Goal: Task Accomplishment & Management: Manage account settings

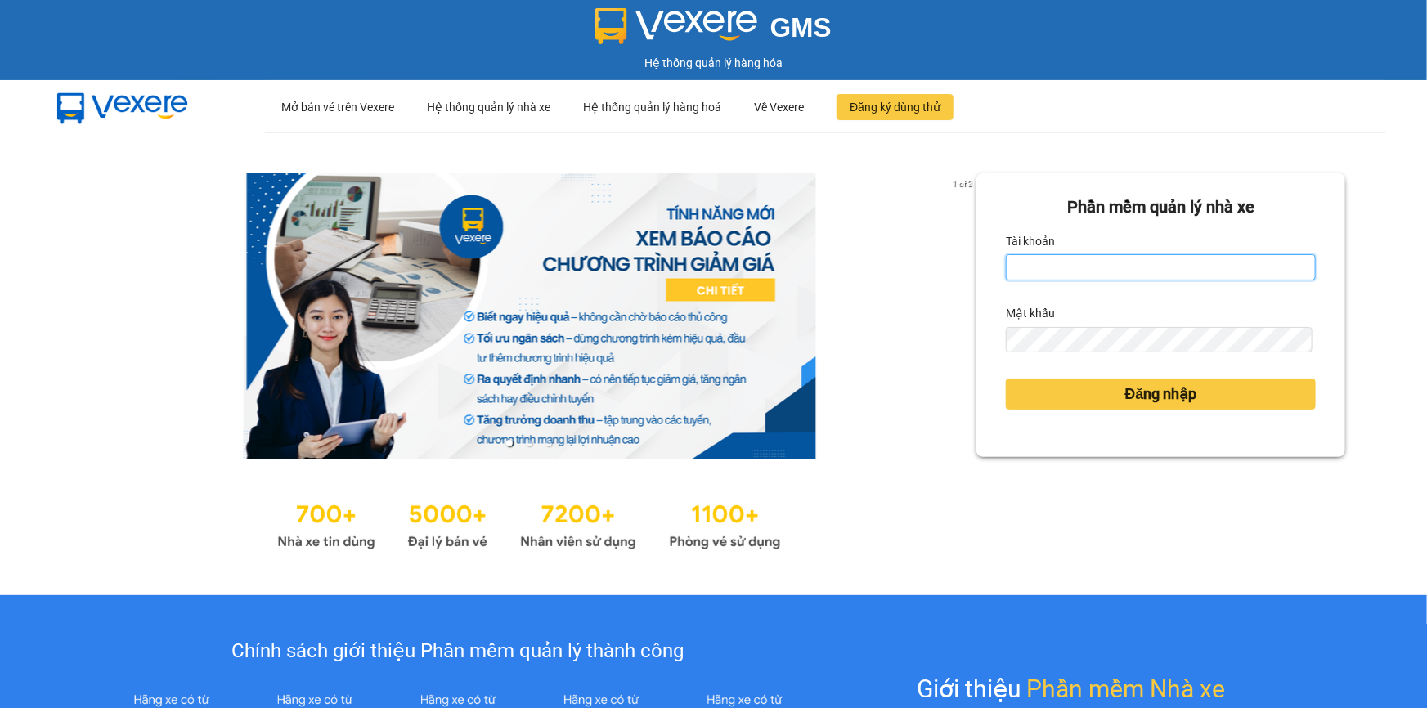
click at [1027, 275] on input "Tài khoản" at bounding box center [1161, 267] width 310 height 26
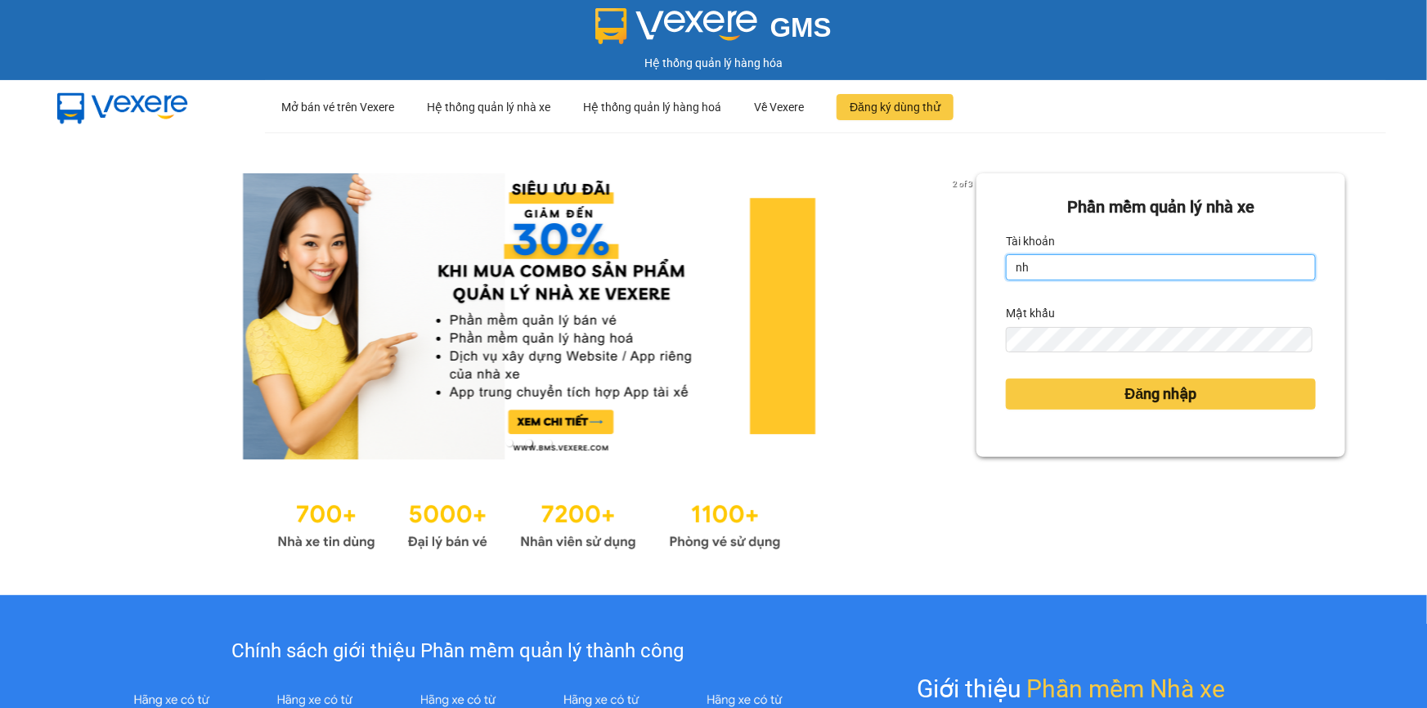
type input "nhanbt.minhtam"
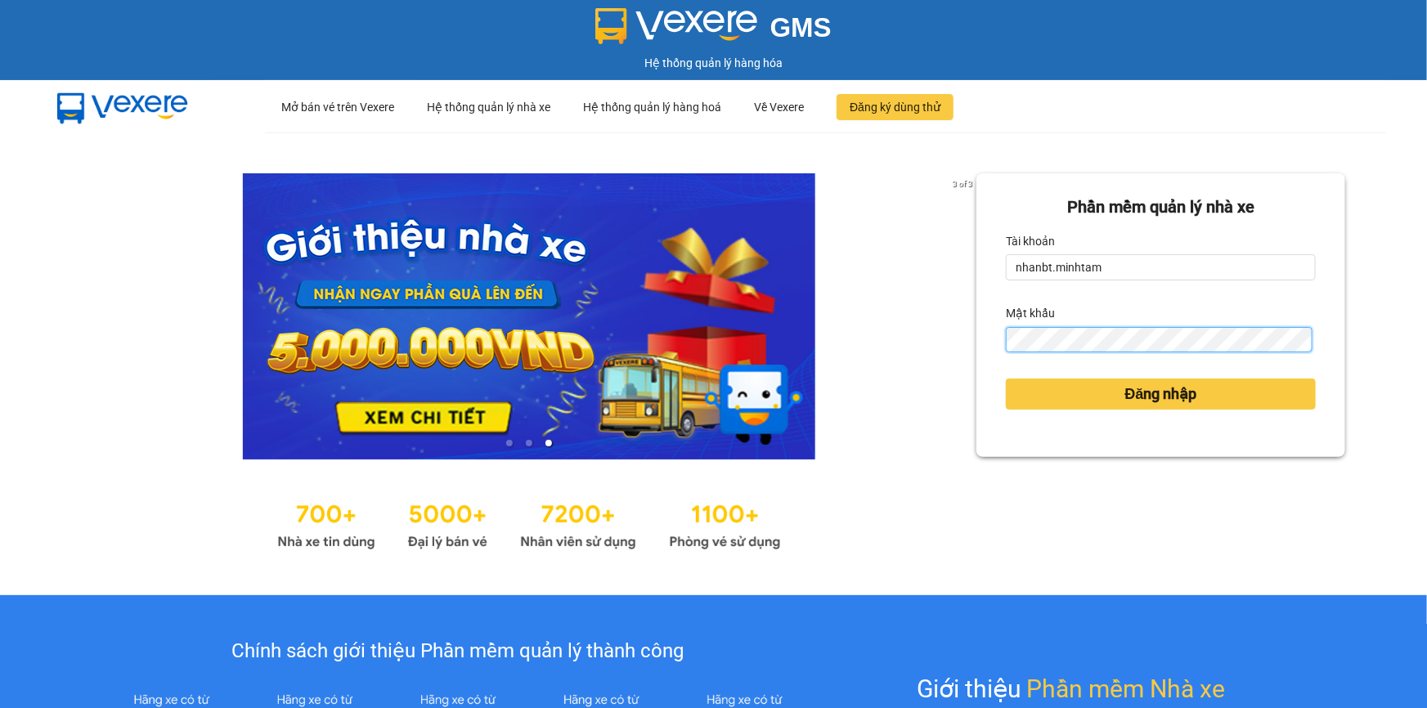
click at [1006, 379] on button "Đăng nhập" at bounding box center [1161, 394] width 310 height 31
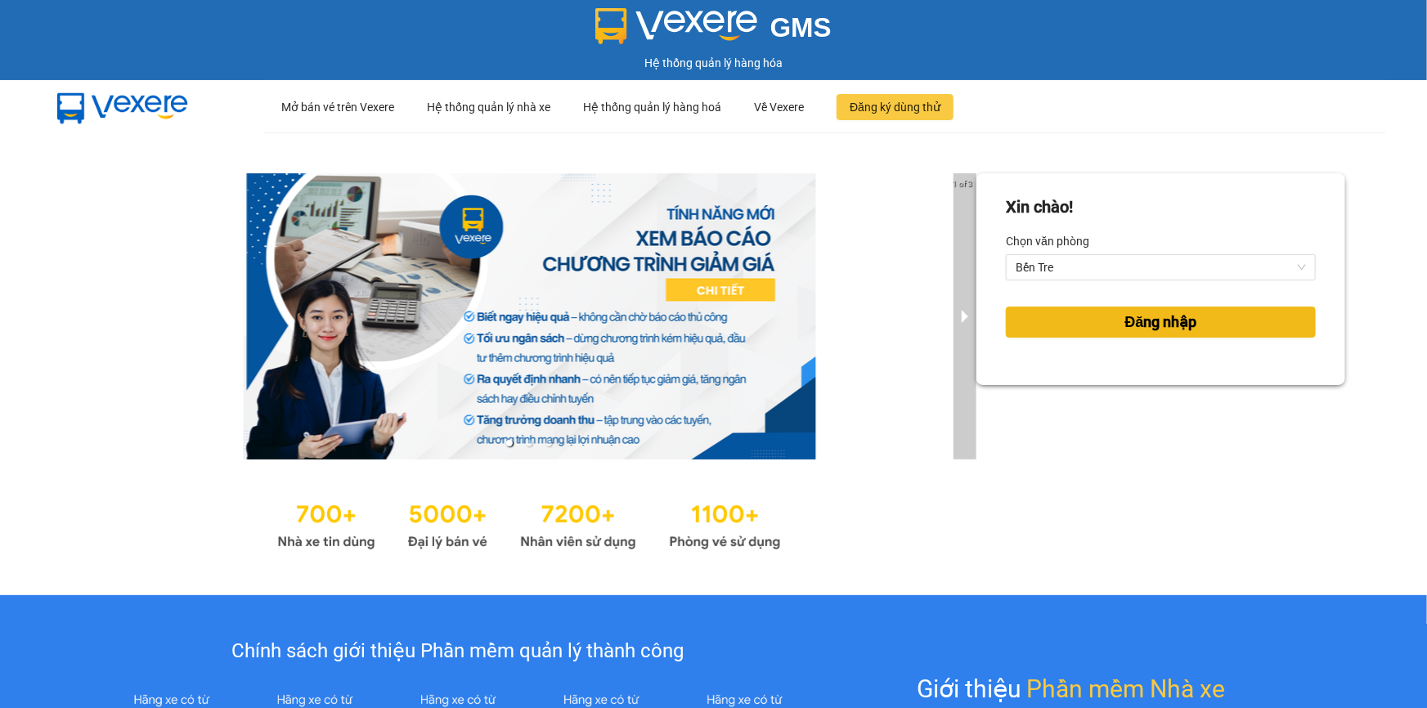
drag, startPoint x: 1129, startPoint y: 330, endPoint x: 946, endPoint y: 339, distance: 182.6
click at [1125, 330] on span "Đăng nhập" at bounding box center [1161, 322] width 72 height 23
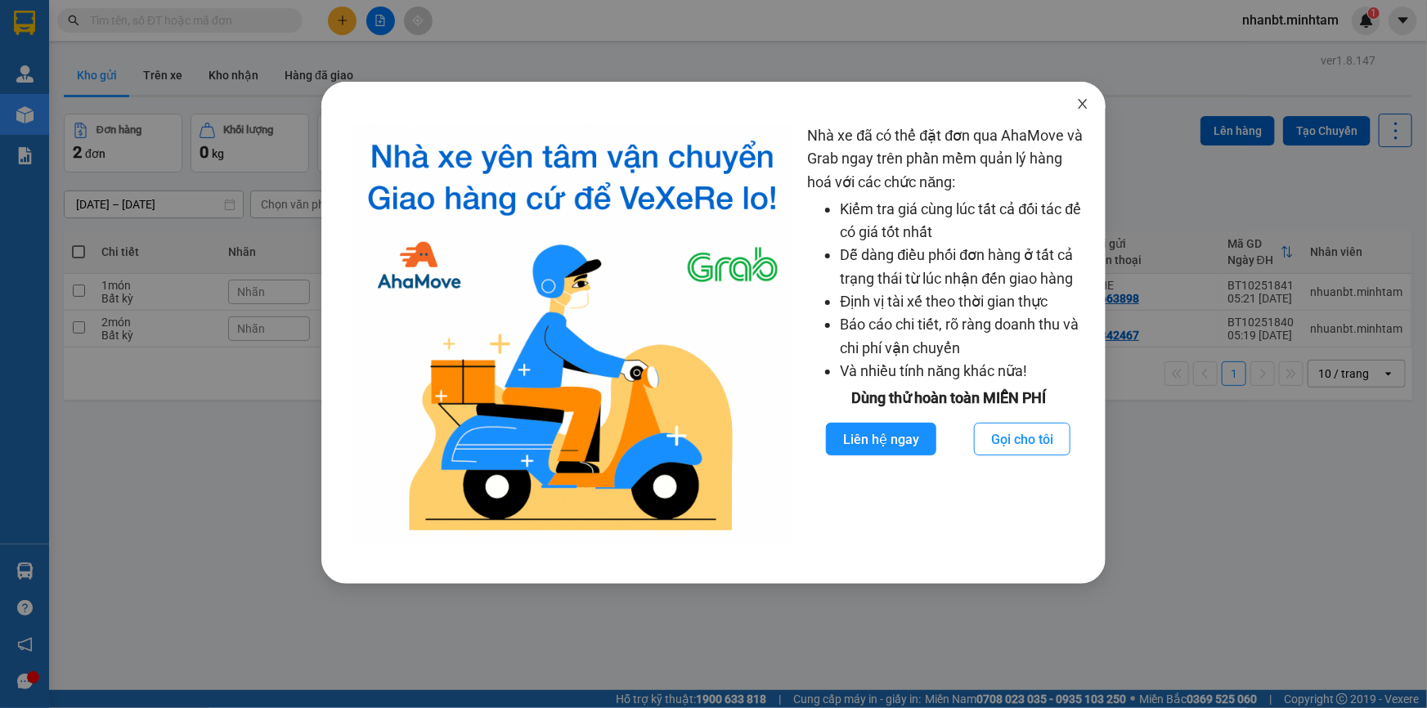
click at [1080, 104] on icon "close" at bounding box center [1082, 103] width 13 height 13
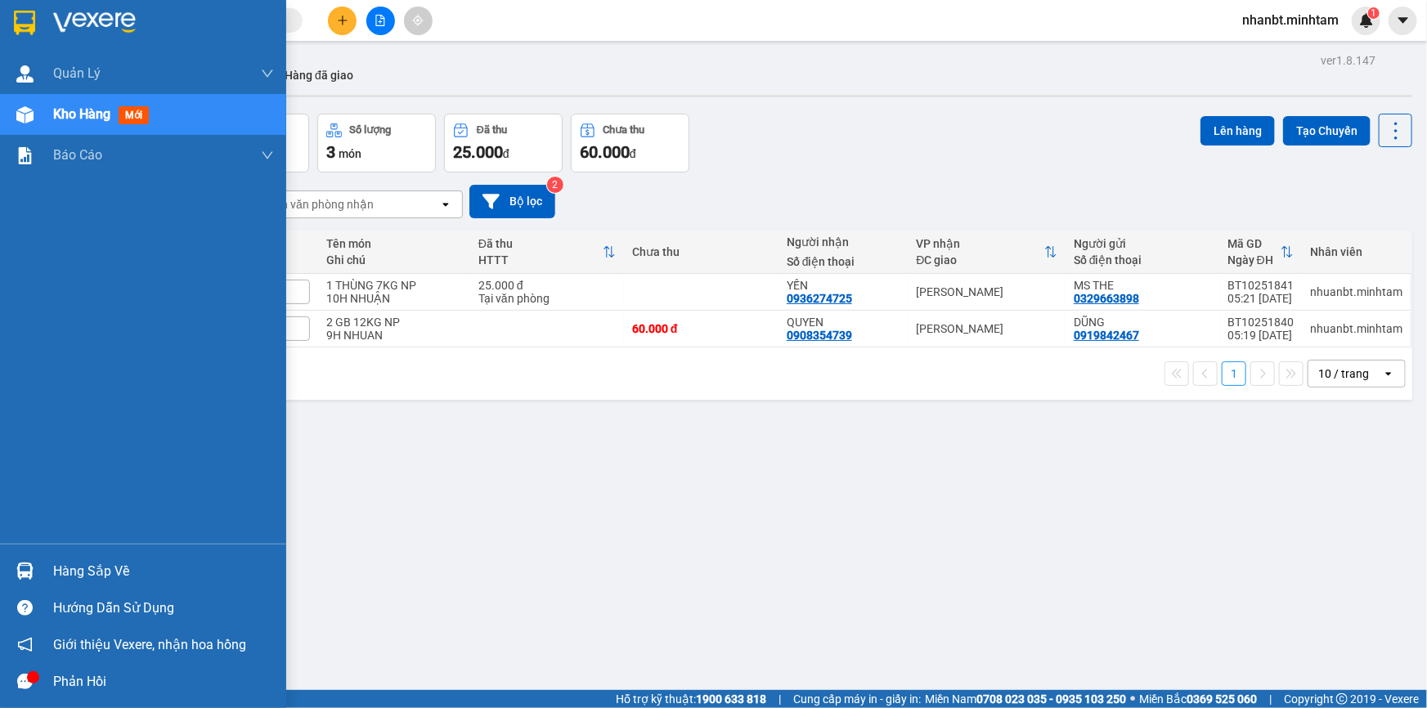
click at [25, 572] on img at bounding box center [24, 571] width 17 height 17
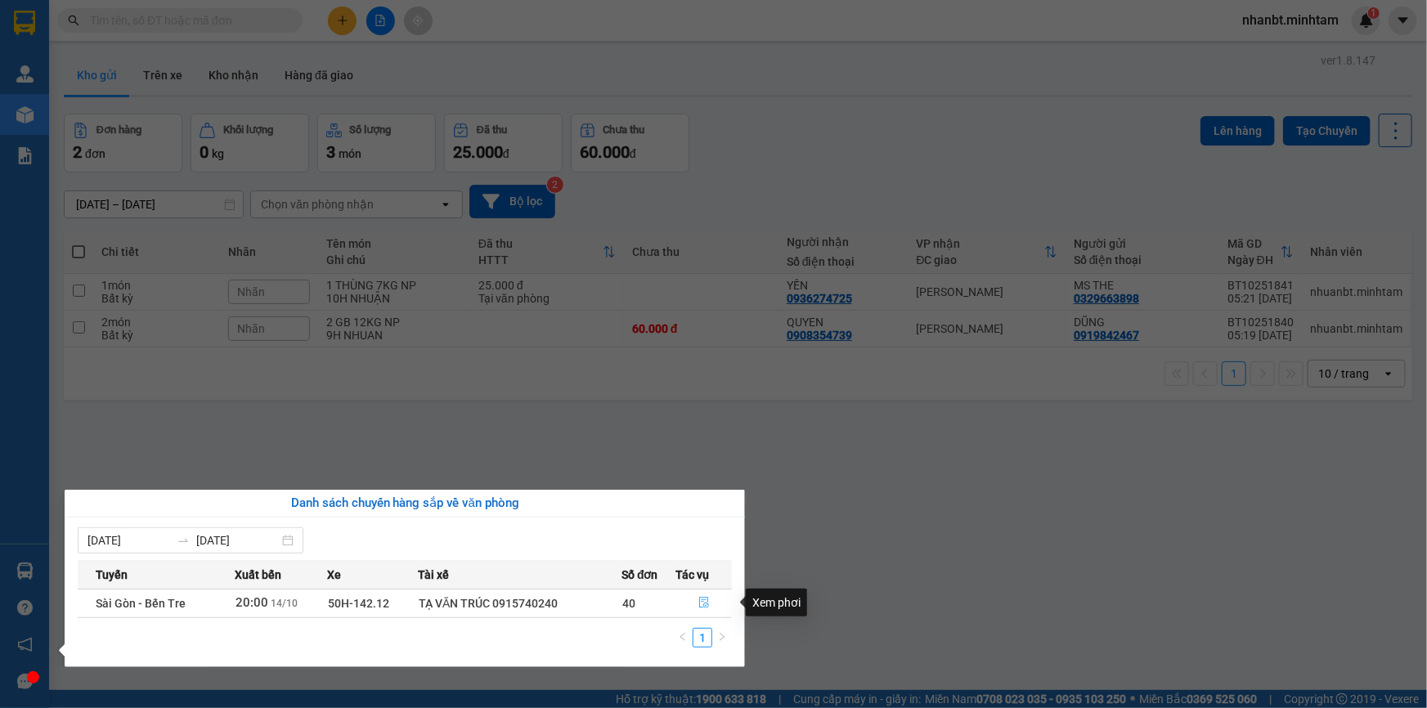
click at [698, 599] on icon "file-done" at bounding box center [703, 602] width 11 height 11
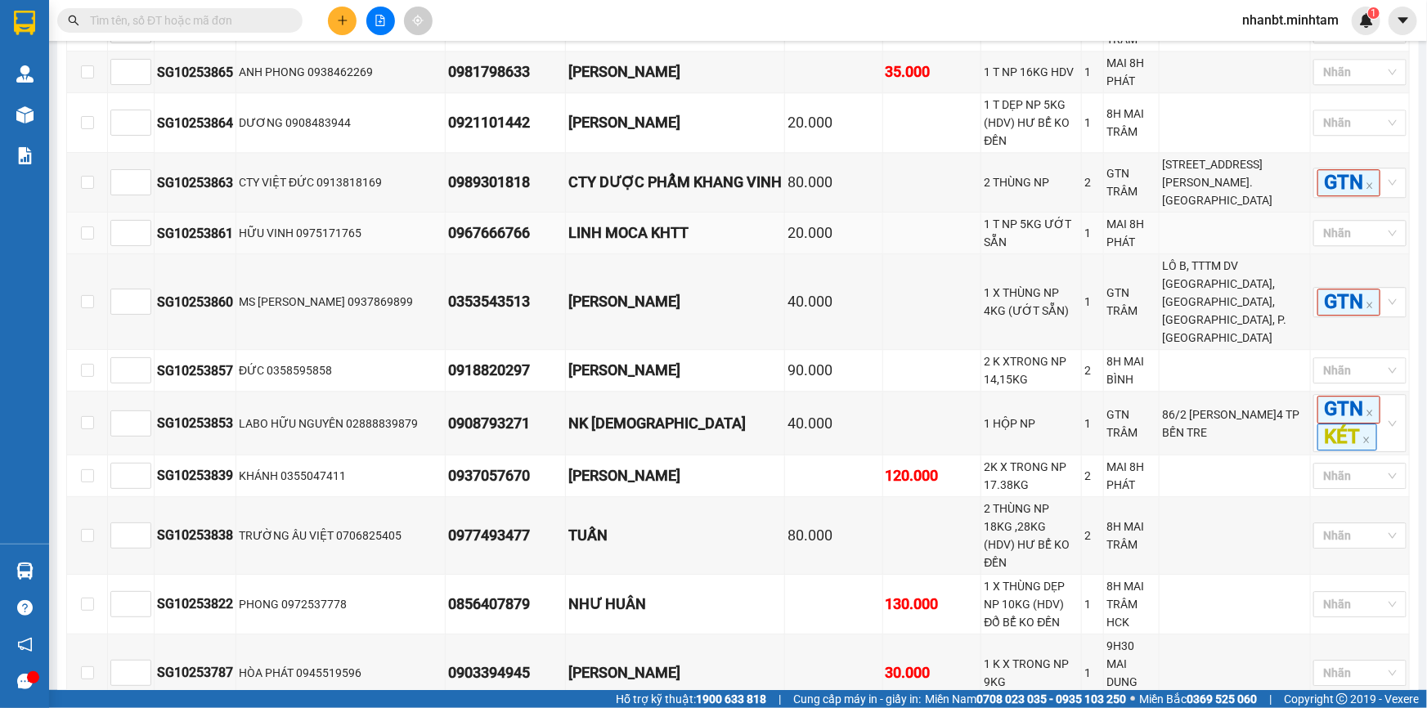
scroll to position [2081, 0]
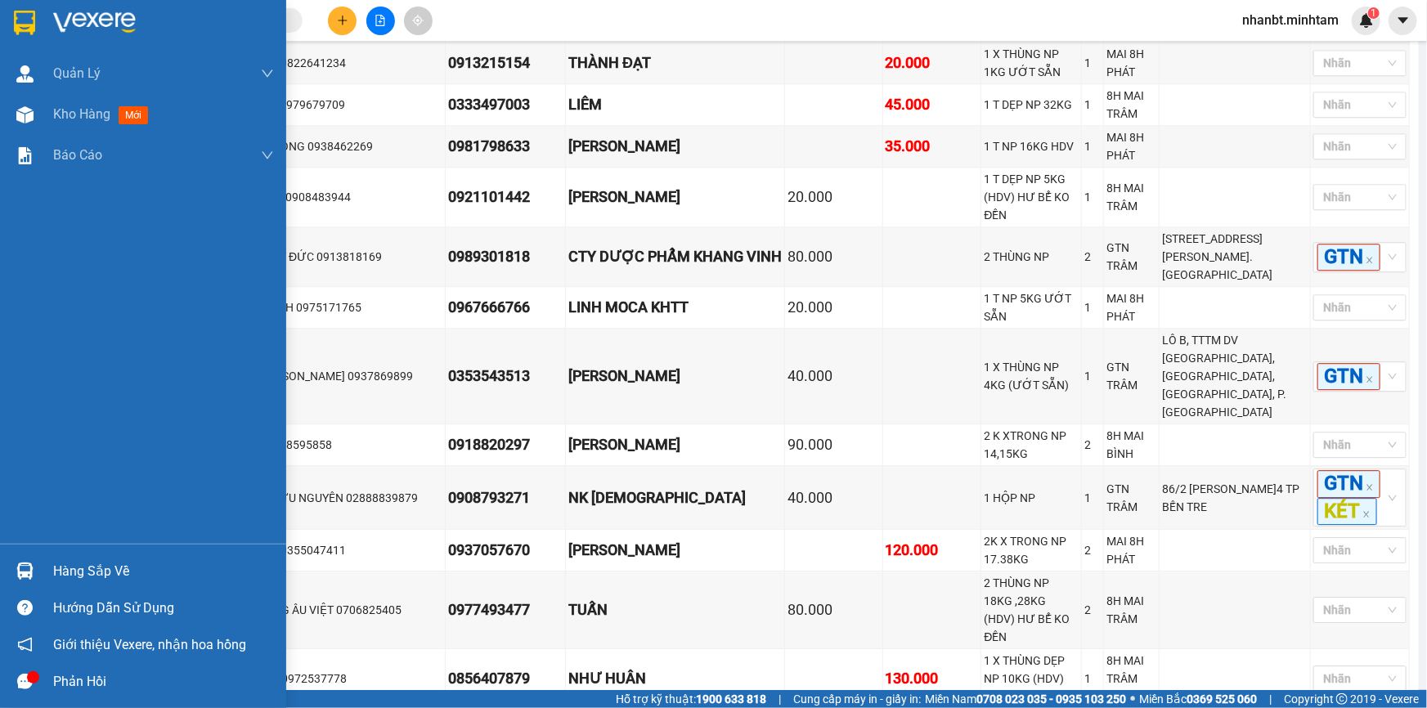
click at [32, 34] on img at bounding box center [24, 23] width 21 height 25
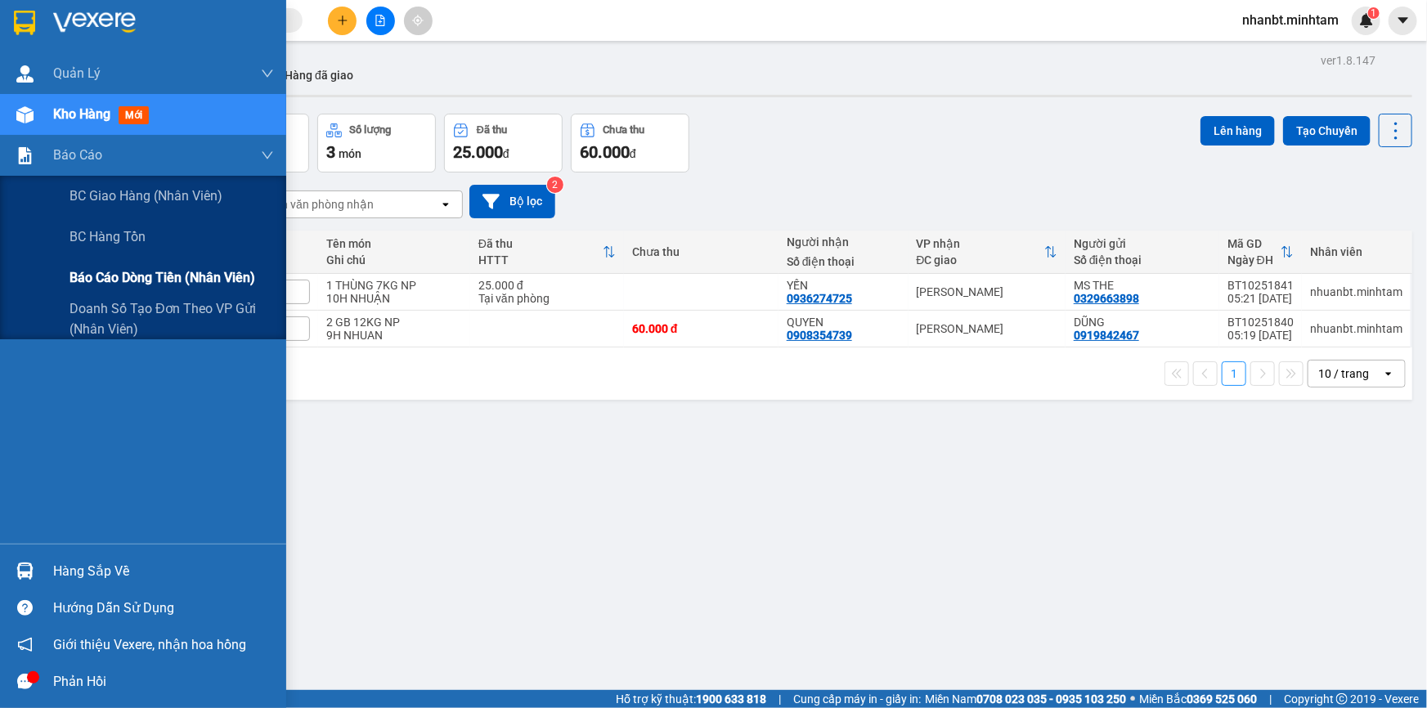
drag, startPoint x: 154, startPoint y: 262, endPoint x: 153, endPoint y: 272, distance: 9.8
click at [154, 262] on div "Báo cáo dòng tiền (nhân viên)" at bounding box center [172, 278] width 204 height 41
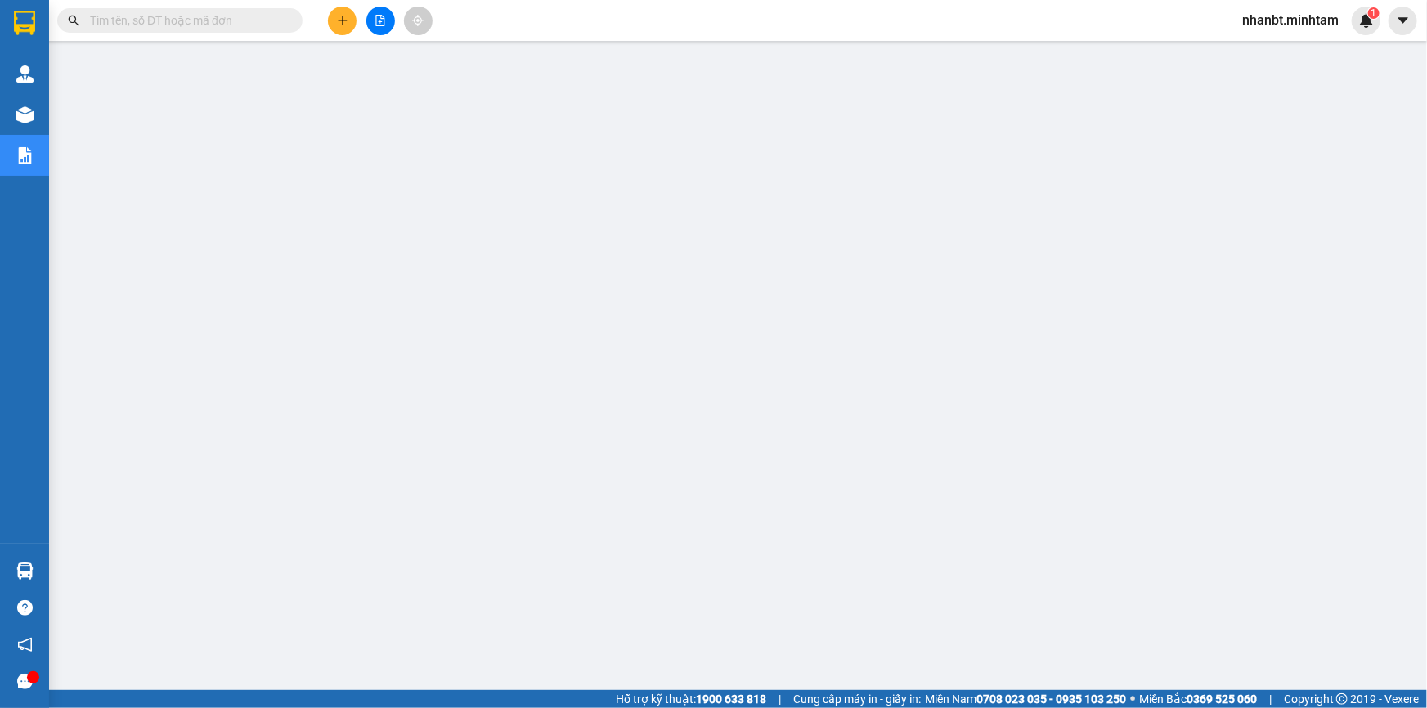
click at [195, 20] on input "text" at bounding box center [186, 20] width 193 height 18
paste input "SG10253548"
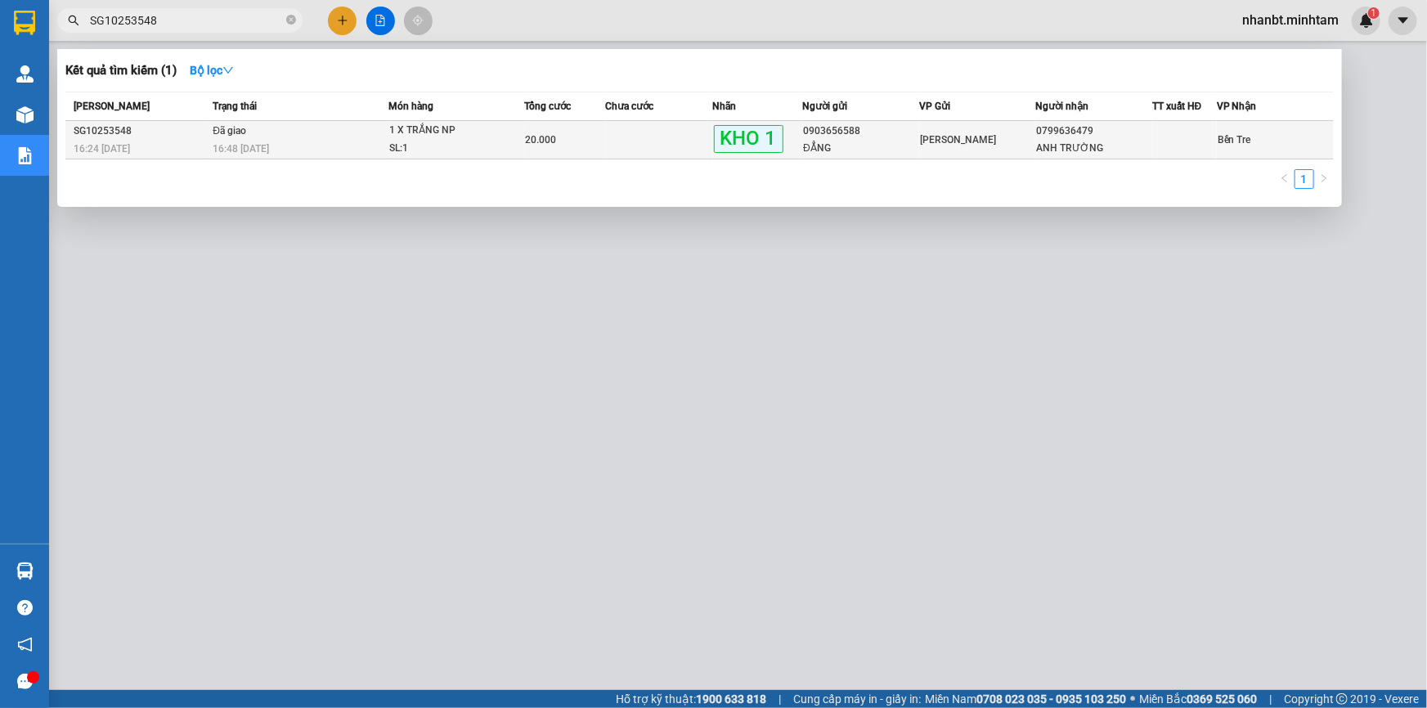
type input "SG10253548"
click at [438, 148] on div "SL: 1" at bounding box center [450, 149] width 123 height 18
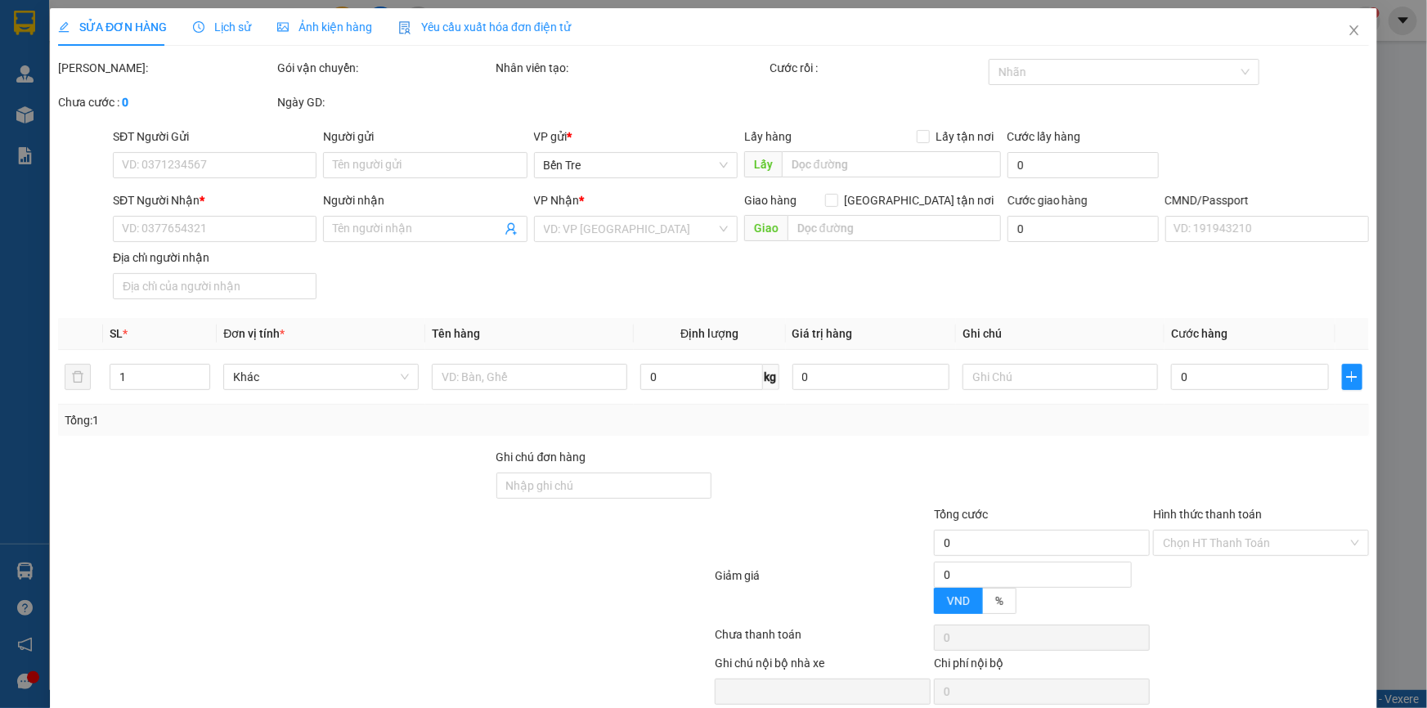
type input "0903656588"
type input "ĐẲNG"
type input "0799636479"
type input "ANH TRƯỜNG"
type input "DGG"
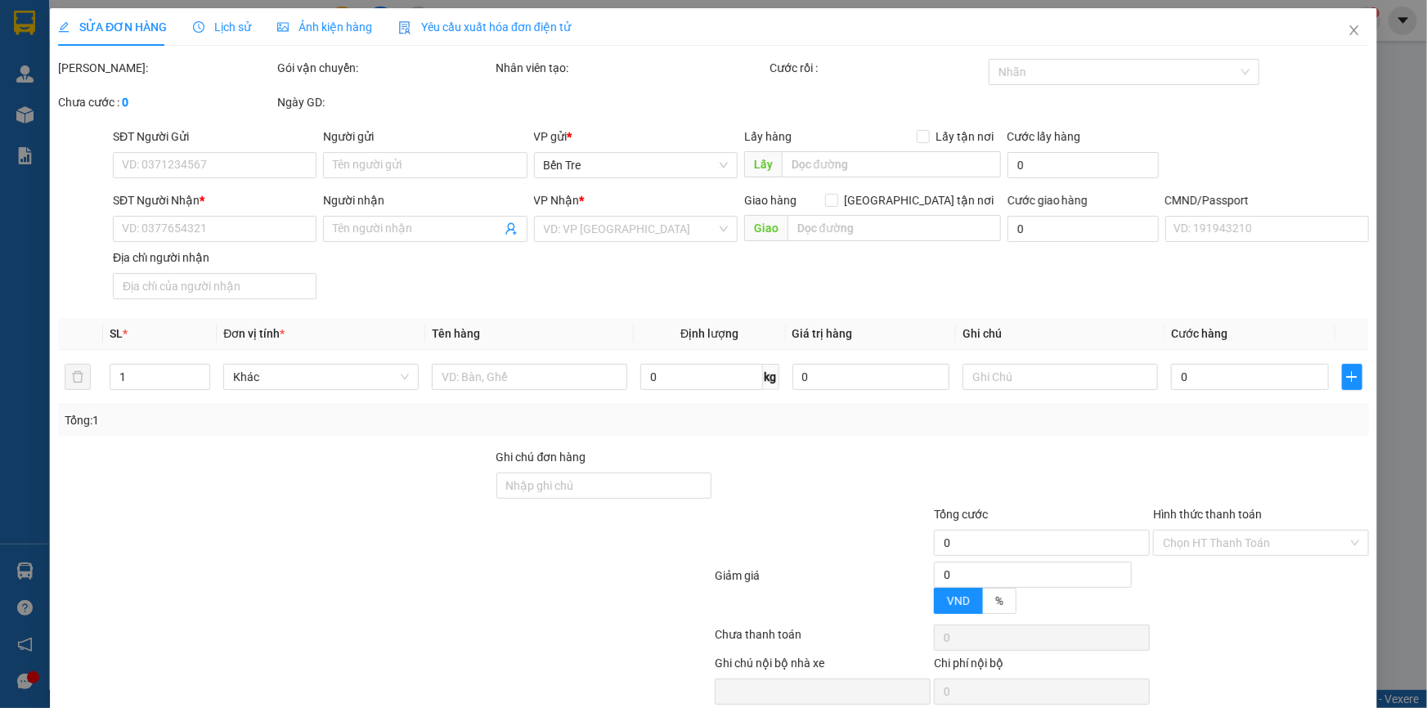
type input "20.000"
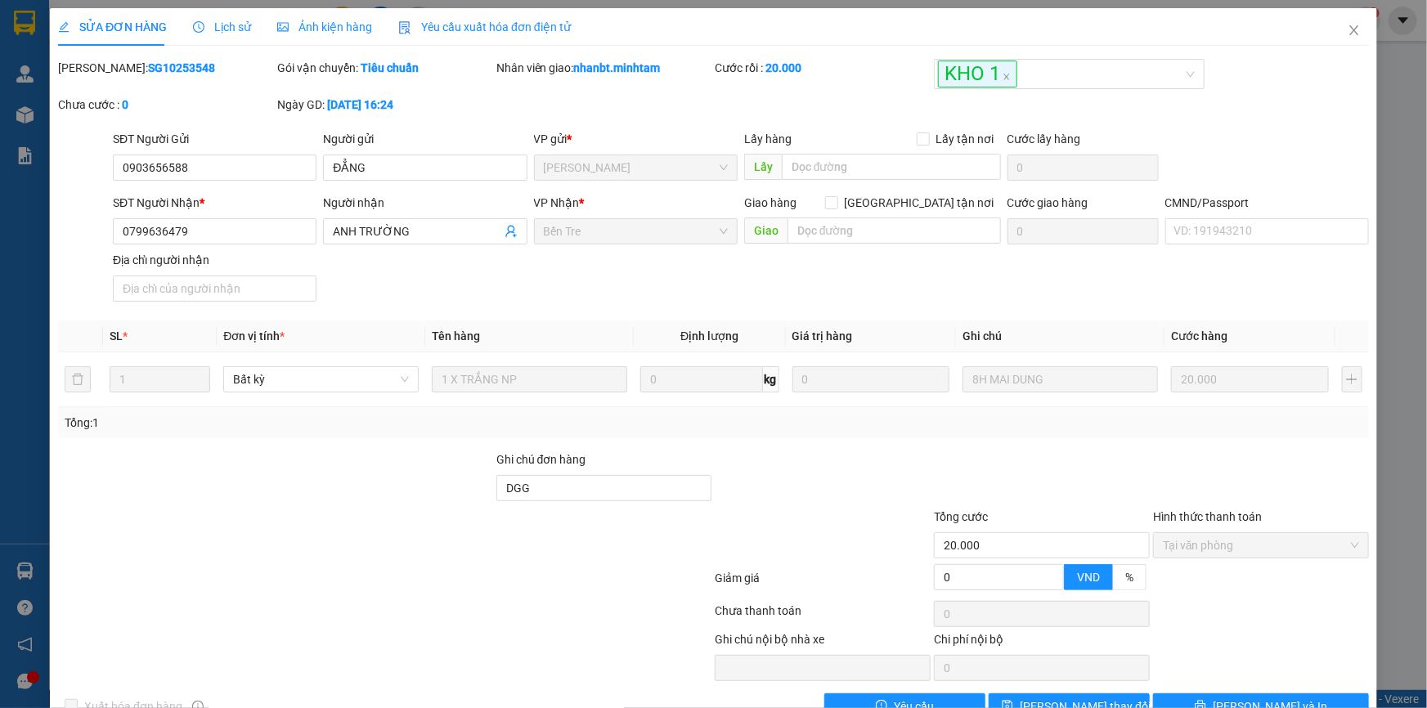
click at [227, 25] on span "Lịch sử" at bounding box center [222, 26] width 58 height 13
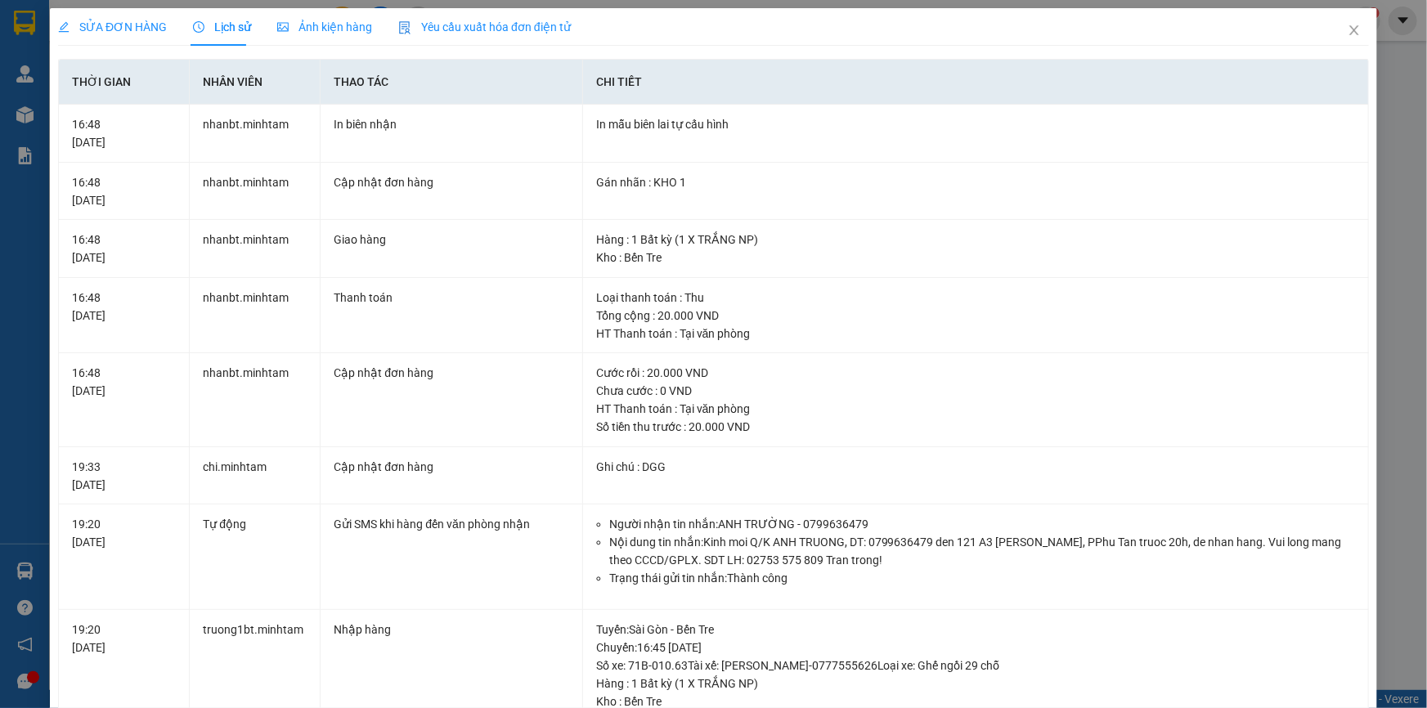
click at [122, 34] on span "SỬA ĐƠN HÀNG" at bounding box center [112, 26] width 109 height 13
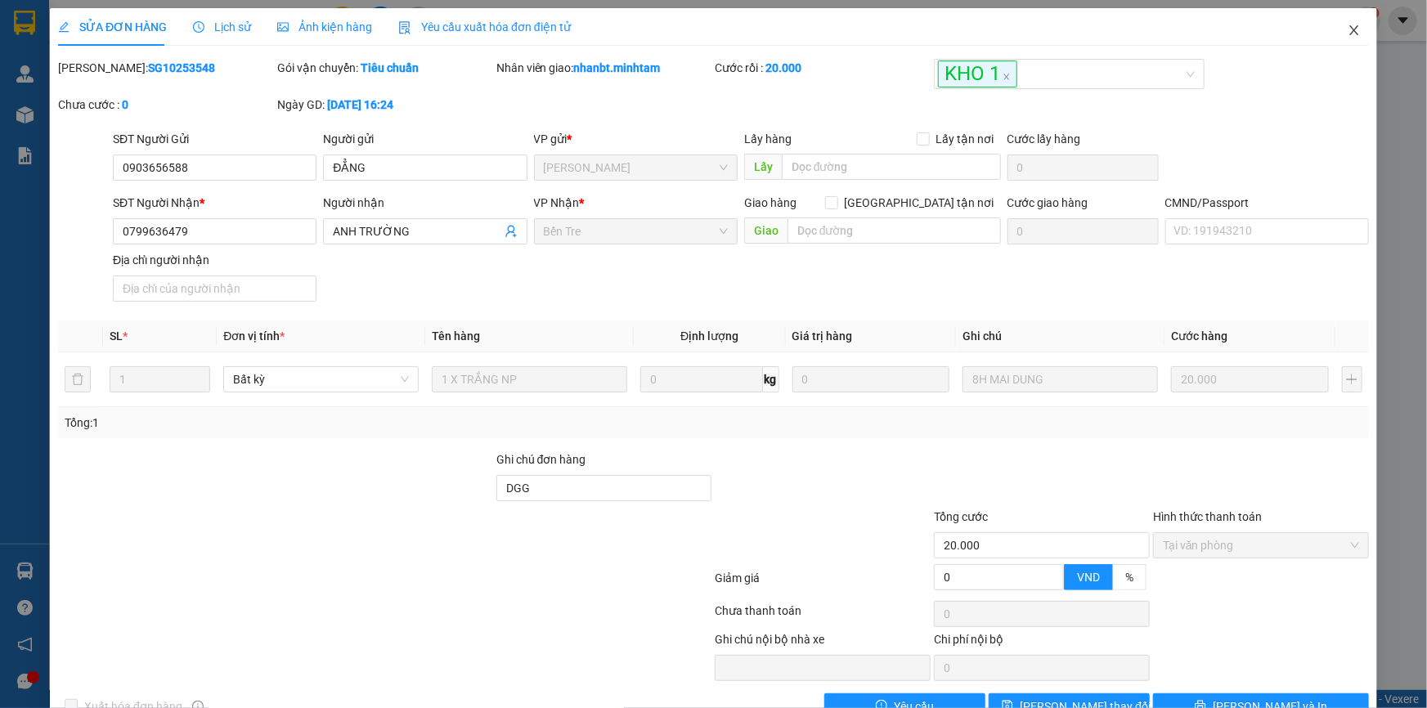
click at [1335, 31] on span "Close" at bounding box center [1354, 31] width 46 height 46
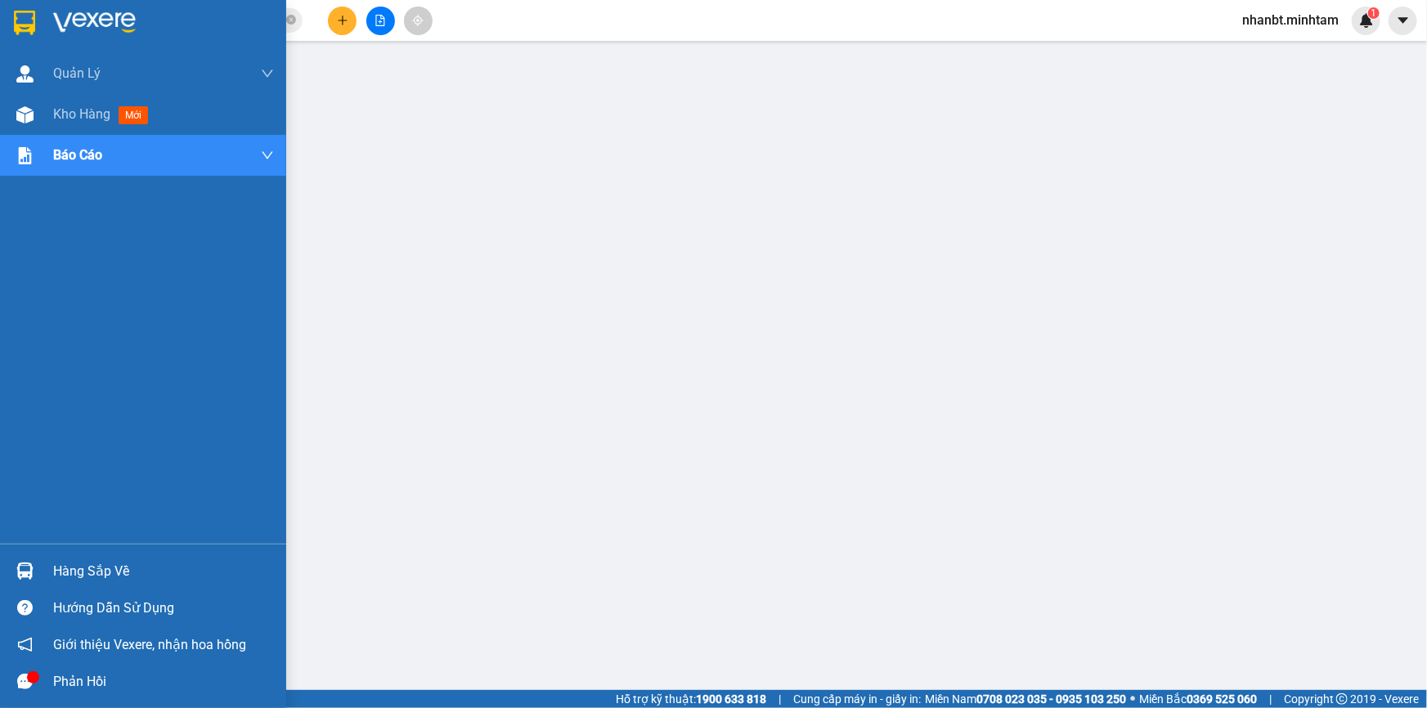
click at [44, 577] on div "Hàng sắp về" at bounding box center [143, 571] width 286 height 37
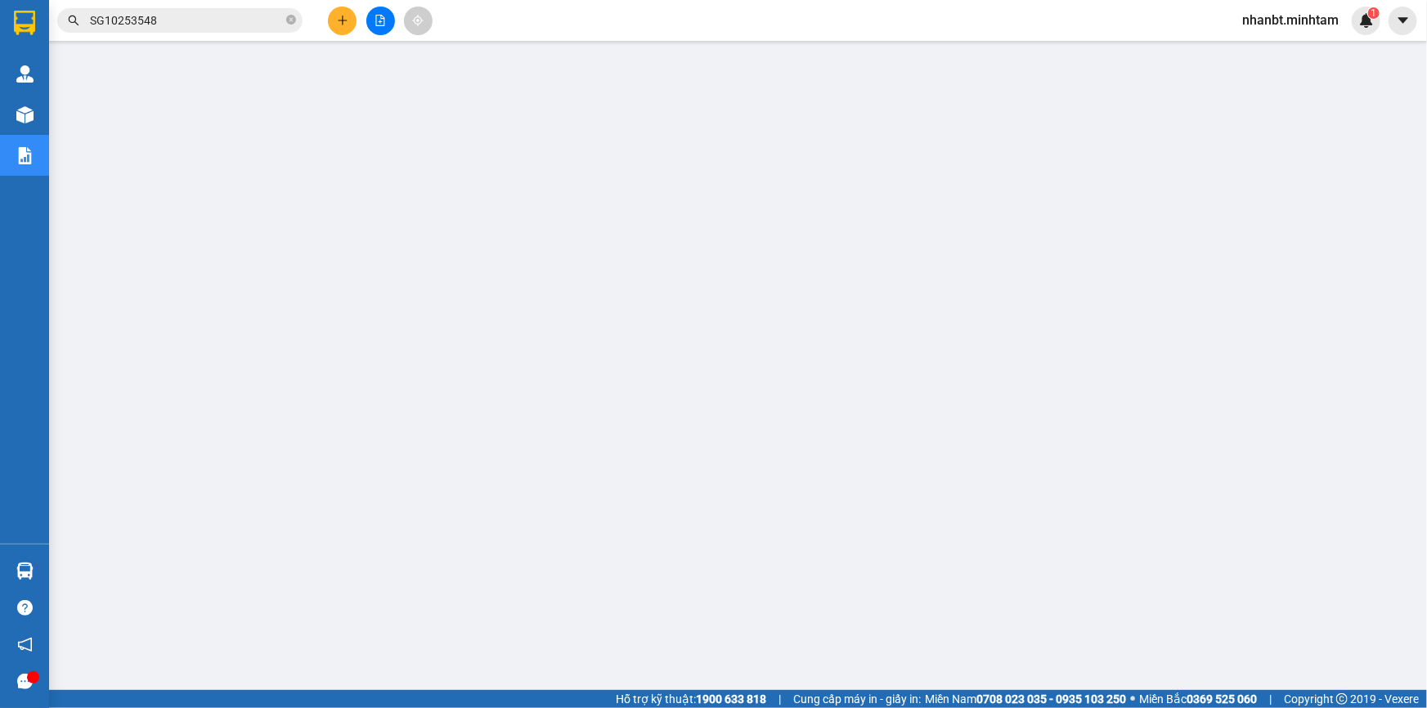
click at [343, 10] on section "Kết quả tìm kiếm ( 1 ) Bộ lọc Mã ĐH Trạng thái Món hàng Tổng cước Chưa cước Nhã…" at bounding box center [713, 354] width 1427 height 708
click at [342, 16] on icon "plus" at bounding box center [342, 20] width 11 height 11
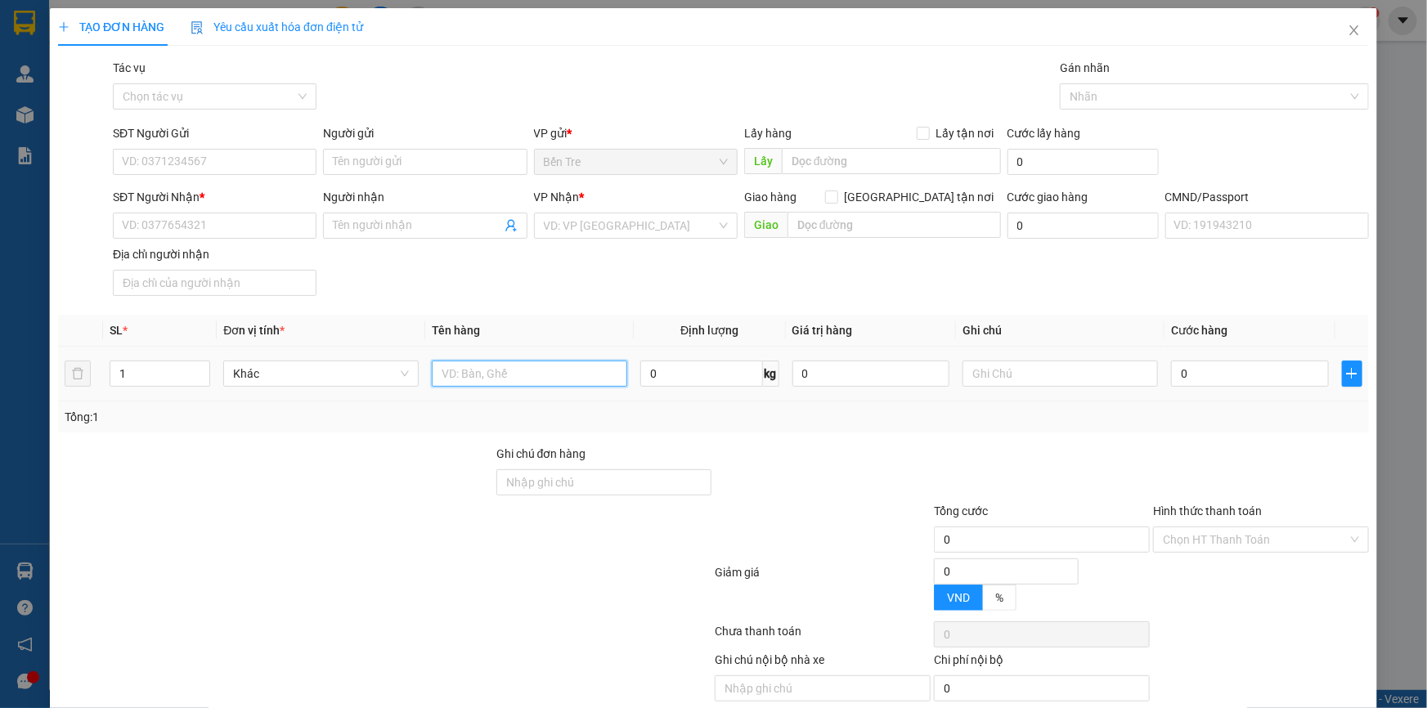
click at [496, 381] on input "text" at bounding box center [529, 374] width 195 height 26
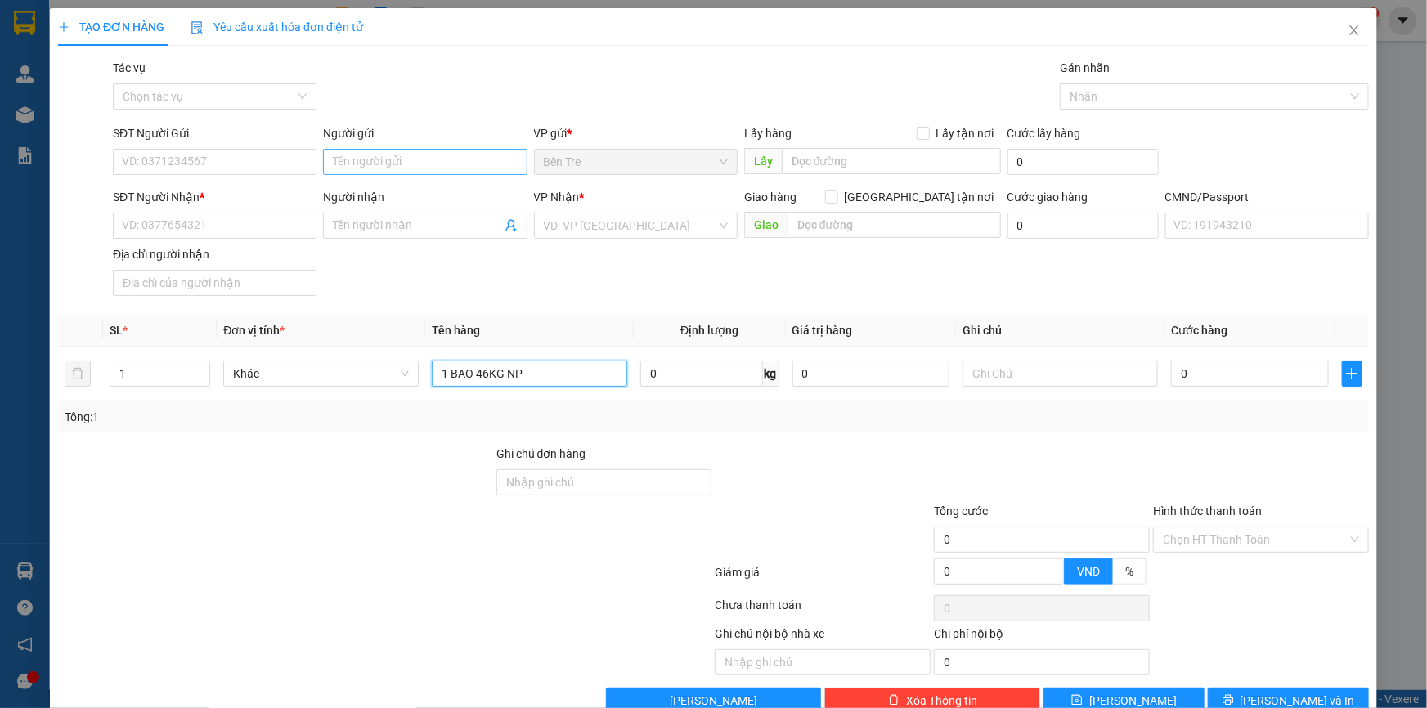
type input "1 BAO 46KG NP"
click at [367, 172] on input "Người gửi" at bounding box center [425, 162] width 204 height 26
type input "CHÚ NGHĨA"
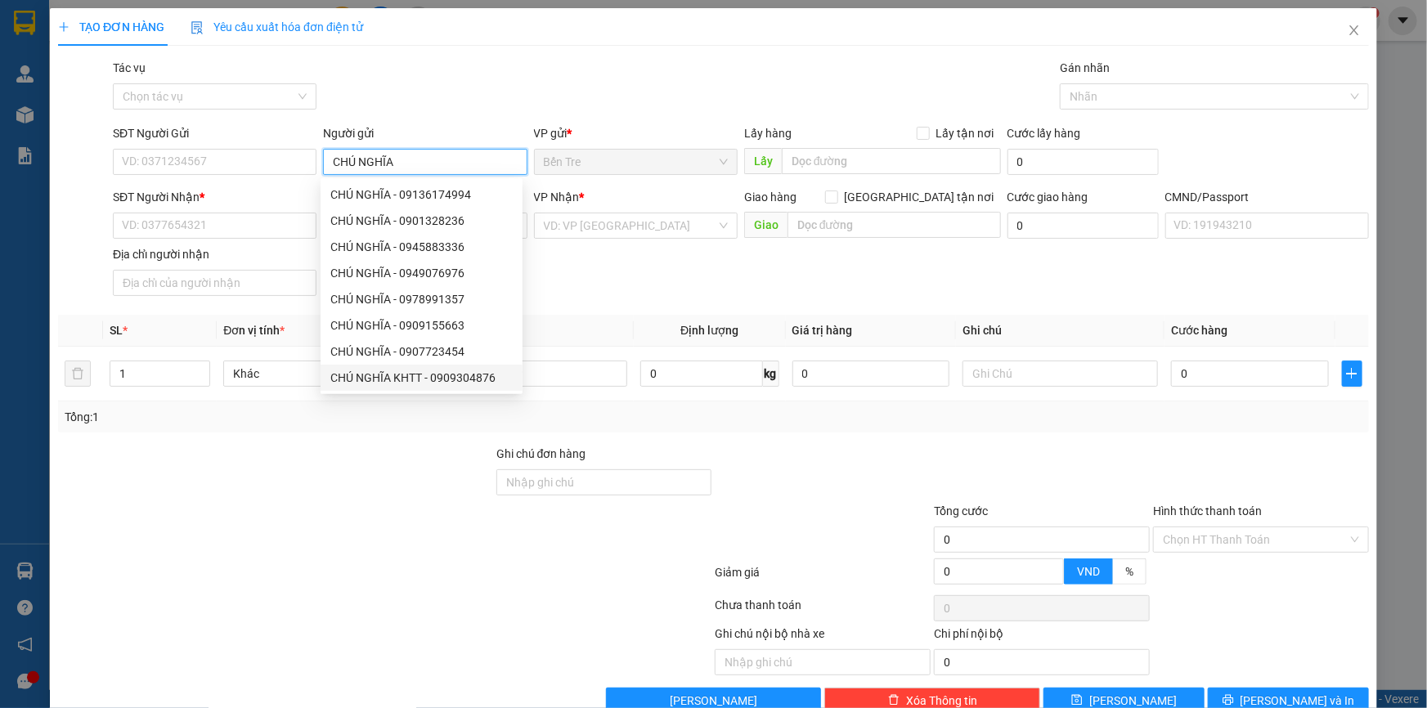
click at [441, 379] on div "CHÚ NGHĨA KHTT - 0909304876" at bounding box center [421, 378] width 182 height 18
type input "0909304876"
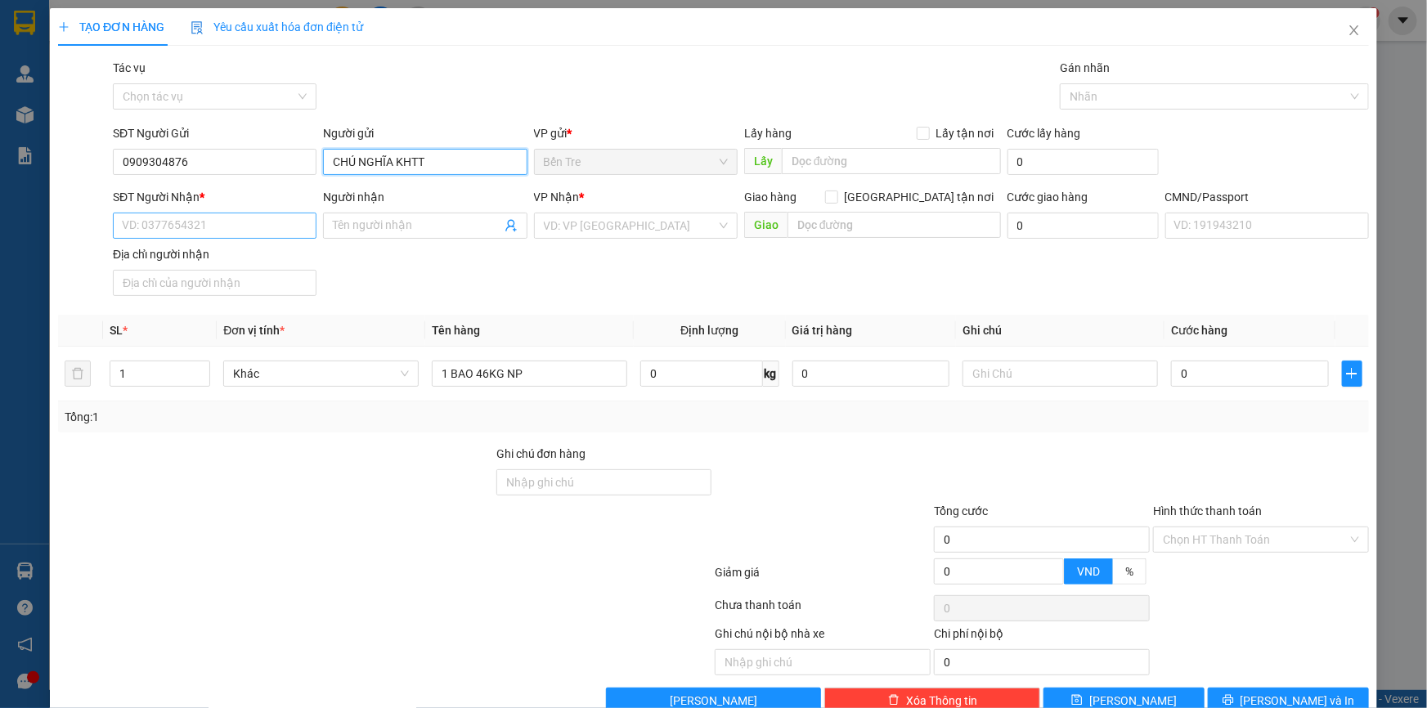
type input "CHÚ NGHĨA KHTT"
click at [246, 234] on input "SĐT Người Nhận *" at bounding box center [215, 226] width 204 height 26
click at [514, 227] on span at bounding box center [425, 226] width 204 height 26
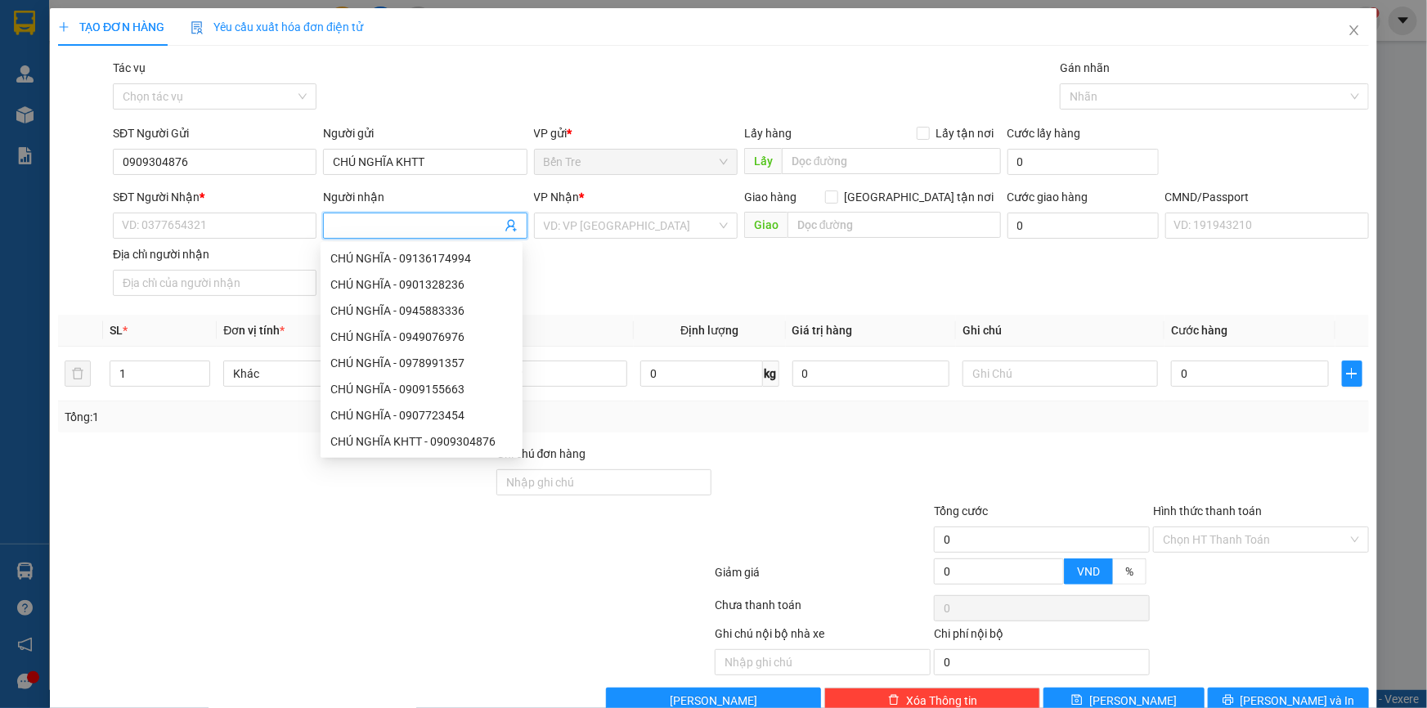
click at [505, 230] on icon "user-add" at bounding box center [511, 225] width 13 height 13
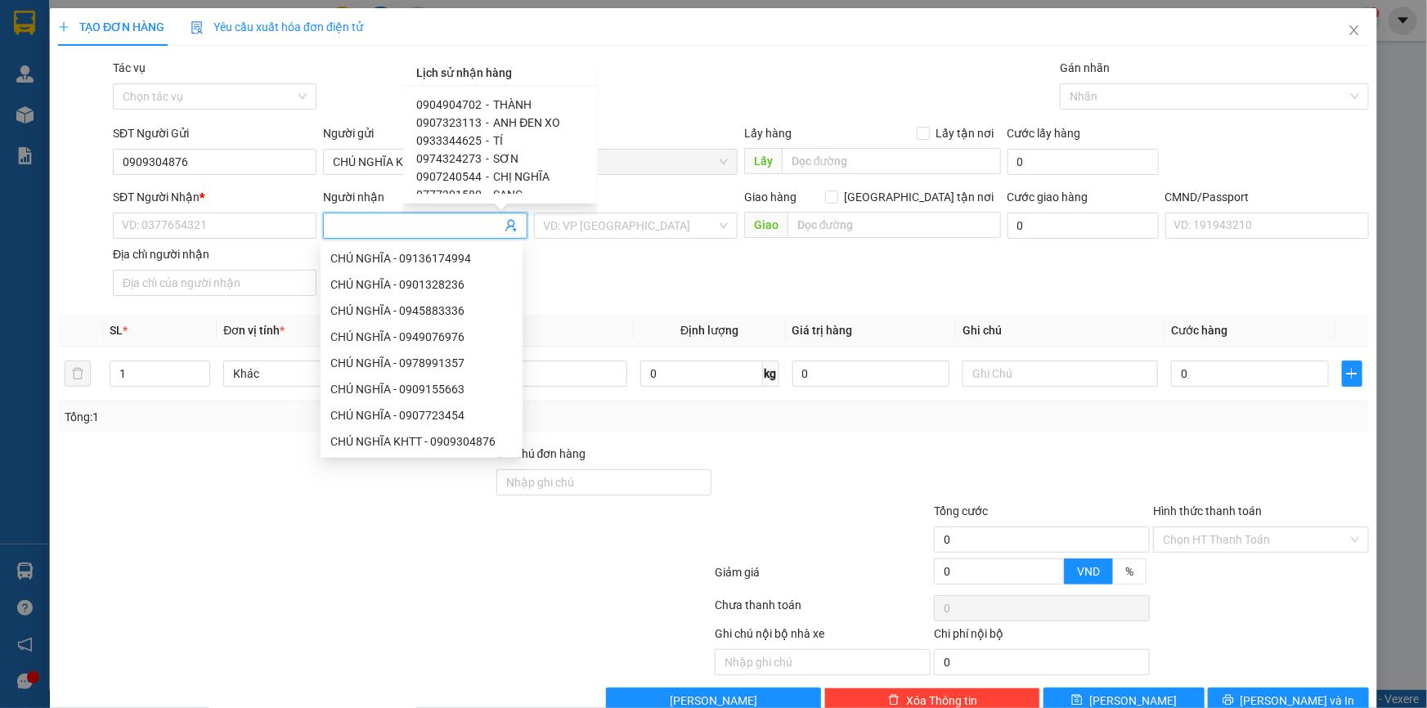
click at [504, 159] on span "SƠN" at bounding box center [505, 158] width 25 height 13
type input "0974324273"
type input "SƠN"
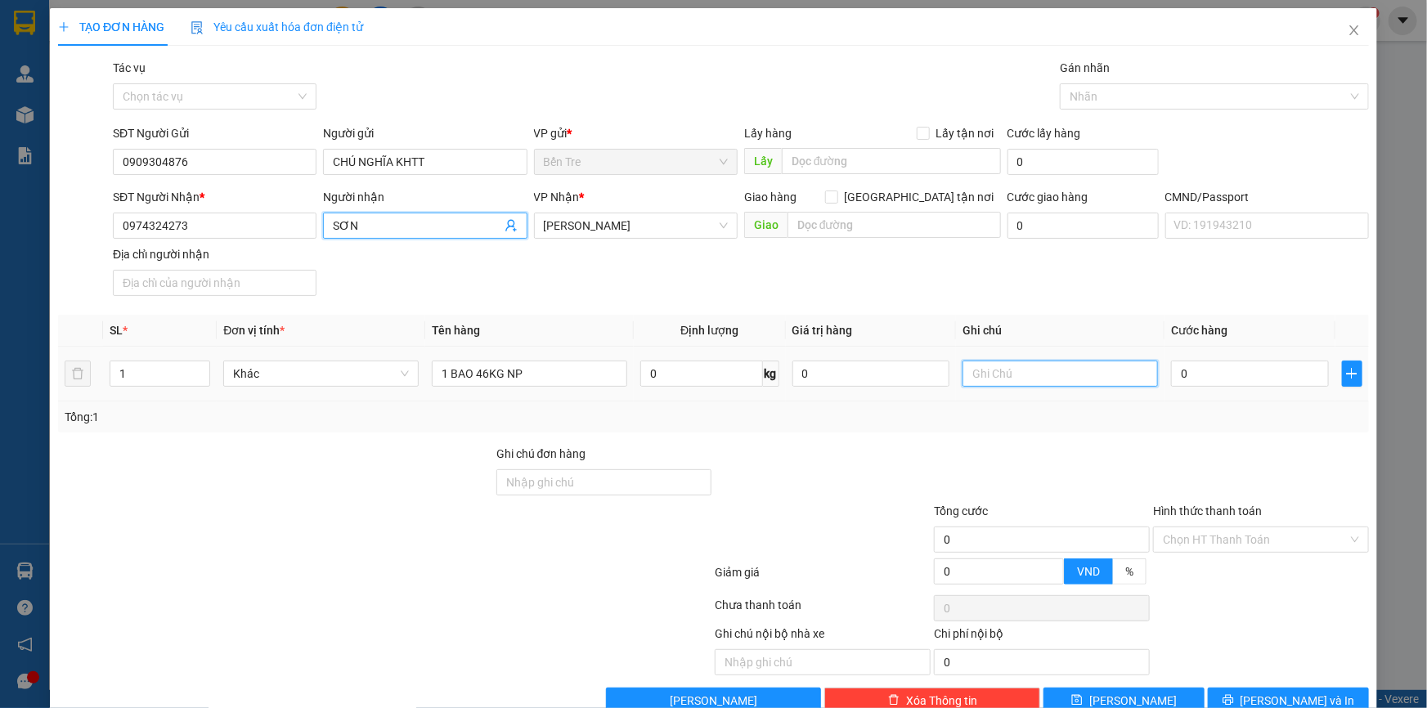
click at [1062, 370] on input "text" at bounding box center [1060, 374] width 195 height 26
type input "10H NHUẬN"
click at [1248, 356] on td "0" at bounding box center [1250, 374] width 171 height 55
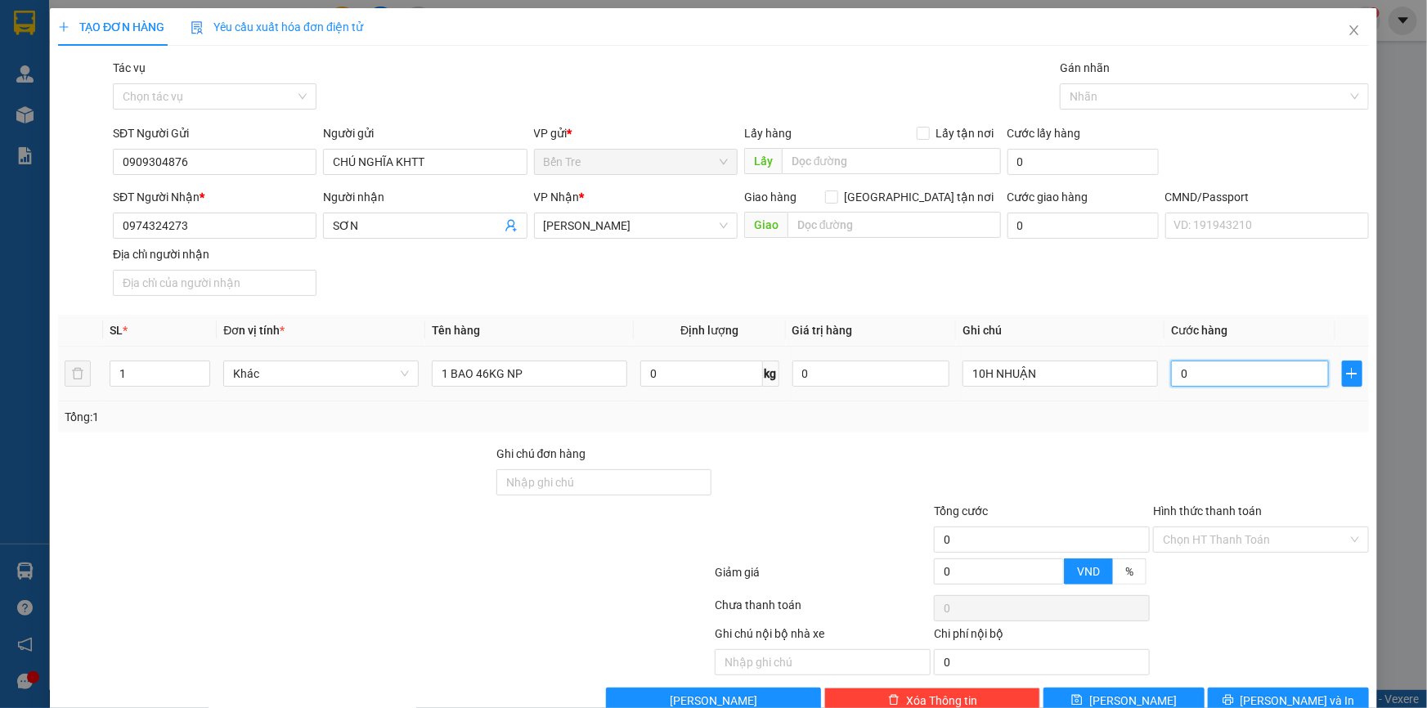
click at [1246, 363] on input "0" at bounding box center [1250, 374] width 158 height 26
type input "7"
type input "70"
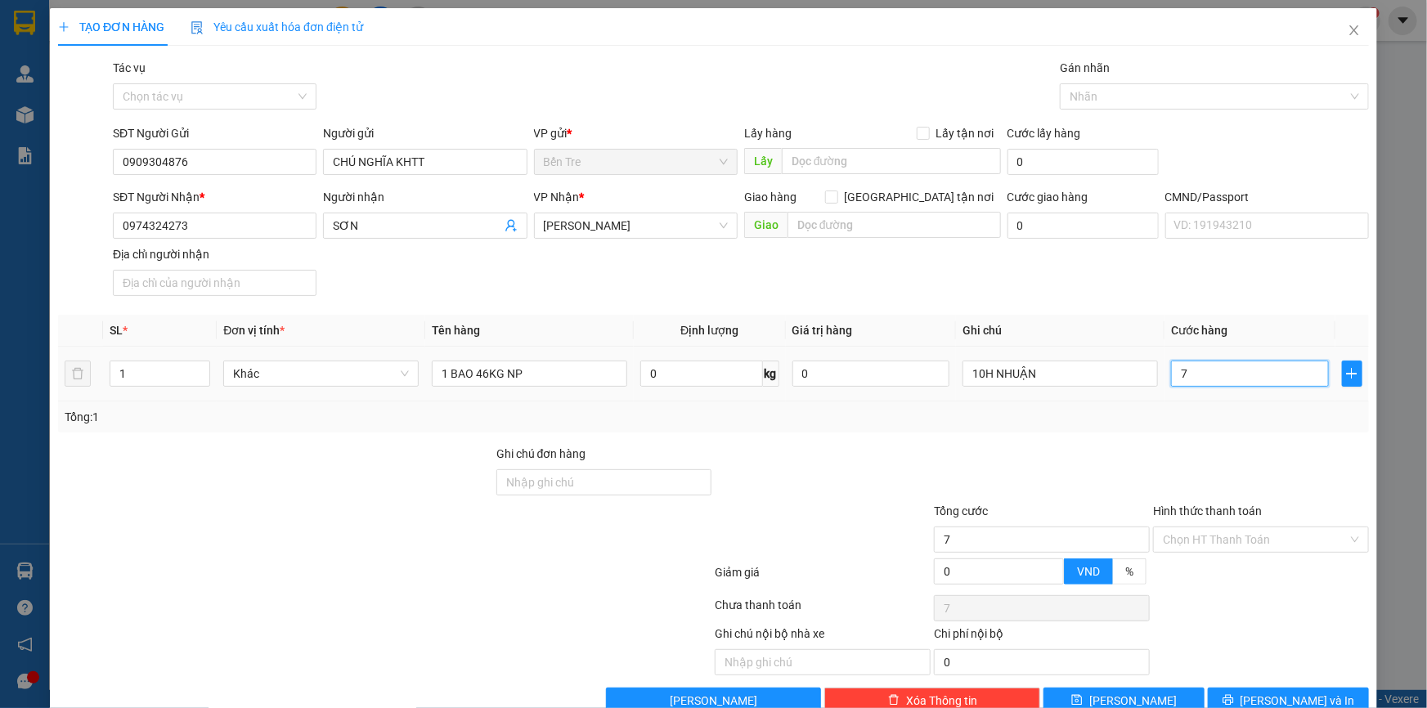
type input "70"
type input "70.000"
drag, startPoint x: 1124, startPoint y: 426, endPoint x: 1126, endPoint y: 416, distance: 10.1
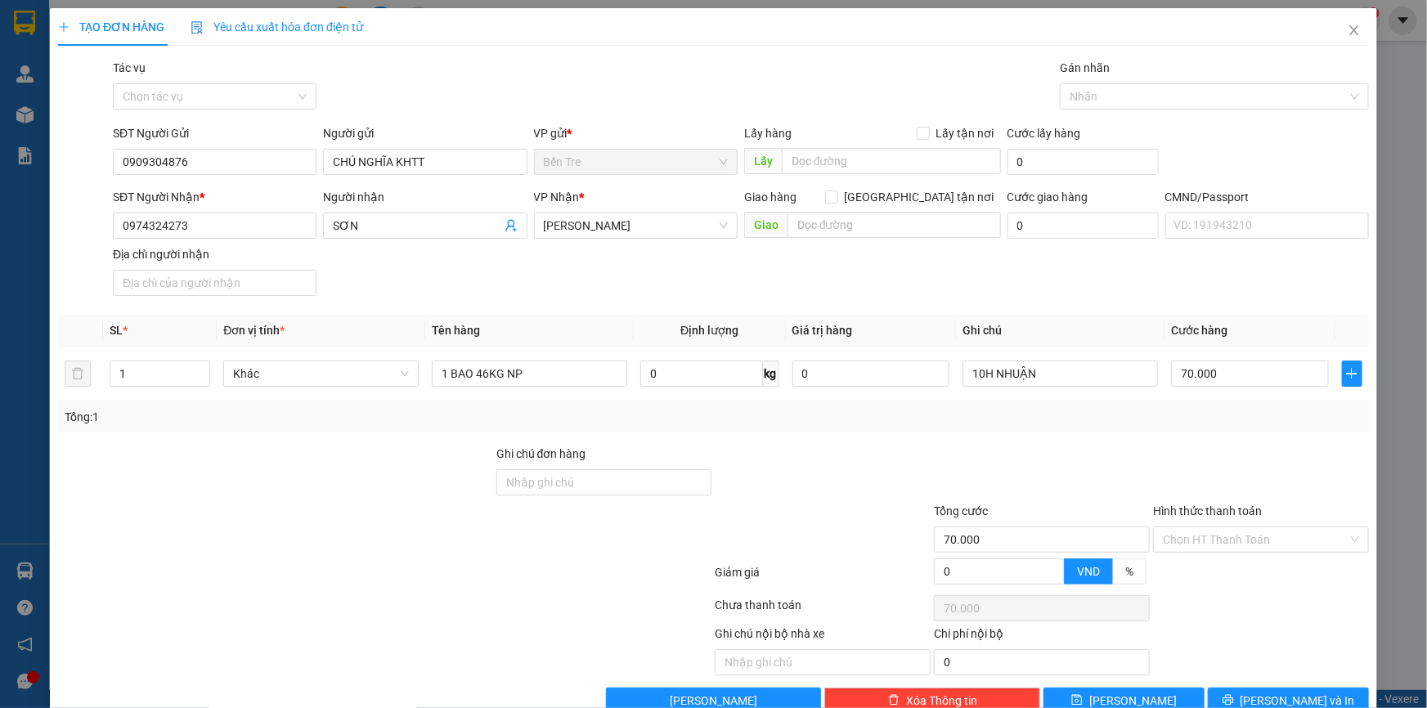
click at [1125, 426] on div "Tổng: 1" at bounding box center [713, 417] width 1311 height 31
click at [1224, 546] on input "Hình thức thanh toán" at bounding box center [1255, 539] width 185 height 25
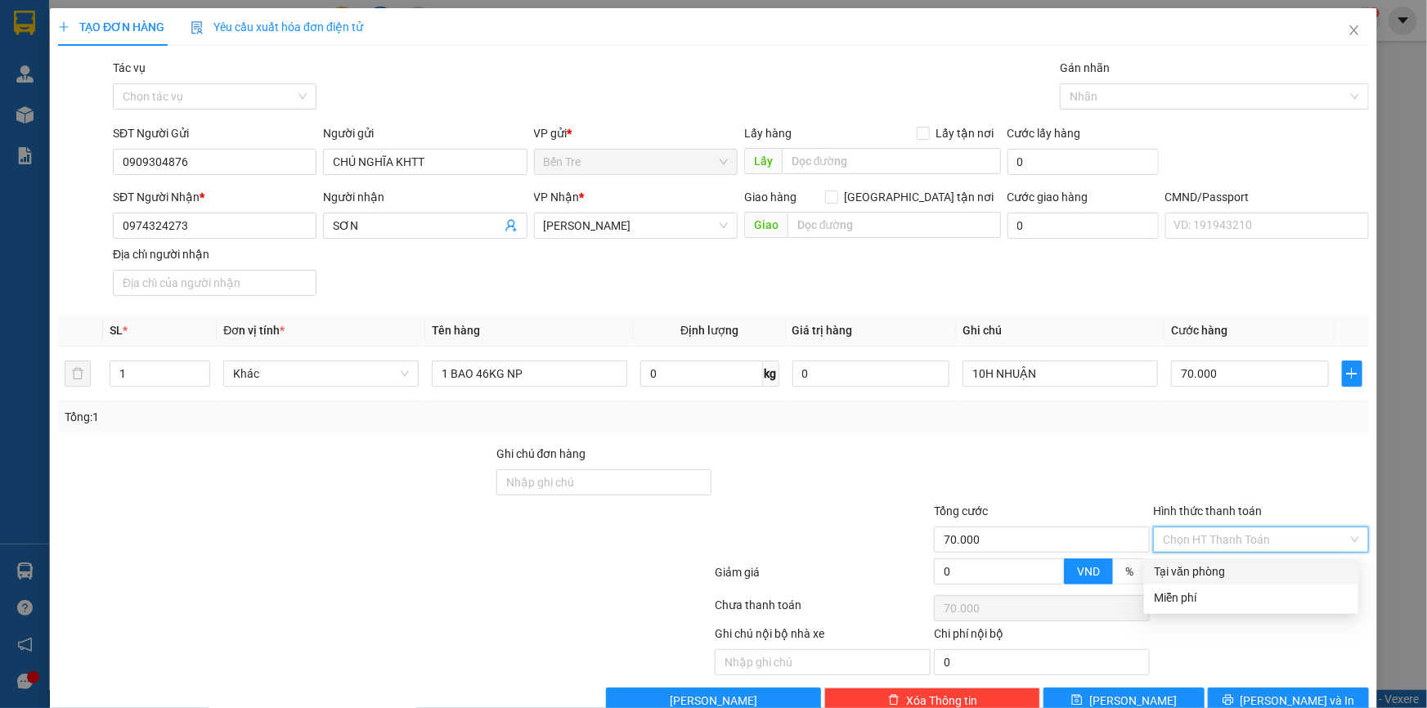
click at [1224, 572] on div "Tại văn phòng" at bounding box center [1251, 572] width 195 height 18
type input "0"
click at [1291, 683] on div "Transit Pickup Surcharge Ids Transit Deliver Surcharge Ids Transit Deliver Surc…" at bounding box center [713, 386] width 1311 height 655
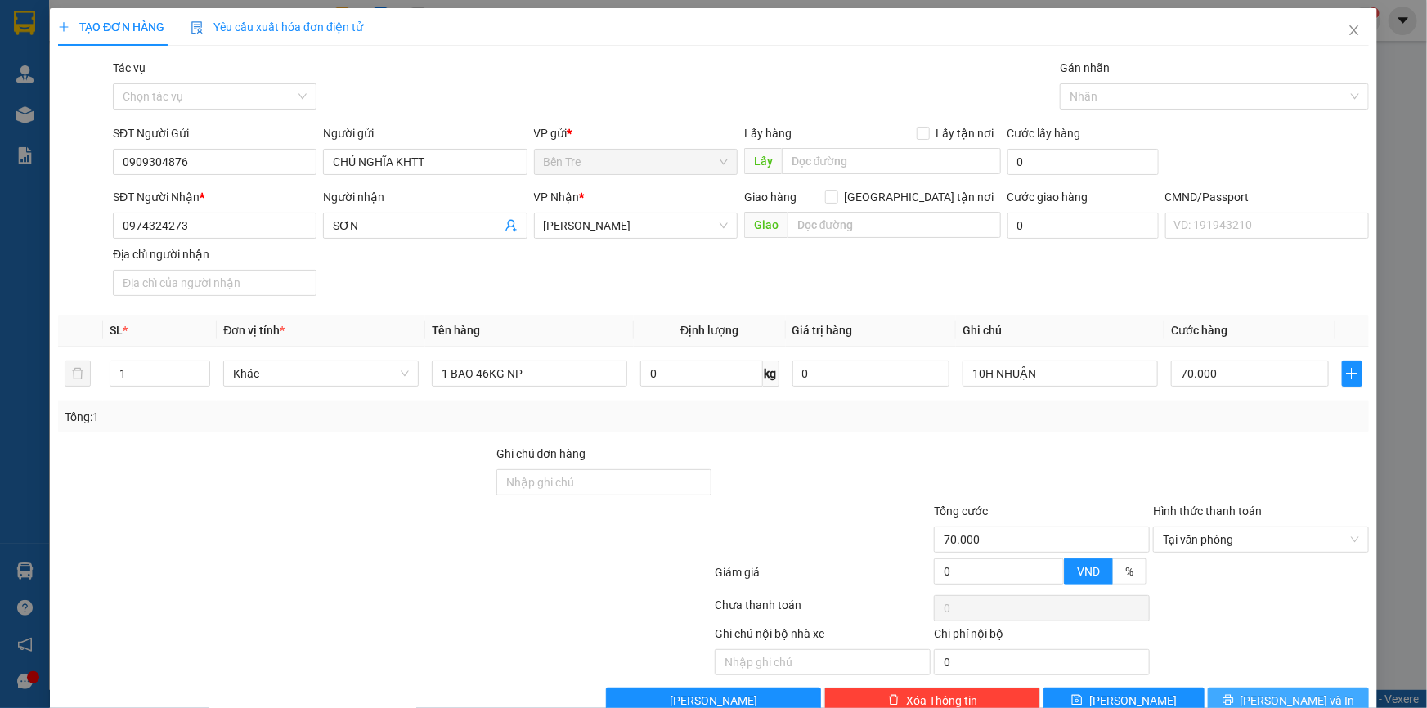
click at [1294, 694] on span "[PERSON_NAME] và In" at bounding box center [1298, 701] width 114 height 18
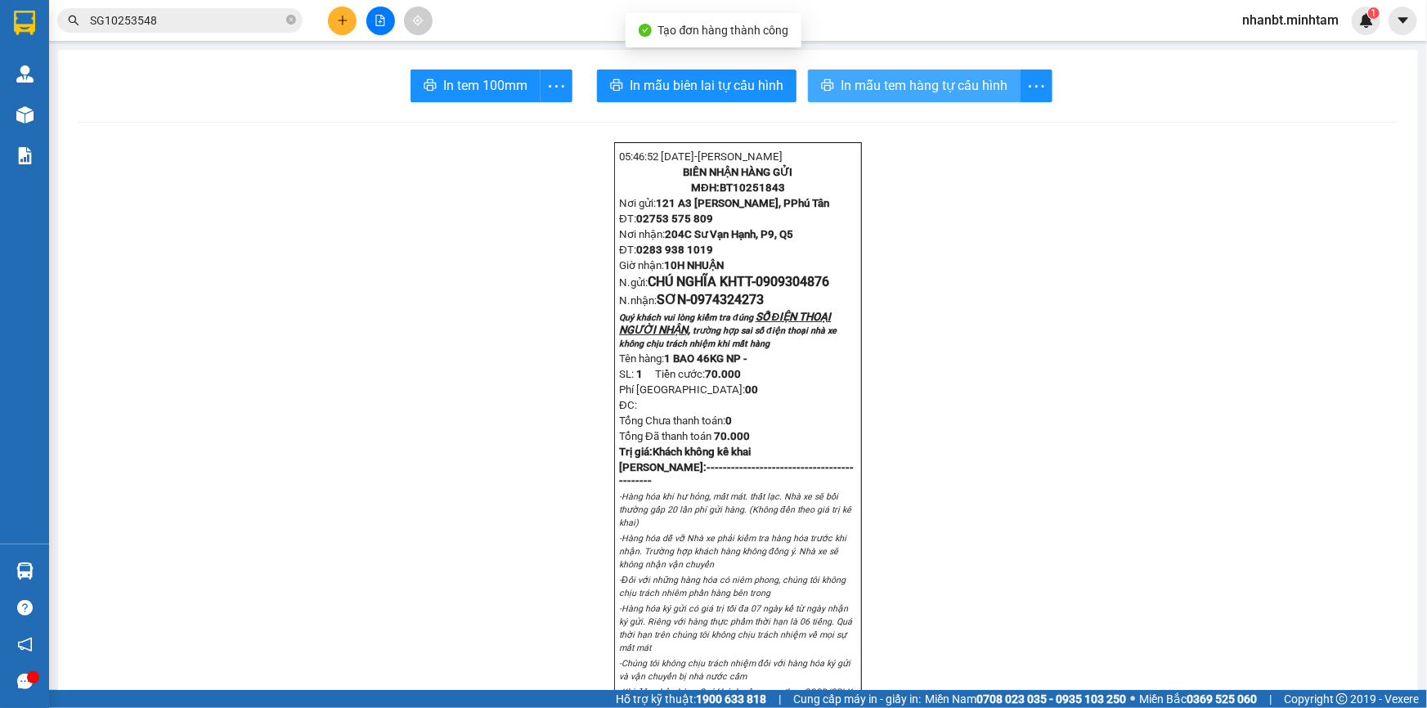
click at [940, 94] on span "In mẫu tem hàng tự cấu hình" at bounding box center [924, 85] width 167 height 20
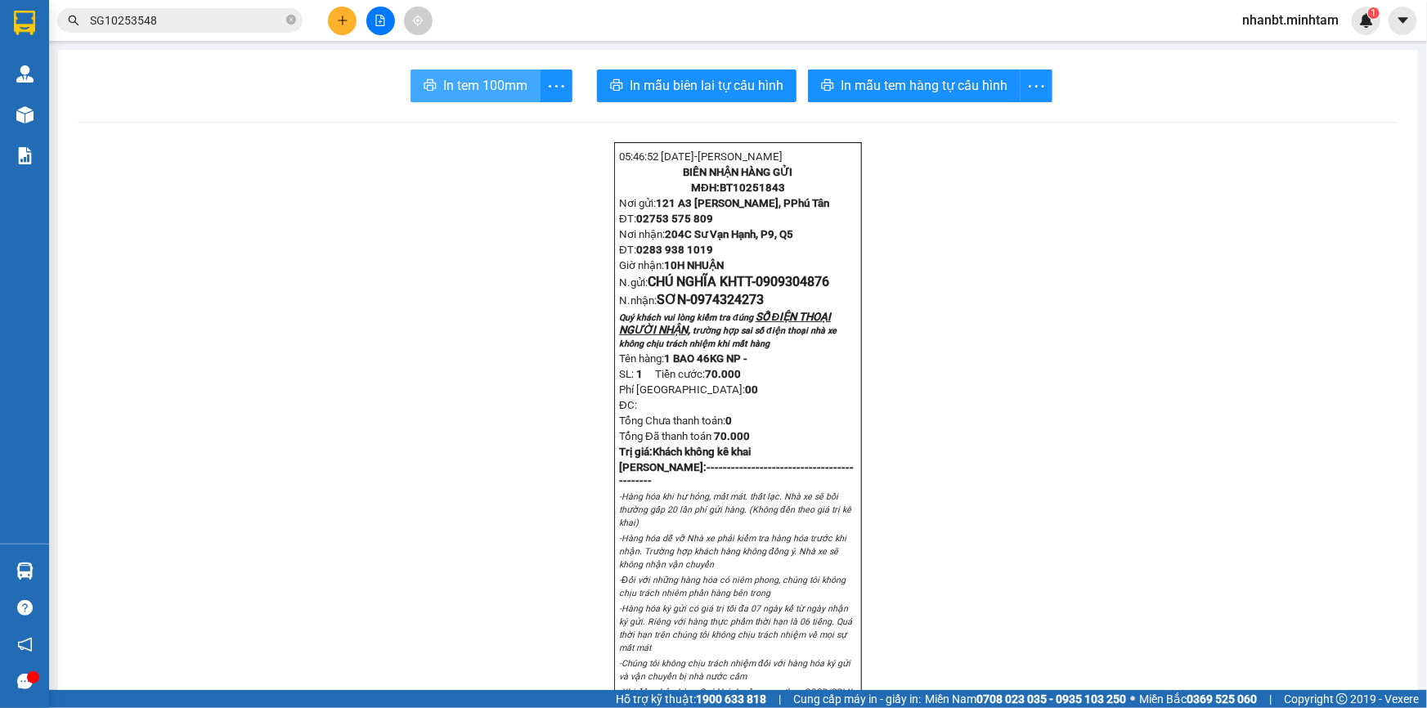
click at [458, 97] on button "In tem 100mm" at bounding box center [476, 86] width 130 height 33
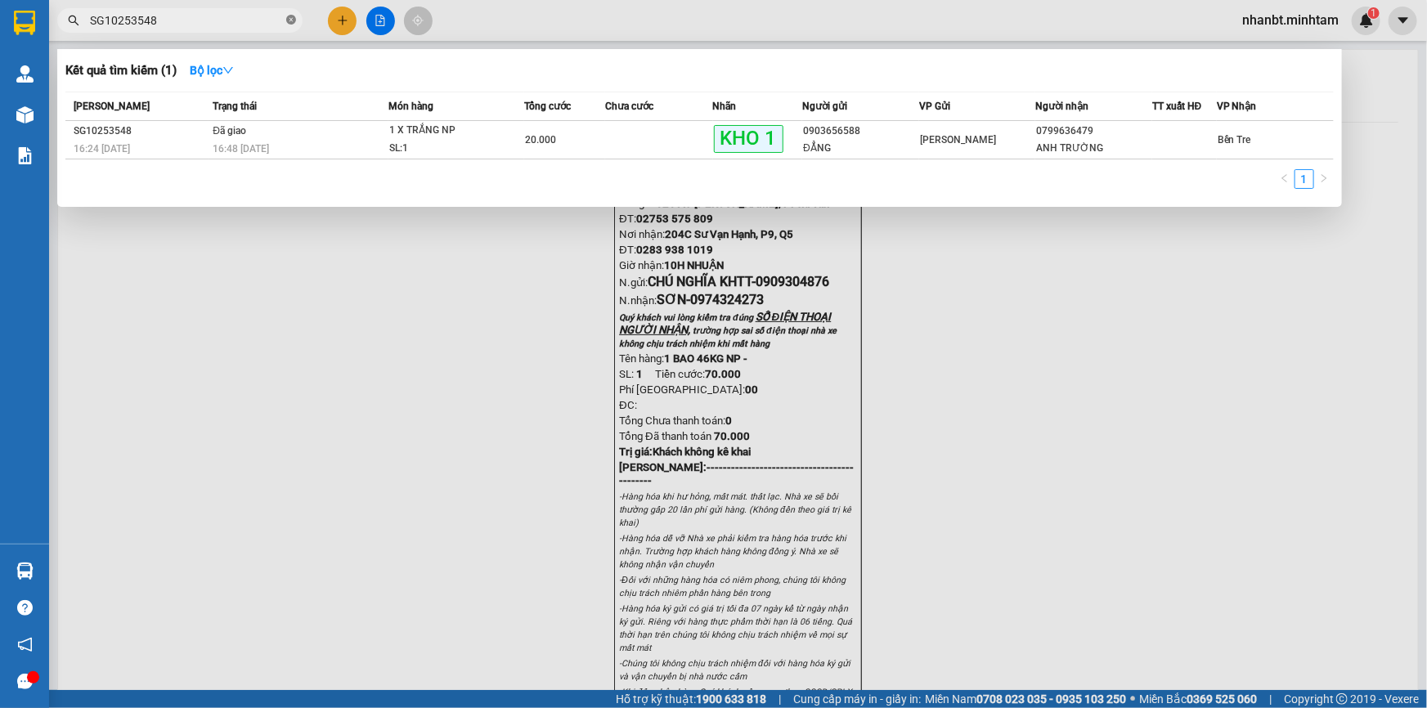
click at [292, 16] on icon "close-circle" at bounding box center [291, 20] width 10 height 10
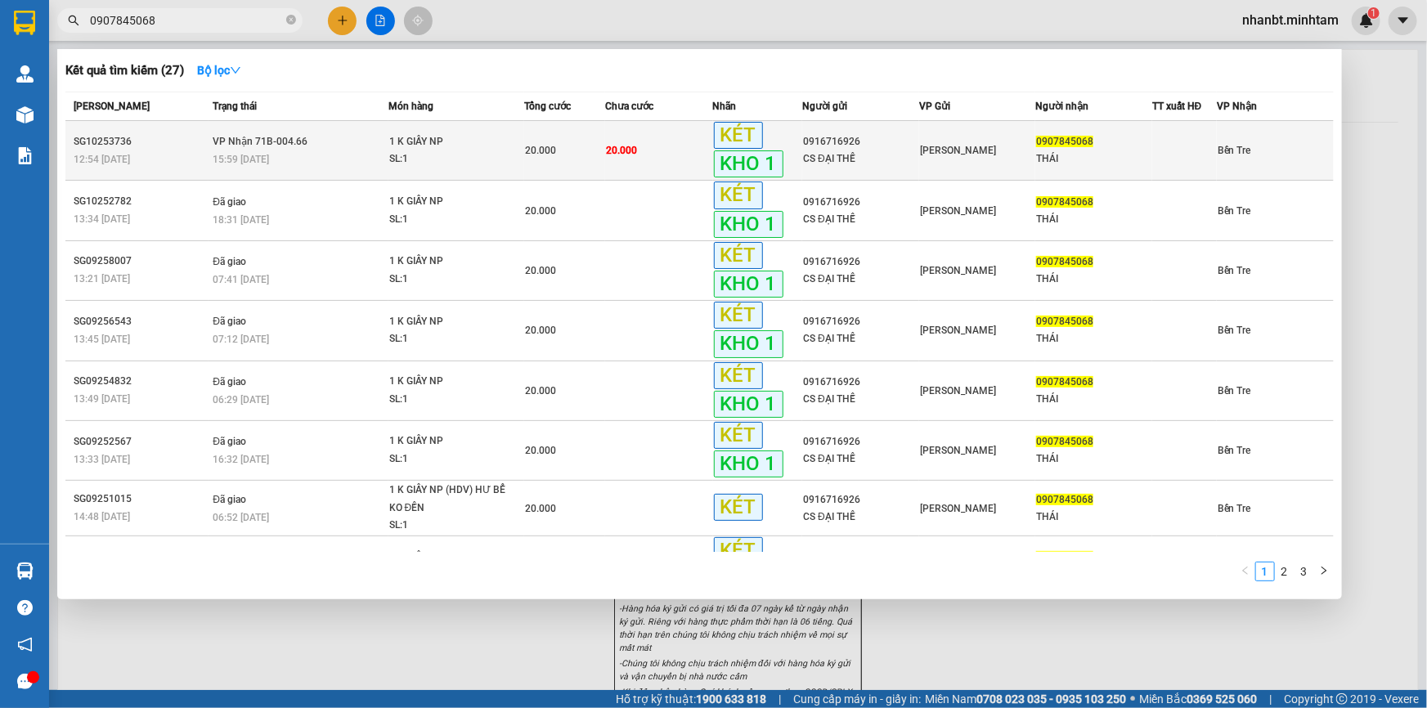
type input "0907845068"
click at [579, 157] on div "20.000" at bounding box center [564, 150] width 79 height 18
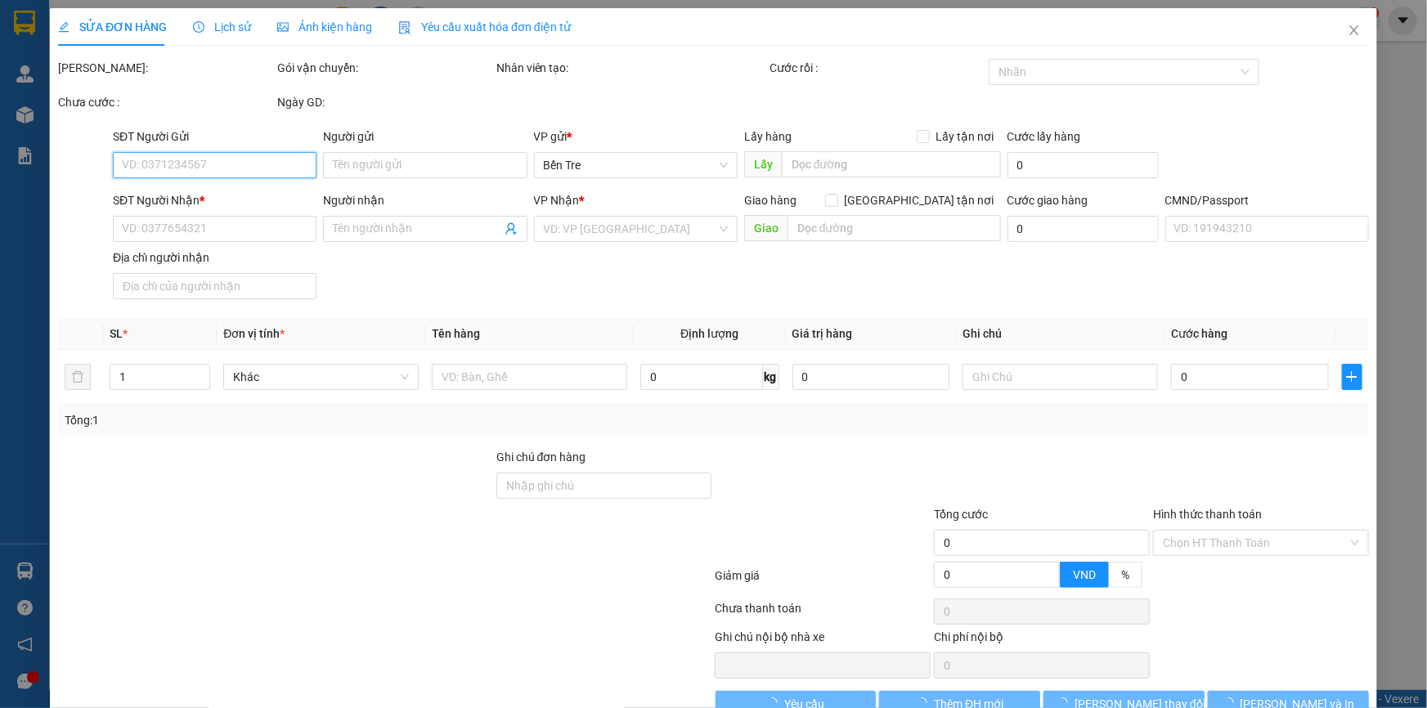
scroll to position [39, 0]
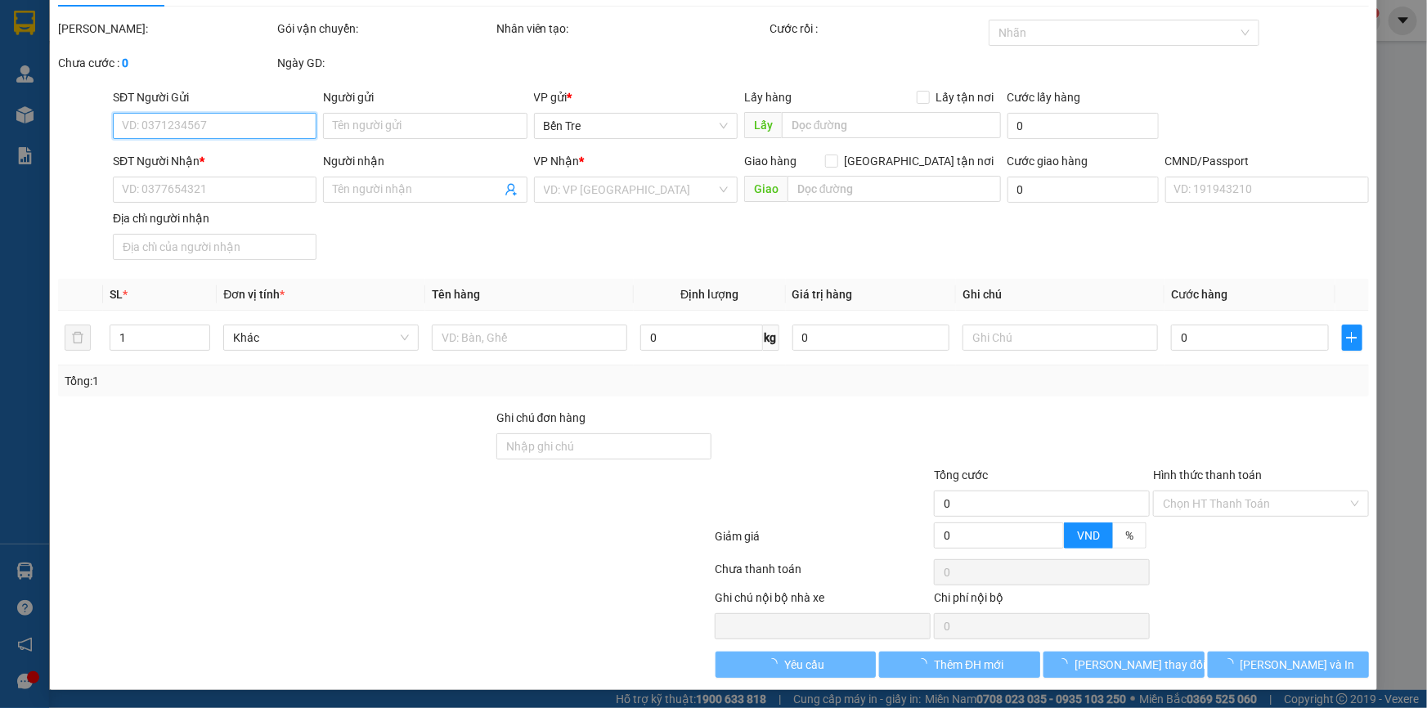
type input "0916716926"
type input "CS ĐẠI THẾ"
type input "0907845068"
type input "THÁI"
type input "20.000"
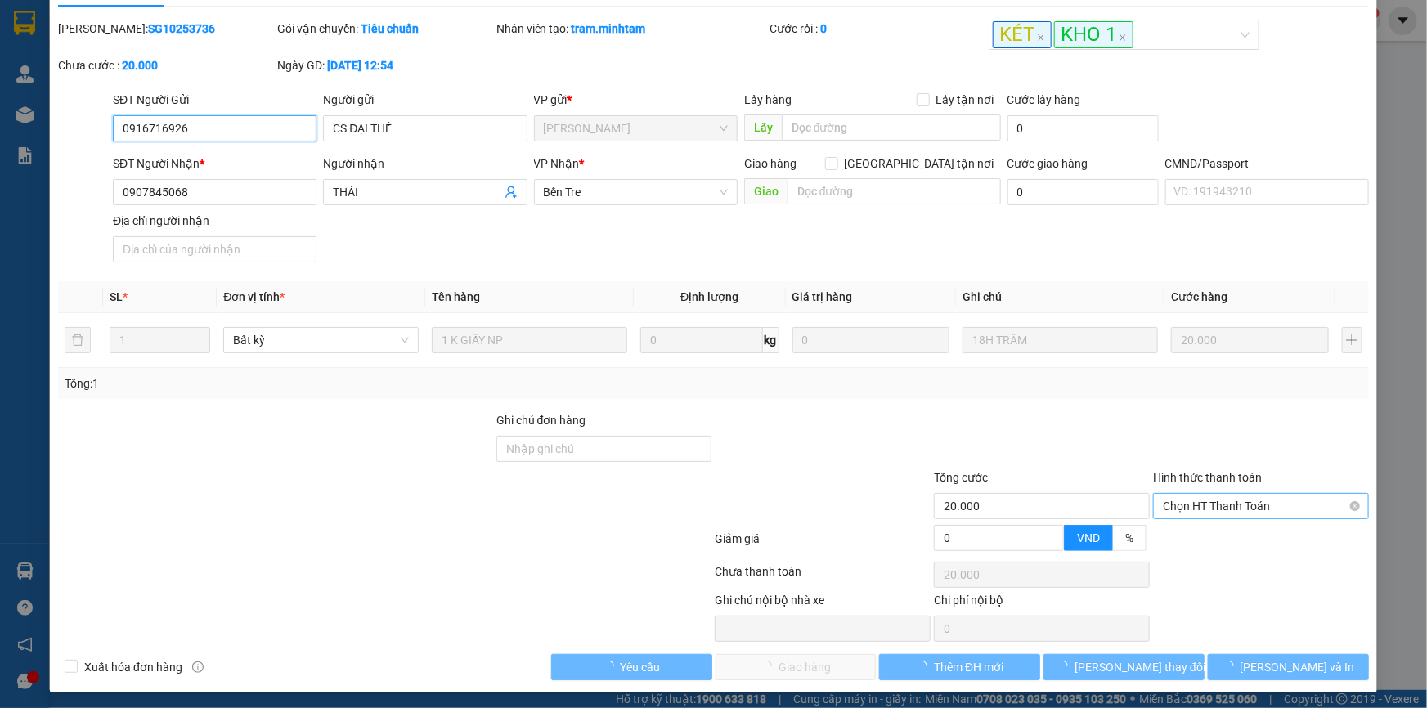
click at [1187, 513] on span "Chọn HT Thanh Toán" at bounding box center [1261, 506] width 196 height 25
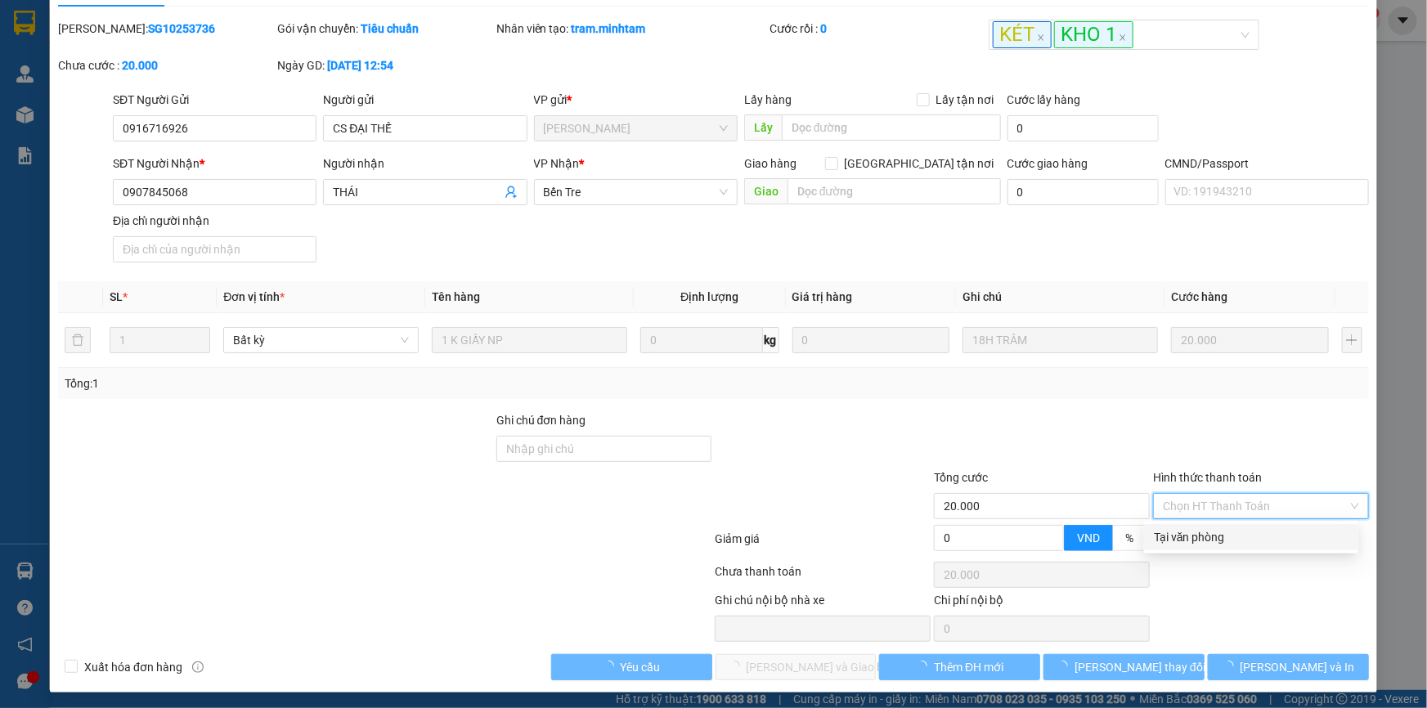
click at [1187, 528] on div "Tại văn phòng" at bounding box center [1251, 537] width 195 height 18
type input "0"
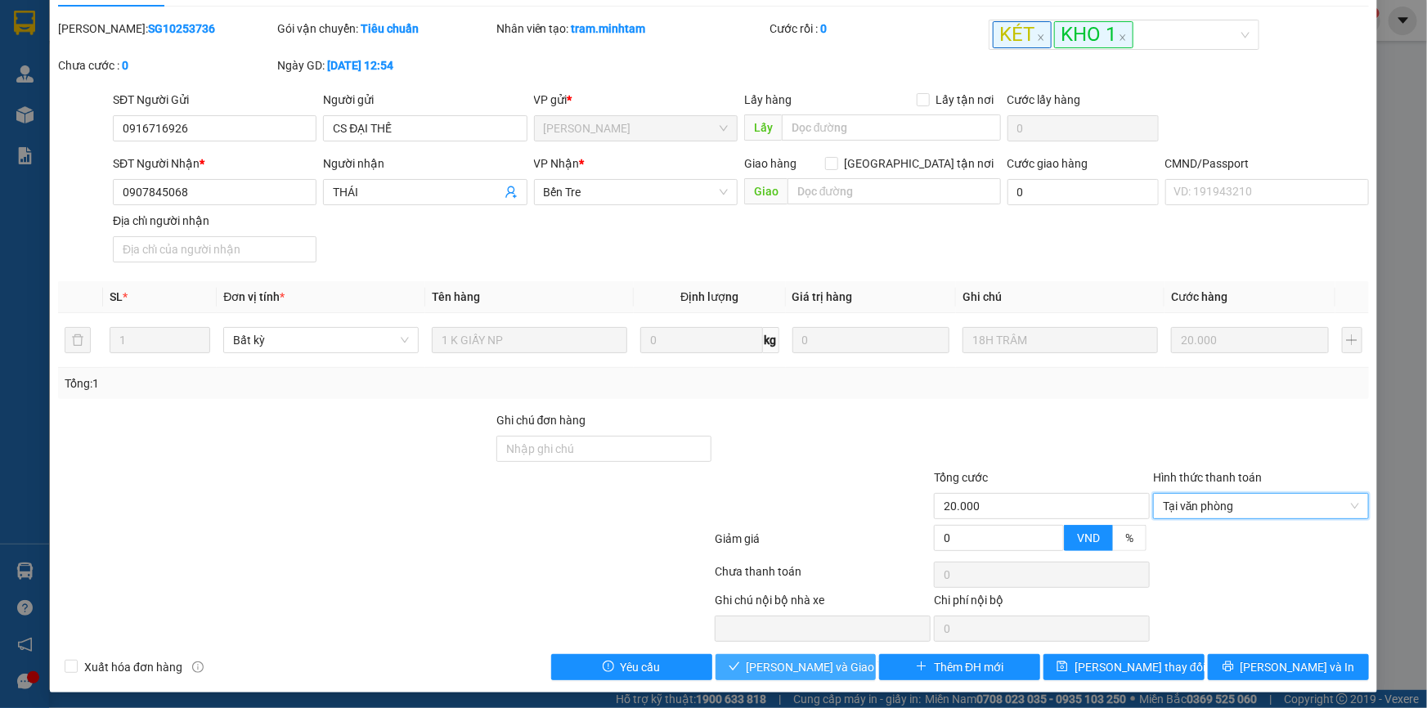
click at [835, 658] on span "[PERSON_NAME] và Giao hàng" at bounding box center [825, 667] width 157 height 18
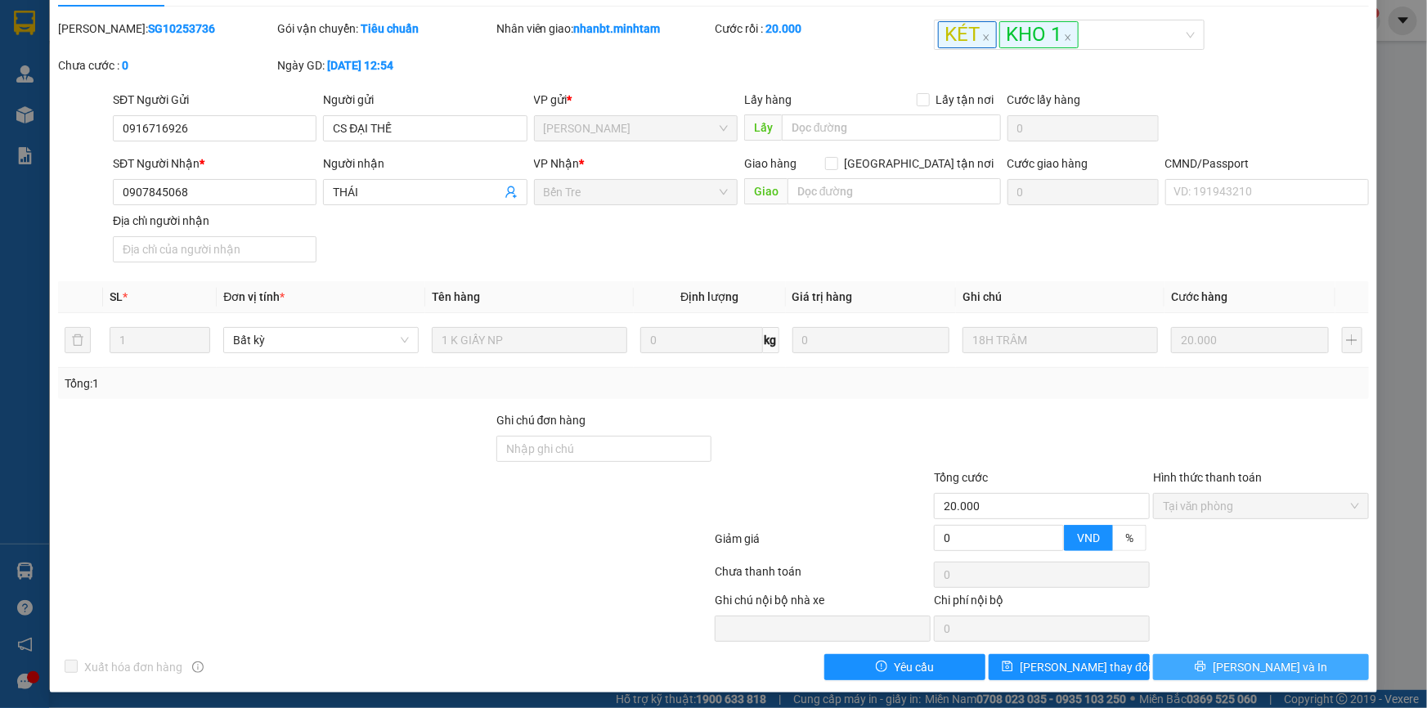
click at [1206, 665] on button "[PERSON_NAME] và In" at bounding box center [1261, 667] width 216 height 26
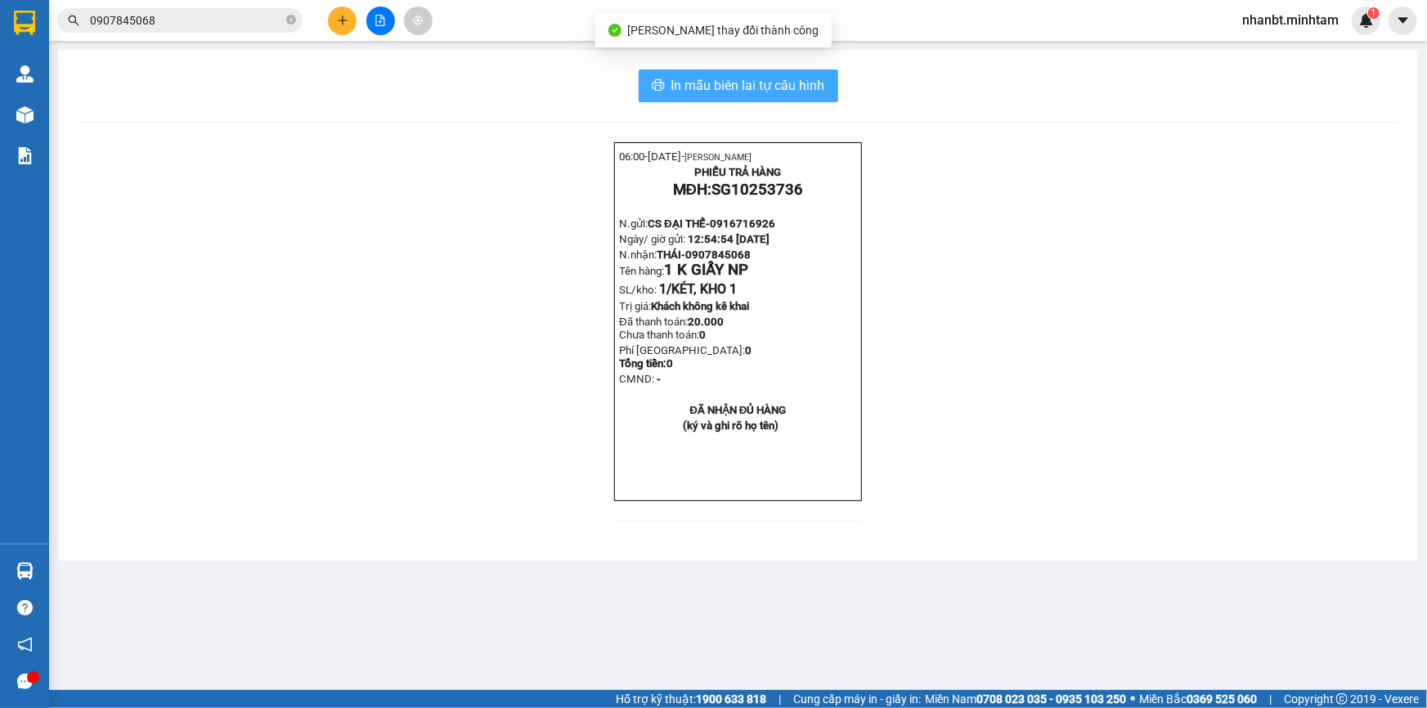
click at [748, 91] on span "In mẫu biên lai tự cấu hình" at bounding box center [748, 85] width 154 height 20
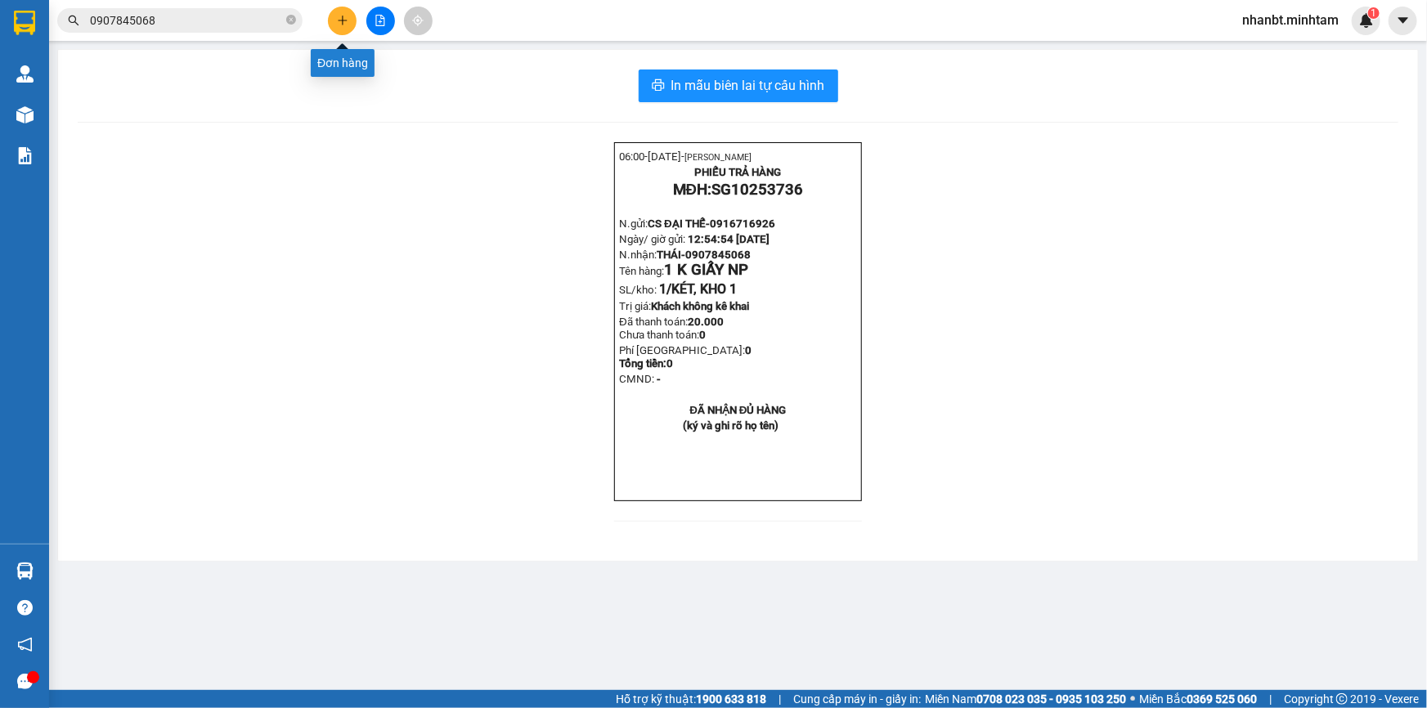
click at [335, 28] on button at bounding box center [342, 21] width 29 height 29
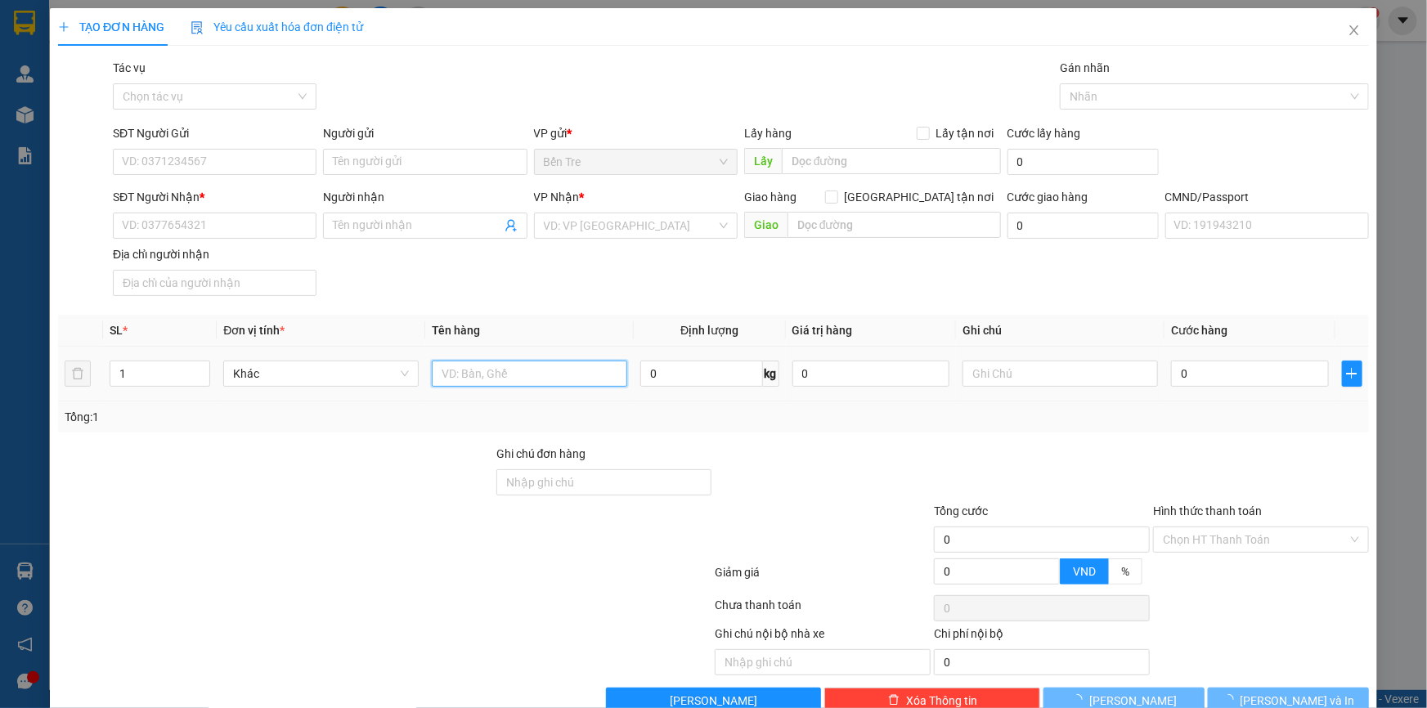
click at [500, 370] on input "text" at bounding box center [529, 374] width 195 height 26
type input "1 KT 10KG NP"
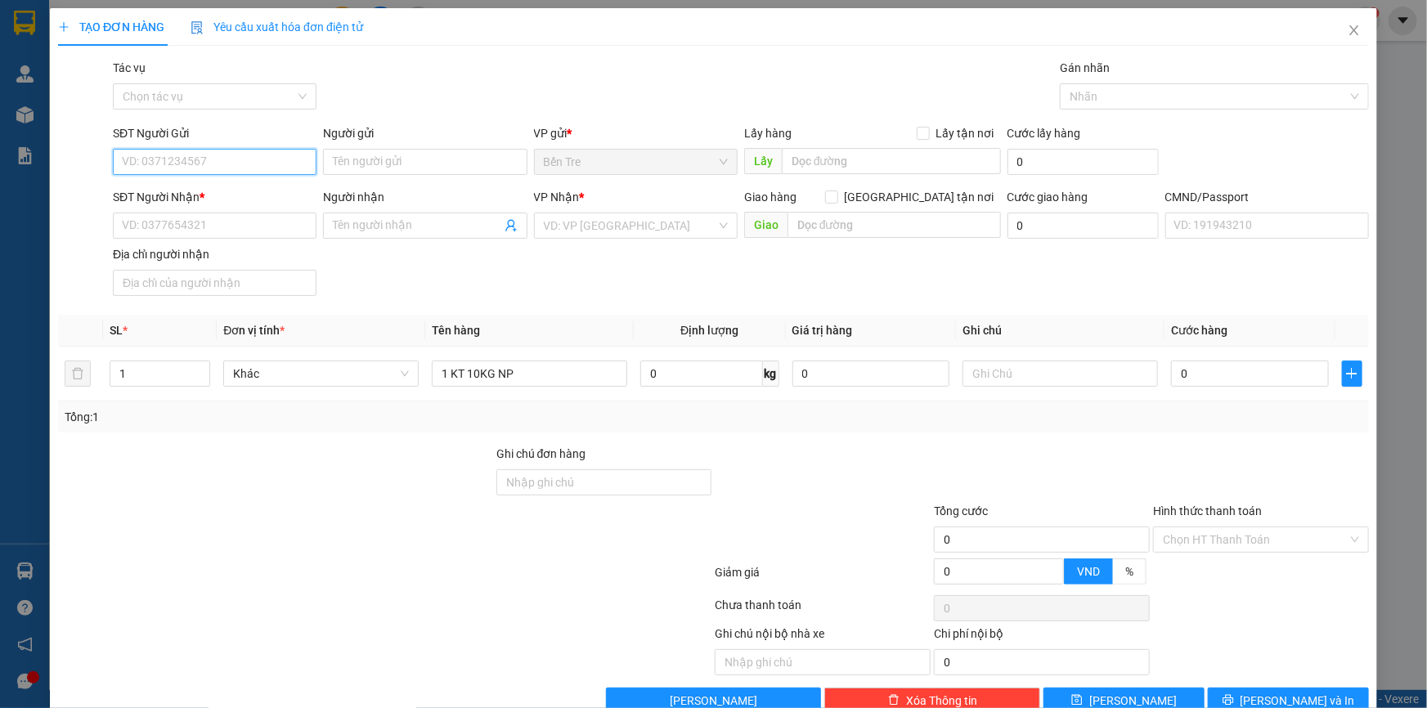
click at [214, 159] on input "SĐT Người Gửi" at bounding box center [215, 162] width 204 height 26
type input "0906922692"
click at [398, 161] on input "Người gửi" at bounding box center [425, 162] width 204 height 26
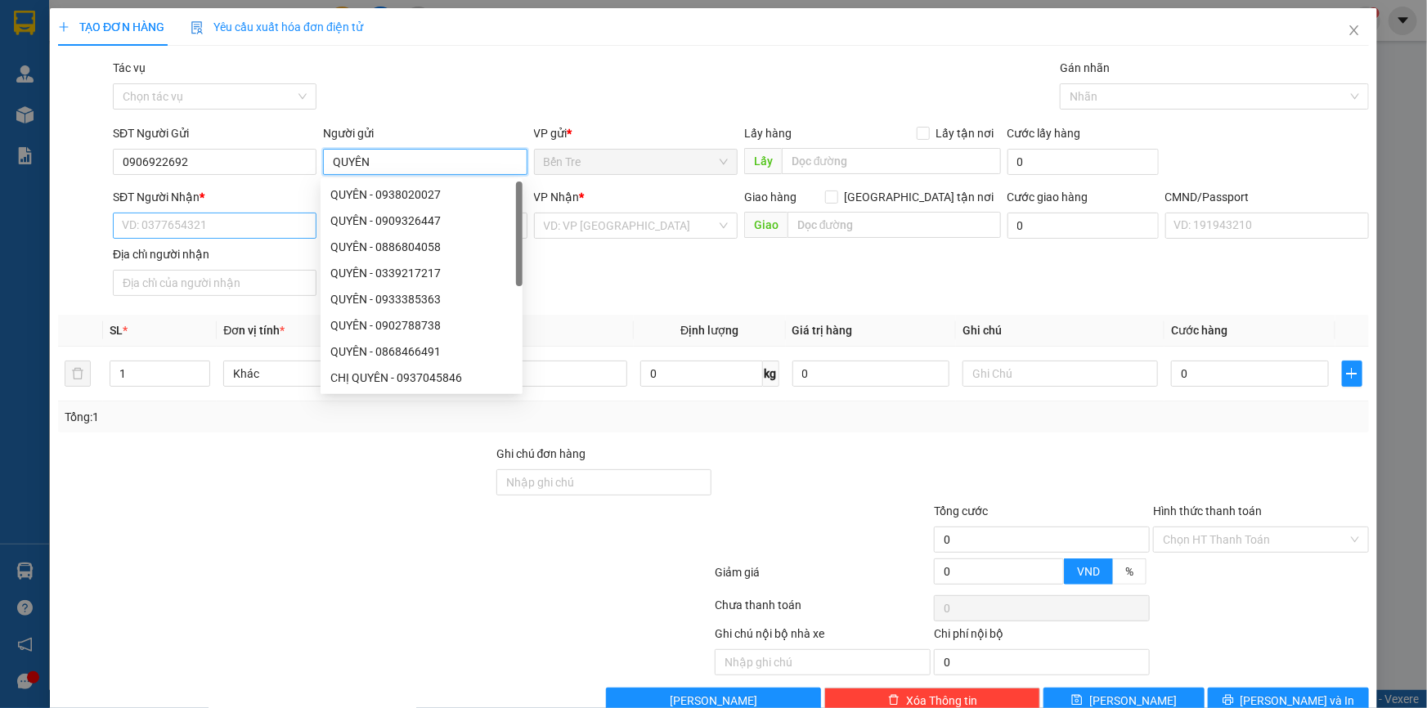
type input "QUYÊN"
click at [200, 228] on input "SĐT Người Nhận *" at bounding box center [215, 226] width 204 height 26
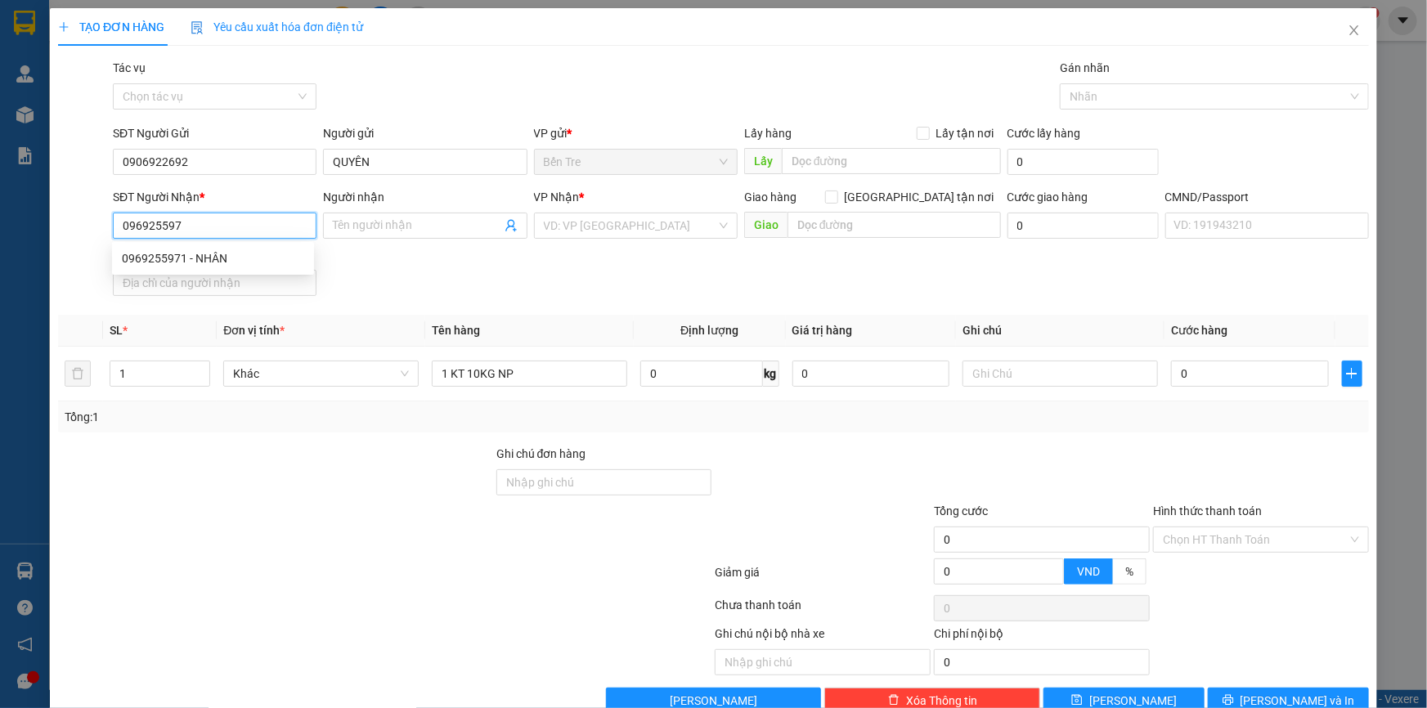
type input "0969255971"
click at [207, 262] on div "0969255971 - NHÂN" at bounding box center [213, 258] width 182 height 18
type input "NHÂN"
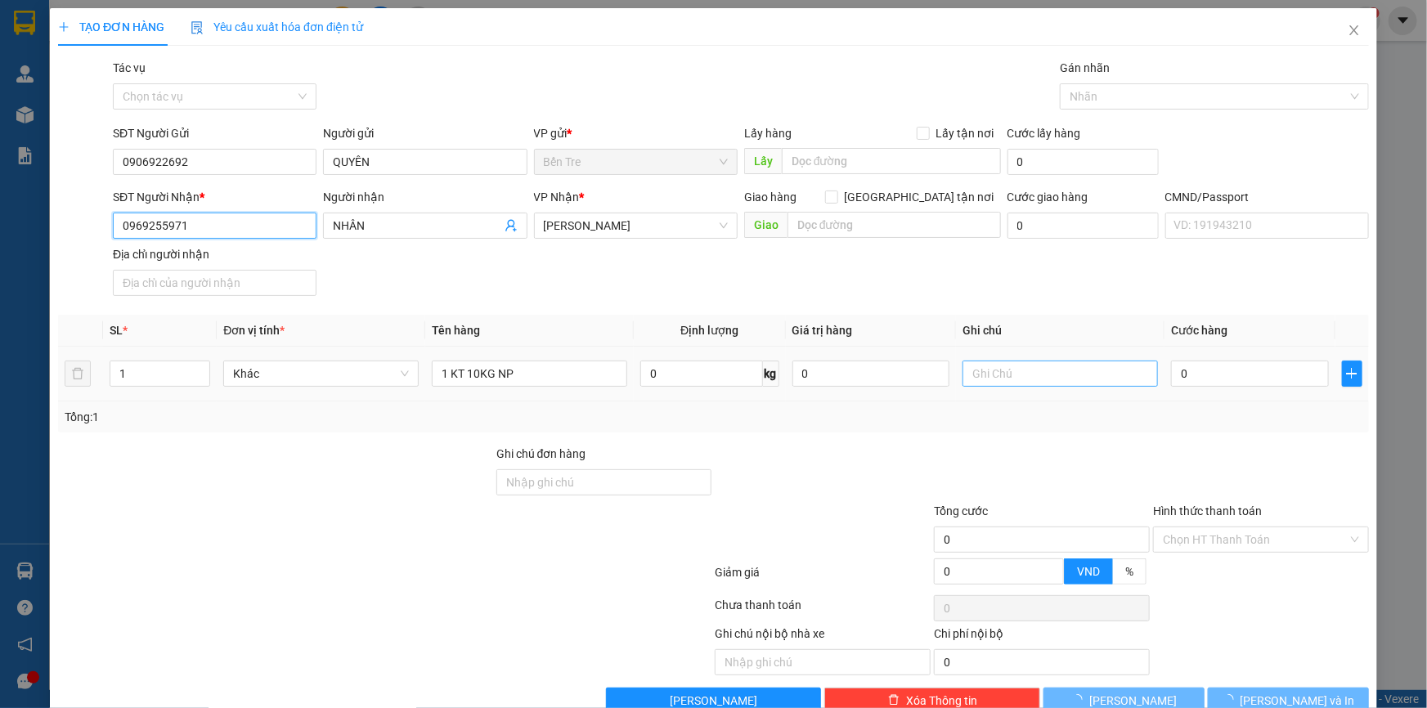
type input "0969255971"
click at [1063, 373] on input "text" at bounding box center [1060, 374] width 195 height 26
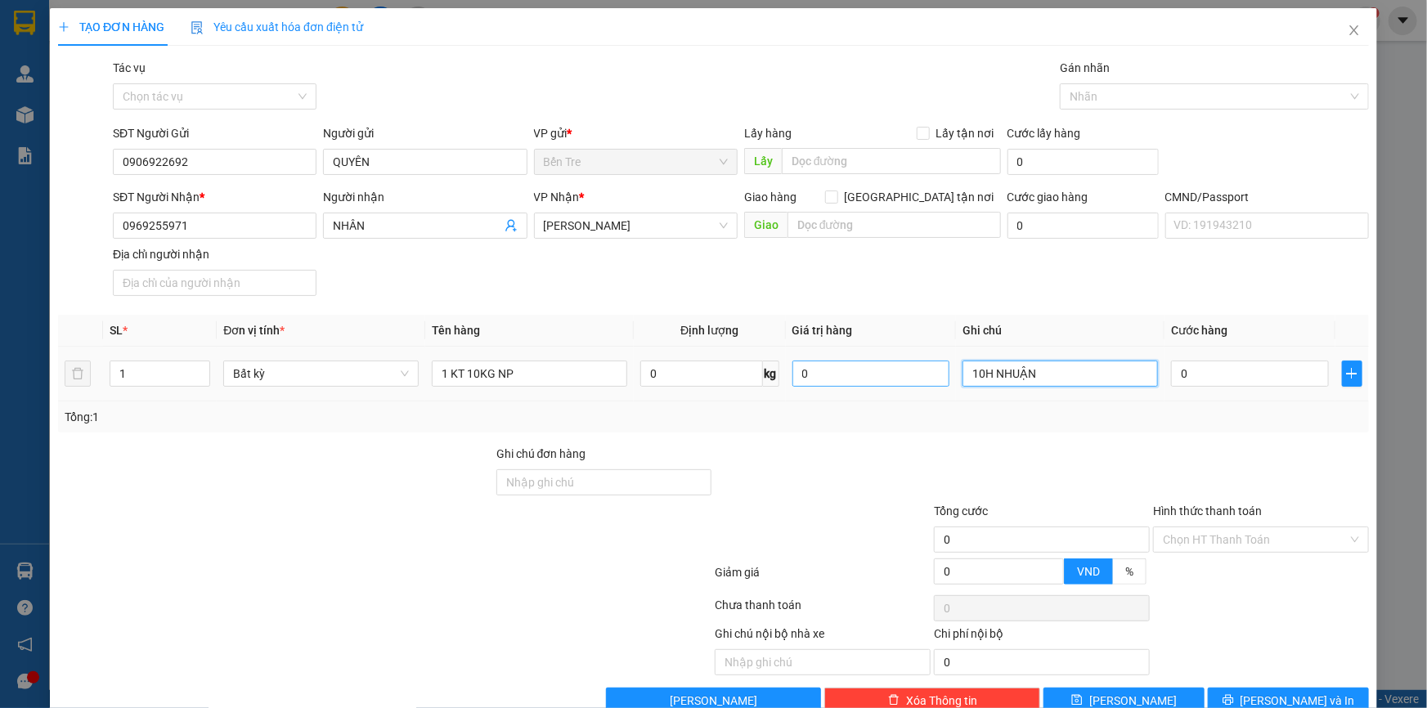
type input "10H NHUẬN"
click at [855, 367] on input "0" at bounding box center [871, 374] width 158 height 26
type input "1.000.000"
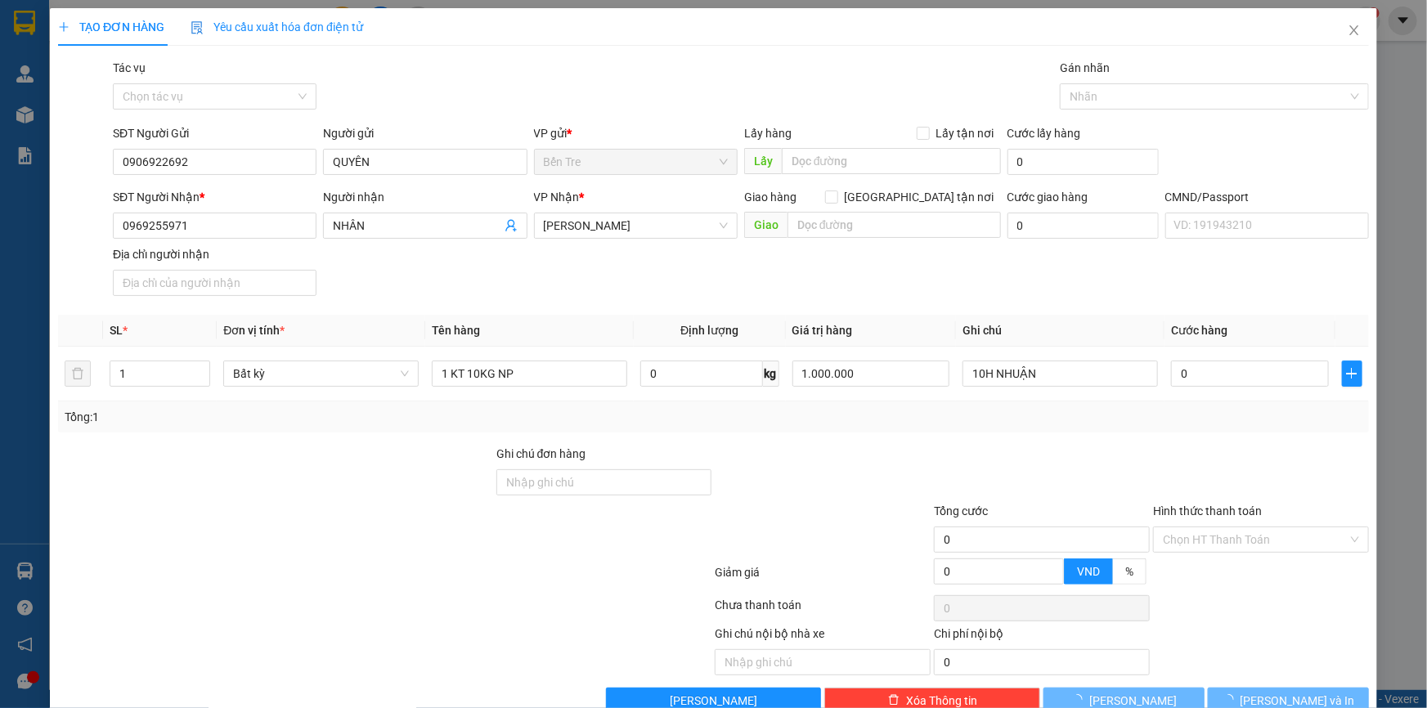
click at [1084, 410] on div "Tổng: 1" at bounding box center [714, 417] width 1298 height 18
click at [813, 370] on input "1.000.000" at bounding box center [871, 374] width 158 height 26
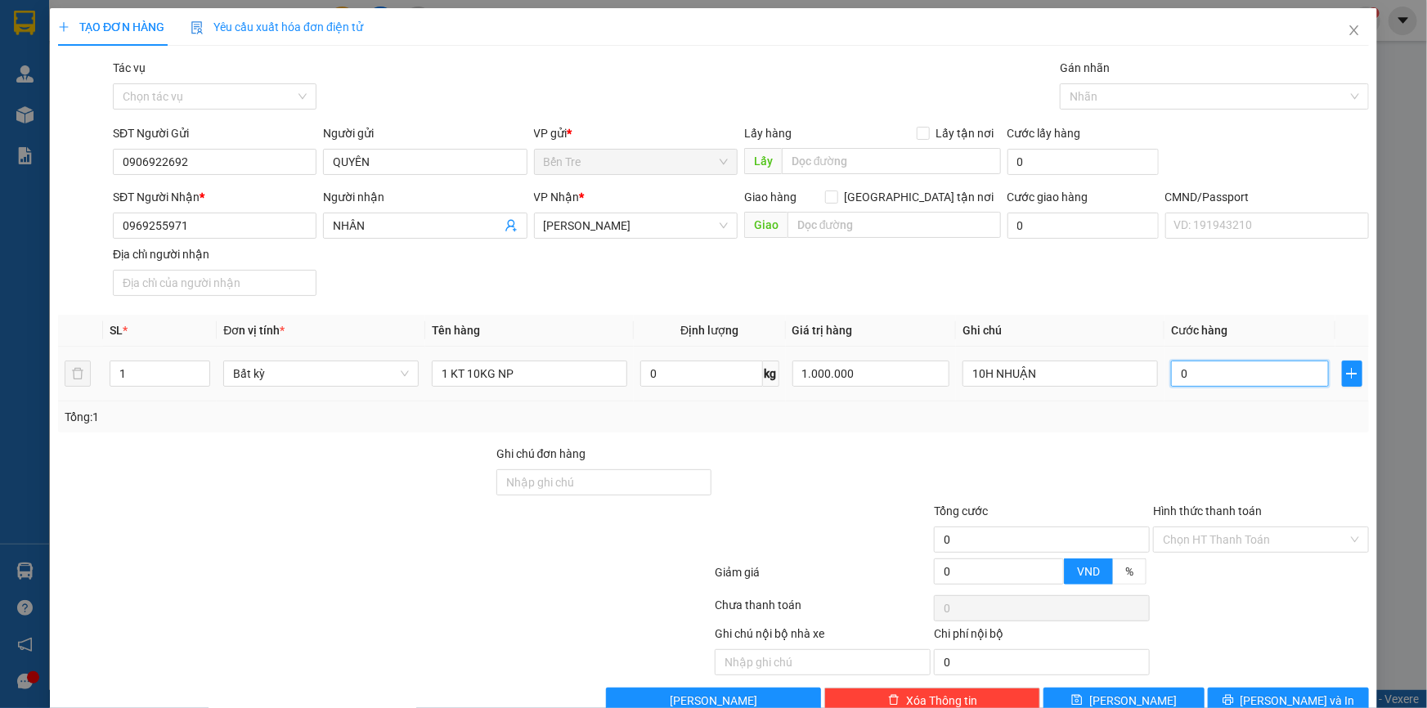
click at [1201, 365] on input "0" at bounding box center [1250, 374] width 158 height 26
type input "3"
type input "30"
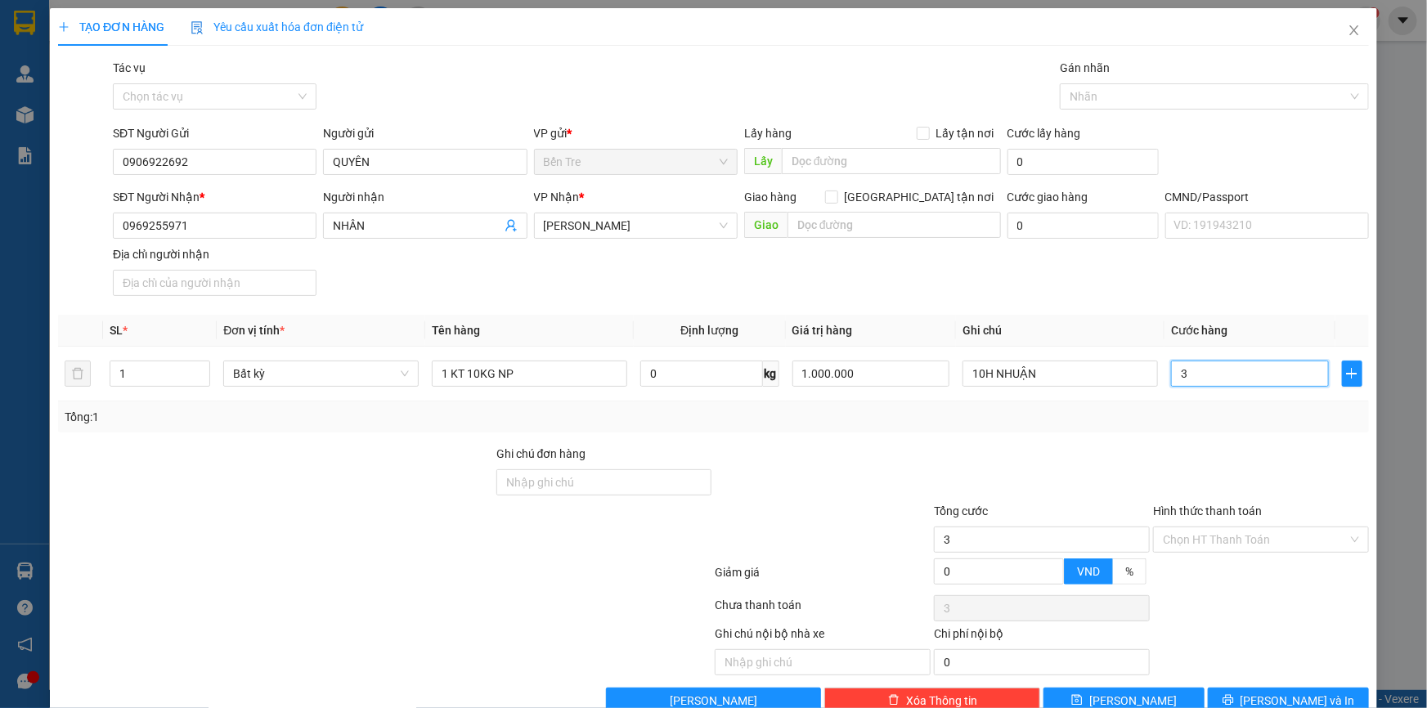
type input "30"
type input "30.000"
click at [1071, 282] on div "SĐT Người Nhận * 0969255971 Người nhận NHÂN VP Nhận * [PERSON_NAME] hàng [GEOGR…" at bounding box center [741, 245] width 1263 height 114
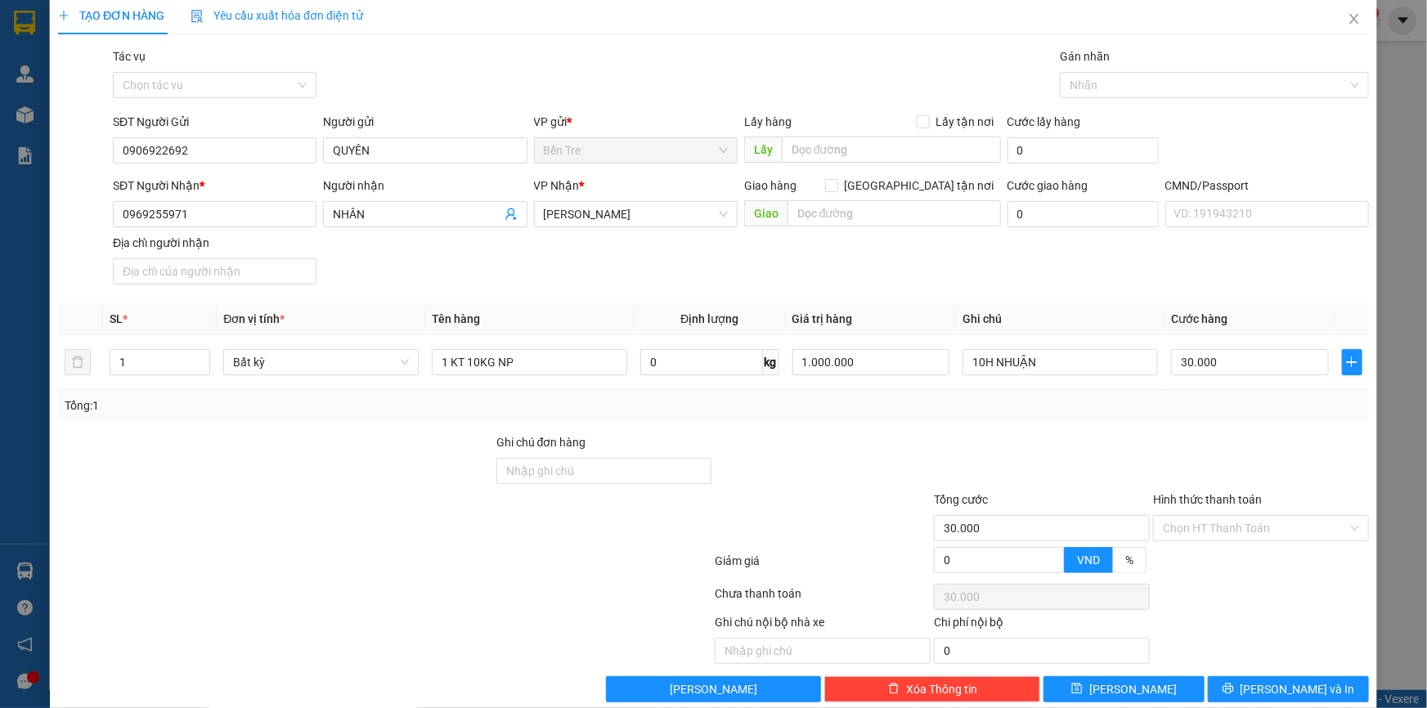
scroll to position [36, 0]
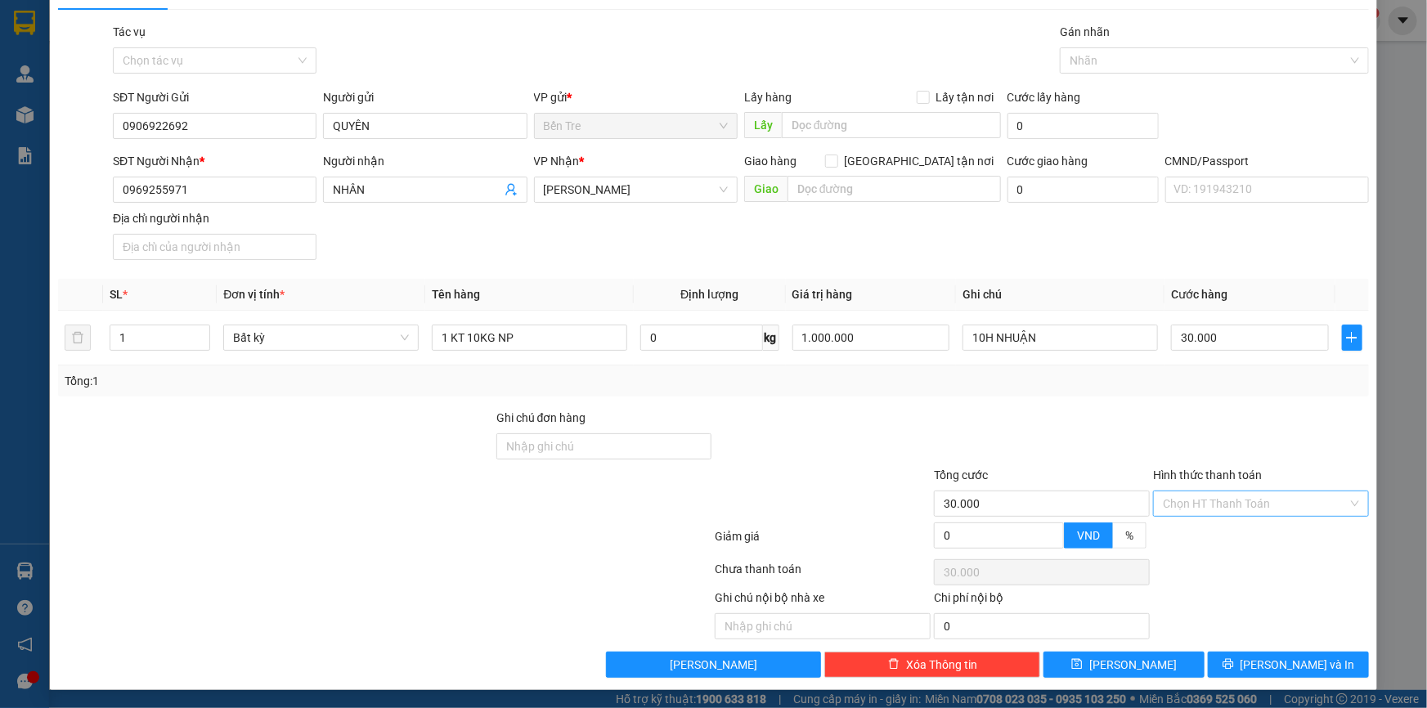
click at [1189, 505] on input "Hình thức thanh toán" at bounding box center [1255, 503] width 185 height 25
click at [1193, 528] on div "Tại văn phòng" at bounding box center [1251, 536] width 195 height 18
type input "0"
click at [1303, 656] on span "[PERSON_NAME] và In" at bounding box center [1298, 665] width 114 height 18
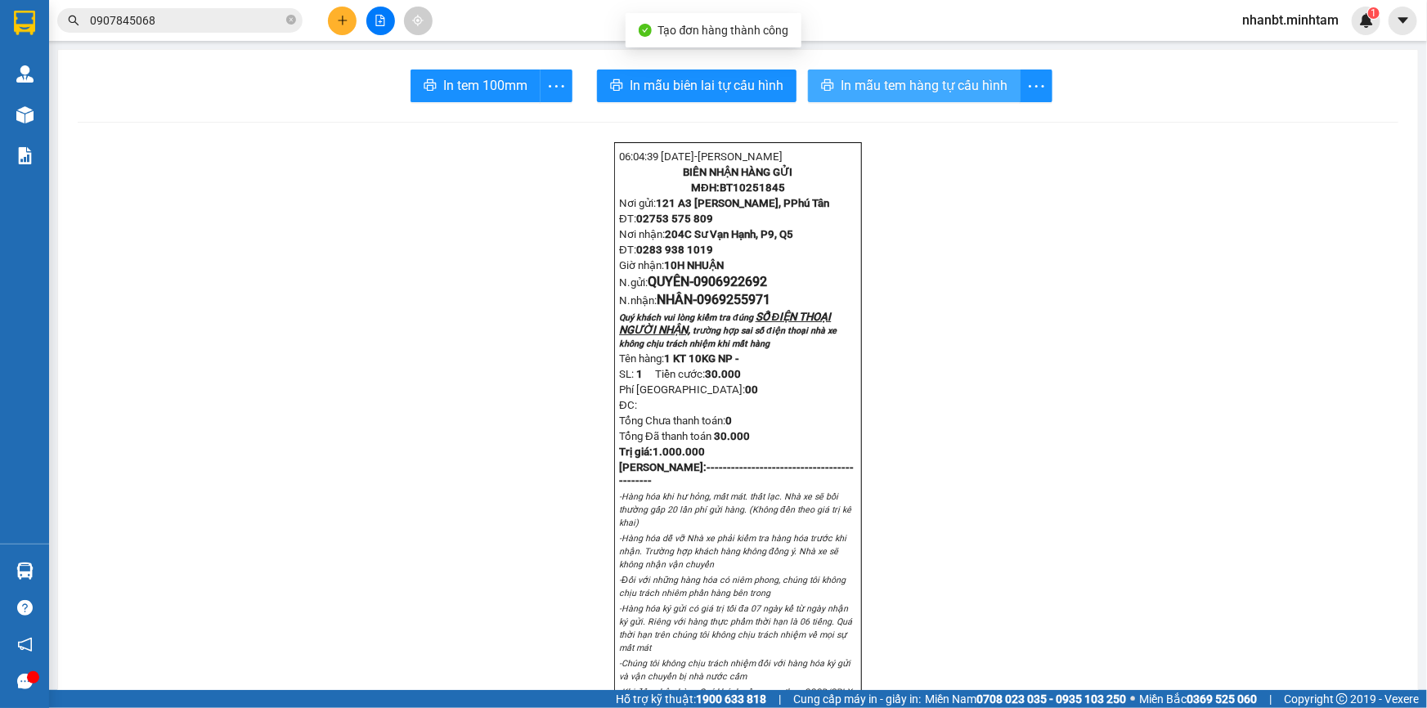
click at [879, 82] on span "In mẫu tem hàng tự cấu hình" at bounding box center [924, 85] width 167 height 20
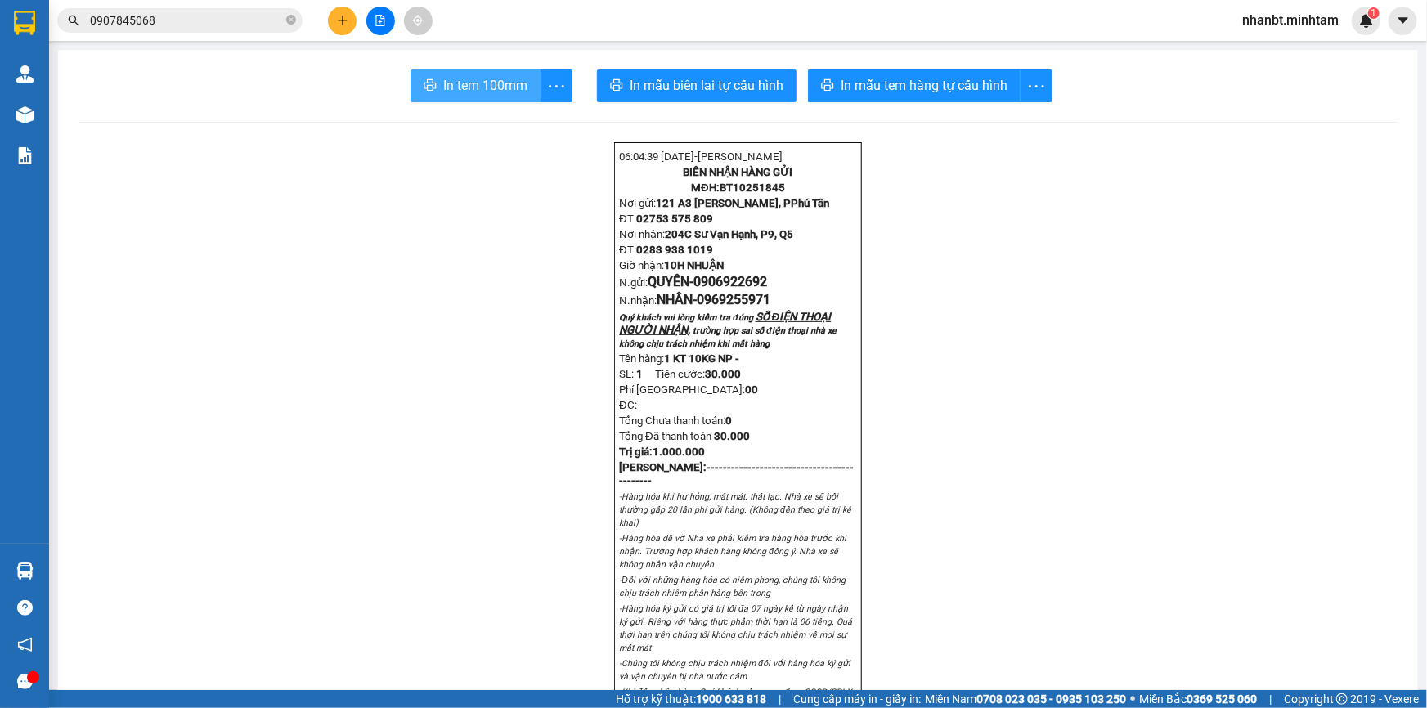
drag, startPoint x: 506, startPoint y: 74, endPoint x: 496, endPoint y: 74, distance: 10.6
click at [505, 75] on span "In tem 100mm" at bounding box center [485, 85] width 84 height 20
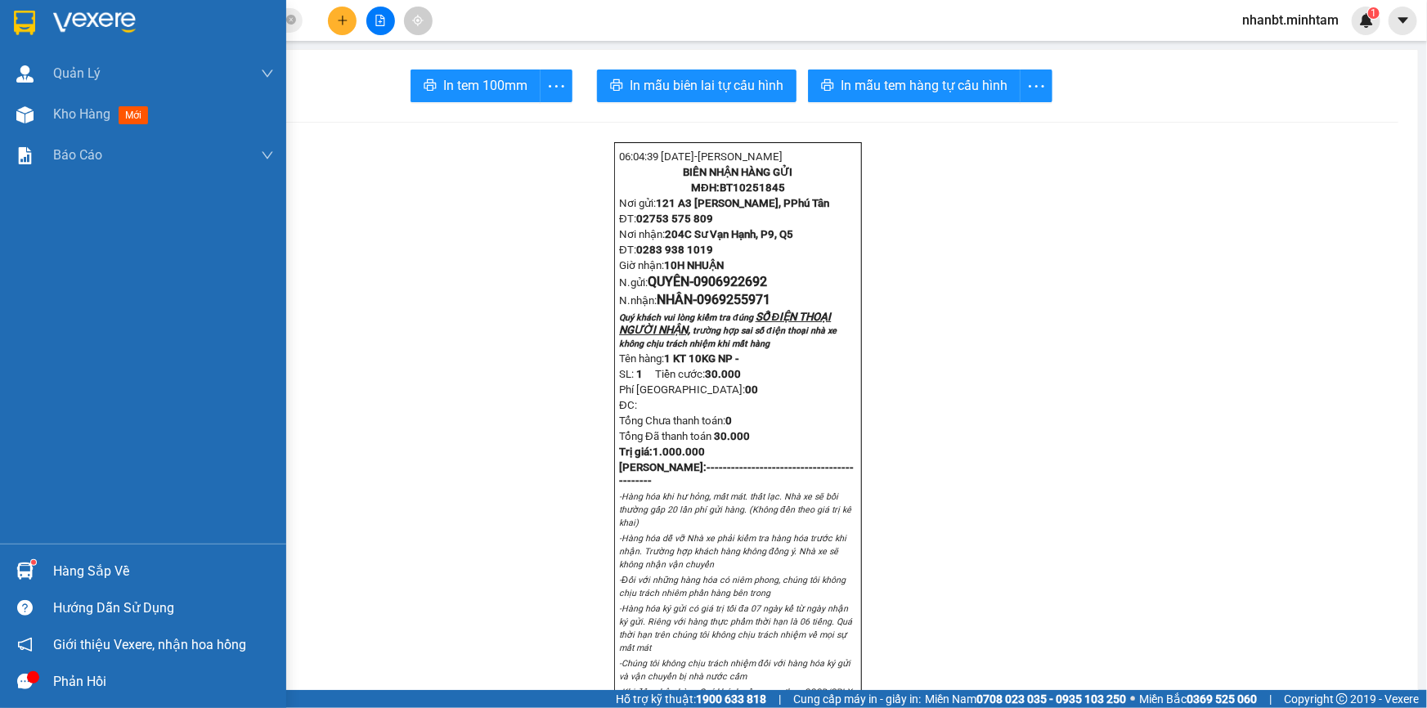
click at [23, 25] on img at bounding box center [24, 23] width 21 height 25
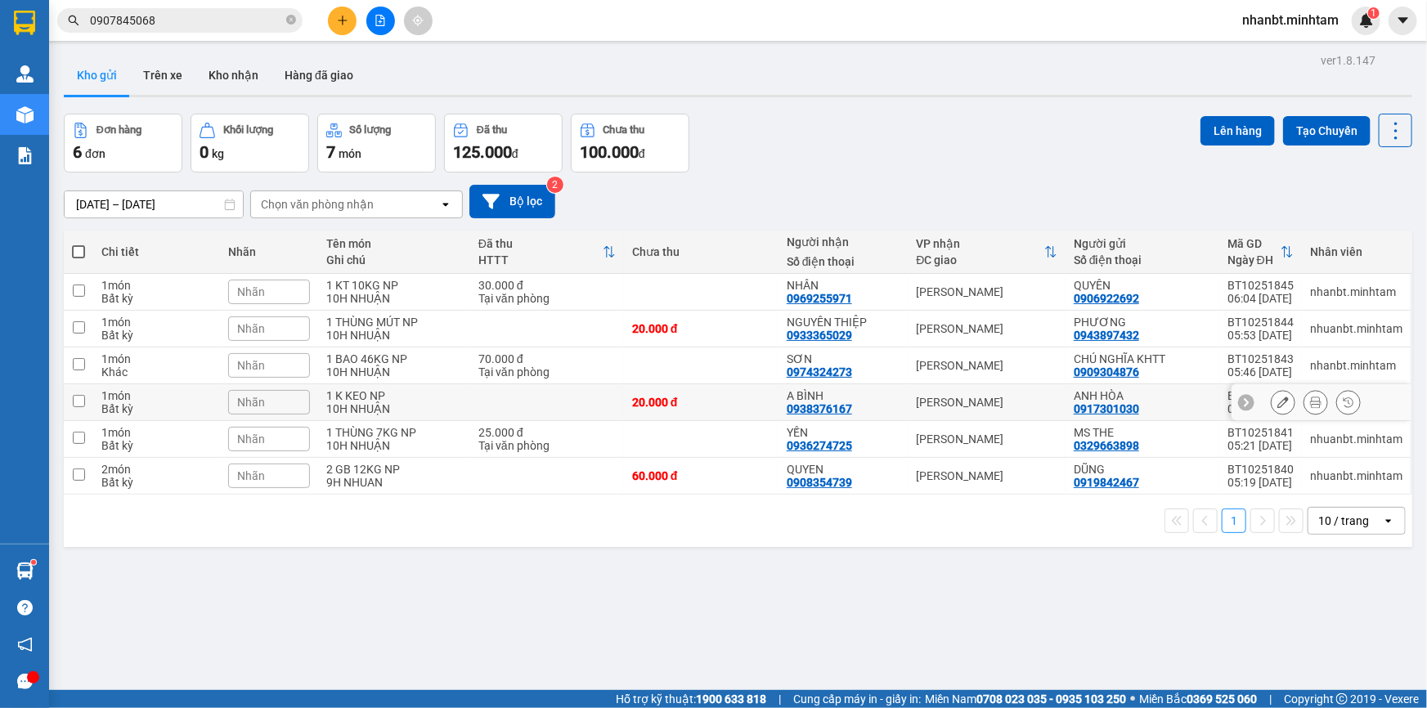
click at [382, 407] on div "10H NHUẬN" at bounding box center [394, 408] width 136 height 13
checkbox input "true"
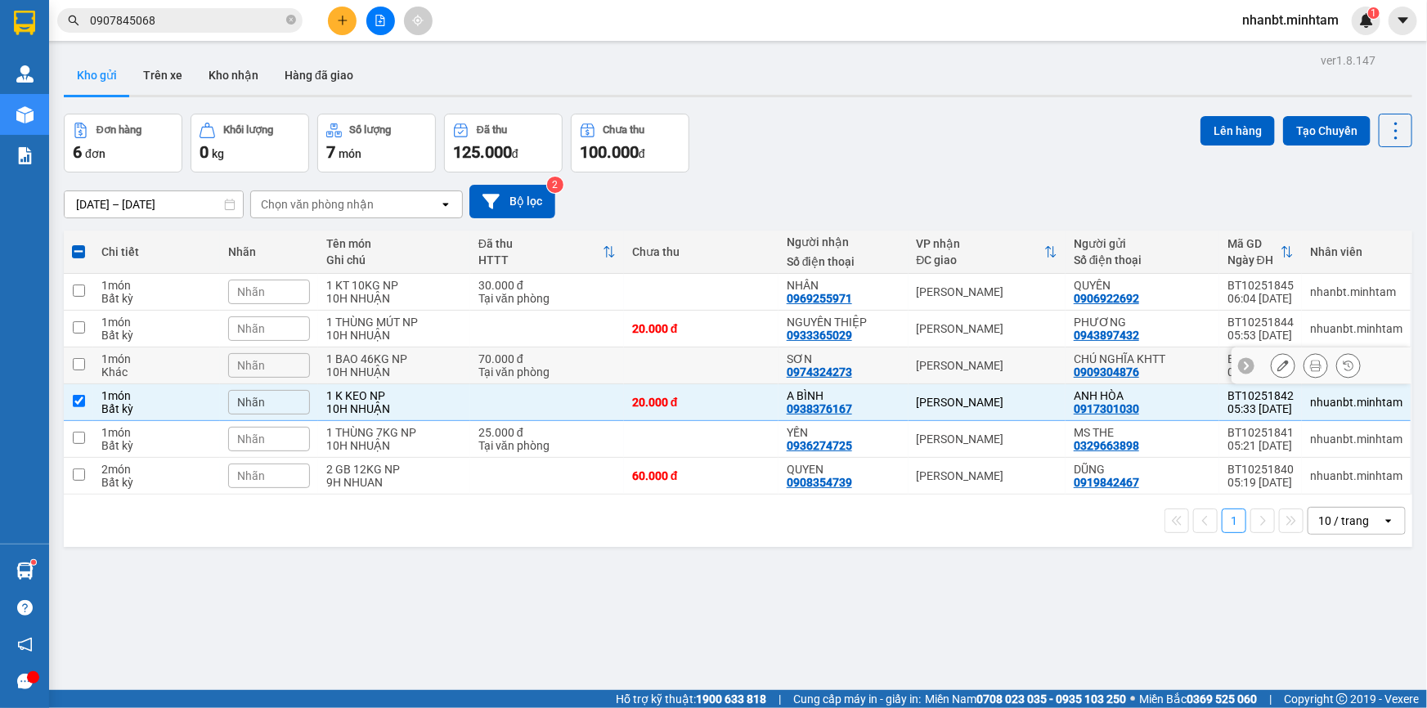
click at [356, 369] on div "10H NHUẬN" at bounding box center [394, 372] width 136 height 13
checkbox input "true"
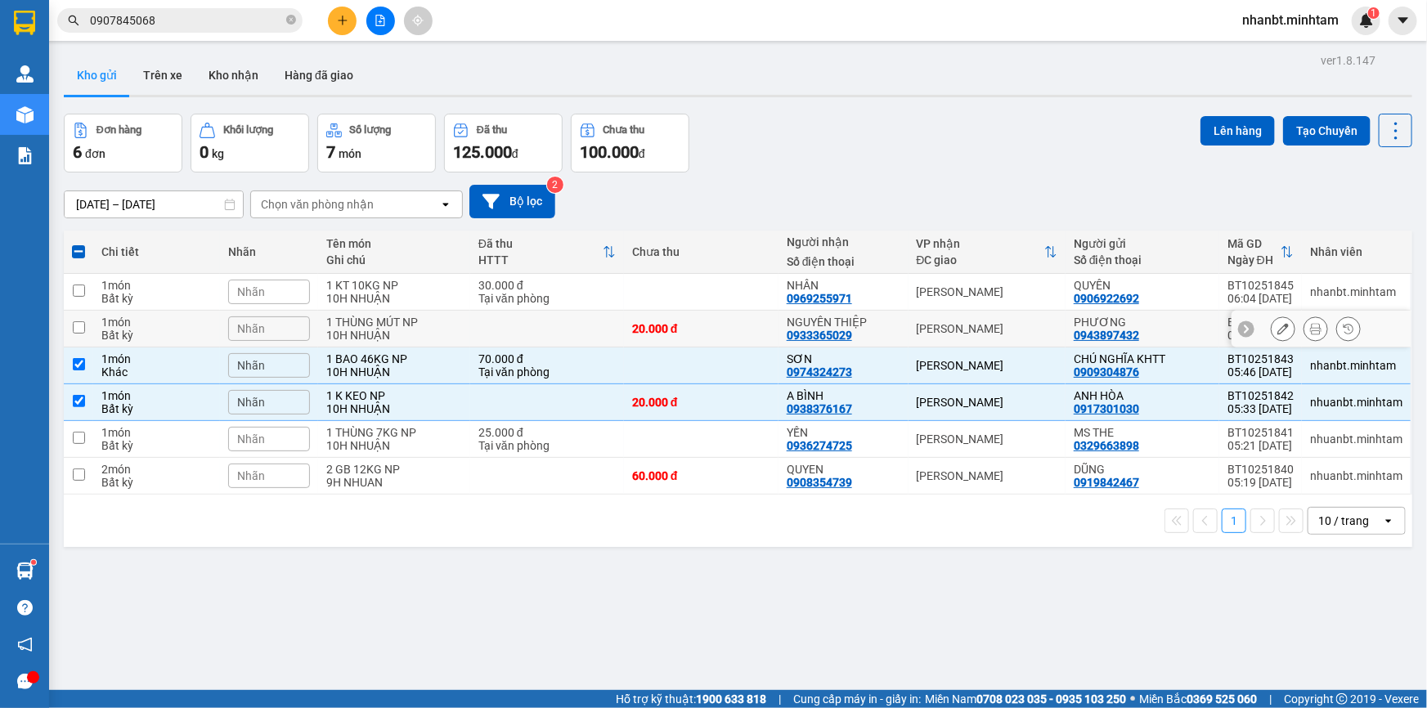
click at [339, 323] on div "1 THÙNG MÚT NP" at bounding box center [394, 322] width 136 height 13
checkbox input "true"
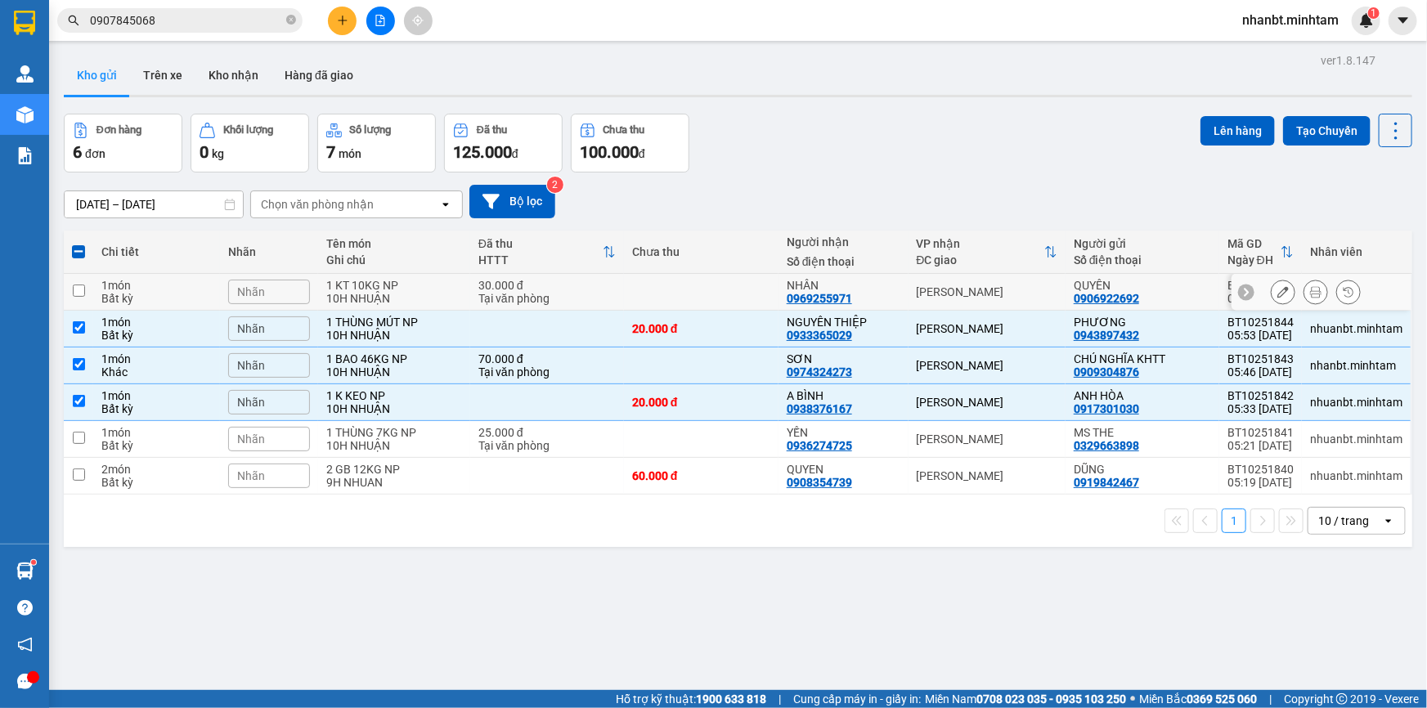
click at [331, 299] on div "10H NHUẬN" at bounding box center [394, 298] width 136 height 13
checkbox input "true"
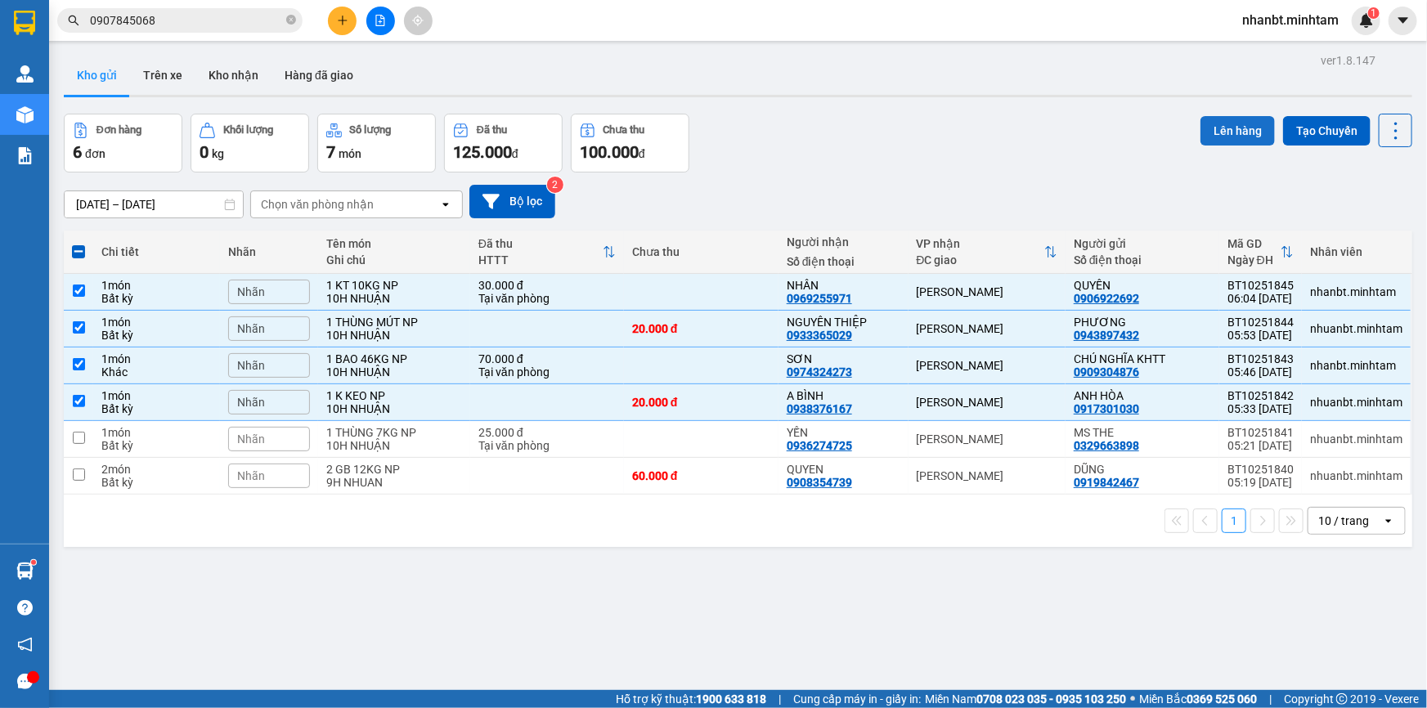
click at [1235, 128] on button "Lên hàng" at bounding box center [1238, 130] width 74 height 29
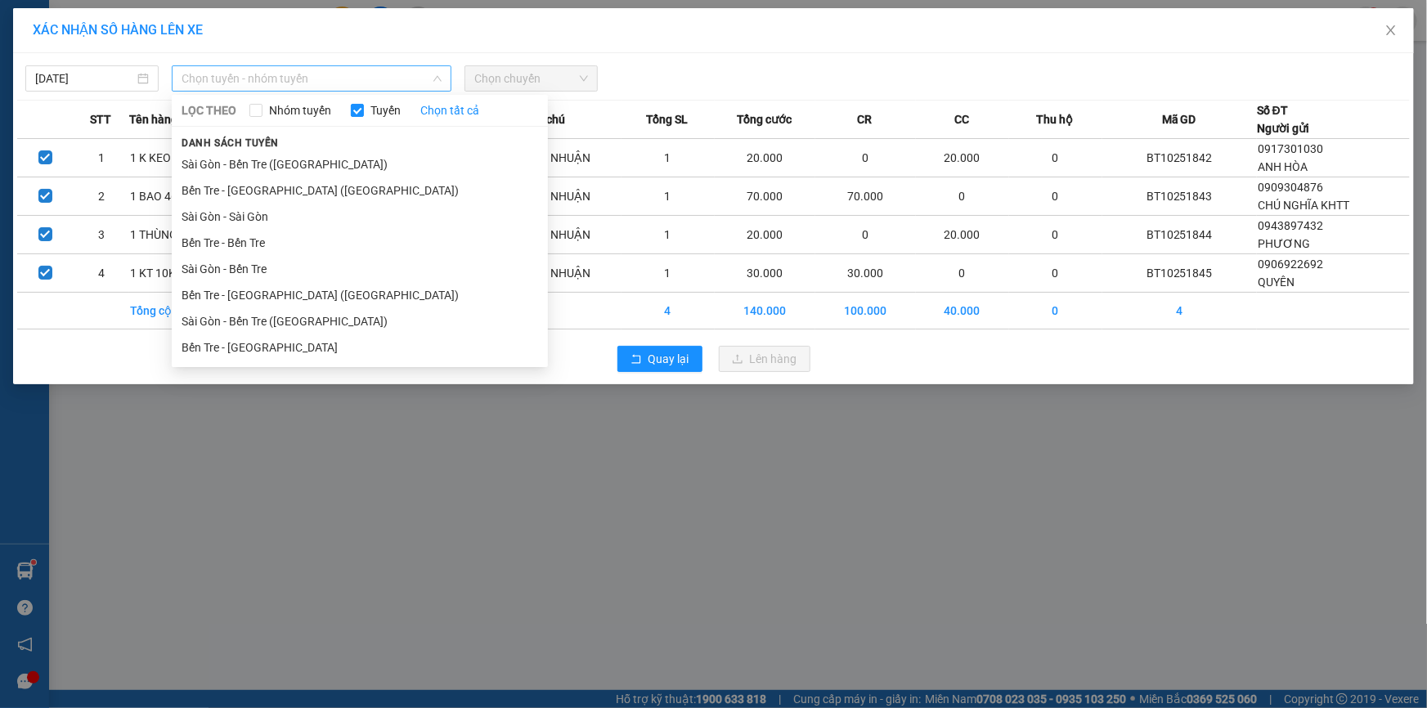
click at [363, 88] on span "Chọn tuyến - nhóm tuyến" at bounding box center [312, 78] width 260 height 25
click at [276, 294] on li "Bến Tre - [GEOGRAPHIC_DATA] ([GEOGRAPHIC_DATA])" at bounding box center [360, 295] width 376 height 26
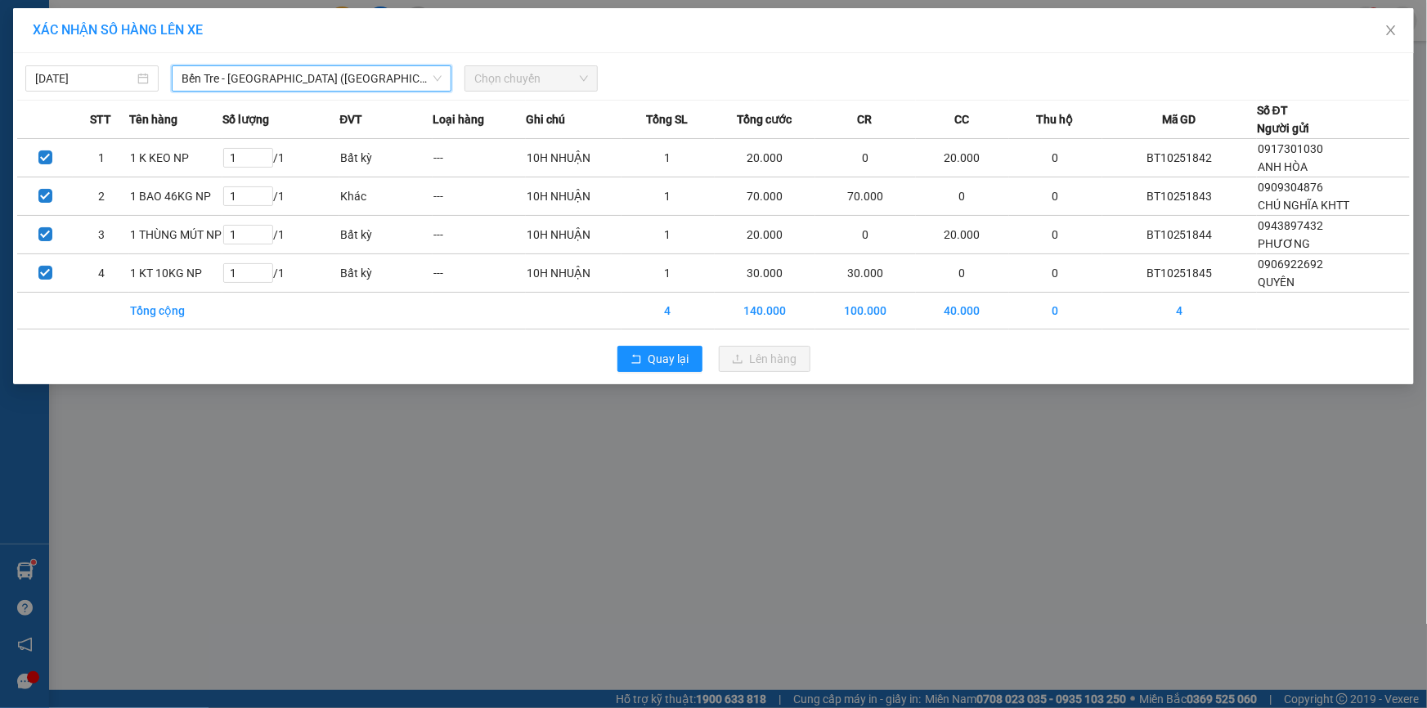
click at [506, 77] on span "Chọn chuyến" at bounding box center [531, 78] width 114 height 25
click at [561, 74] on span "Chọn chuyến" at bounding box center [531, 78] width 114 height 25
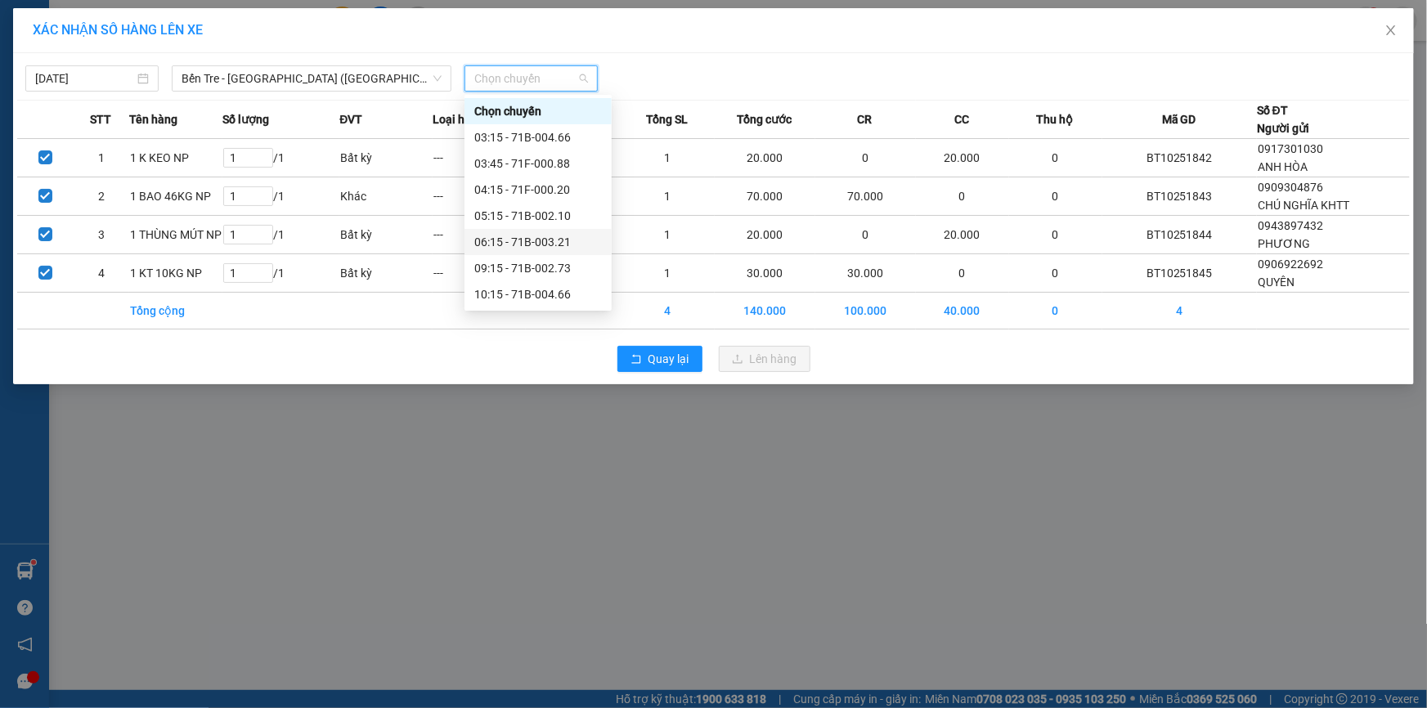
click at [532, 237] on div "06:15 - 71B-003.21" at bounding box center [538, 242] width 128 height 18
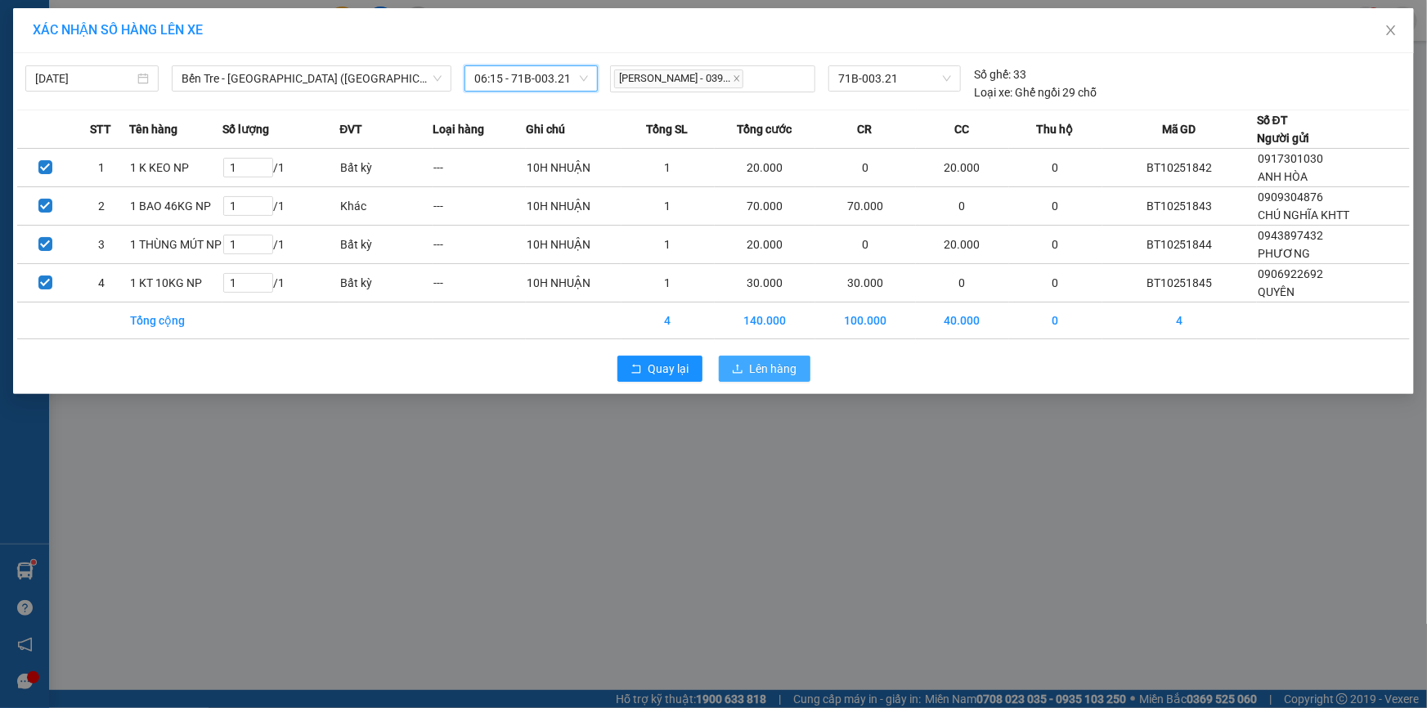
click at [756, 369] on span "Lên hàng" at bounding box center [773, 369] width 47 height 18
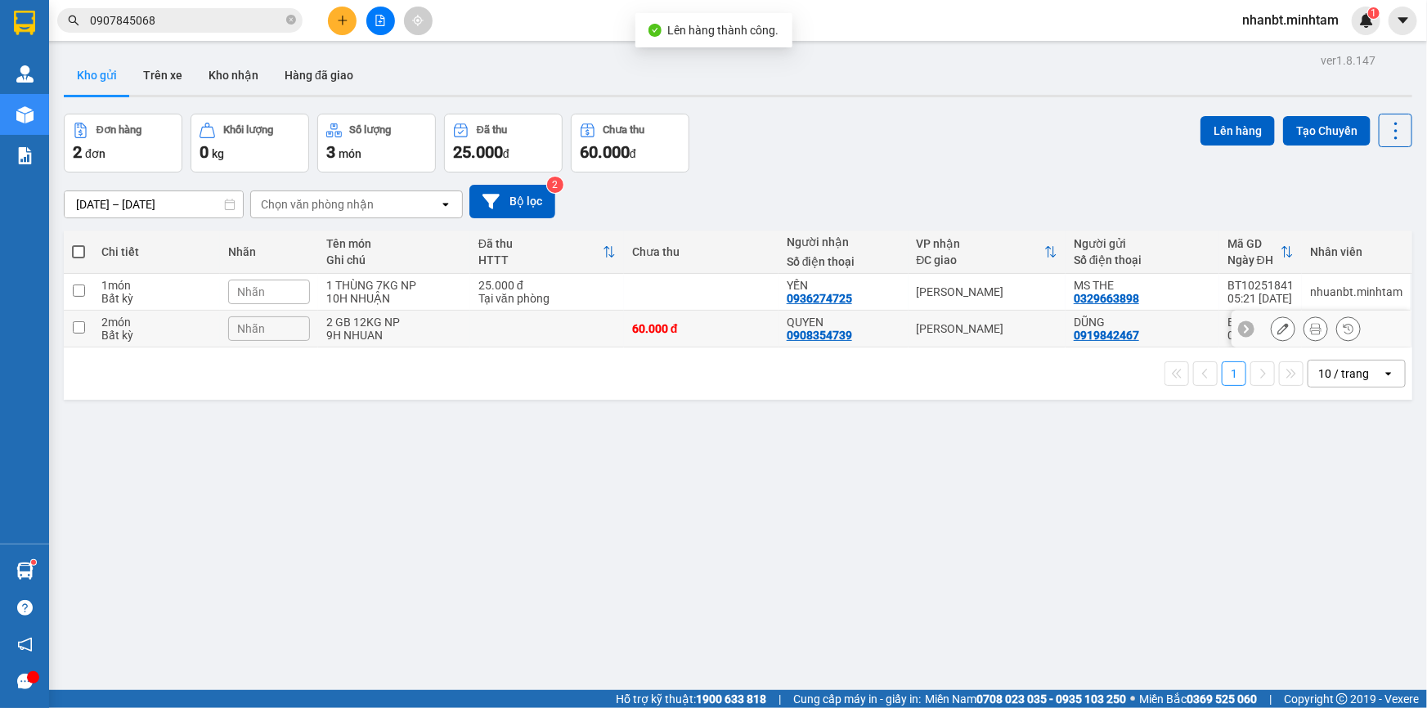
click at [370, 334] on div "9H NHUAN" at bounding box center [394, 335] width 136 height 13
checkbox input "true"
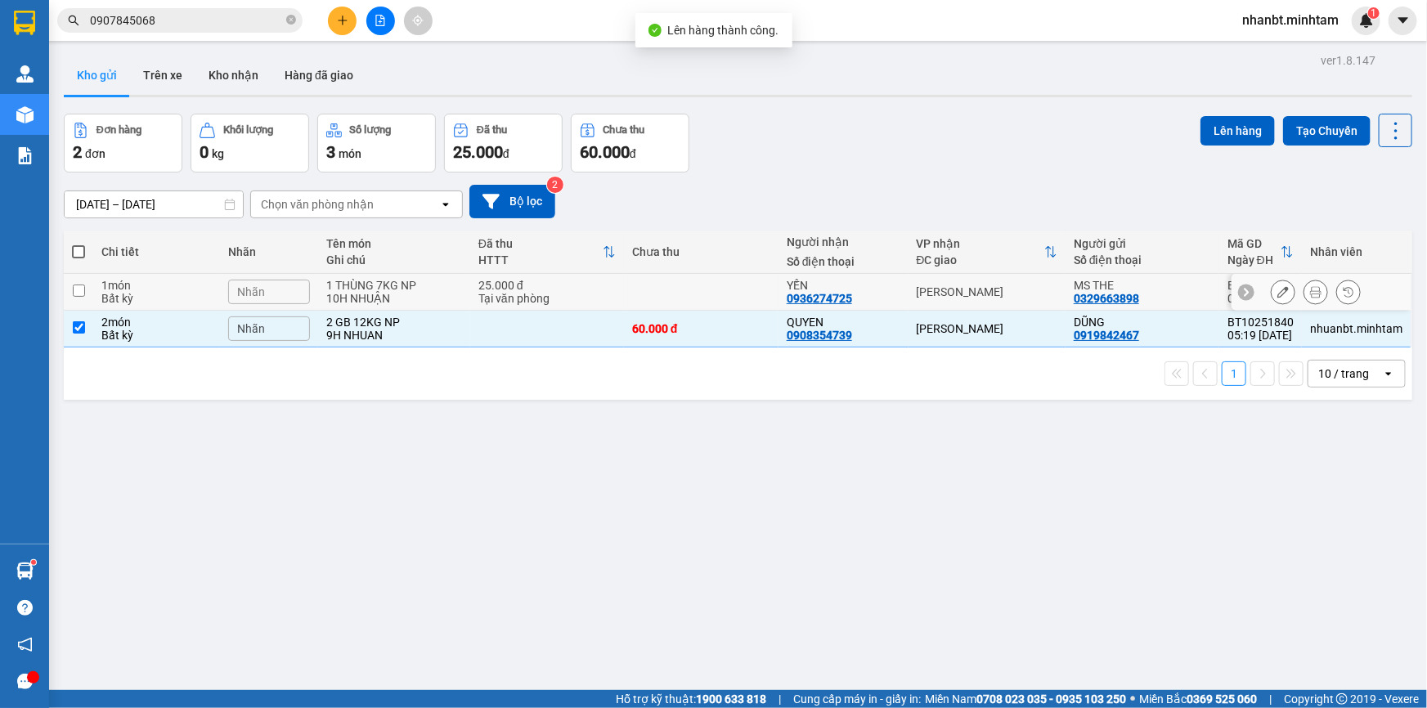
drag, startPoint x: 364, startPoint y: 294, endPoint x: 369, endPoint y: 277, distance: 17.9
click at [364, 294] on div "10H NHUẬN" at bounding box center [394, 298] width 136 height 13
checkbox input "true"
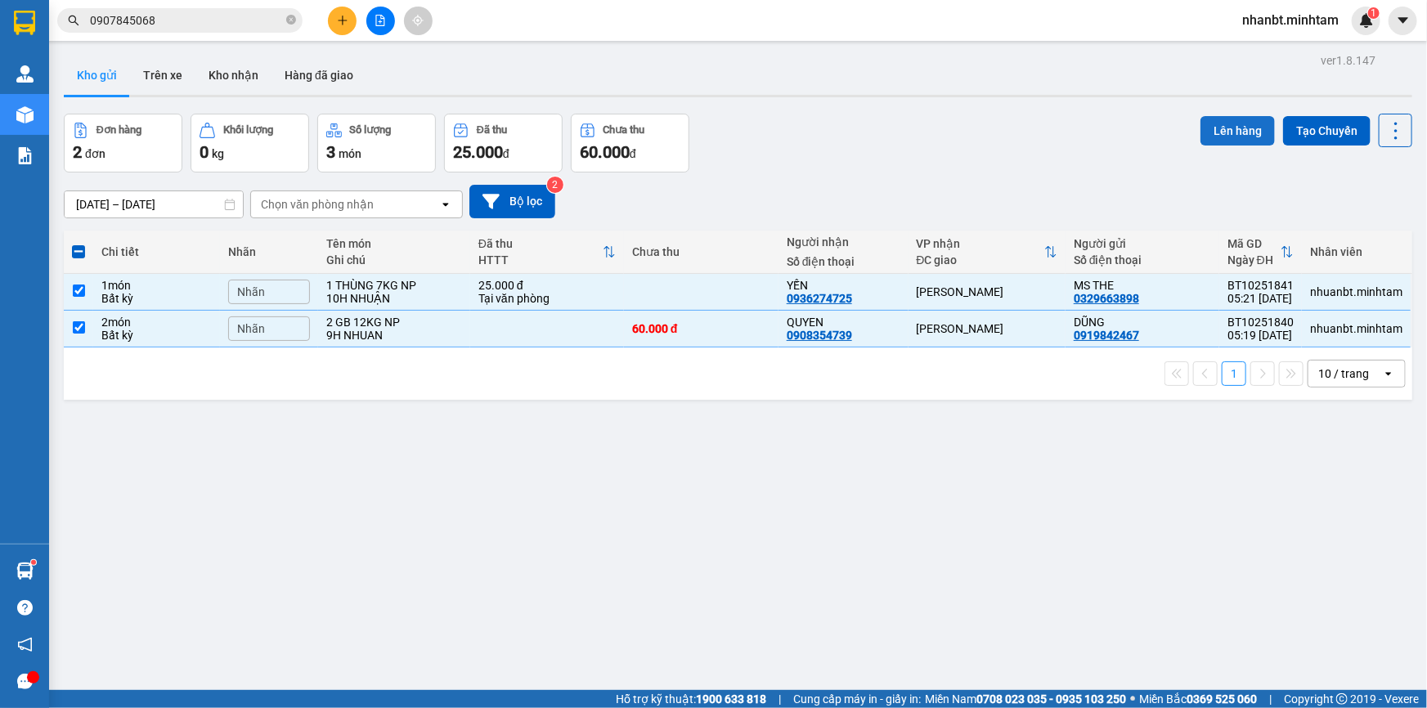
click at [1214, 131] on button "Lên hàng" at bounding box center [1238, 130] width 74 height 29
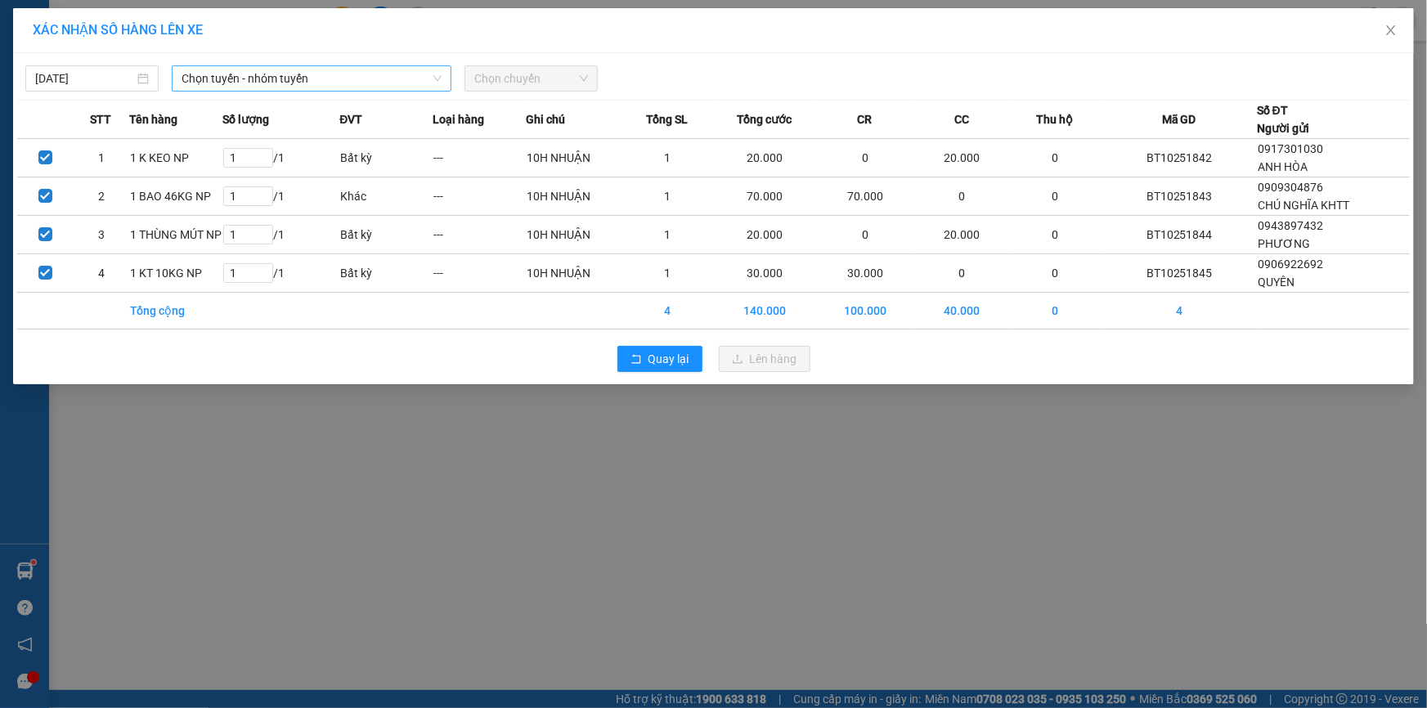
click at [278, 88] on span "Chọn tuyến - nhóm tuyến" at bounding box center [312, 78] width 260 height 25
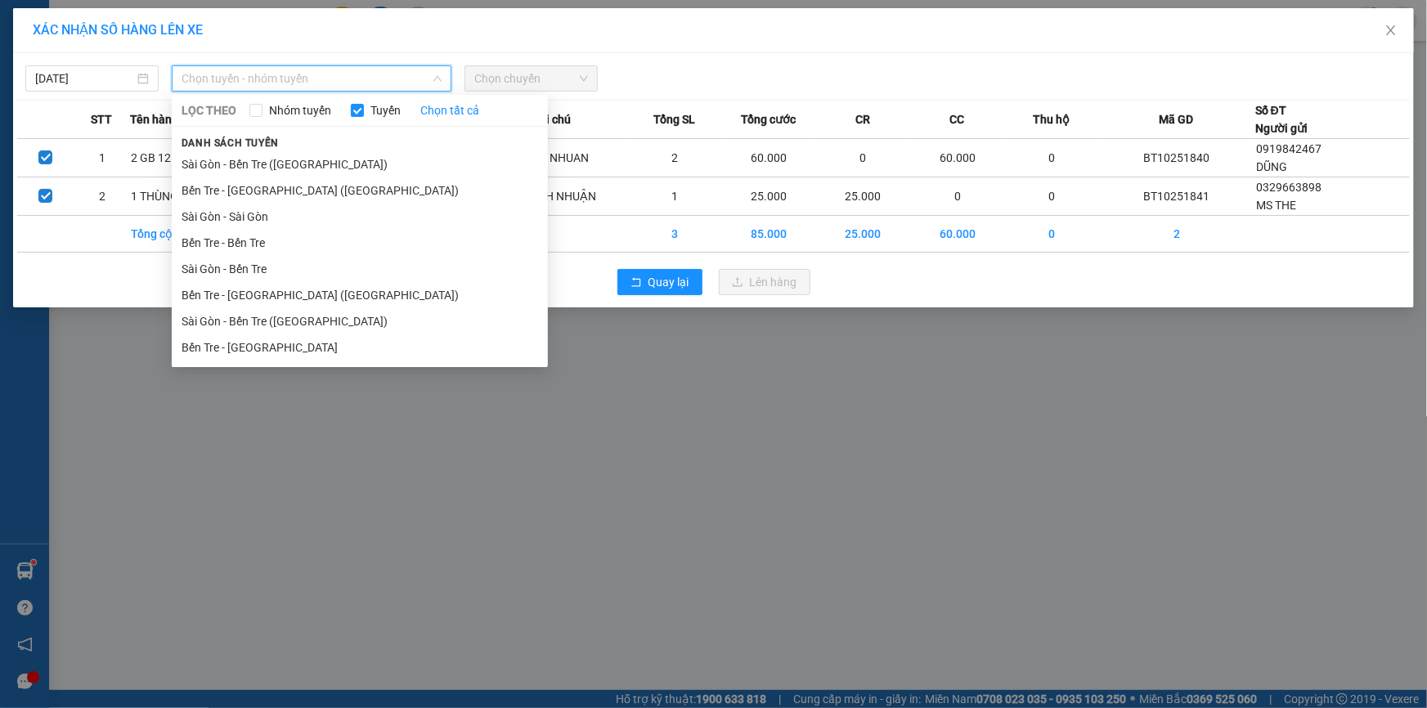
click at [262, 359] on li "Bến Tre - [GEOGRAPHIC_DATA]" at bounding box center [360, 347] width 376 height 26
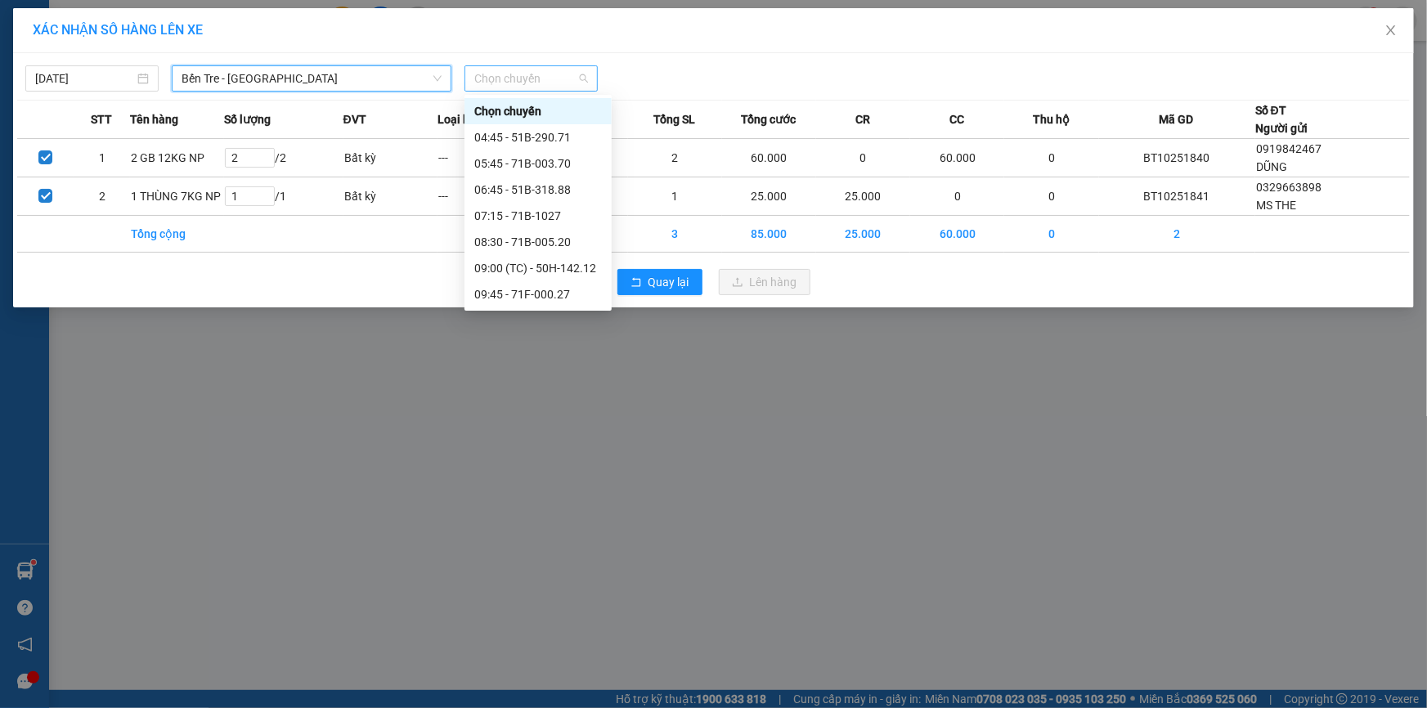
drag, startPoint x: 508, startPoint y: 81, endPoint x: 510, endPoint y: 91, distance: 10.1
click at [509, 81] on span "Chọn chuyến" at bounding box center [531, 78] width 114 height 25
click at [499, 165] on div "05:45 - 71B-003.70" at bounding box center [538, 164] width 128 height 18
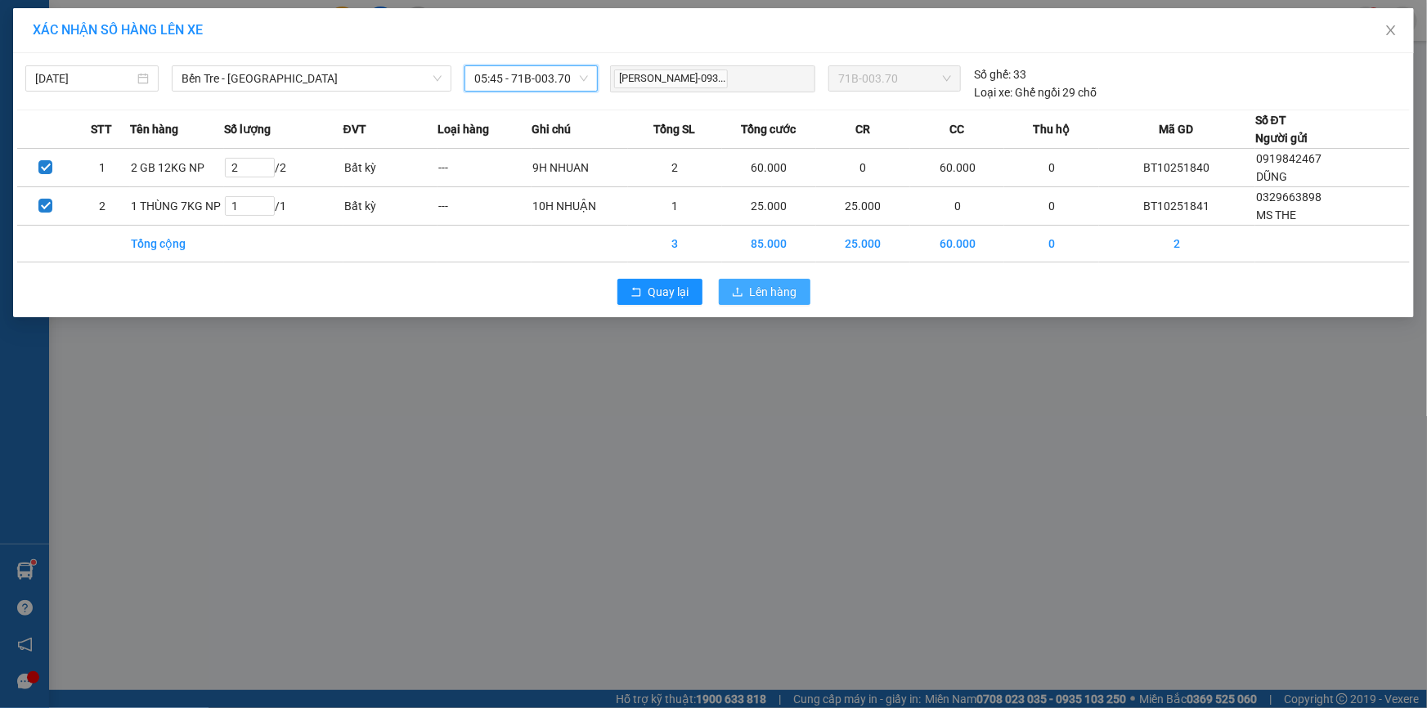
click at [747, 291] on button "Lên hàng" at bounding box center [765, 292] width 92 height 26
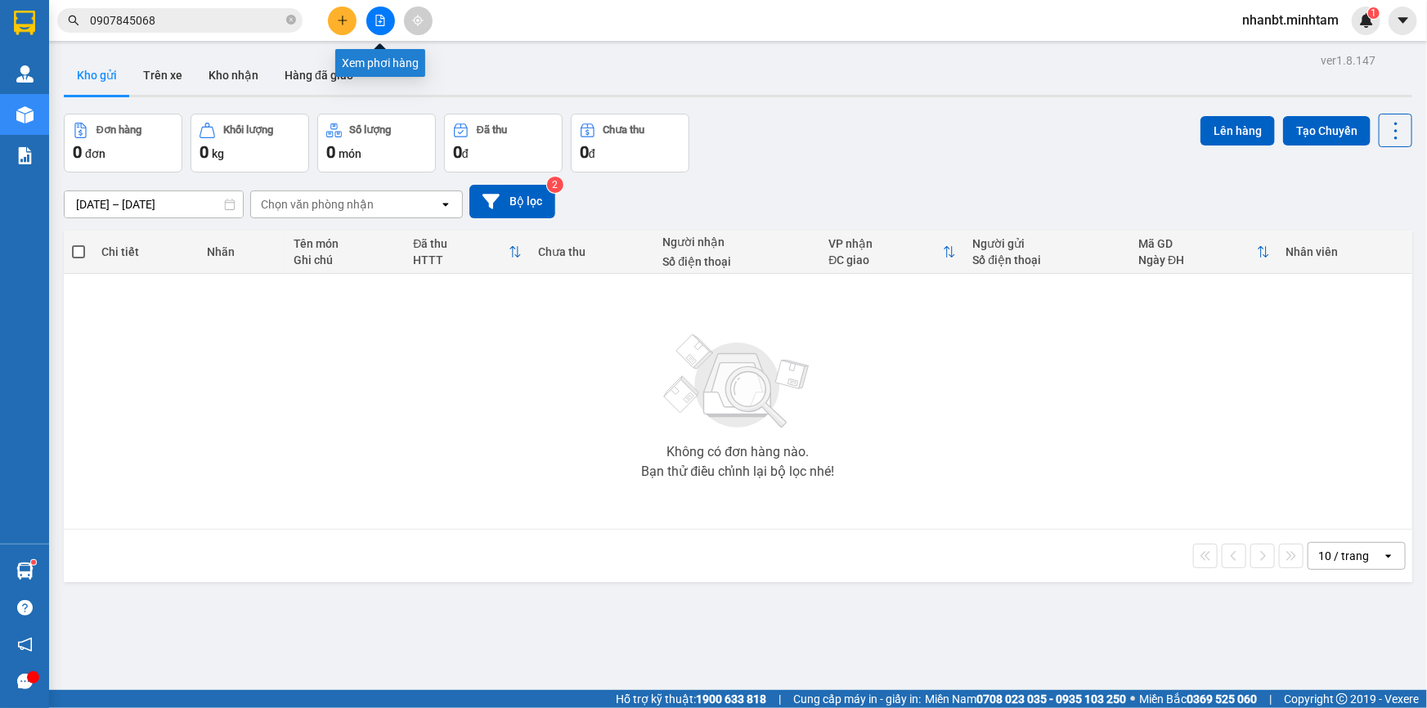
click at [381, 20] on icon "file-add" at bounding box center [380, 20] width 11 height 11
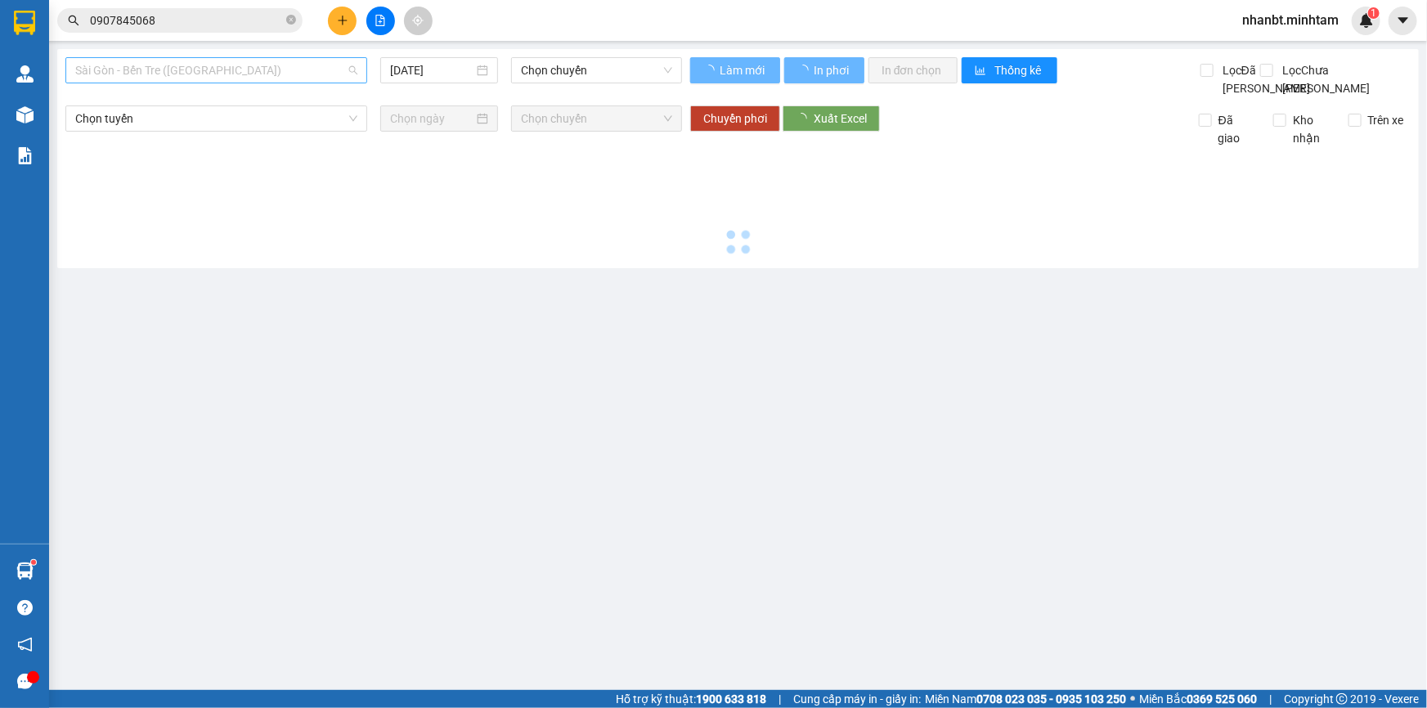
click at [182, 82] on span "Sài Gòn - Bến Tre ([GEOGRAPHIC_DATA])" at bounding box center [216, 70] width 282 height 25
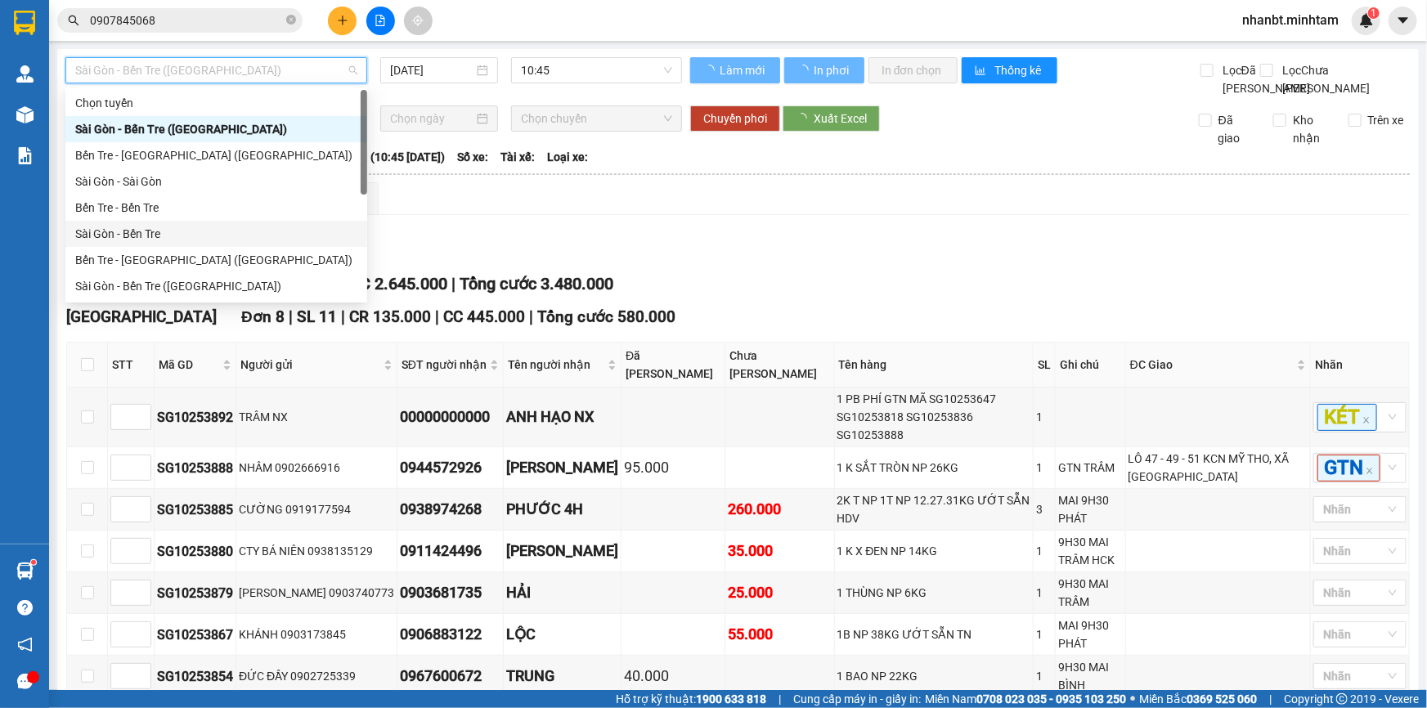
type input "[DATE]"
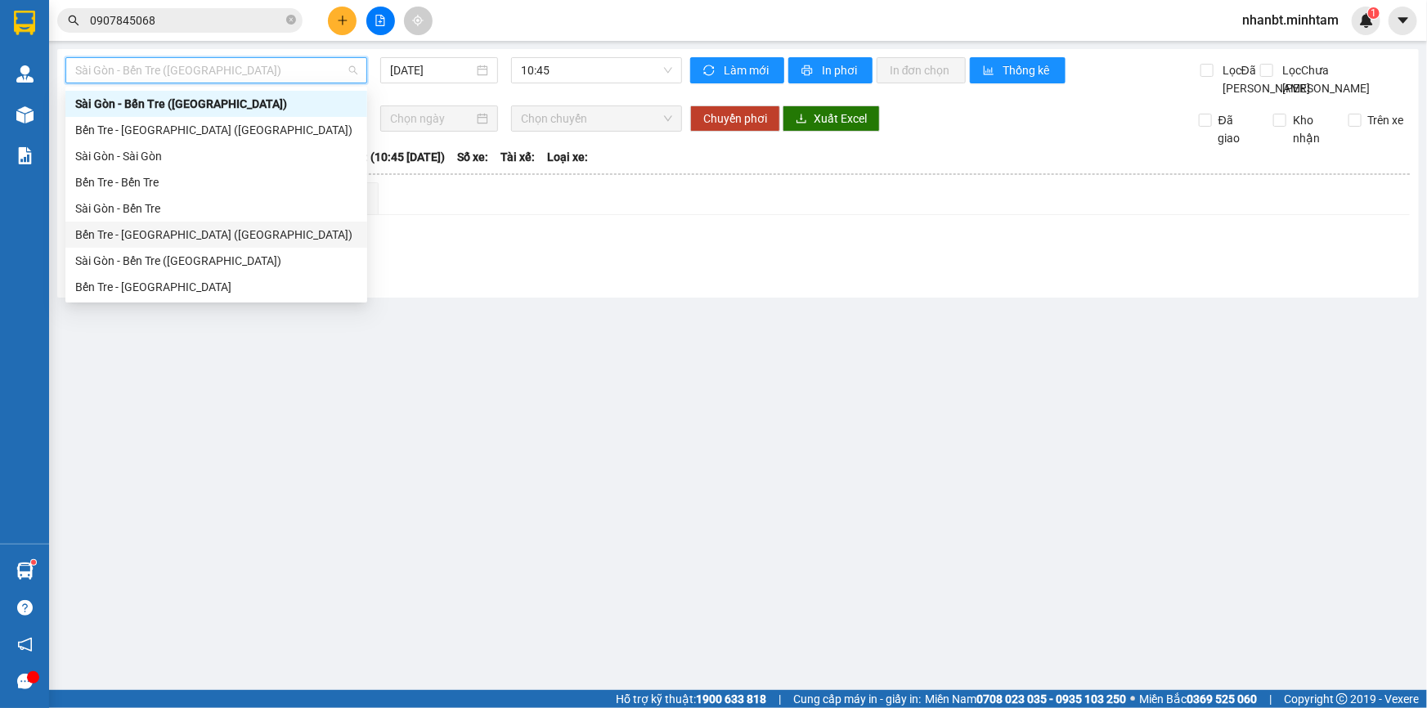
click at [140, 238] on div "Bến Tre - [GEOGRAPHIC_DATA] ([GEOGRAPHIC_DATA])" at bounding box center [216, 235] width 282 height 18
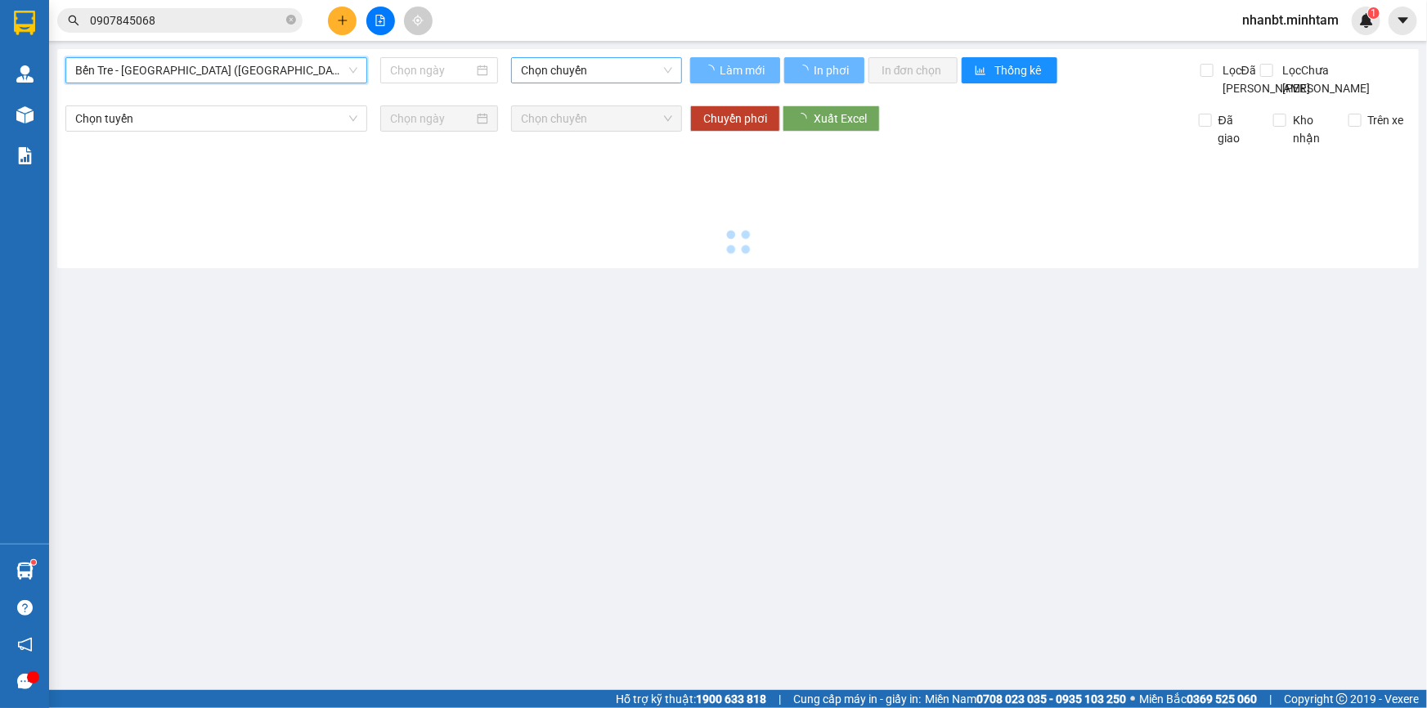
type input "[DATE]"
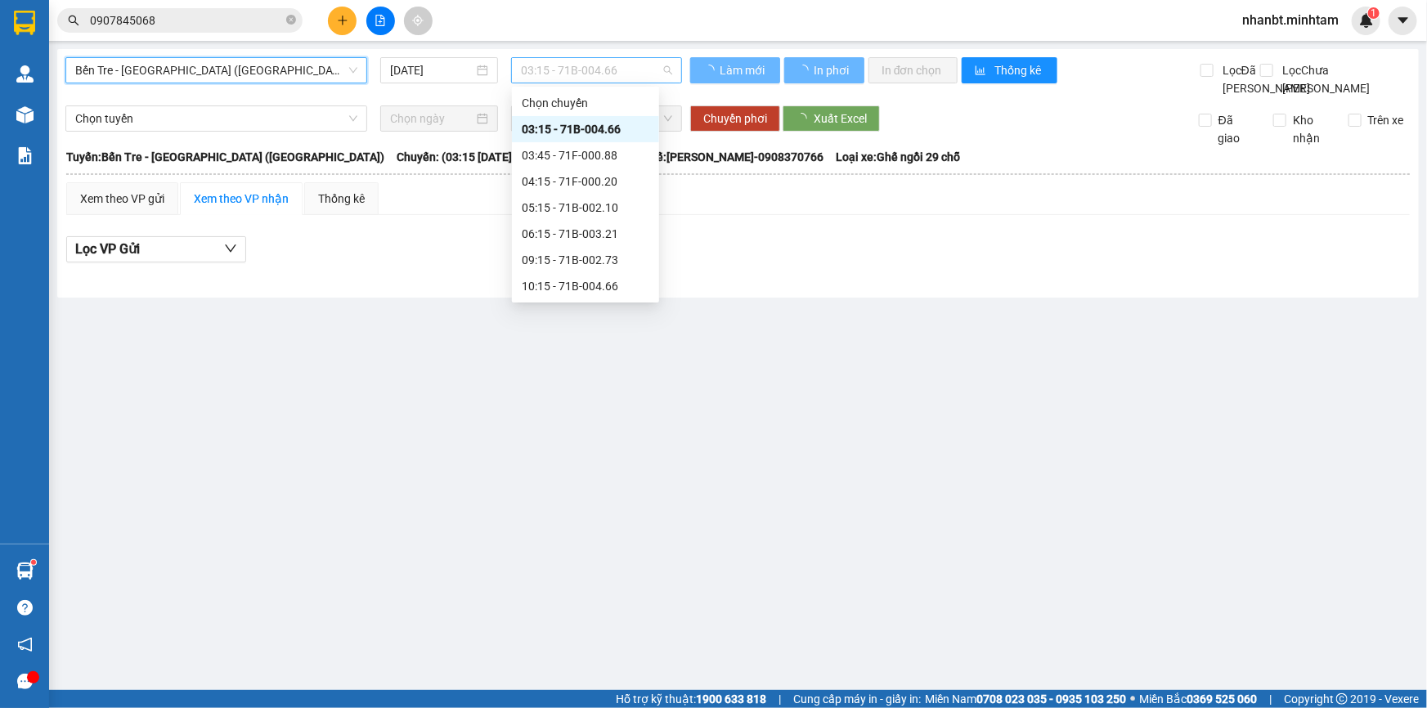
click at [597, 72] on span "03:15 - 71B-004.66" at bounding box center [596, 70] width 151 height 25
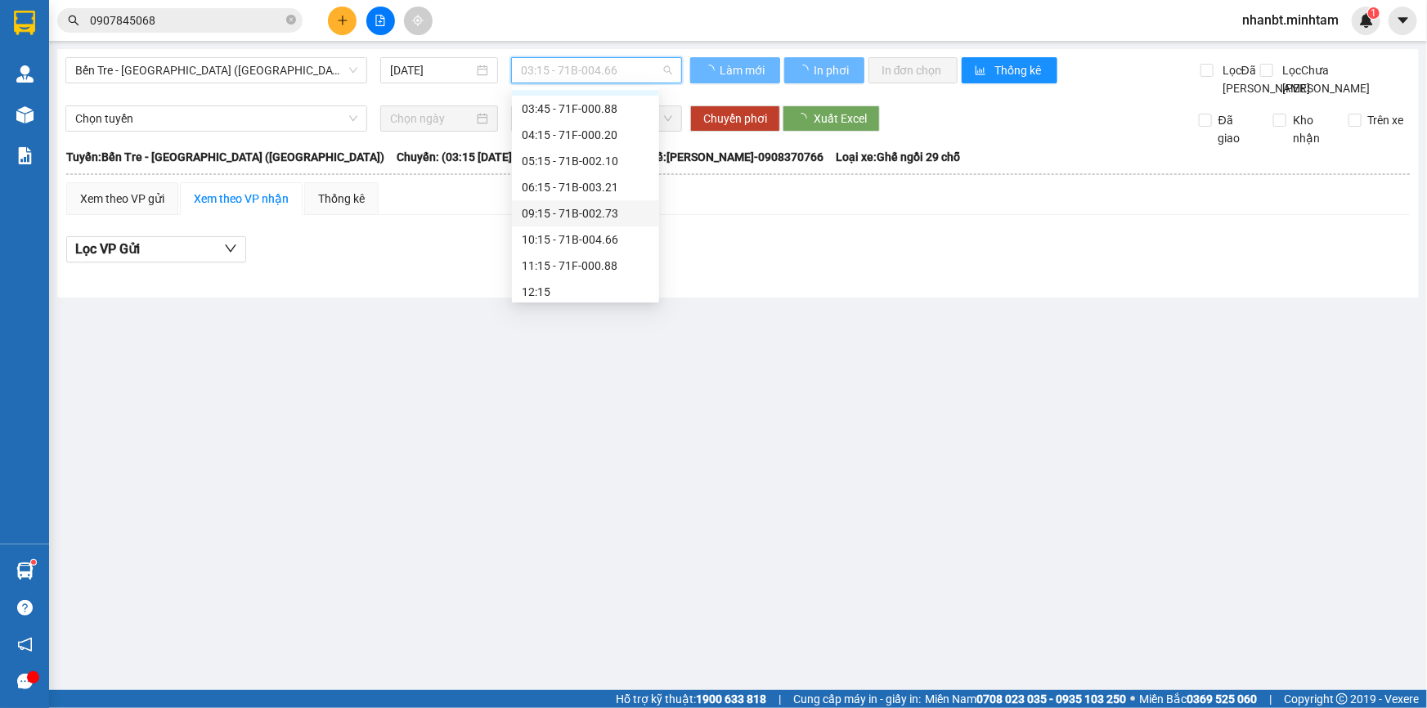
scroll to position [74, 0]
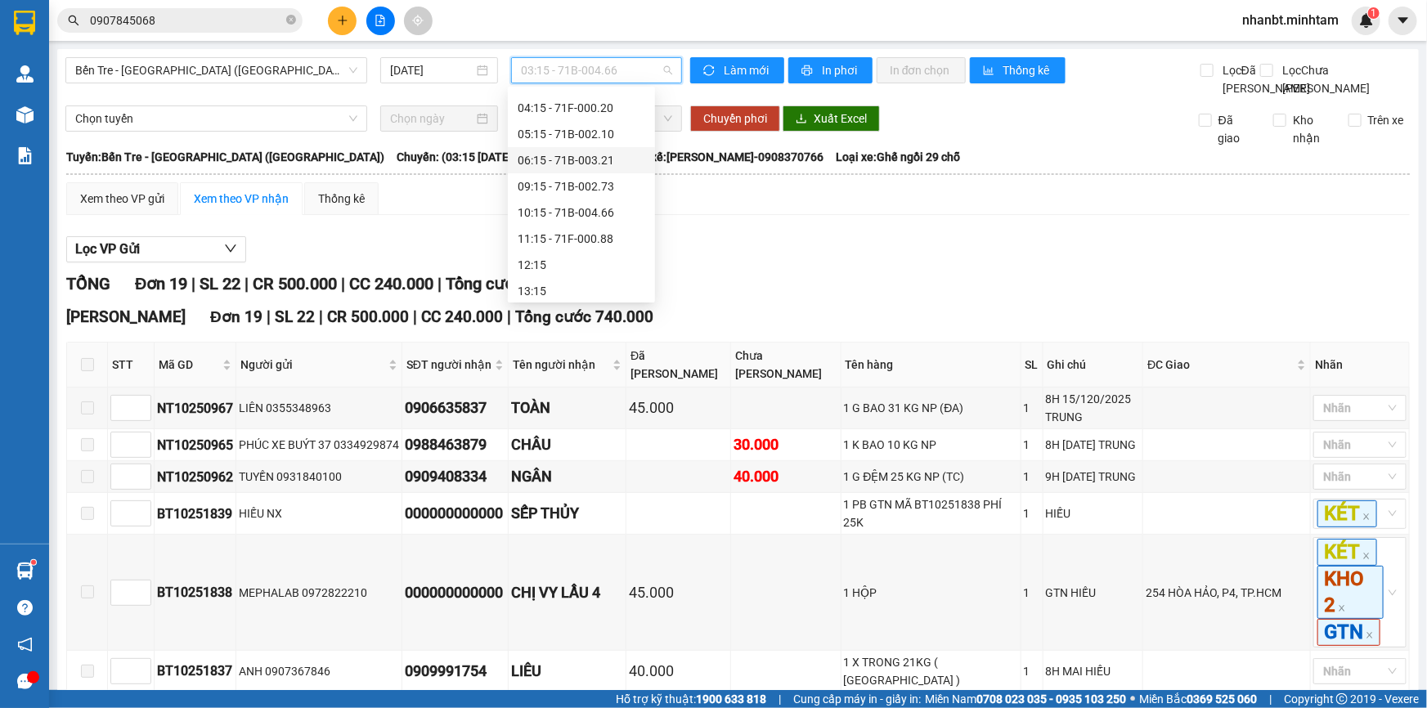
click at [540, 151] on div "06:15 - 71B-003.21" at bounding box center [582, 160] width 128 height 18
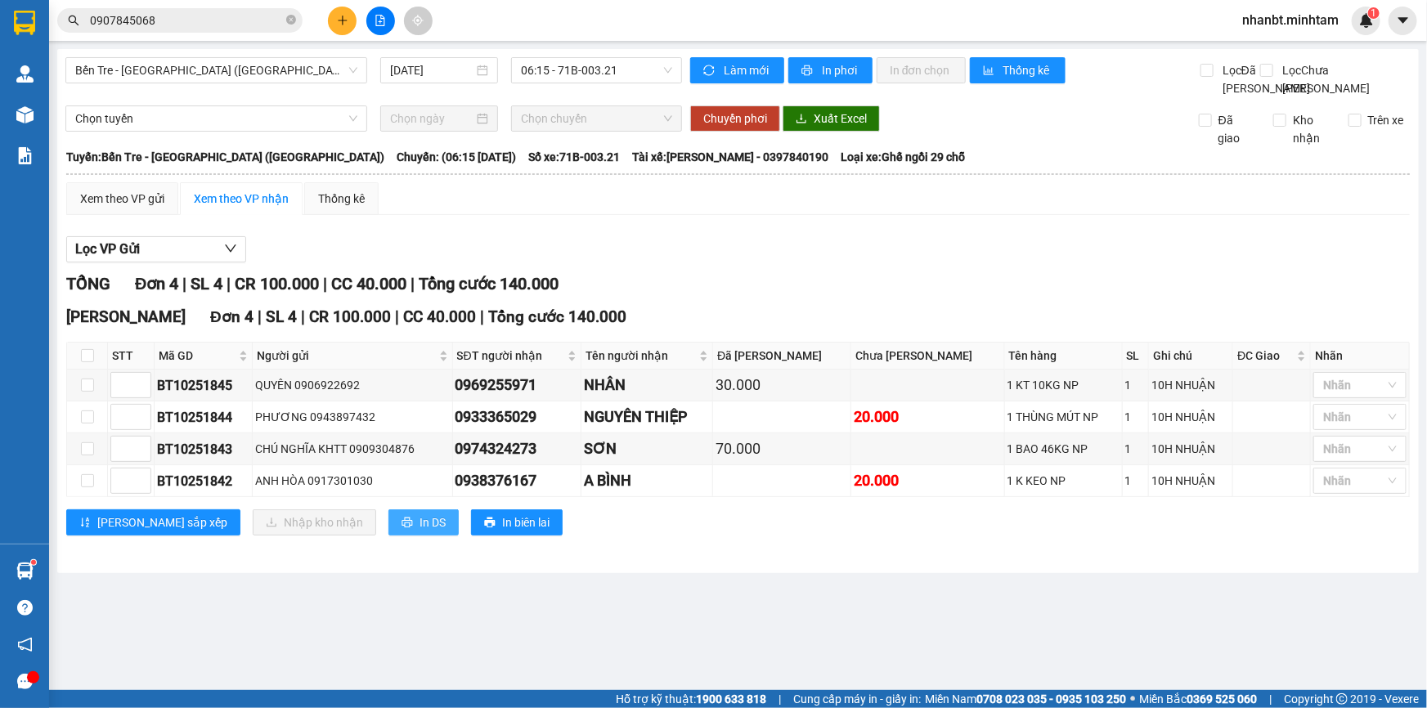
click at [420, 532] on span "In DS" at bounding box center [433, 523] width 26 height 18
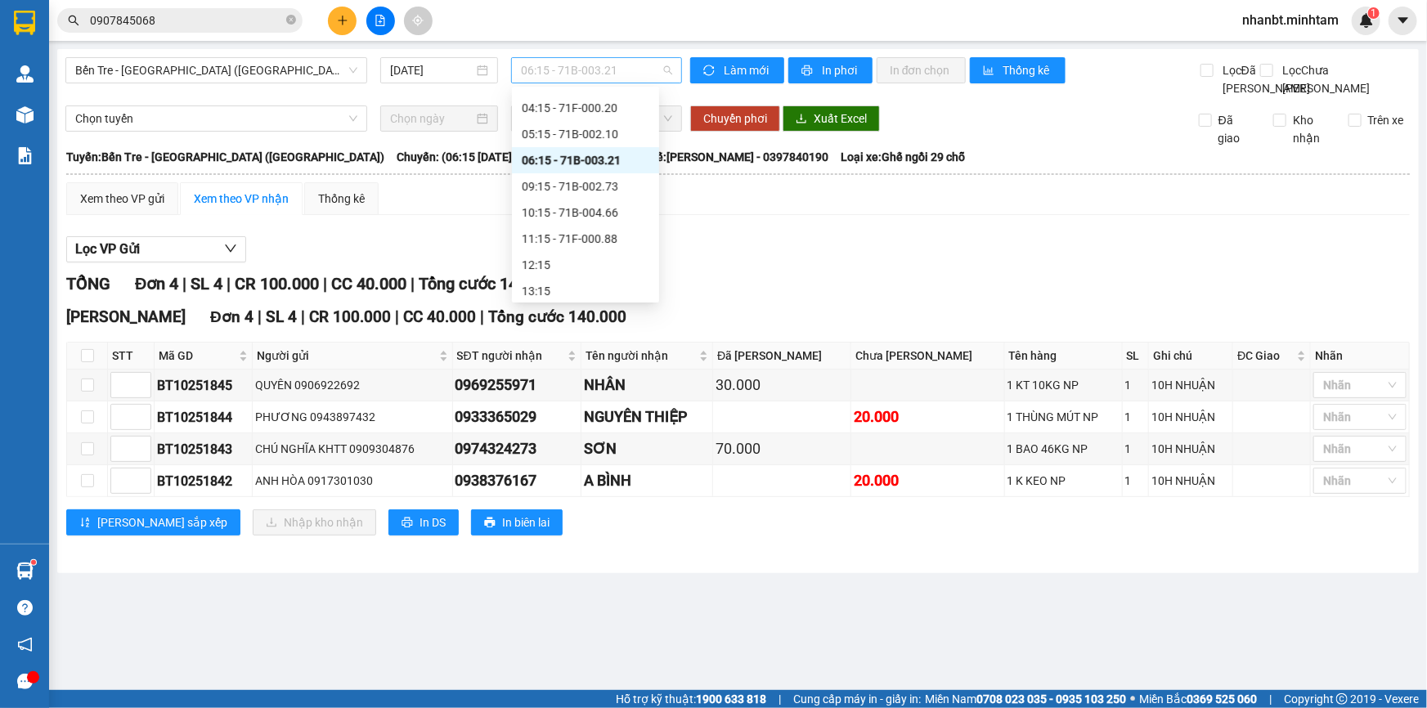
click at [577, 65] on span "06:15 - 71B-003.21" at bounding box center [596, 70] width 151 height 25
click at [185, 71] on span "Bến Tre - [GEOGRAPHIC_DATA] ([GEOGRAPHIC_DATA])" at bounding box center [216, 70] width 282 height 25
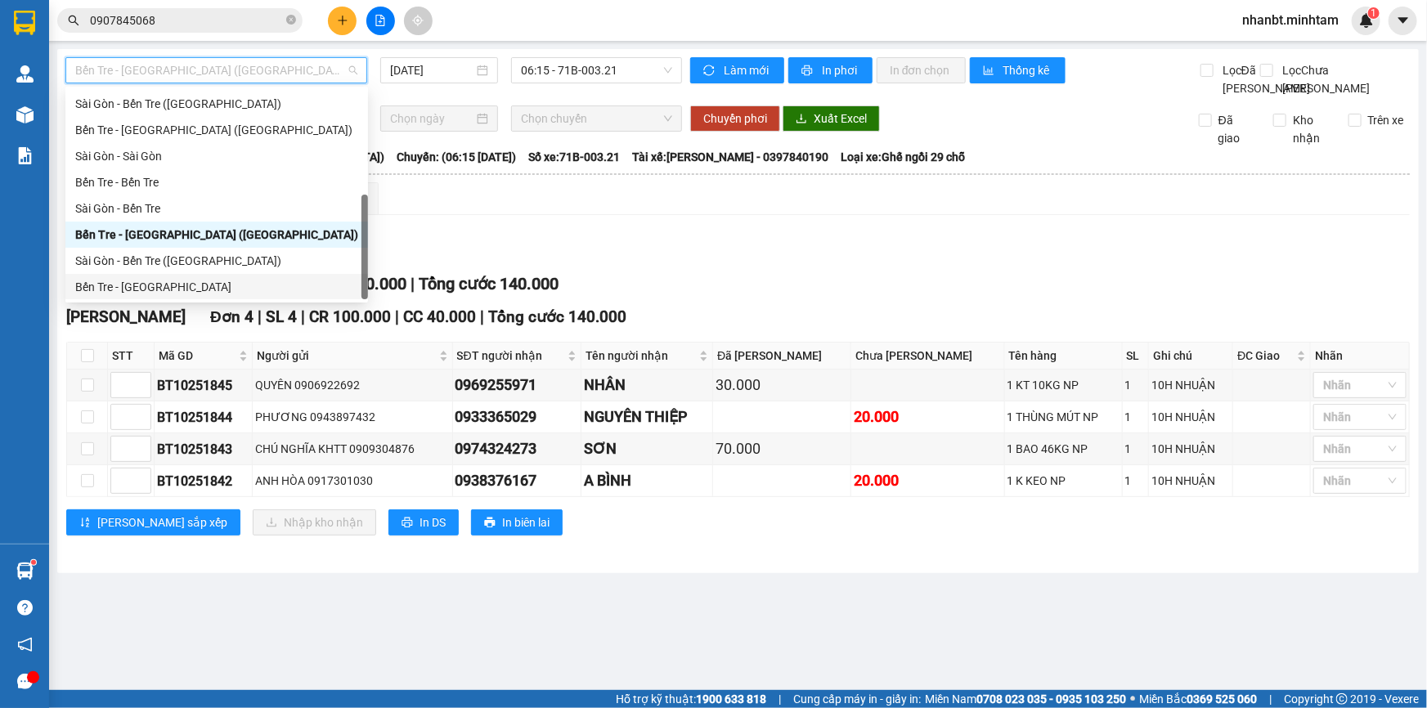
click at [109, 285] on div "Bến Tre - [GEOGRAPHIC_DATA]" at bounding box center [216, 287] width 283 height 18
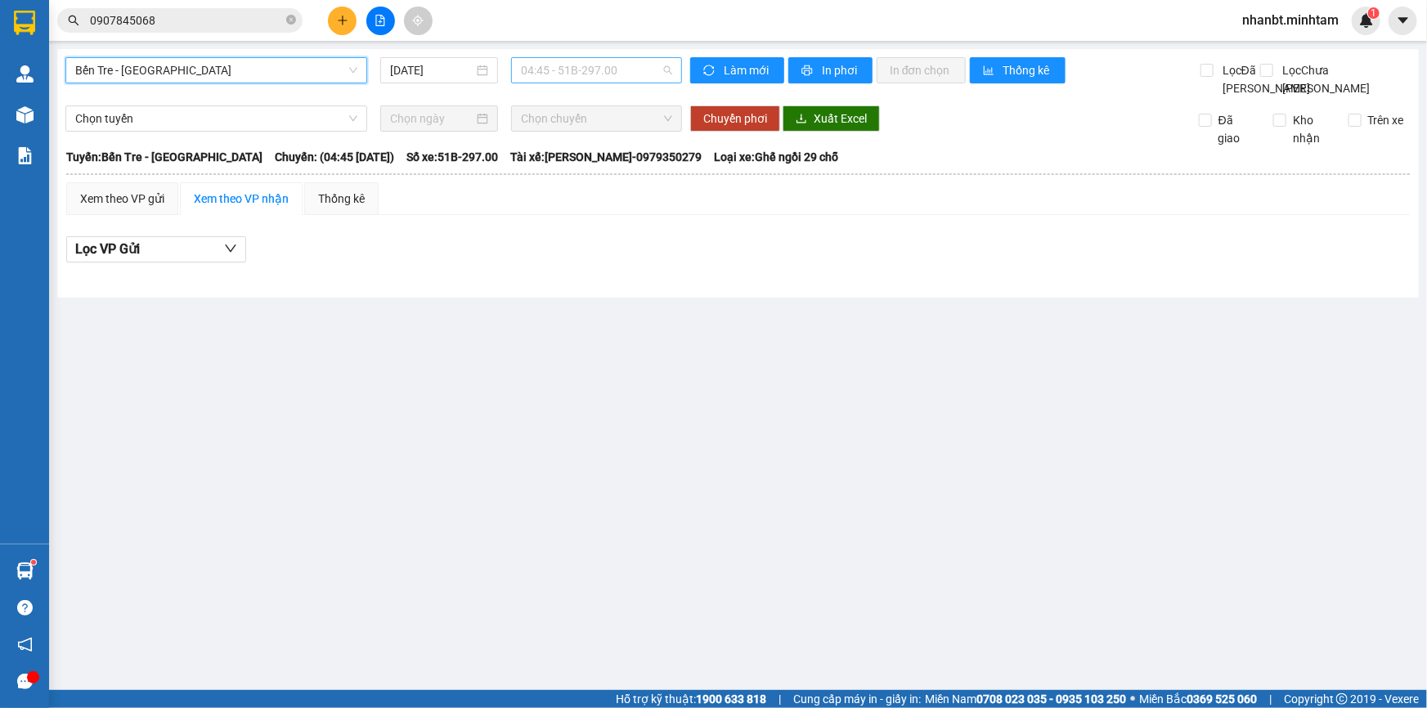
drag, startPoint x: 571, startPoint y: 64, endPoint x: 571, endPoint y: 99, distance: 35.2
click at [571, 65] on span "04:45 - 51B-297.00" at bounding box center [596, 70] width 151 height 25
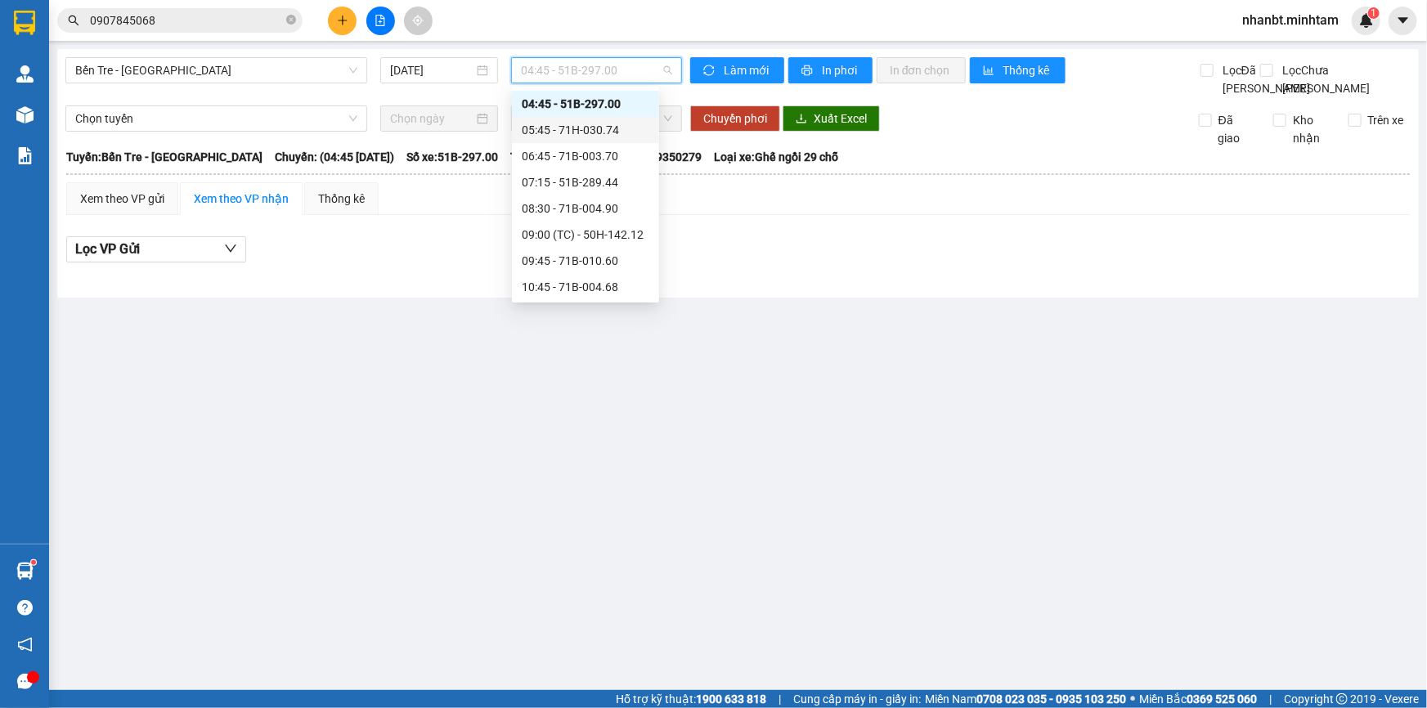
click at [553, 130] on div "05:45 - 71H-030.74" at bounding box center [586, 130] width 128 height 18
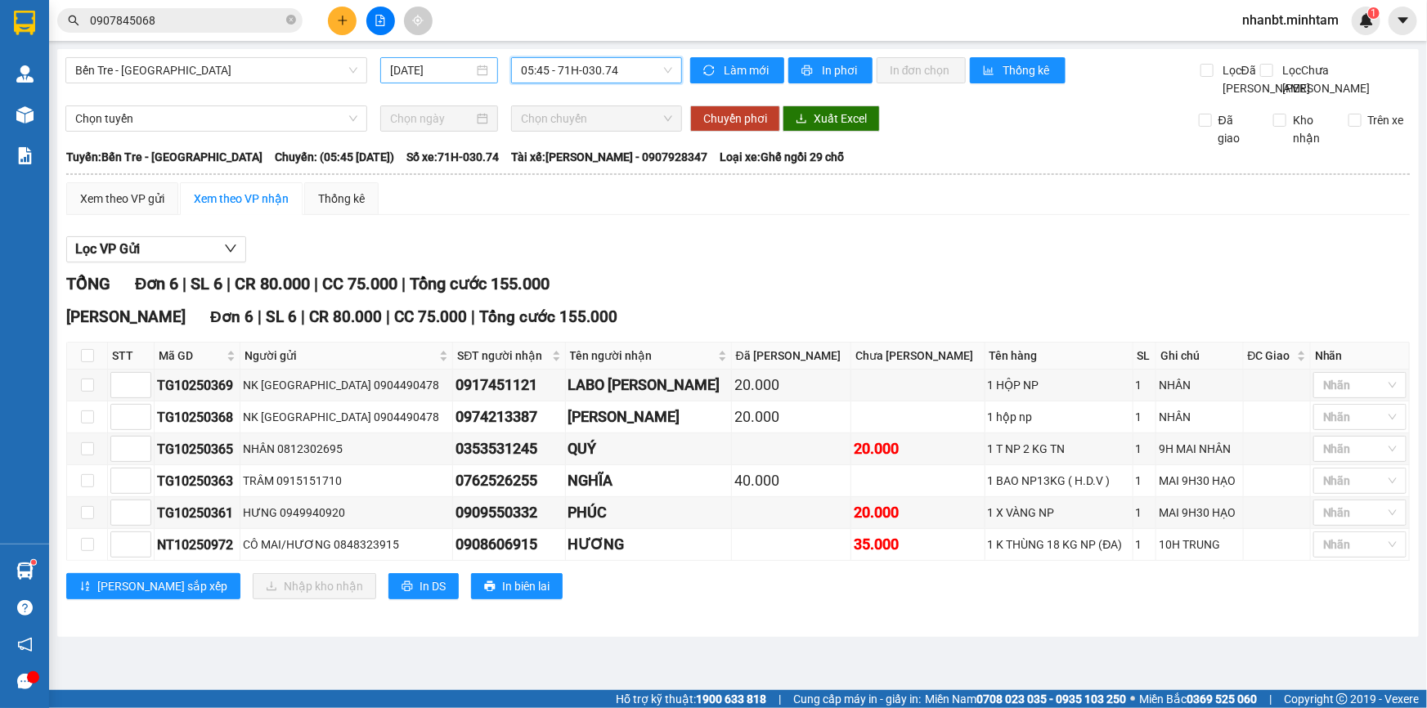
click at [425, 71] on input "[DATE]" at bounding box center [431, 70] width 83 height 18
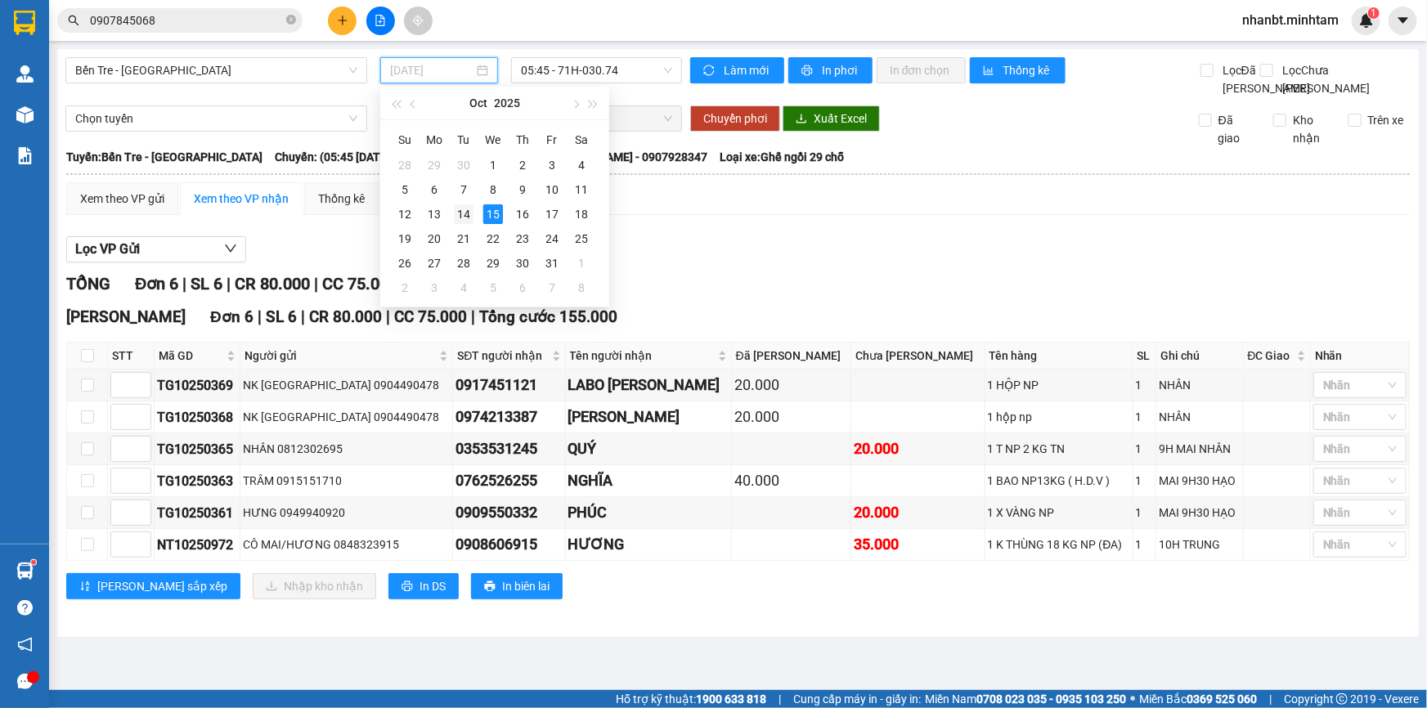
click at [467, 218] on div "14" at bounding box center [464, 214] width 20 height 20
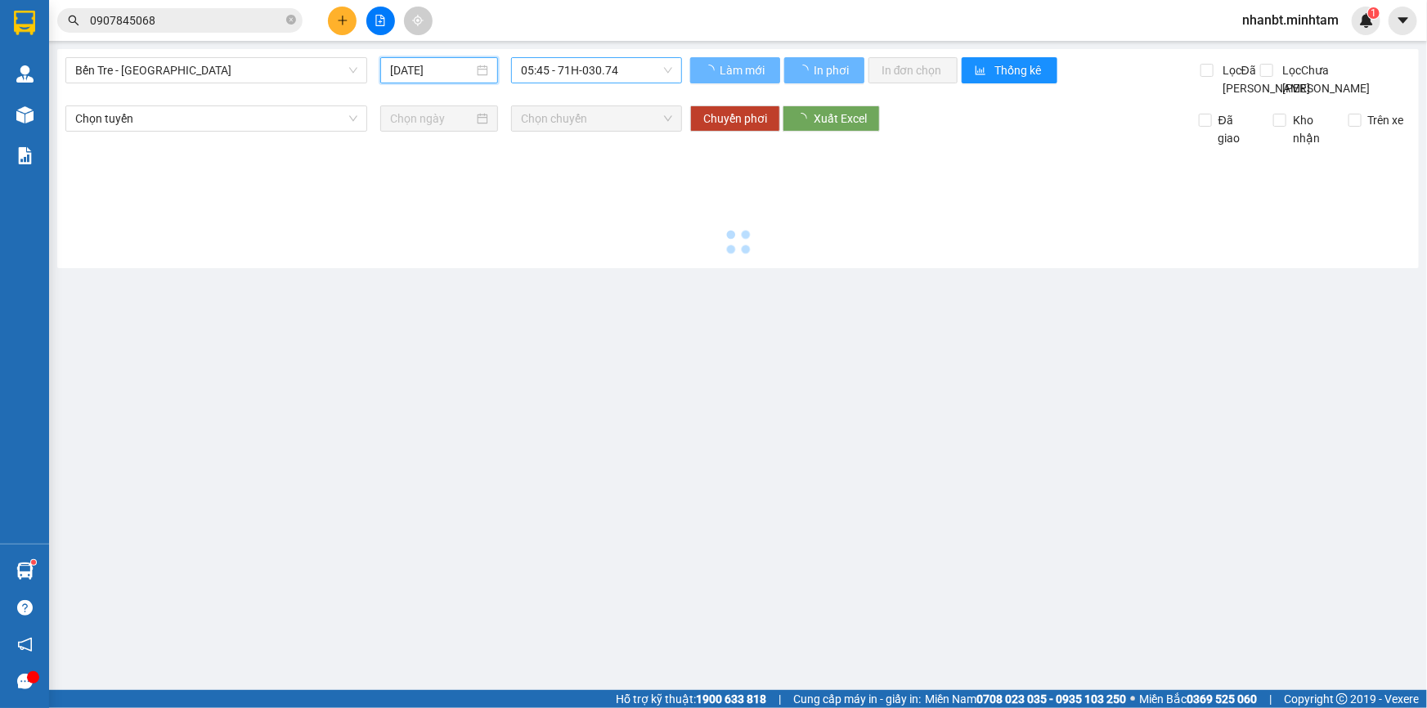
type input "[DATE]"
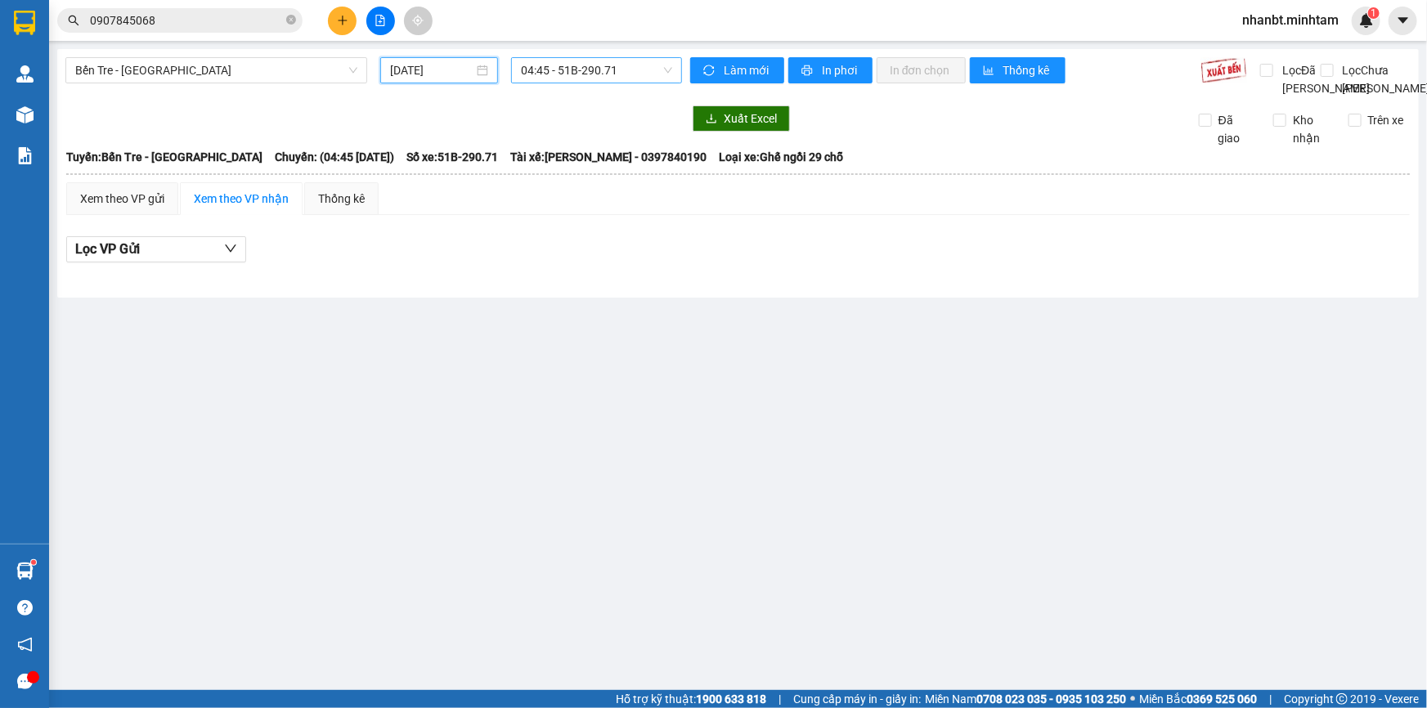
click at [580, 64] on span "04:45 - 51B-290.71" at bounding box center [596, 70] width 151 height 25
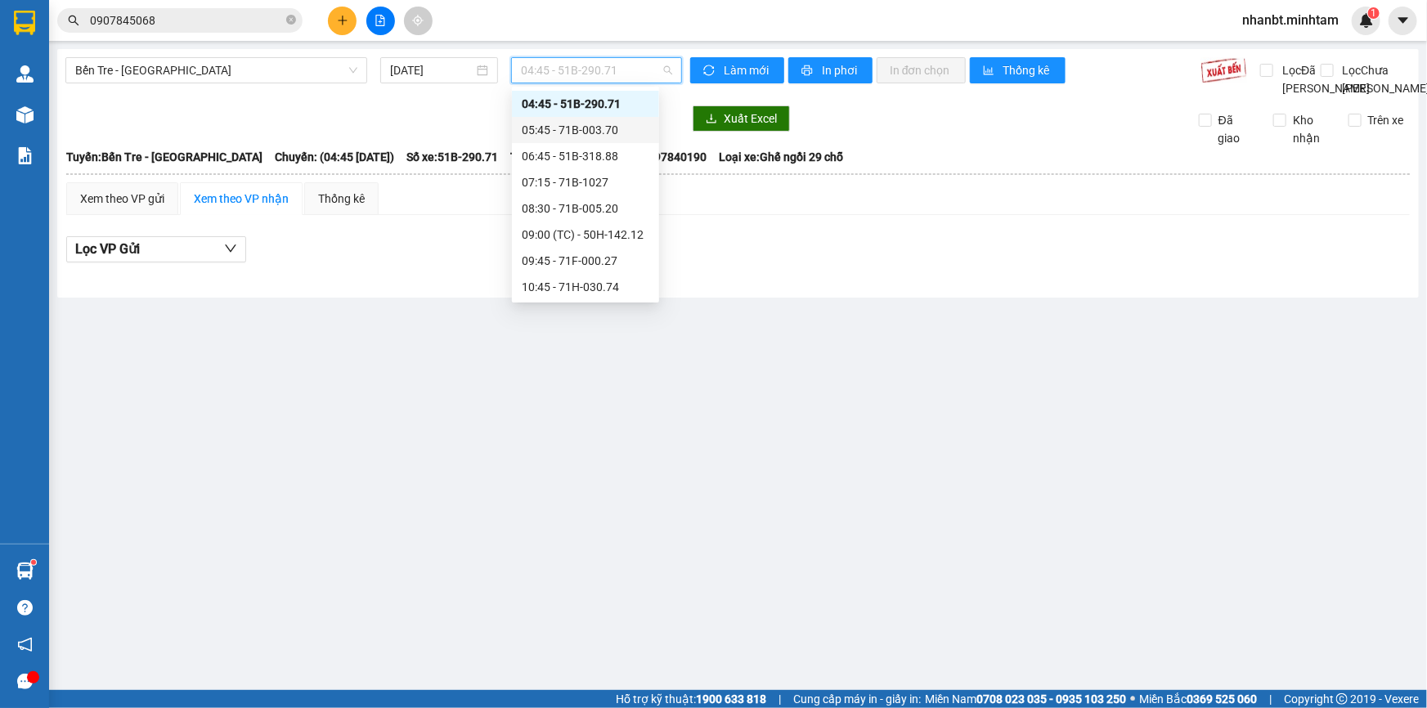
click at [560, 131] on div "05:45 - 71B-003.70" at bounding box center [586, 130] width 128 height 18
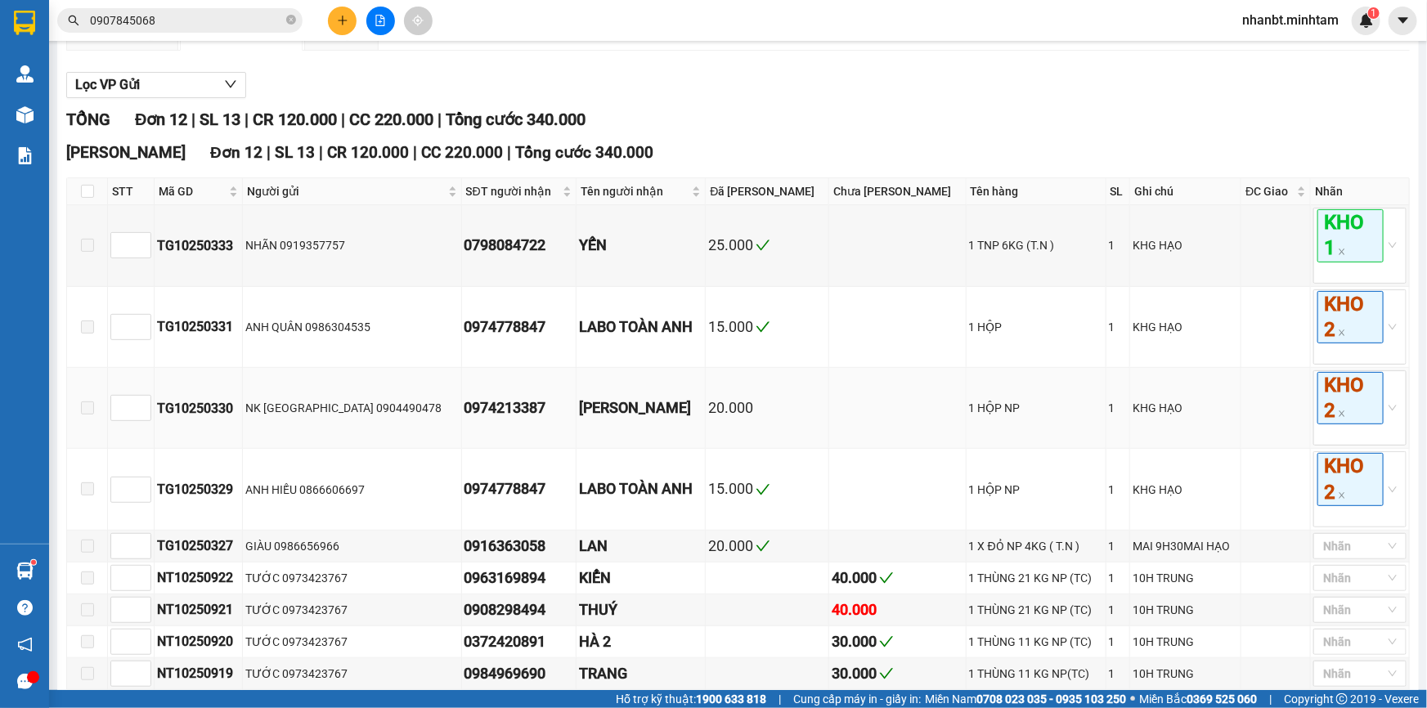
scroll to position [357, 0]
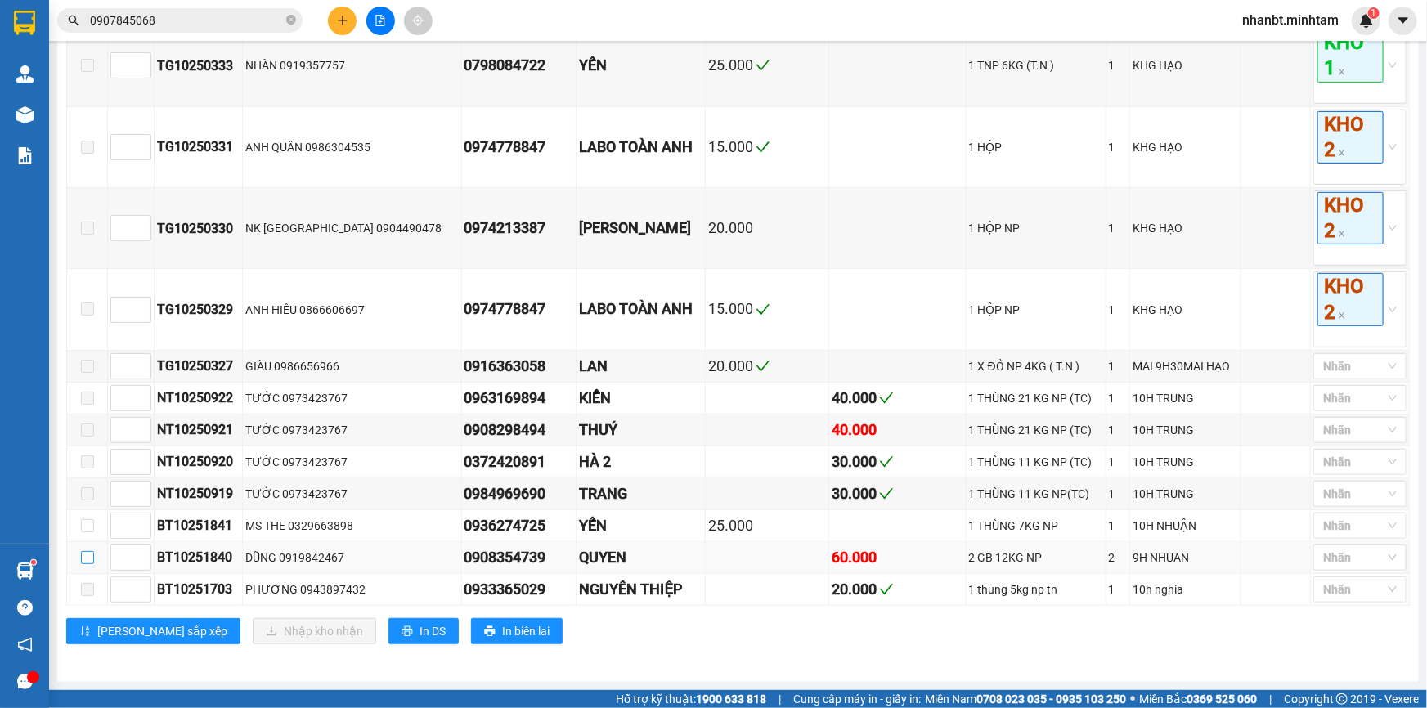
click at [86, 563] on input "checkbox" at bounding box center [87, 557] width 13 height 13
checkbox input "true"
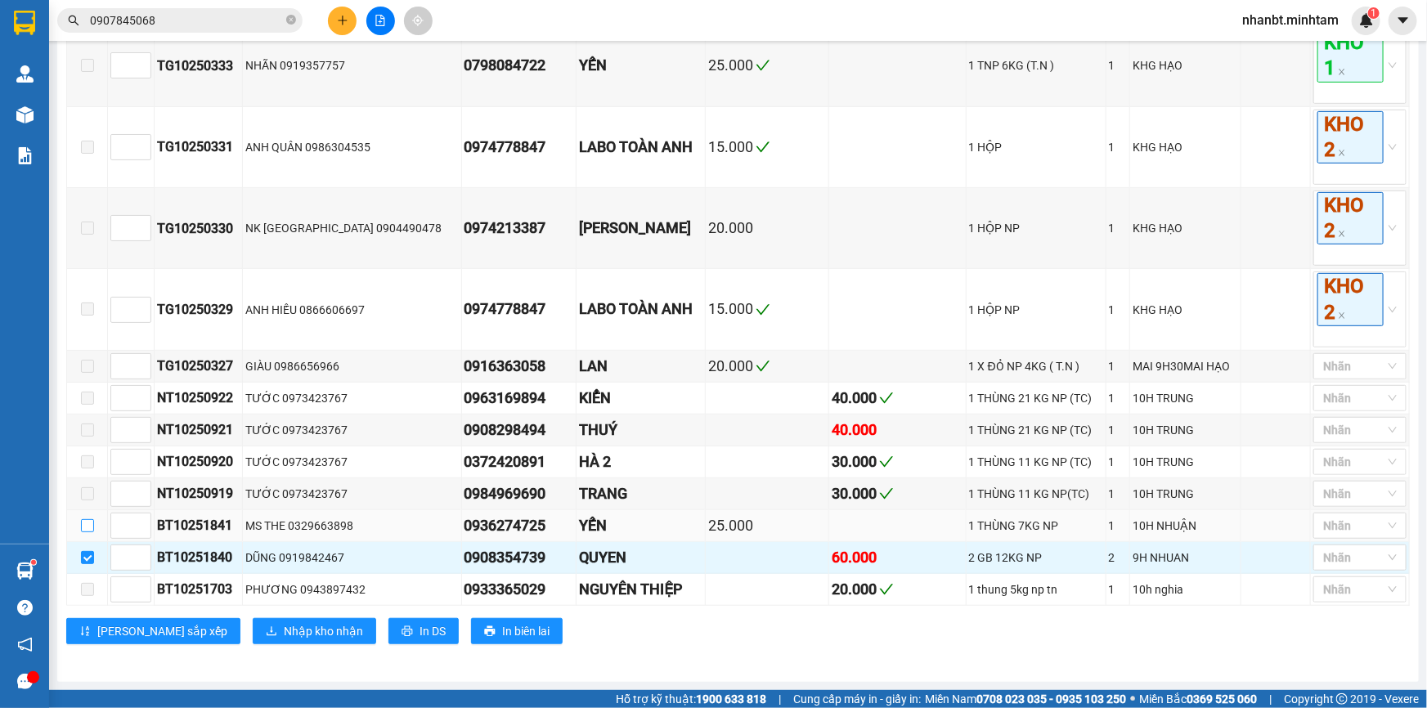
click at [89, 531] on input "checkbox" at bounding box center [87, 525] width 13 height 13
checkbox input "true"
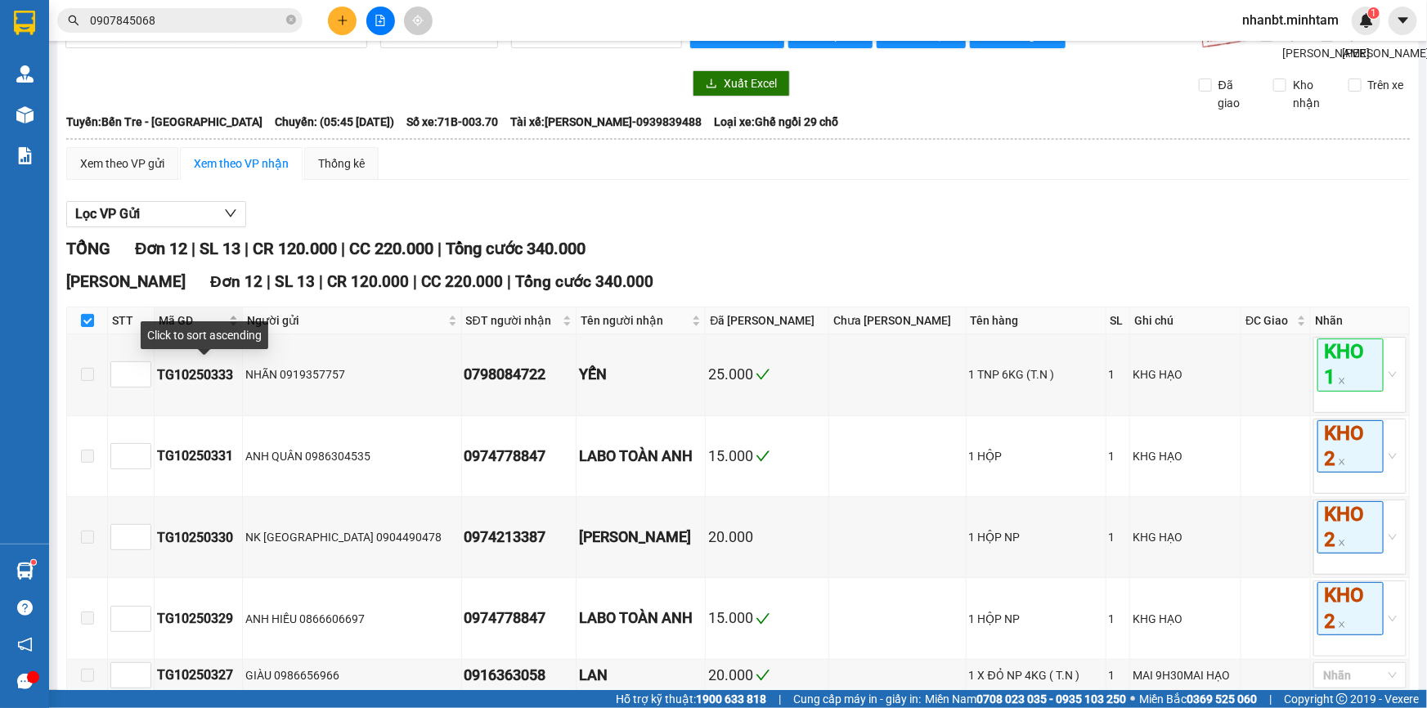
scroll to position [74, 0]
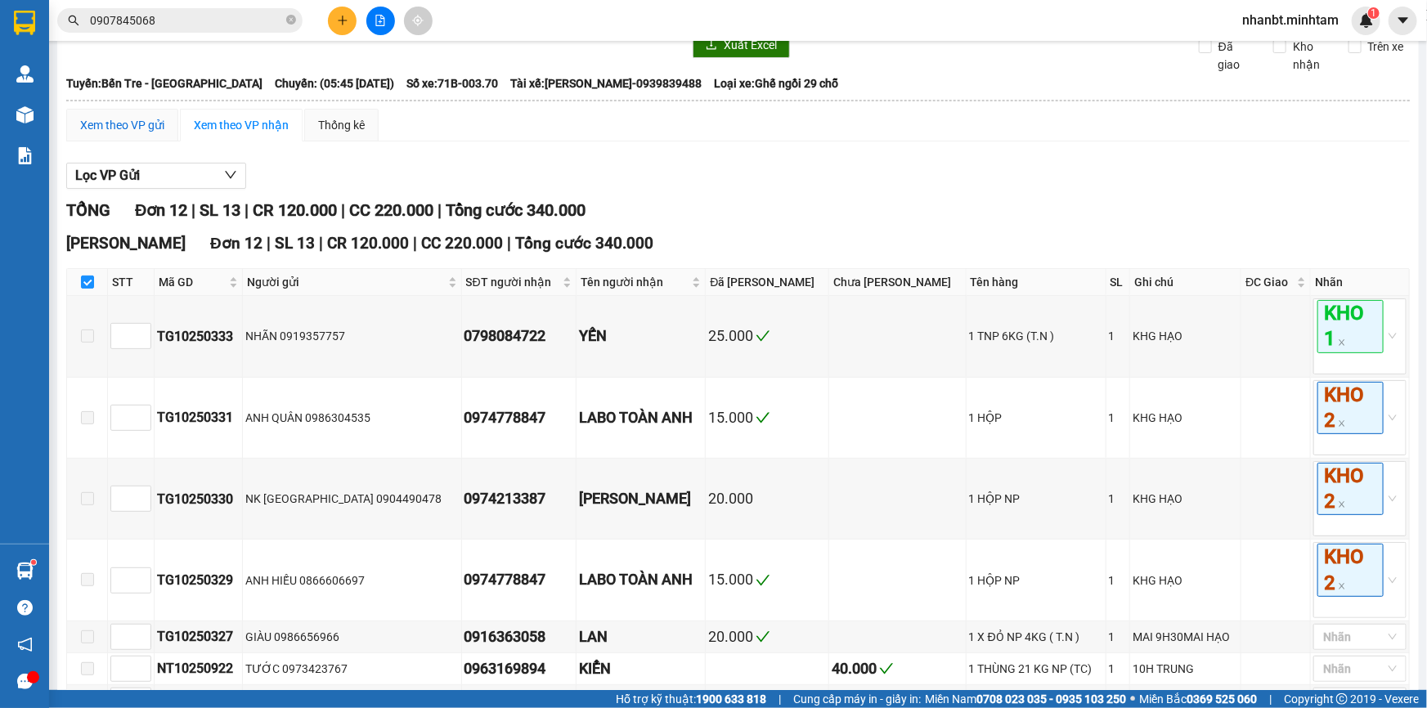
click at [150, 134] on div "Xem theo VP gửi" at bounding box center [122, 125] width 84 height 18
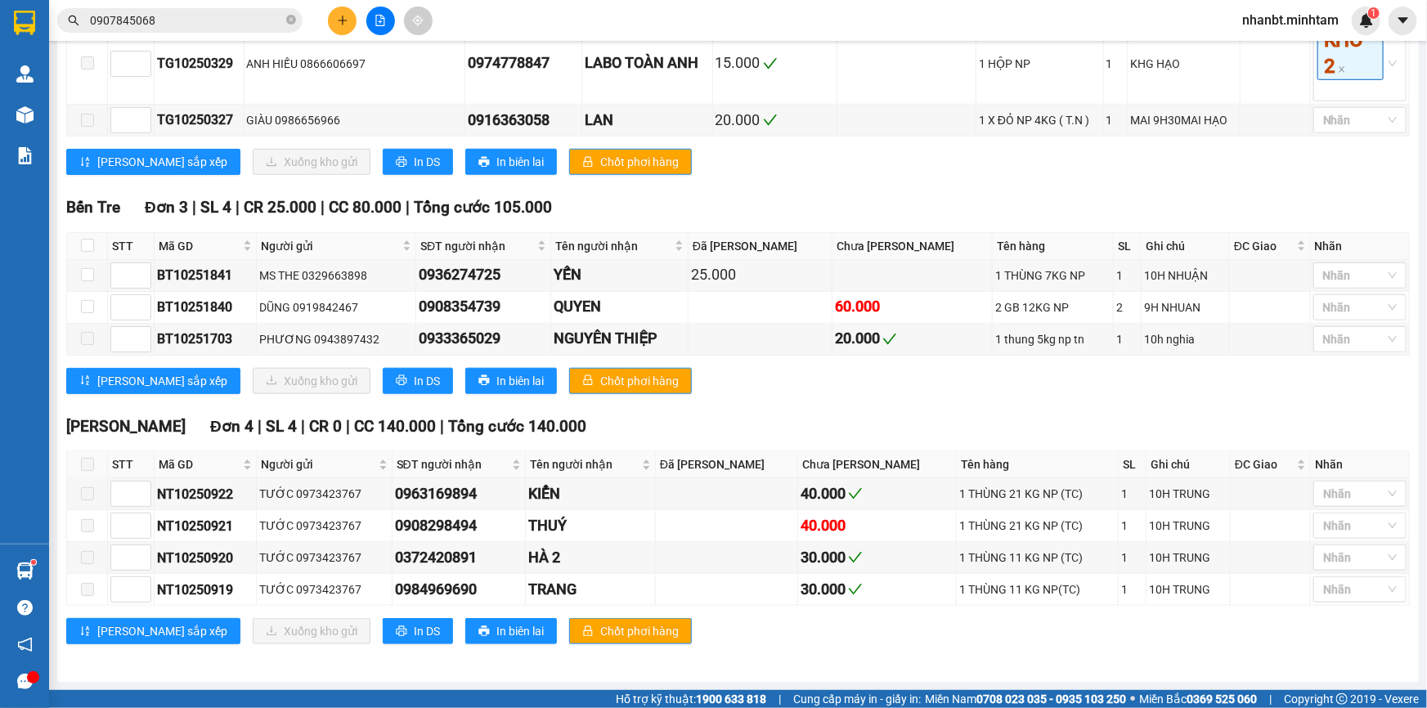
scroll to position [604, 0]
click at [83, 245] on input "checkbox" at bounding box center [87, 245] width 13 height 13
checkbox input "true"
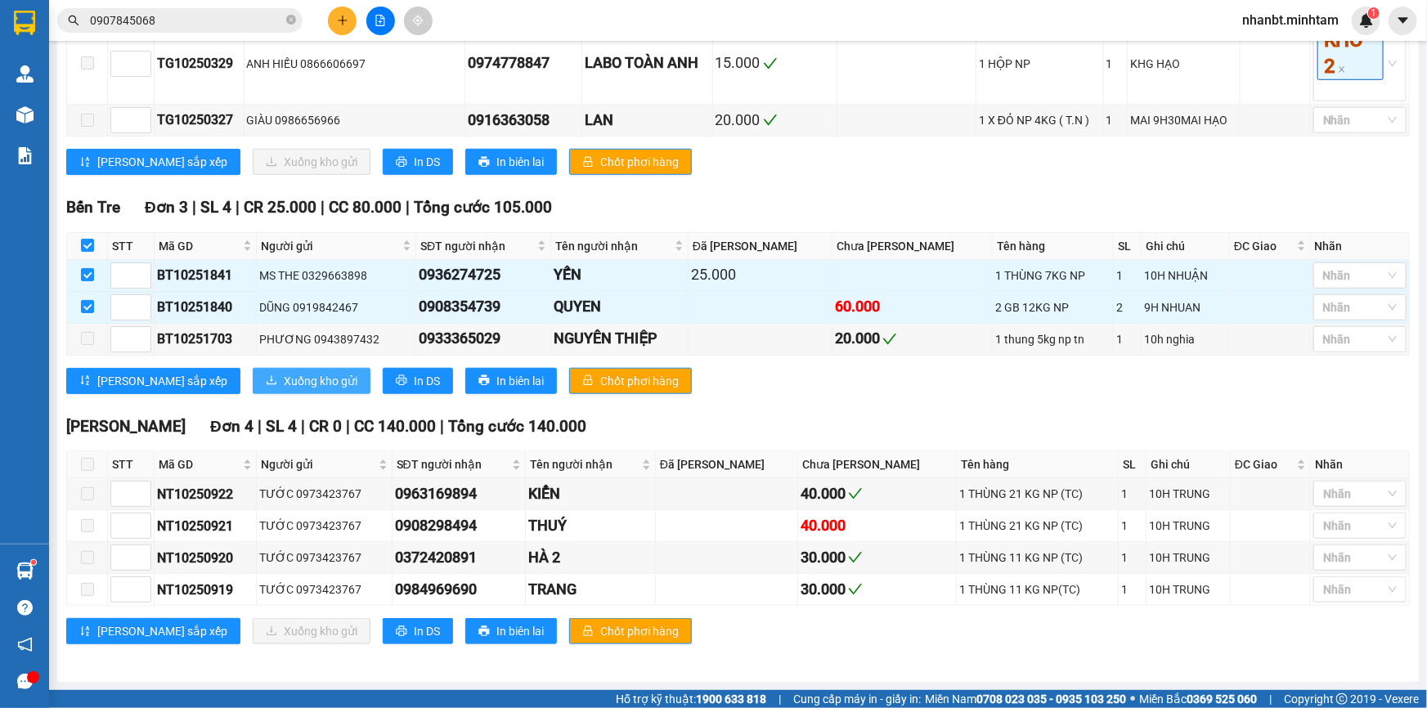
click at [284, 385] on span "Xuống kho gửi" at bounding box center [321, 381] width 74 height 18
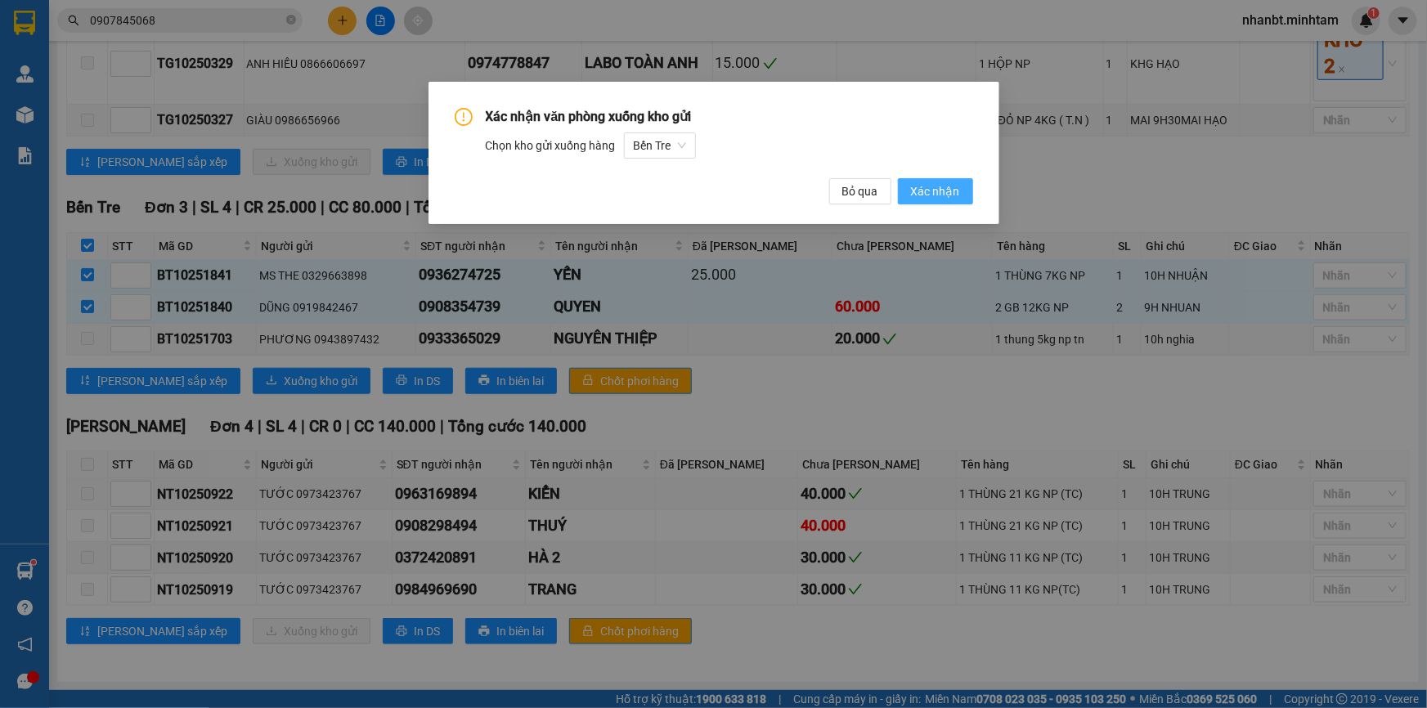
click at [932, 193] on span "Xác nhận" at bounding box center [935, 191] width 49 height 18
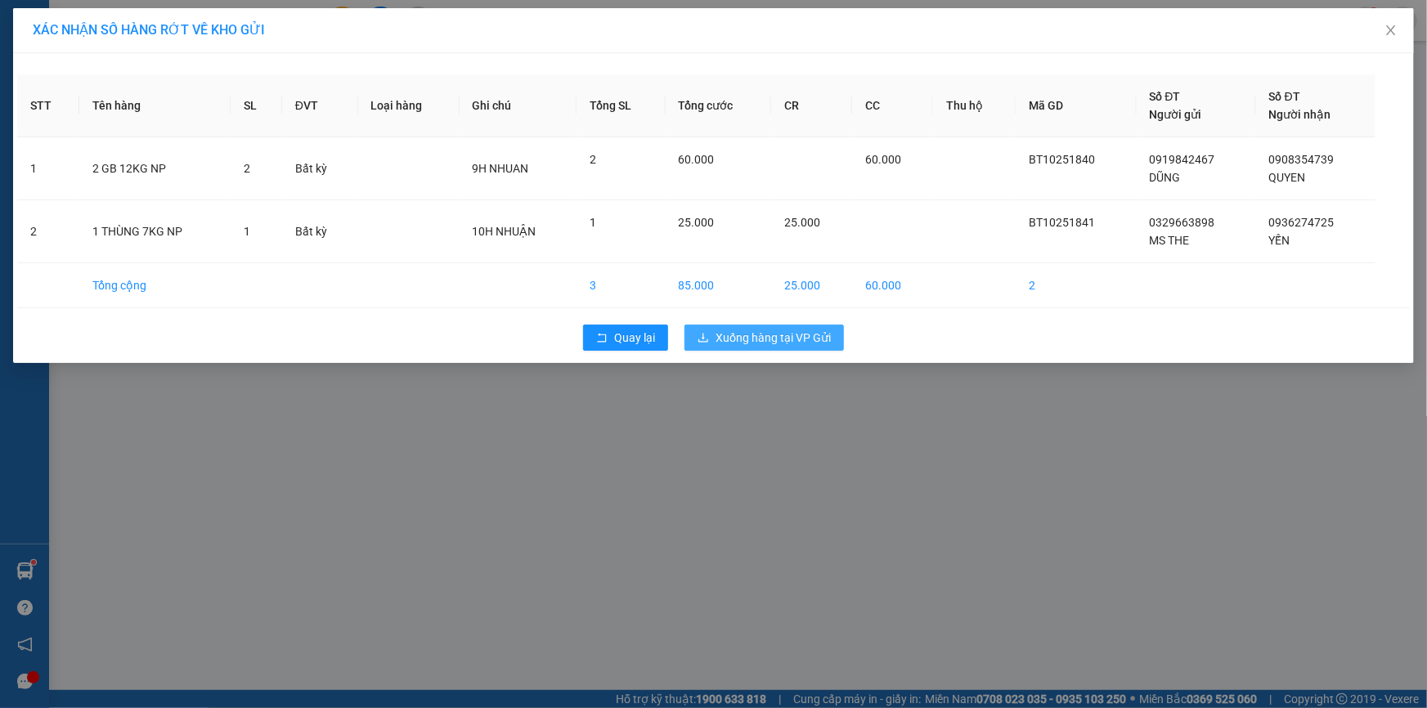
click at [776, 333] on span "Xuống hàng tại VP Gửi" at bounding box center [773, 338] width 115 height 18
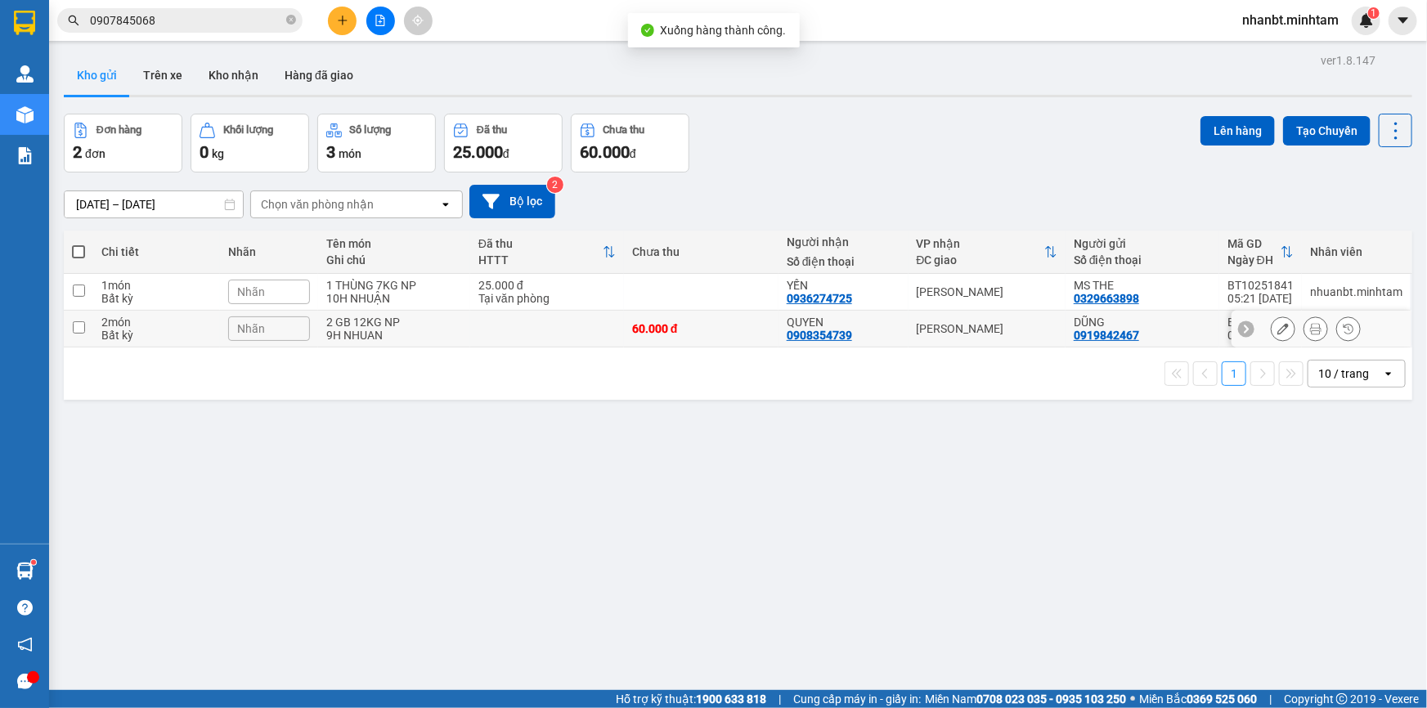
click at [423, 319] on div "2 GB 12KG NP" at bounding box center [394, 322] width 136 height 13
checkbox input "true"
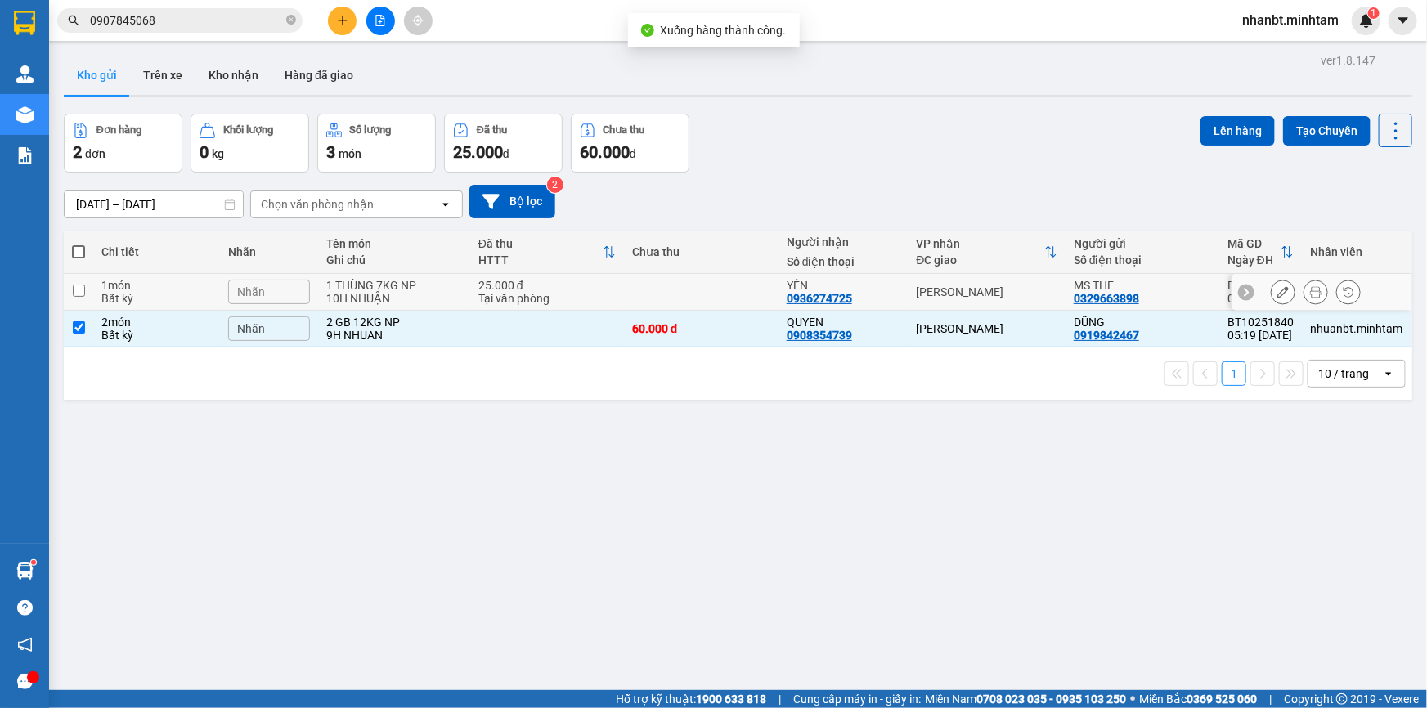
click at [413, 300] on div "10H NHUẬN" at bounding box center [394, 298] width 136 height 13
checkbox input "true"
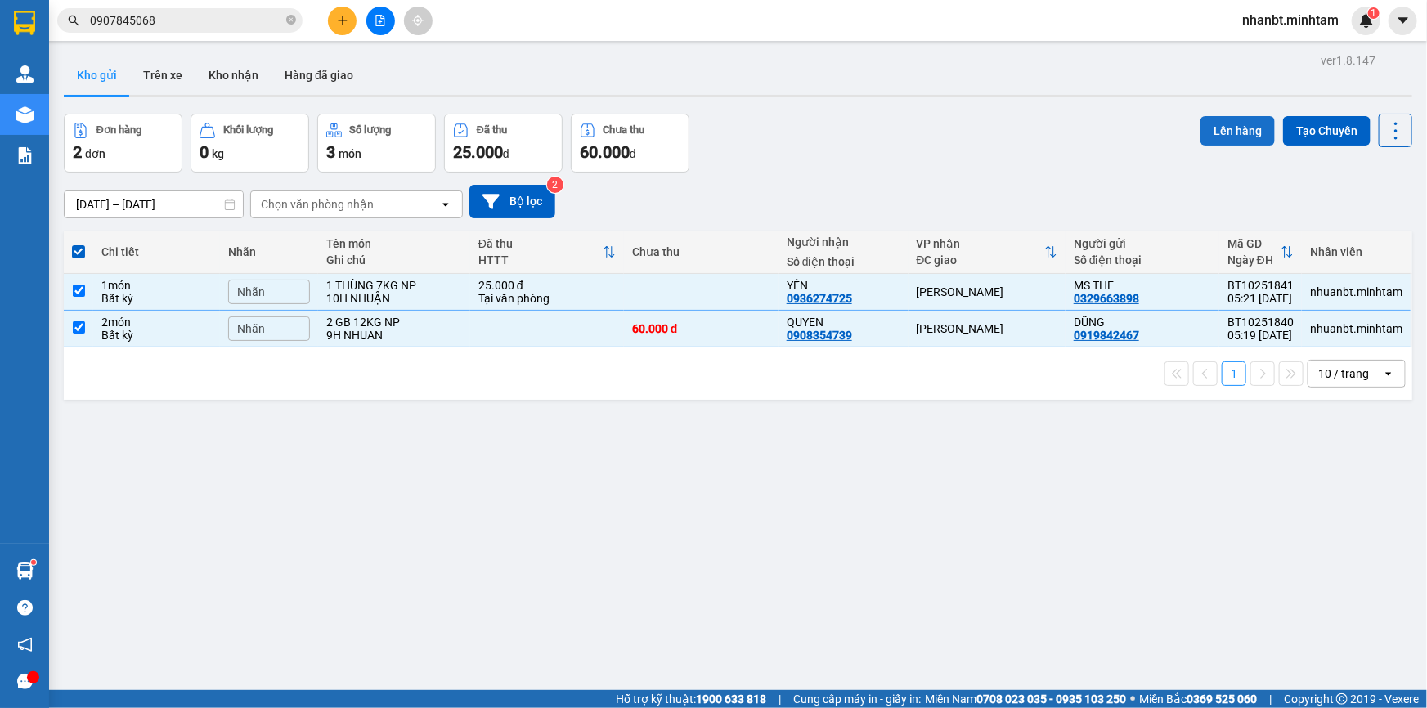
click at [1211, 123] on button "Lên hàng" at bounding box center [1238, 130] width 74 height 29
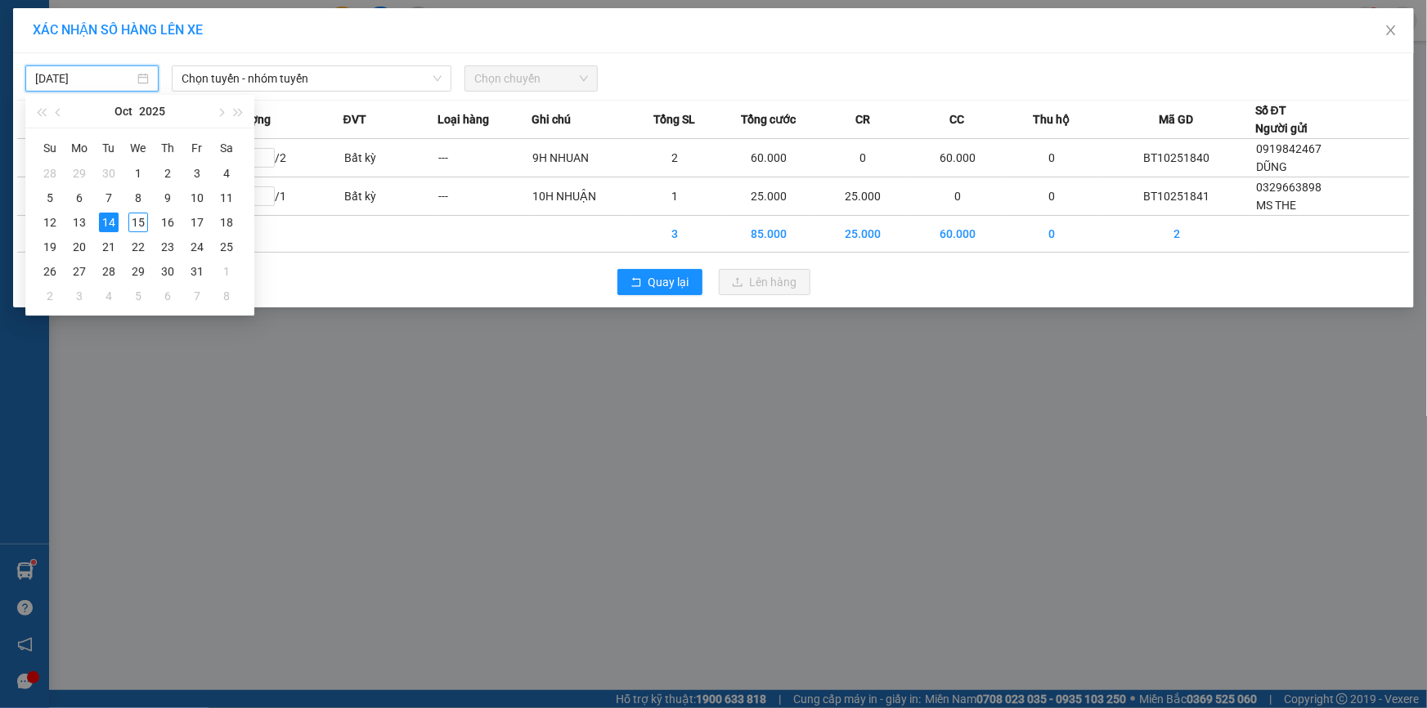
click at [121, 70] on input "[DATE]" at bounding box center [84, 79] width 99 height 18
click at [137, 221] on div "15" at bounding box center [138, 223] width 20 height 20
type input "[DATE]"
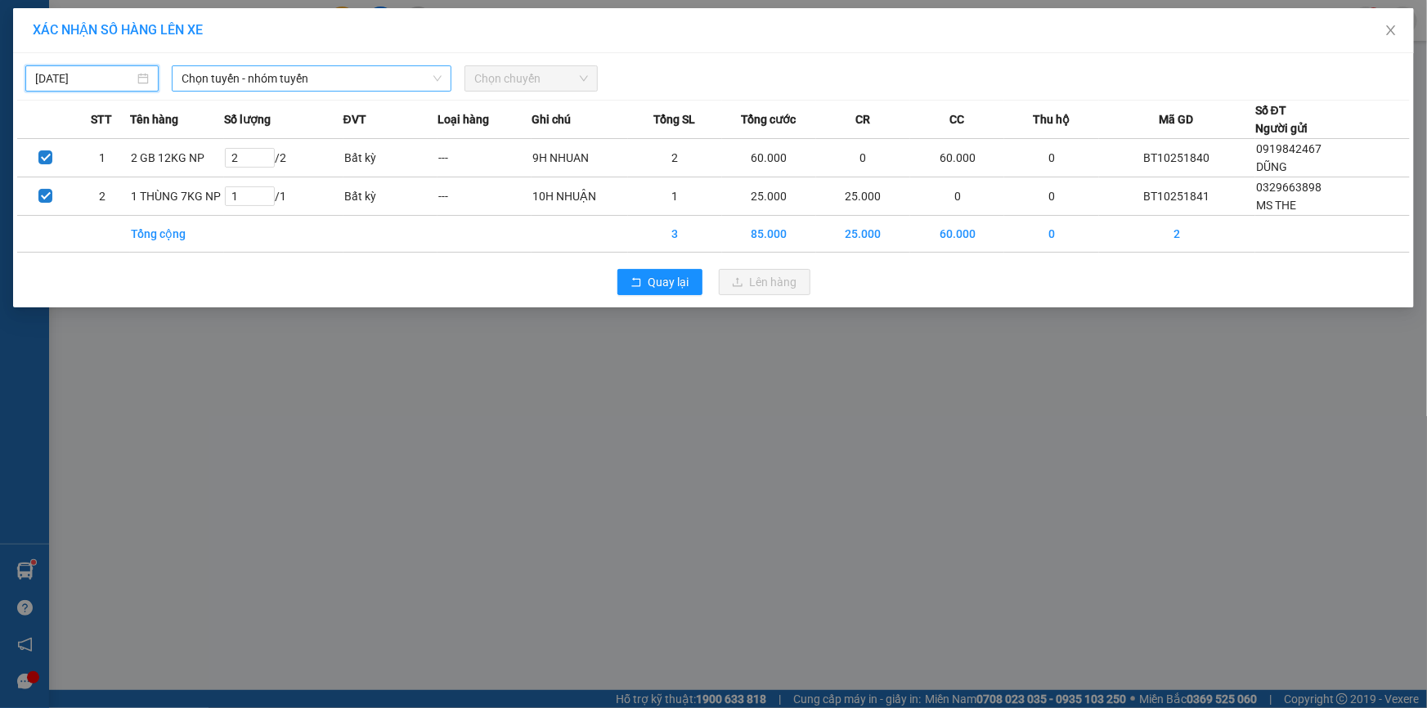
drag, startPoint x: 243, startPoint y: 79, endPoint x: 251, endPoint y: 88, distance: 12.2
click at [244, 79] on span "Chọn tuyến - nhóm tuyến" at bounding box center [312, 78] width 260 height 25
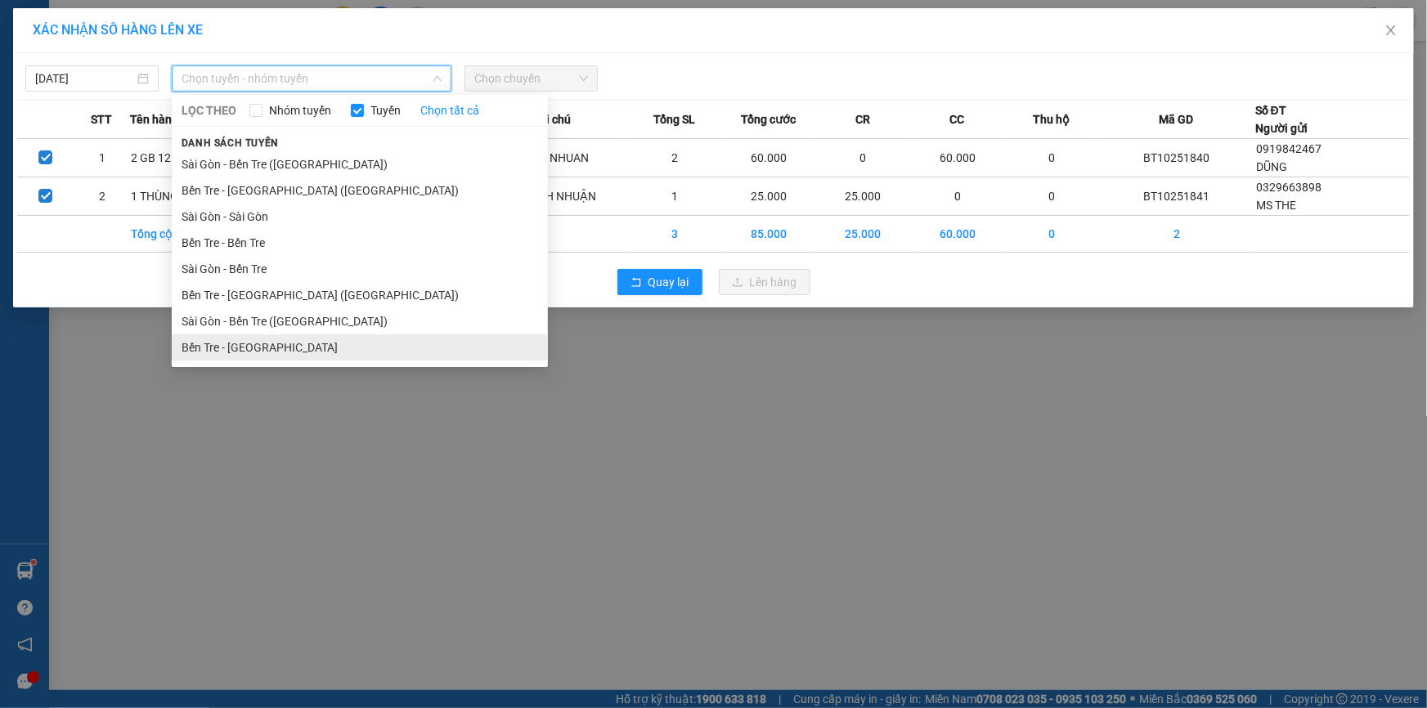
drag, startPoint x: 261, startPoint y: 343, endPoint x: 264, endPoint y: 327, distance: 15.9
click at [261, 341] on li "Bến Tre - [GEOGRAPHIC_DATA]" at bounding box center [360, 347] width 376 height 26
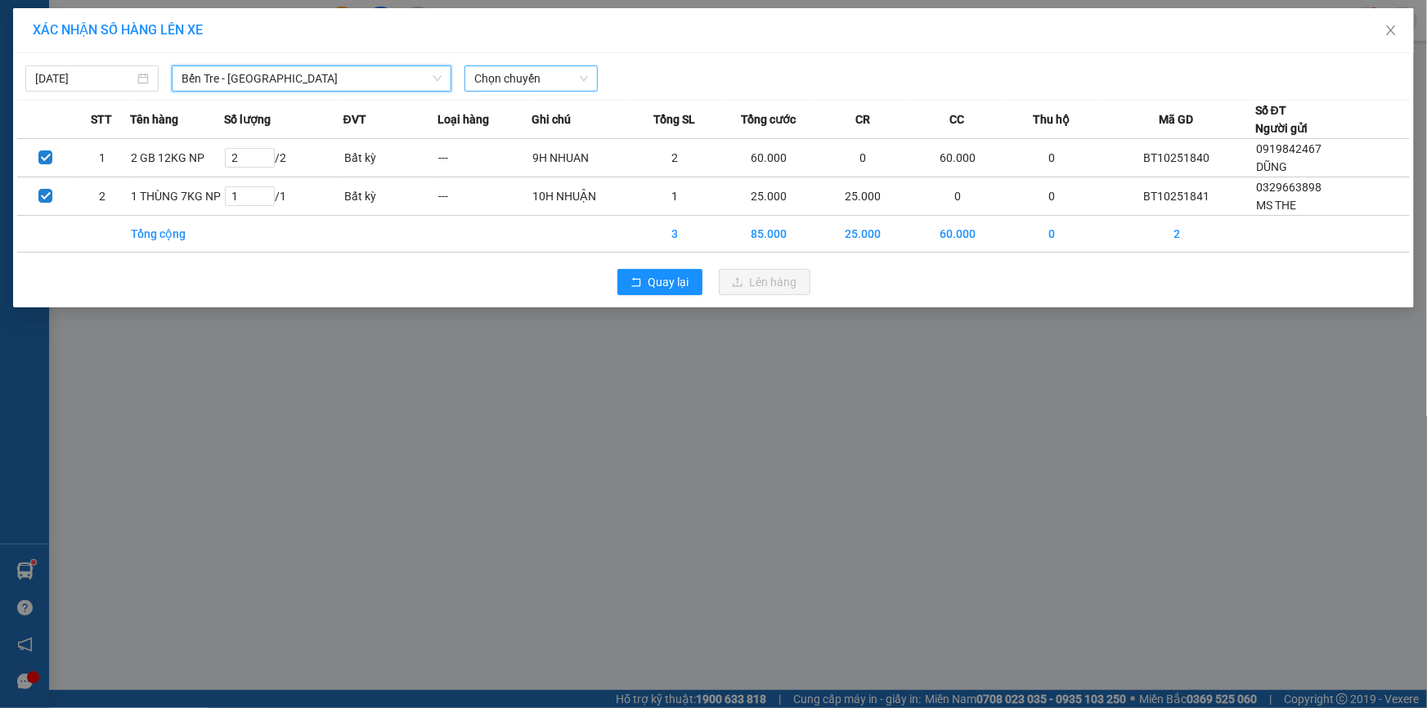
click at [522, 84] on span "Chọn chuyến" at bounding box center [531, 78] width 114 height 25
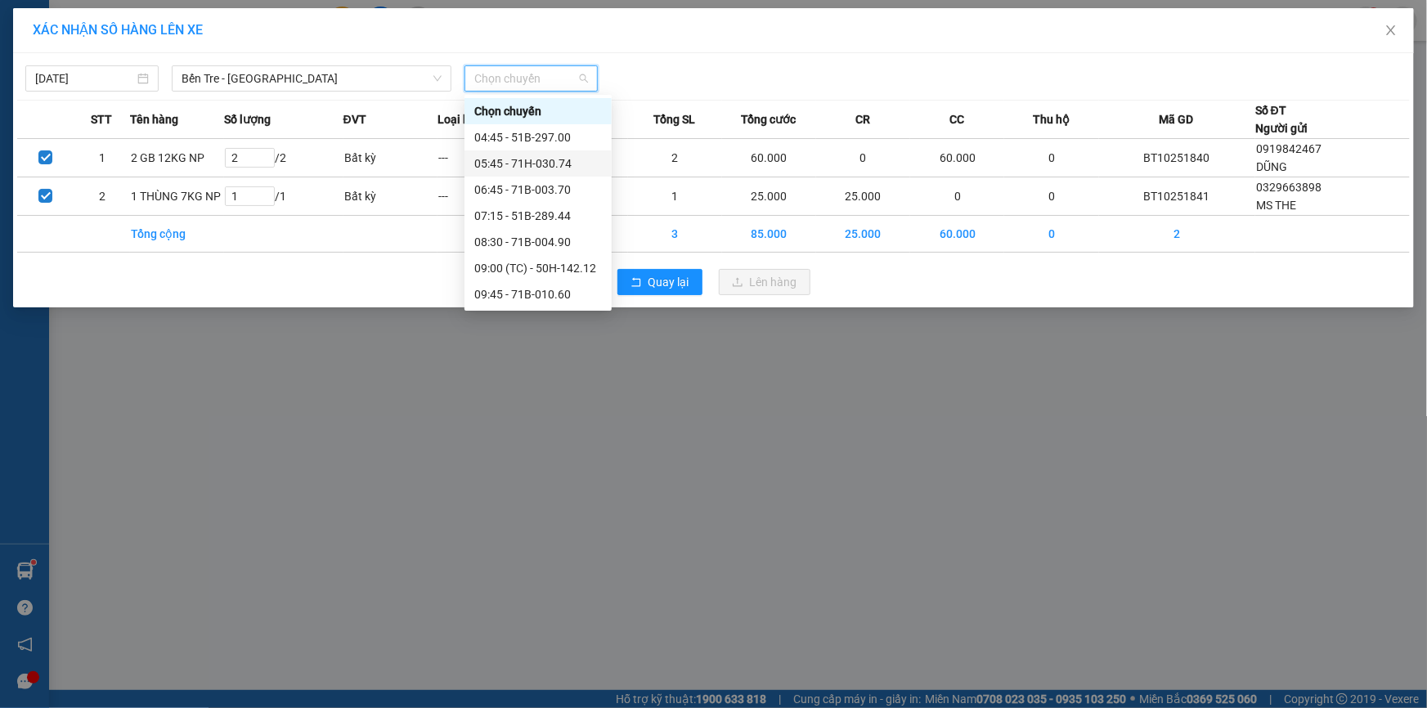
click at [496, 168] on div "05:45 - 71H-030.74" at bounding box center [538, 164] width 128 height 18
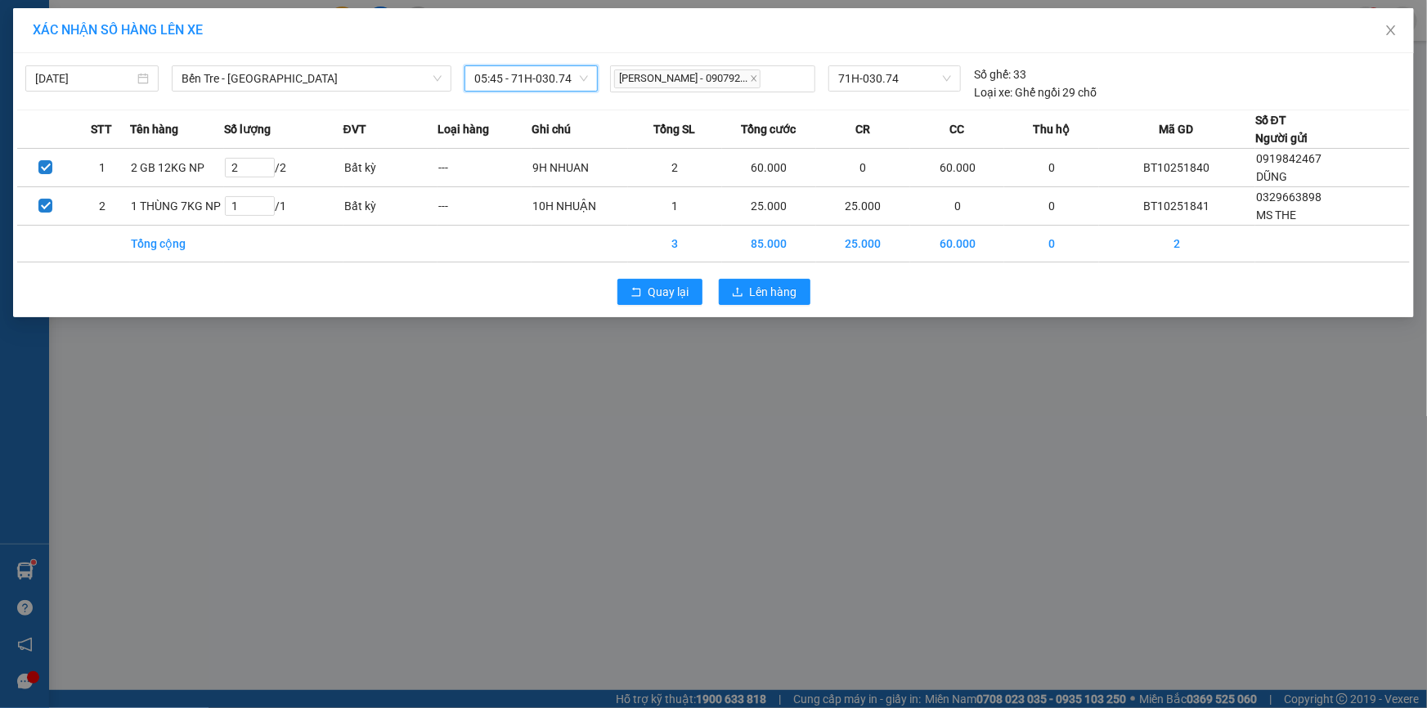
click at [736, 276] on div "Quay lại Lên hàng" at bounding box center [713, 292] width 1393 height 43
click at [752, 288] on span "Lên hàng" at bounding box center [773, 292] width 47 height 18
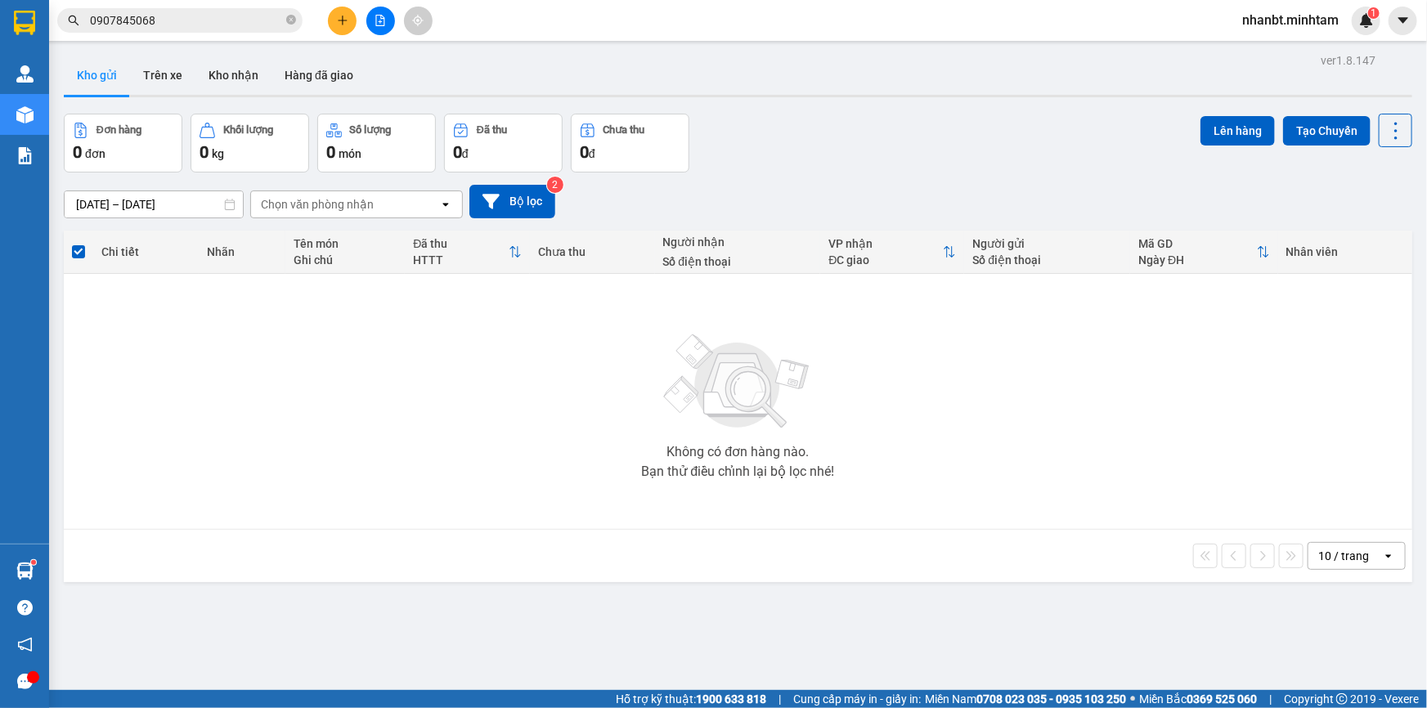
click at [384, 25] on icon "file-add" at bounding box center [380, 20] width 11 height 11
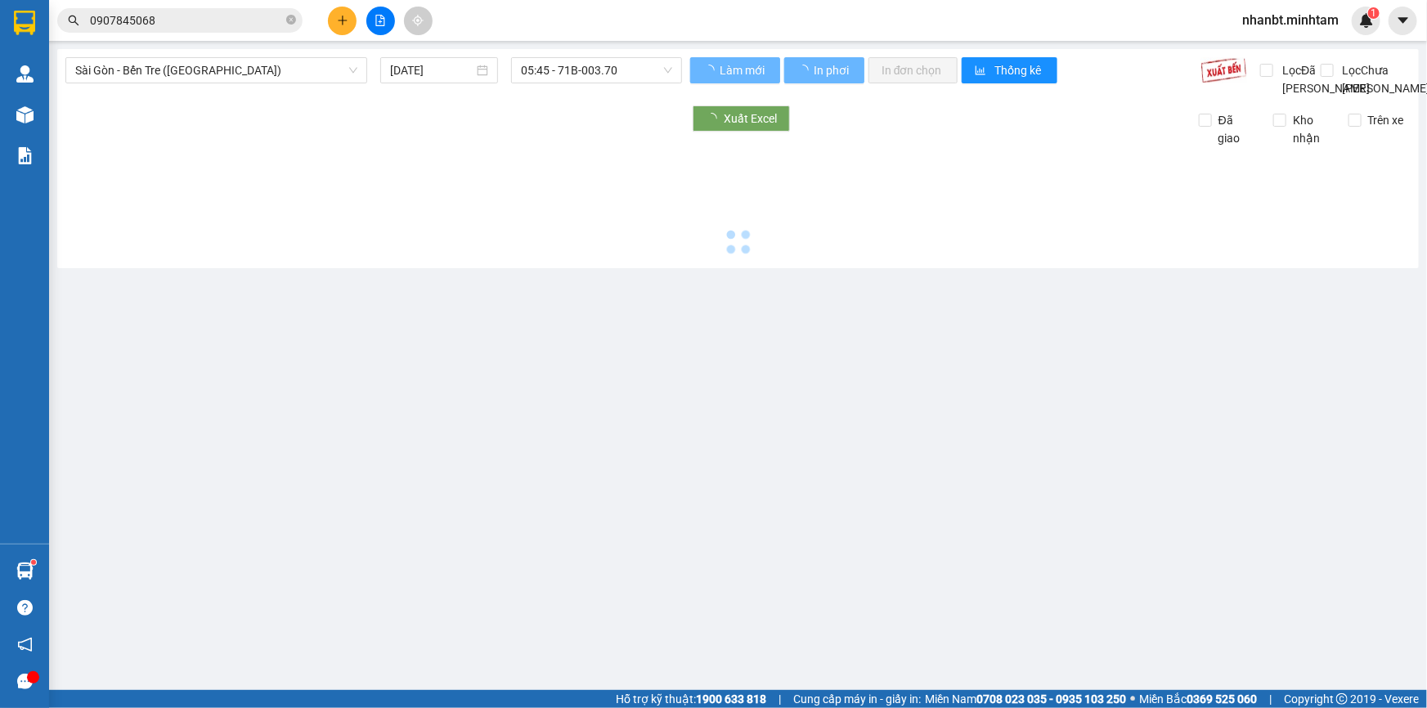
type input "[DATE]"
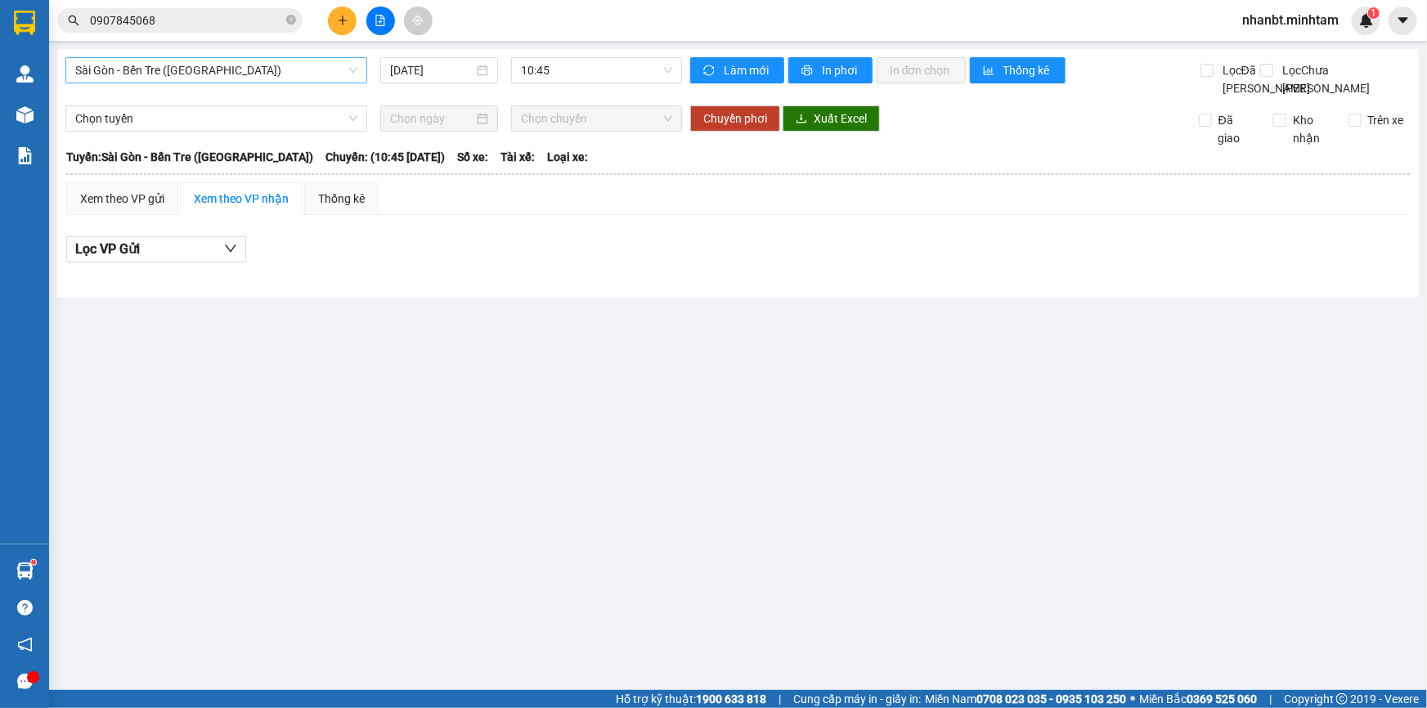
click at [257, 74] on span "Sài Gòn - Bến Tre ([GEOGRAPHIC_DATA])" at bounding box center [216, 70] width 282 height 25
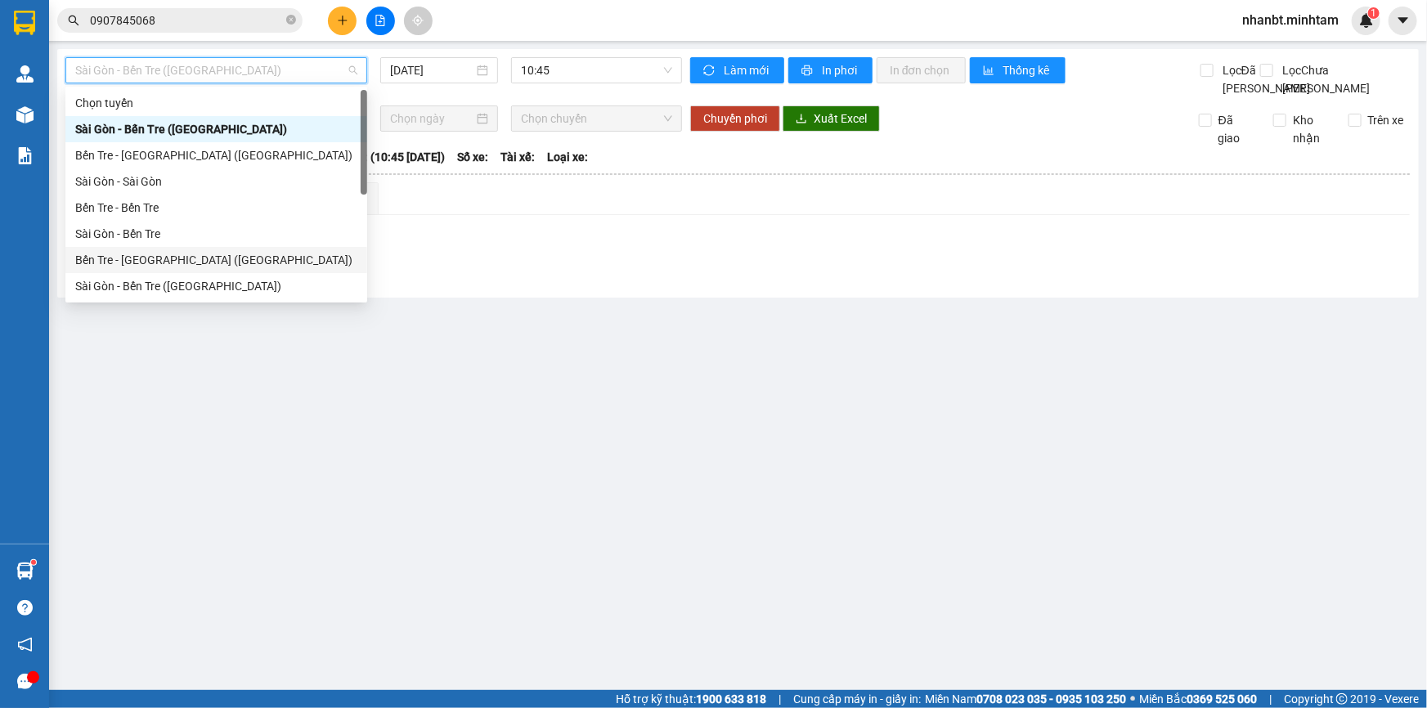
scroll to position [25, 0]
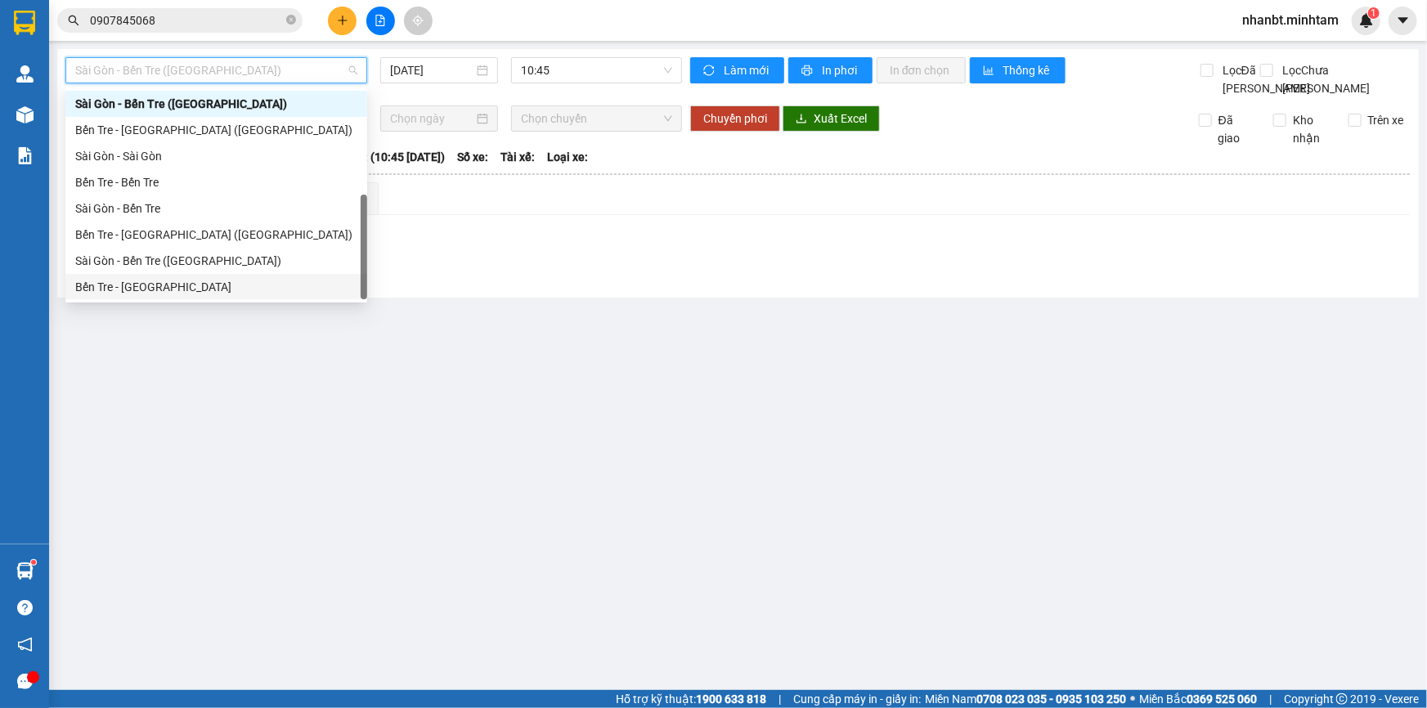
click at [168, 281] on div "Bến Tre - [GEOGRAPHIC_DATA]" at bounding box center [216, 287] width 282 height 18
type input "[DATE]"
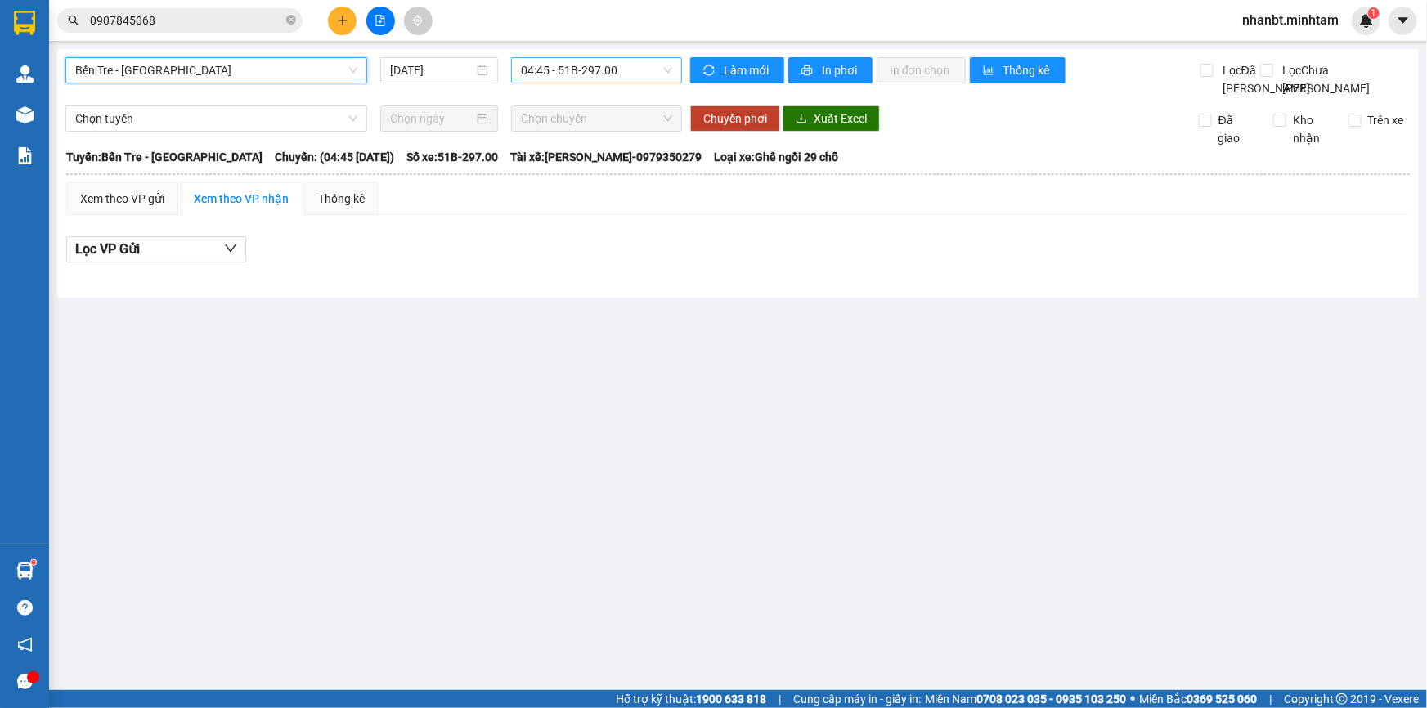
click at [563, 70] on span "04:45 - 51B-297.00" at bounding box center [596, 70] width 151 height 25
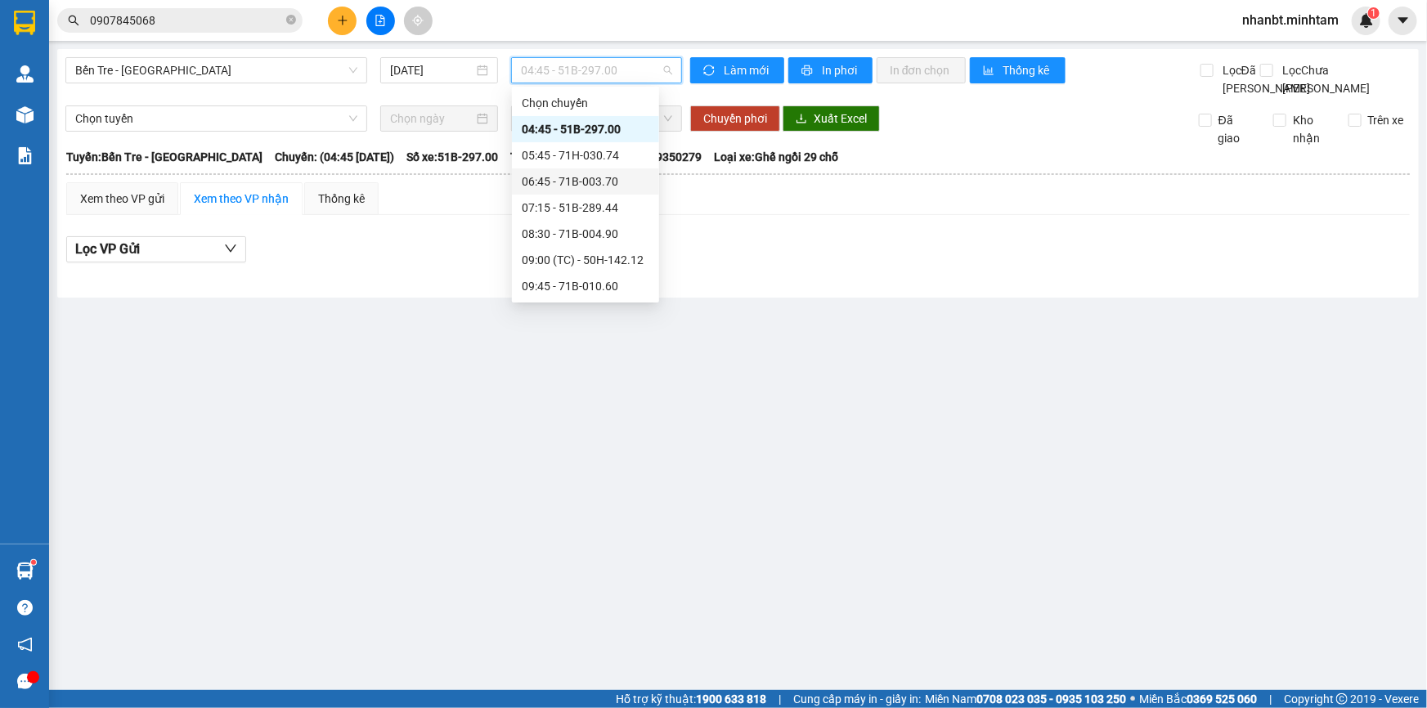
click at [583, 181] on div "06:45 - 71B-003.70" at bounding box center [586, 182] width 128 height 18
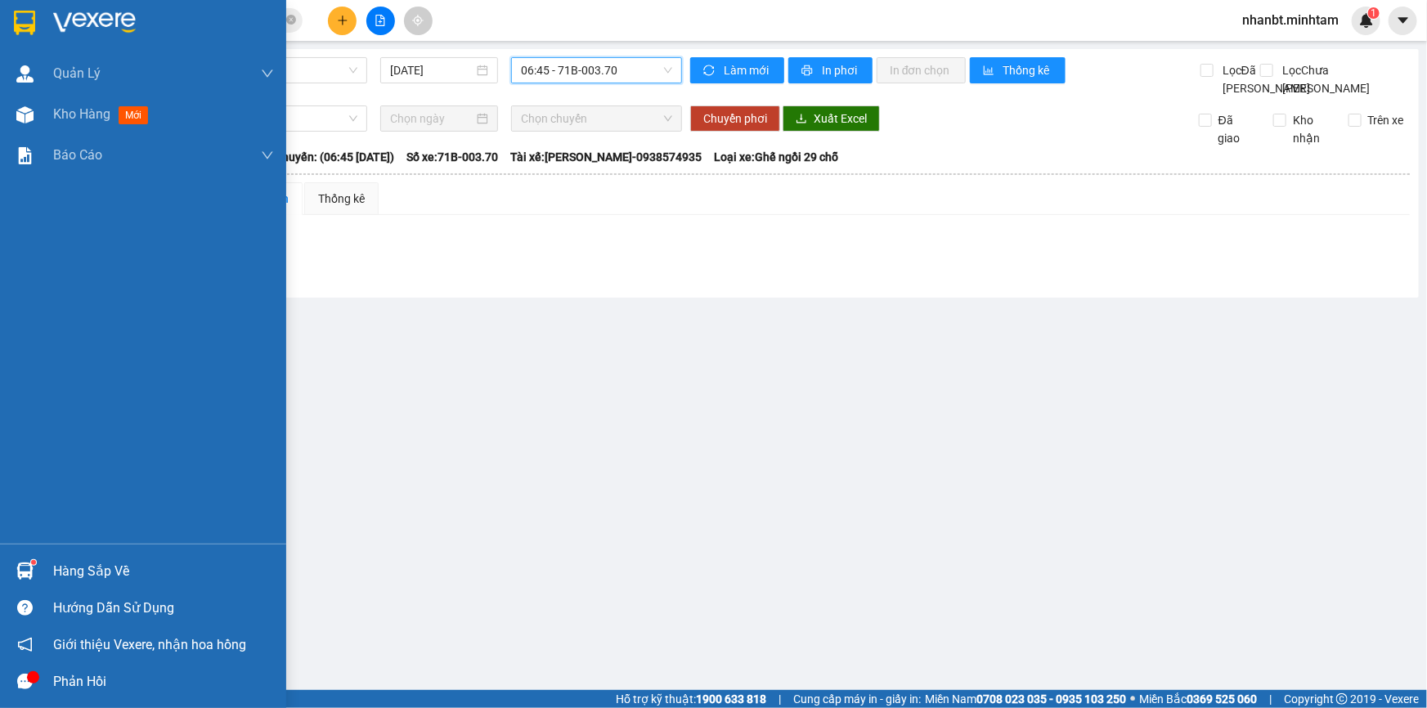
click at [38, 18] on div at bounding box center [25, 22] width 29 height 29
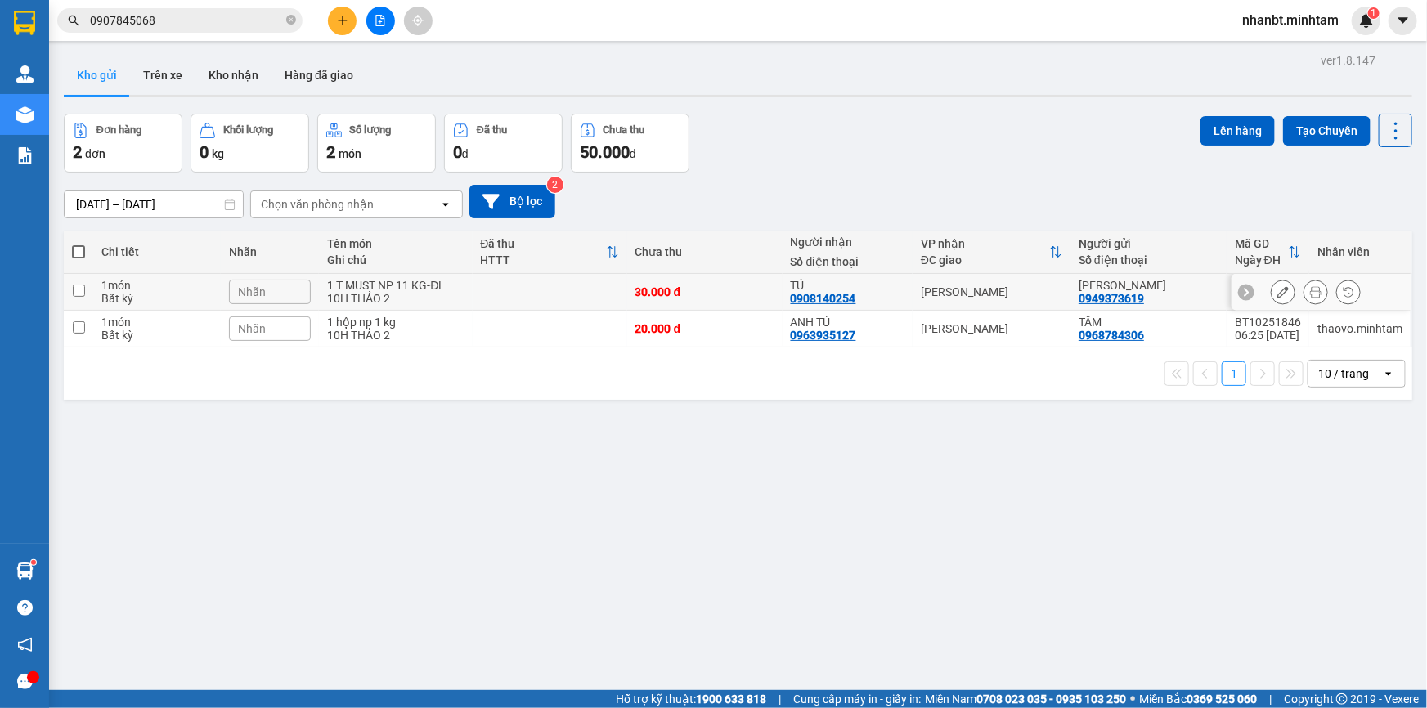
click at [82, 294] on input "checkbox" at bounding box center [79, 291] width 12 height 12
checkbox input "true"
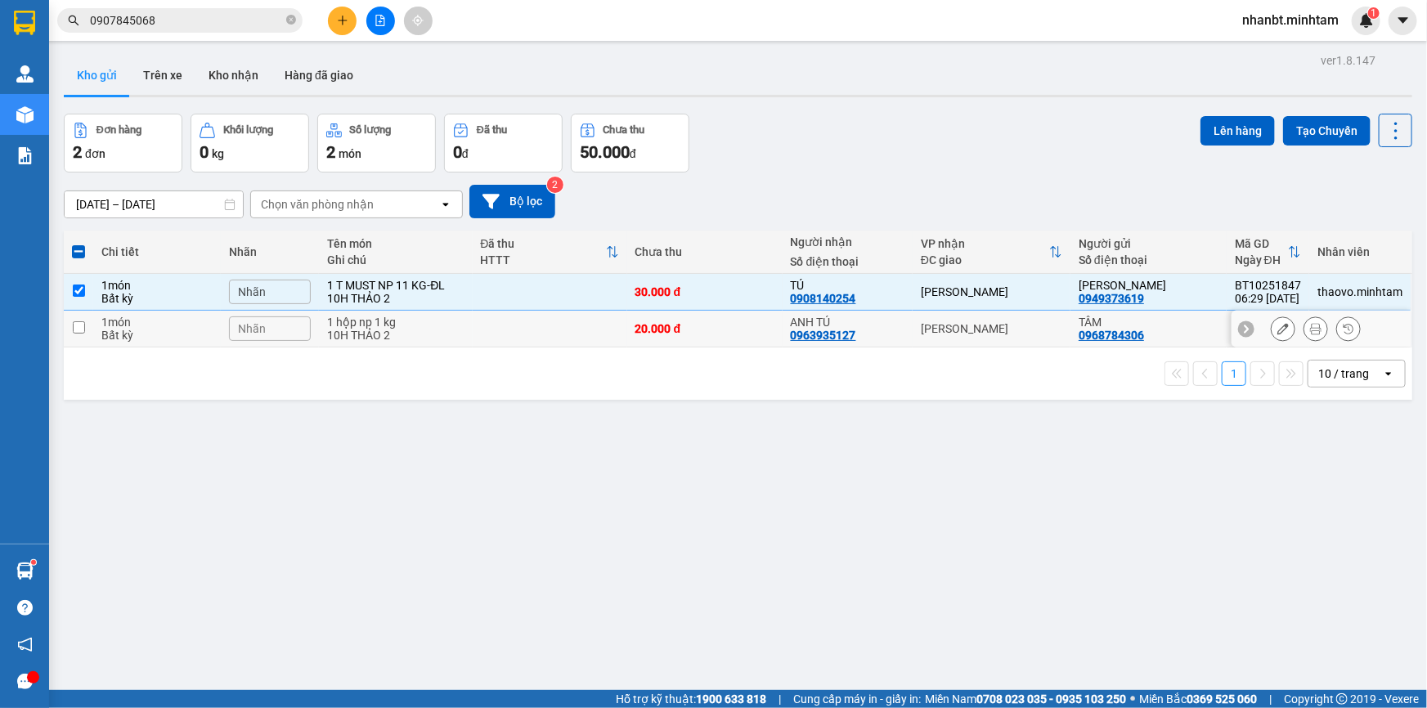
click at [82, 324] on input "checkbox" at bounding box center [79, 327] width 12 height 12
checkbox input "true"
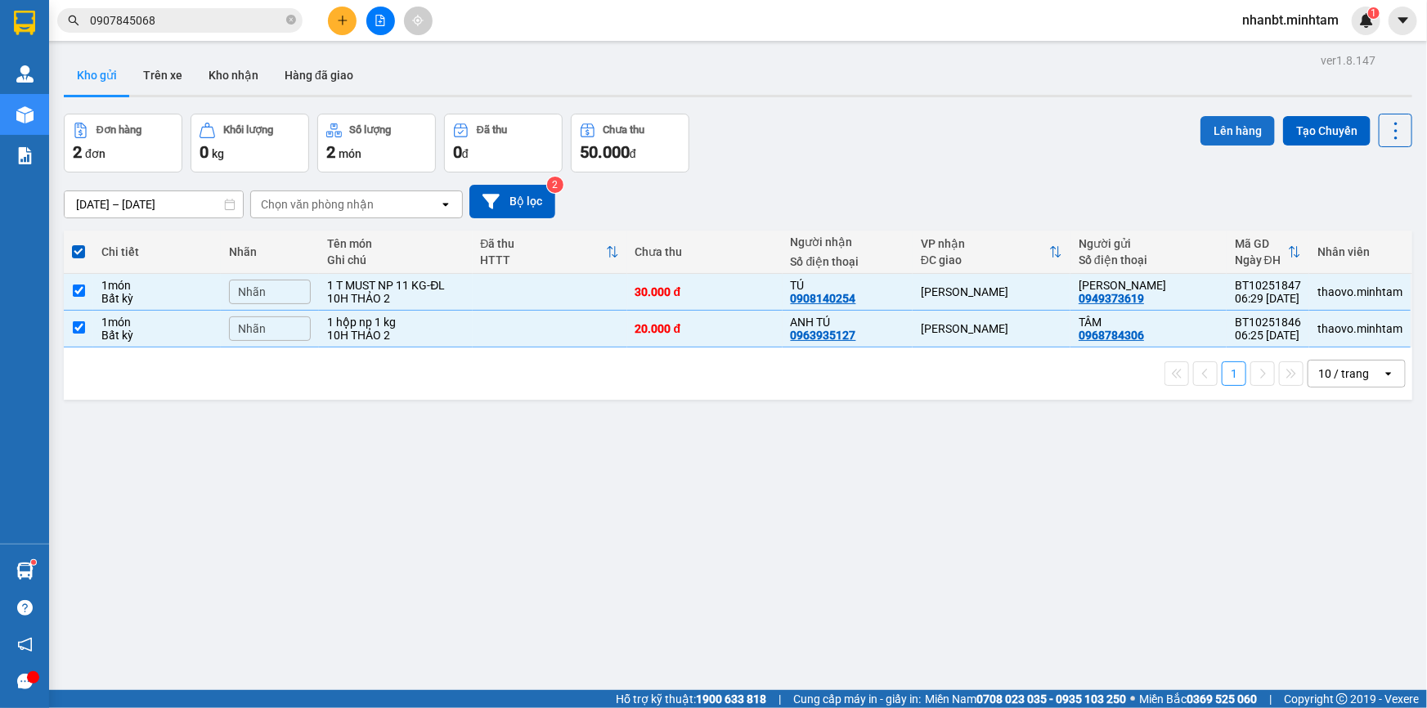
click at [1220, 132] on button "Lên hàng" at bounding box center [1238, 130] width 74 height 29
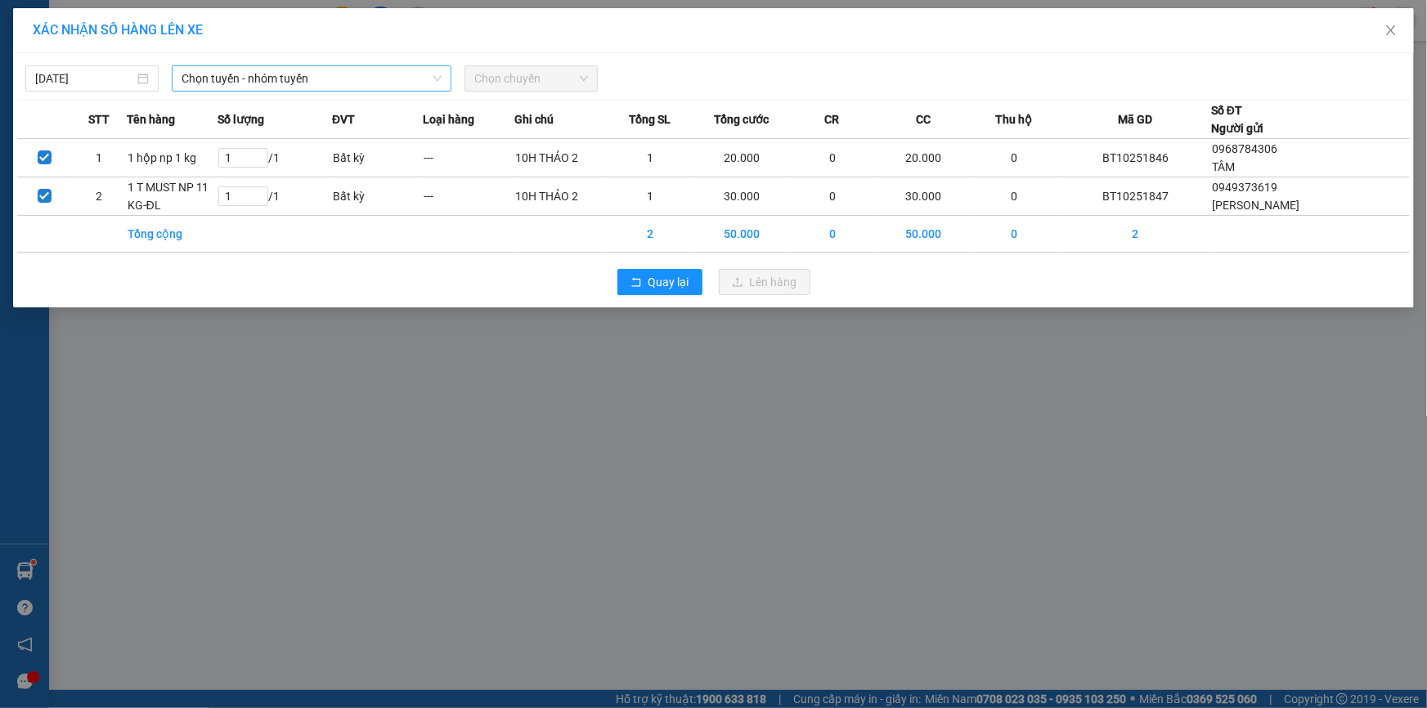
click at [311, 74] on span "Chọn tuyến - nhóm tuyến" at bounding box center [312, 78] width 260 height 25
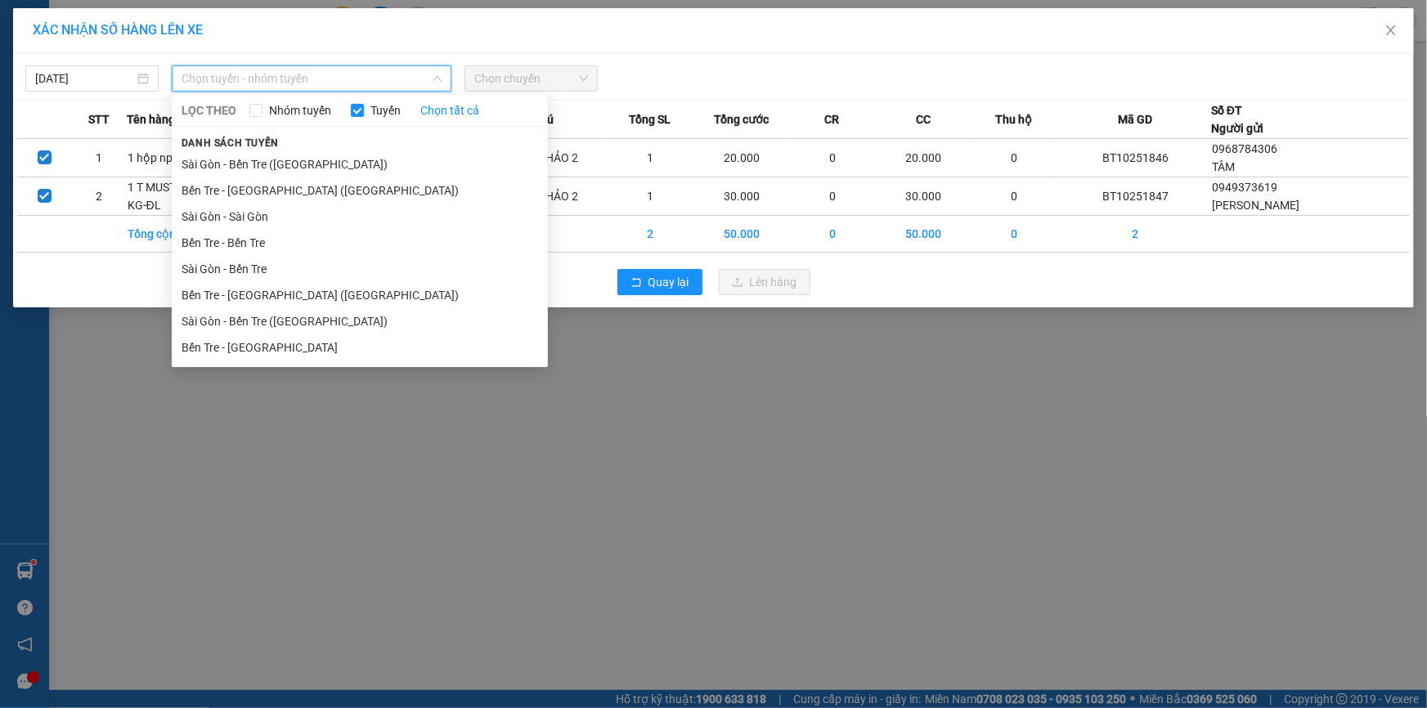
click at [240, 344] on li "Bến Tre - [GEOGRAPHIC_DATA]" at bounding box center [360, 347] width 376 height 26
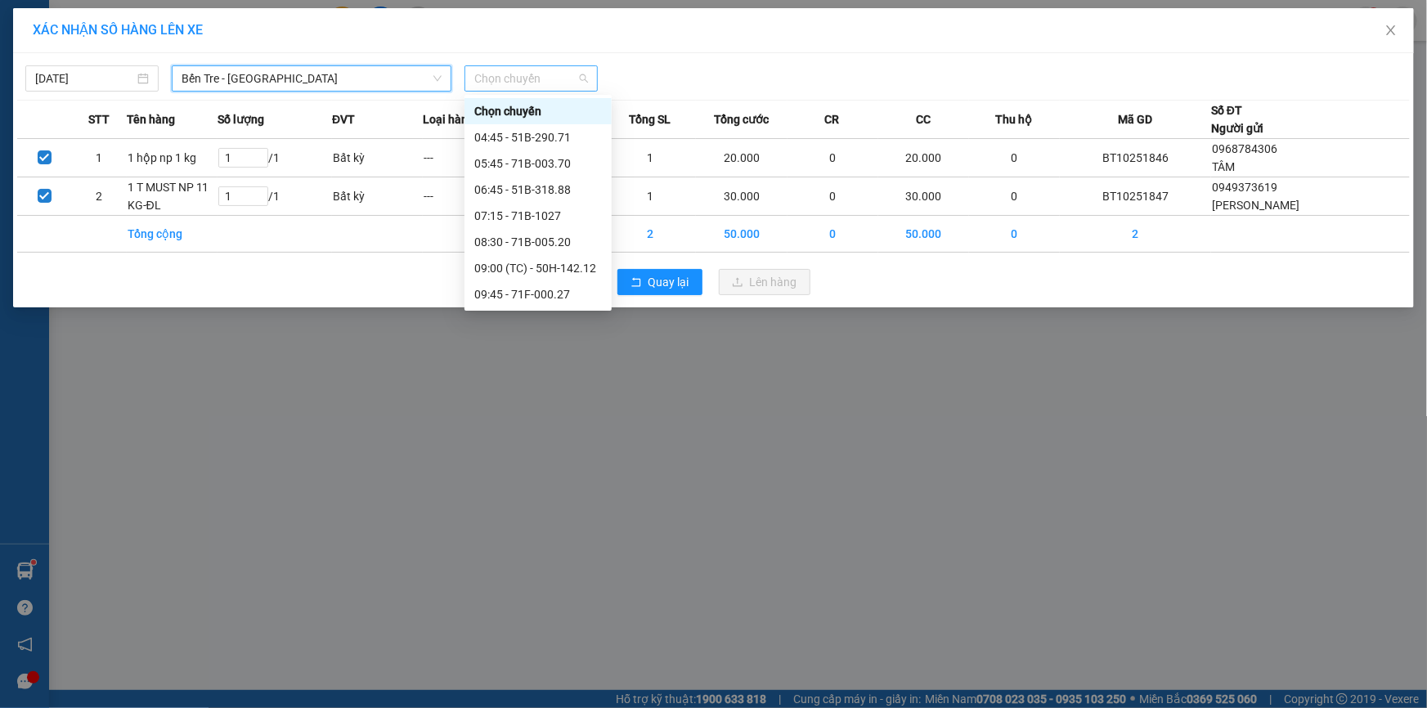
click at [523, 83] on span "Chọn chuyến" at bounding box center [531, 78] width 114 height 25
click at [546, 169] on div "05:45 - 71B-003.70" at bounding box center [538, 164] width 128 height 18
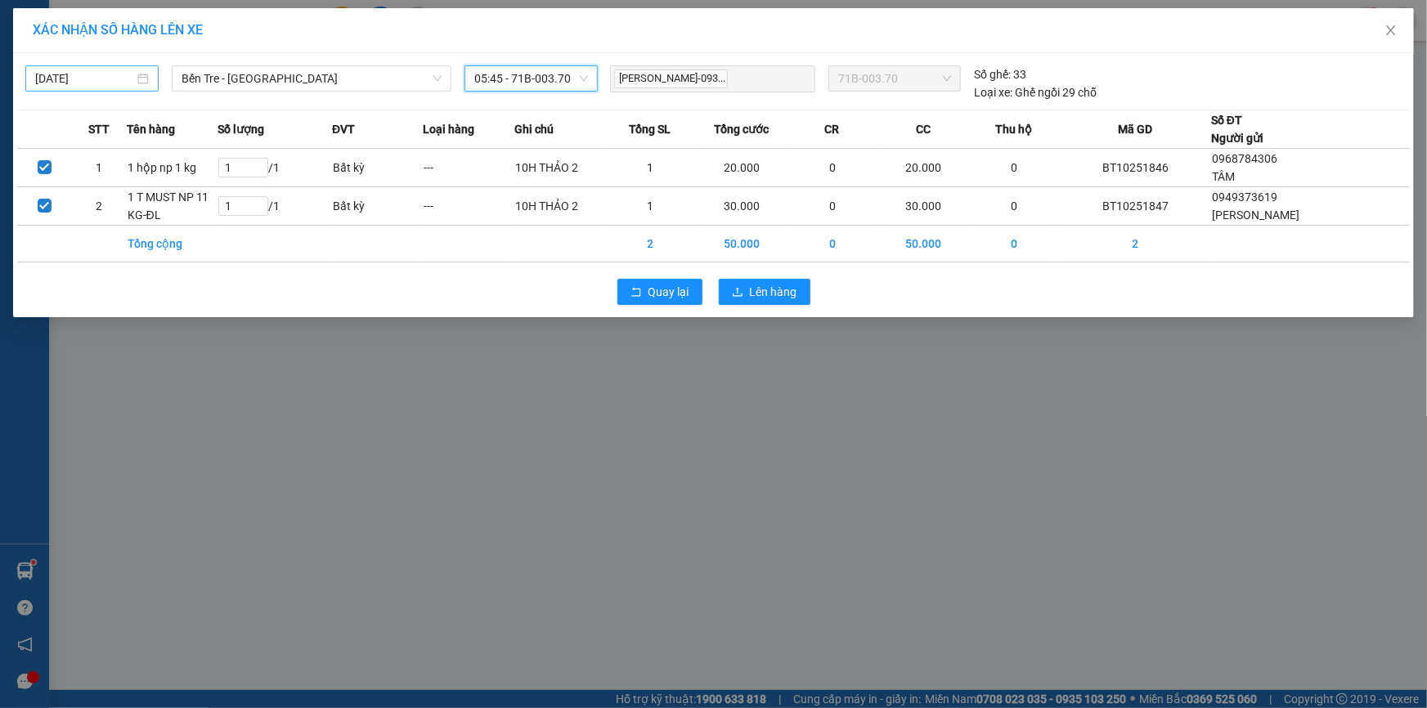
click at [79, 74] on input "[DATE]" at bounding box center [84, 79] width 99 height 18
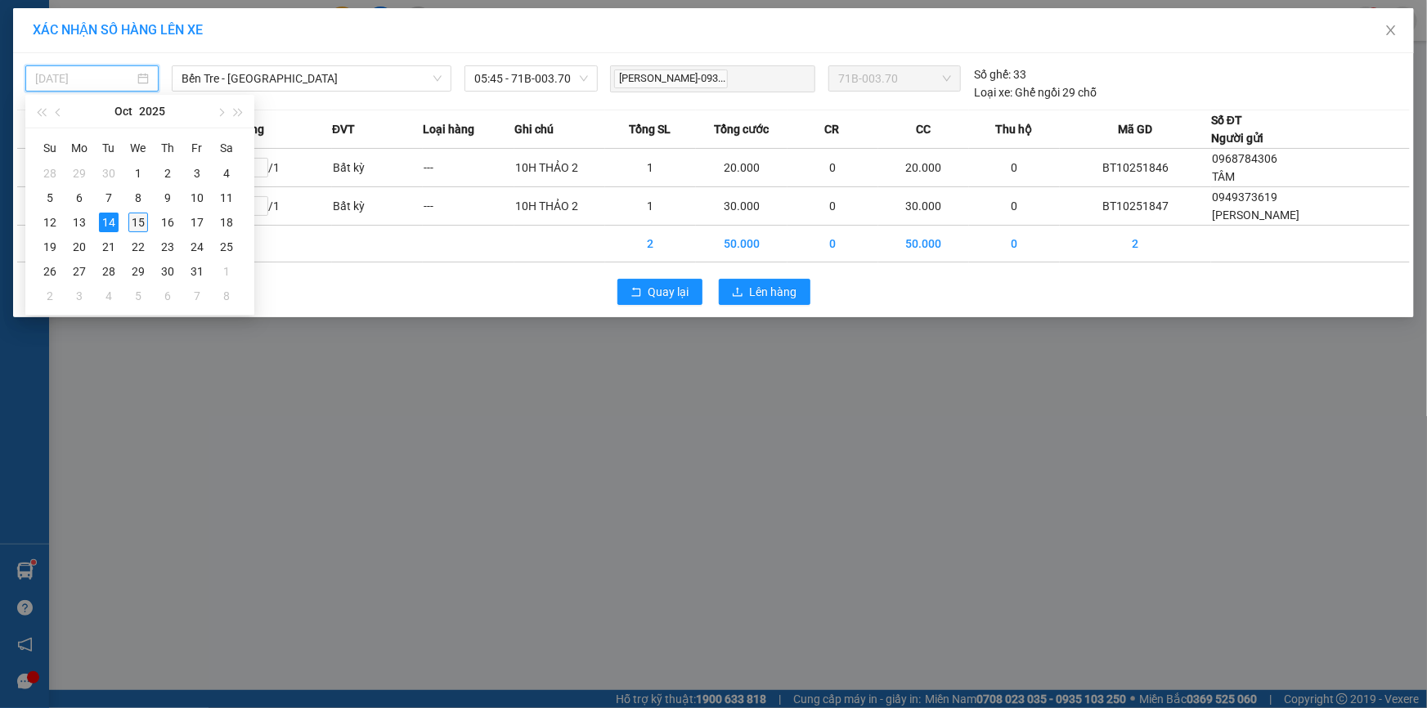
click at [134, 218] on div "15" at bounding box center [138, 223] width 20 height 20
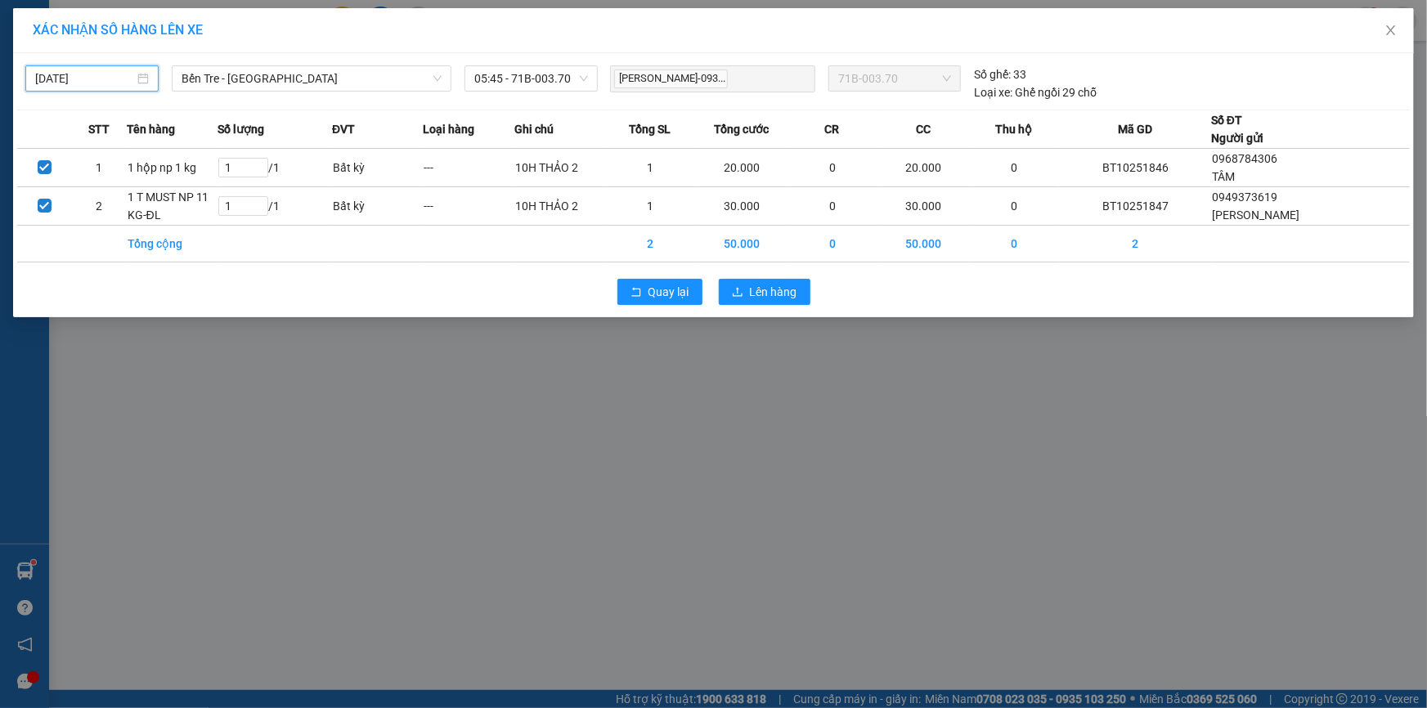
type input "[DATE]"
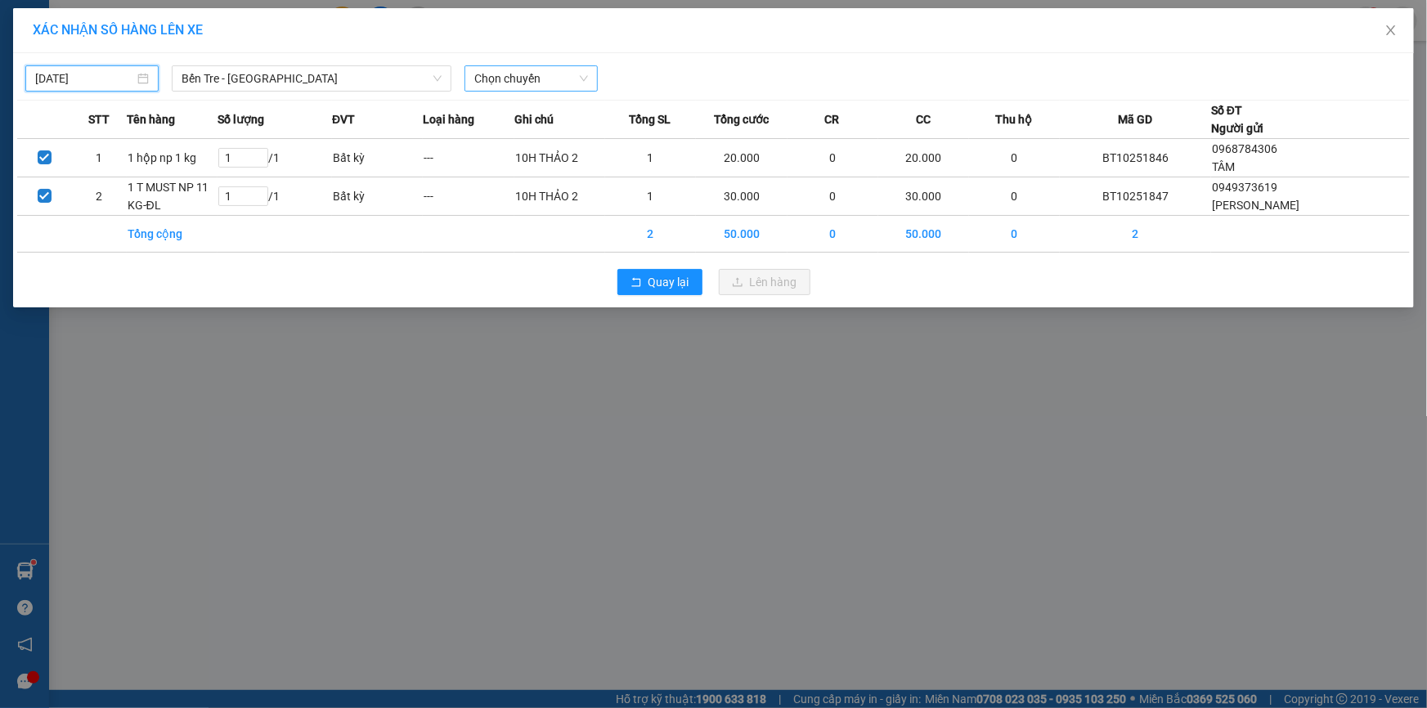
click at [525, 82] on span "Chọn chuyến" at bounding box center [531, 78] width 114 height 25
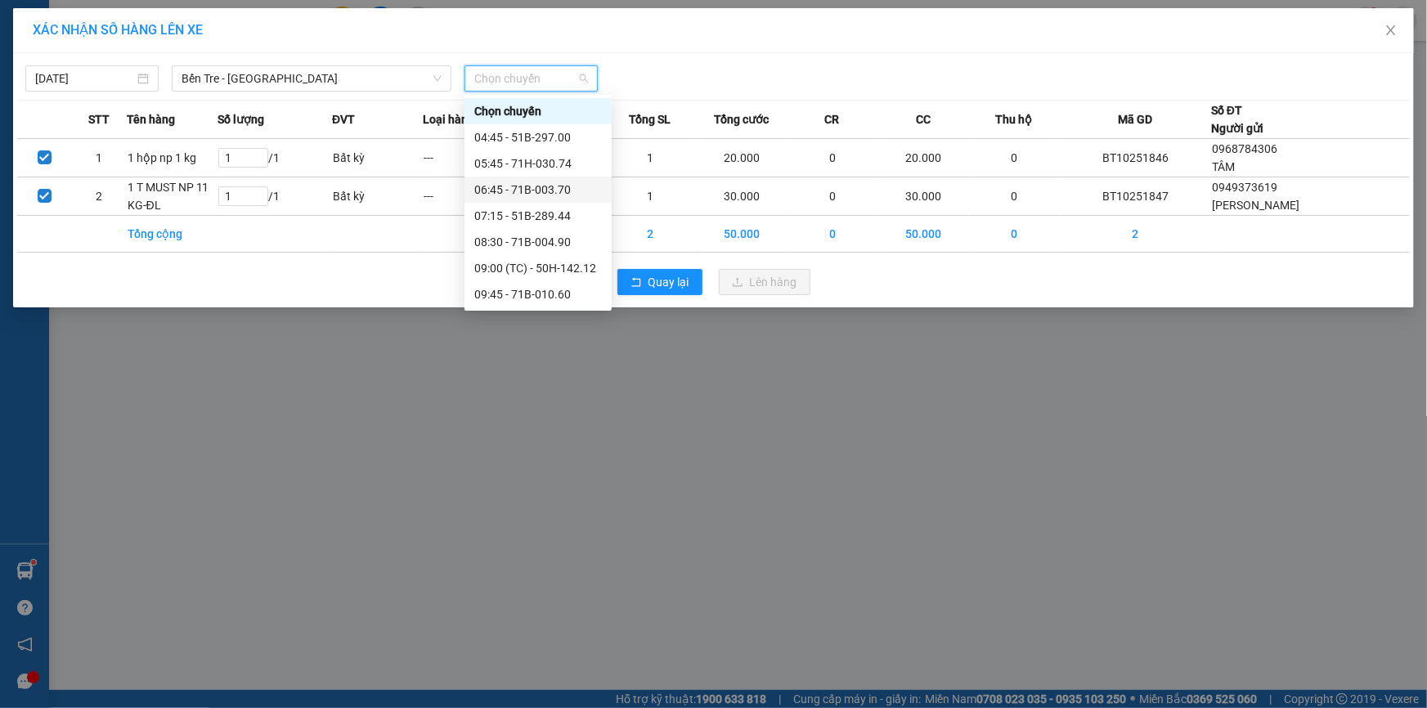
click at [518, 190] on div "06:45 - 71B-003.70" at bounding box center [538, 190] width 128 height 18
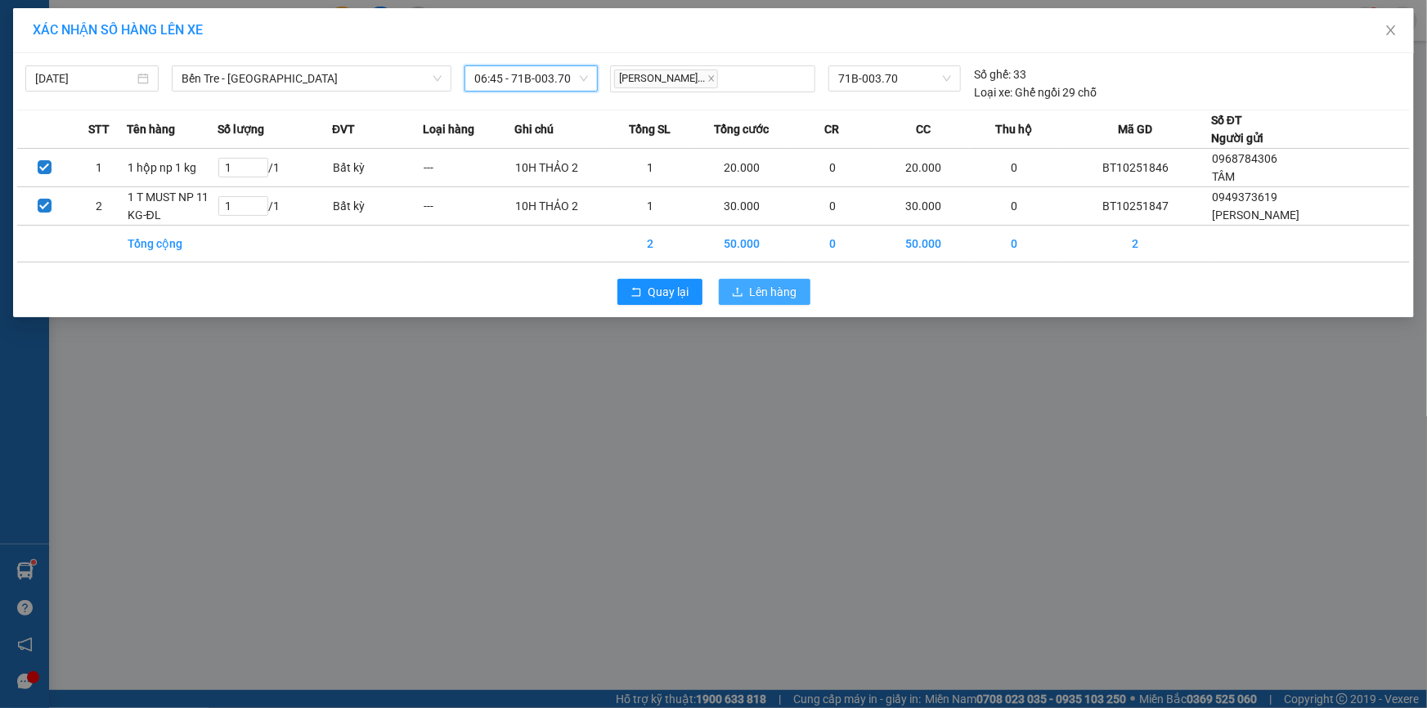
click at [772, 297] on span "Lên hàng" at bounding box center [773, 292] width 47 height 18
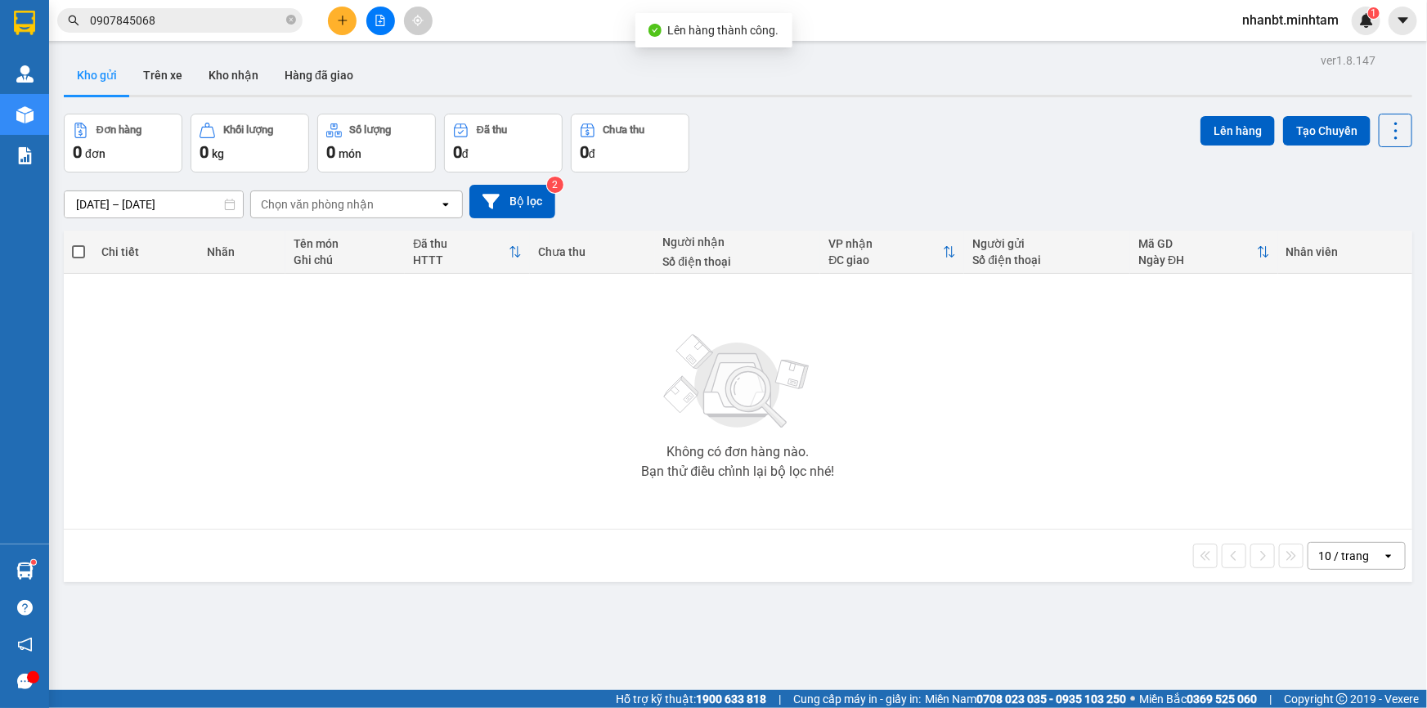
click at [379, 26] on button at bounding box center [380, 21] width 29 height 29
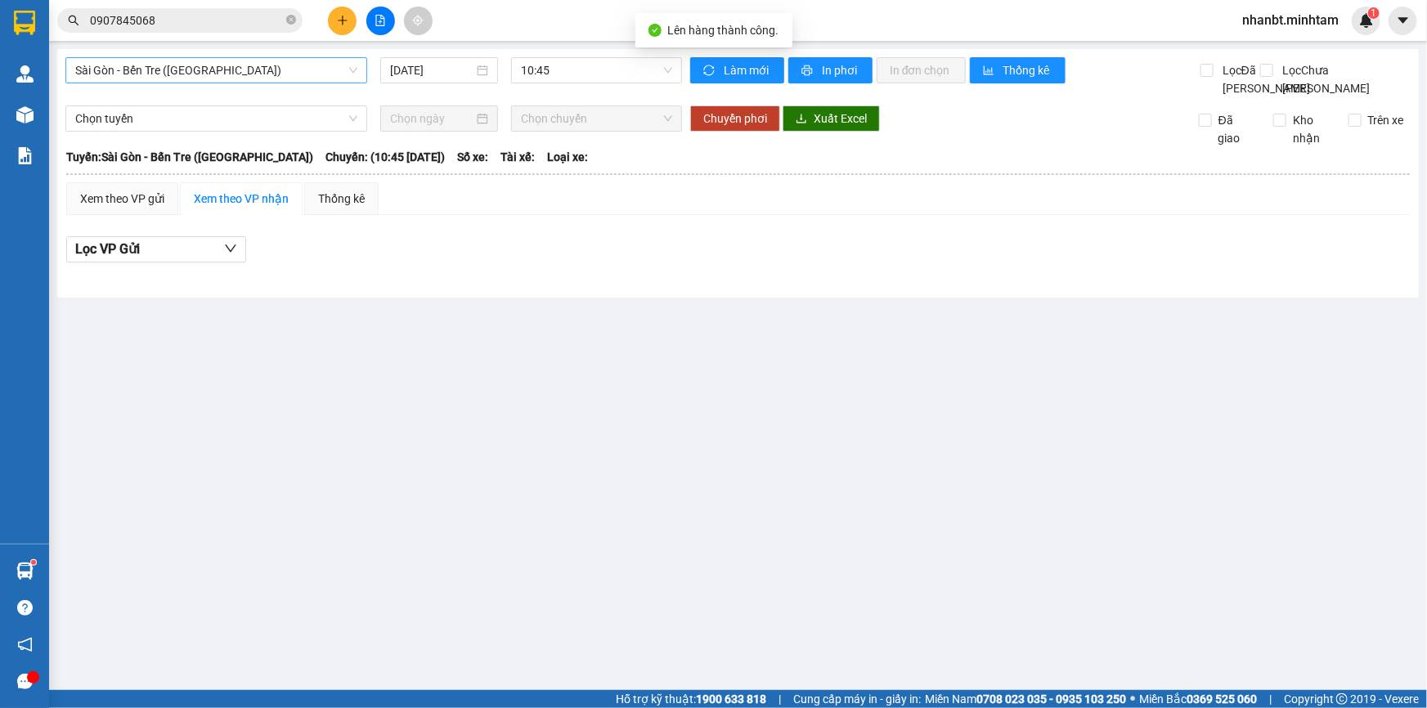
click at [195, 74] on span "Sài Gòn - Bến Tre ([GEOGRAPHIC_DATA])" at bounding box center [216, 70] width 282 height 25
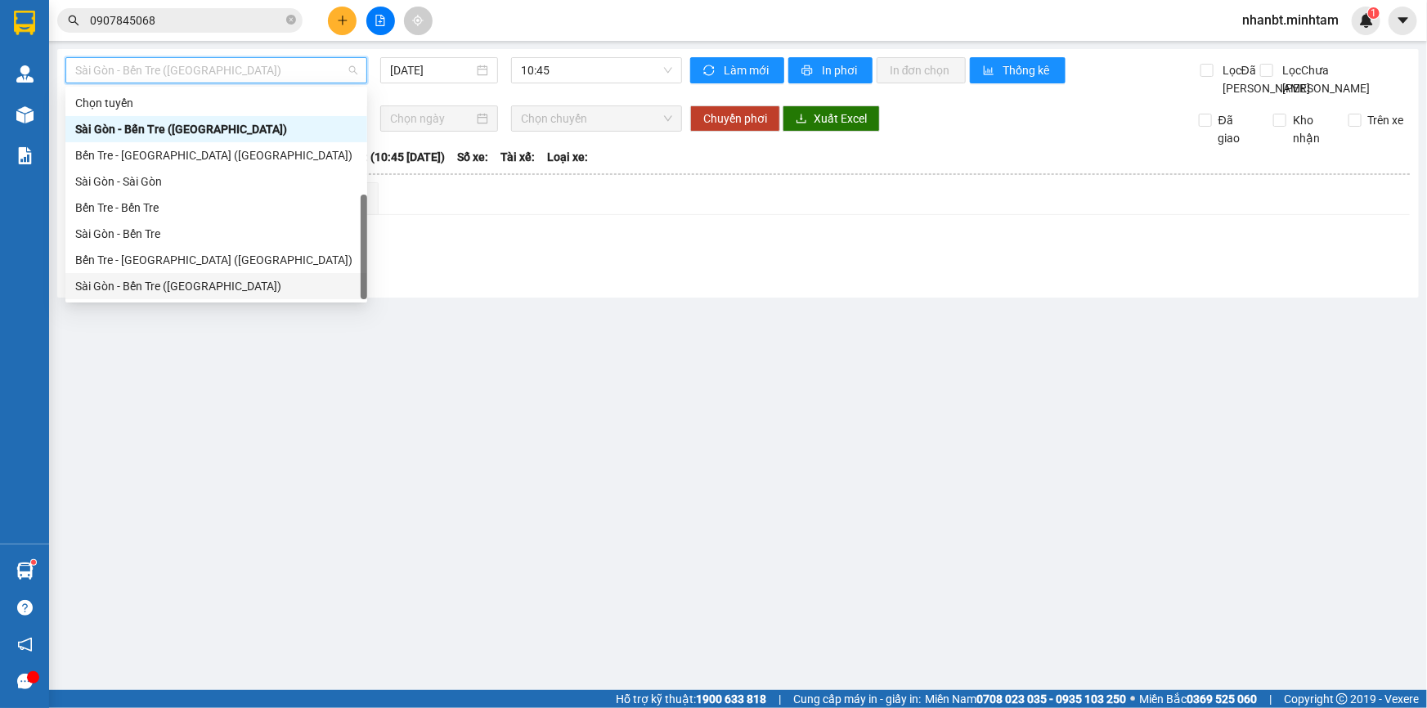
scroll to position [25, 0]
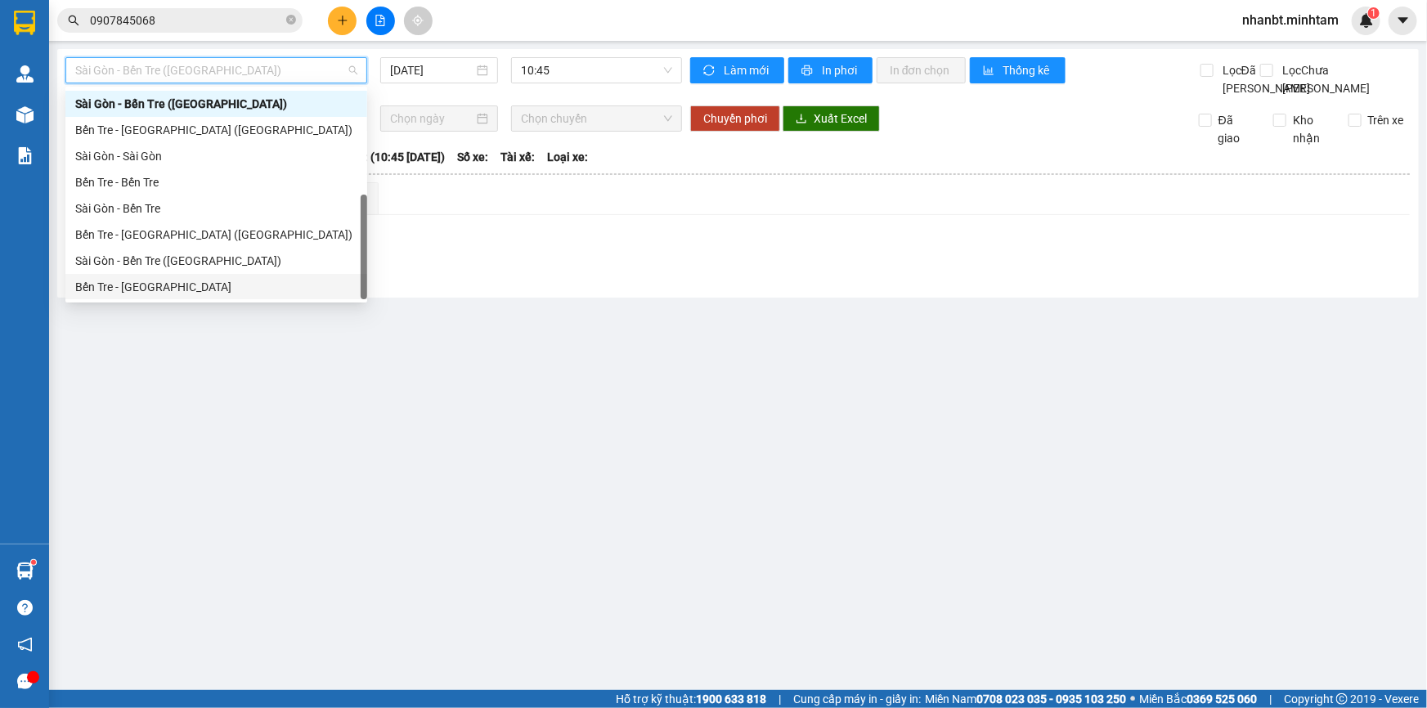
click at [167, 291] on div "Bến Tre - [GEOGRAPHIC_DATA]" at bounding box center [216, 287] width 282 height 18
type input "[DATE]"
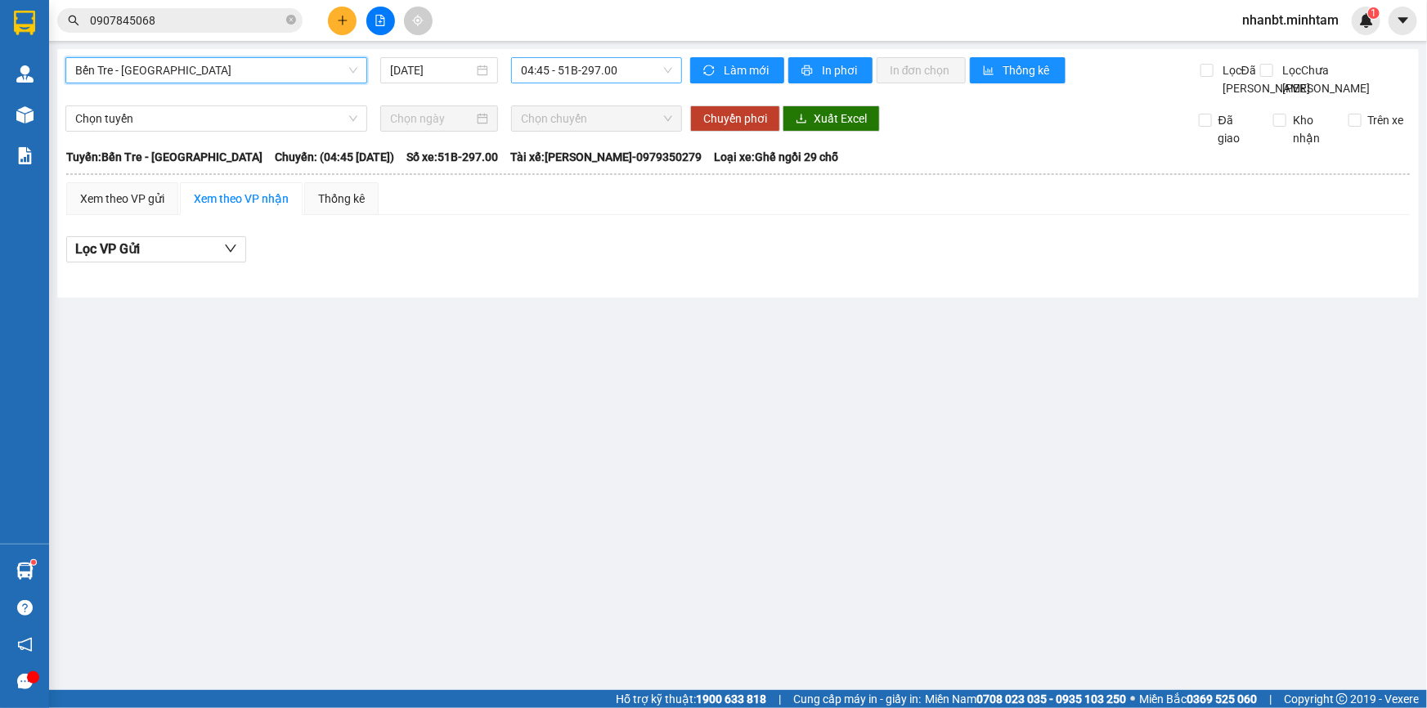
click at [553, 62] on span "04:45 - 51B-297.00" at bounding box center [596, 70] width 151 height 25
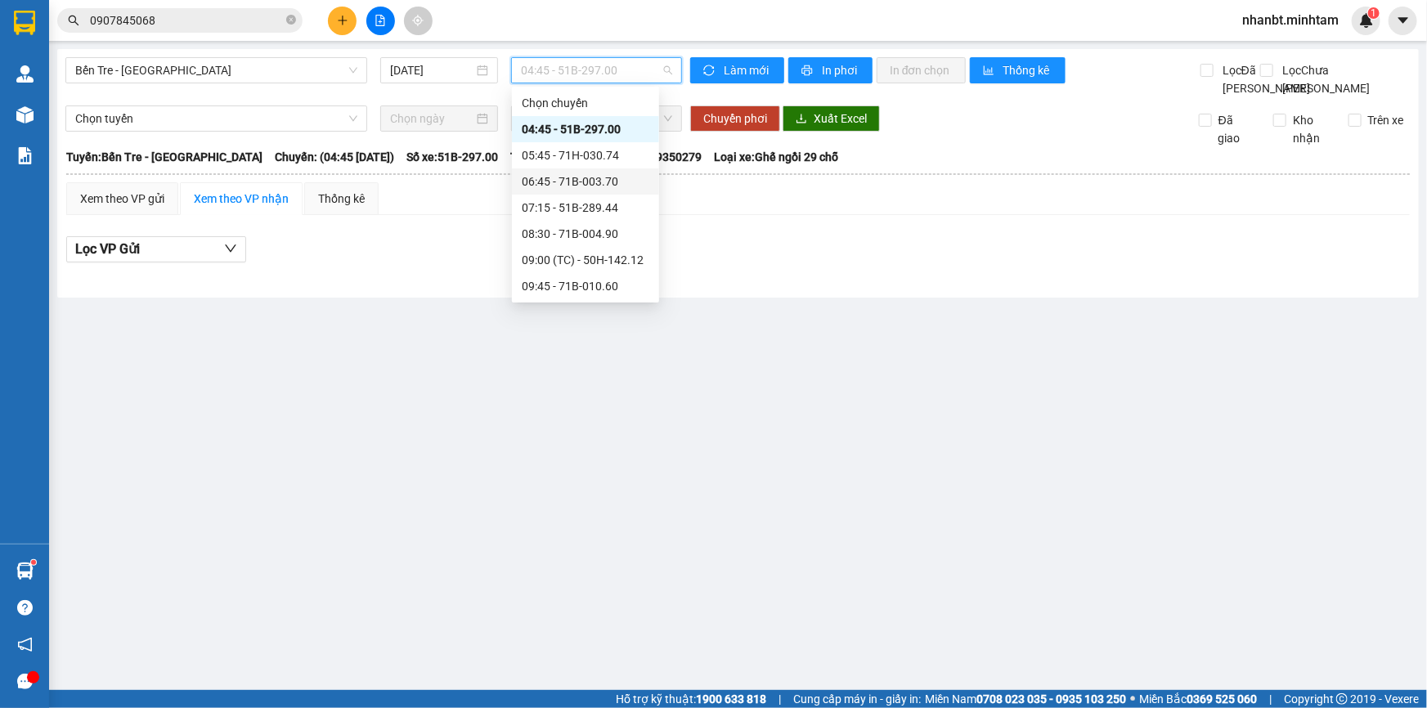
click at [580, 188] on div "06:45 - 71B-003.70" at bounding box center [586, 182] width 128 height 18
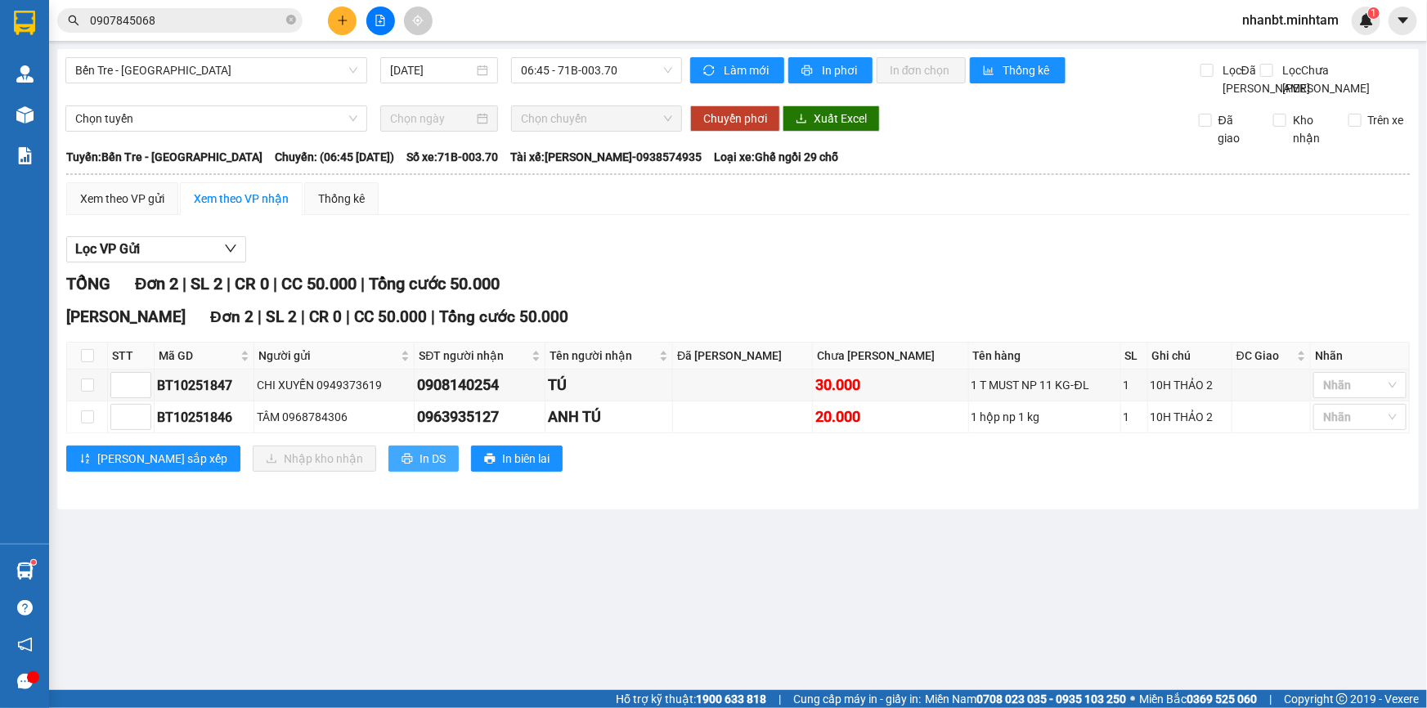
click at [402, 465] on icon "printer" at bounding box center [407, 459] width 11 height 11
click at [351, 28] on button at bounding box center [342, 21] width 29 height 29
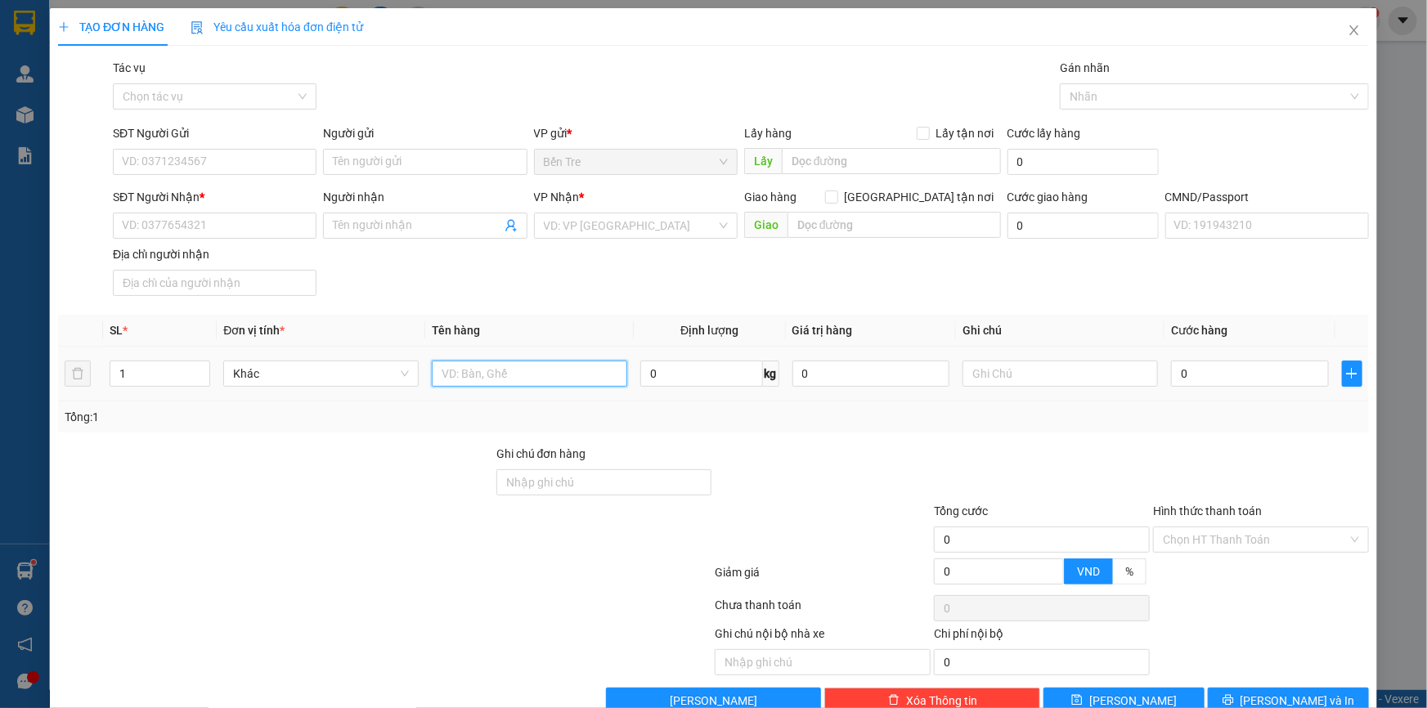
click at [493, 366] on input "text" at bounding box center [529, 374] width 195 height 26
type input "2 HỘP NP"
click at [162, 159] on input "SĐT Người Gửi" at bounding box center [215, 162] width 204 height 26
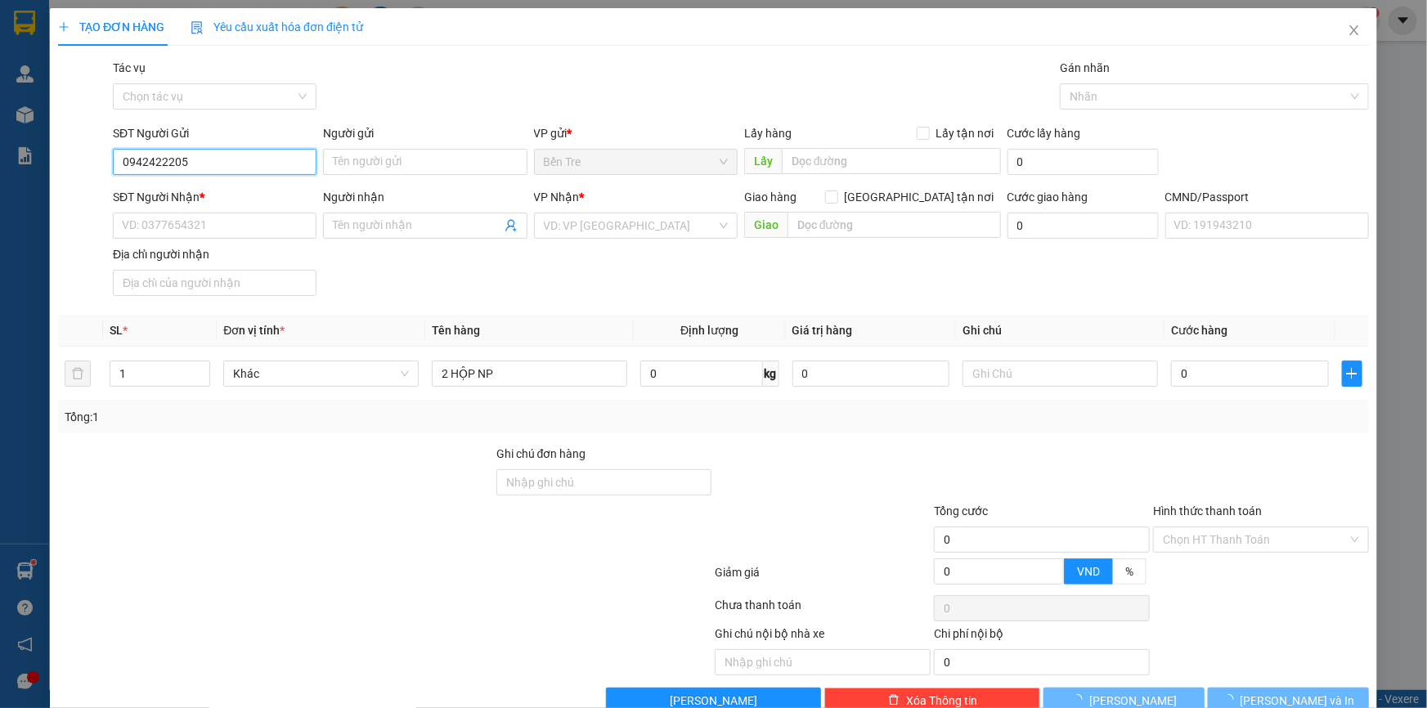
click at [213, 167] on input "0942422205" at bounding box center [215, 162] width 204 height 26
drag, startPoint x: 216, startPoint y: 162, endPoint x: 0, endPoint y: 162, distance: 215.9
click at [0, 162] on div "TẠO ĐƠN HÀNG Yêu cầu xuất hóa đơn điện tử Transit Pickup Surcharge Ids Transit …" at bounding box center [713, 354] width 1427 height 708
type input "0942422205"
click at [393, 155] on input "Người gửi" at bounding box center [425, 162] width 204 height 26
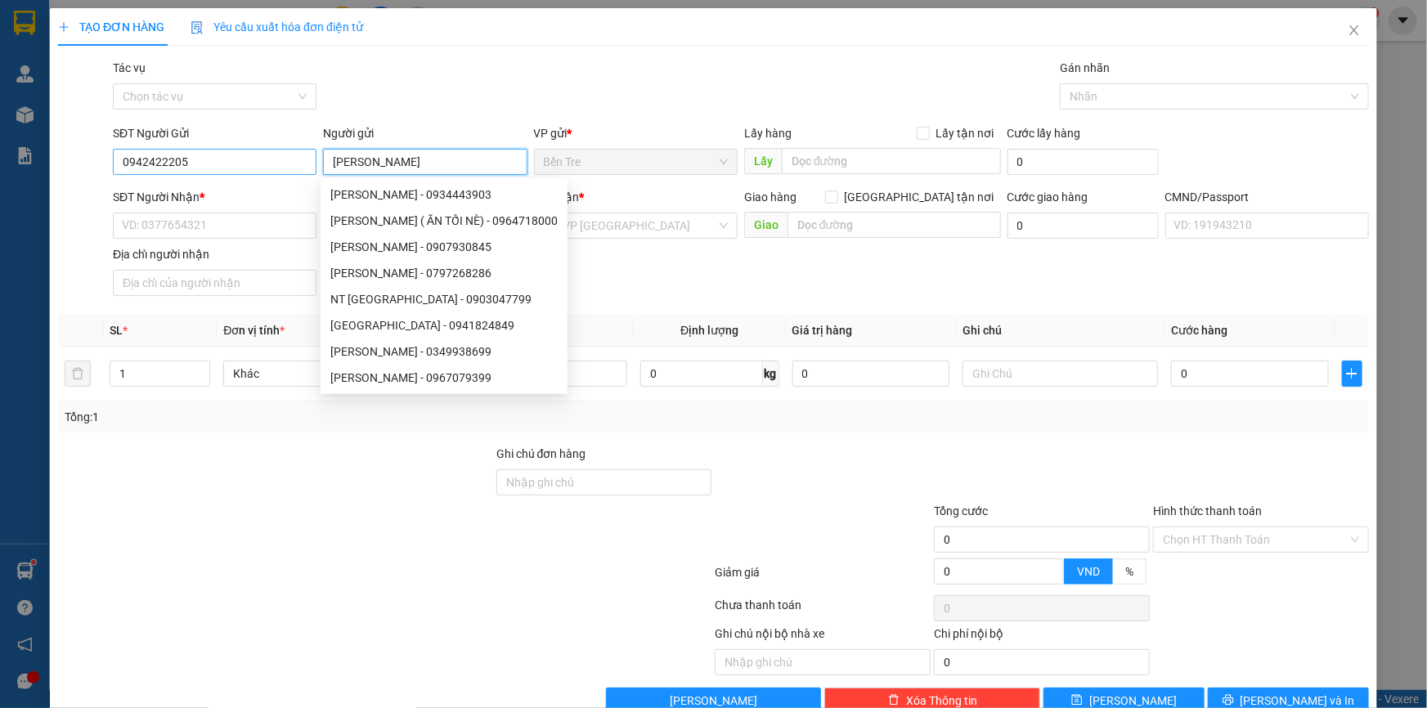
drag, startPoint x: 418, startPoint y: 160, endPoint x: 287, endPoint y: 166, distance: 131.0
click at [287, 166] on div "SĐT Người Gửi 0942422205 Người gửi [PERSON_NAME] VP gửi * Bến Tre Lấy hàng Lấy…" at bounding box center [741, 152] width 1263 height 57
type input "[PERSON_NAME]"
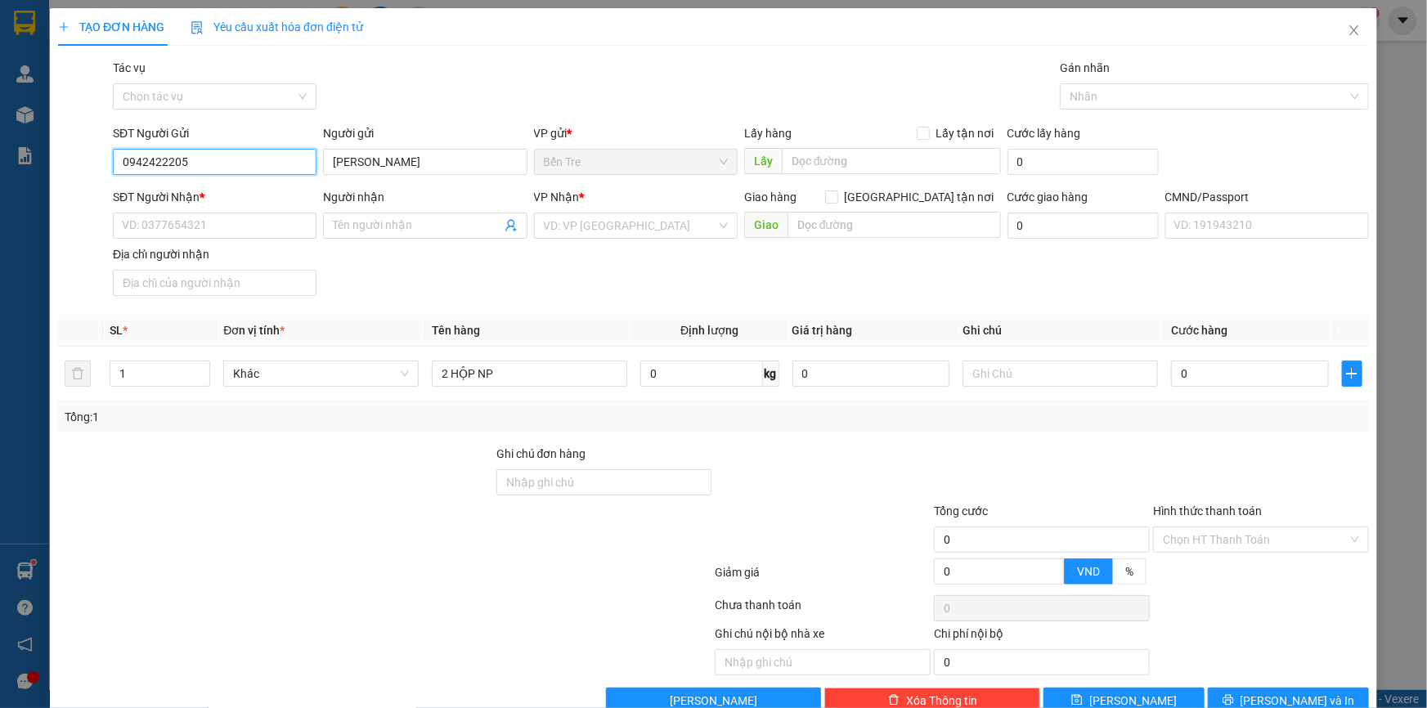
click at [229, 166] on input "0942422205" at bounding box center [215, 162] width 204 height 26
click at [227, 164] on input "0942422205" at bounding box center [215, 162] width 204 height 26
click at [245, 226] on input "SĐT Người Nhận *" at bounding box center [215, 226] width 204 height 26
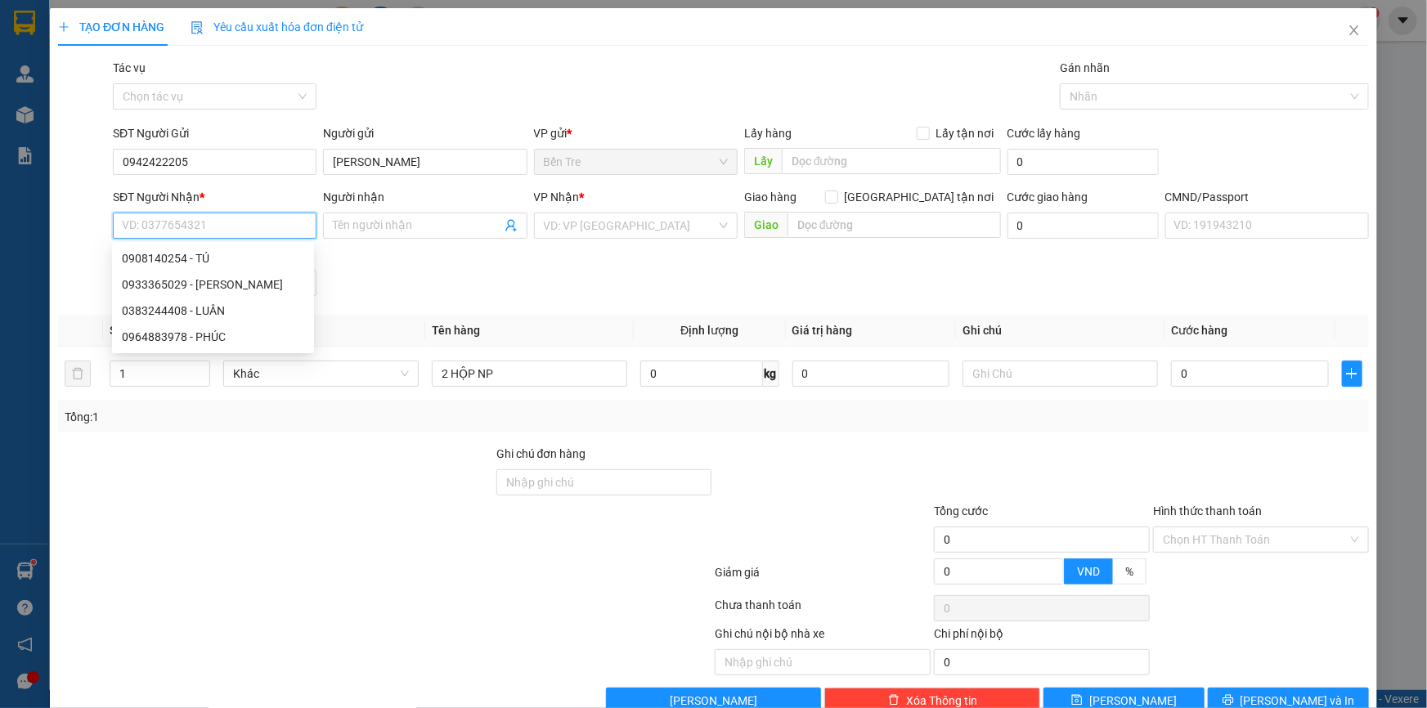
paste input "02839270284"
type input "02839270284"
click at [247, 221] on input "02839270284" at bounding box center [215, 226] width 204 height 26
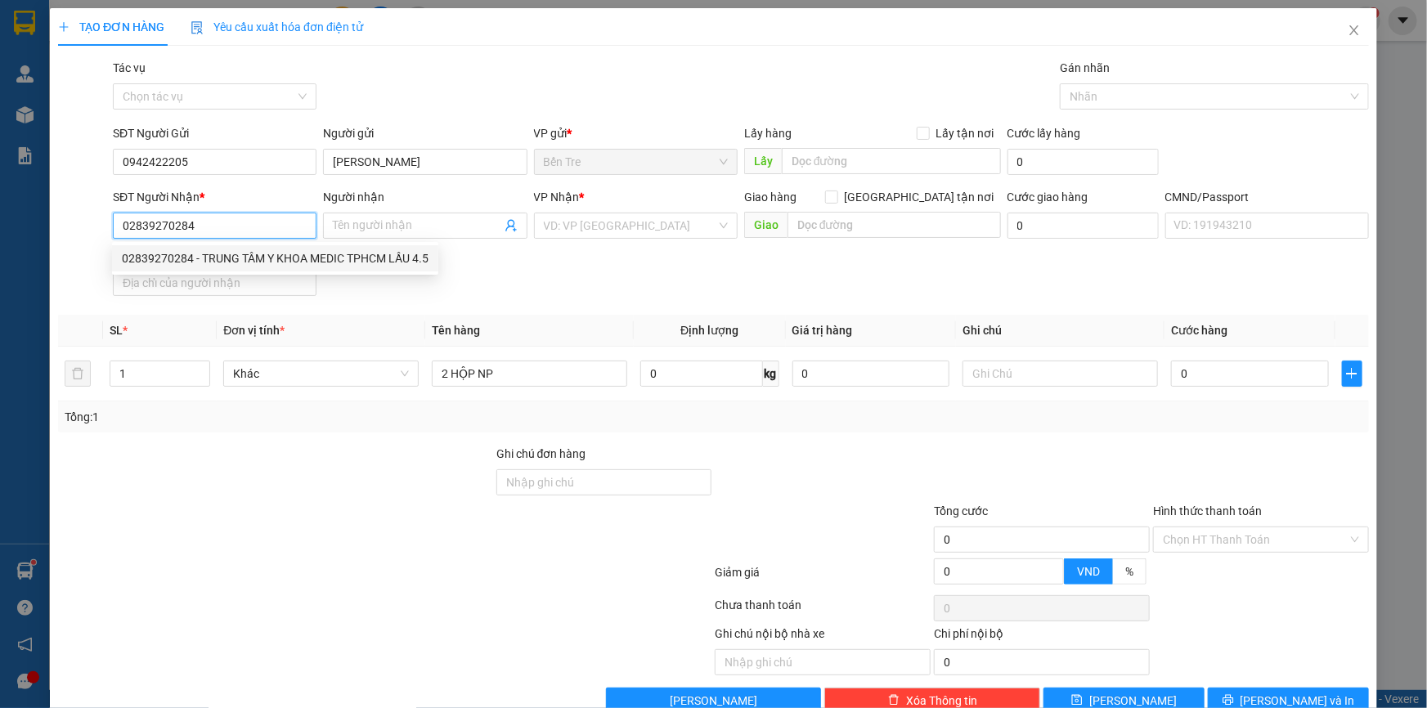
drag, startPoint x: 259, startPoint y: 258, endPoint x: 438, endPoint y: 270, distance: 179.5
click at [260, 258] on div "02839270284 - TRUNG TÂM Y KHOA MEDIC TPHCM LẦU 4.5" at bounding box center [275, 258] width 307 height 18
type input "TRUNG TÂM Y KHOA MEDIC TPHCM LẦU 4.5"
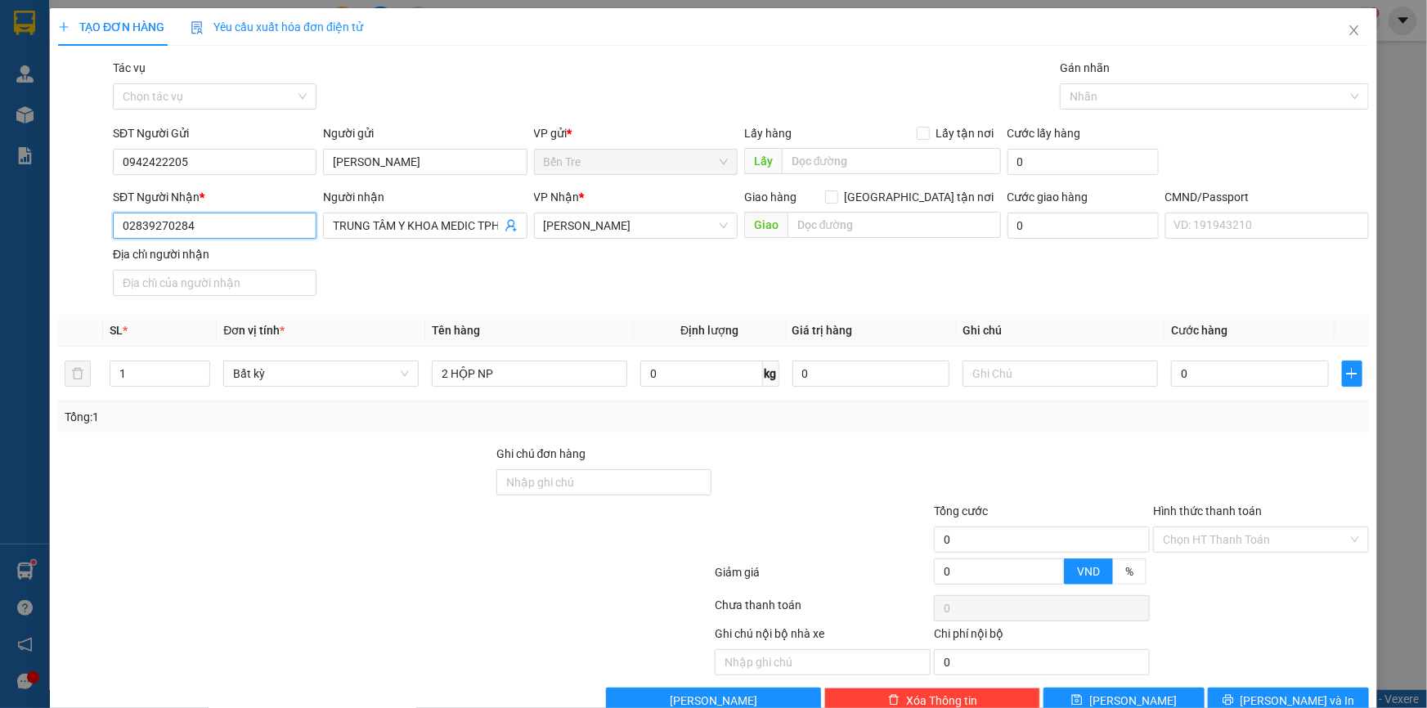
type input "02839270284"
drag, startPoint x: 224, startPoint y: 161, endPoint x: 101, endPoint y: 164, distance: 123.5
click at [101, 164] on div "SĐT Người Gửi 0942422205 0942422205 Người gửi [PERSON_NAME] VP gửi * Bến Tre L…" at bounding box center [713, 152] width 1314 height 57
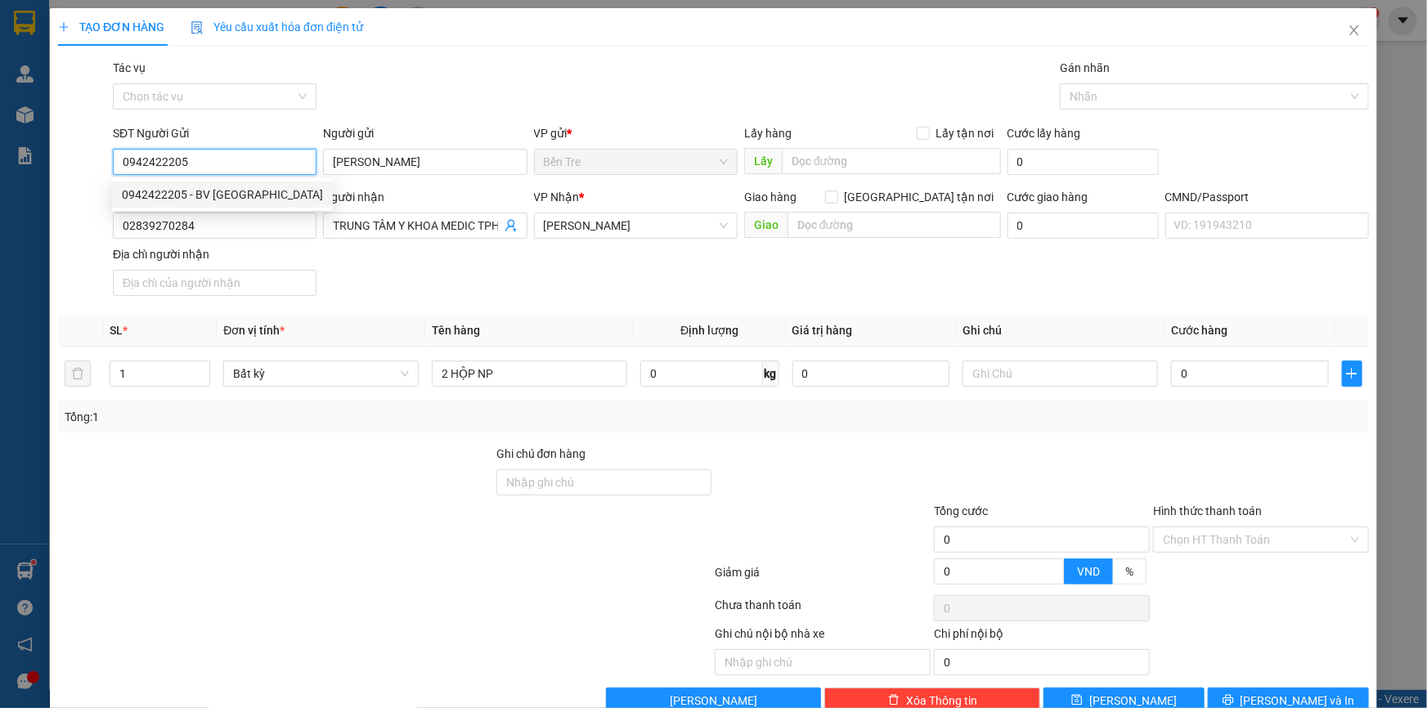
click at [204, 192] on div "0942422205 - BV [GEOGRAPHIC_DATA]" at bounding box center [222, 195] width 201 height 18
type input "BV [PERSON_NAME]"
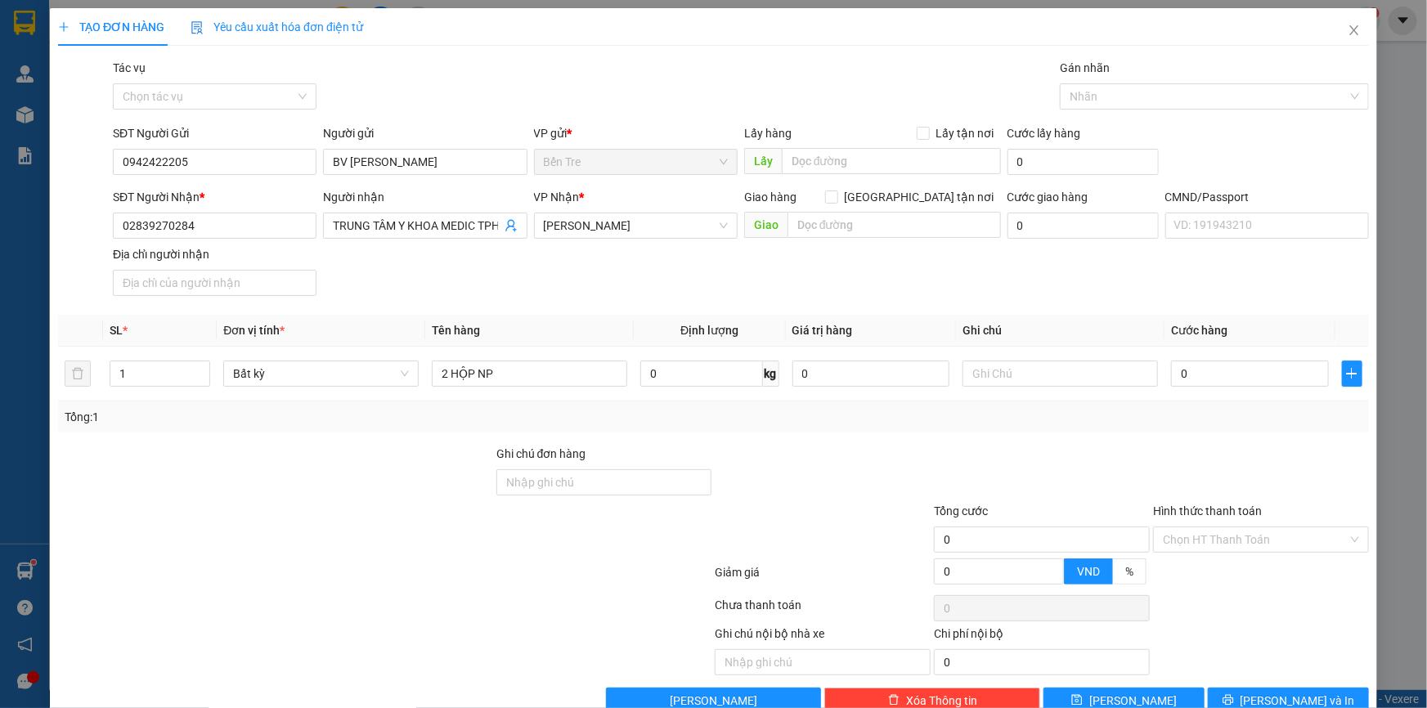
click at [506, 298] on div "SĐT Người Nhận * 02839270284 Người nhận TRUNG TÂM Y KHOA MEDIC TPHCM LẦU 4.5 VP…" at bounding box center [741, 245] width 1263 height 114
click at [490, 226] on input "TRUNG TÂM Y KHOA MEDIC TPHCM LẦU 4.5" at bounding box center [417, 226] width 168 height 18
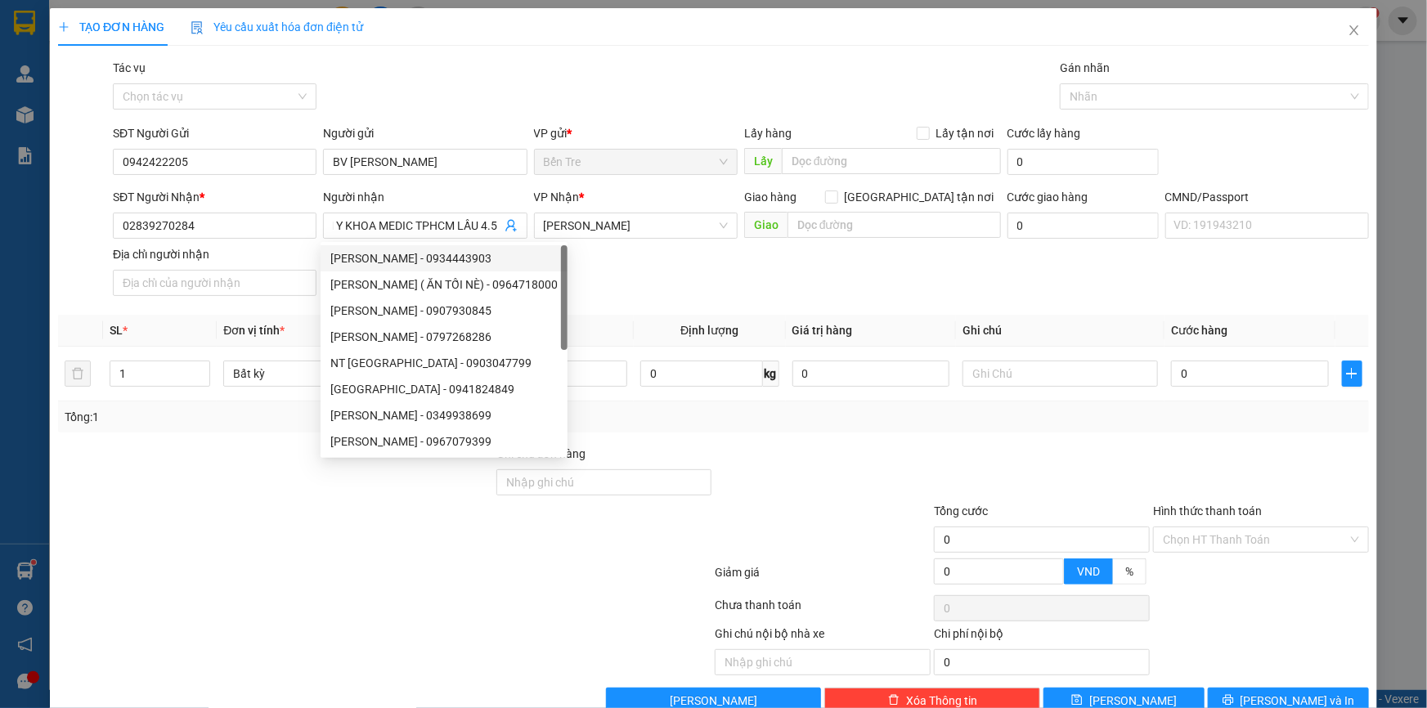
click at [637, 562] on div at bounding box center [384, 575] width 657 height 33
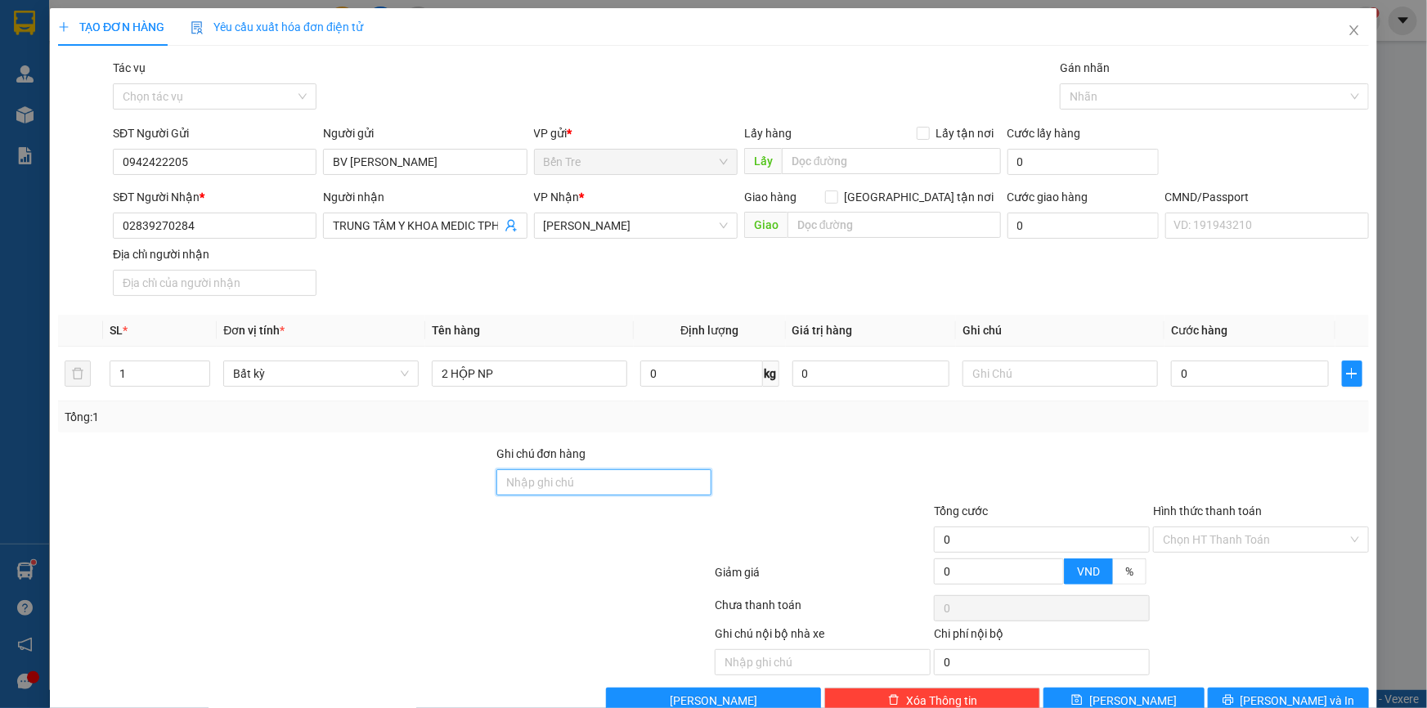
click at [563, 478] on input "Ghi chú đơn hàng" at bounding box center [604, 482] width 216 height 26
click at [851, 450] on div at bounding box center [822, 473] width 219 height 57
click at [978, 366] on input "text" at bounding box center [1060, 374] width 195 height 26
type input "NHÂN"
click at [1203, 540] on input "Hình thức thanh toán" at bounding box center [1255, 539] width 185 height 25
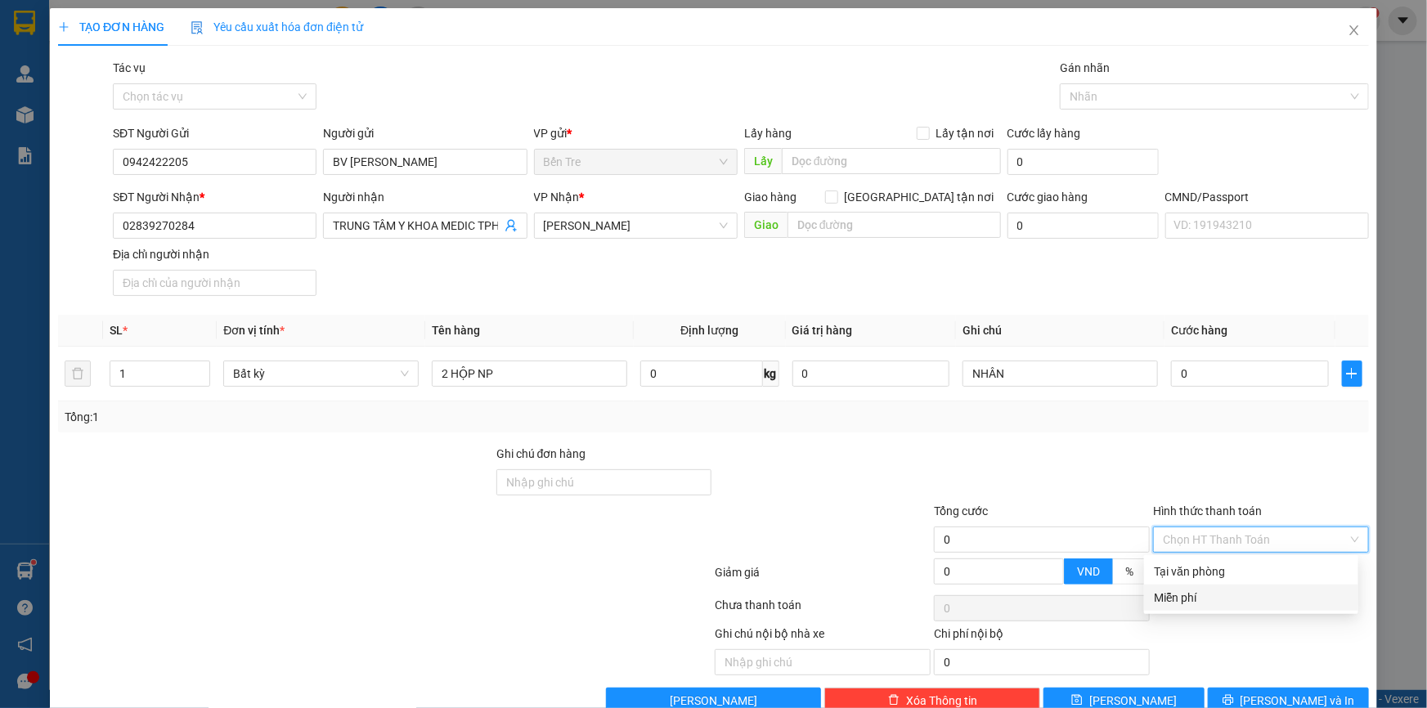
click at [1188, 591] on div "Miễn phí" at bounding box center [1251, 598] width 195 height 18
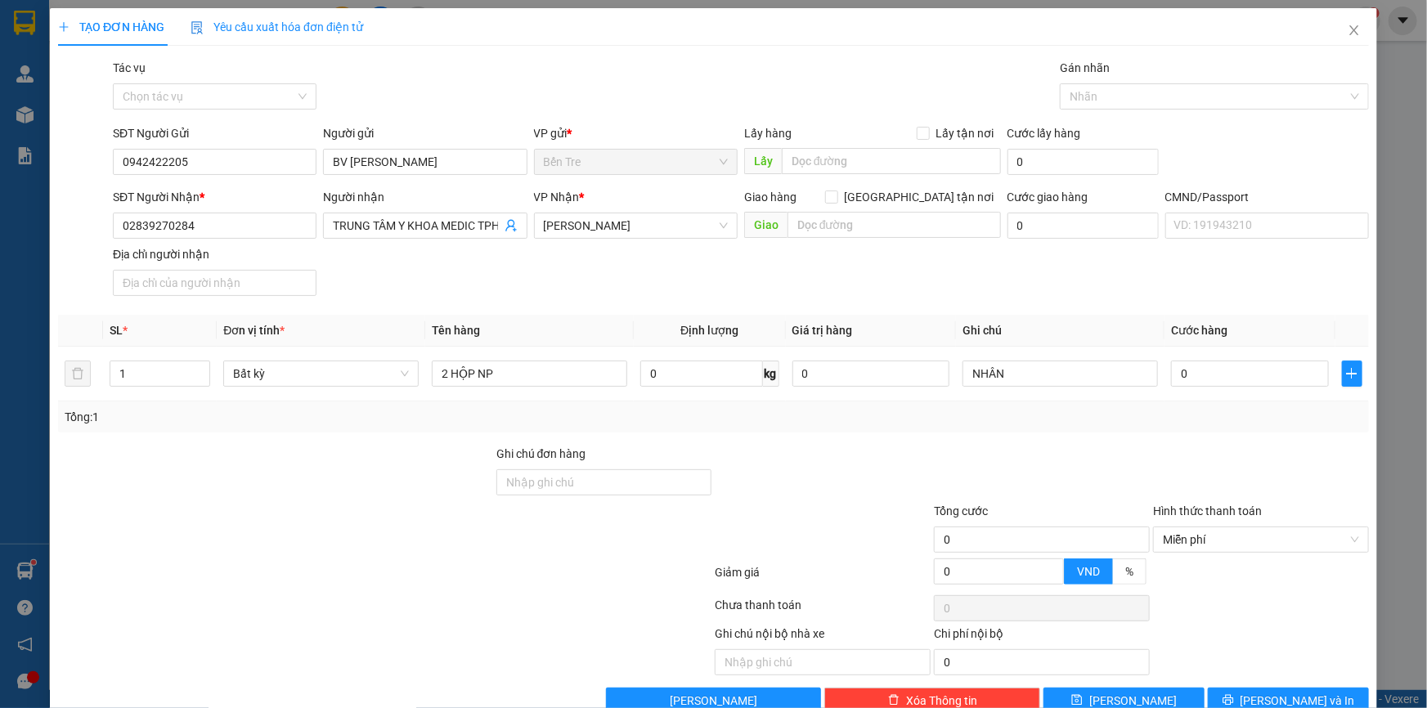
drag, startPoint x: 834, startPoint y: 478, endPoint x: 810, endPoint y: 467, distance: 26.7
click at [831, 477] on div at bounding box center [822, 473] width 219 height 57
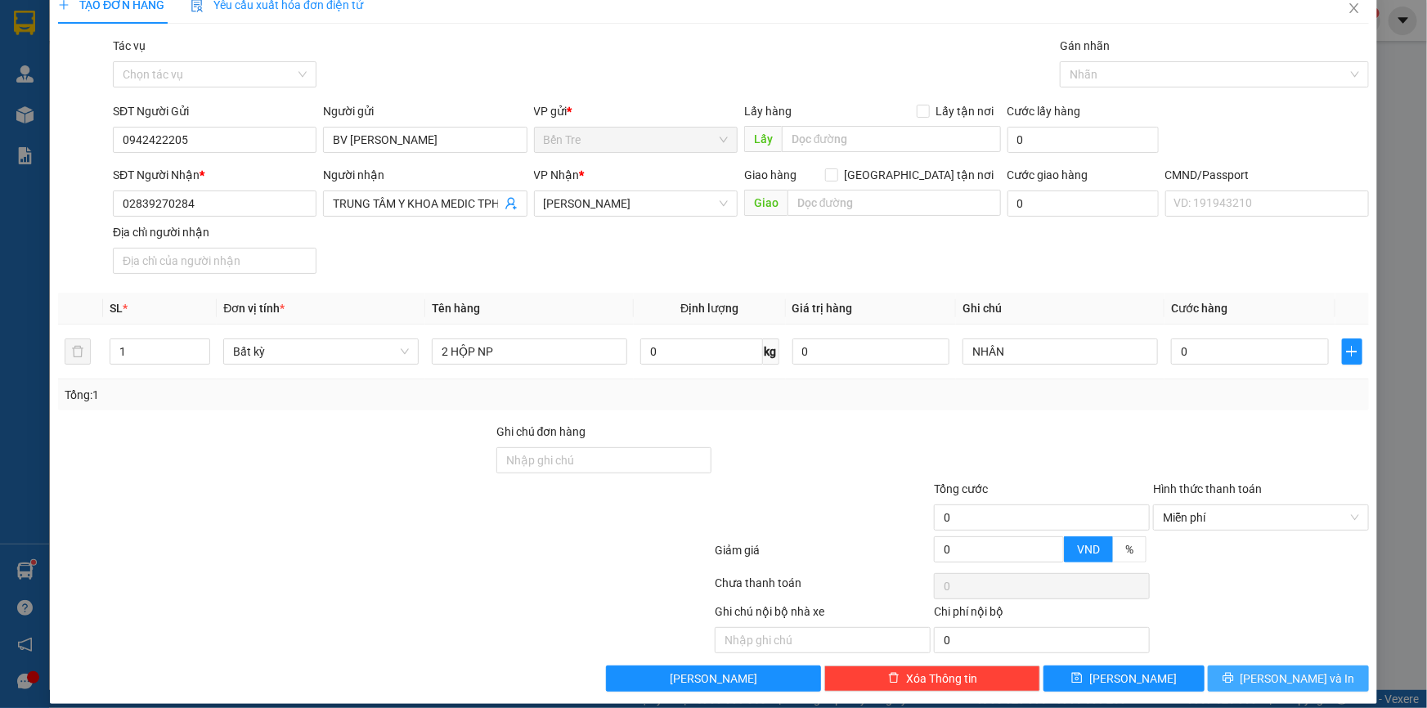
scroll to position [36, 0]
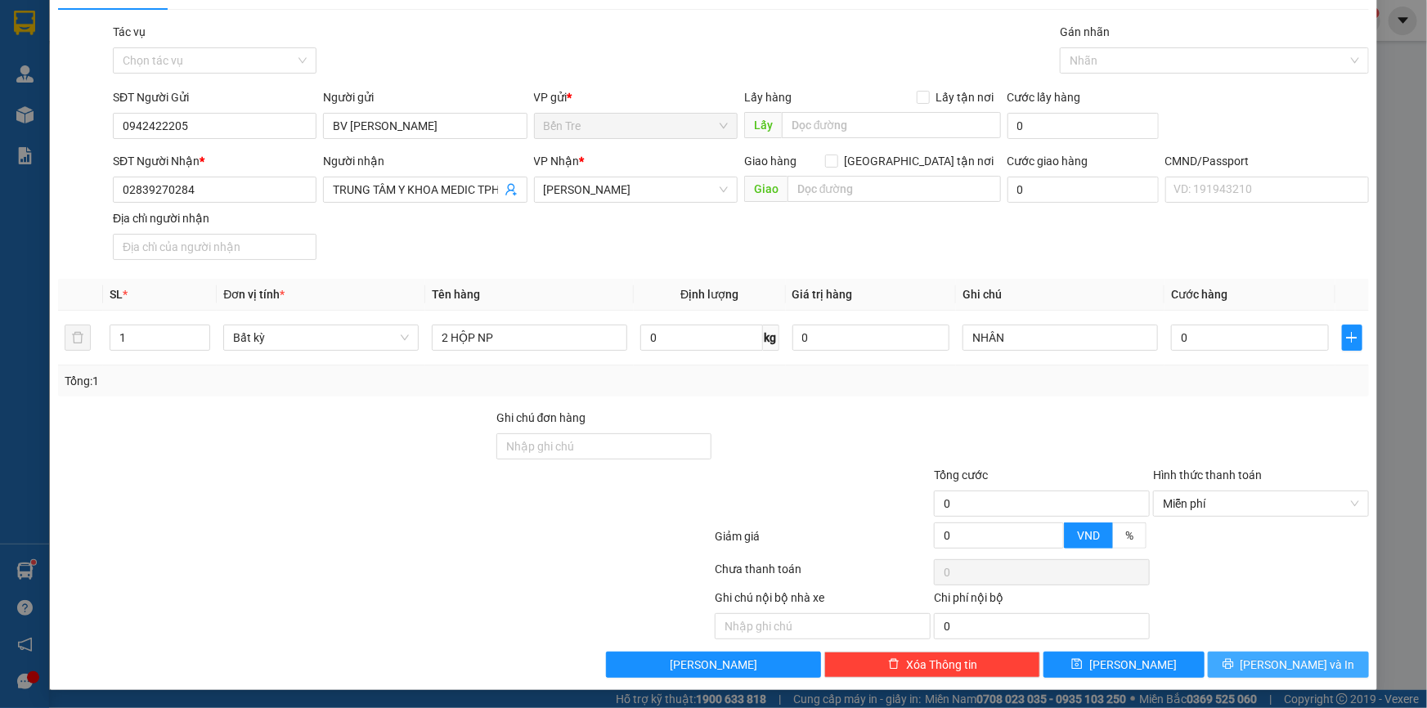
click at [1280, 669] on span "[PERSON_NAME] và In" at bounding box center [1298, 665] width 114 height 18
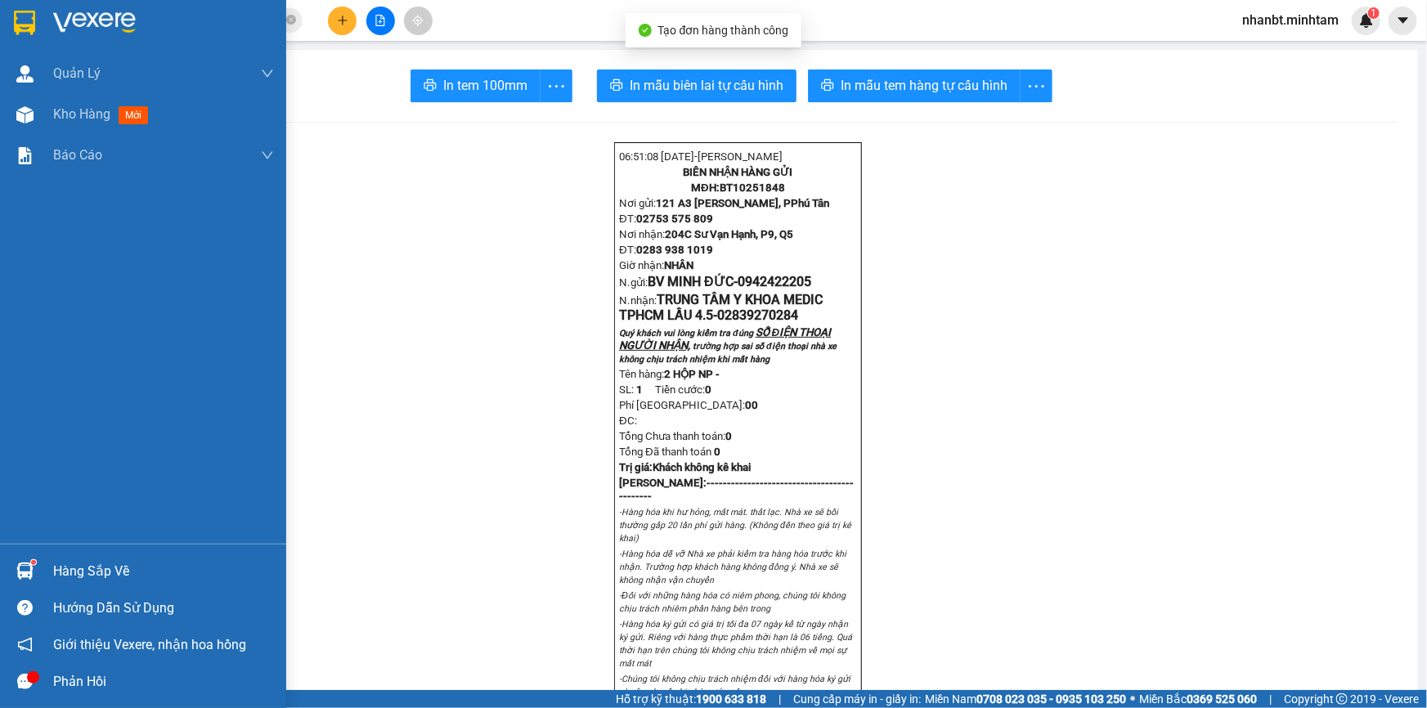
click at [30, 16] on img at bounding box center [24, 23] width 21 height 25
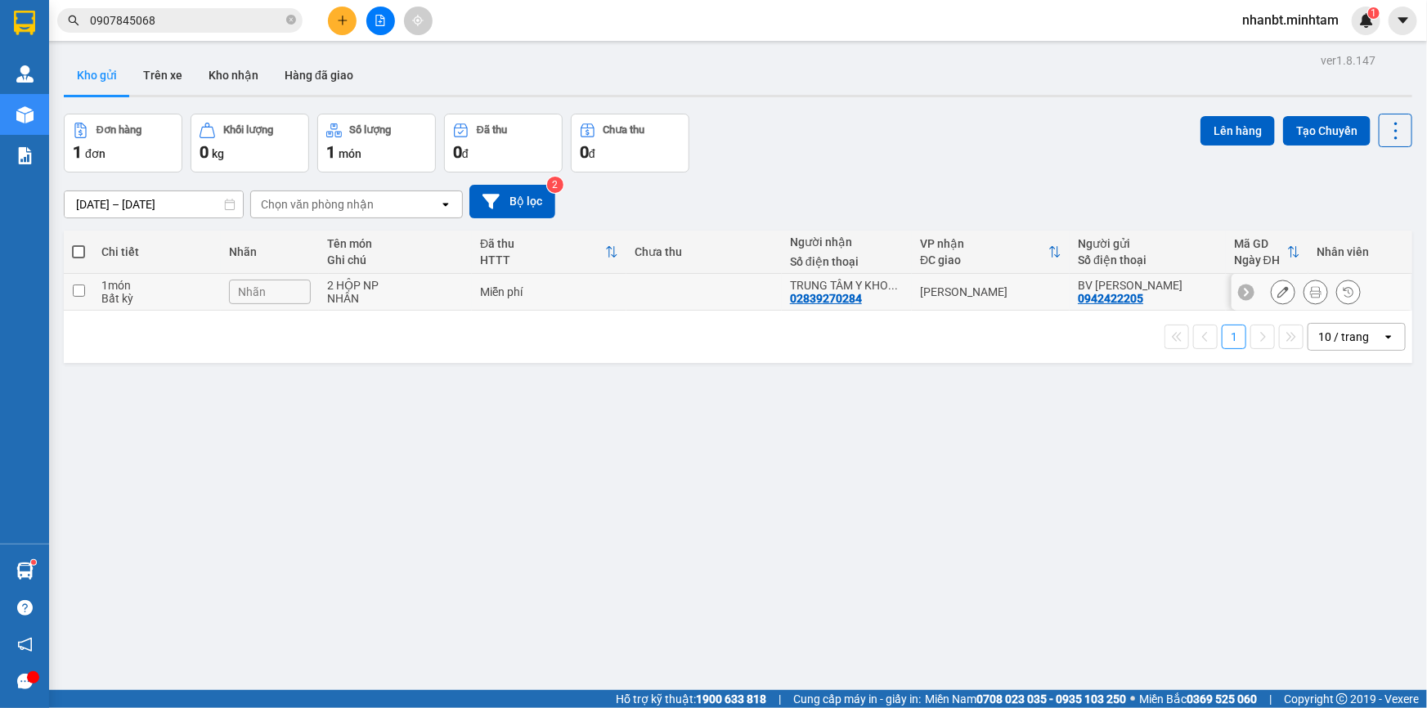
click at [1277, 294] on icon at bounding box center [1282, 291] width 11 height 11
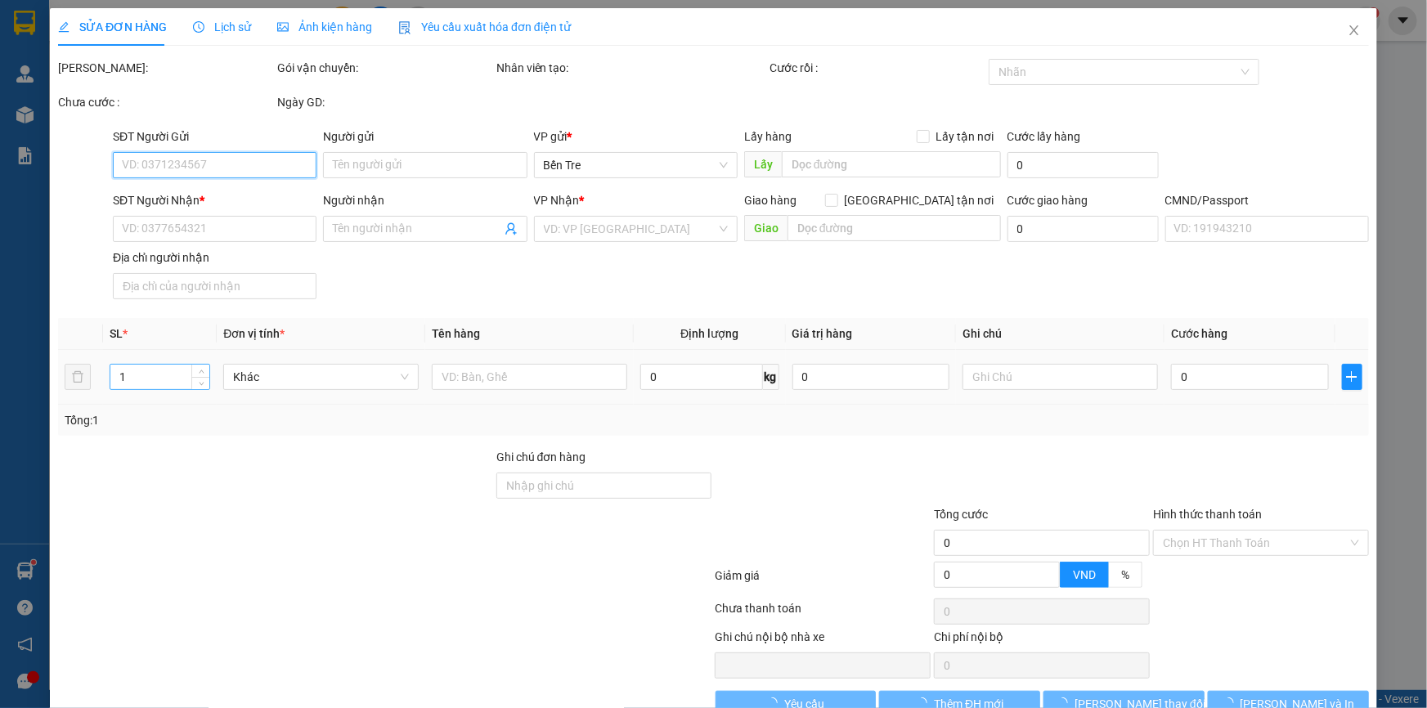
type input "0942422205"
type input "BV [PERSON_NAME]"
type input "02839270284"
type input "TRUNG TÂM Y KHOA MEDIC TPHCM LẦU 4.5"
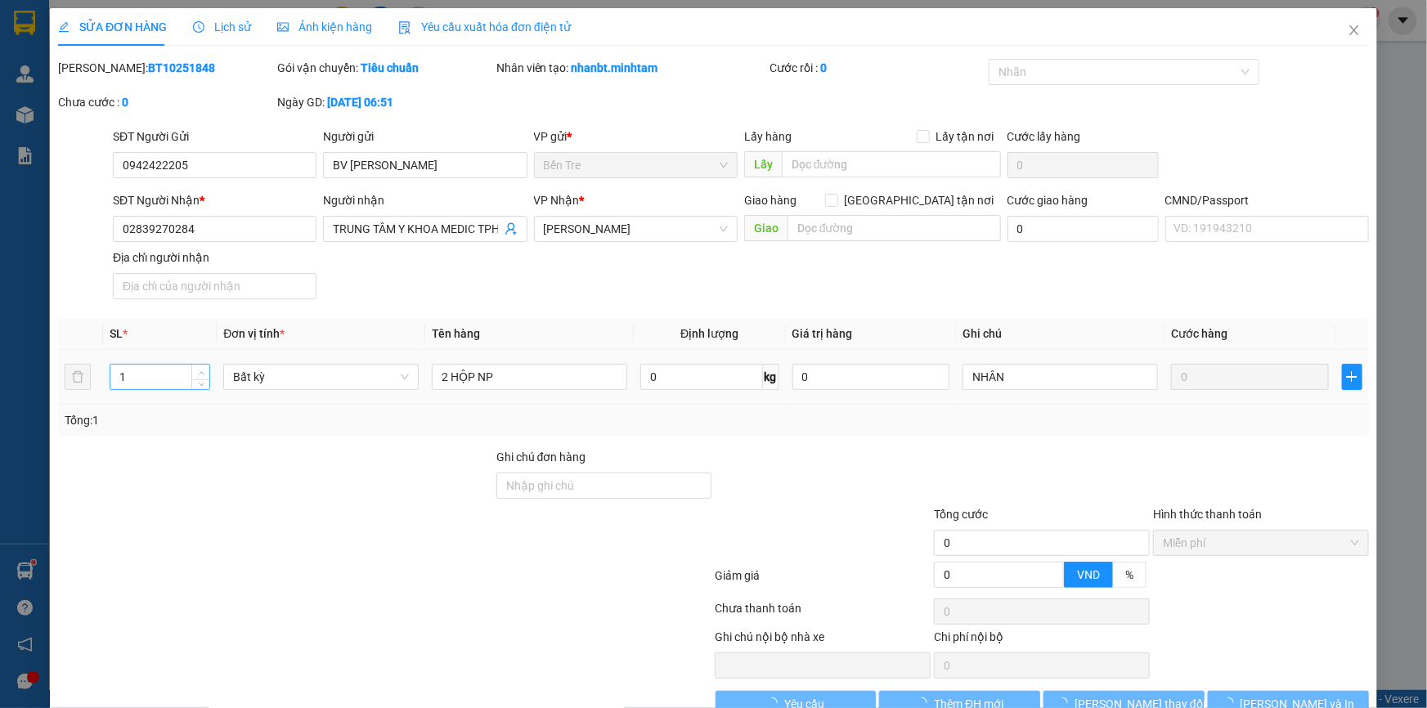
type input "2"
click at [196, 368] on span "up" at bounding box center [201, 373] width 10 height 10
click at [414, 496] on div at bounding box center [275, 476] width 438 height 57
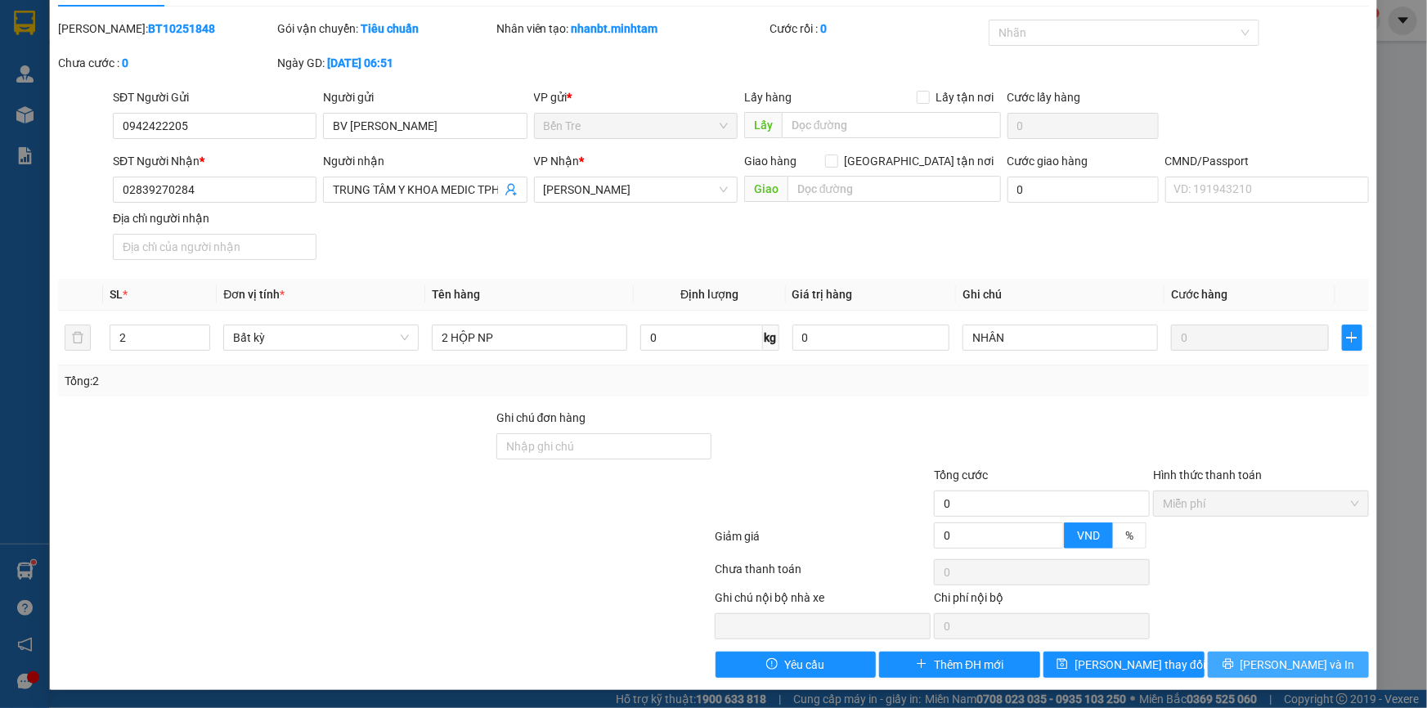
click at [1259, 666] on button "[PERSON_NAME] và In" at bounding box center [1288, 665] width 161 height 26
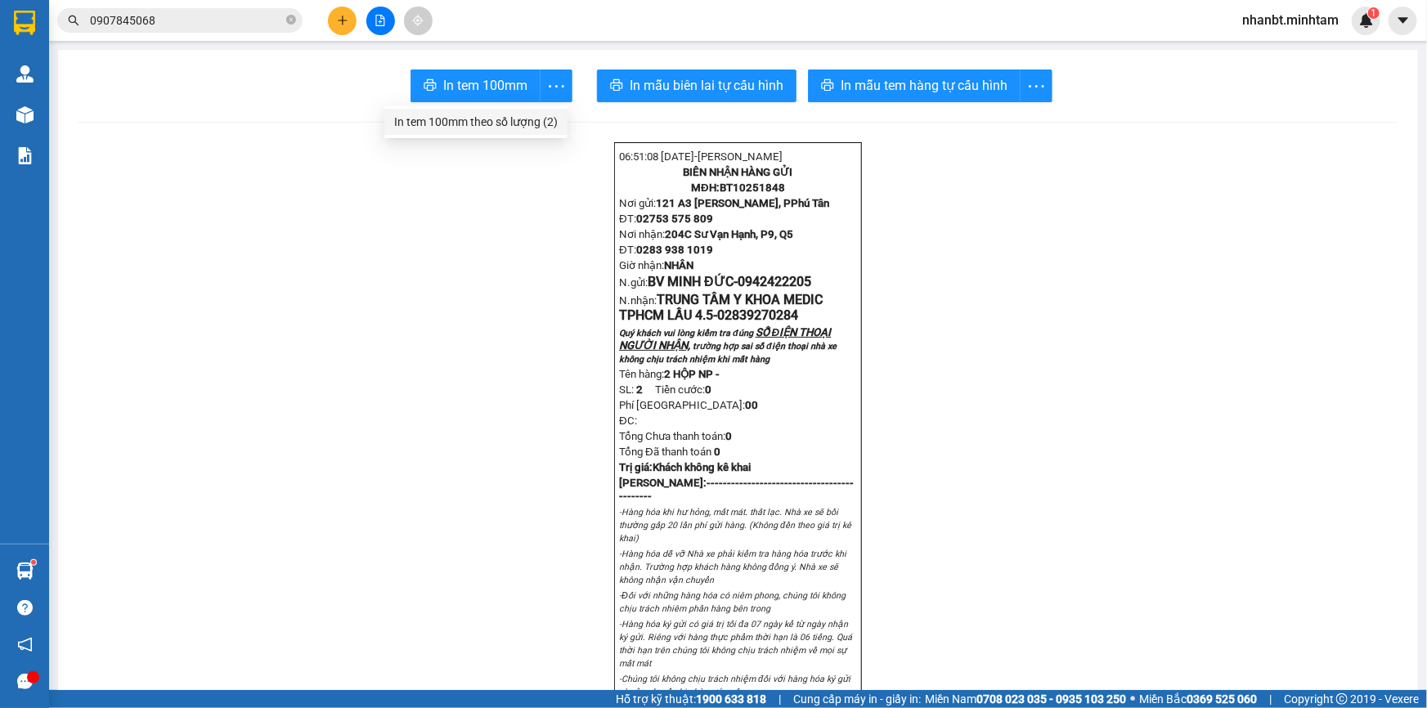
click at [510, 132] on li "In tem 100mm theo số lượng (2)" at bounding box center [475, 122] width 183 height 26
click at [514, 127] on div "In tem 100mm theo số lượng (2)" at bounding box center [476, 122] width 164 height 18
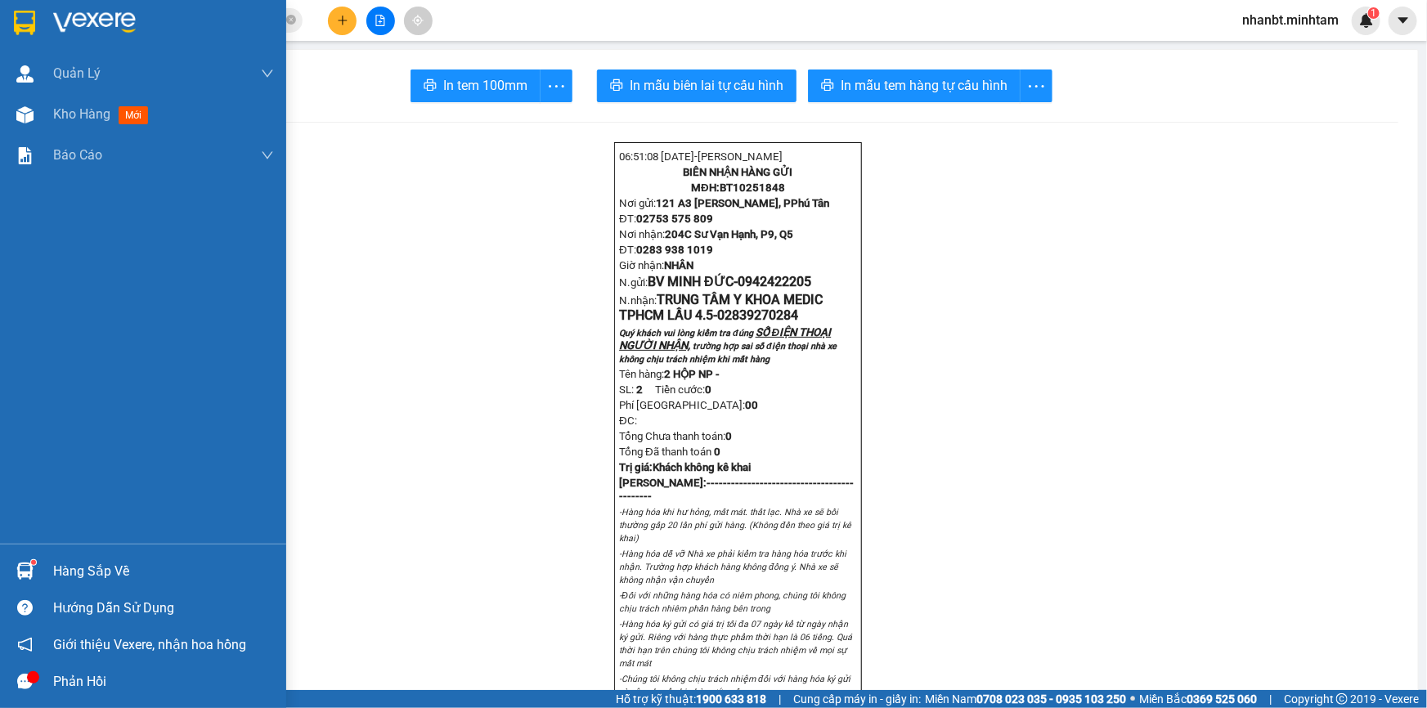
click at [17, 569] on img at bounding box center [24, 571] width 17 height 17
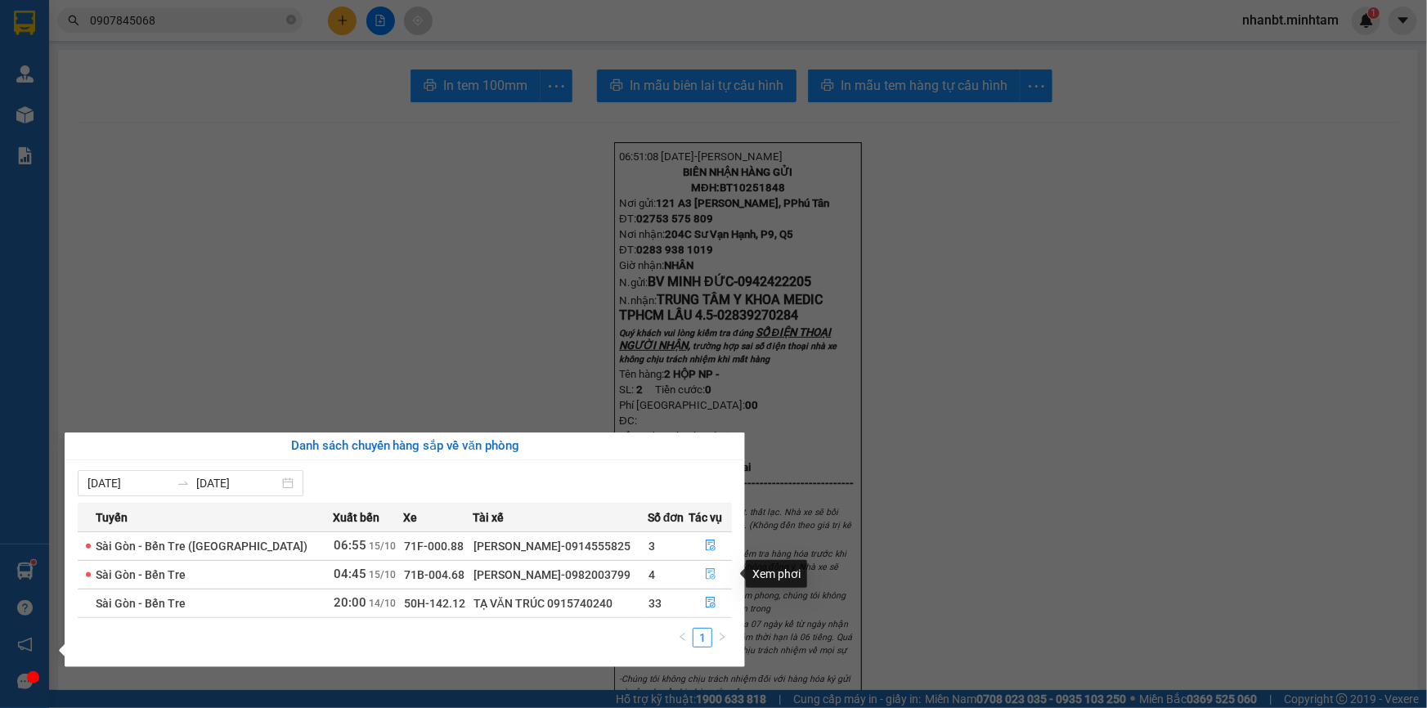
click at [699, 577] on button "button" at bounding box center [710, 575] width 42 height 26
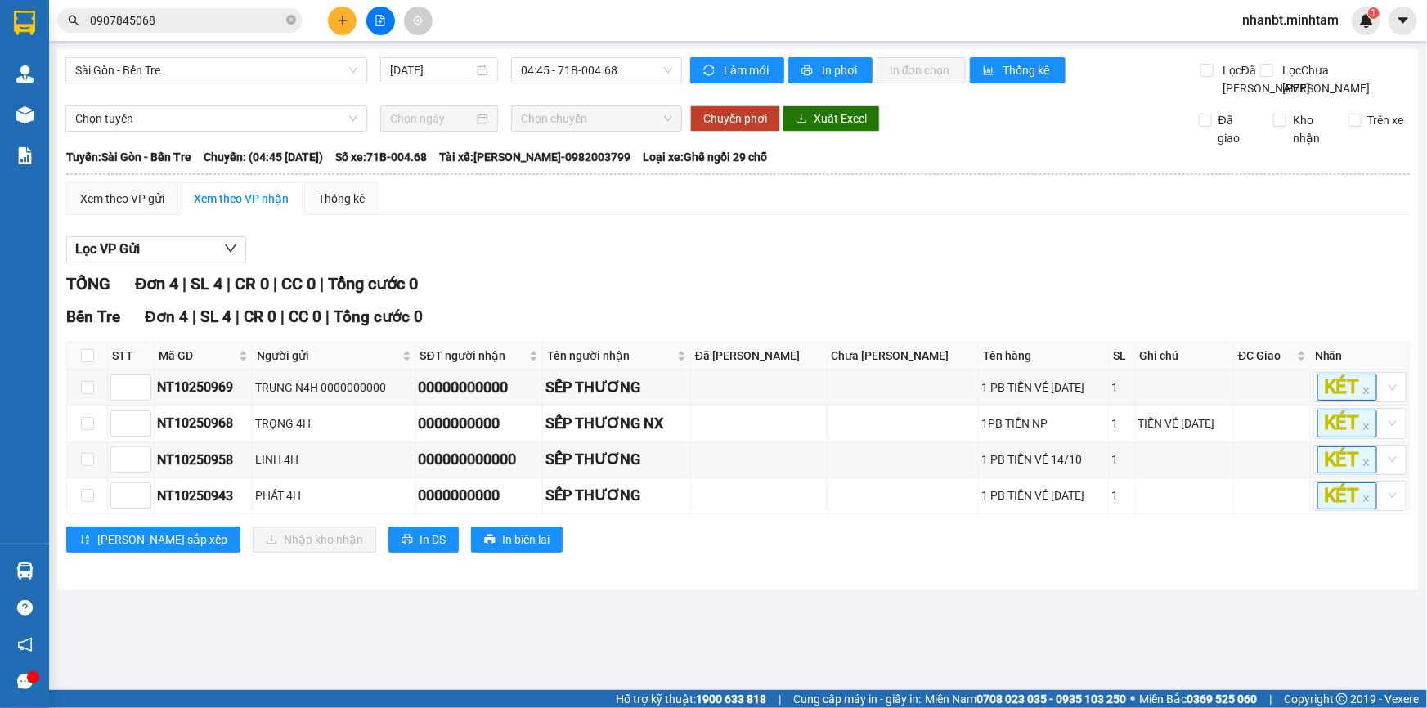
drag, startPoint x: 671, startPoint y: 318, endPoint x: 345, endPoint y: 25, distance: 437.8
click at [345, 25] on icon "plus" at bounding box center [342, 20] width 11 height 11
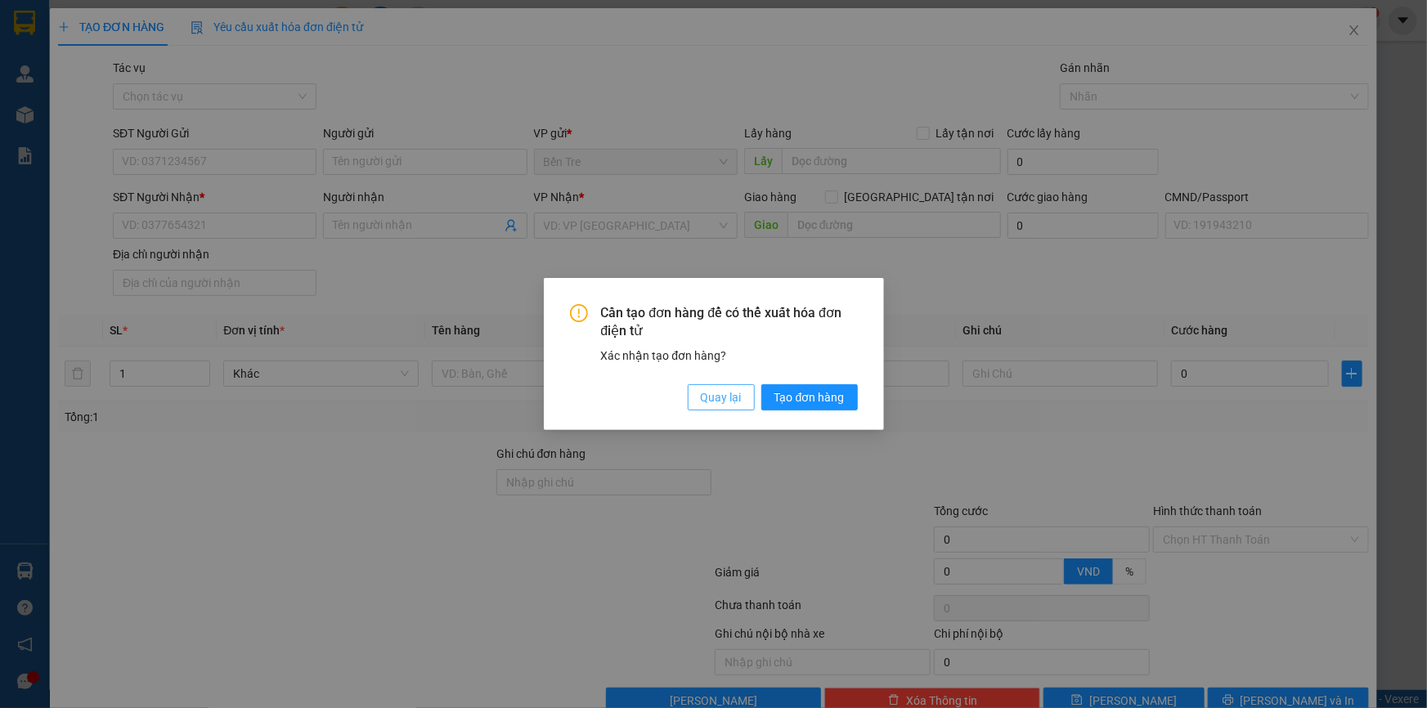
click at [720, 395] on span "Quay lại" at bounding box center [721, 397] width 41 height 18
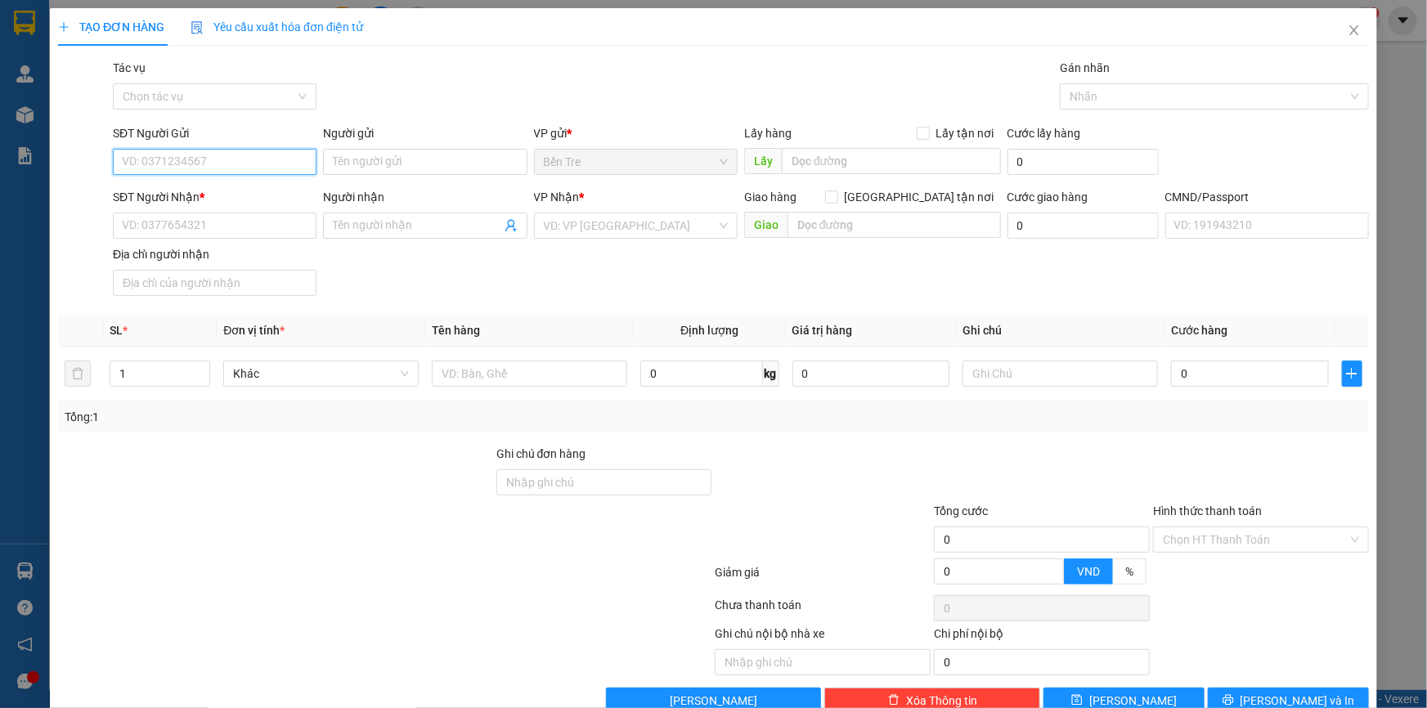
click at [207, 169] on input "SĐT Người Gửi" at bounding box center [215, 162] width 204 height 26
click at [230, 159] on input "0933188533" at bounding box center [215, 162] width 204 height 26
drag, startPoint x: 222, startPoint y: 152, endPoint x: 74, endPoint y: 180, distance: 151.4
click at [74, 180] on div "SĐT Người Gửi 0933188533 0933188533 Người gửi Tên người gửi VP gửi * Bến Tre L…" at bounding box center [713, 152] width 1314 height 57
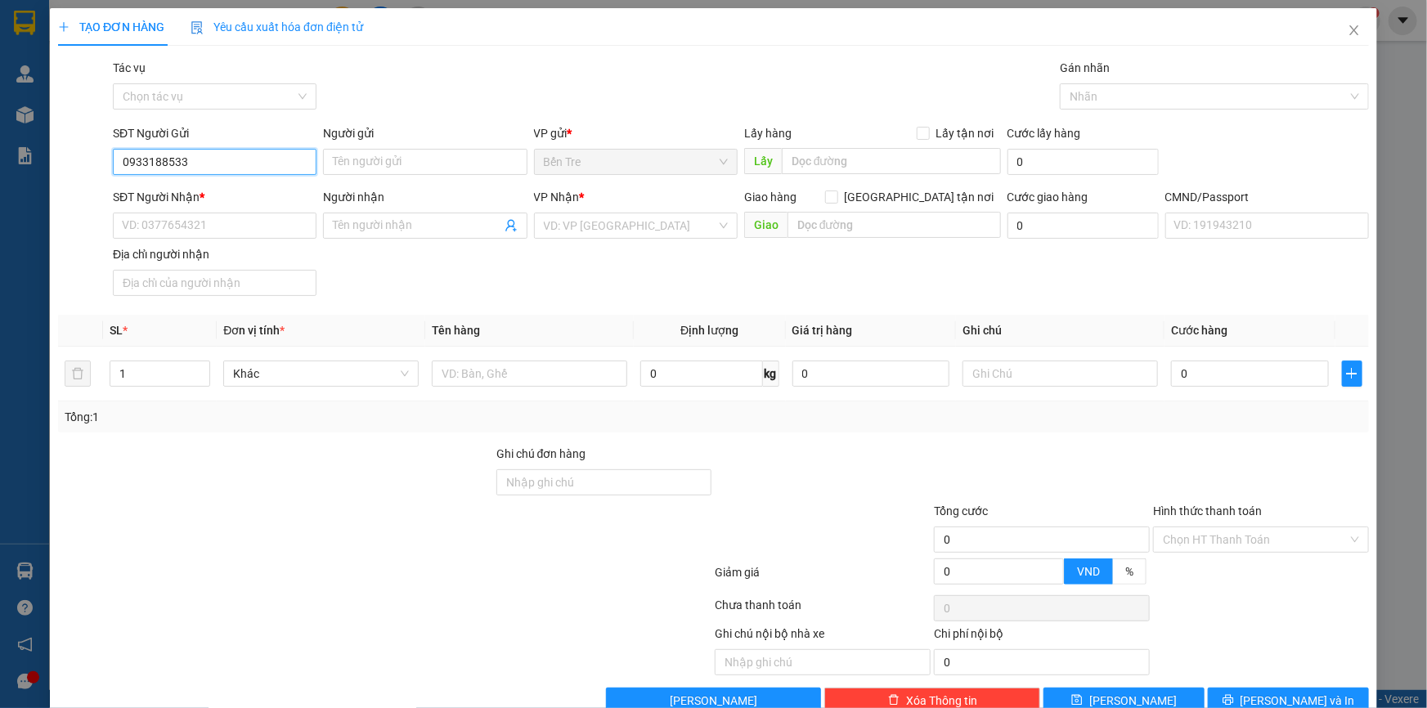
paste input "42422205"
type input "0942422205"
click at [204, 163] on input "0942422205" at bounding box center [215, 162] width 204 height 26
click at [211, 158] on input "0942422205" at bounding box center [215, 162] width 204 height 26
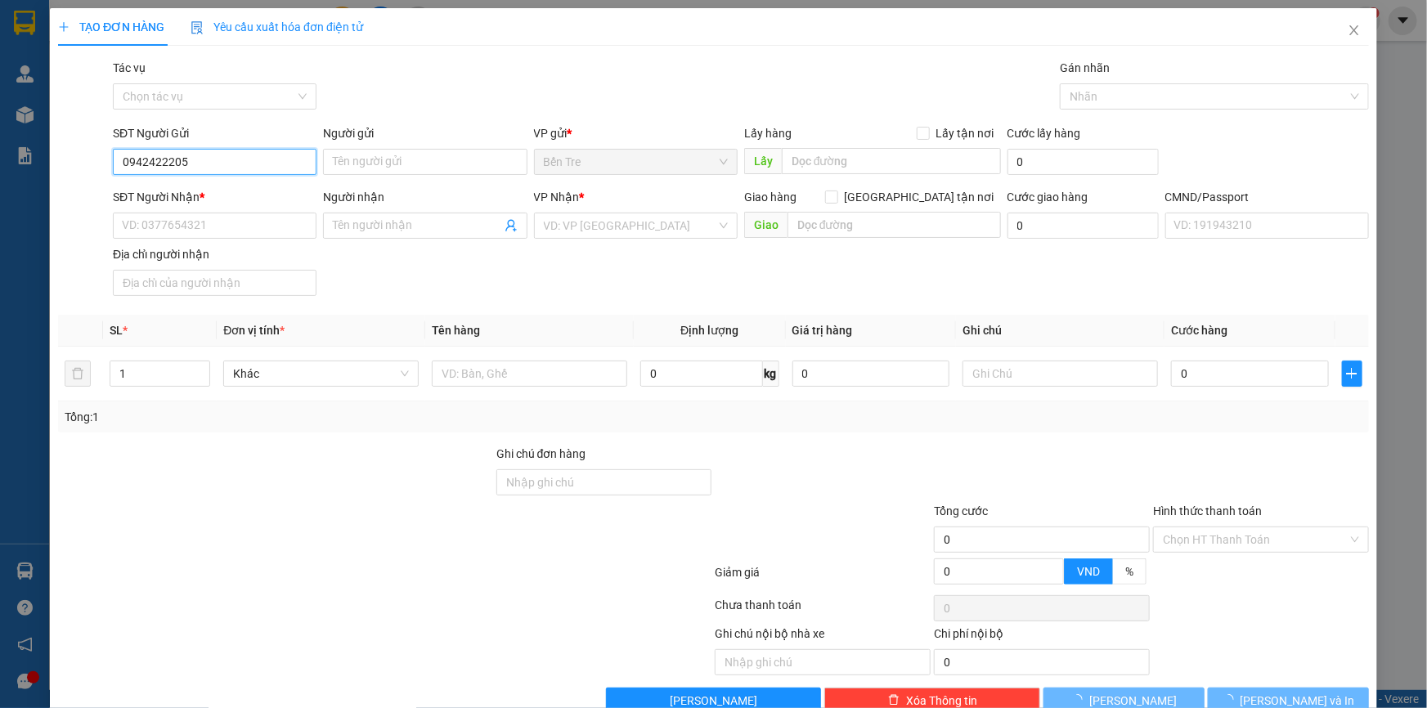
click at [211, 158] on input "0942422205" at bounding box center [215, 162] width 204 height 26
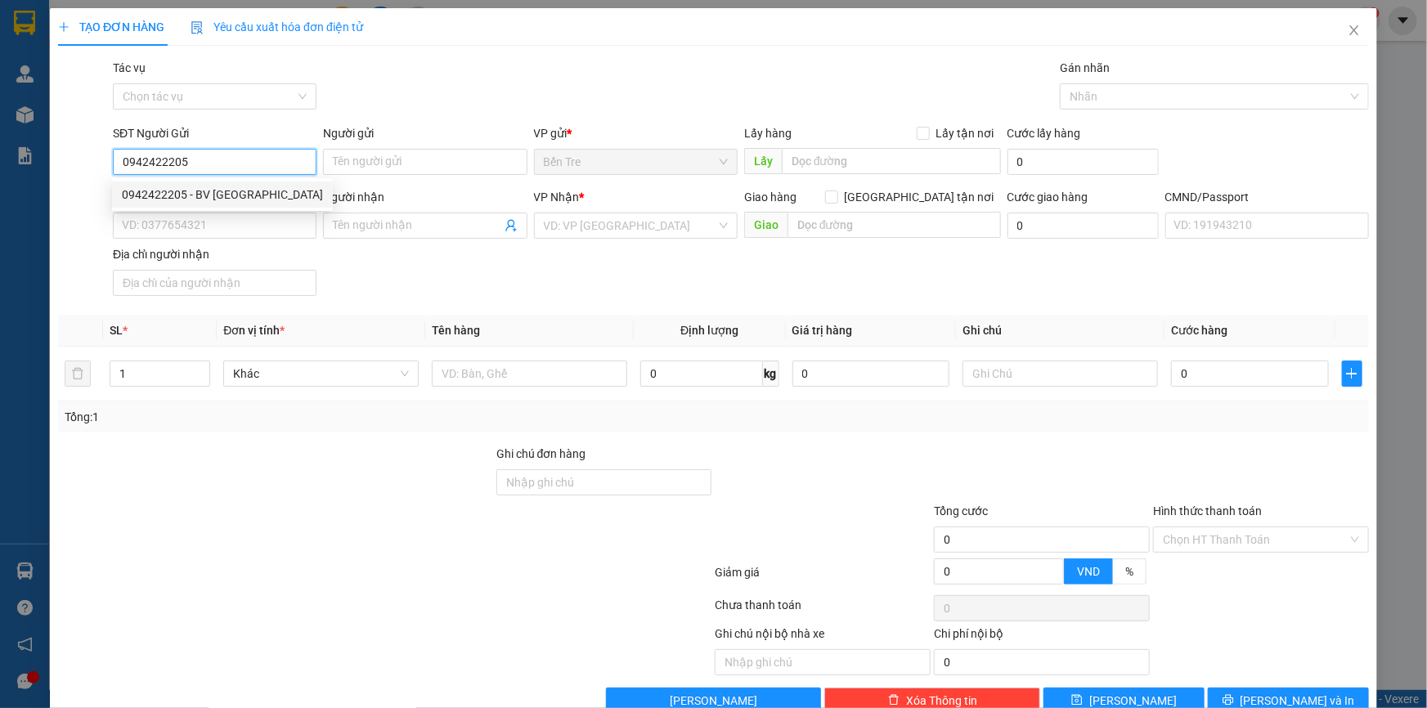
click at [216, 195] on div "0942422205 - BV [GEOGRAPHIC_DATA]" at bounding box center [222, 195] width 201 height 18
type input "BV [PERSON_NAME]"
type input "02839270284"
type input "TRUNG TÂM Y KHOA MEDIC TPHCM LẦU 4.5"
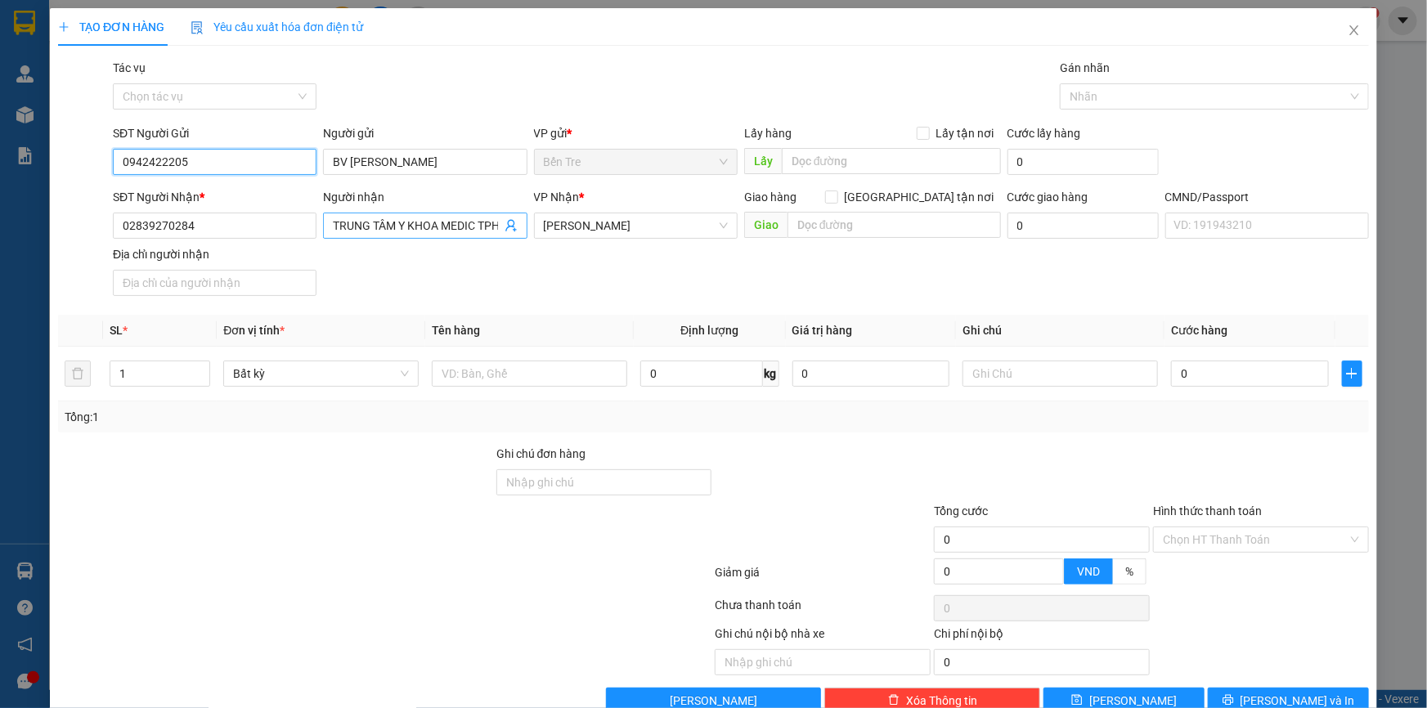
type input "0942422205"
click at [507, 231] on icon "user-add" at bounding box center [511, 225] width 13 height 13
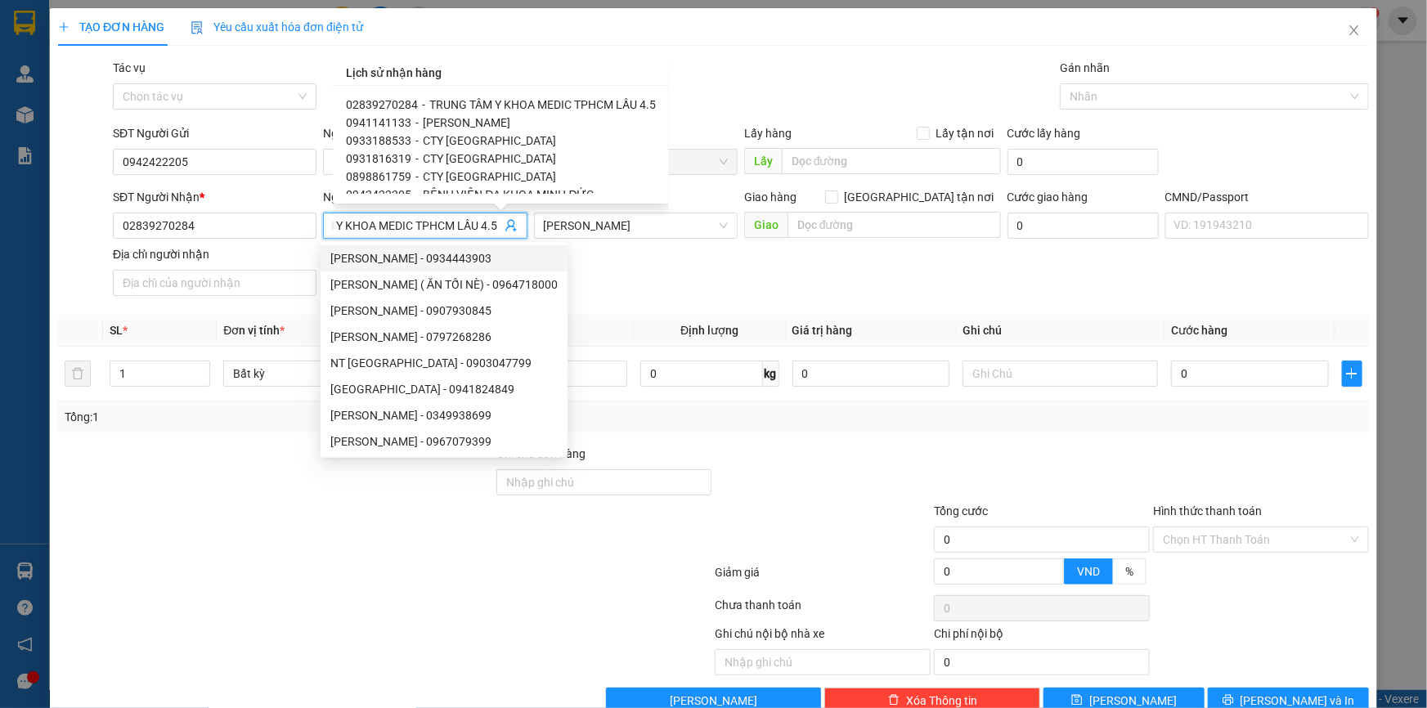
click at [400, 141] on span "0933188533" at bounding box center [378, 140] width 65 height 13
type input "0933188533"
type input "CTY [GEOGRAPHIC_DATA]"
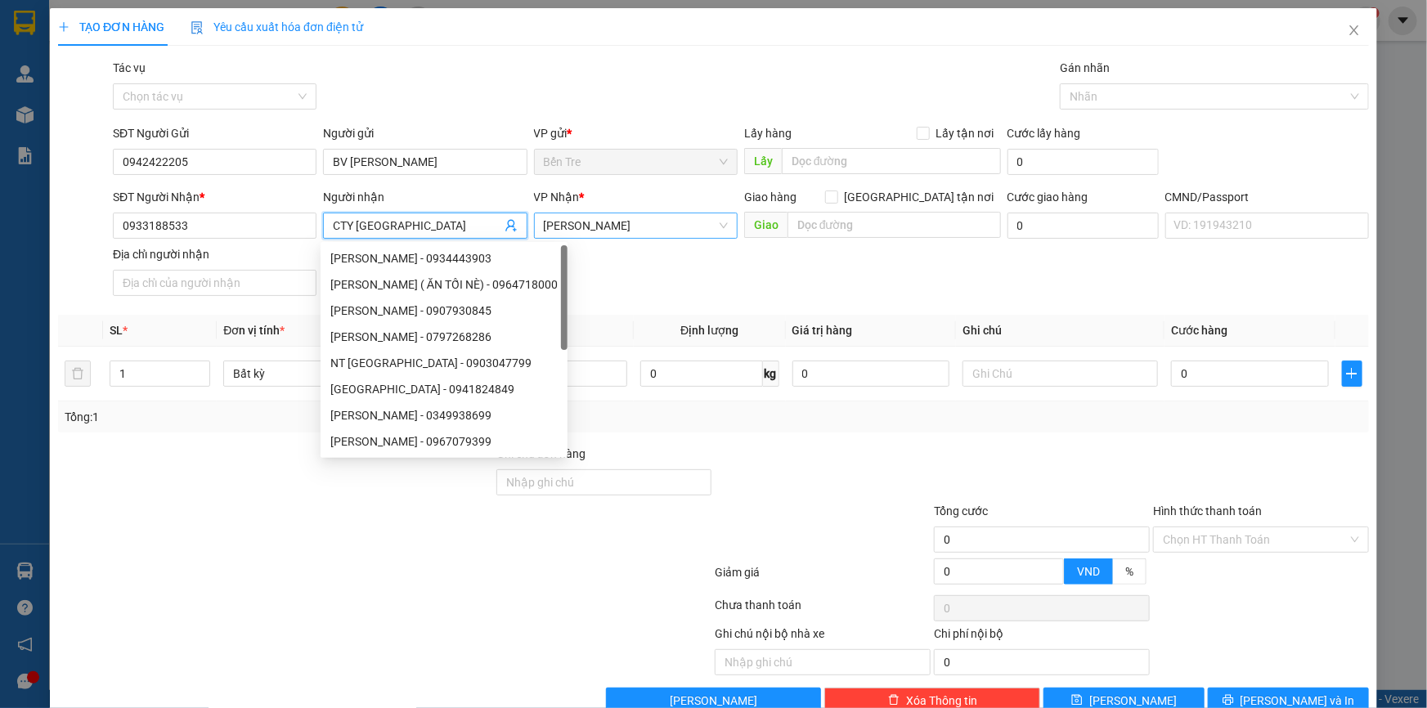
scroll to position [0, 0]
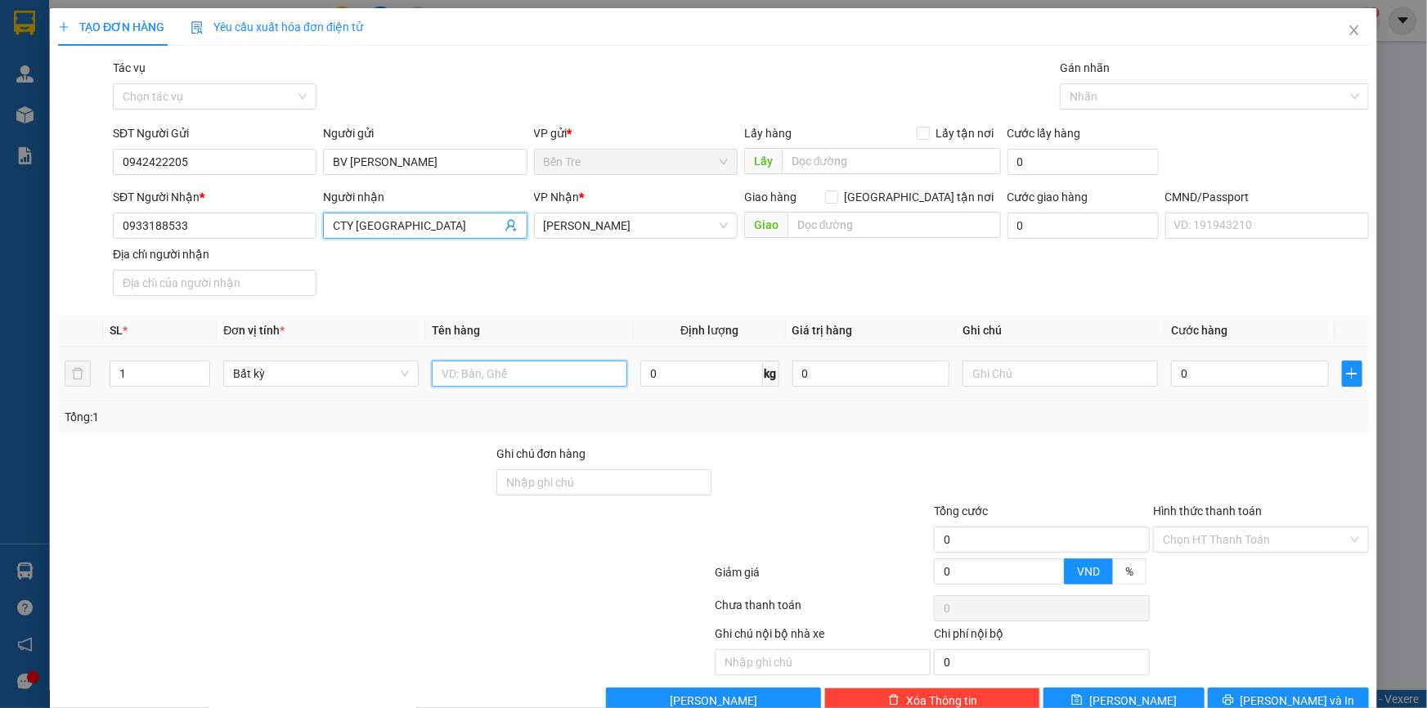
click at [460, 372] on input "text" at bounding box center [529, 374] width 195 height 26
drag, startPoint x: 469, startPoint y: 376, endPoint x: 450, endPoint y: 389, distance: 23.6
click at [450, 389] on div "1 HỘP NP" at bounding box center [529, 373] width 195 height 33
type input "1 T NP"
click at [822, 441] on div "Transit Pickup Surcharge Ids Transit Deliver Surcharge Ids Transit Deliver Surc…" at bounding box center [713, 386] width 1311 height 655
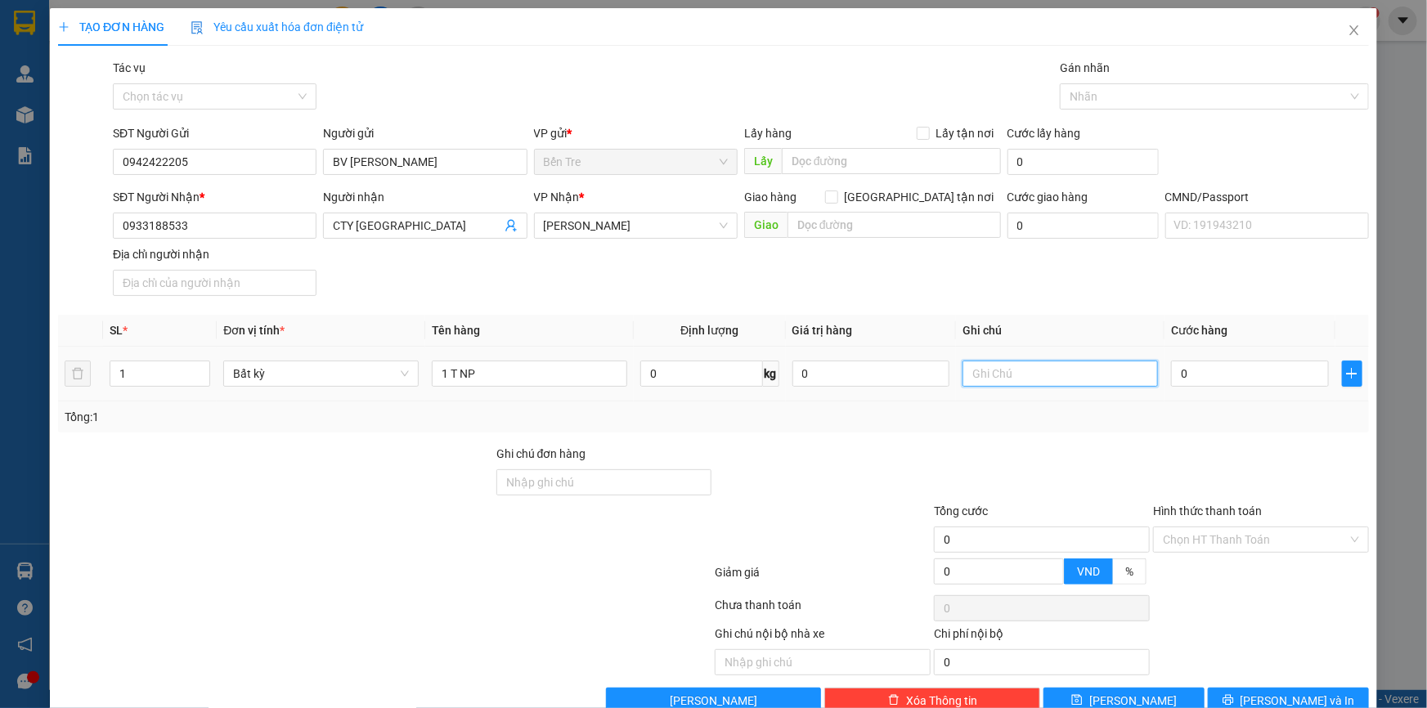
click at [982, 366] on input "text" at bounding box center [1060, 374] width 195 height 26
type input "NHÂN"
click at [1196, 369] on input "0" at bounding box center [1250, 374] width 158 height 26
type input "2"
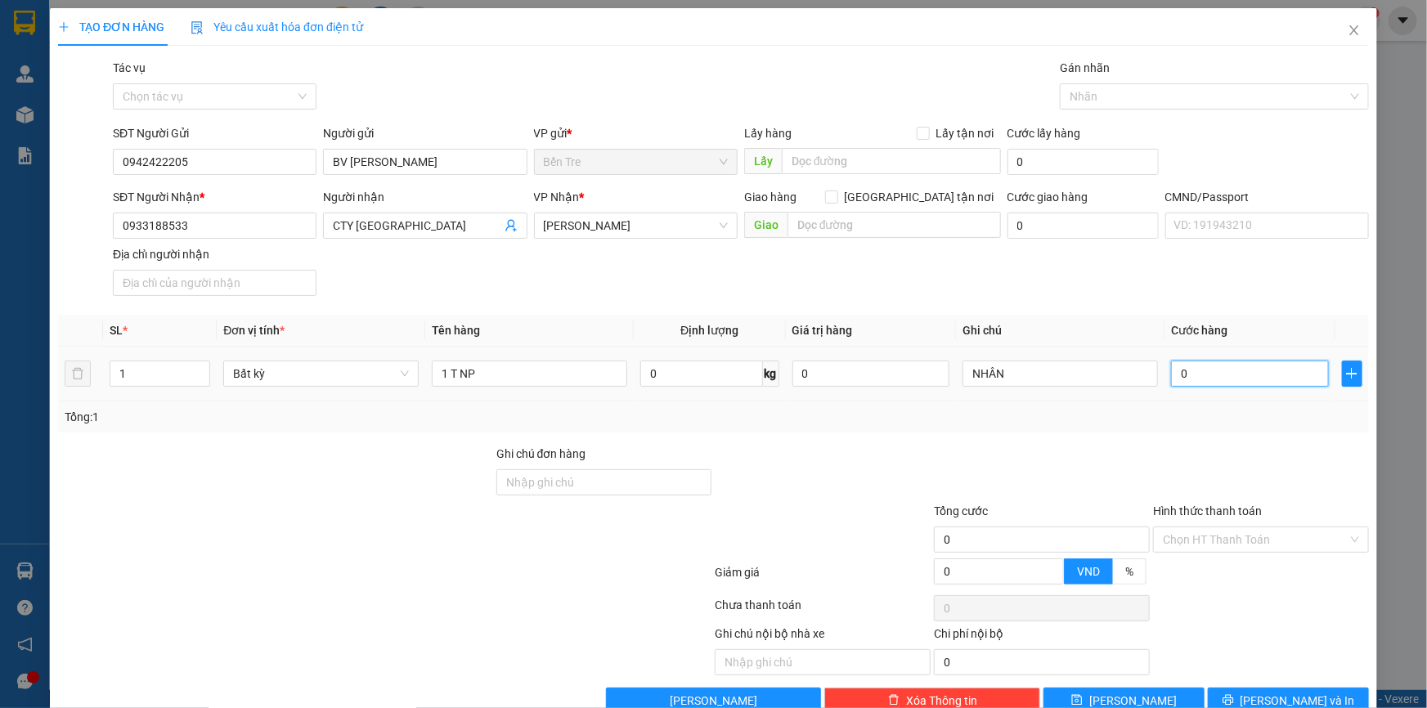
type input "2"
type input "20"
type input "20.000"
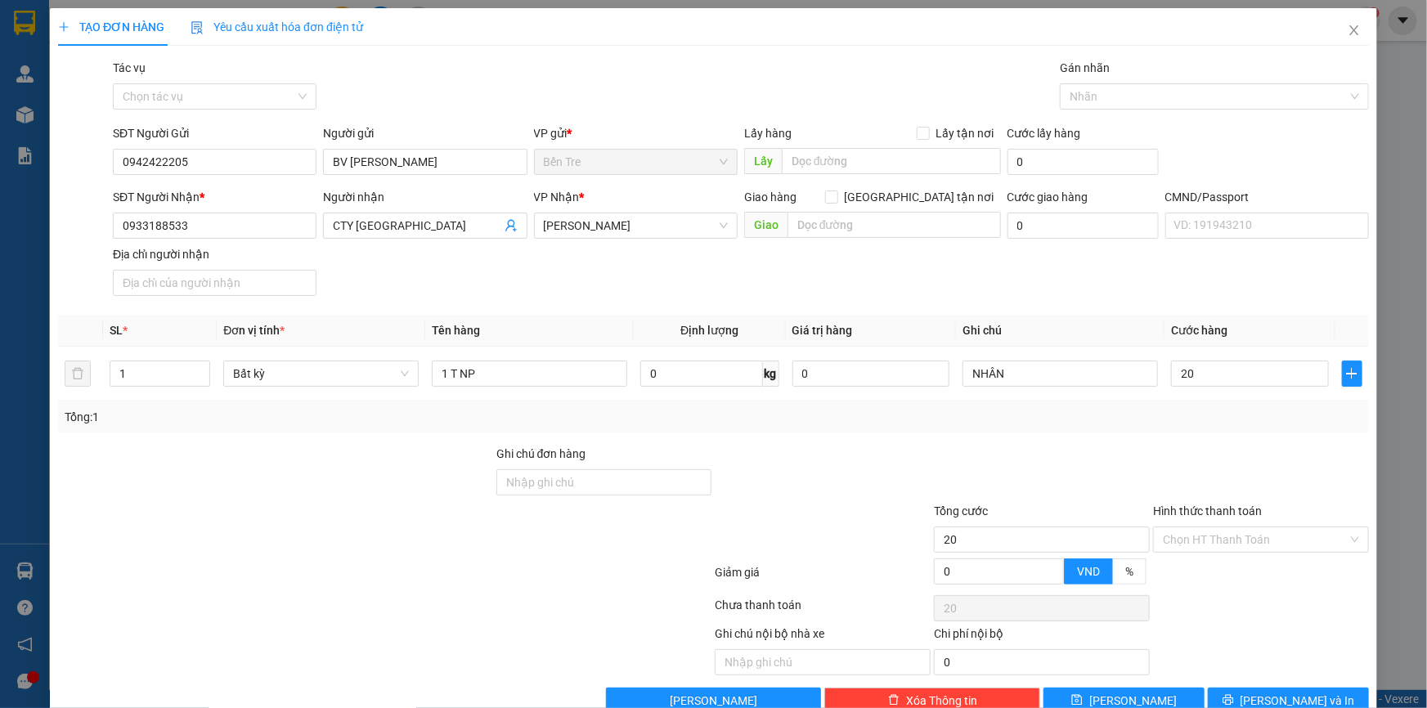
type input "20.000"
click at [1111, 437] on div "Transit Pickup Surcharge Ids Transit Deliver Surcharge Ids Transit Deliver Surc…" at bounding box center [713, 386] width 1311 height 655
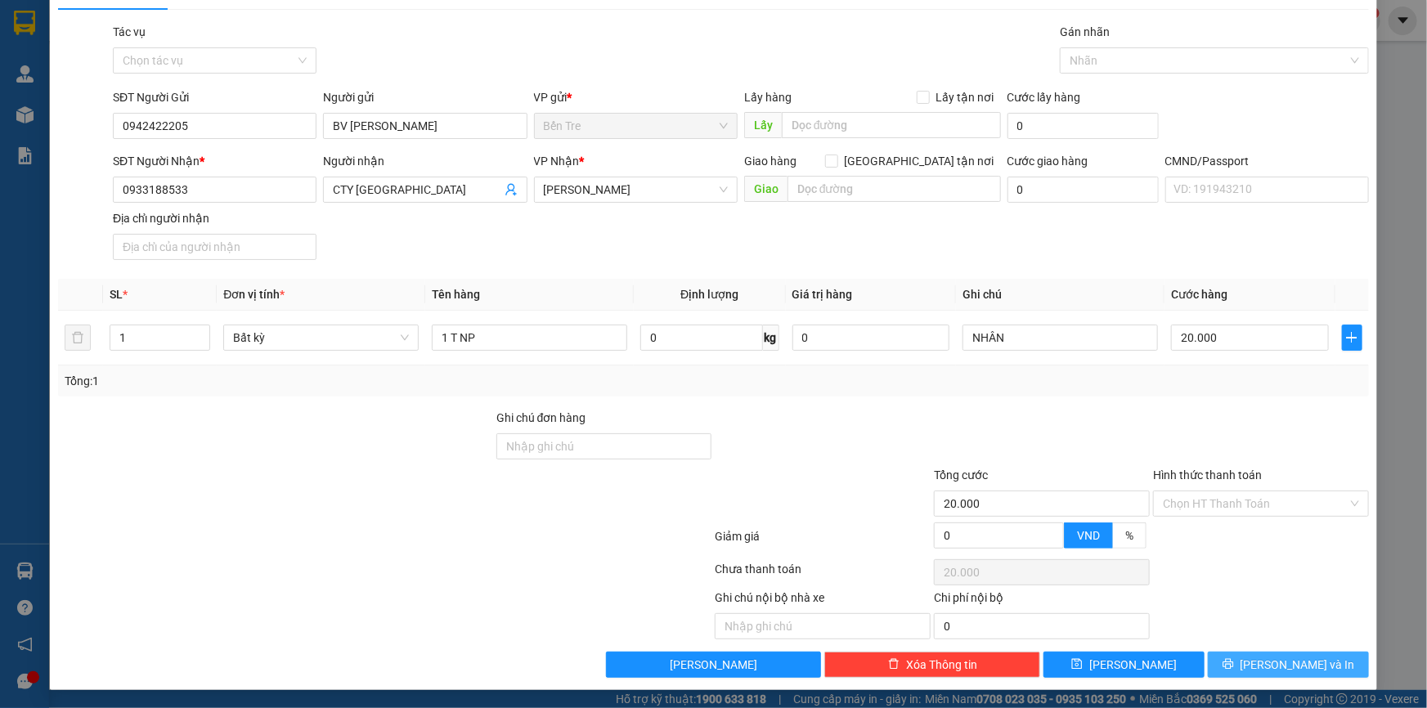
click at [1275, 676] on button "[PERSON_NAME] và In" at bounding box center [1288, 665] width 161 height 26
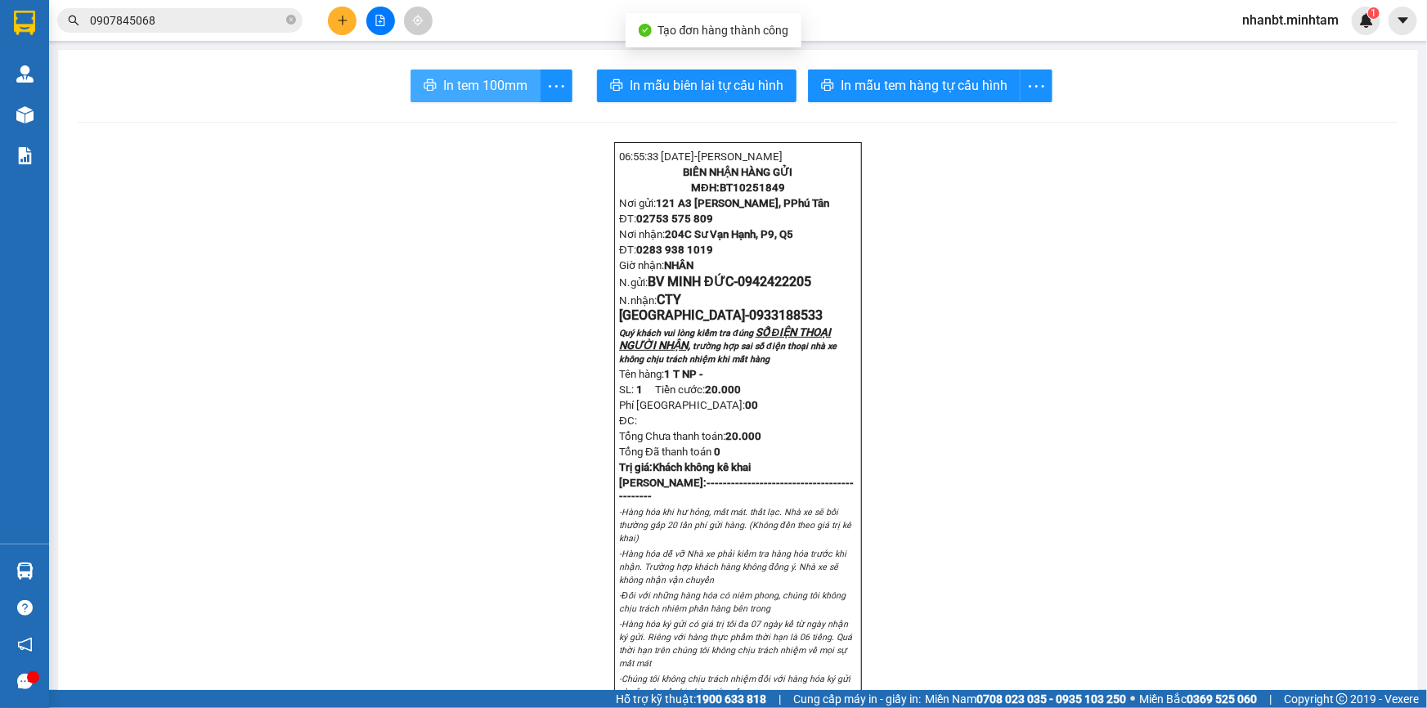
click at [512, 83] on span "In tem 100mm" at bounding box center [485, 85] width 84 height 20
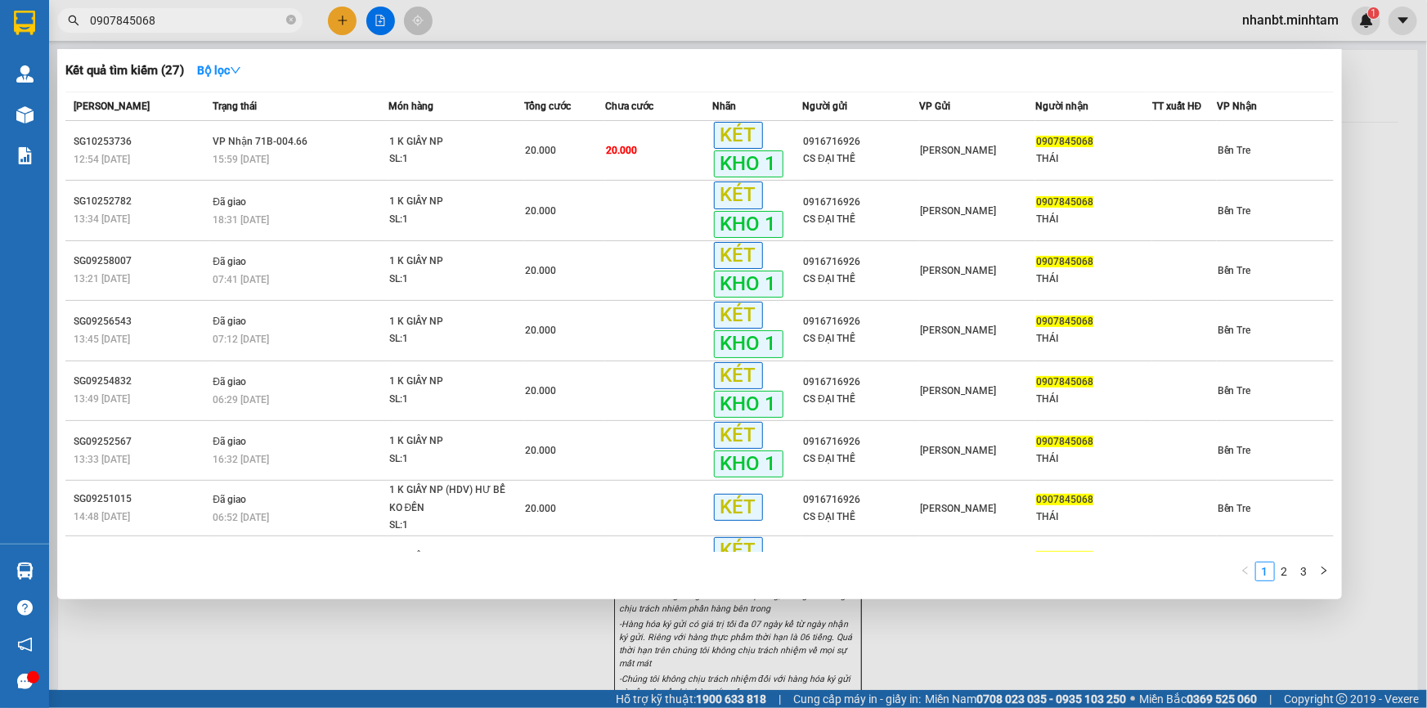
click at [180, 25] on input "0907845068" at bounding box center [186, 20] width 193 height 18
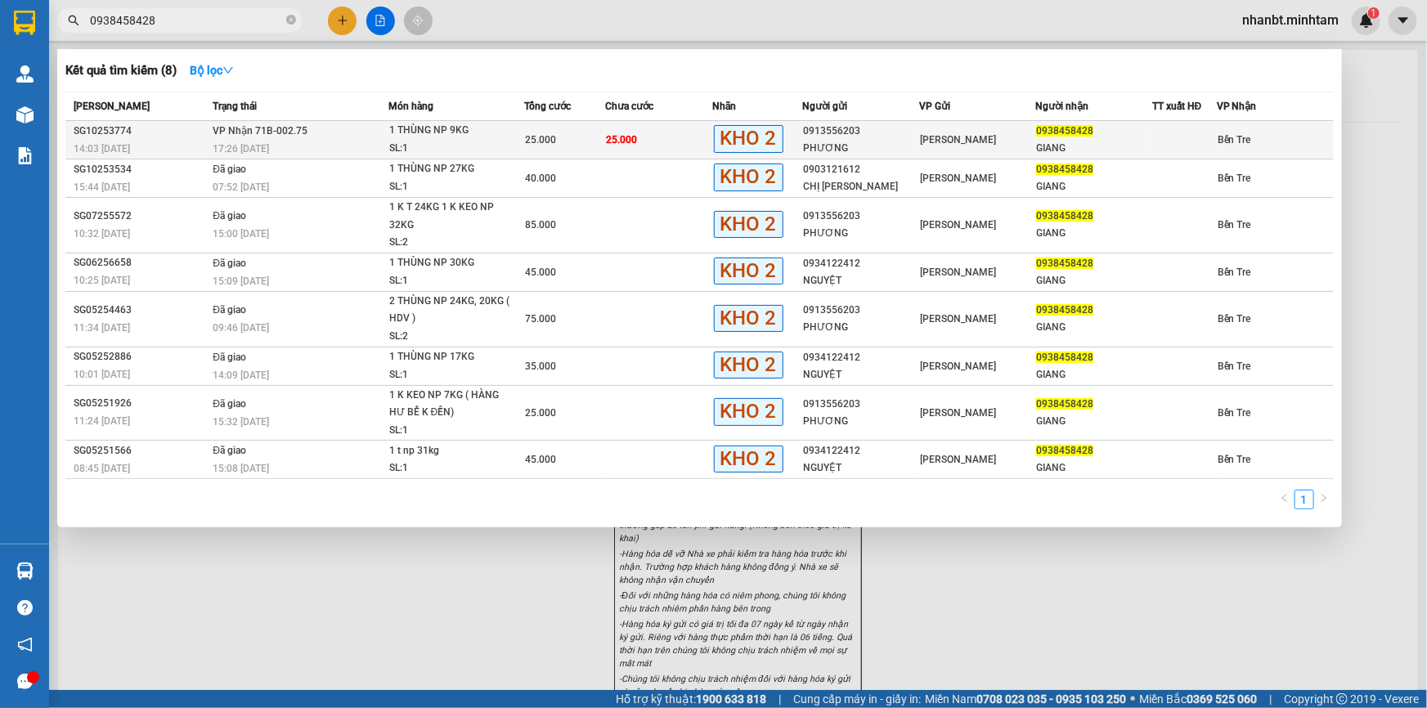
type input "0938458428"
click at [325, 147] on div "17:26 [DATE]" at bounding box center [300, 149] width 174 height 18
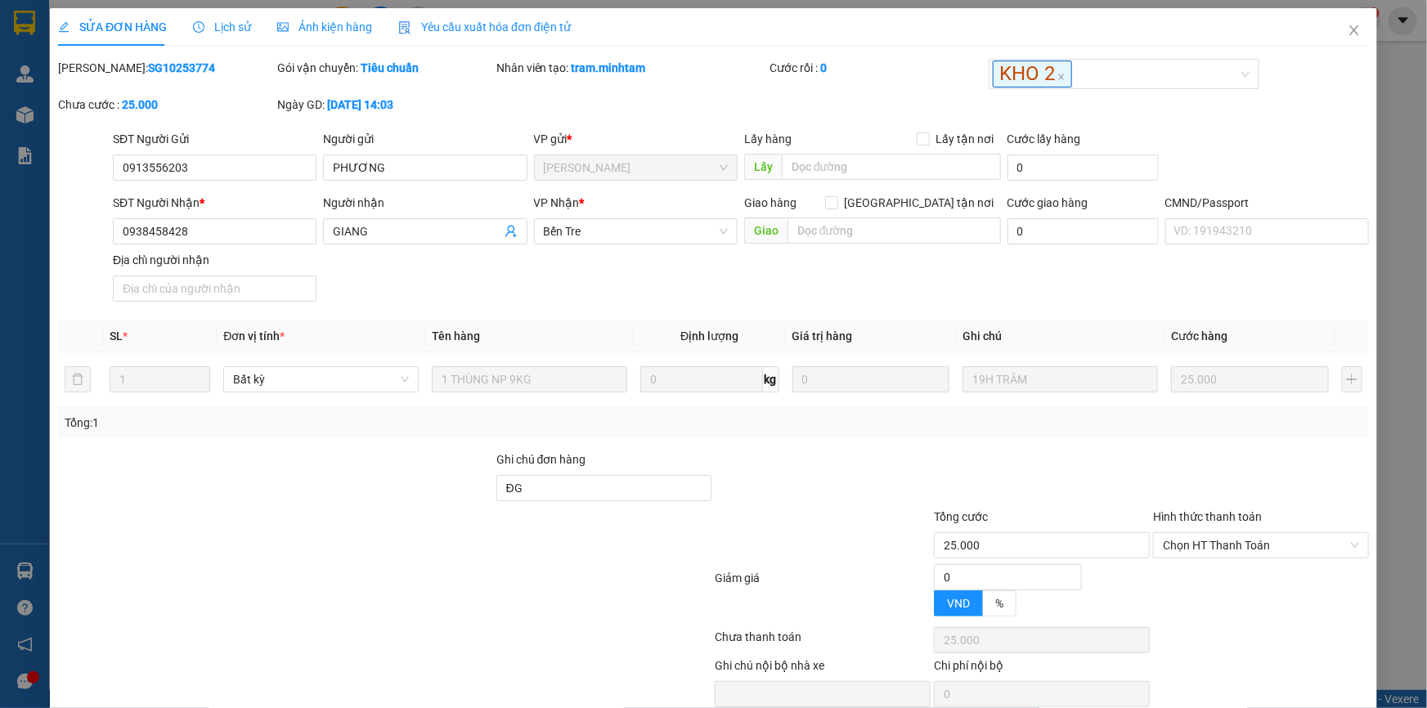
type input "0913556203"
type input "PHƯƠNG"
type input "0938458428"
type input "GIANG"
type input "ĐG"
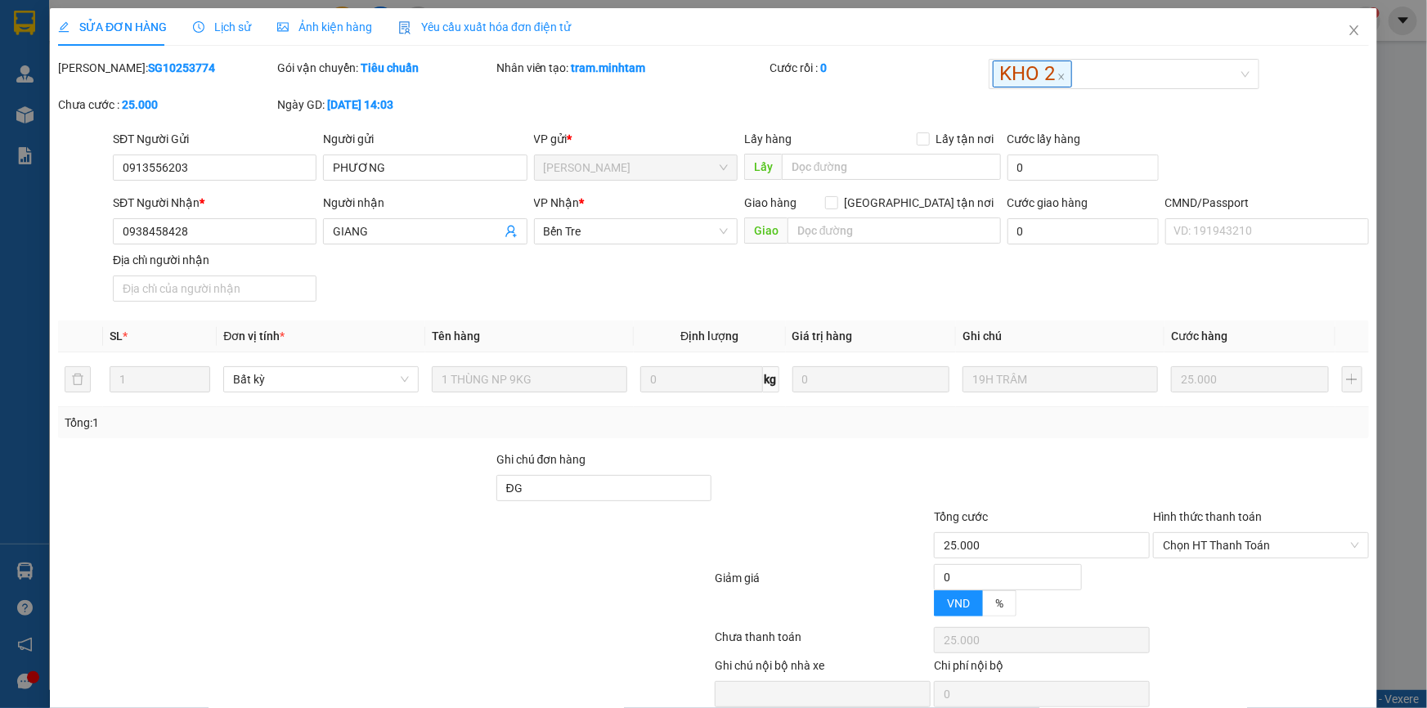
type input "25.000"
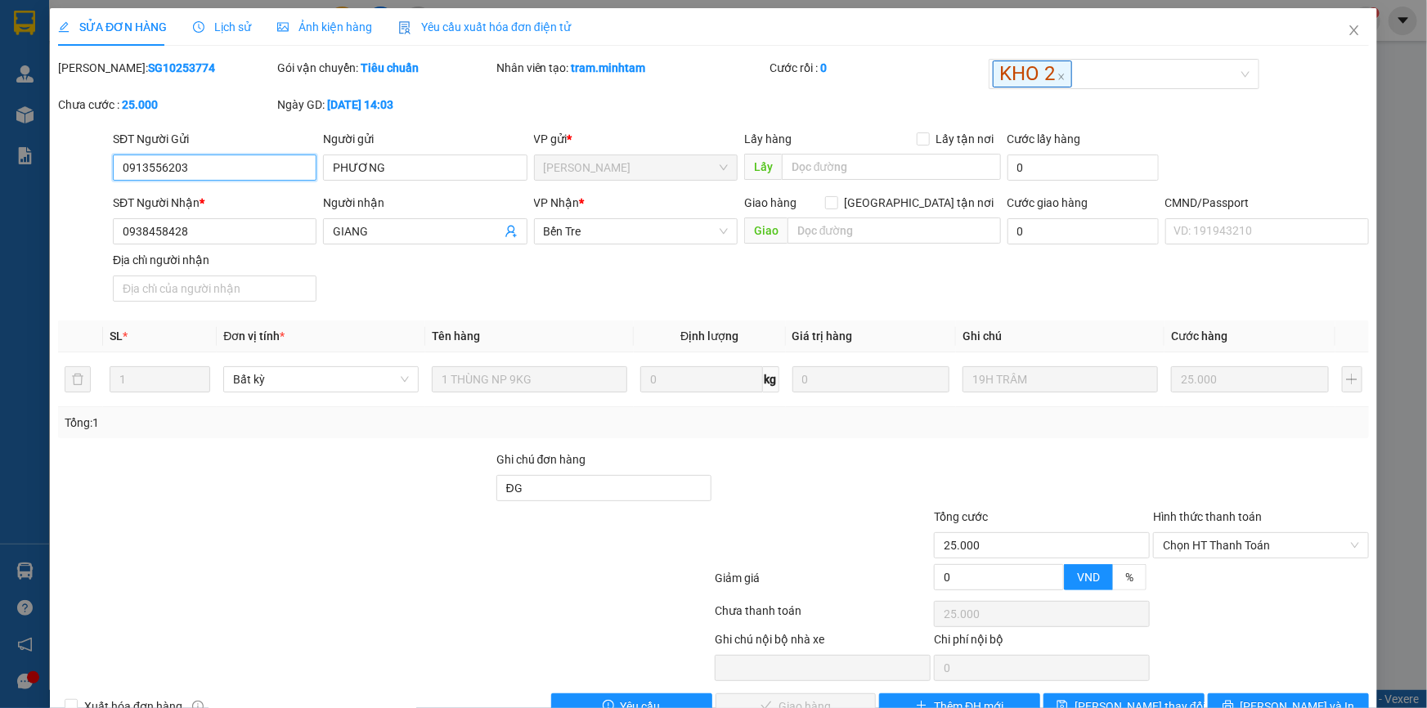
drag, startPoint x: 1222, startPoint y: 507, endPoint x: 1213, endPoint y: 517, distance: 13.3
click at [1220, 533] on span "Chọn HT Thanh Toán" at bounding box center [1261, 545] width 196 height 25
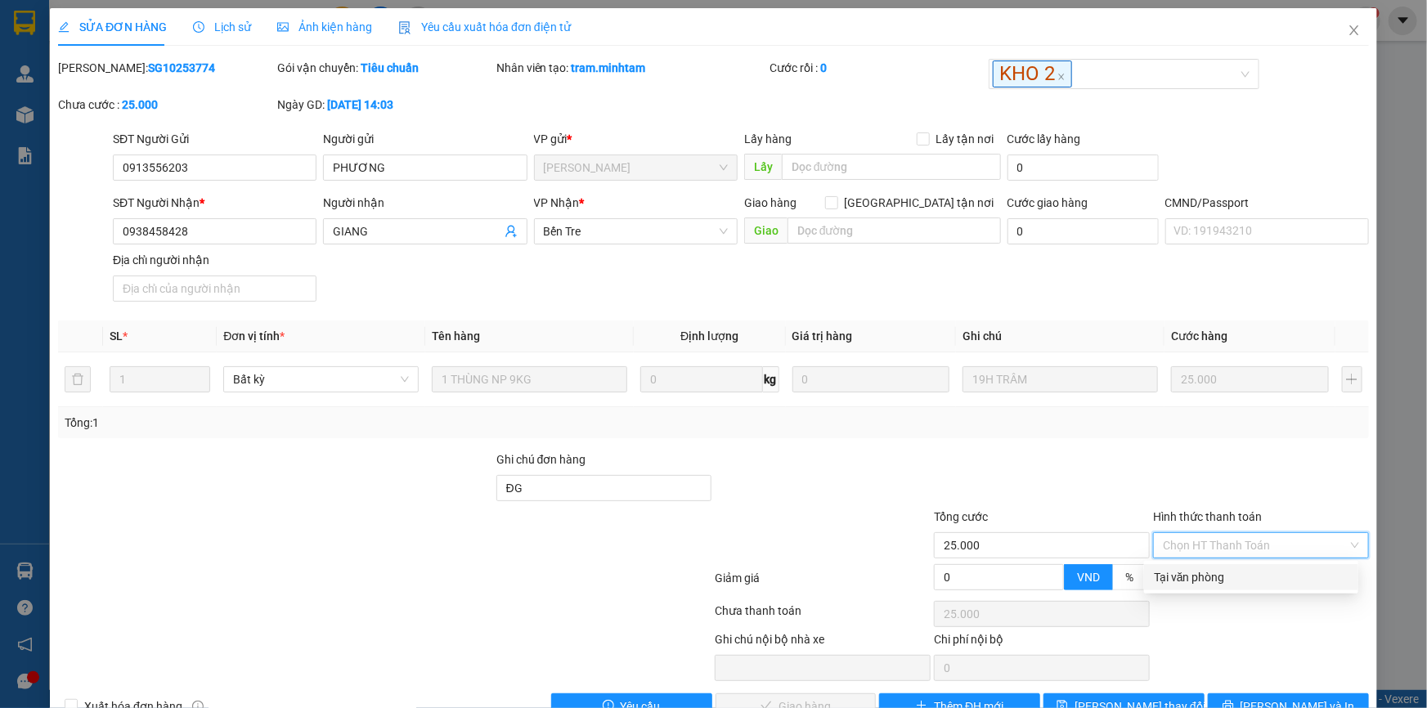
click at [1205, 568] on div "Tại văn phòng" at bounding box center [1251, 577] width 195 height 18
type input "0"
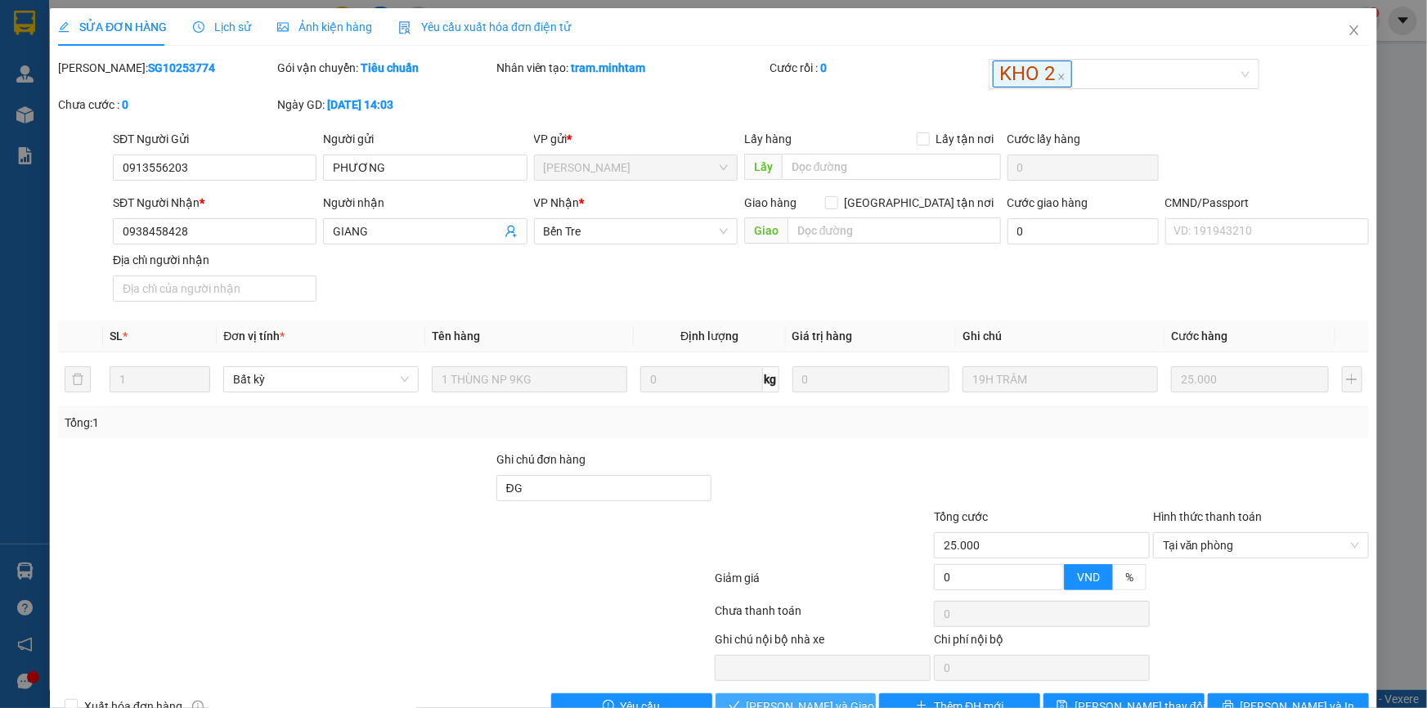
click at [826, 698] on span "[PERSON_NAME] và Giao hàng" at bounding box center [825, 707] width 157 height 18
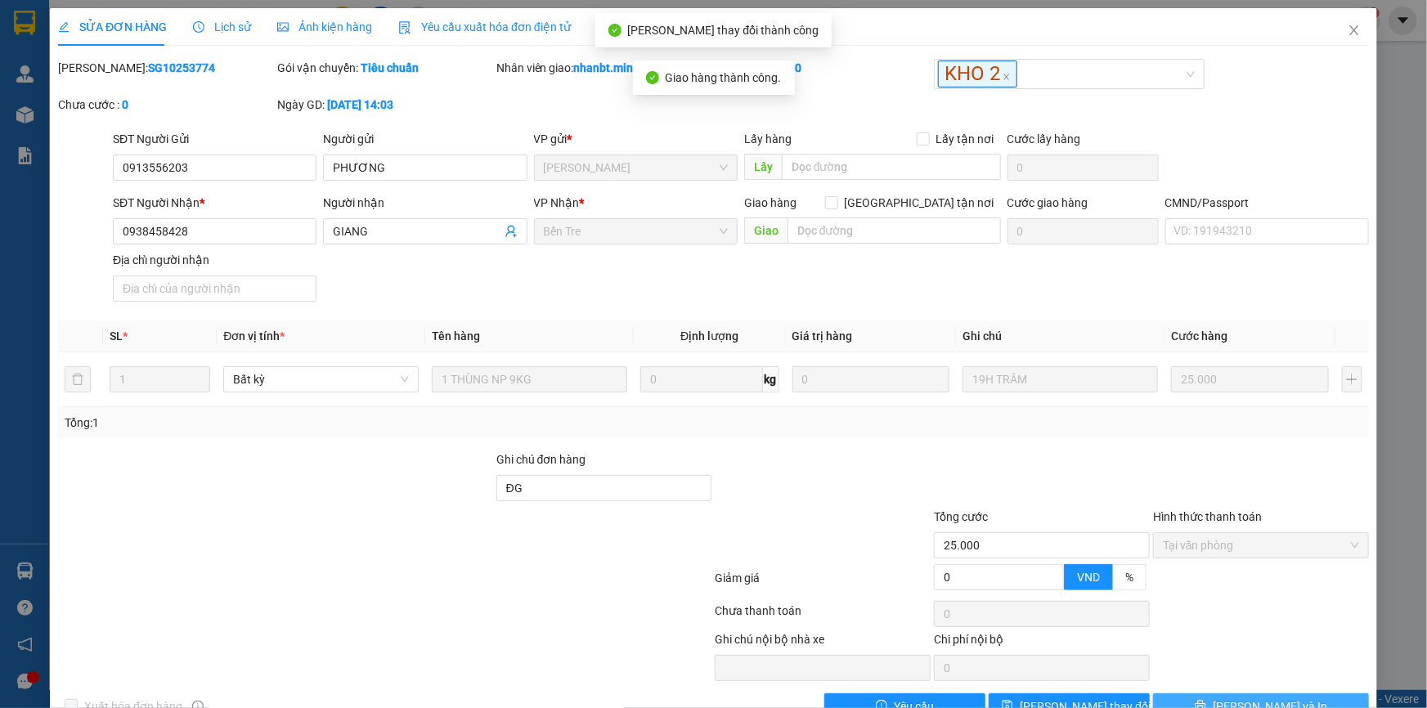
click at [1254, 698] on span "[PERSON_NAME] và In" at bounding box center [1270, 707] width 114 height 18
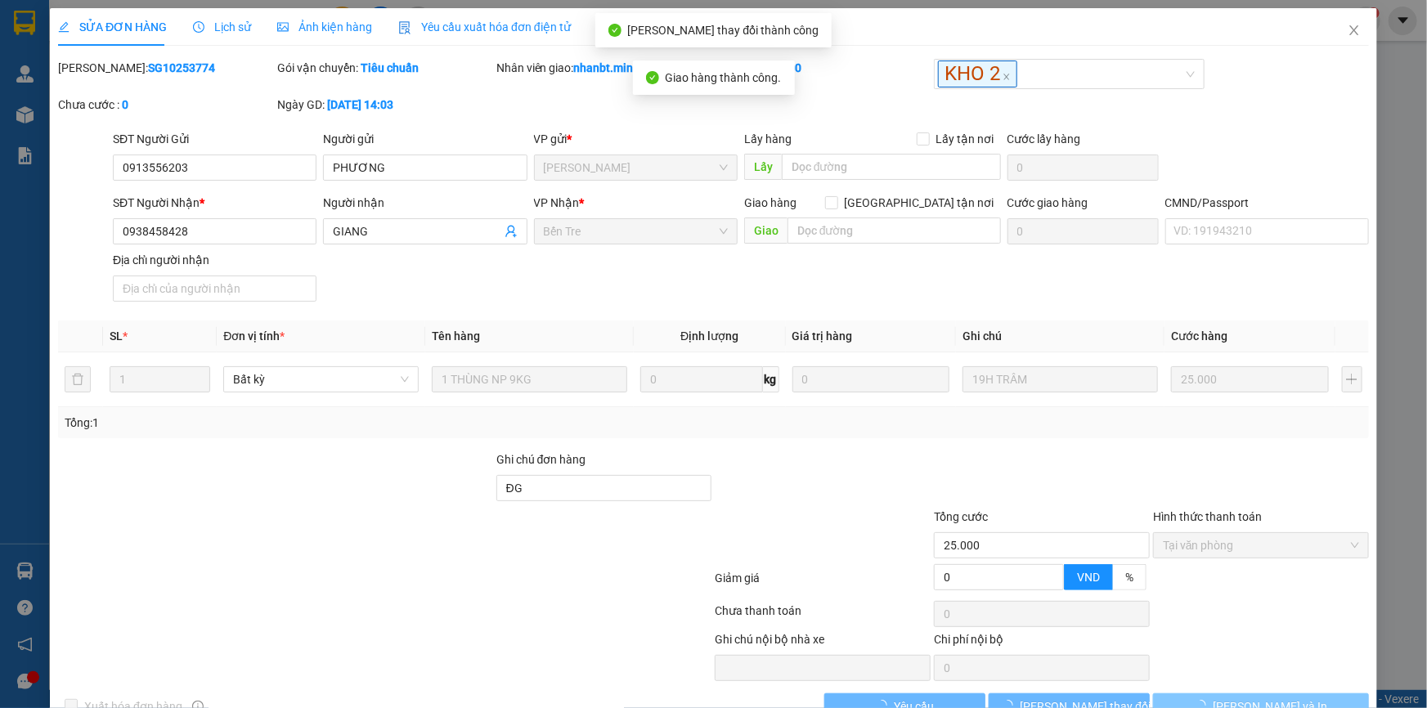
click at [1254, 698] on span "[PERSON_NAME] và In" at bounding box center [1270, 707] width 114 height 18
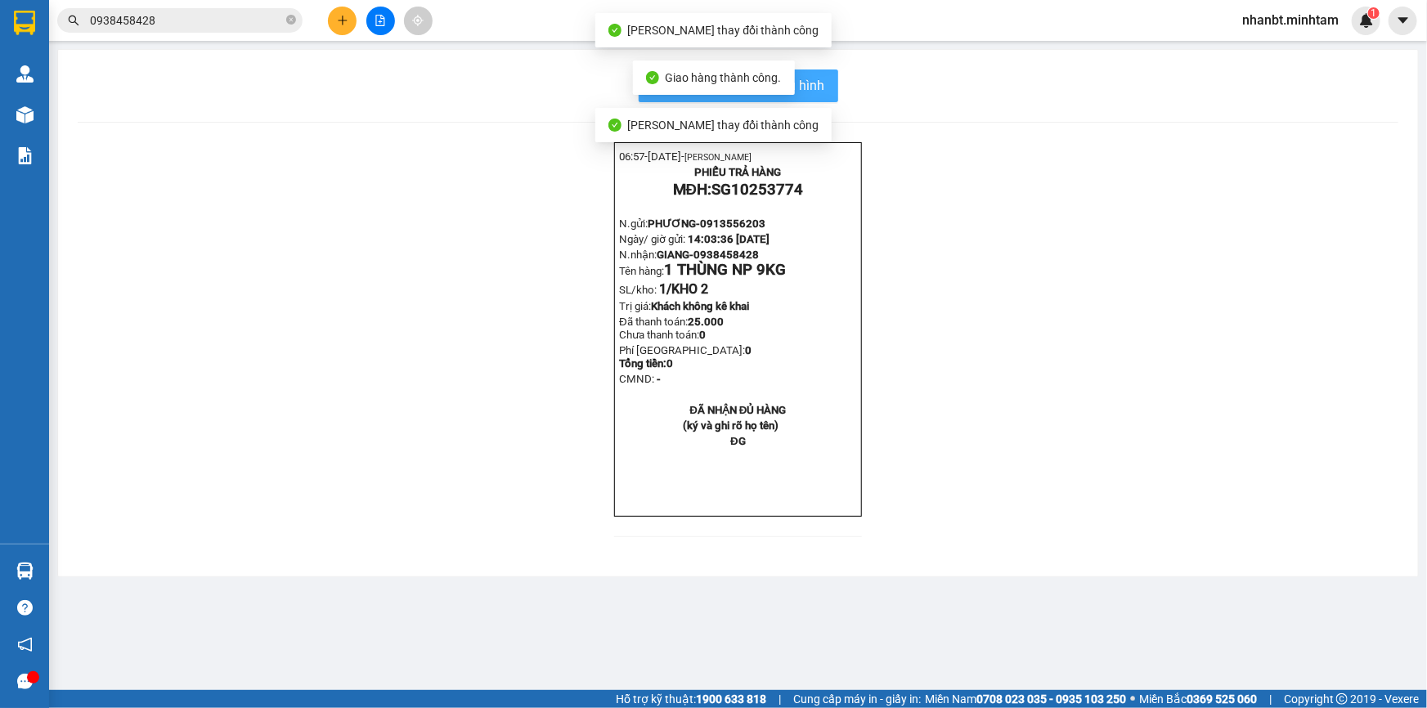
click at [812, 97] on button "In mẫu biên lai tự cấu hình" at bounding box center [739, 86] width 200 height 33
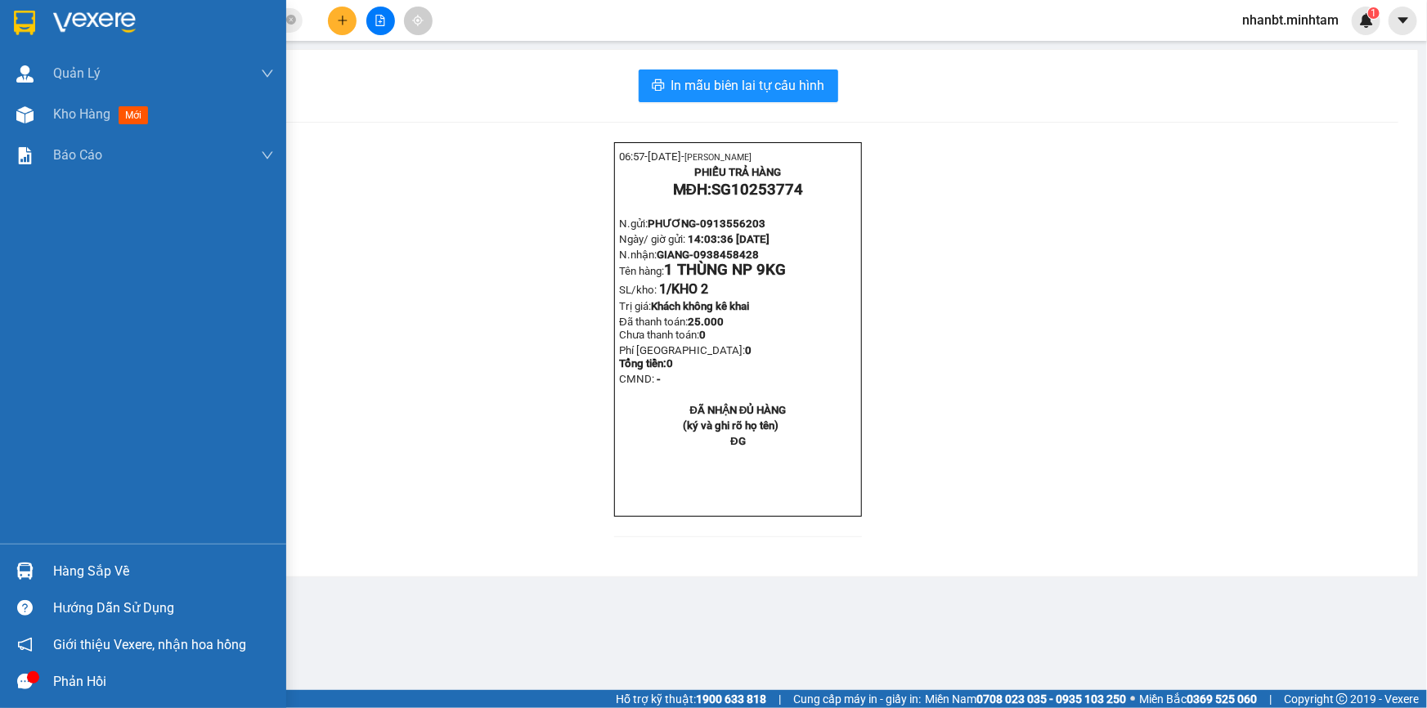
click at [20, 11] on img at bounding box center [24, 23] width 21 height 25
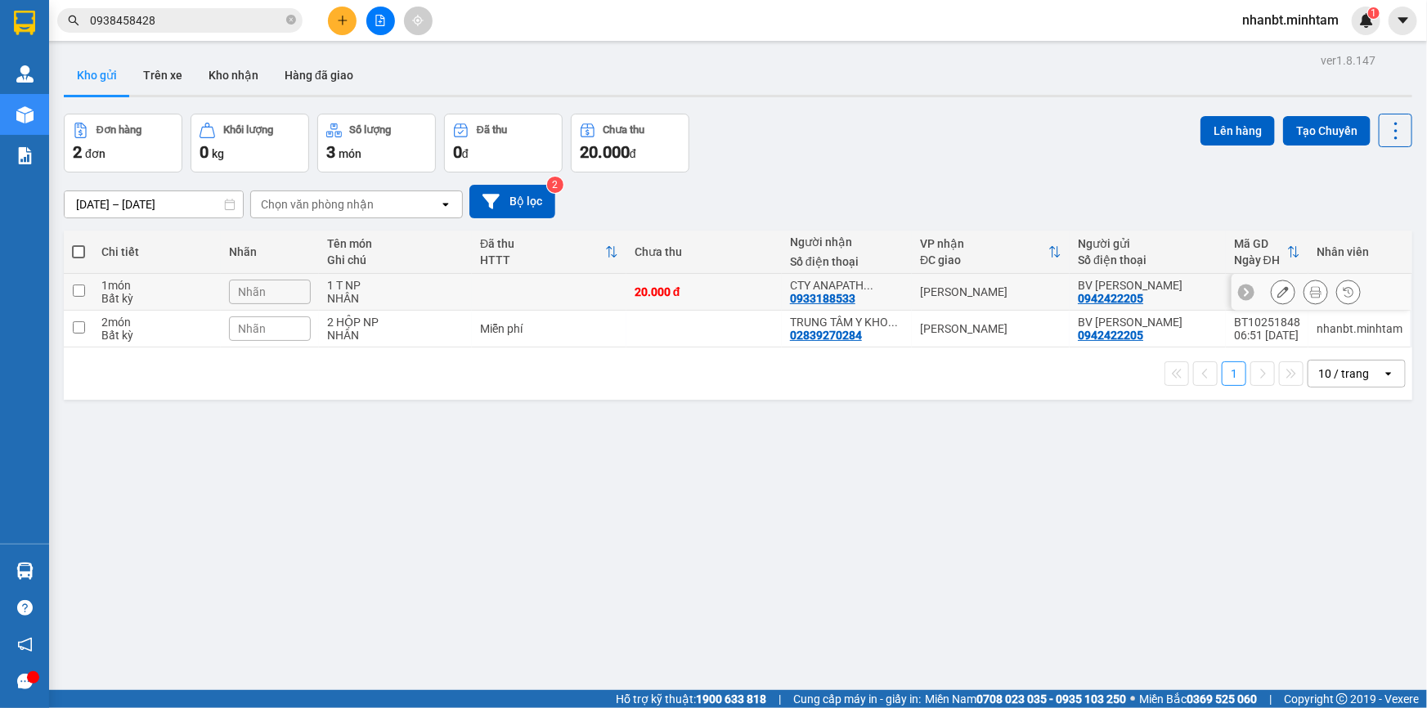
click at [82, 291] on input "checkbox" at bounding box center [79, 291] width 12 height 12
checkbox input "true"
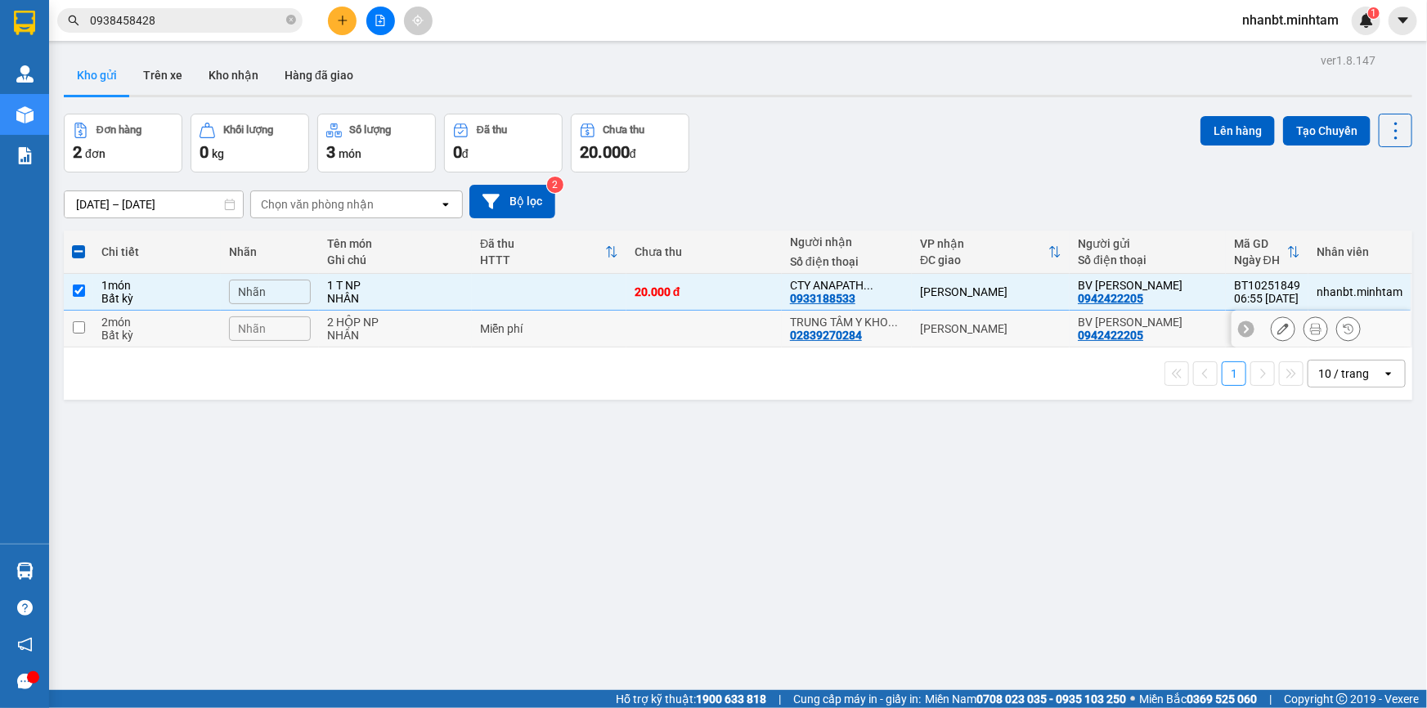
click at [79, 324] on input "checkbox" at bounding box center [79, 327] width 12 height 12
checkbox input "true"
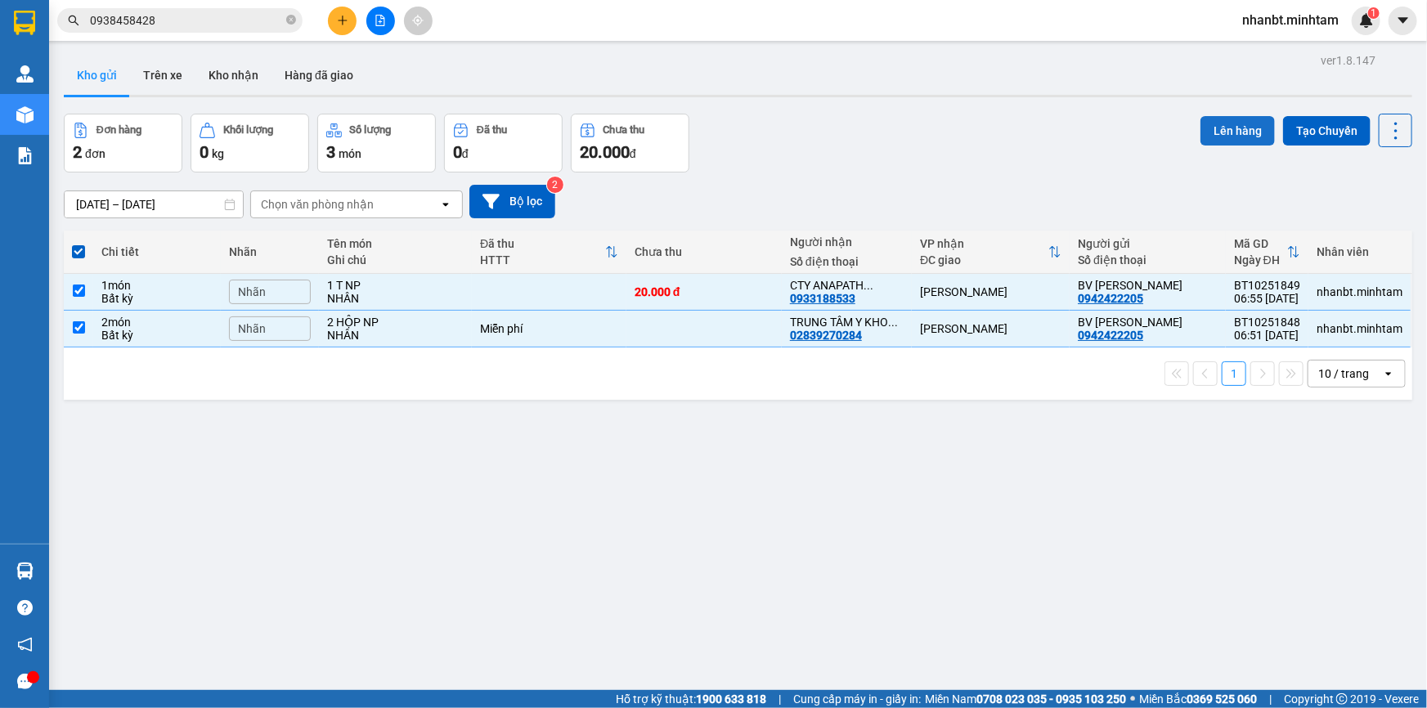
click at [1238, 132] on button "Lên hàng" at bounding box center [1238, 130] width 74 height 29
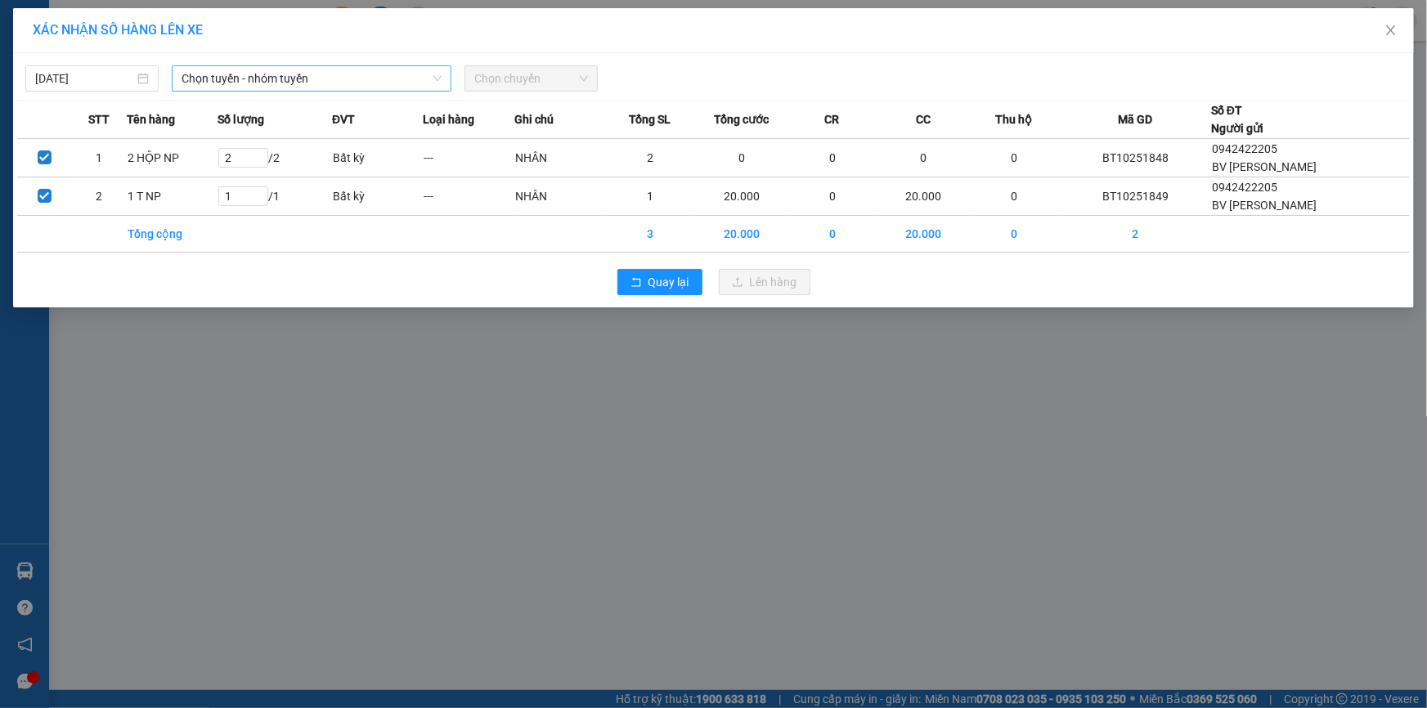
click at [296, 84] on span "Chọn tuyến - nhóm tuyến" at bounding box center [312, 78] width 260 height 25
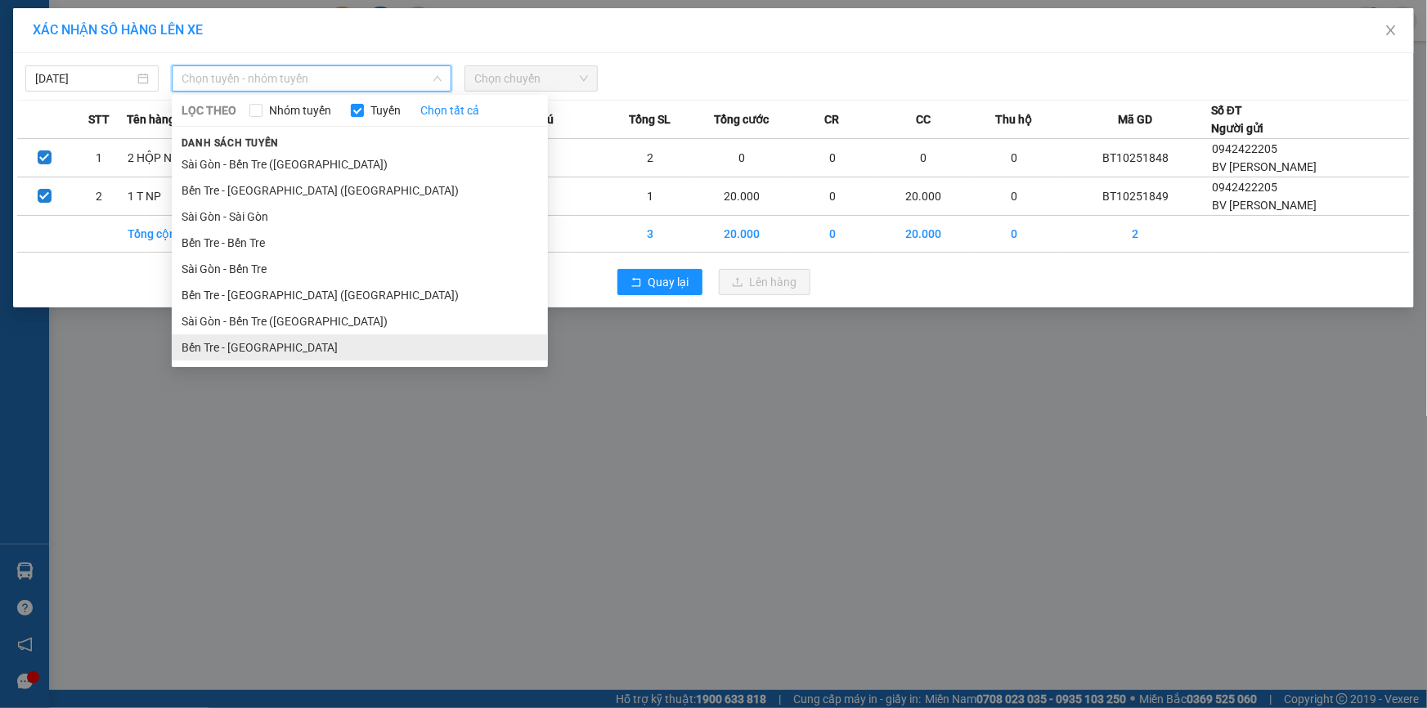
click at [236, 338] on li "Bến Tre - [GEOGRAPHIC_DATA]" at bounding box center [360, 347] width 376 height 26
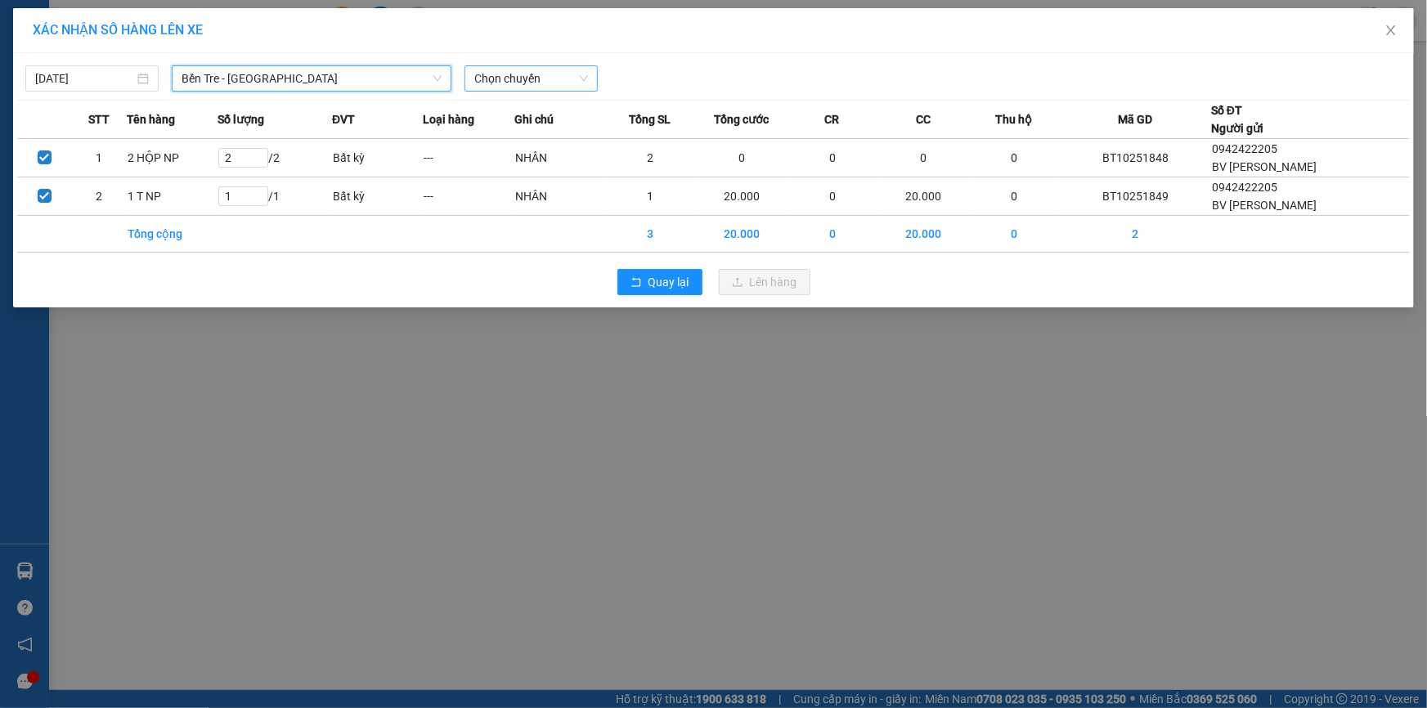
click at [489, 79] on span "Chọn chuyến" at bounding box center [531, 78] width 114 height 25
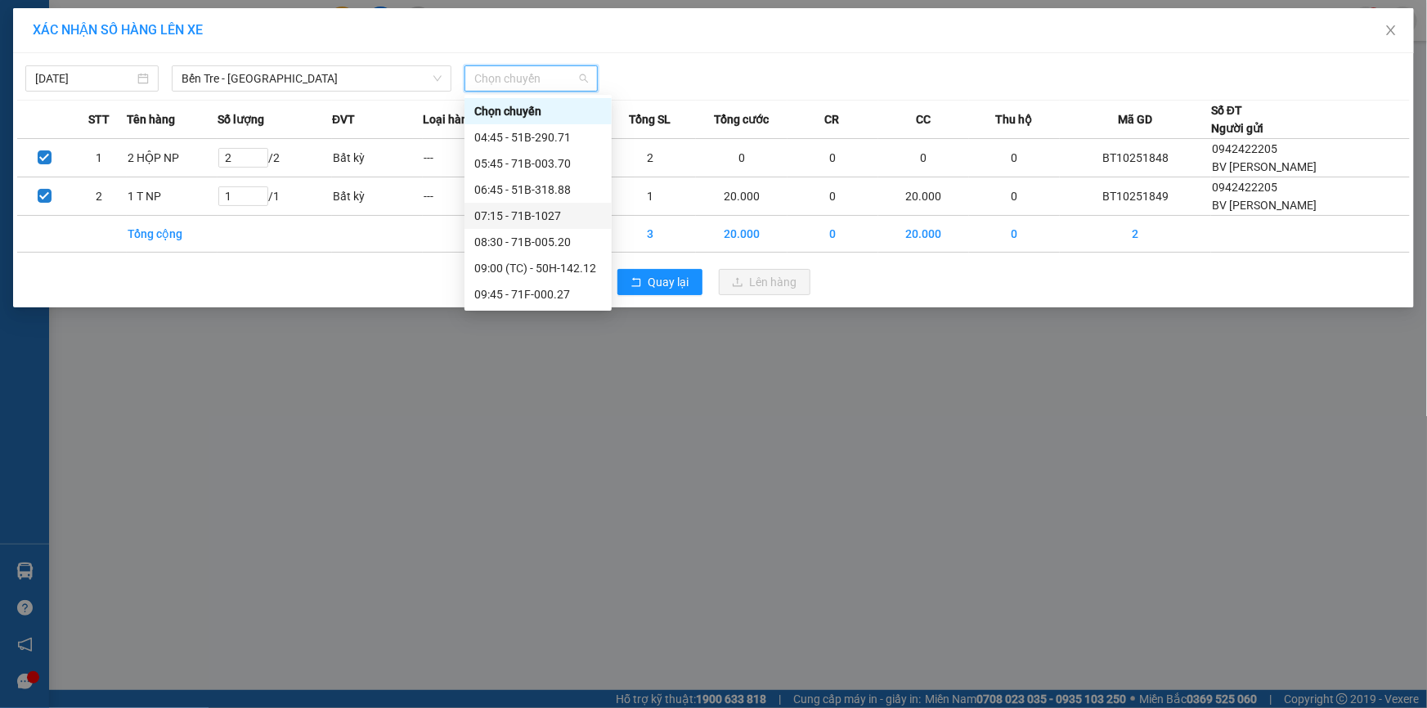
click at [545, 218] on div "07:15 - 71B-1027" at bounding box center [538, 216] width 128 height 18
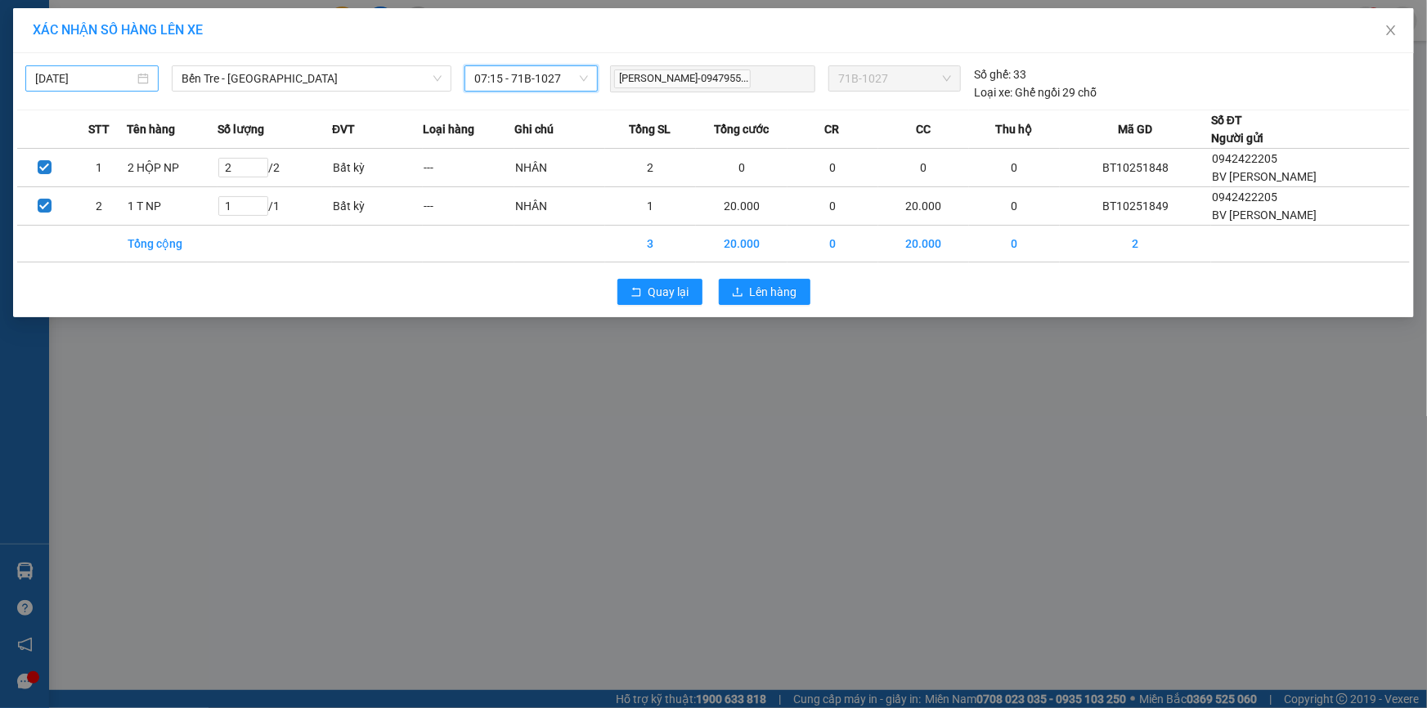
click at [98, 83] on input "[DATE]" at bounding box center [84, 79] width 99 height 18
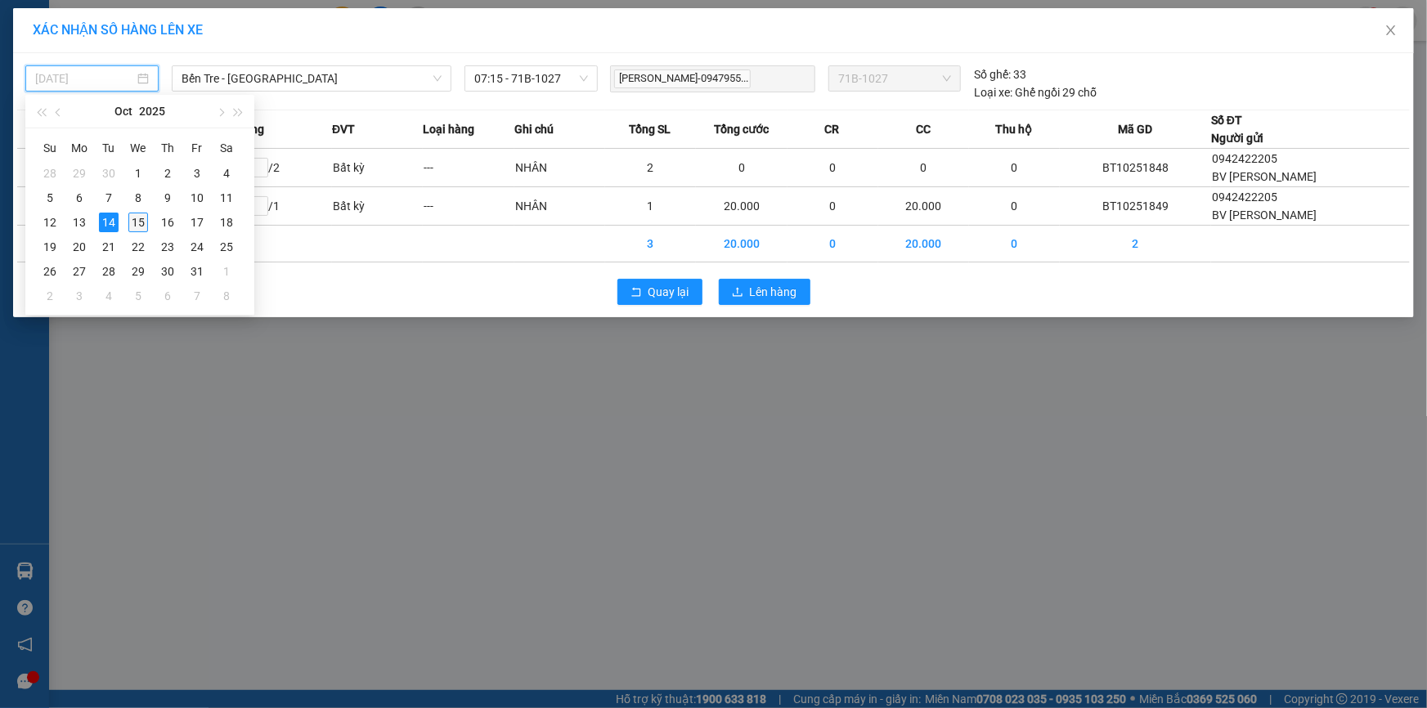
click at [134, 222] on div "15" at bounding box center [138, 223] width 20 height 20
type input "[DATE]"
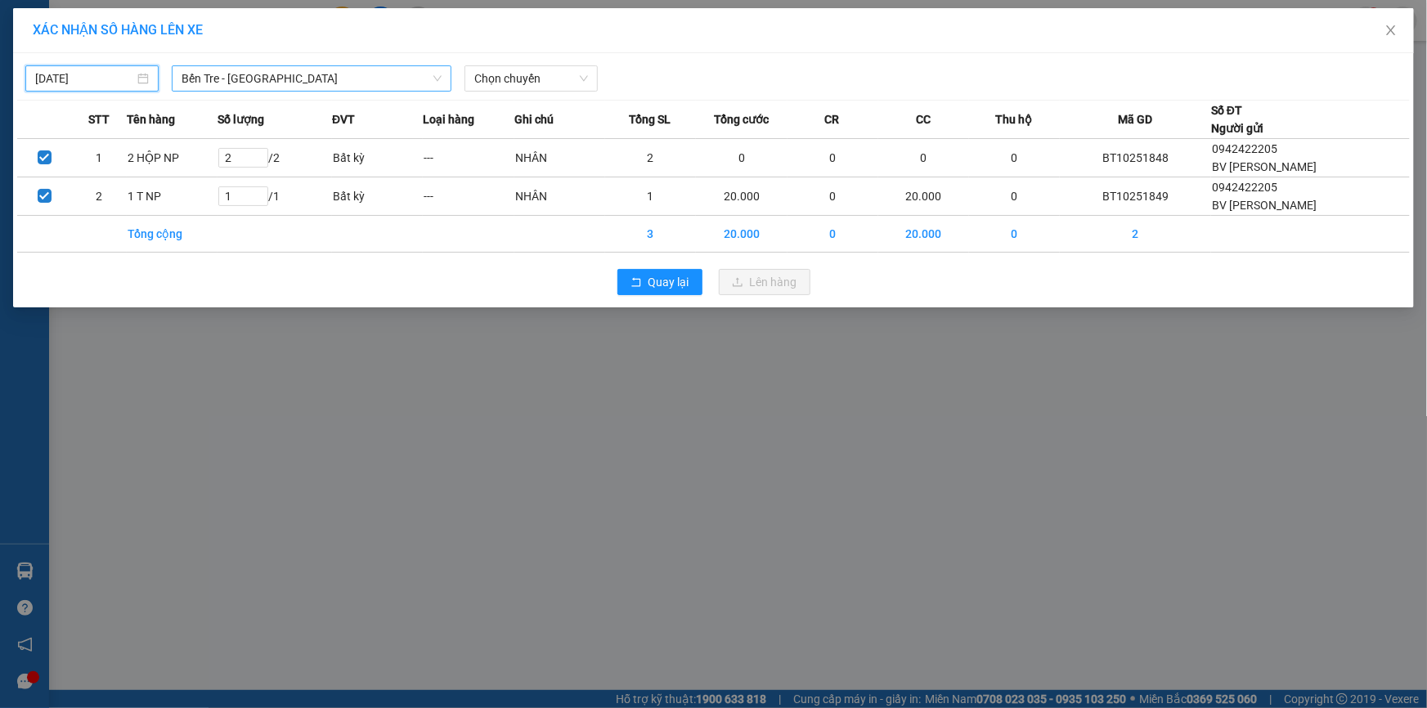
click at [310, 77] on span "Bến Tre - [GEOGRAPHIC_DATA]" at bounding box center [312, 78] width 260 height 25
click at [483, 77] on span "Chọn chuyến" at bounding box center [531, 78] width 114 height 25
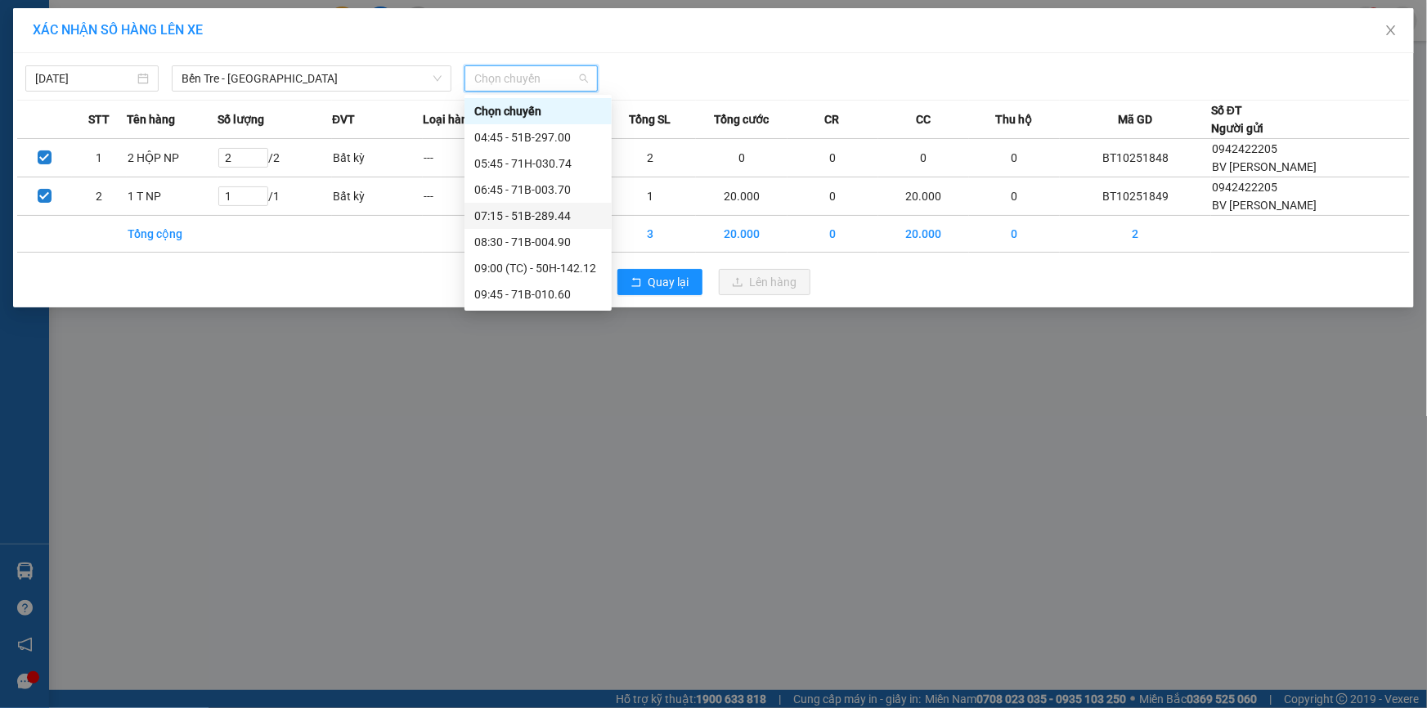
click at [538, 218] on div "07:15 - 51B-289.44" at bounding box center [538, 216] width 128 height 18
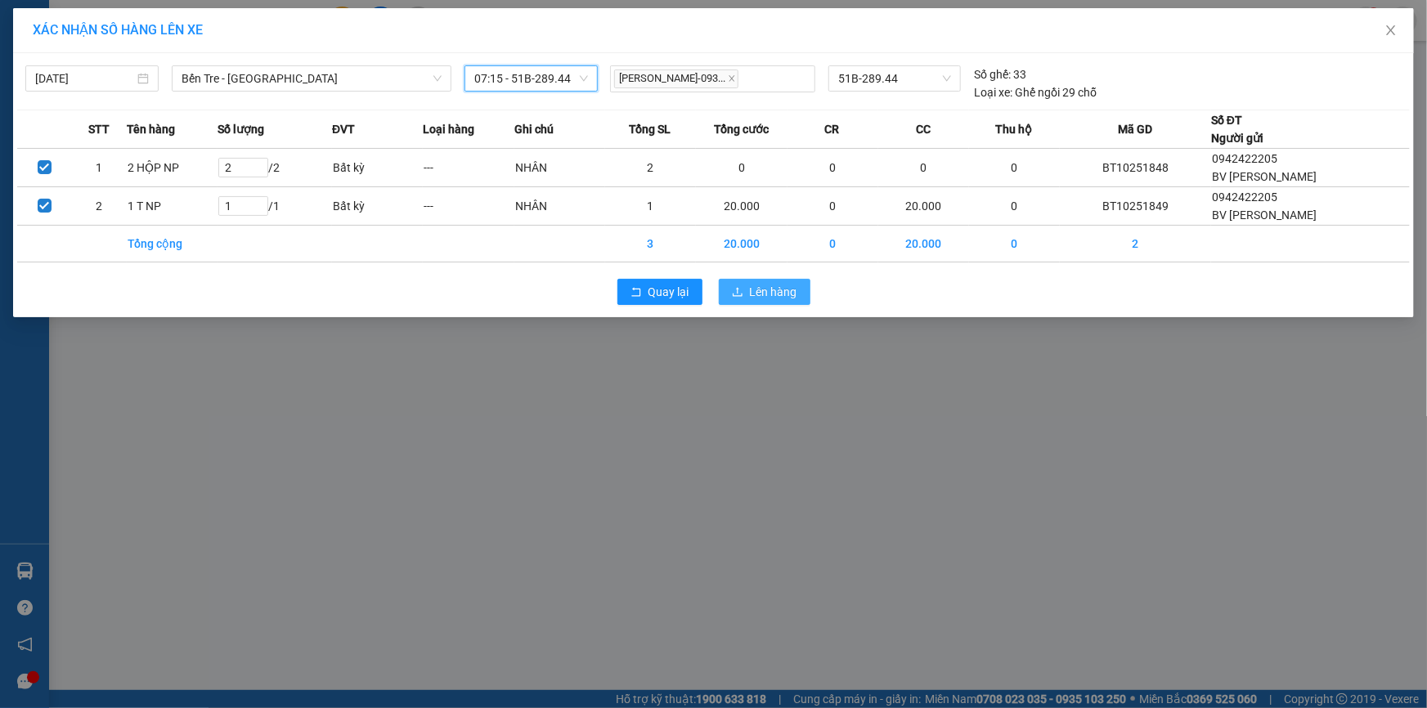
click at [752, 299] on span "Lên hàng" at bounding box center [773, 292] width 47 height 18
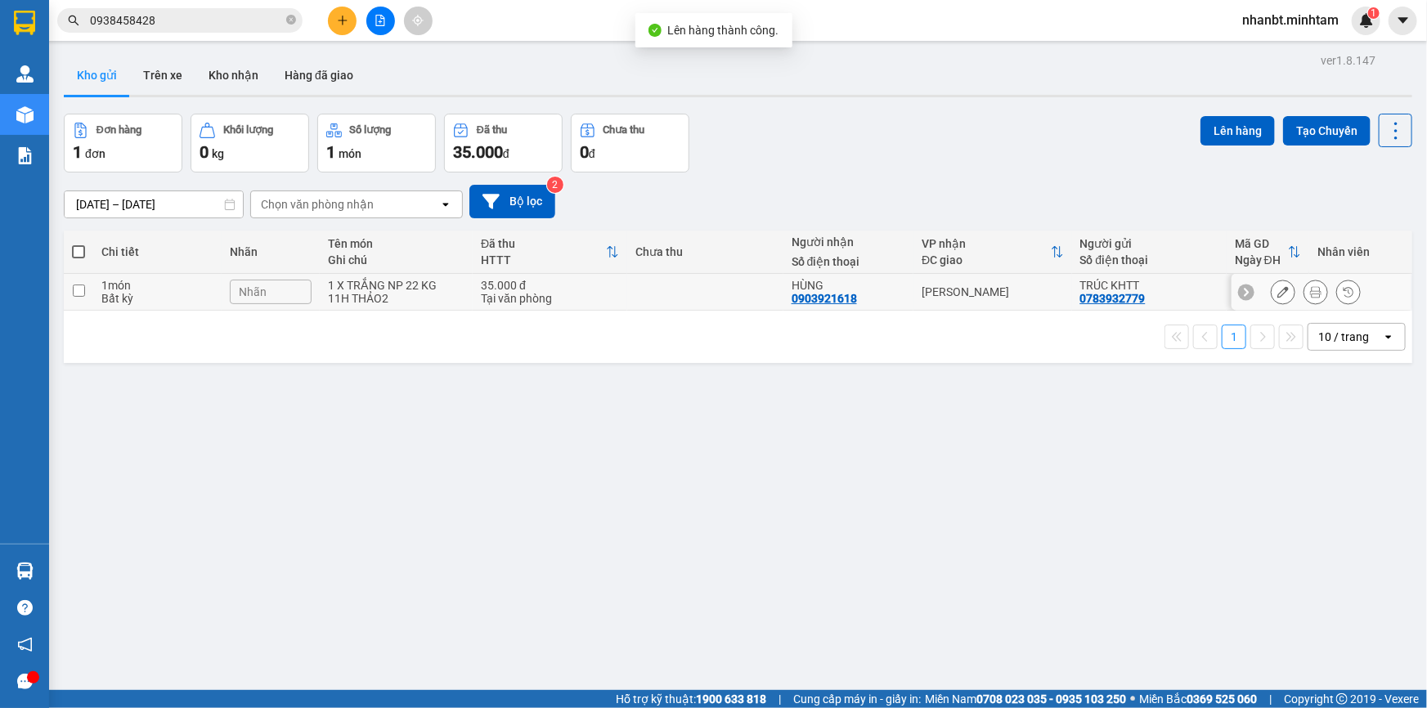
click at [82, 292] on input "checkbox" at bounding box center [79, 291] width 12 height 12
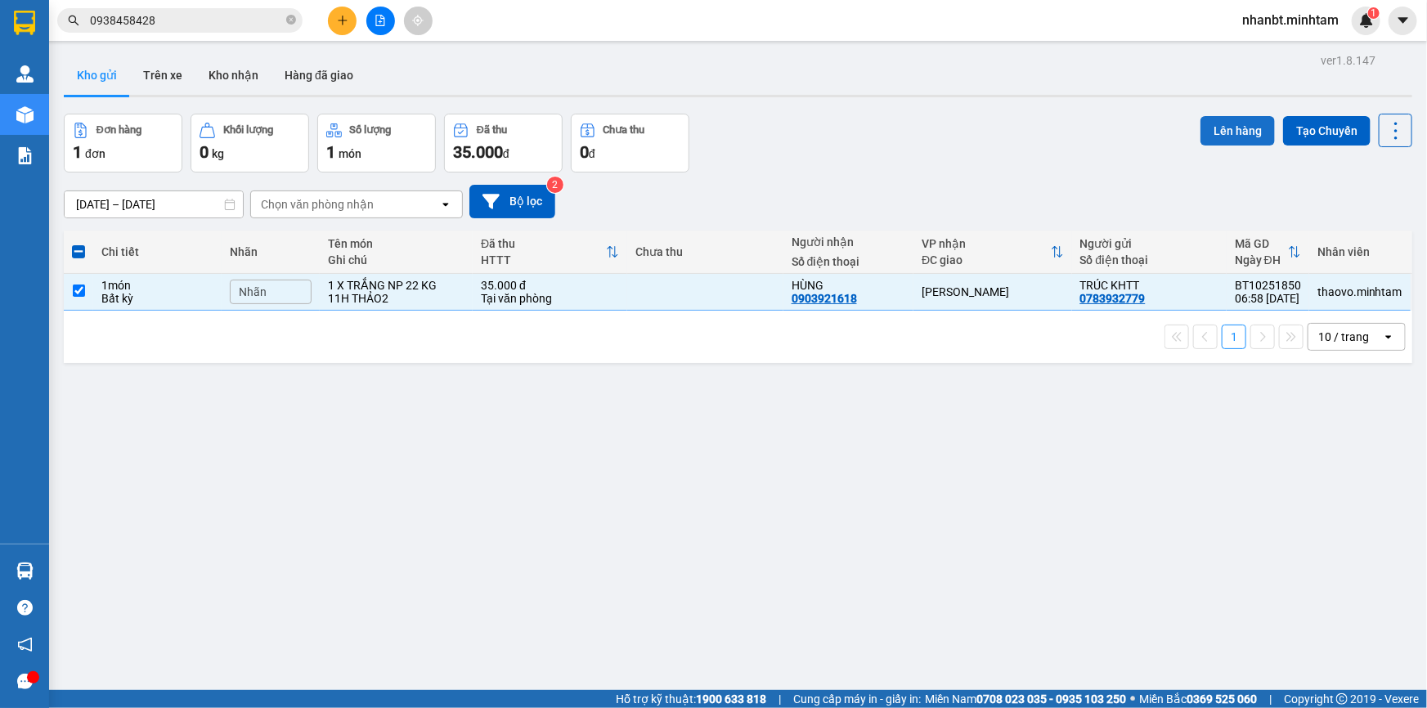
click at [1234, 131] on button "Lên hàng" at bounding box center [1238, 130] width 74 height 29
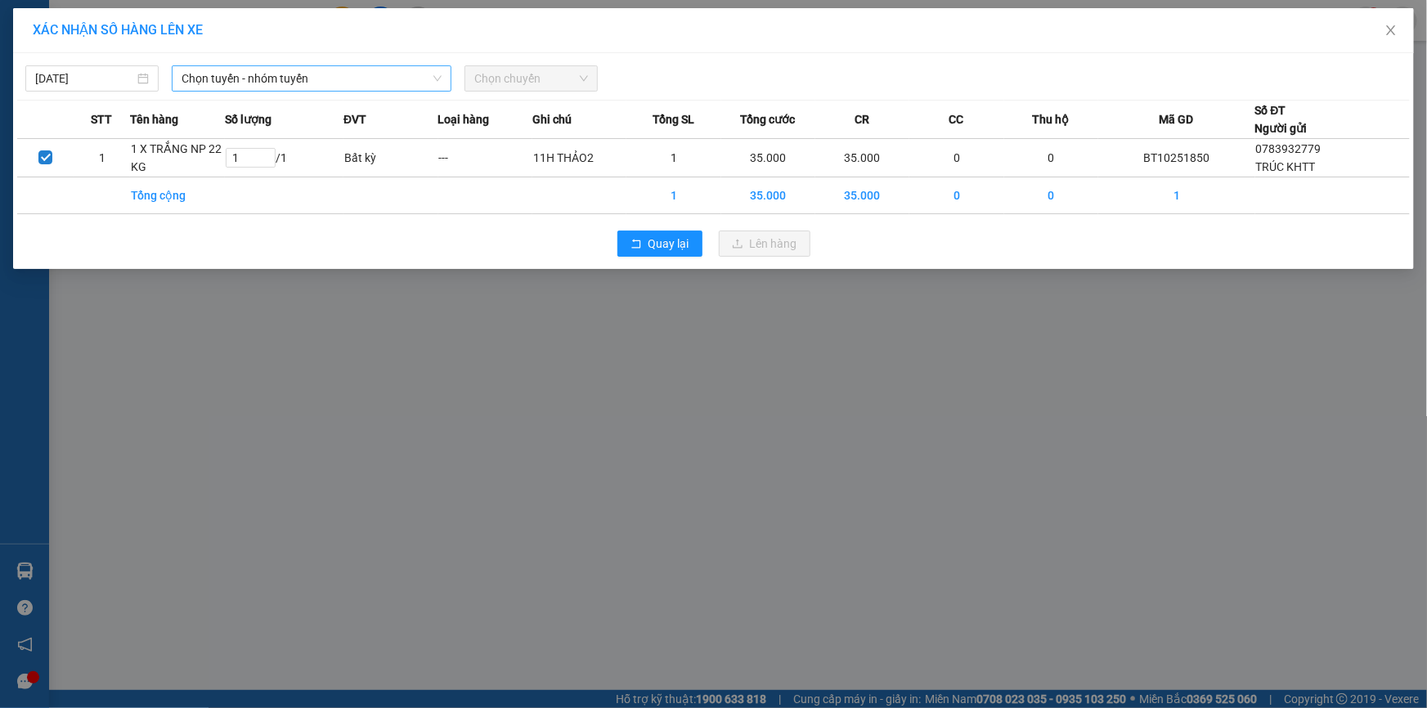
click at [292, 78] on span "Chọn tuyến - nhóm tuyến" at bounding box center [312, 78] width 260 height 25
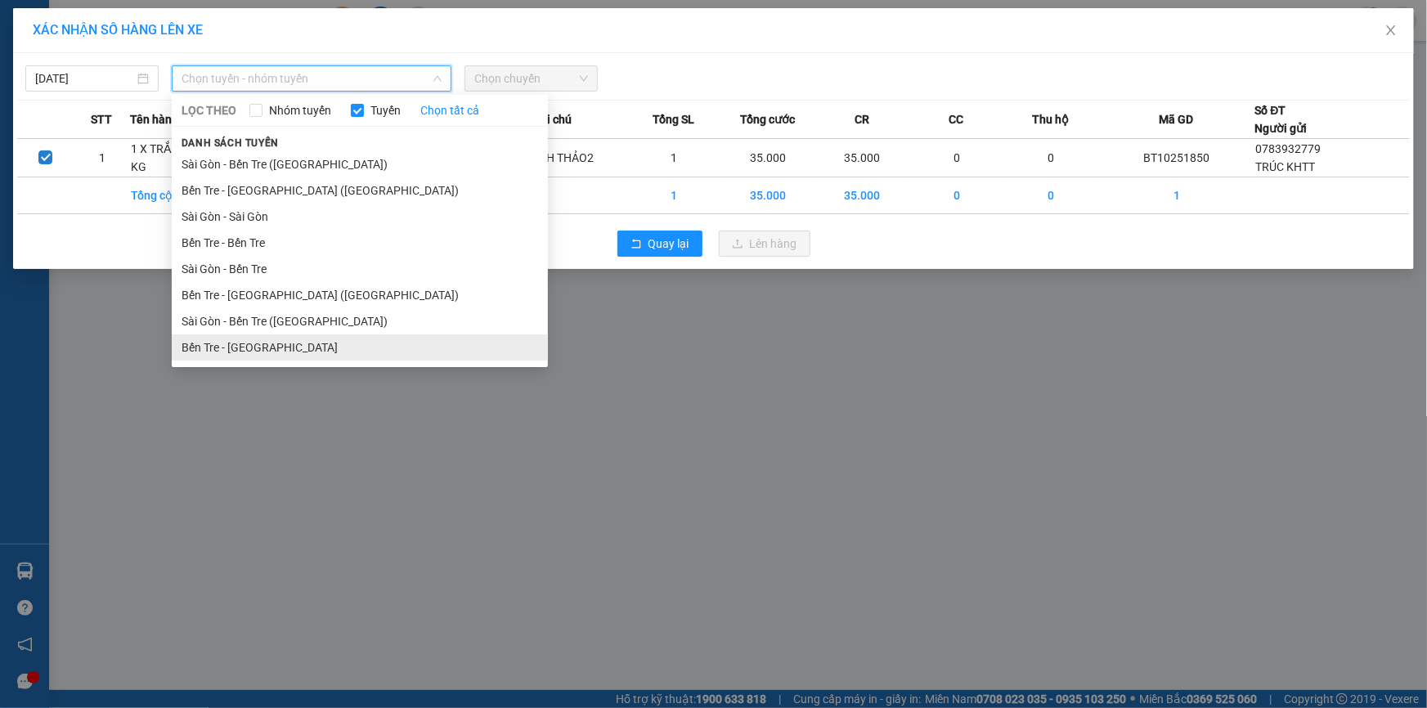
click at [264, 342] on li "Bến Tre - [GEOGRAPHIC_DATA]" at bounding box center [360, 347] width 376 height 26
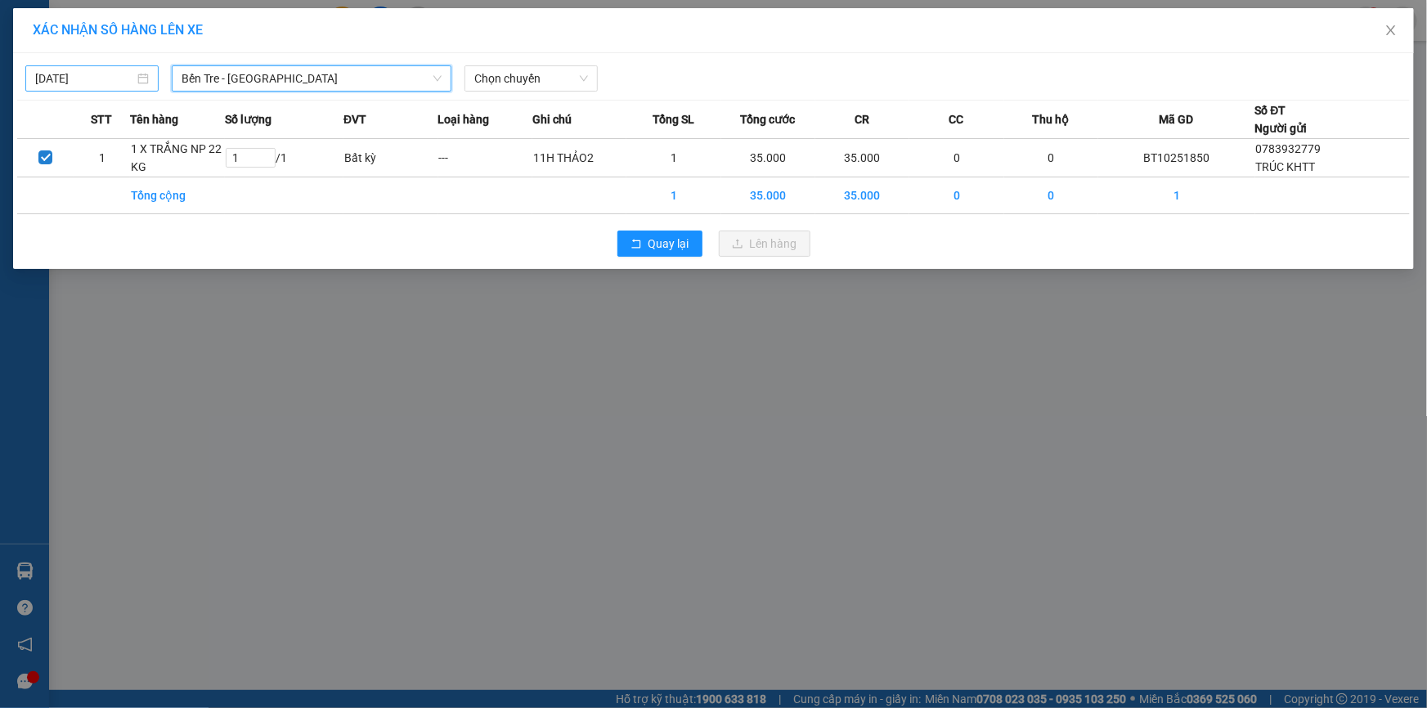
click at [88, 77] on input "[DATE]" at bounding box center [84, 79] width 99 height 18
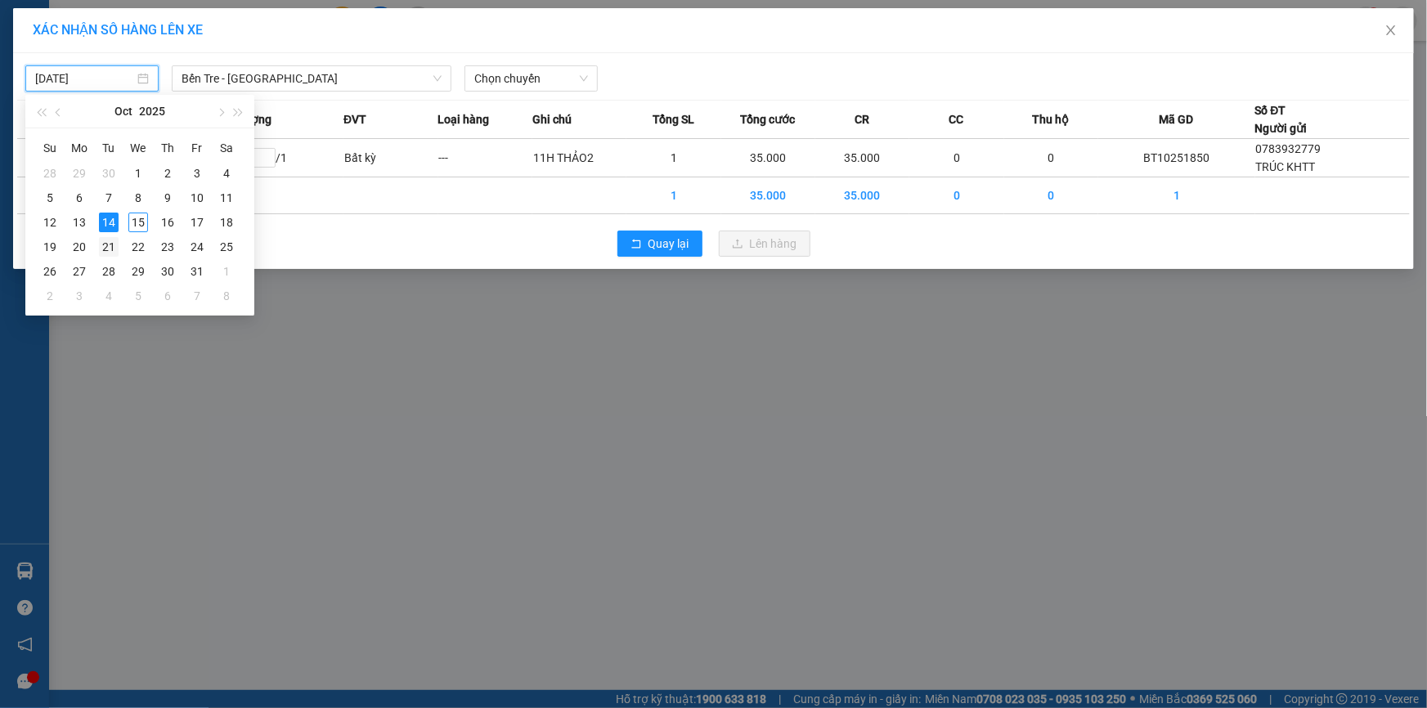
type input "[DATE]"
click at [138, 226] on div "15" at bounding box center [138, 223] width 20 height 20
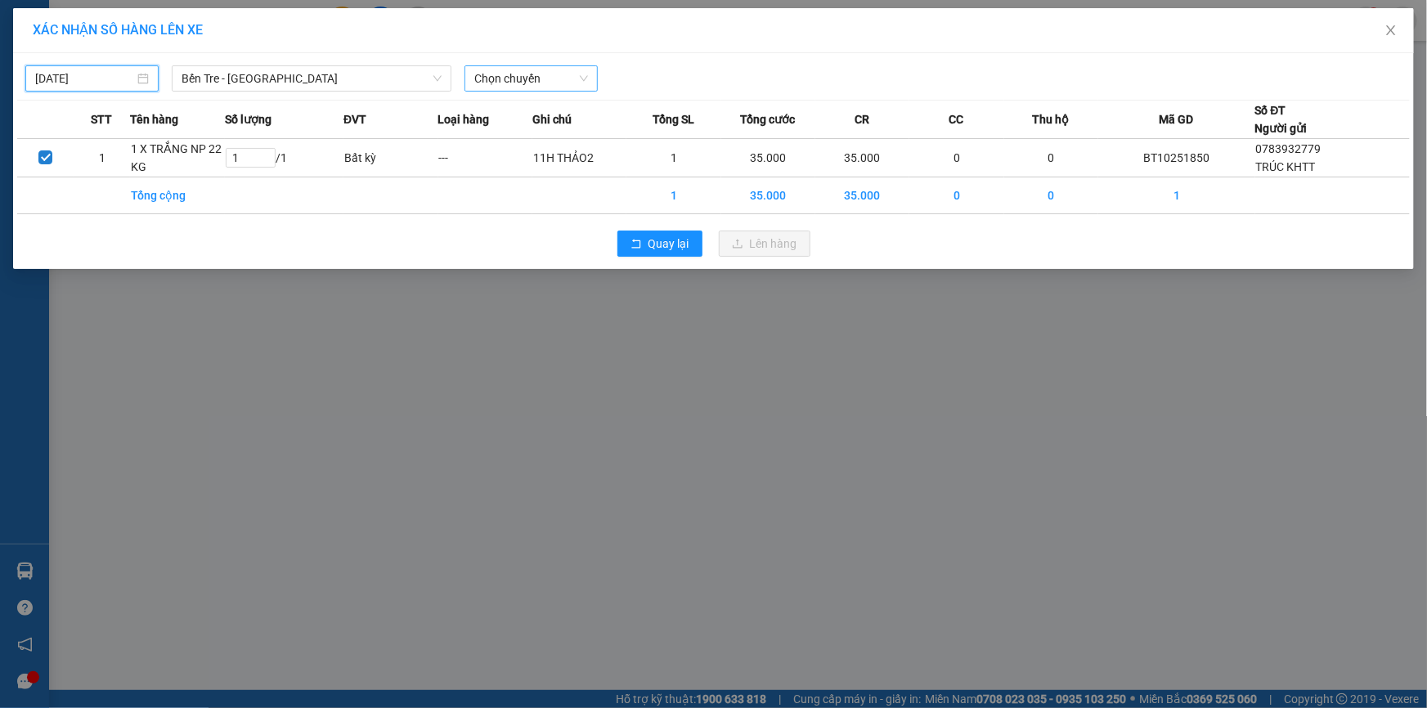
click at [521, 82] on span "Chọn chuyến" at bounding box center [531, 78] width 114 height 25
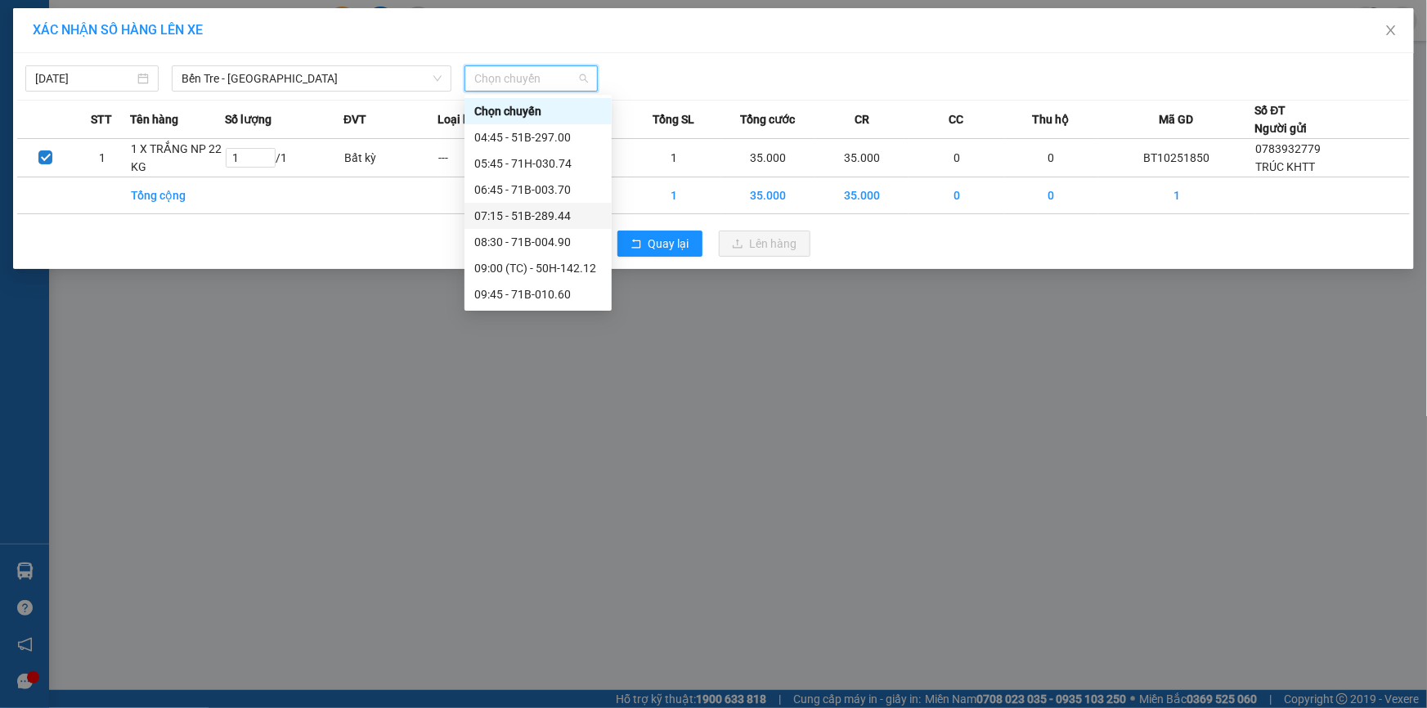
click at [544, 212] on div "07:15 - 51B-289.44" at bounding box center [538, 216] width 128 height 18
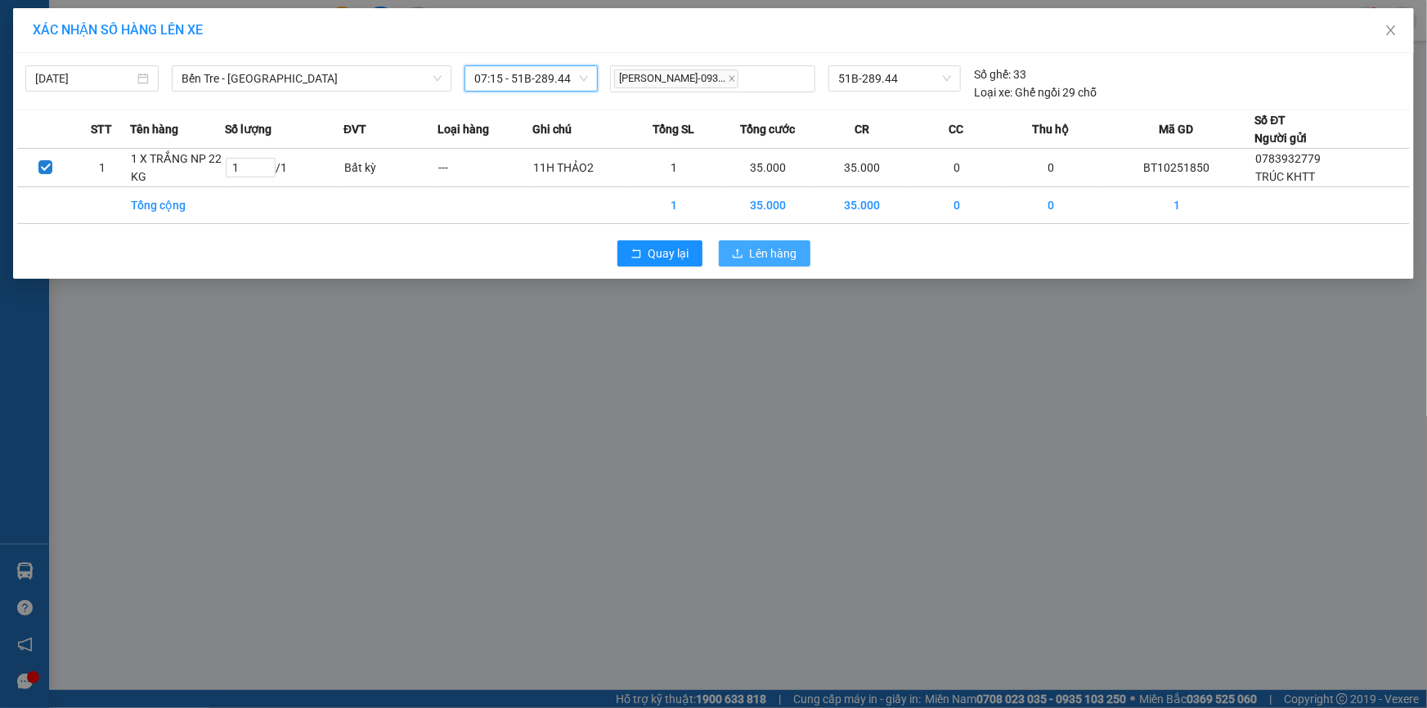
click at [750, 258] on span "Lên hàng" at bounding box center [773, 254] width 47 height 18
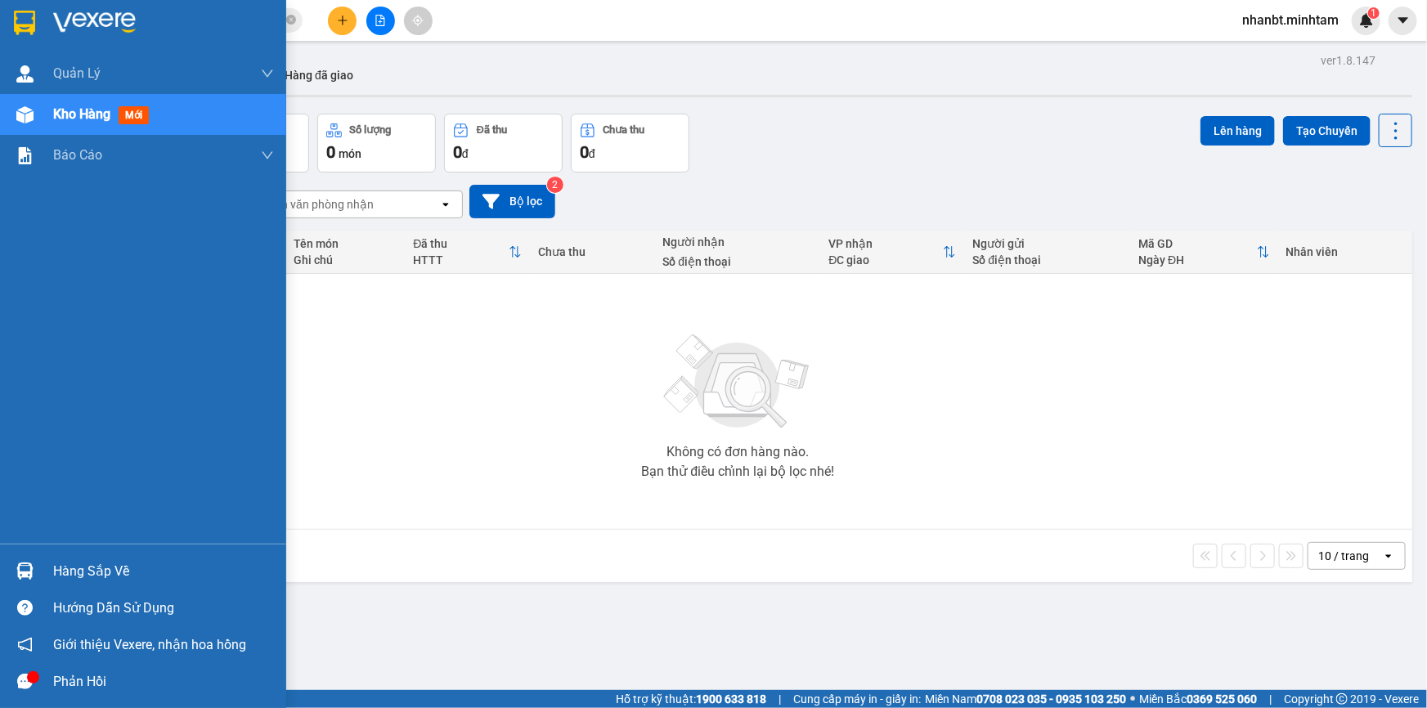
click at [89, 575] on div "Hàng sắp về" at bounding box center [163, 571] width 221 height 25
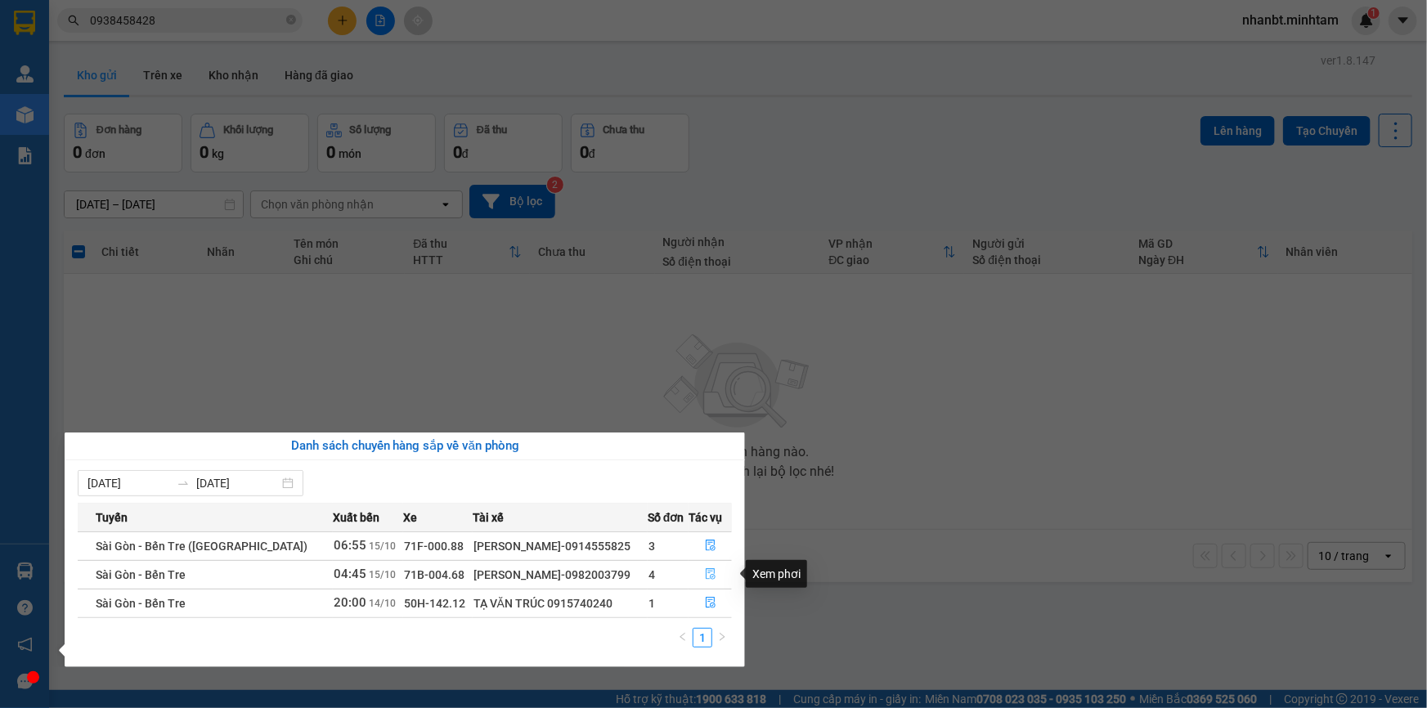
click at [712, 570] on button "button" at bounding box center [710, 575] width 42 height 26
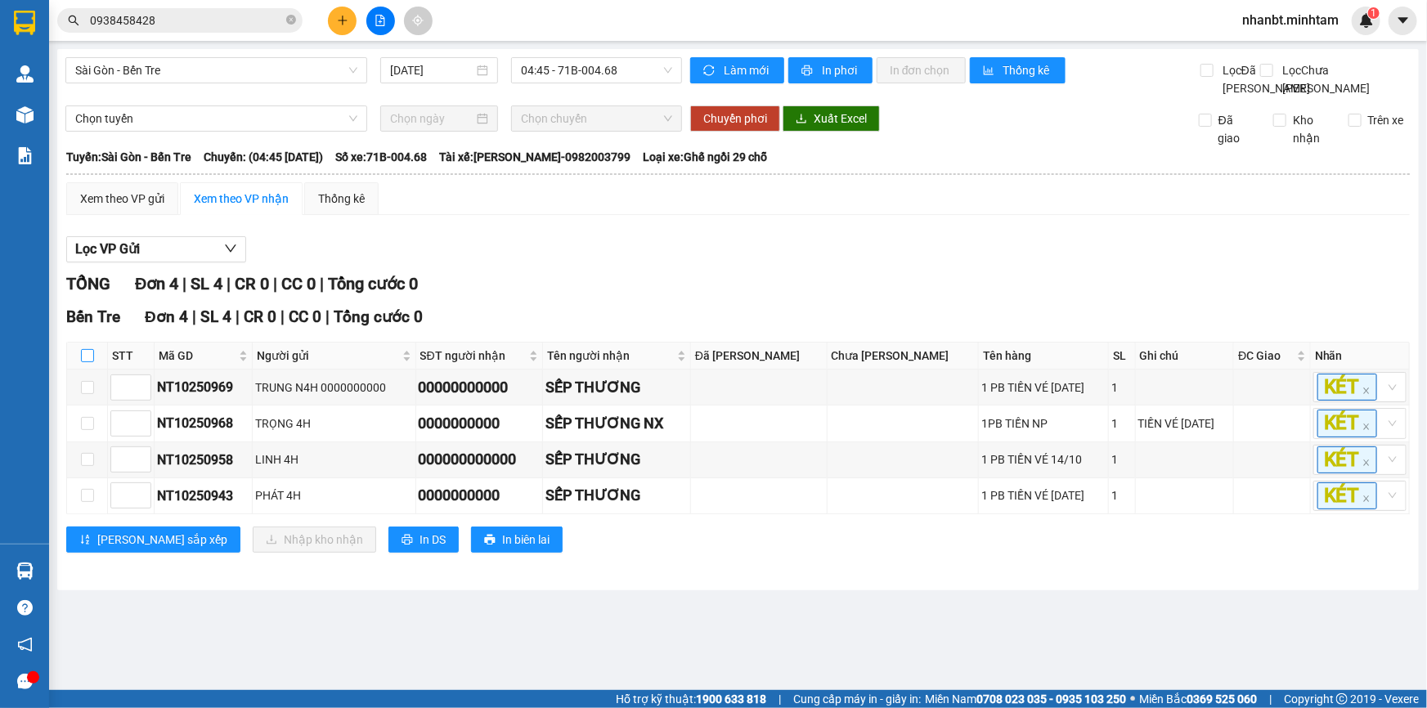
click at [85, 362] on input "checkbox" at bounding box center [87, 355] width 13 height 13
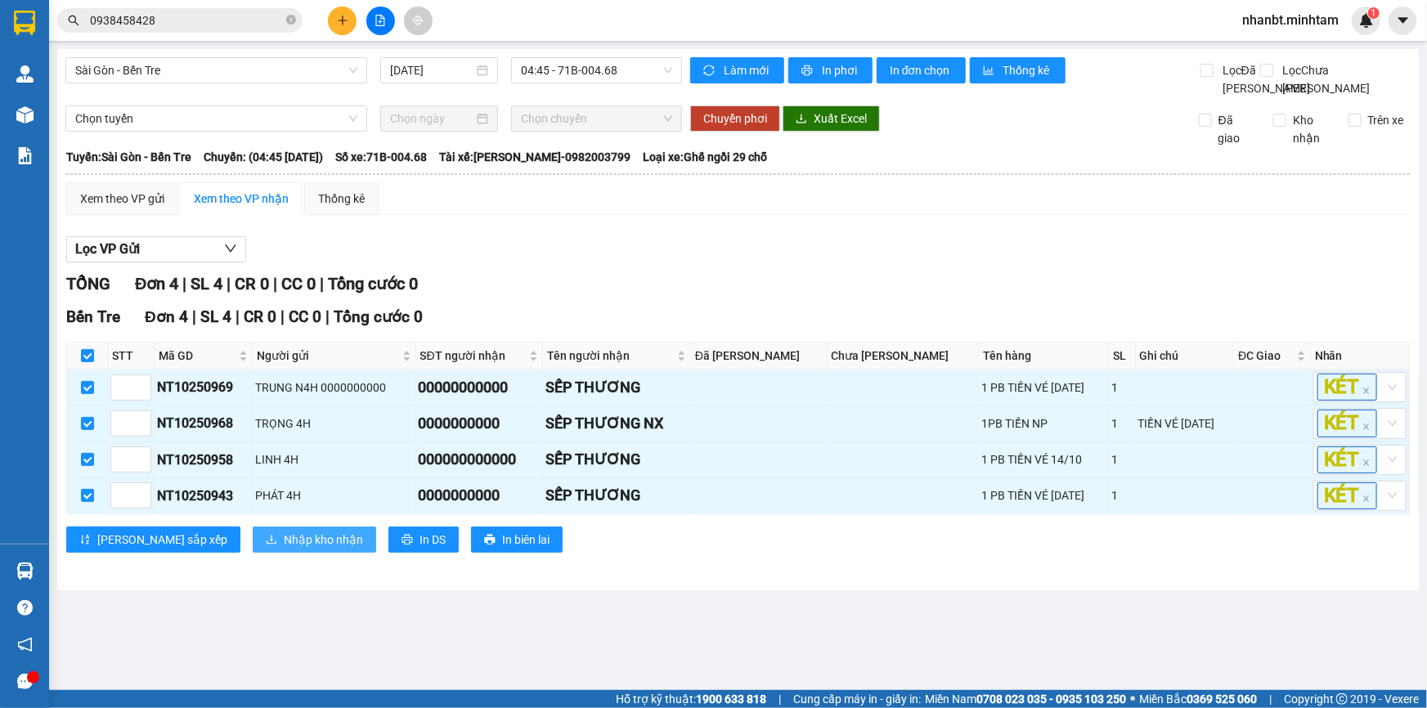
click at [284, 549] on span "Nhập kho nhận" at bounding box center [323, 540] width 79 height 18
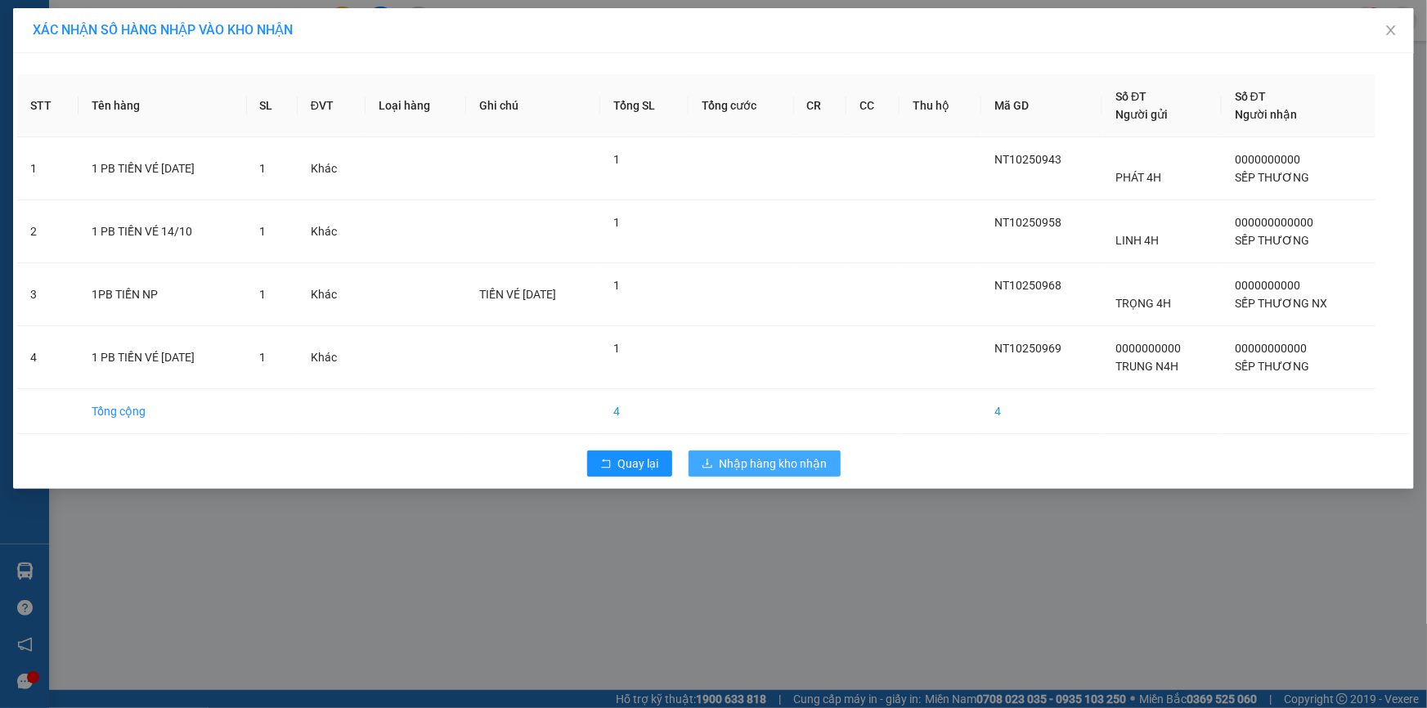
click at [741, 458] on span "Nhập hàng kho nhận" at bounding box center [774, 464] width 108 height 18
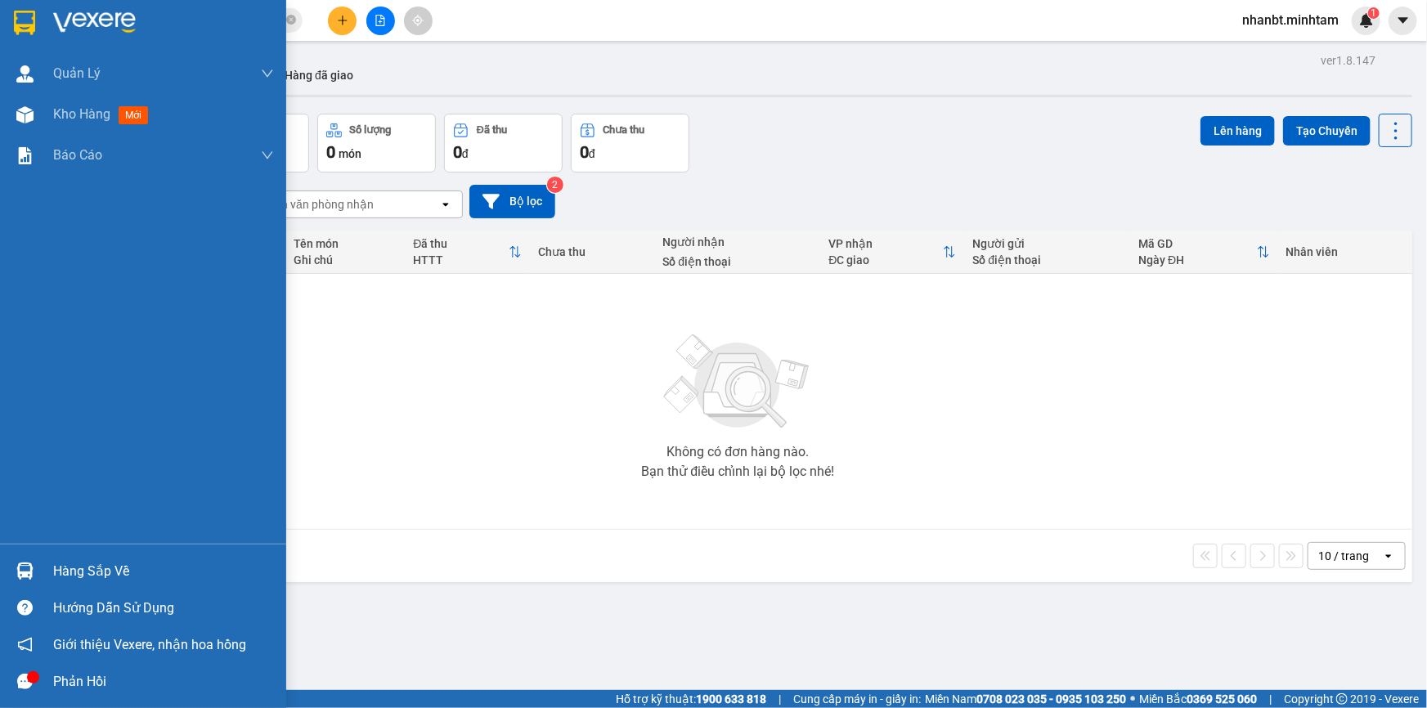
click at [11, 16] on div at bounding box center [25, 22] width 29 height 29
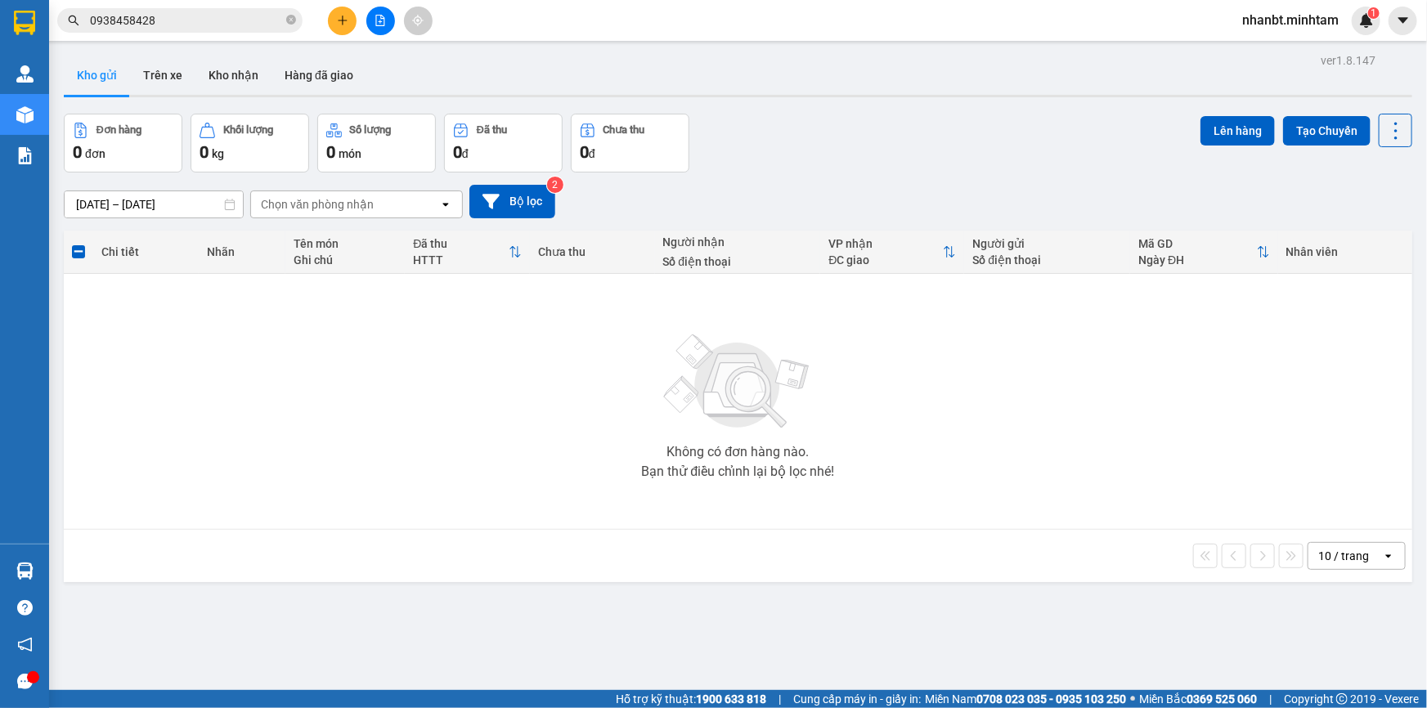
click at [181, 16] on input "0938458428" at bounding box center [186, 20] width 193 height 18
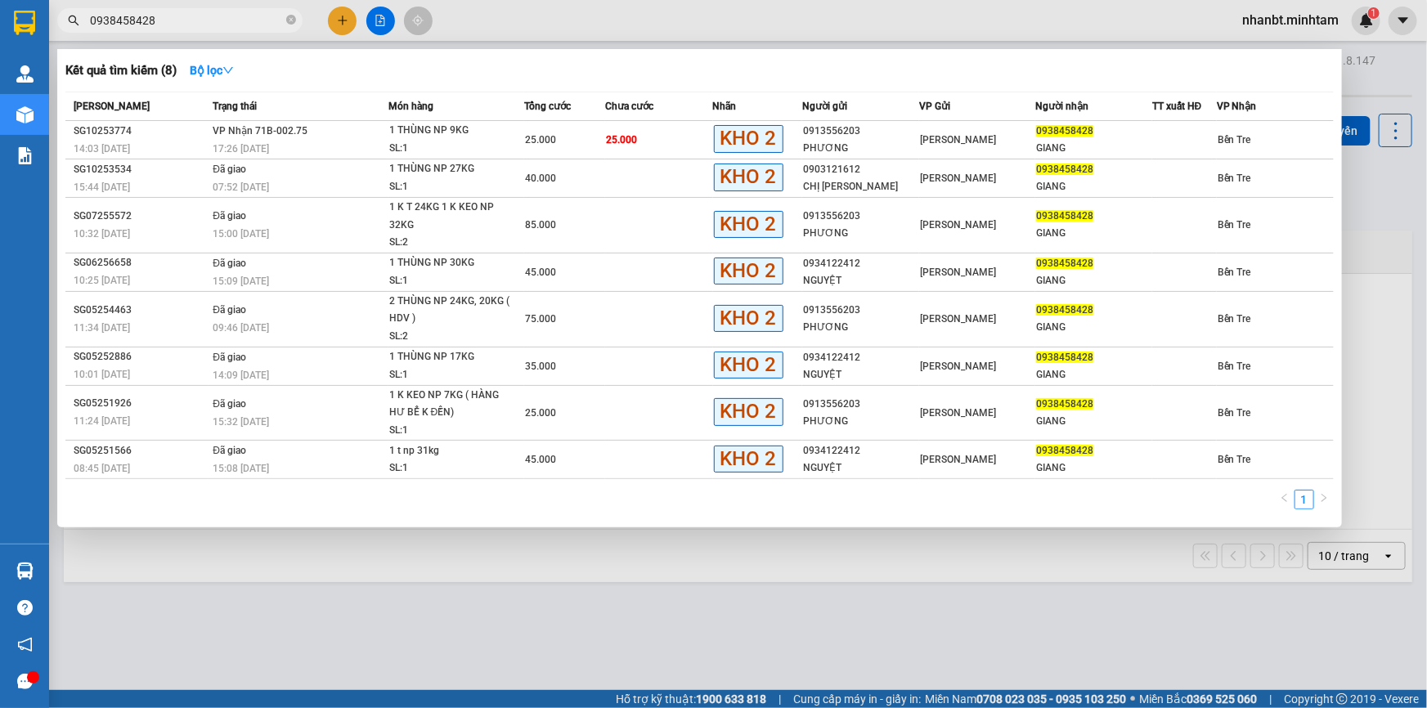
click at [181, 16] on input "0938458428" at bounding box center [186, 20] width 193 height 18
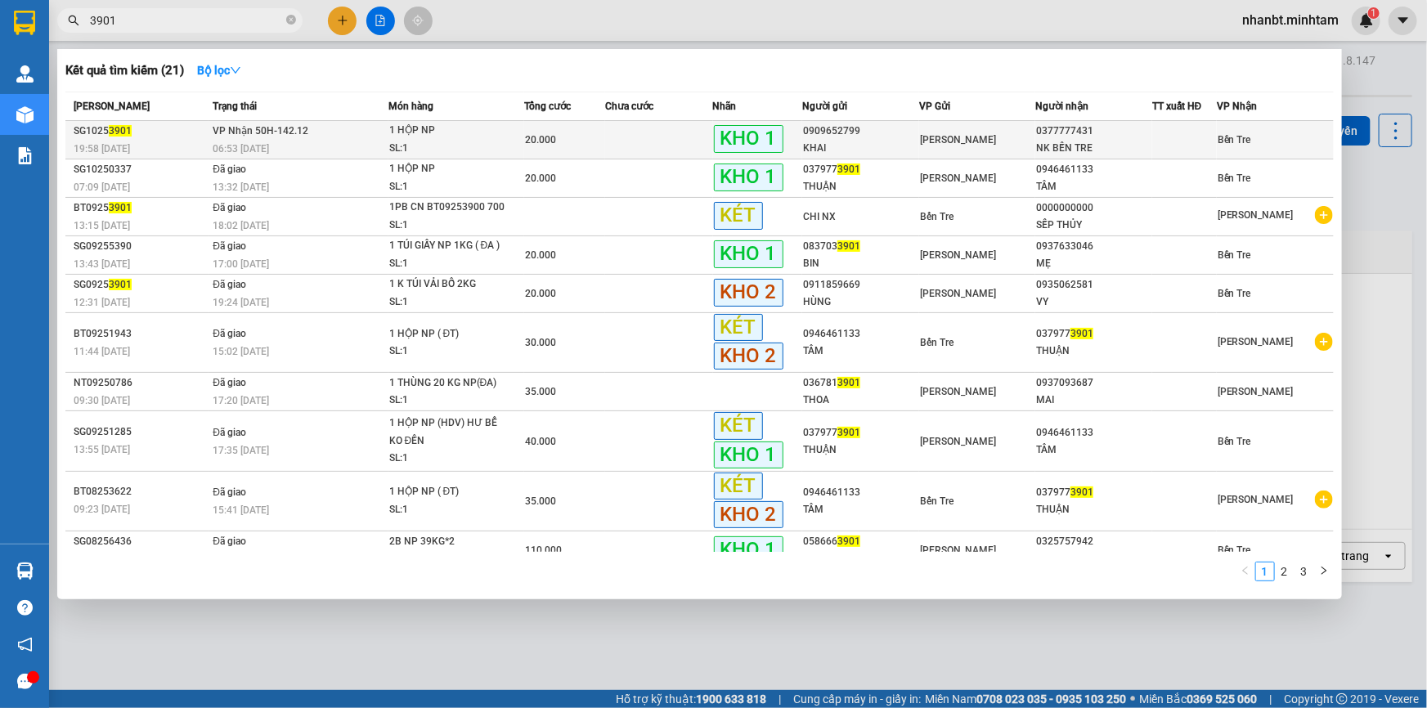
type input "3901"
click at [367, 134] on td "VP Nhận 50H-142.12 06:53 [DATE]" at bounding box center [298, 140] width 179 height 38
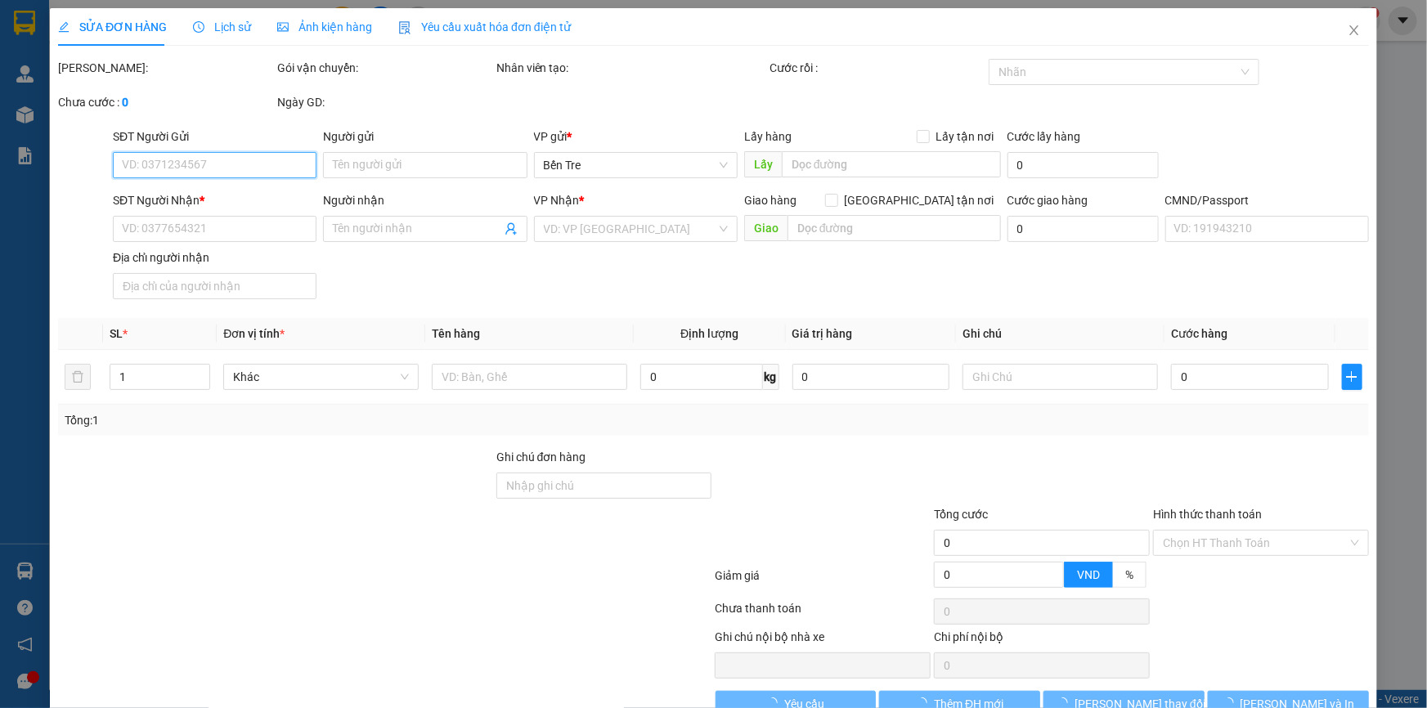
type input "0909652799"
type input "KHAI"
type input "0377777431"
type input "NK BẾN TRE"
type input "20.000"
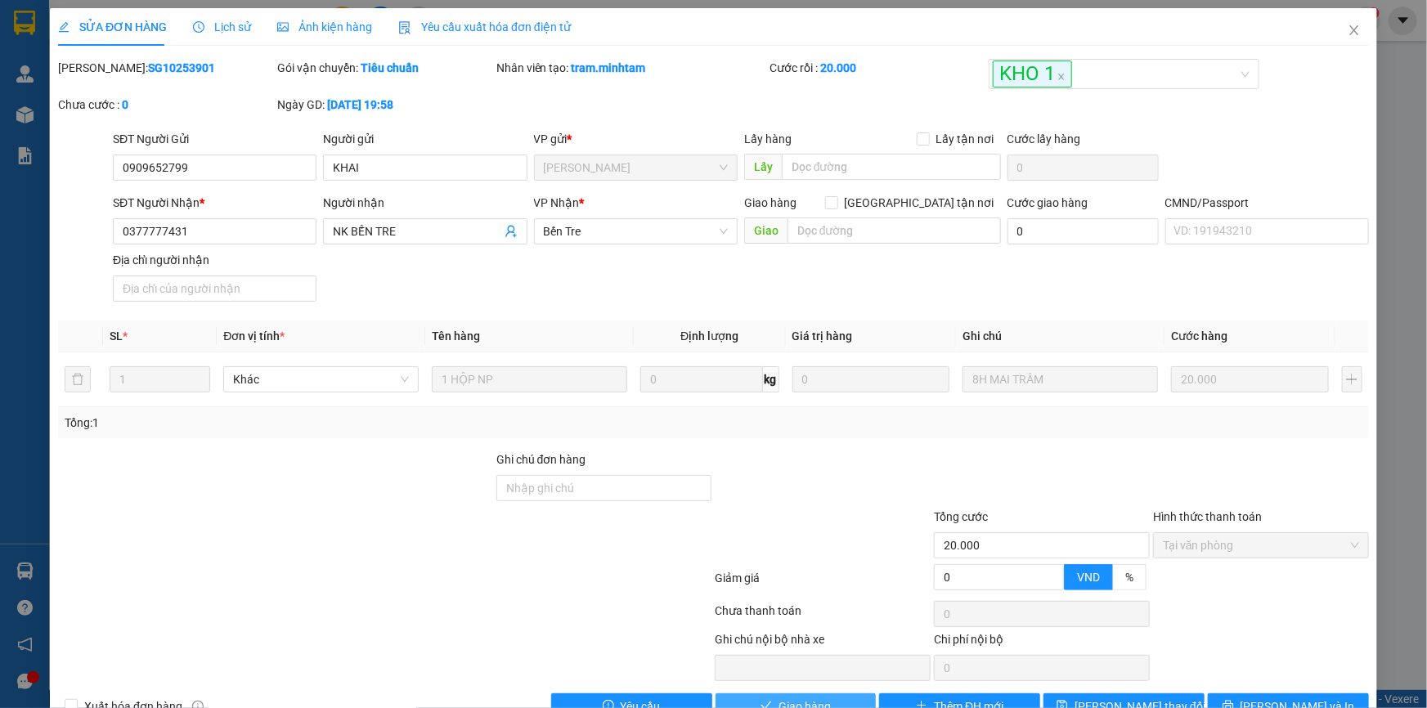
click at [828, 693] on button "Giao hàng" at bounding box center [796, 706] width 161 height 26
click at [828, 698] on span "Giao hàng" at bounding box center [805, 707] width 52 height 18
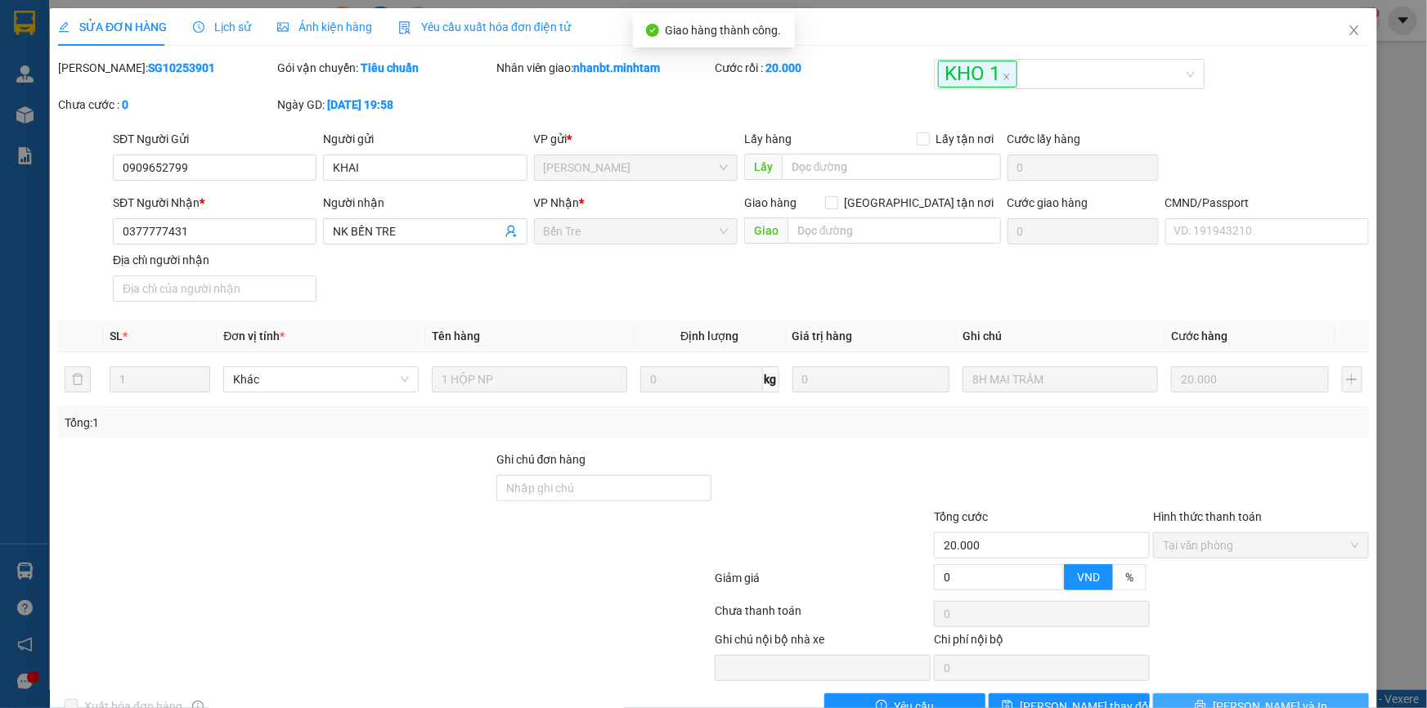
click at [1269, 698] on span "[PERSON_NAME] và In" at bounding box center [1270, 707] width 114 height 18
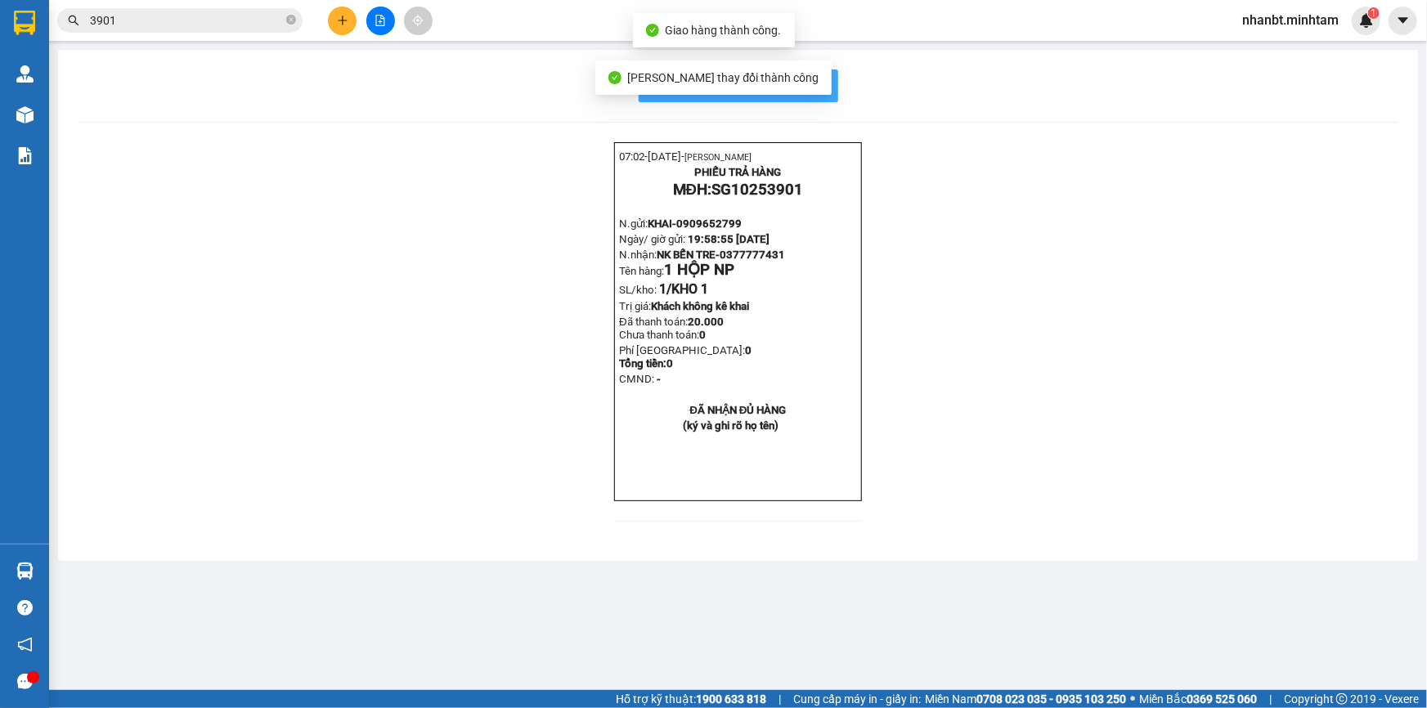
click at [825, 90] on button "In mẫu biên lai tự cấu hình" at bounding box center [739, 86] width 200 height 33
click at [353, 25] on button at bounding box center [342, 21] width 29 height 29
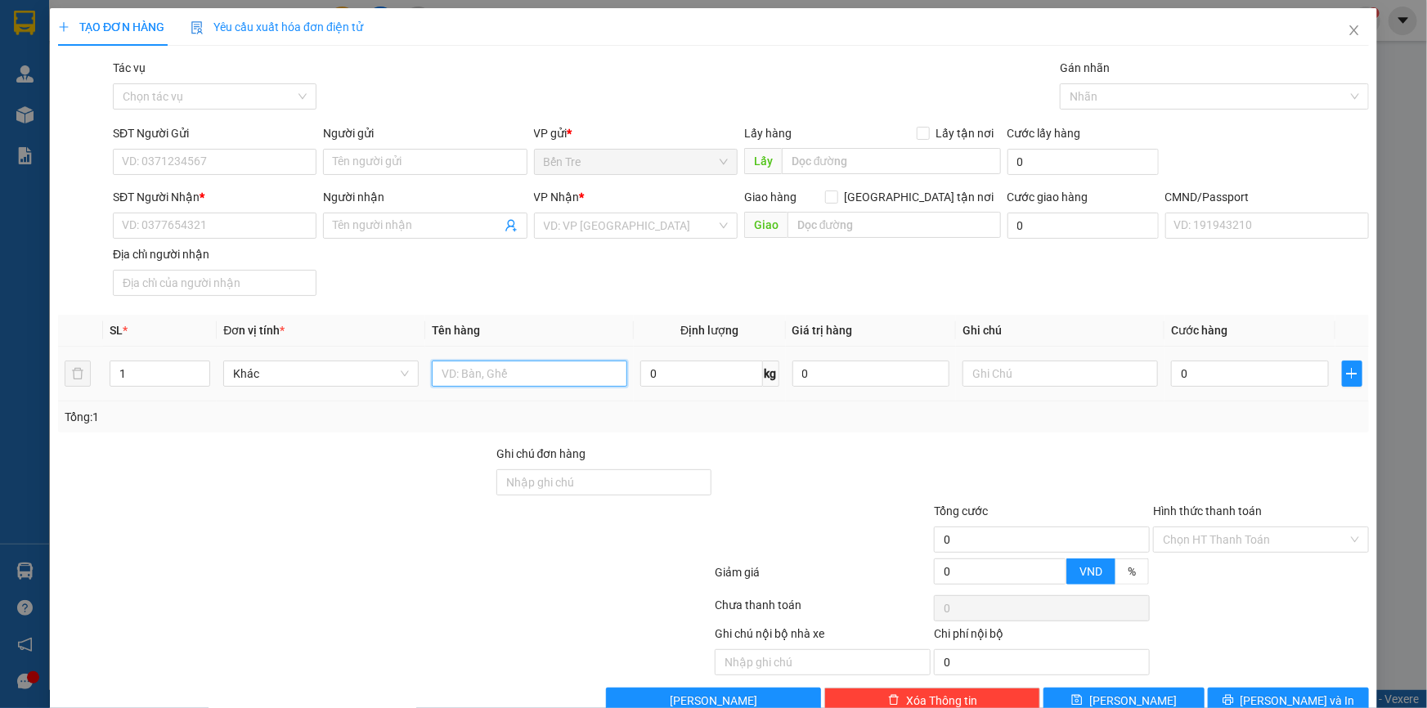
click at [501, 373] on input "text" at bounding box center [529, 374] width 195 height 26
click at [478, 369] on input "text" at bounding box center [529, 374] width 195 height 26
type input "1GB NP 13 KG ( ĐA )"
click at [233, 162] on input "SĐT Người Gửi" at bounding box center [215, 162] width 204 height 26
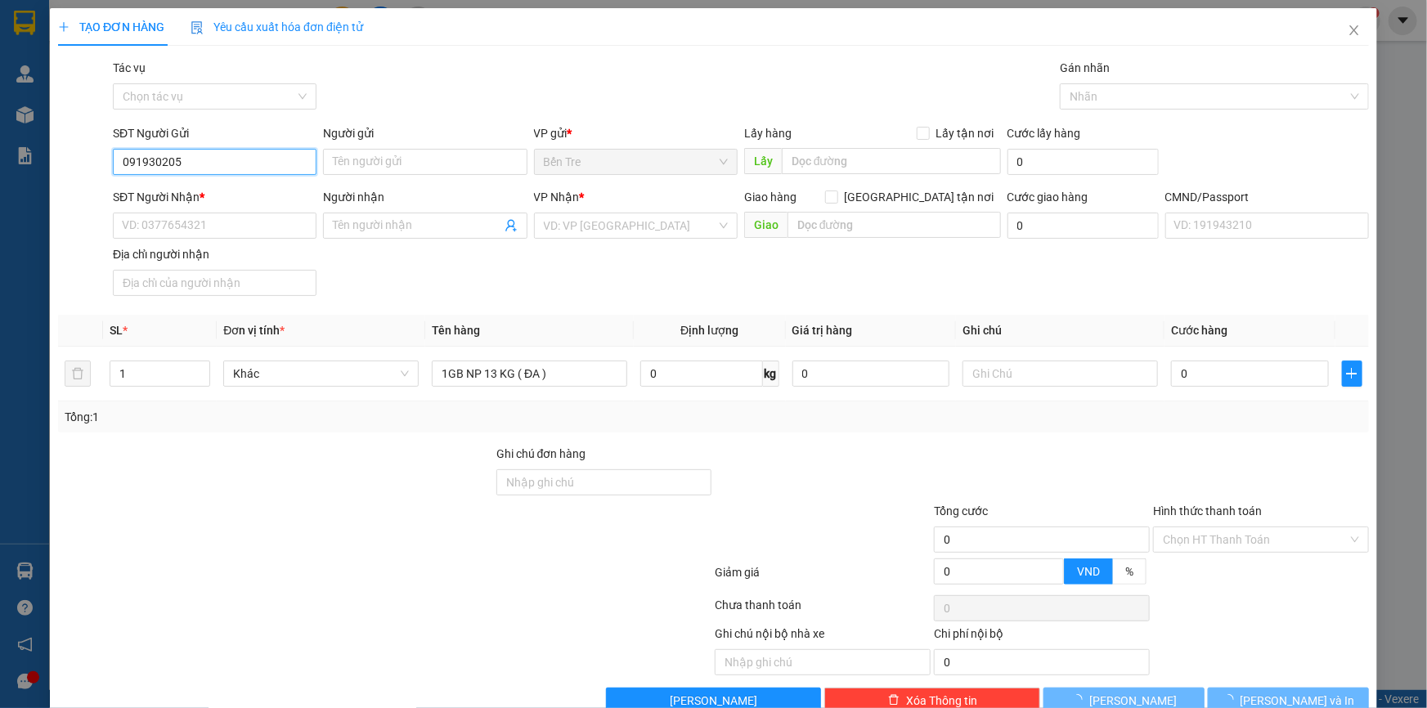
type input "0919302058"
click at [199, 164] on input "0919302058" at bounding box center [215, 162] width 204 height 26
click at [197, 164] on input "0919302058" at bounding box center [215, 162] width 204 height 26
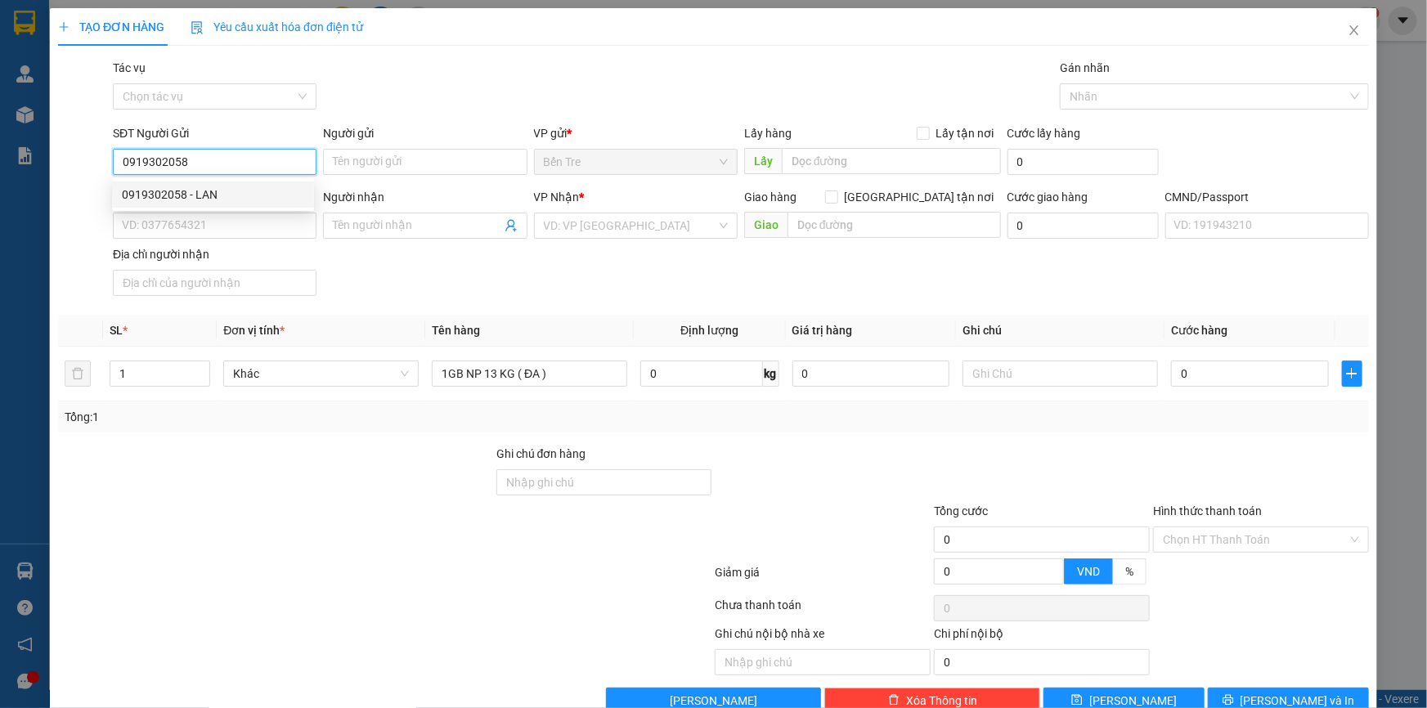
click at [191, 189] on div "0919302058 - LAN" at bounding box center [213, 195] width 182 height 18
type input "LAN"
type input "0909905698"
type input "CHÍ HIẾU"
type input "0919302058"
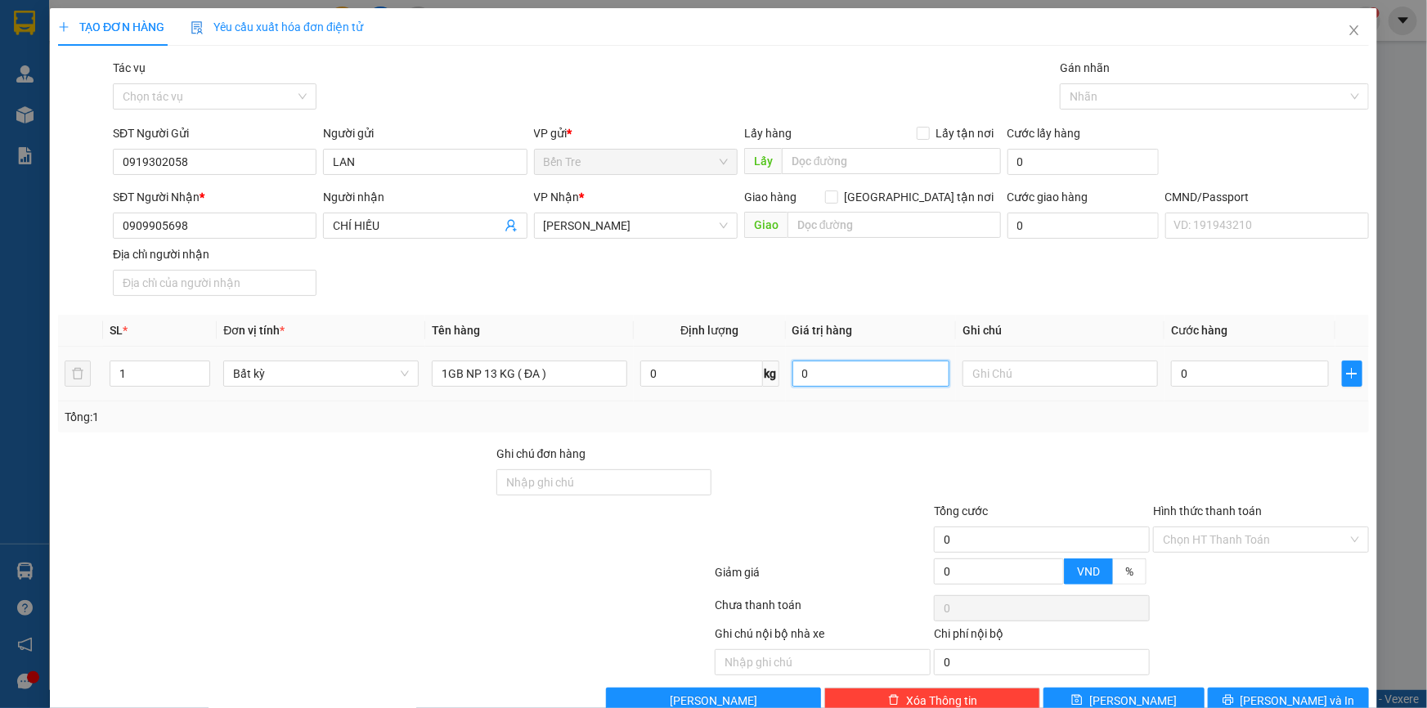
click at [846, 379] on input "0" at bounding box center [871, 374] width 158 height 26
type input "300.000"
drag, startPoint x: 834, startPoint y: 435, endPoint x: 855, endPoint y: 429, distance: 22.2
click at [842, 433] on div "Transit Pickup Surcharge Ids Transit Deliver Surcharge Ids Transit Deliver Surc…" at bounding box center [713, 386] width 1311 height 655
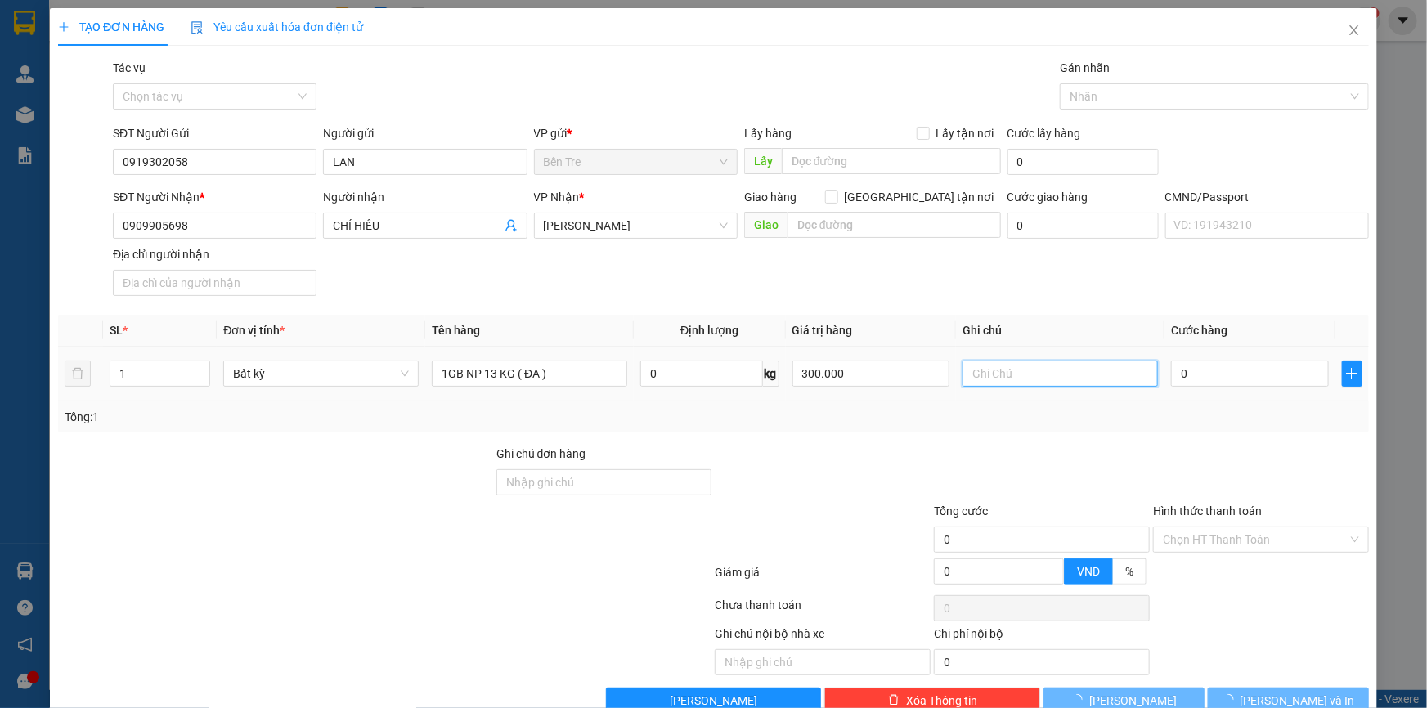
click at [991, 375] on input "text" at bounding box center [1060, 374] width 195 height 26
type input "30"
drag, startPoint x: 1012, startPoint y: 377, endPoint x: 945, endPoint y: 405, distance: 73.4
click at [945, 405] on div "SL * Đơn vị tính * Tên hàng Định lượng Giá trị hàng Ghi chú Cước hàng 1 Bất kỳ …" at bounding box center [713, 374] width 1311 height 118
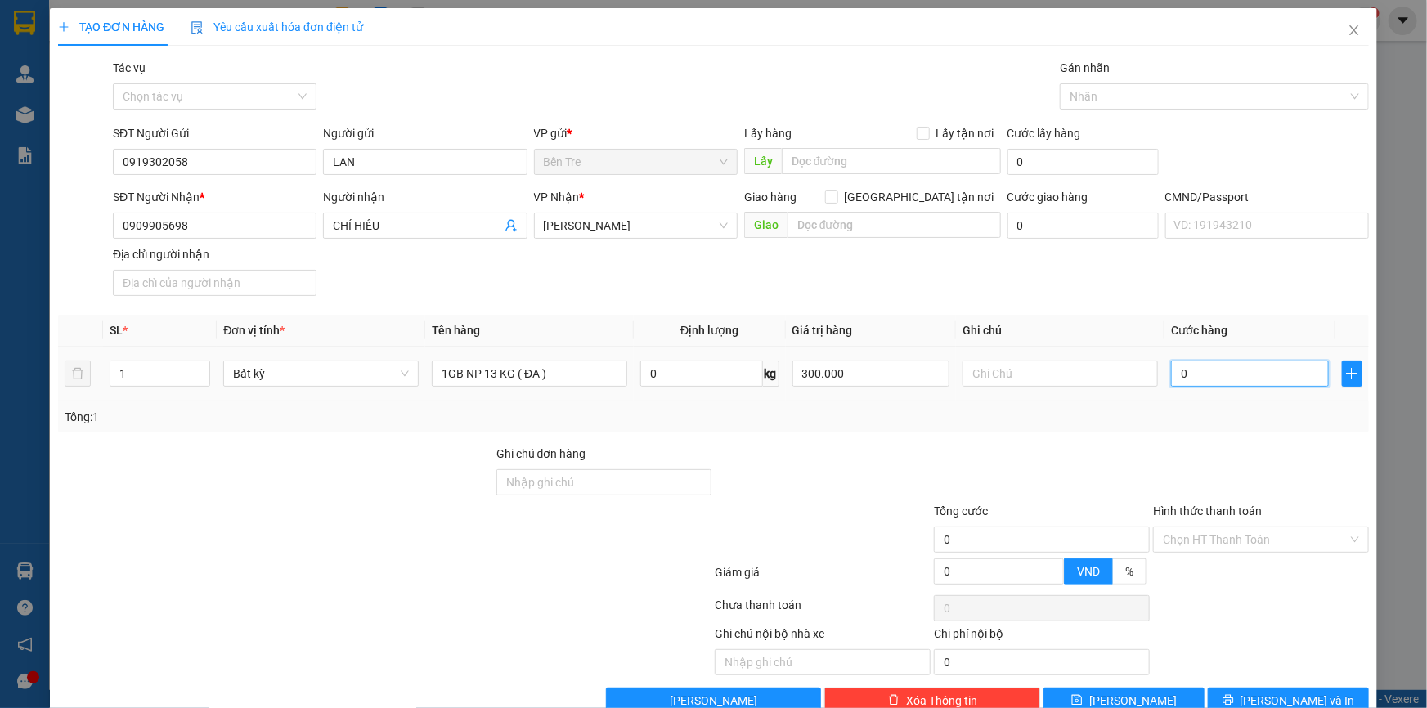
click at [1246, 375] on input "0" at bounding box center [1250, 374] width 158 height 26
type input "3"
type input "30"
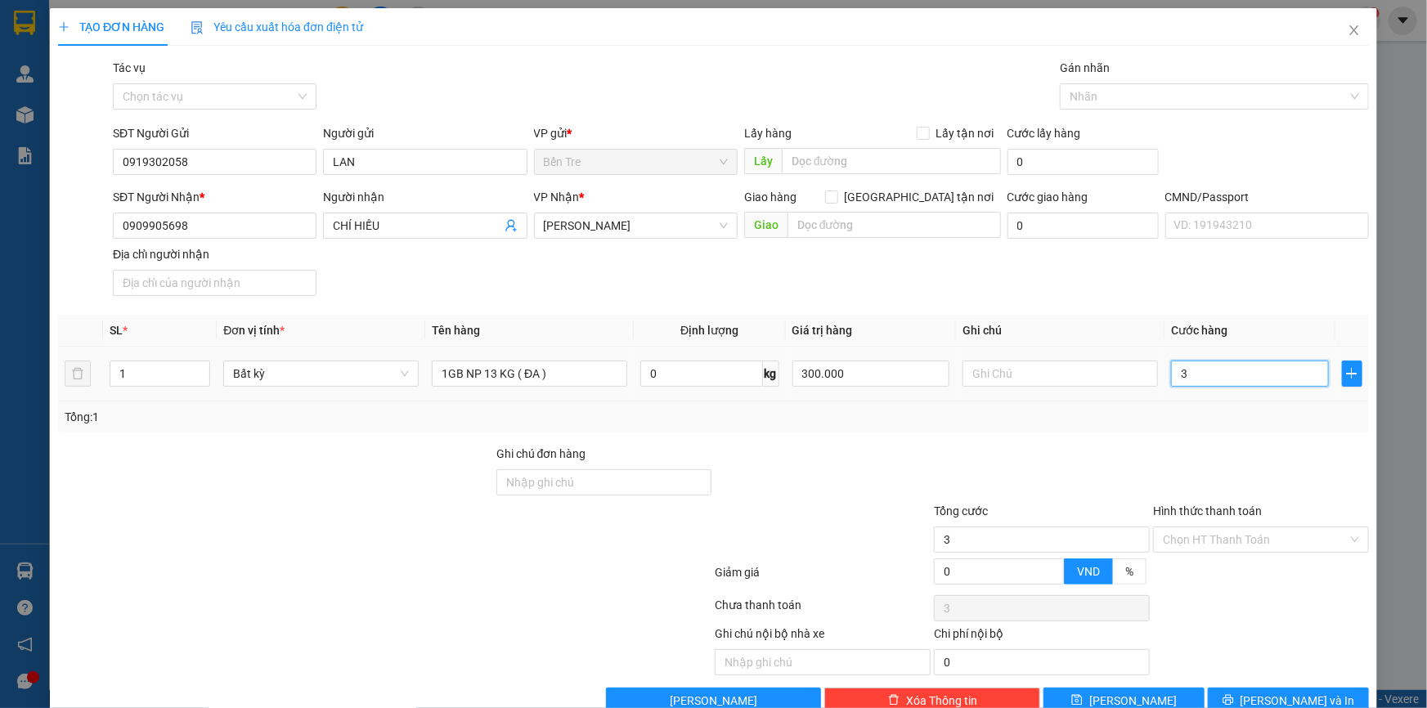
type input "30"
type input "30.000"
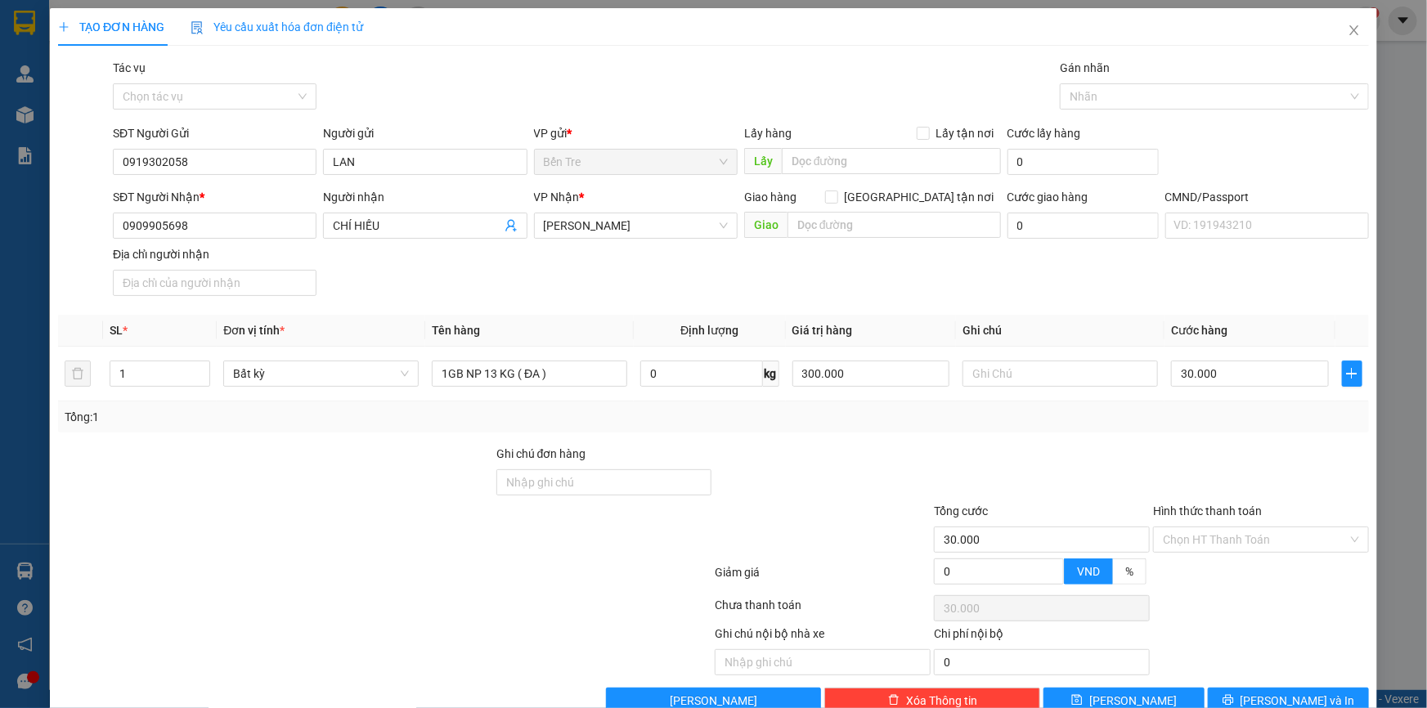
click at [1093, 480] on div at bounding box center [1041, 473] width 219 height 57
click at [996, 367] on input "text" at bounding box center [1060, 374] width 195 height 26
drag, startPoint x: 1001, startPoint y: 375, endPoint x: 940, endPoint y: 417, distance: 73.5
click at [939, 416] on div "SL * Đơn vị tính * Tên hàng Định lượng Giá trị hàng Ghi chú Cước hàng 1 Bất kỳ …" at bounding box center [713, 374] width 1311 height 118
type input "11H NHÂN"
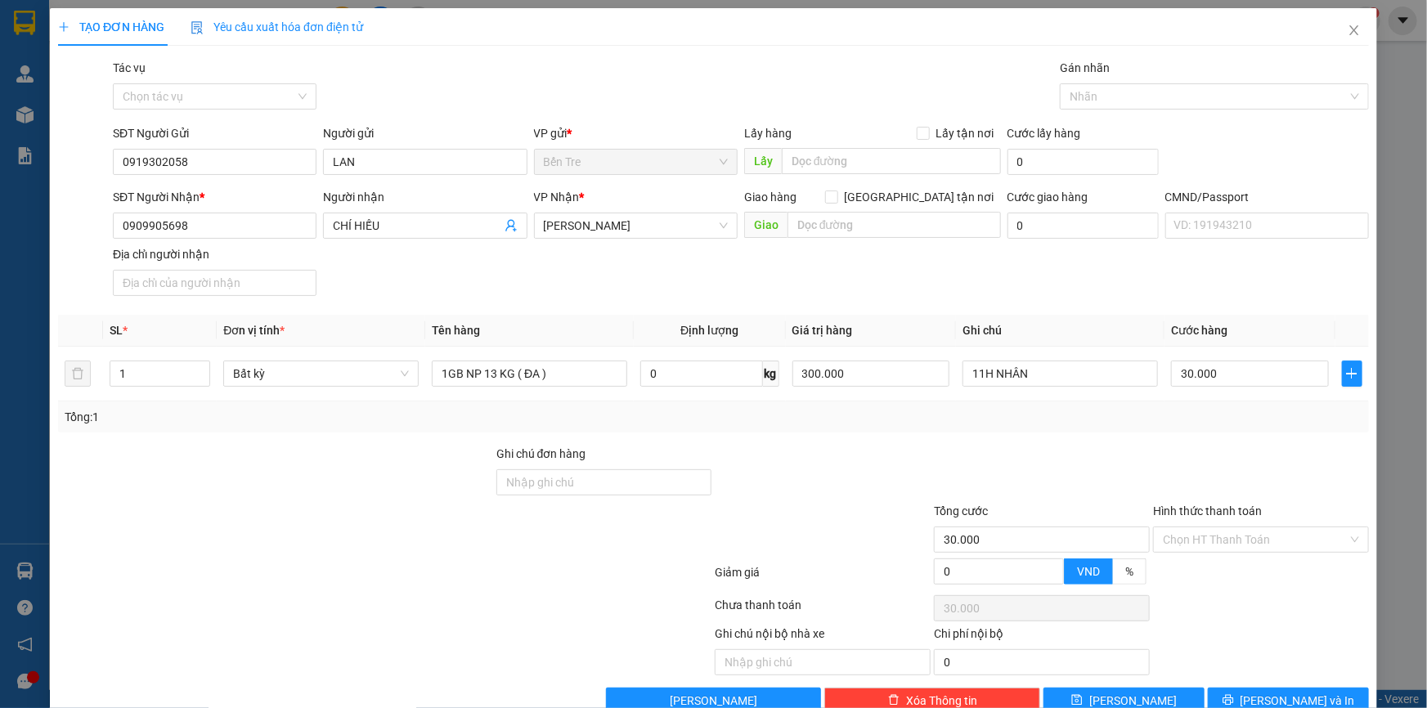
click at [978, 447] on div at bounding box center [1041, 473] width 219 height 57
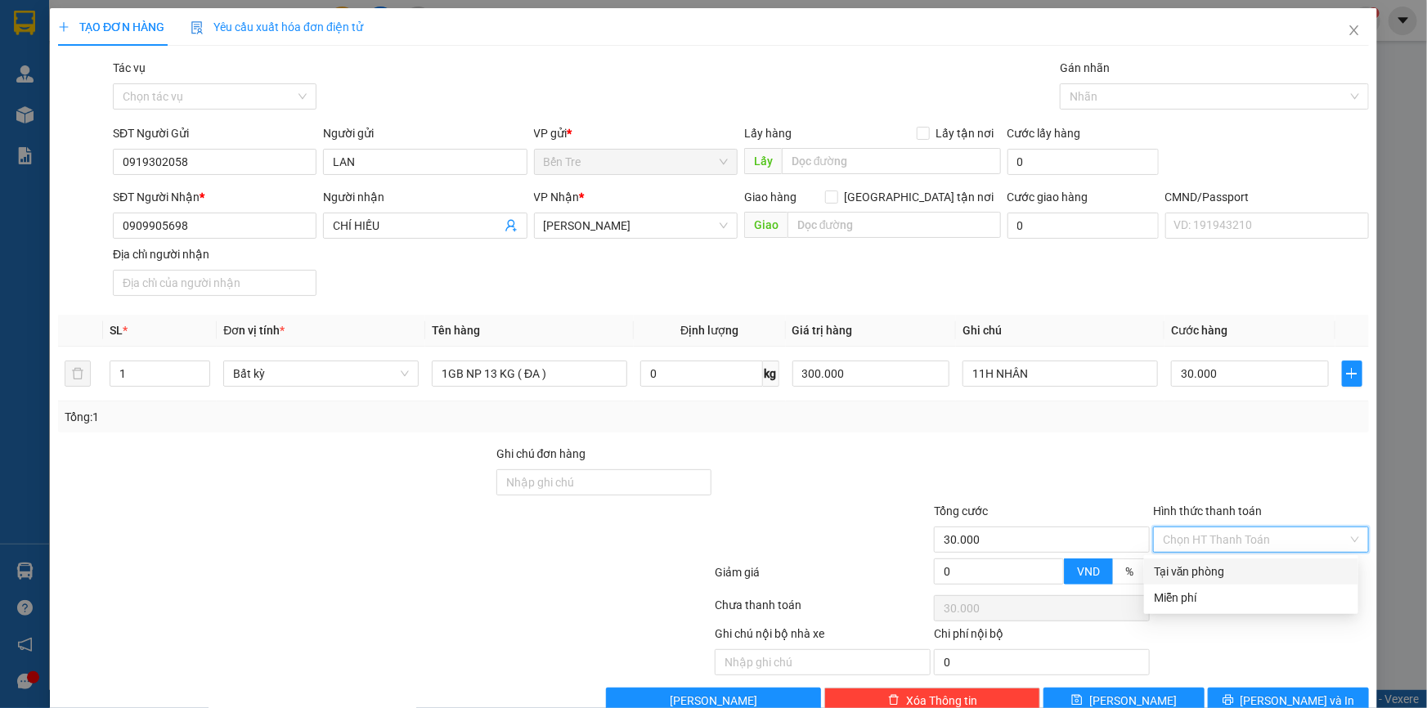
click at [1201, 527] on input "Hình thức thanh toán" at bounding box center [1255, 539] width 185 height 25
click at [1201, 563] on div "Tại văn phòng" at bounding box center [1251, 572] width 195 height 18
type input "0"
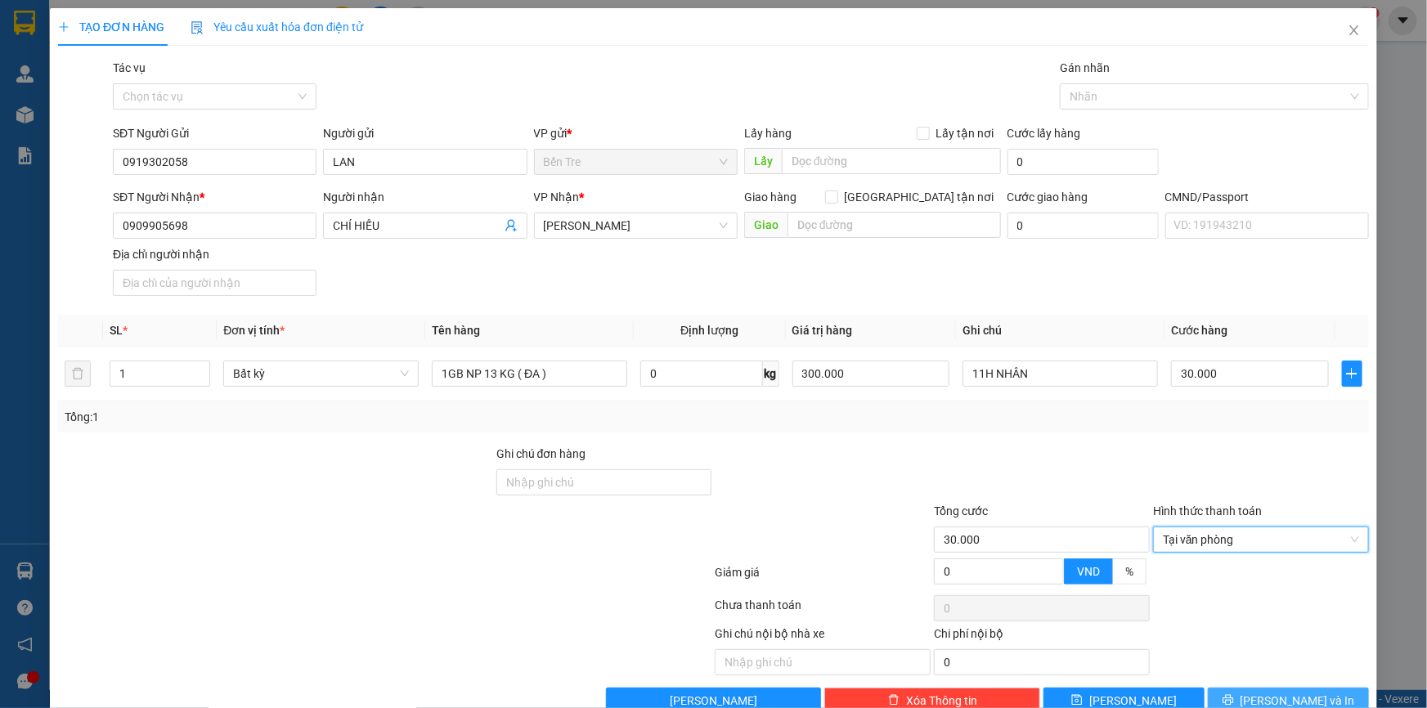
click at [1263, 688] on button "[PERSON_NAME] và In" at bounding box center [1288, 701] width 161 height 26
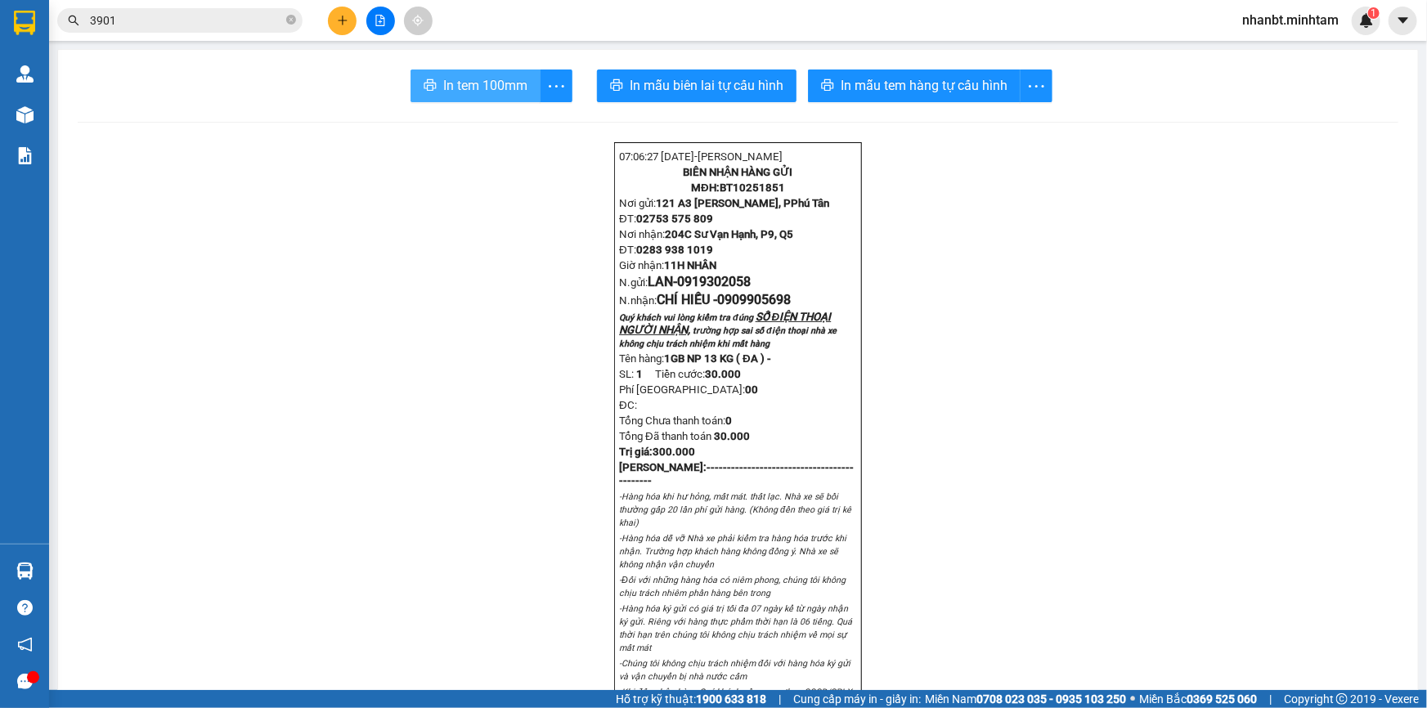
click at [471, 83] on span "In tem 100mm" at bounding box center [485, 85] width 84 height 20
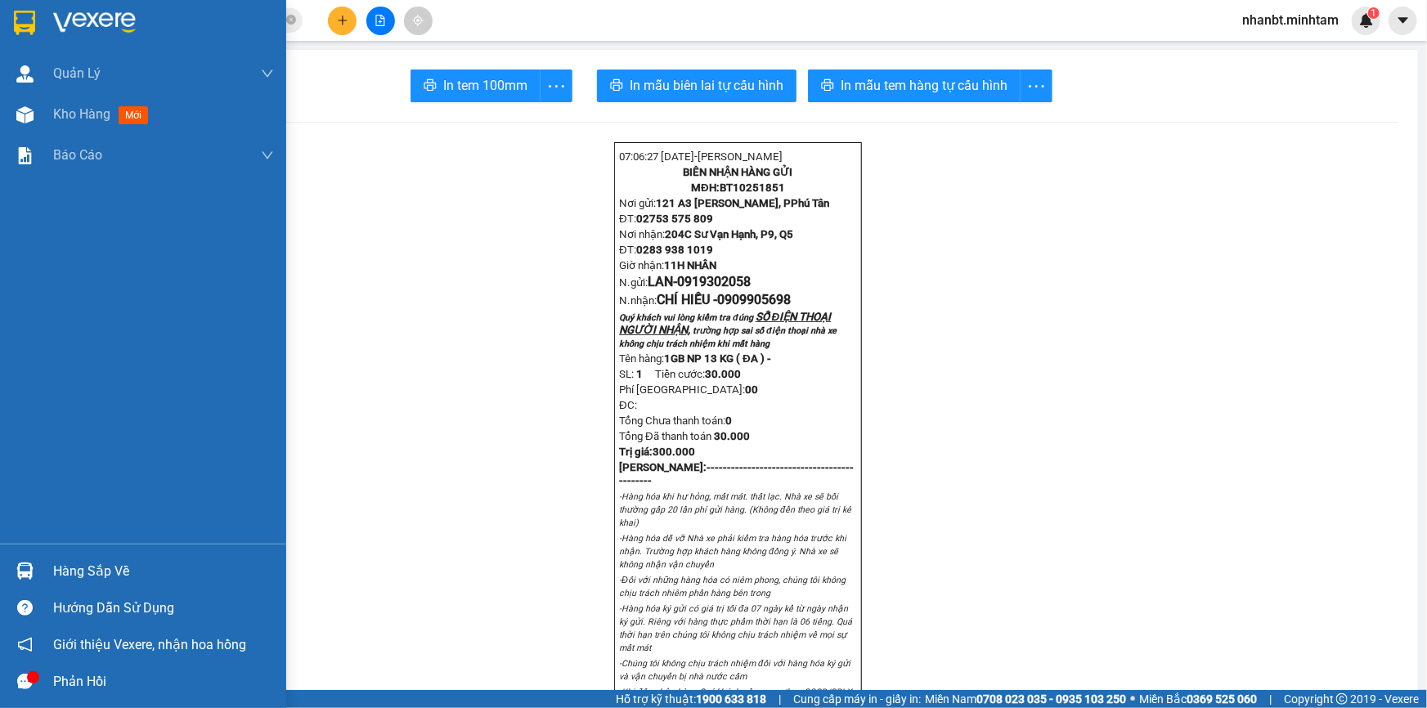
click at [25, 23] on img at bounding box center [24, 23] width 21 height 25
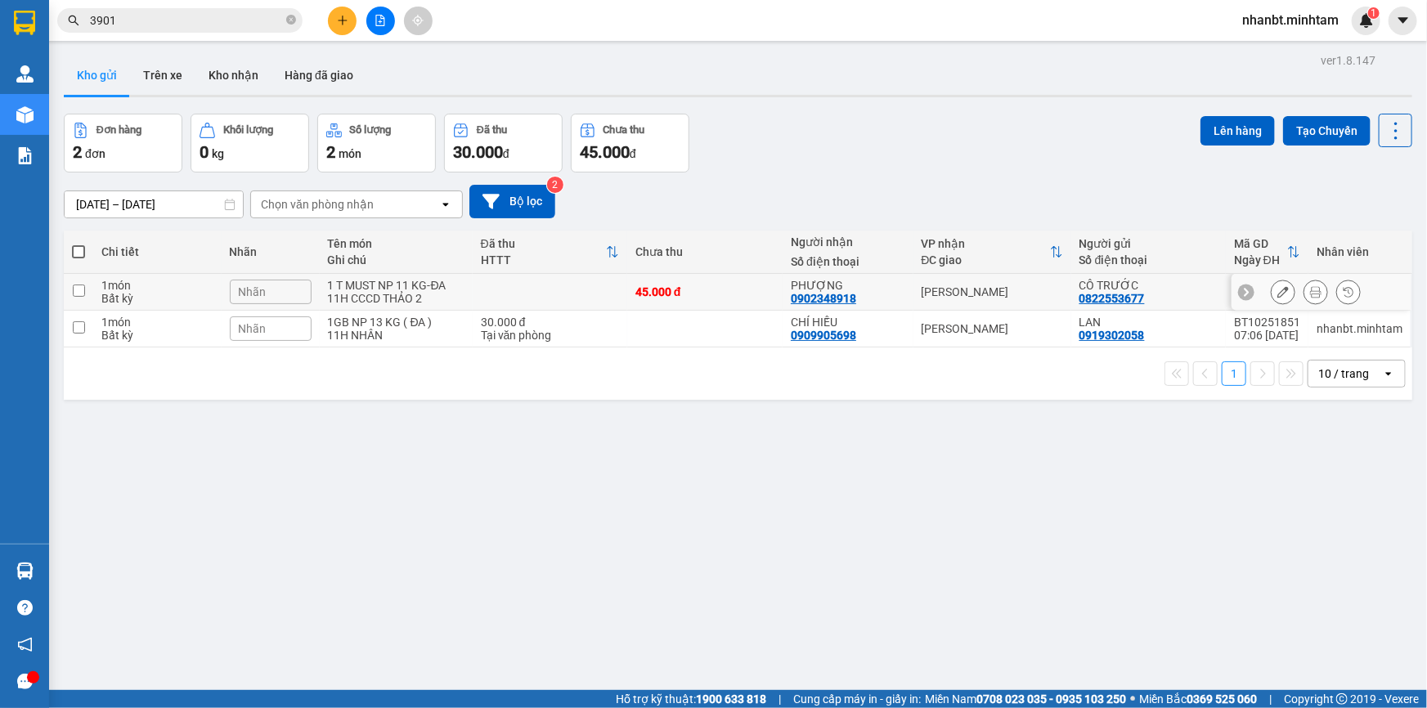
click at [66, 294] on td at bounding box center [78, 292] width 29 height 37
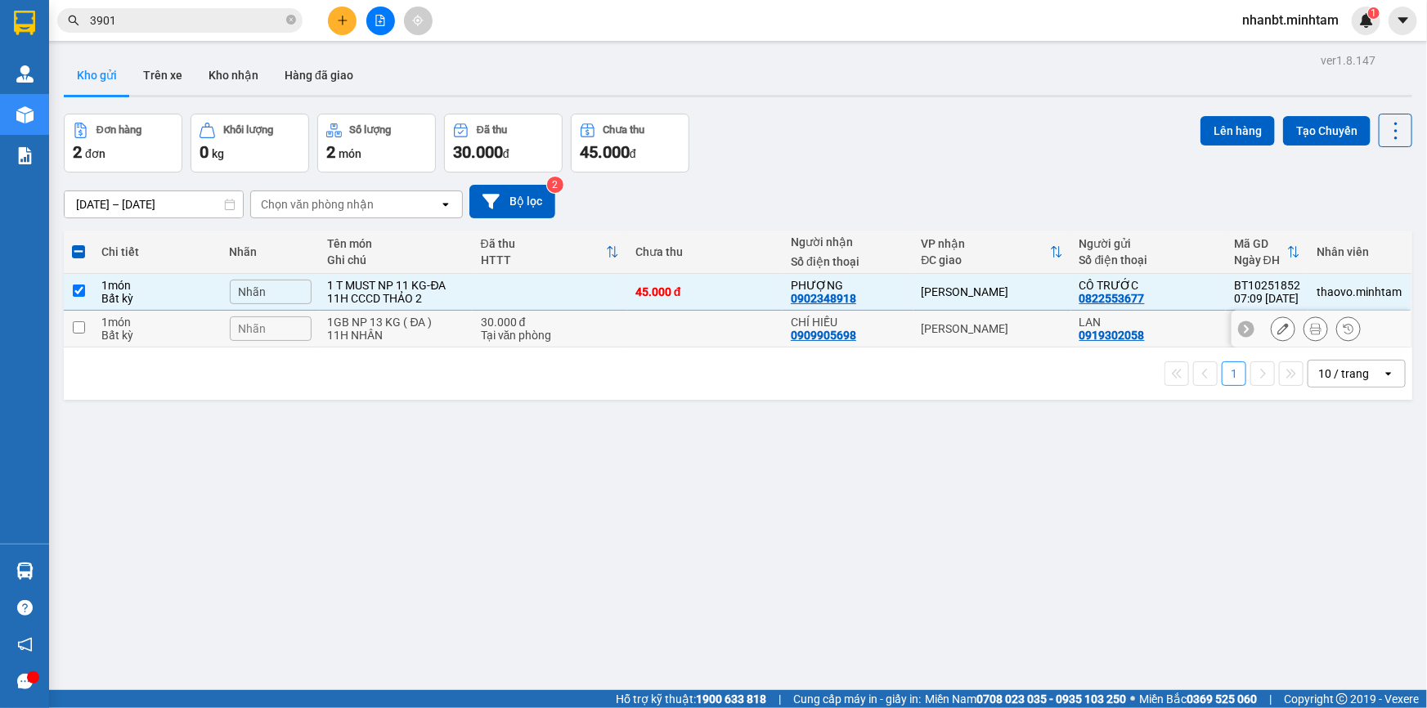
click at [75, 329] on input "checkbox" at bounding box center [79, 327] width 12 height 12
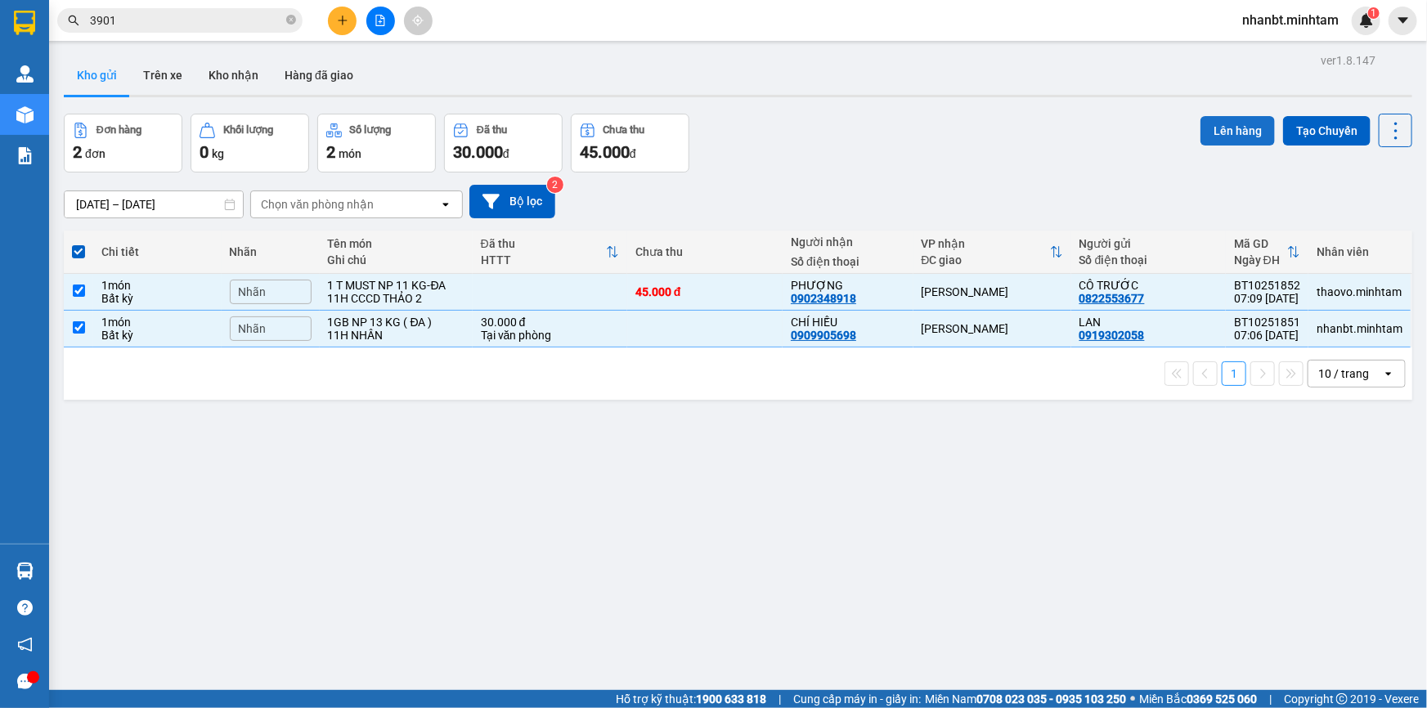
click at [1210, 132] on button "Lên hàng" at bounding box center [1238, 130] width 74 height 29
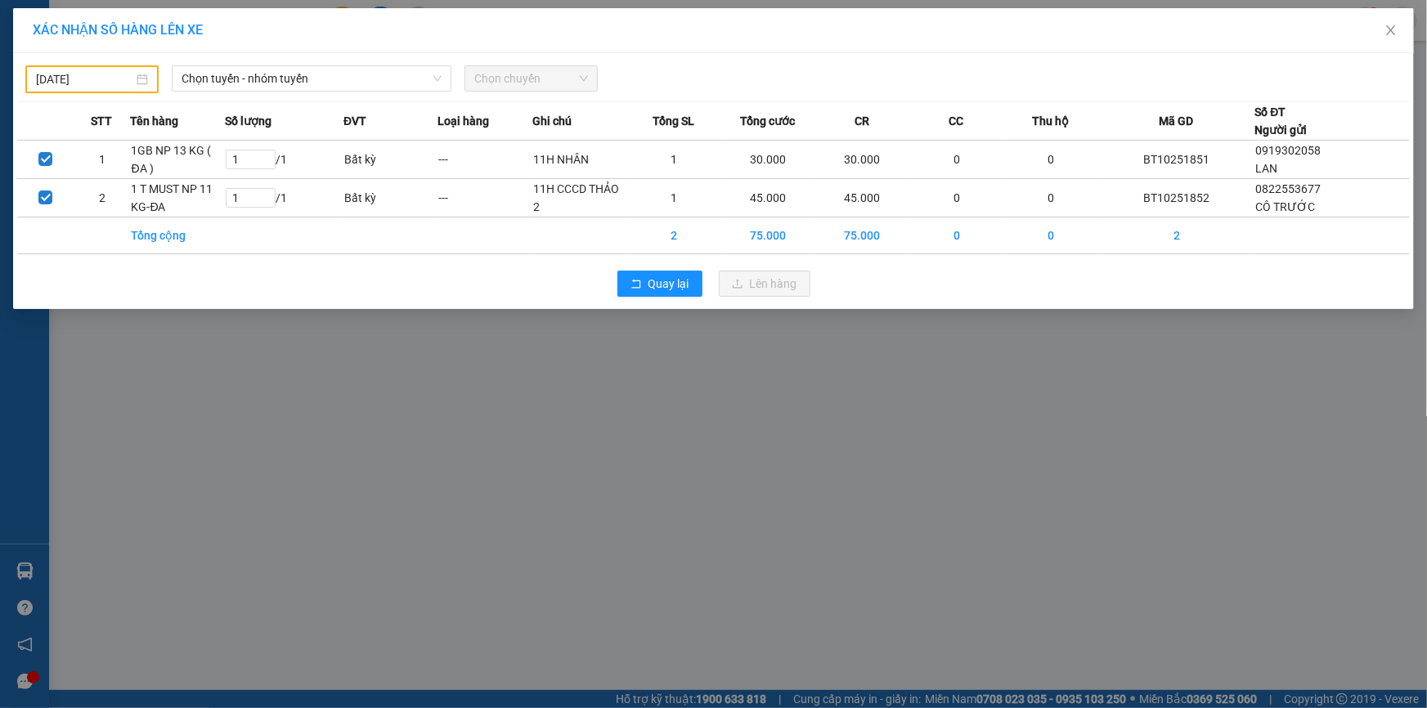
click at [104, 83] on input "[DATE]" at bounding box center [84, 79] width 97 height 18
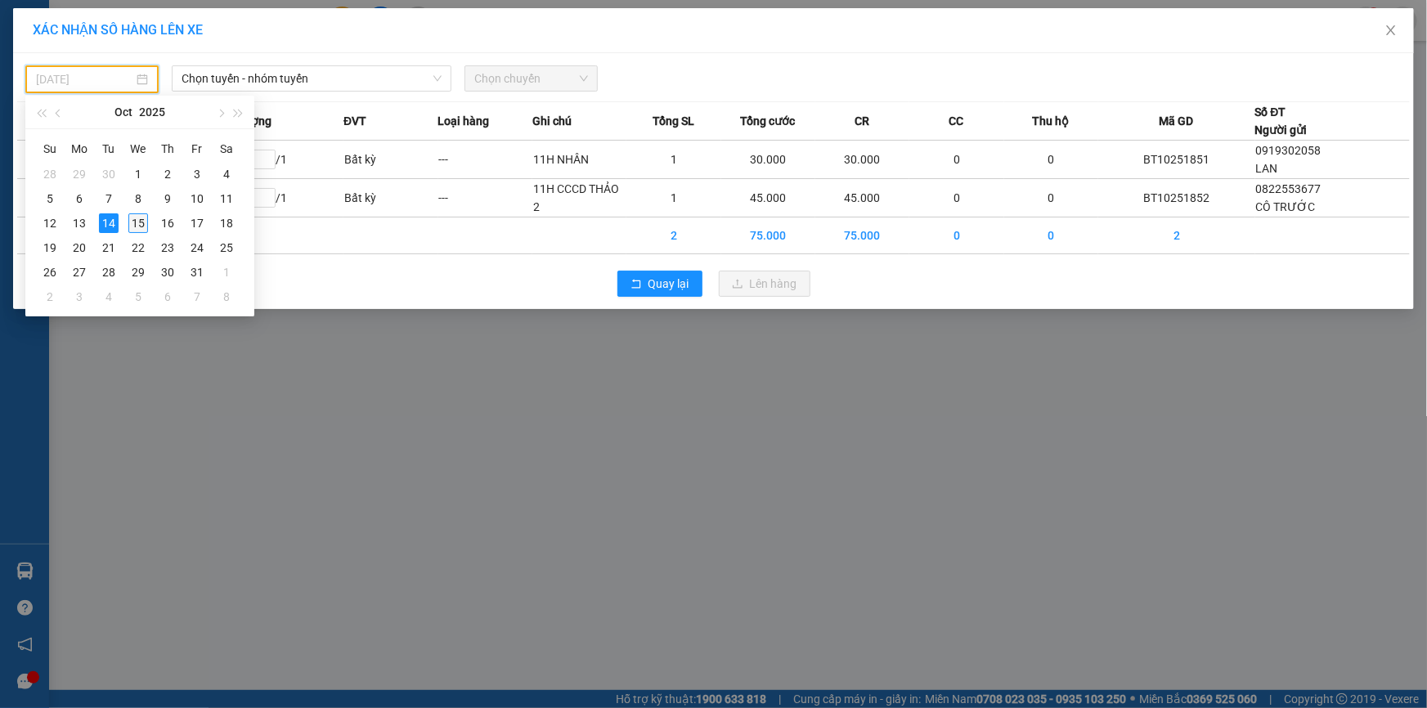
click at [141, 227] on div "15" at bounding box center [138, 223] width 20 height 20
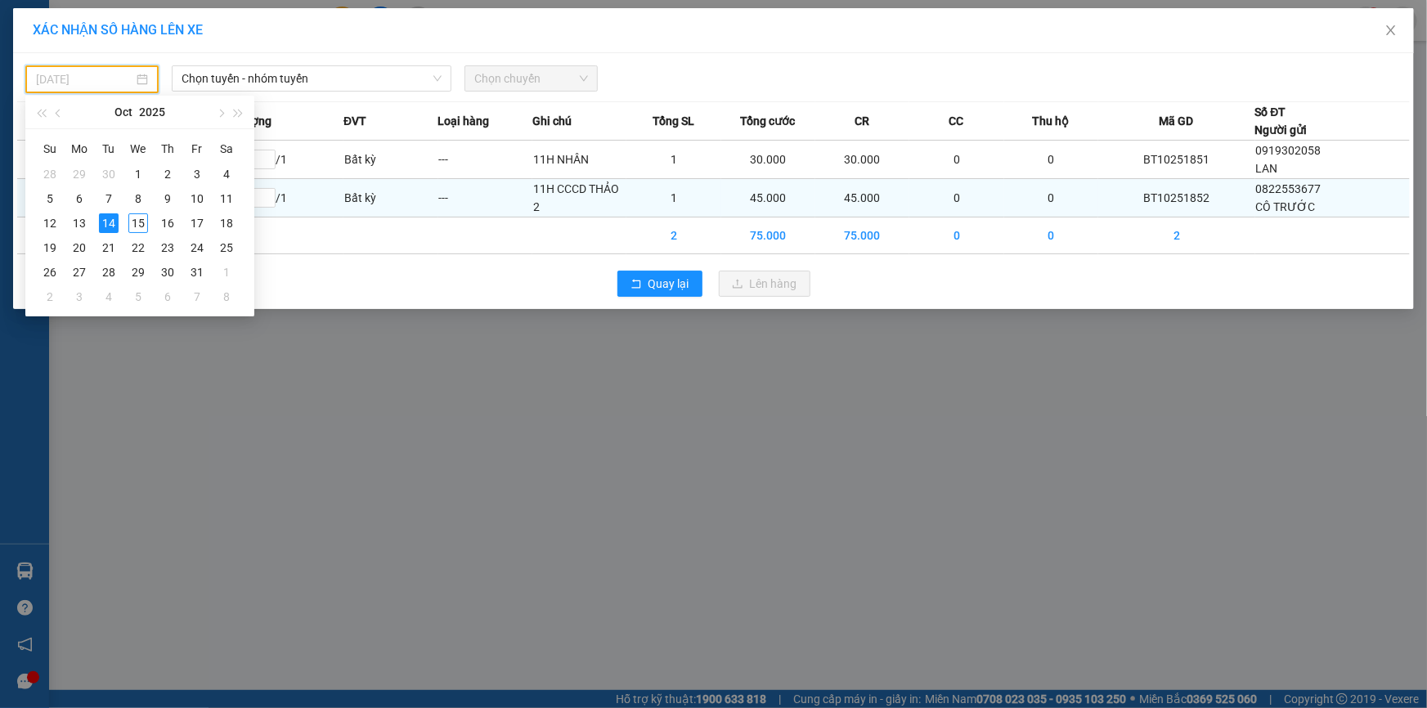
type input "[DATE]"
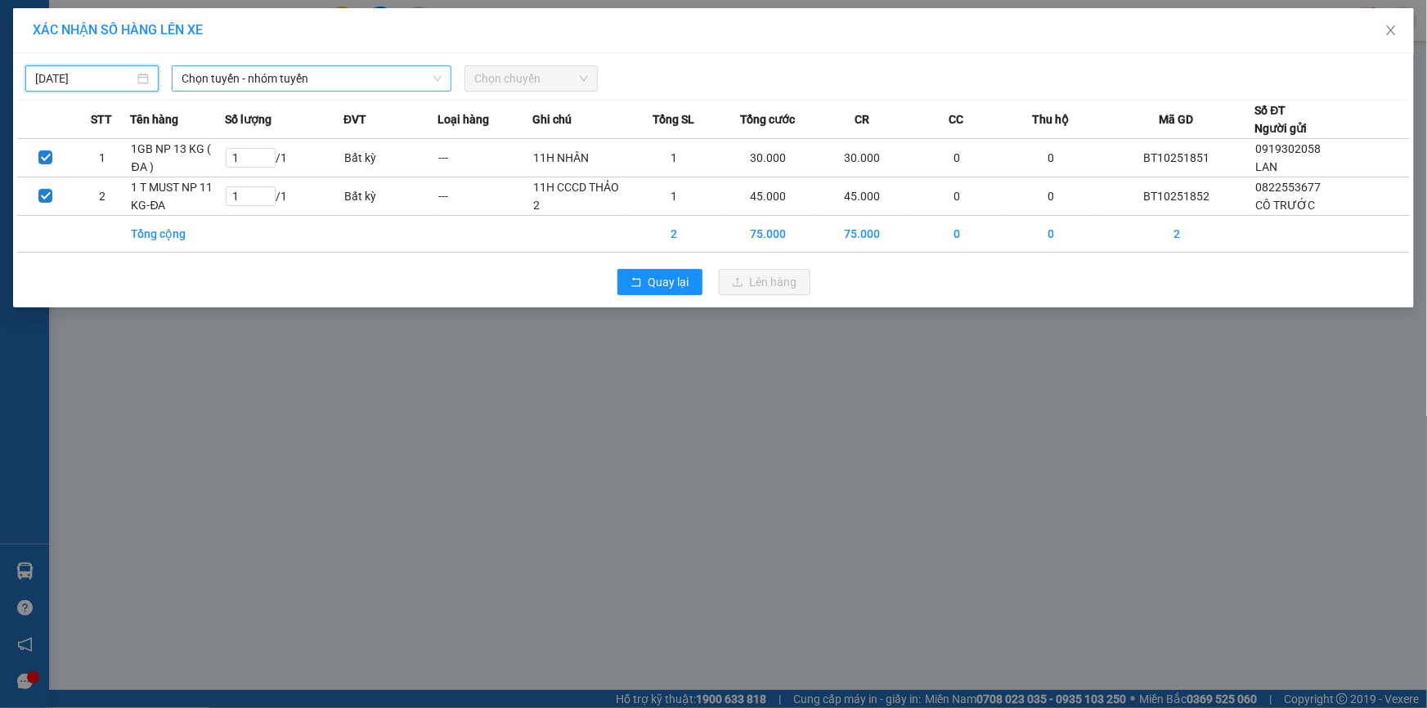
click at [357, 75] on span "Chọn tuyến - nhóm tuyến" at bounding box center [312, 78] width 260 height 25
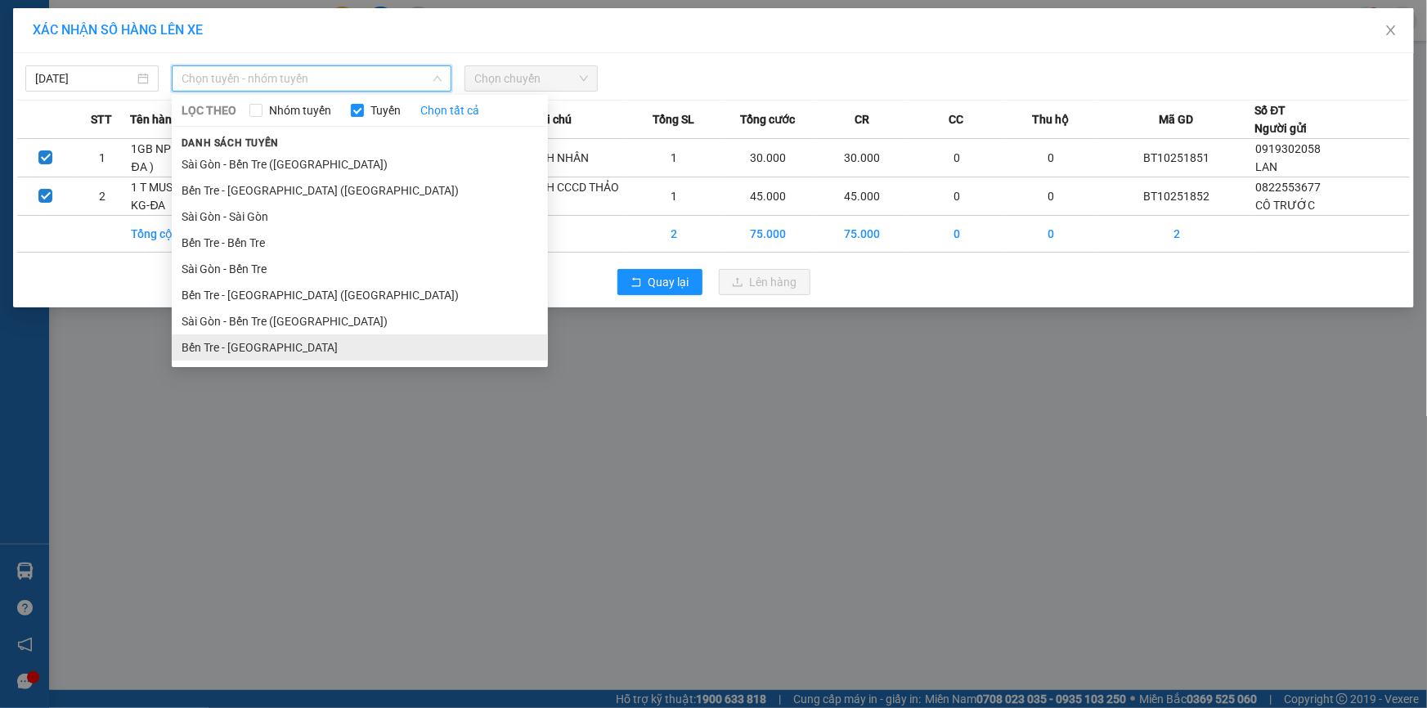
click at [257, 352] on li "Bến Tre - [GEOGRAPHIC_DATA]" at bounding box center [360, 347] width 376 height 26
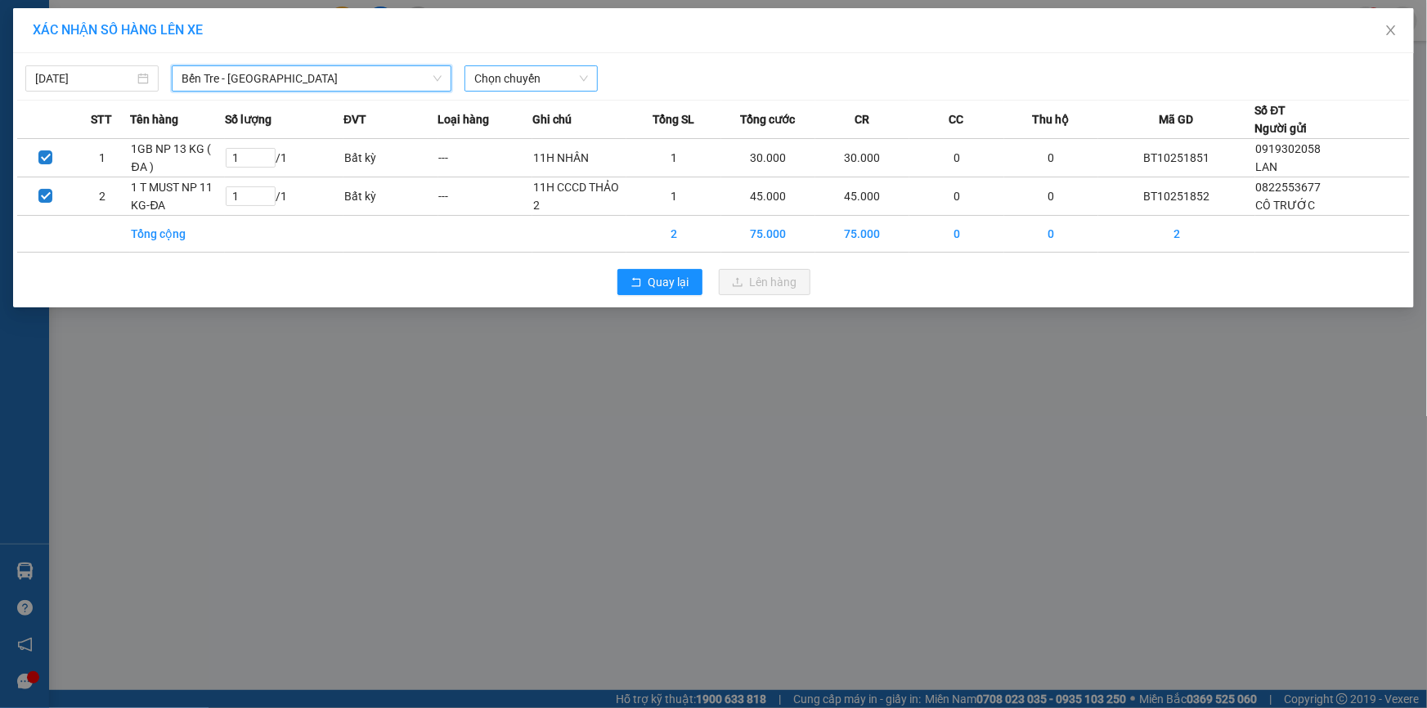
click at [504, 78] on span "Chọn chuyến" at bounding box center [531, 78] width 114 height 25
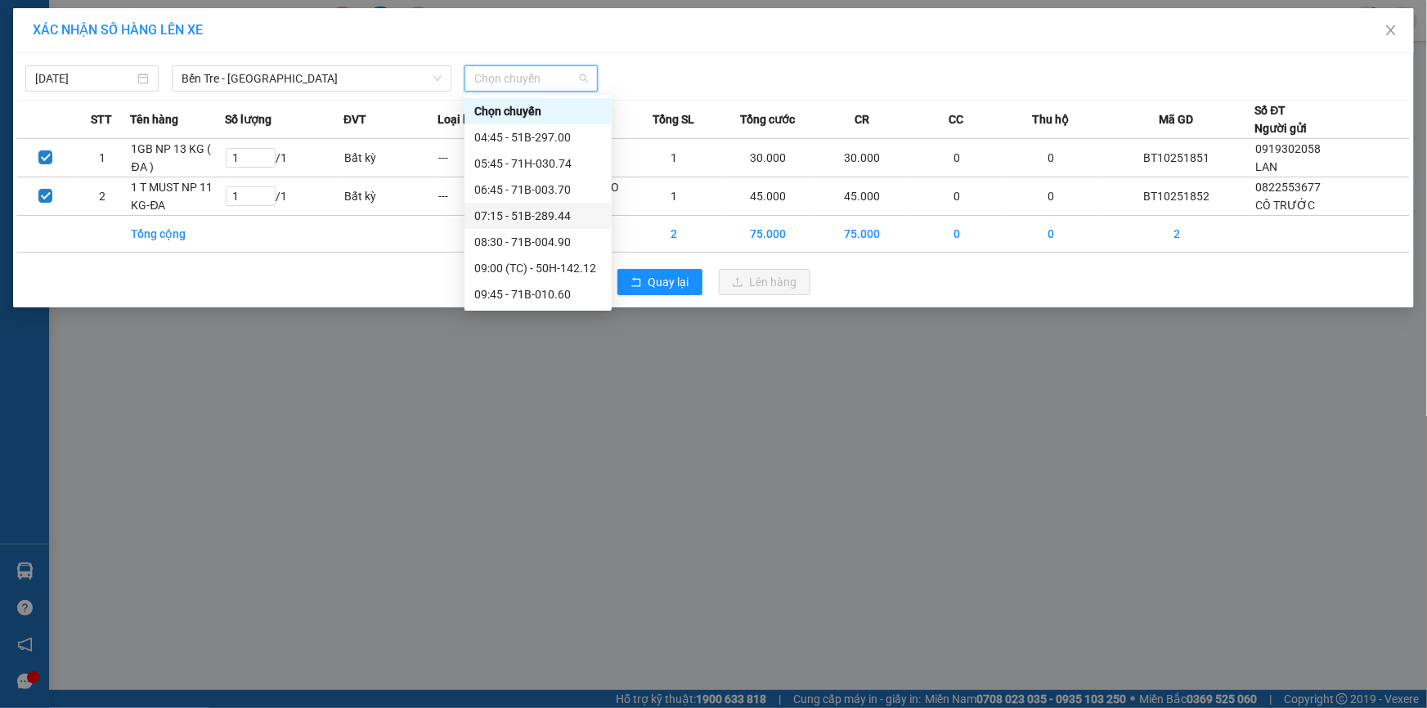
click at [523, 221] on div "07:15 - 51B-289.44" at bounding box center [538, 216] width 128 height 18
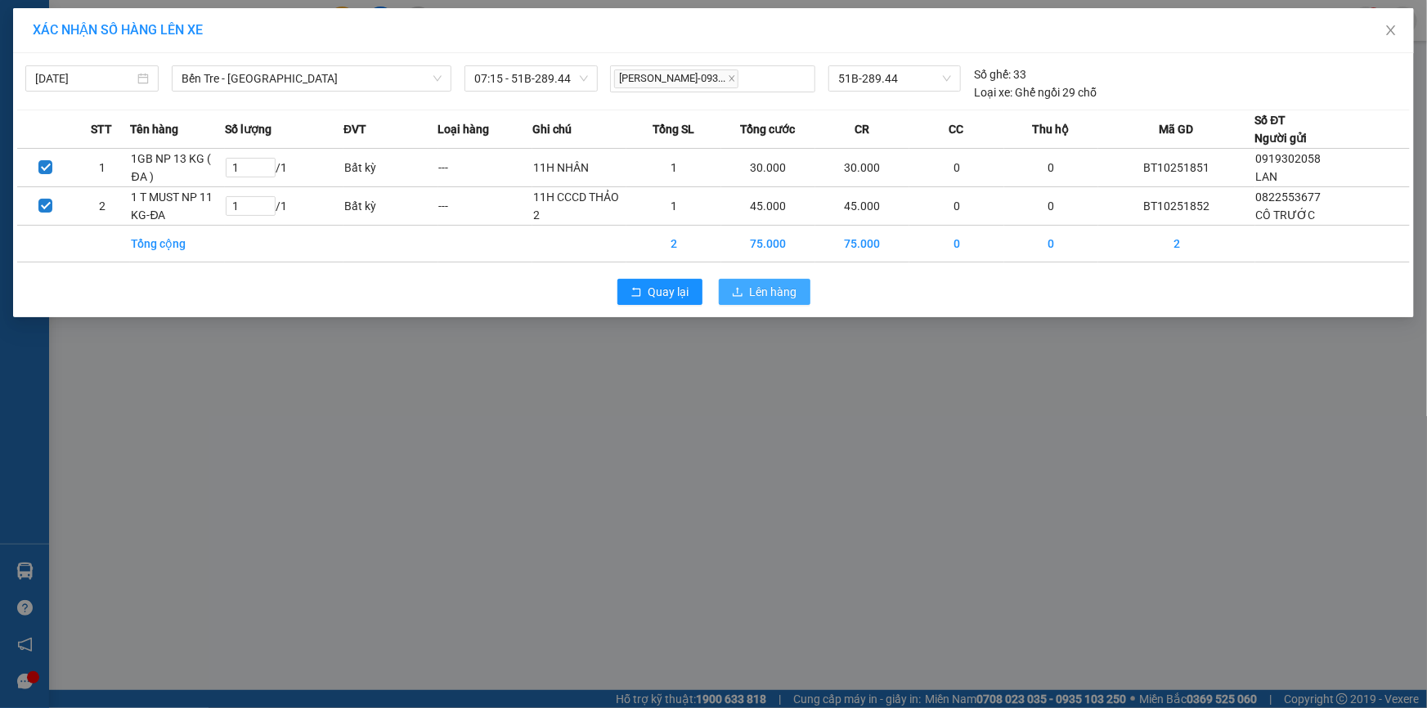
click at [763, 293] on span "Lên hàng" at bounding box center [773, 292] width 47 height 18
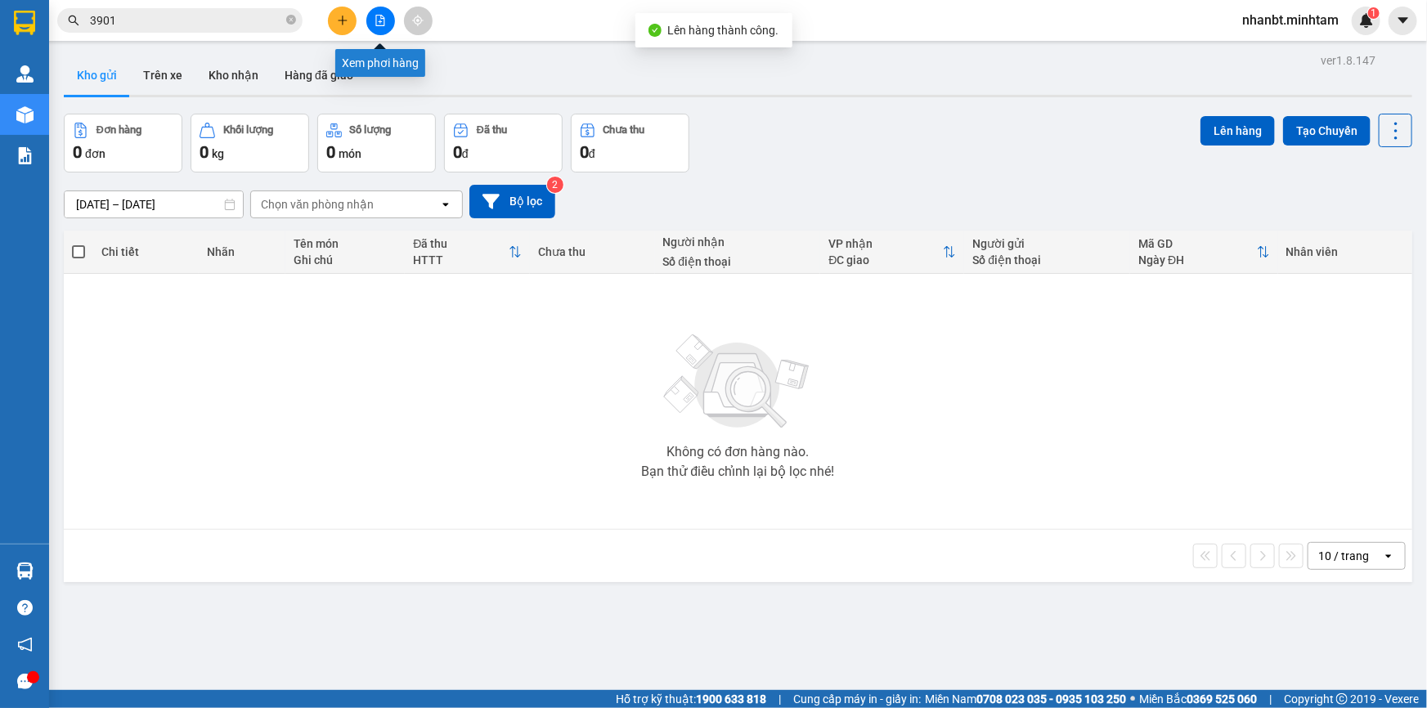
click at [380, 23] on icon "file-add" at bounding box center [380, 20] width 11 height 11
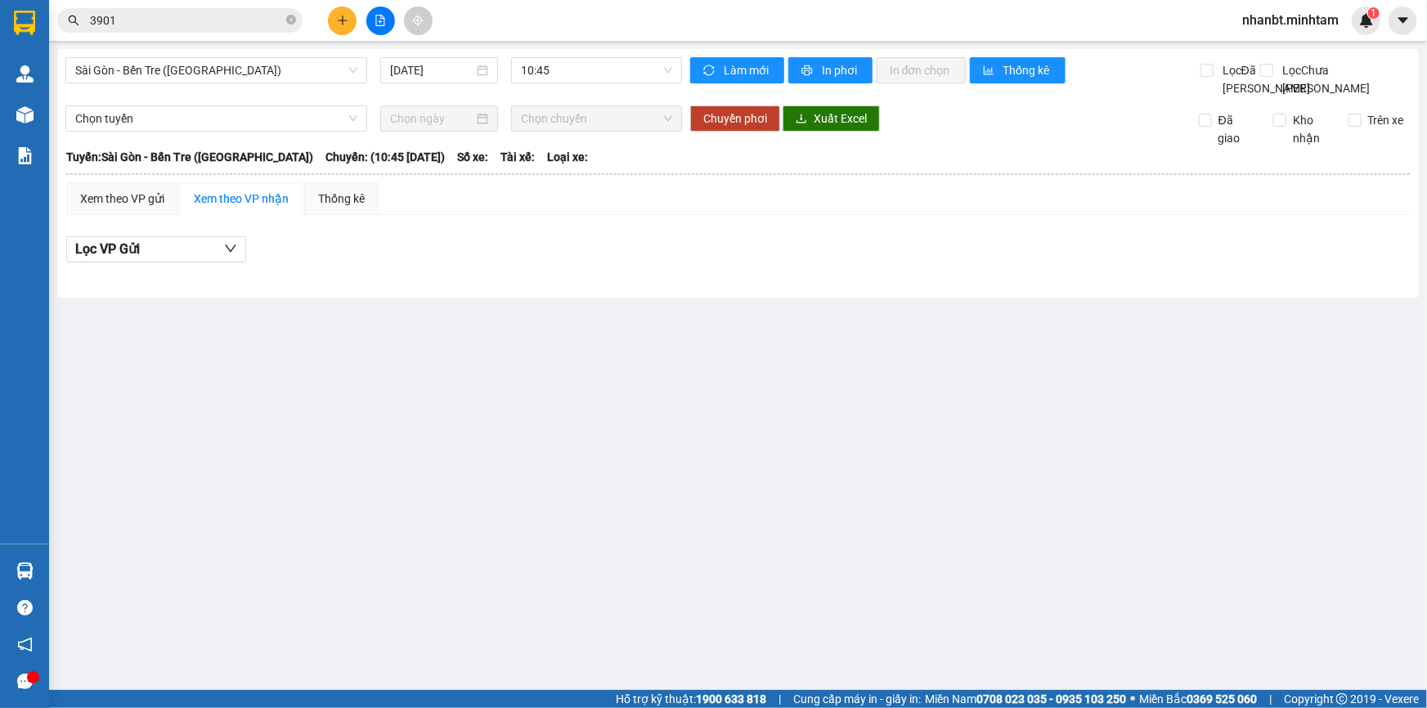
click at [166, 14] on input "3901" at bounding box center [186, 20] width 193 height 18
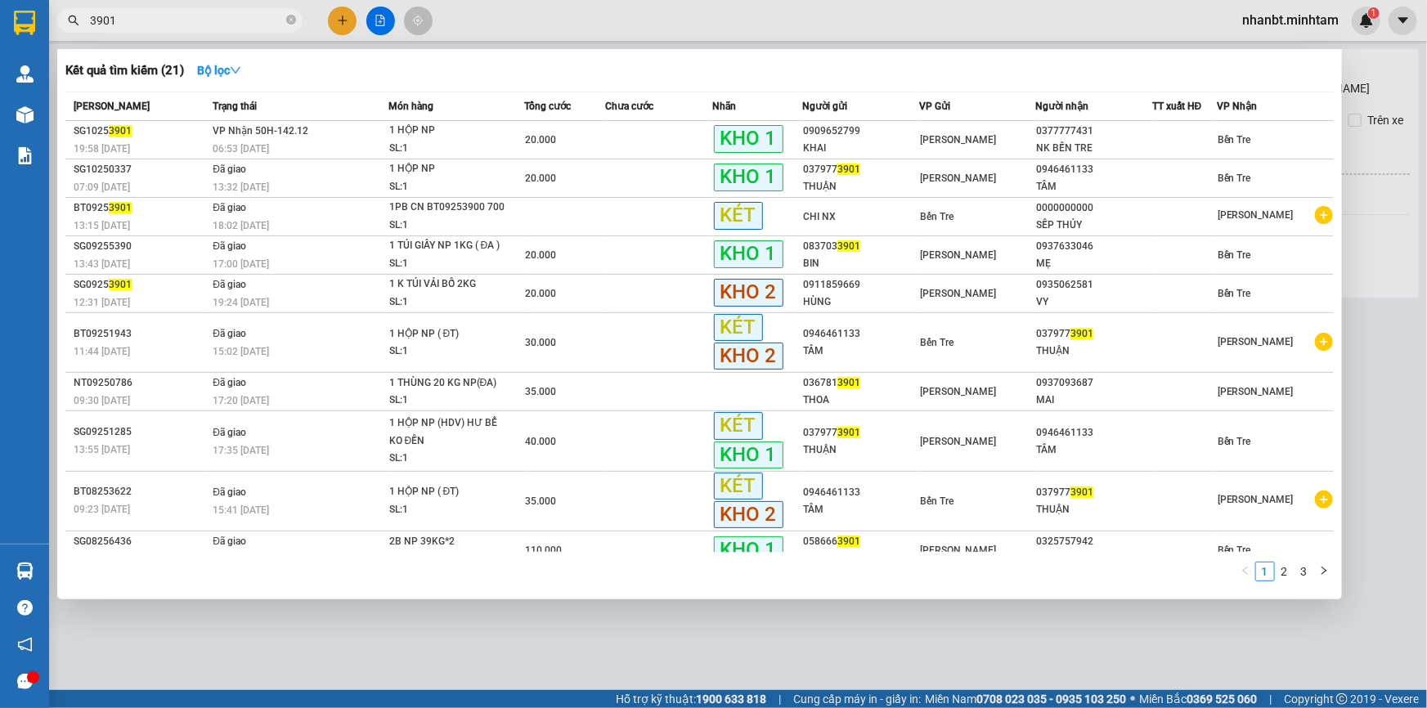
click at [166, 14] on input "3901" at bounding box center [186, 20] width 193 height 18
click at [381, 26] on div at bounding box center [713, 354] width 1427 height 708
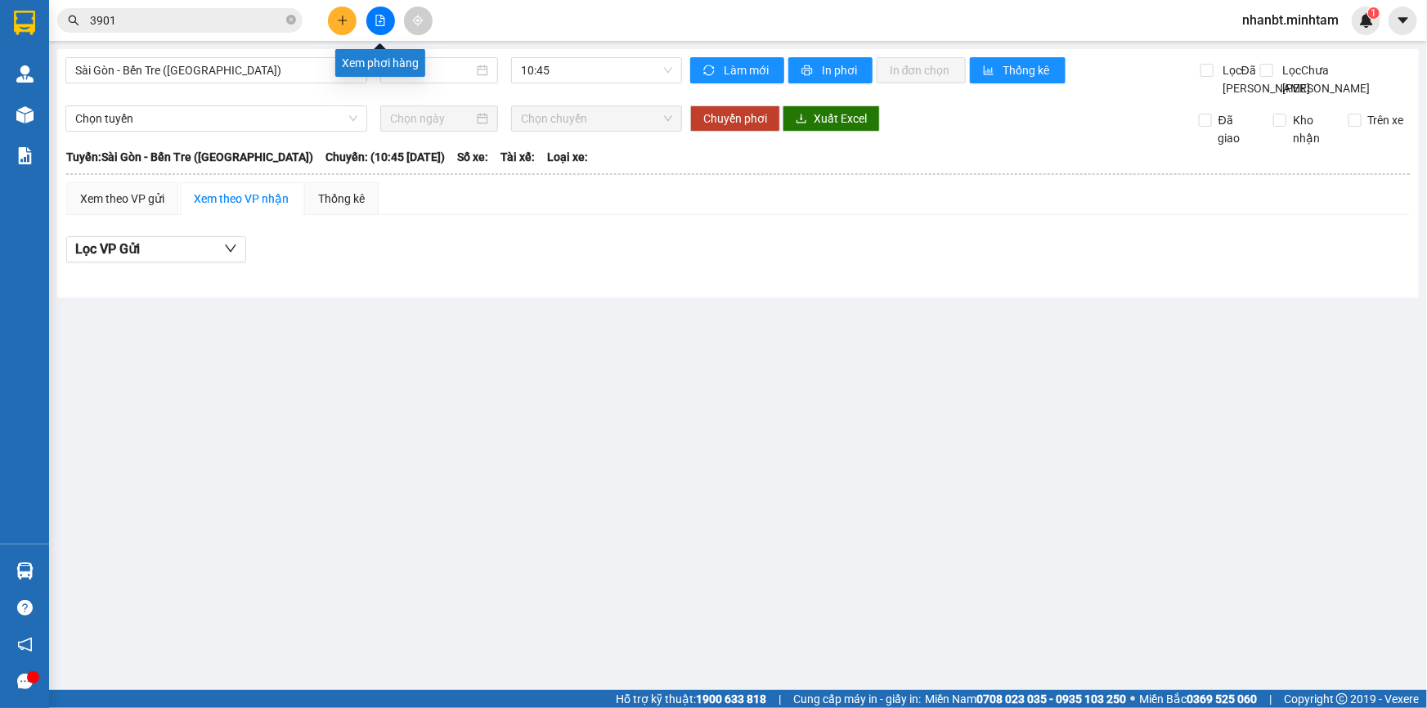
click at [381, 26] on button at bounding box center [380, 21] width 29 height 29
click at [271, 85] on div "Sài Gòn - Bến Tre ([GEOGRAPHIC_DATA]) [DATE] 10:45" at bounding box center [373, 77] width 617 height 40
click at [275, 74] on span "Sài Gòn - Bến Tre ([GEOGRAPHIC_DATA])" at bounding box center [216, 70] width 282 height 25
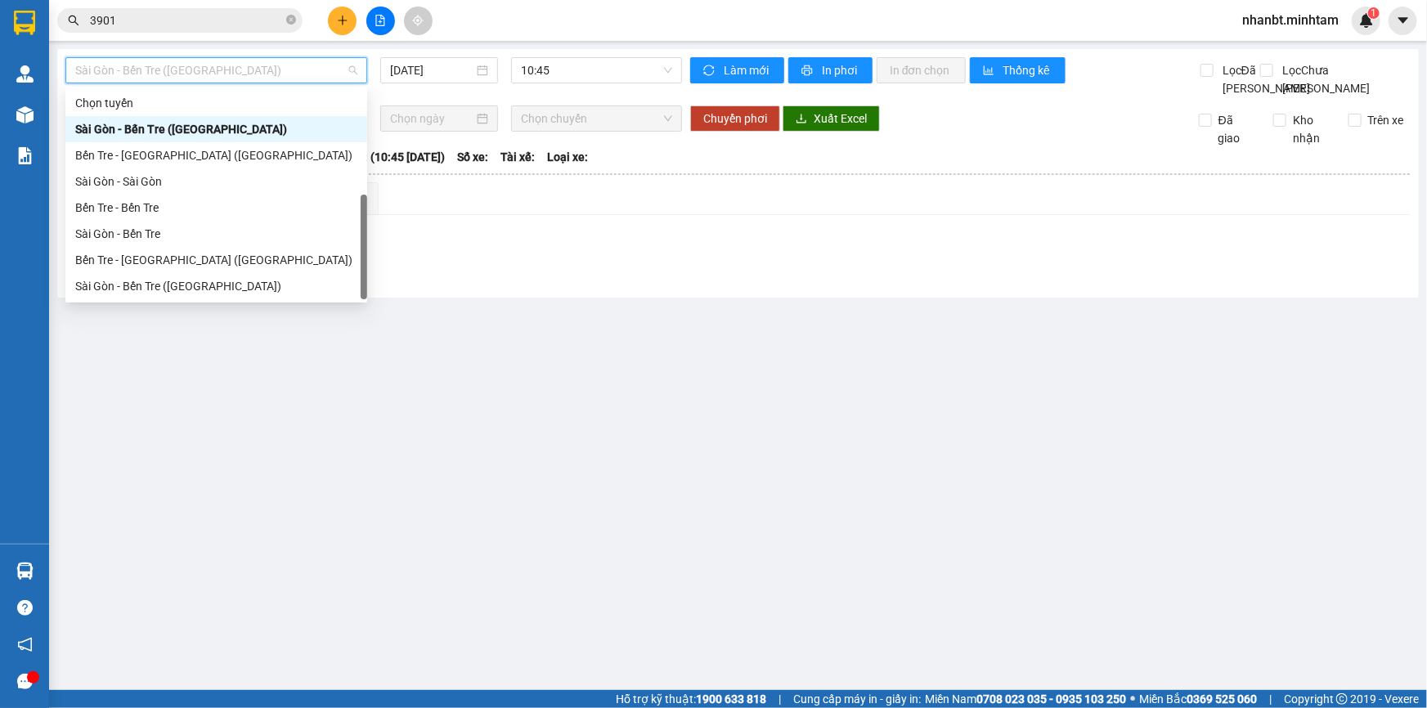
click at [155, 303] on div "Bến Tre - [GEOGRAPHIC_DATA]" at bounding box center [216, 312] width 282 height 18
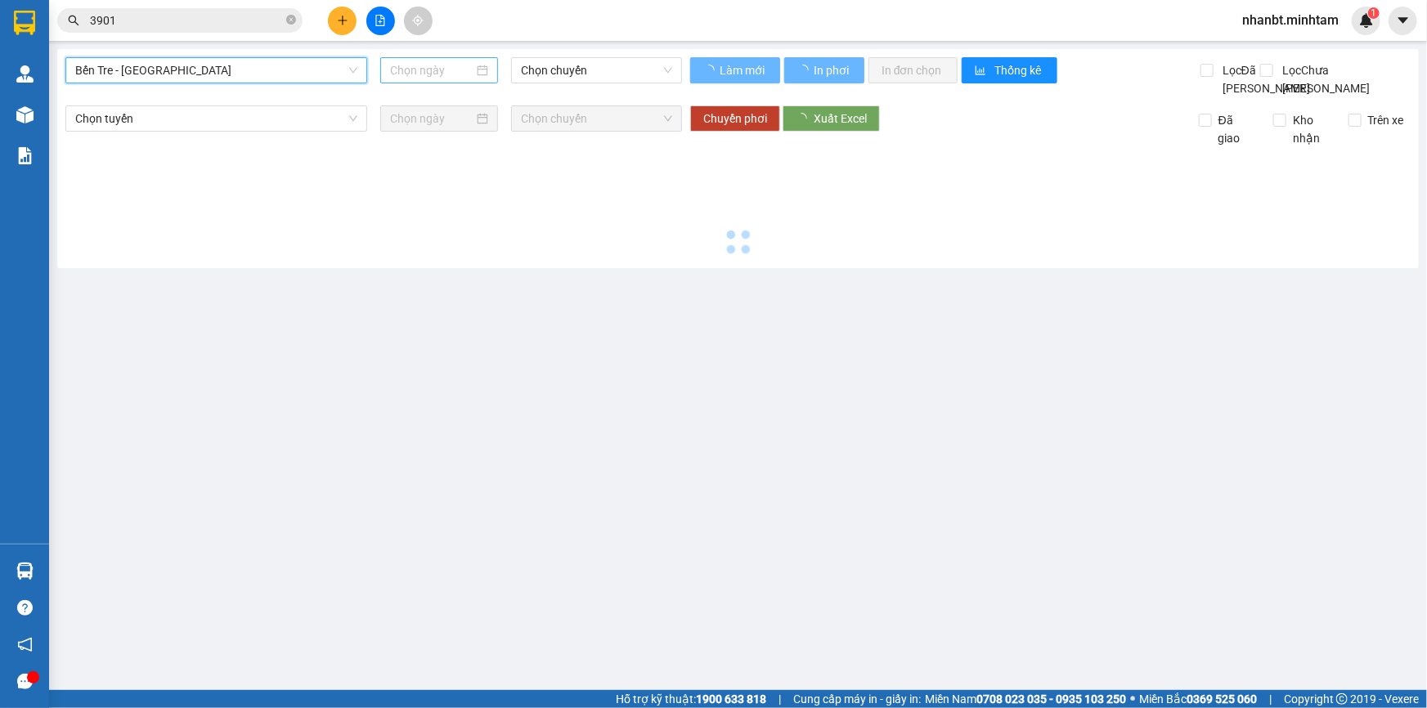
type input "[DATE]"
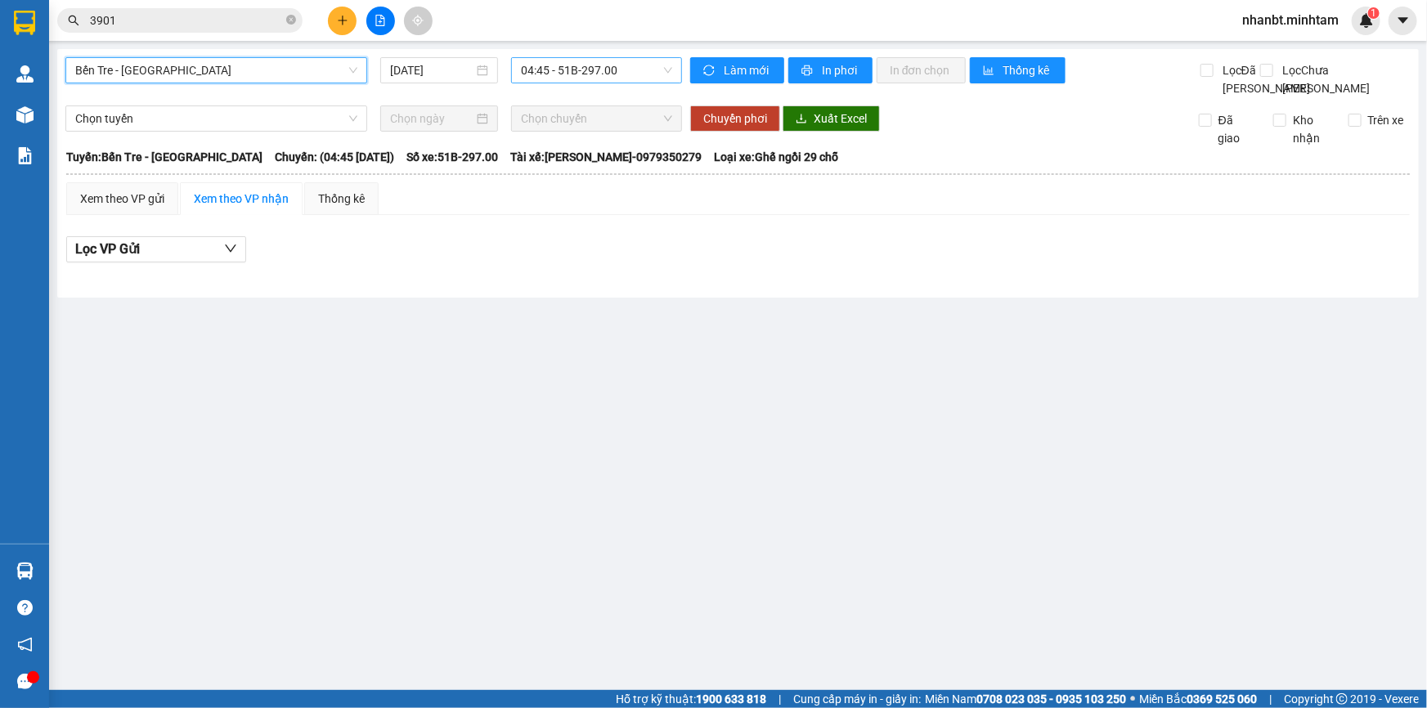
click at [597, 67] on span "04:45 - 51B-297.00" at bounding box center [596, 70] width 151 height 25
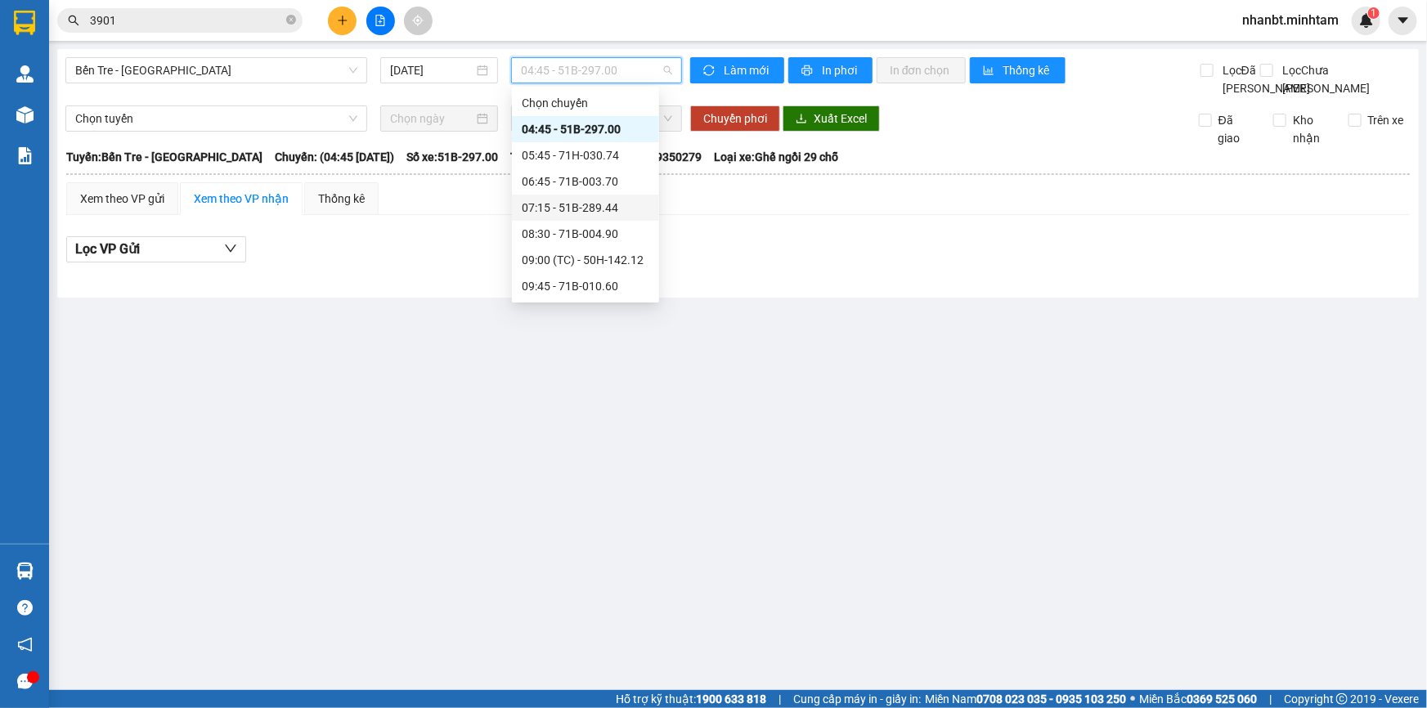
click at [573, 210] on div "07:15 - 51B-289.44" at bounding box center [586, 208] width 128 height 18
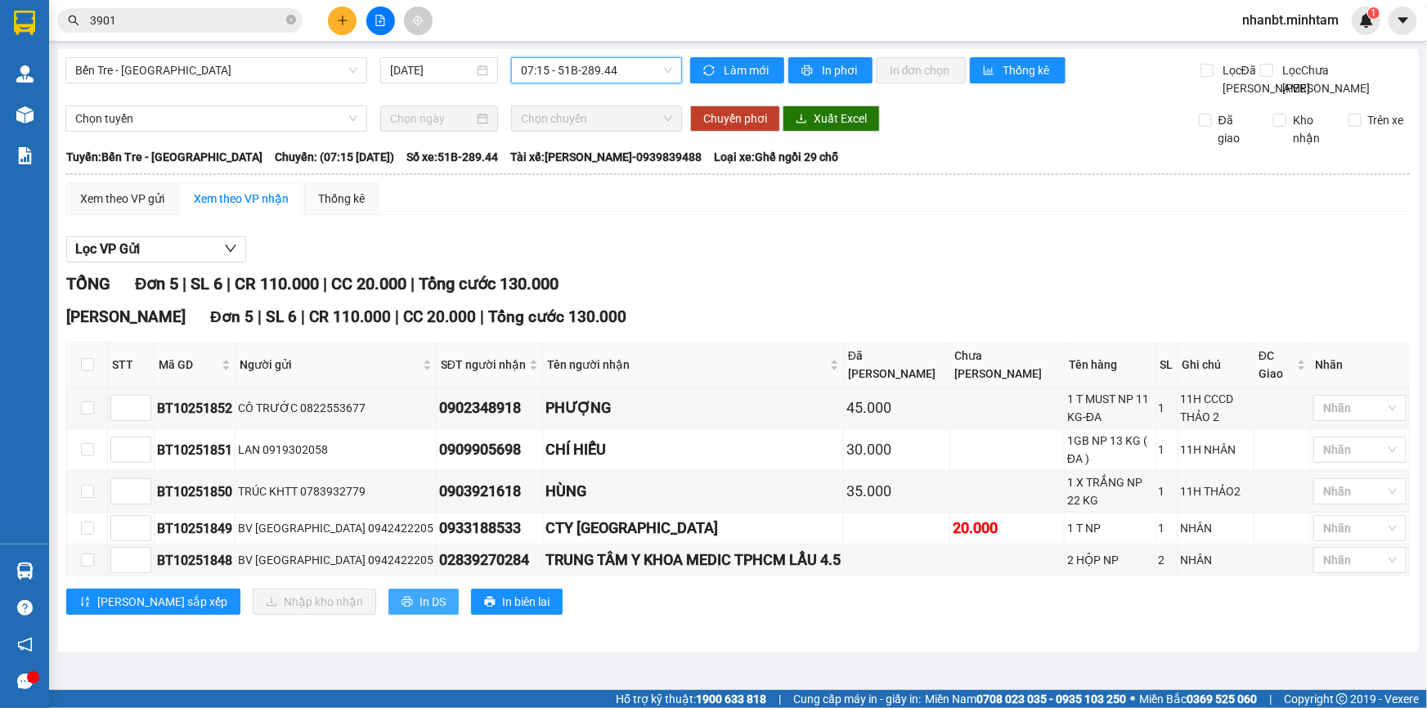
click at [388, 589] on button "In DS" at bounding box center [423, 602] width 70 height 26
click at [340, 23] on icon "plus" at bounding box center [342, 20] width 11 height 11
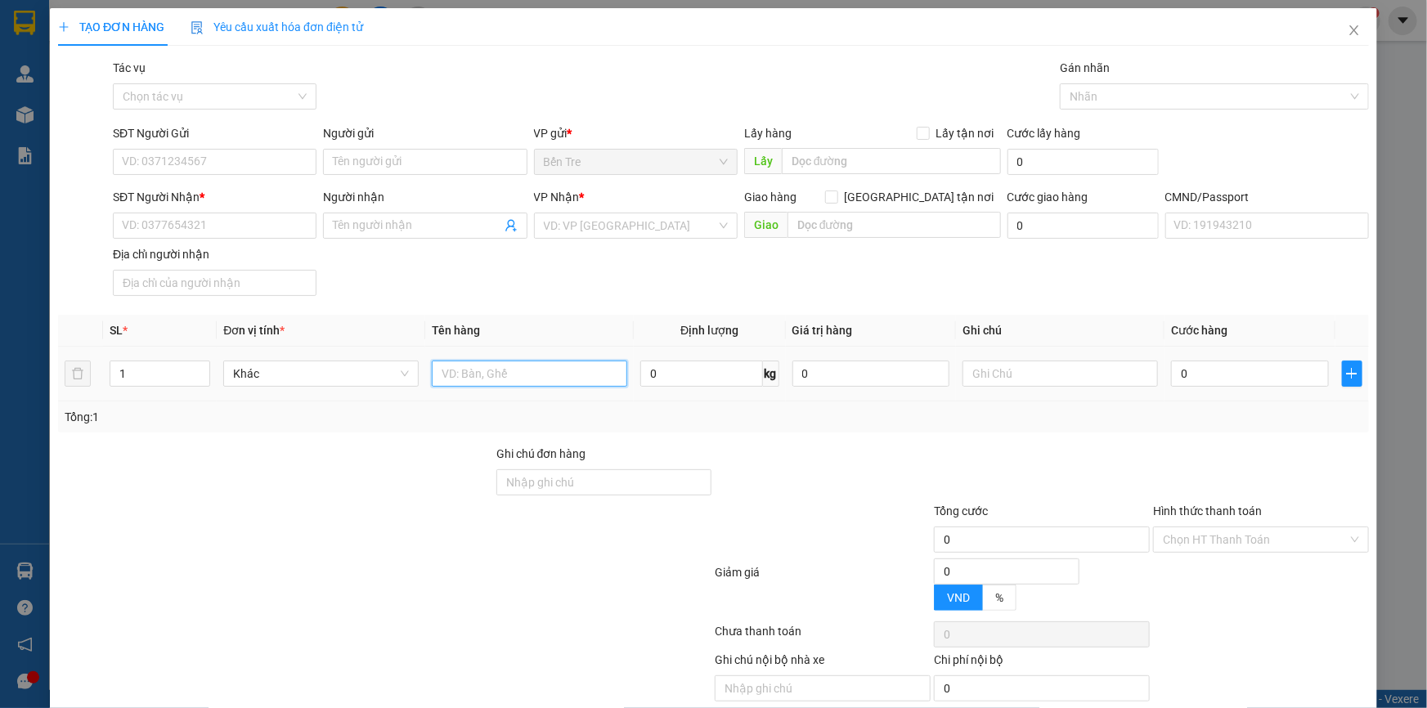
click at [496, 373] on input "text" at bounding box center [529, 374] width 195 height 26
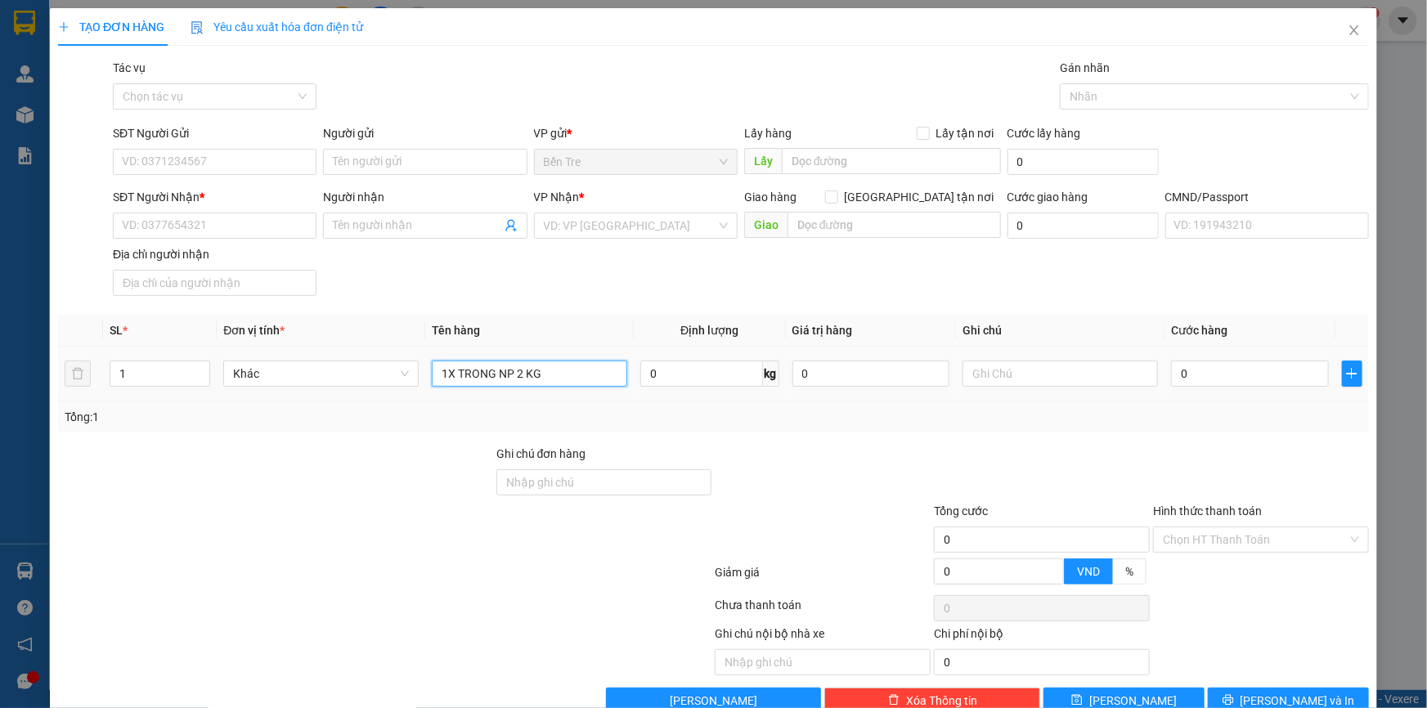
drag, startPoint x: 511, startPoint y: 374, endPoint x: 558, endPoint y: 375, distance: 46.6
click at [505, 375] on input "1X TRONG NP 2 KG" at bounding box center [529, 374] width 195 height 26
click at [562, 373] on input "1X TRONG NP 2 KG" at bounding box center [529, 374] width 195 height 26
type input "1X TRONG NP 2 KG ( HDV )"
click at [839, 375] on input "0" at bounding box center [871, 374] width 158 height 26
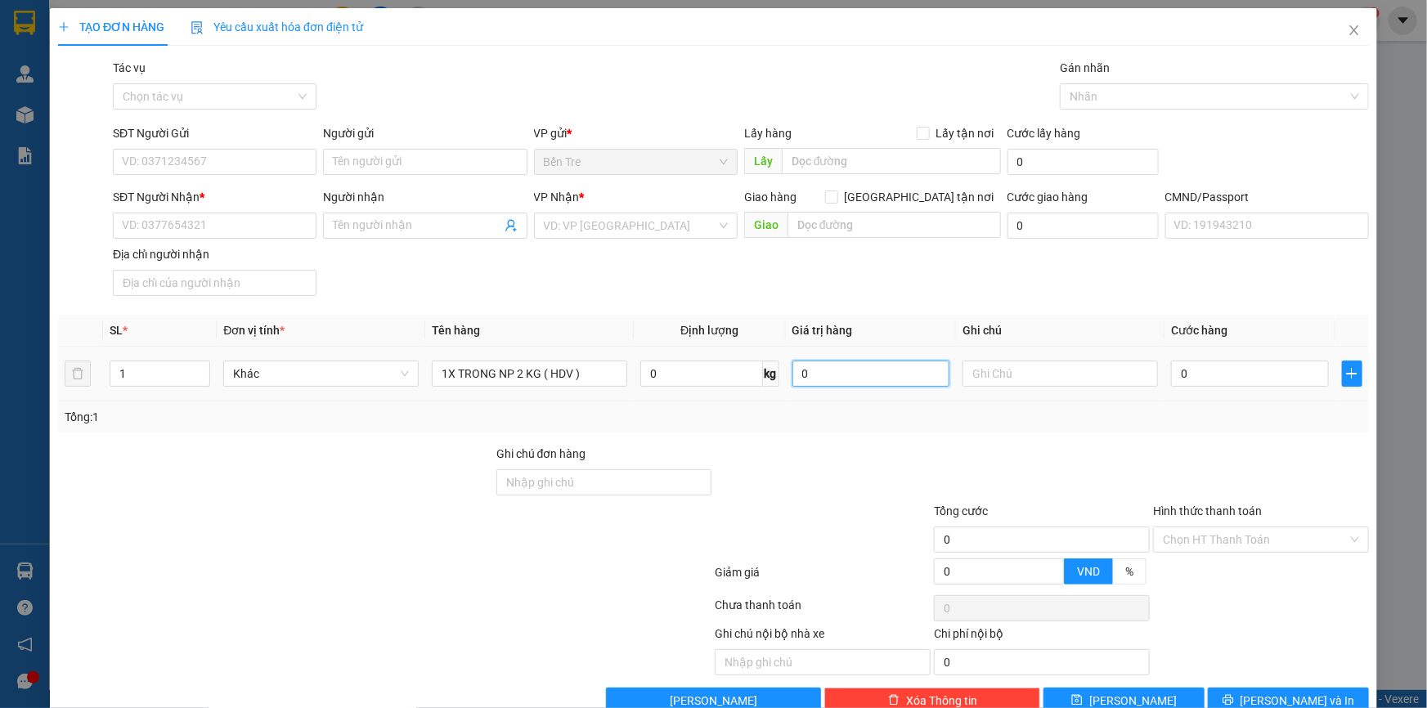
click at [839, 375] on input "0" at bounding box center [871, 374] width 158 height 26
type input "2.000.000"
click at [804, 496] on div at bounding box center [822, 473] width 219 height 57
click at [976, 375] on input "text" at bounding box center [1060, 374] width 195 height 26
type input "12H NHÂN"
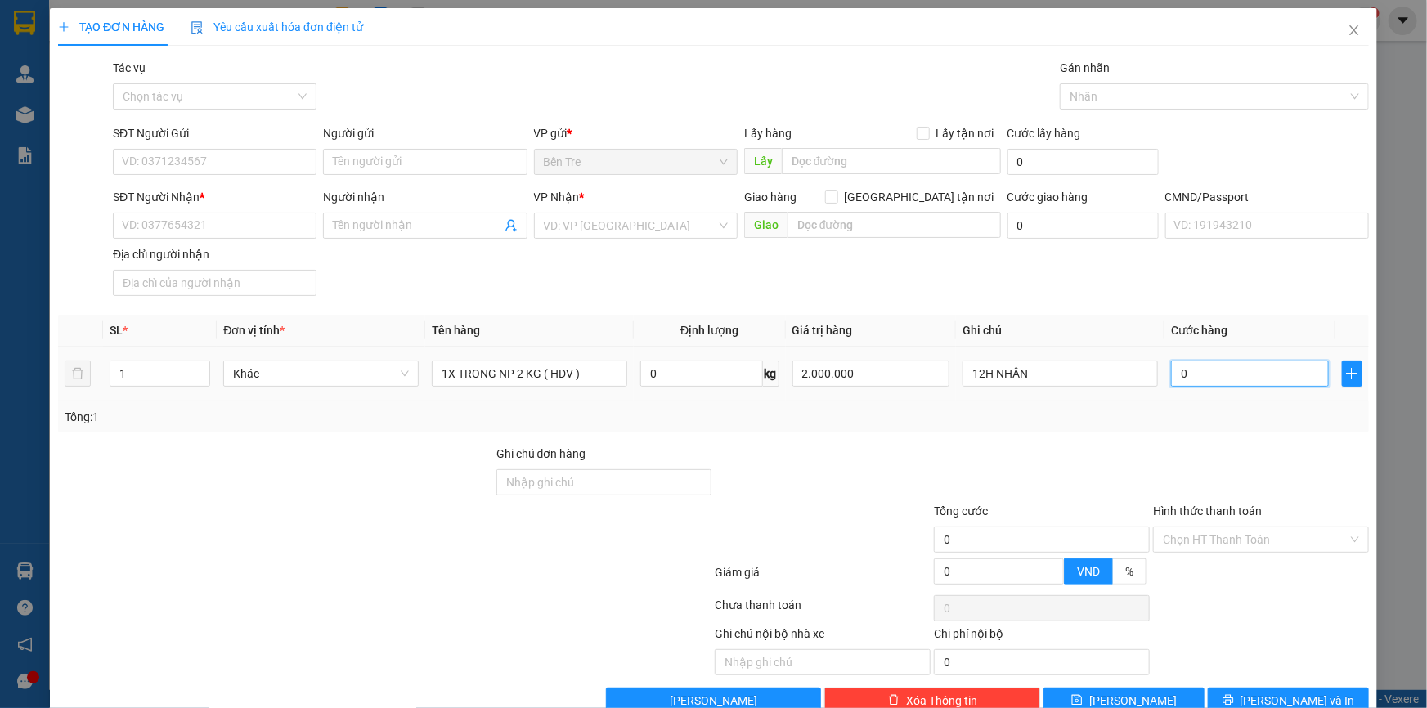
click at [1215, 379] on input "0" at bounding box center [1250, 374] width 158 height 26
click at [230, 155] on input "SĐT Người Gửi" at bounding box center [215, 162] width 204 height 26
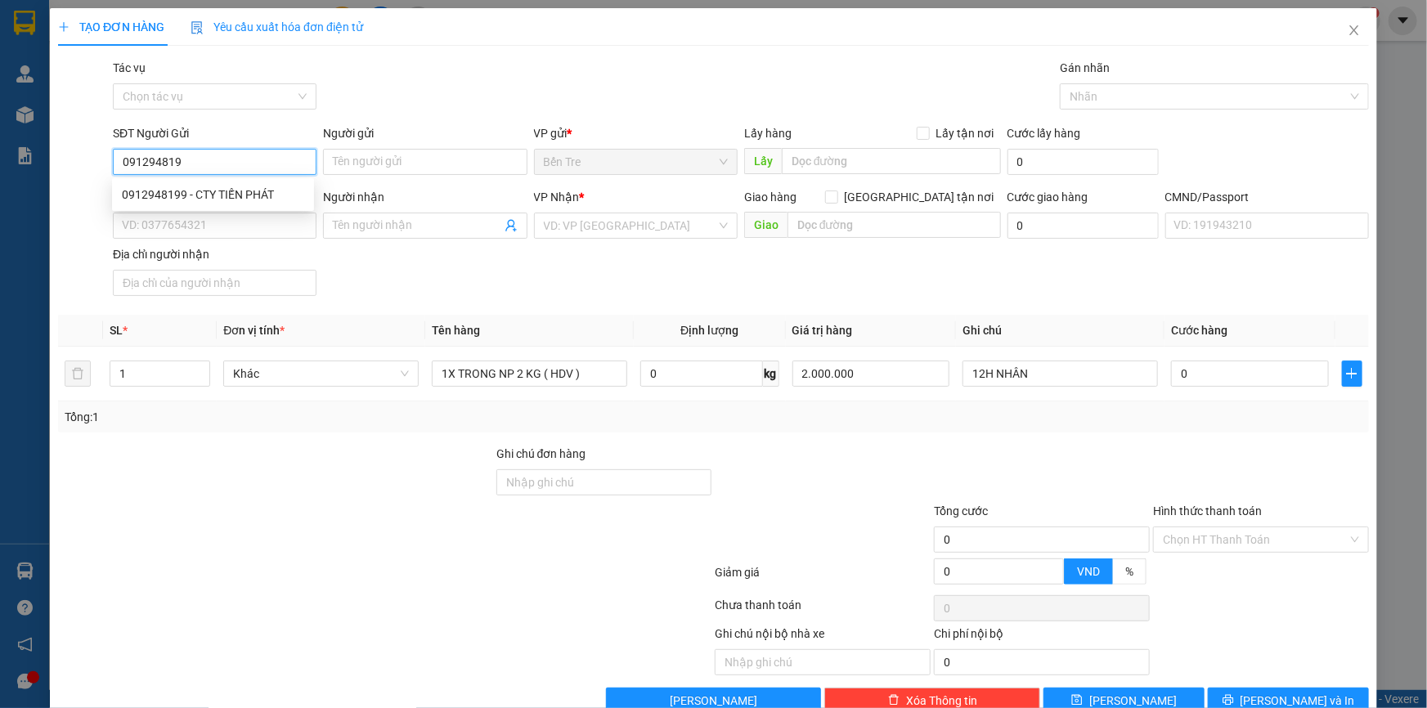
type input "0912948199"
click at [240, 186] on div "0912948199 - CTY TIẾN PHÁT" at bounding box center [213, 195] width 182 height 18
type input "CTY TIẾN PHÁT"
type input "0366556006"
type input "ANH LỘC"
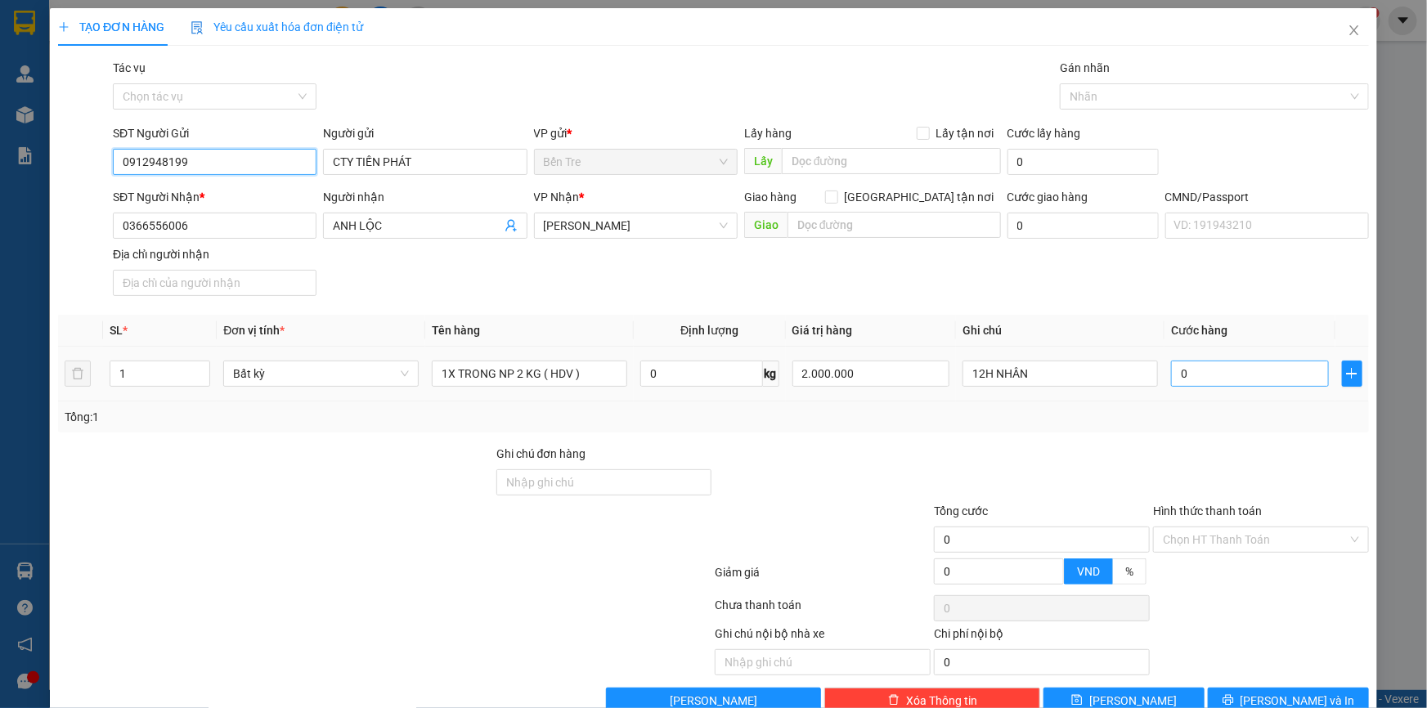
type input "0912948199"
click at [1197, 375] on input "0" at bounding box center [1250, 374] width 158 height 26
type input "30"
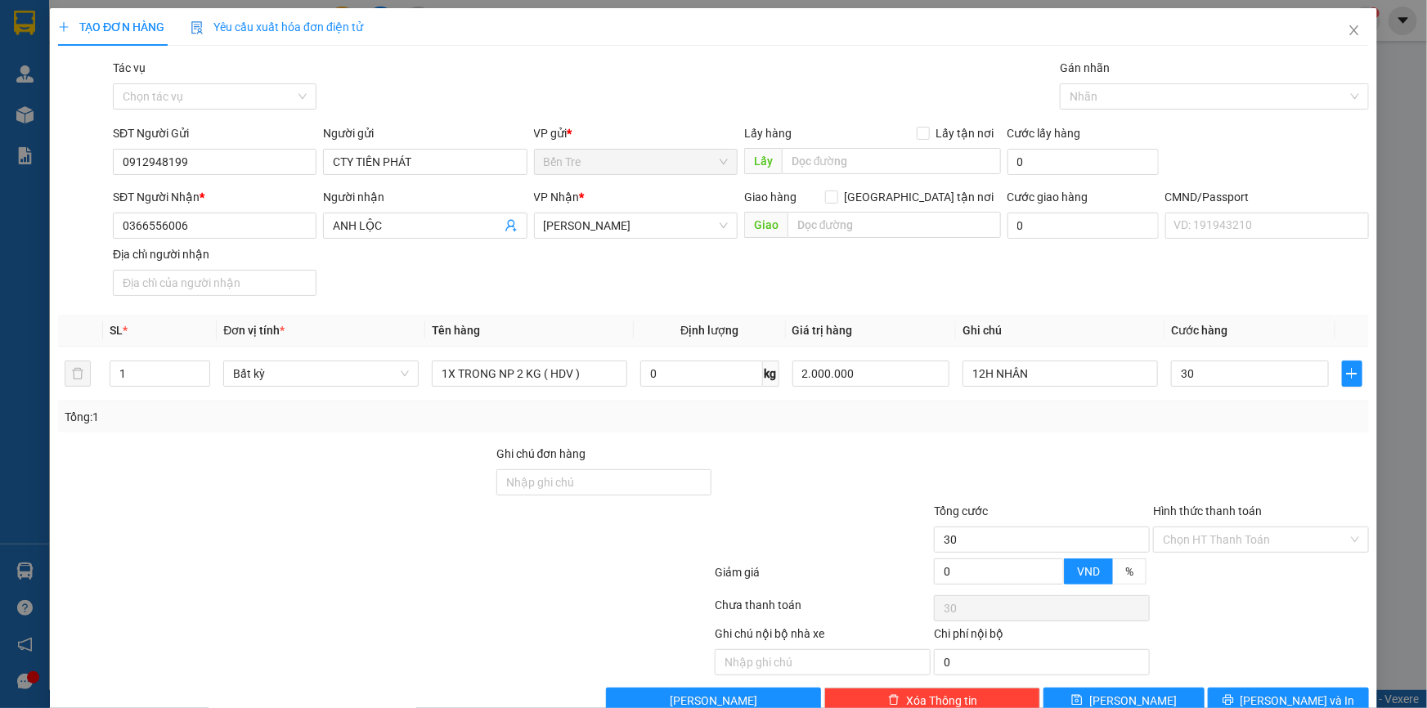
type input "30.000"
click at [1146, 420] on div "Tổng: 1" at bounding box center [714, 417] width 1298 height 18
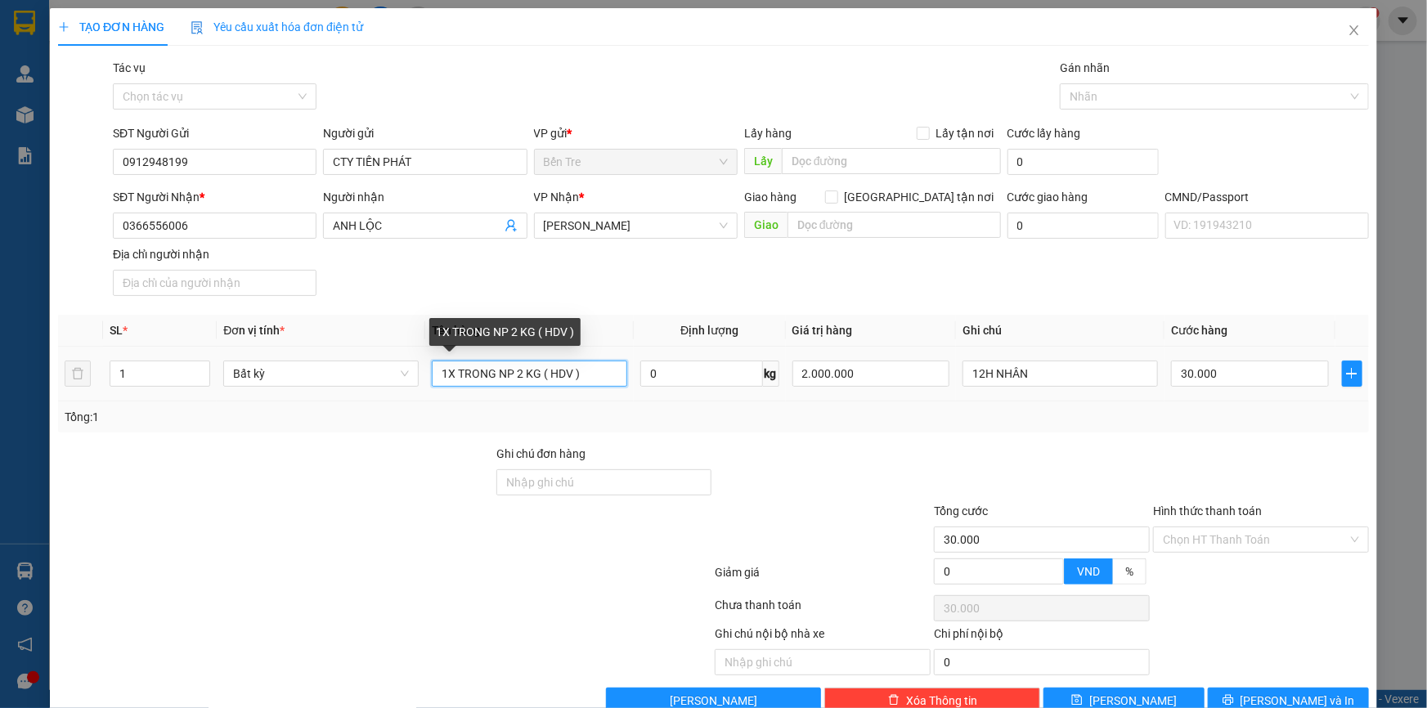
click at [599, 361] on input "1X TRONG NP 2 KG ( HDV )" at bounding box center [529, 374] width 195 height 26
drag, startPoint x: 1229, startPoint y: 505, endPoint x: 1230, endPoint y: 514, distance: 9.0
click at [1230, 527] on input "Hình thức thanh toán" at bounding box center [1255, 539] width 185 height 25
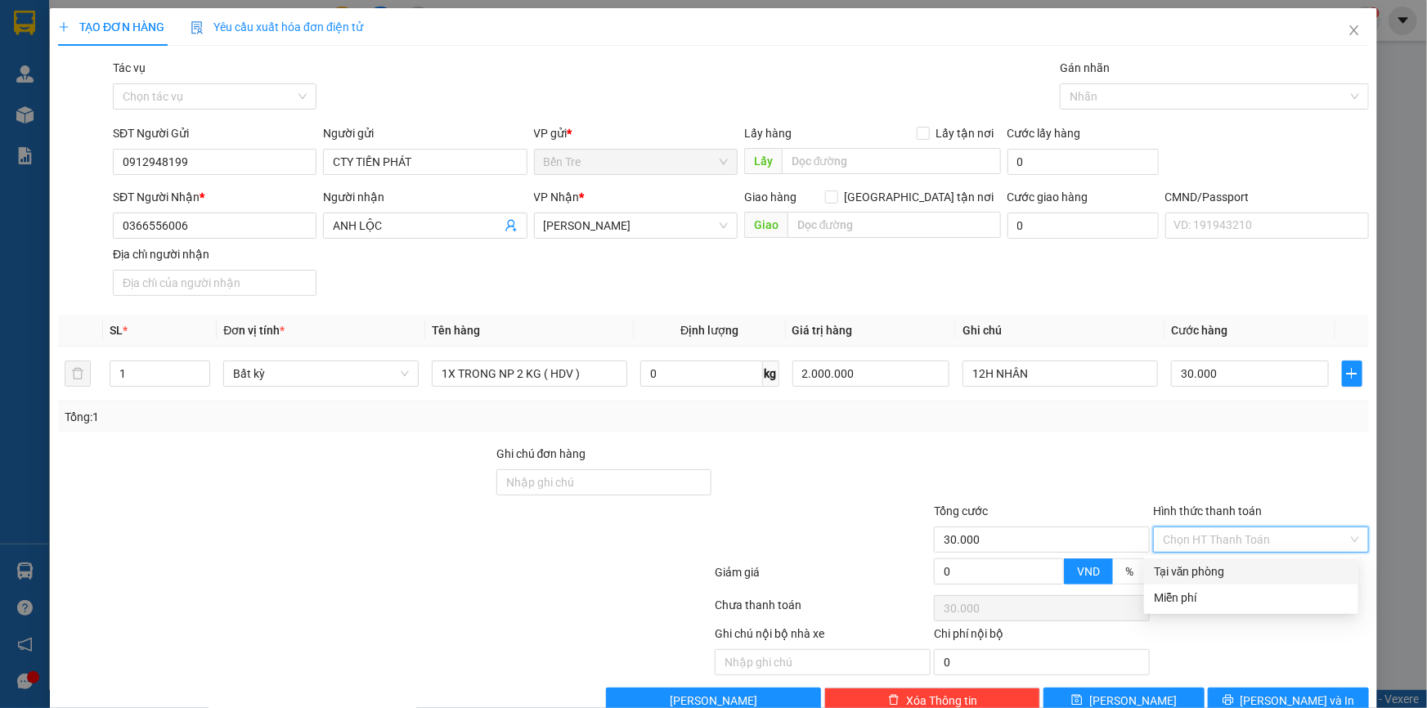
click at [1227, 563] on div "Tại văn phòng" at bounding box center [1251, 572] width 195 height 18
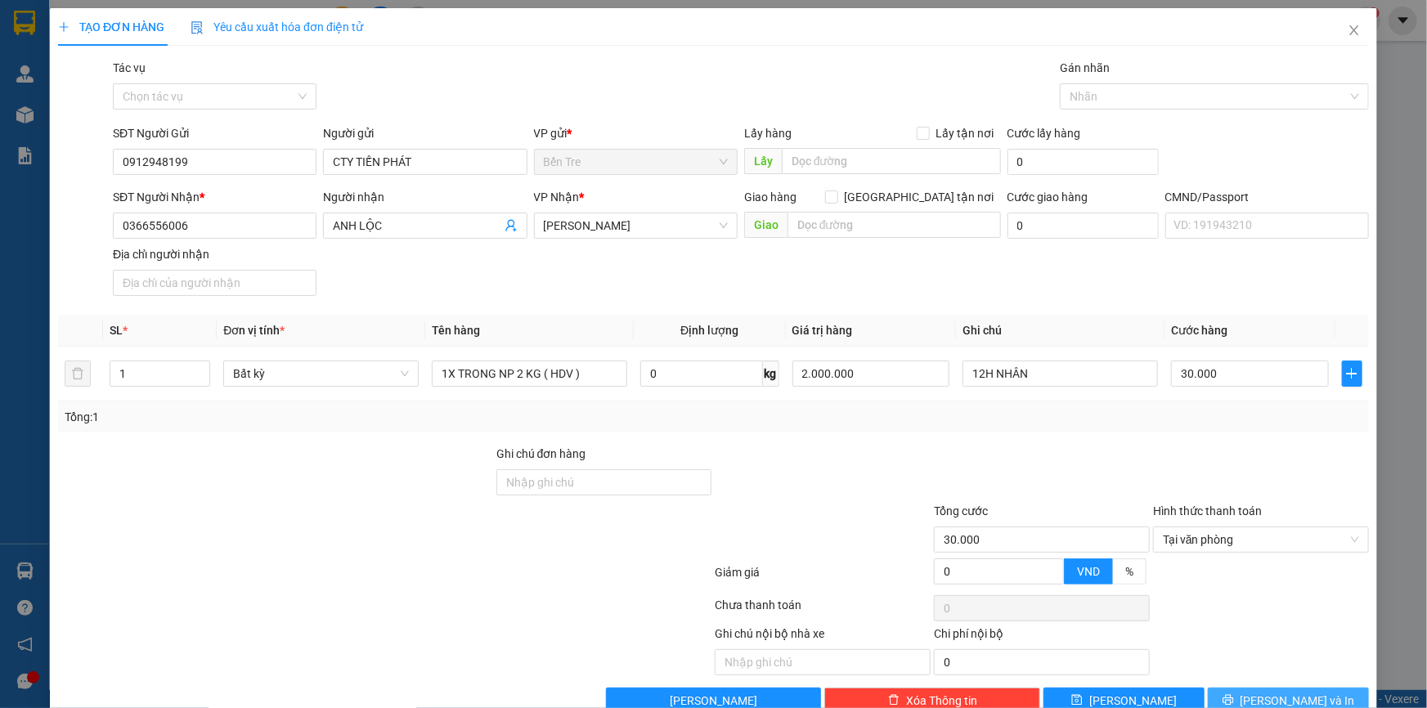
click at [1259, 688] on button "[PERSON_NAME] và In" at bounding box center [1288, 701] width 161 height 26
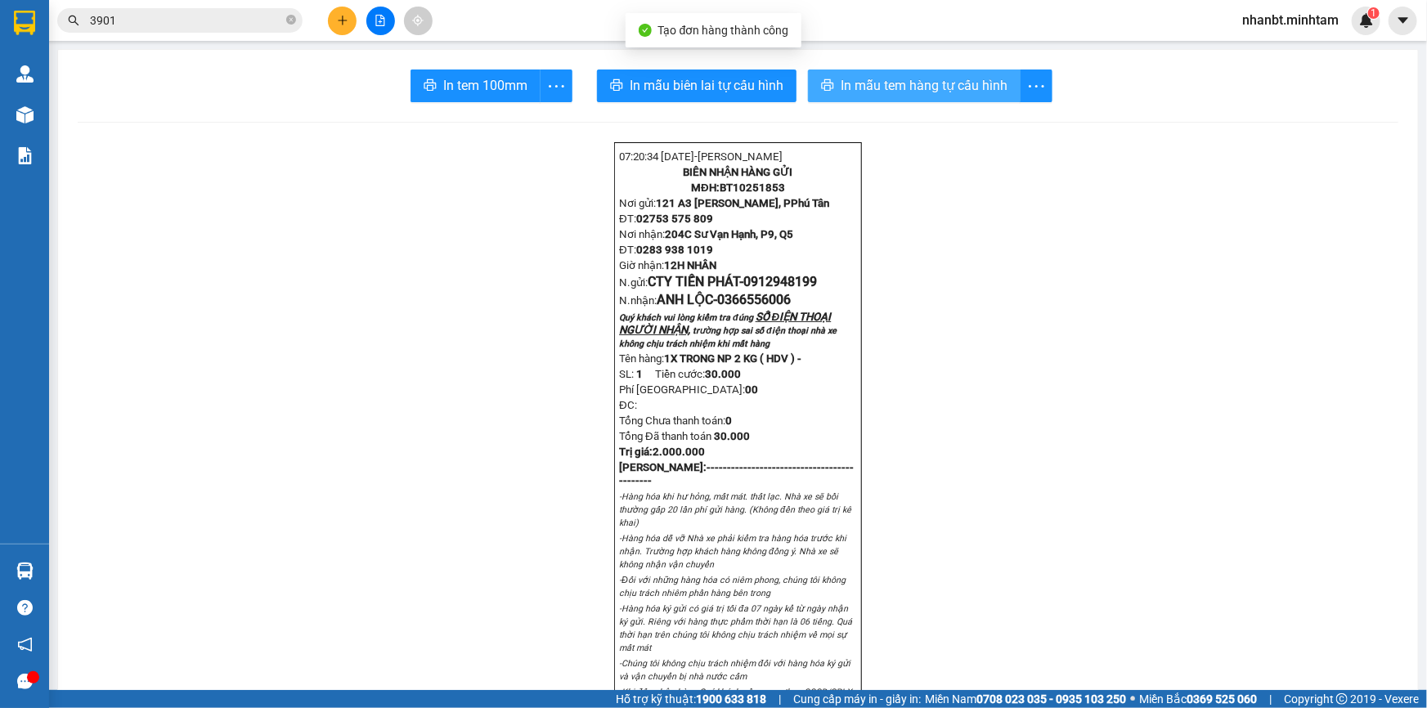
click at [919, 94] on span "In mẫu tem hàng tự cấu hình" at bounding box center [924, 85] width 167 height 20
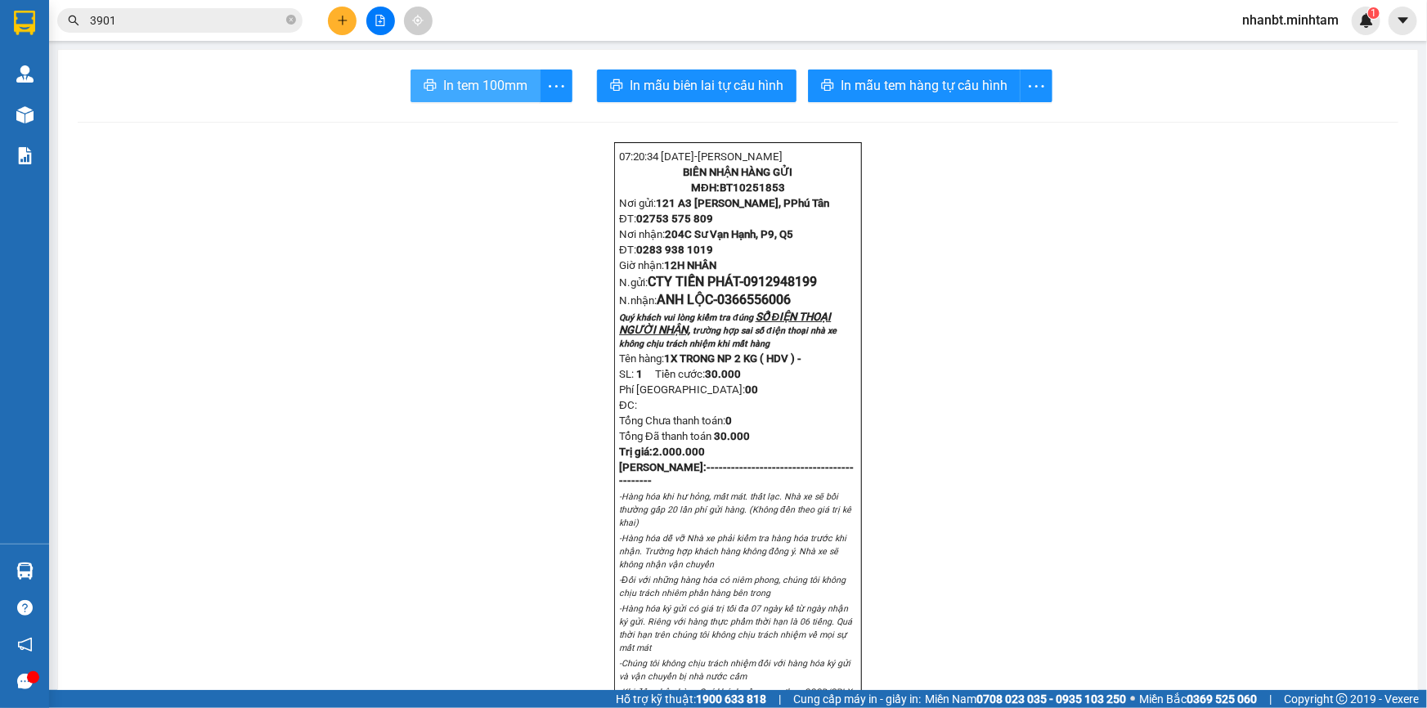
click at [518, 95] on span "In tem 100mm" at bounding box center [485, 85] width 84 height 20
click at [345, 17] on icon "plus" at bounding box center [342, 20] width 11 height 11
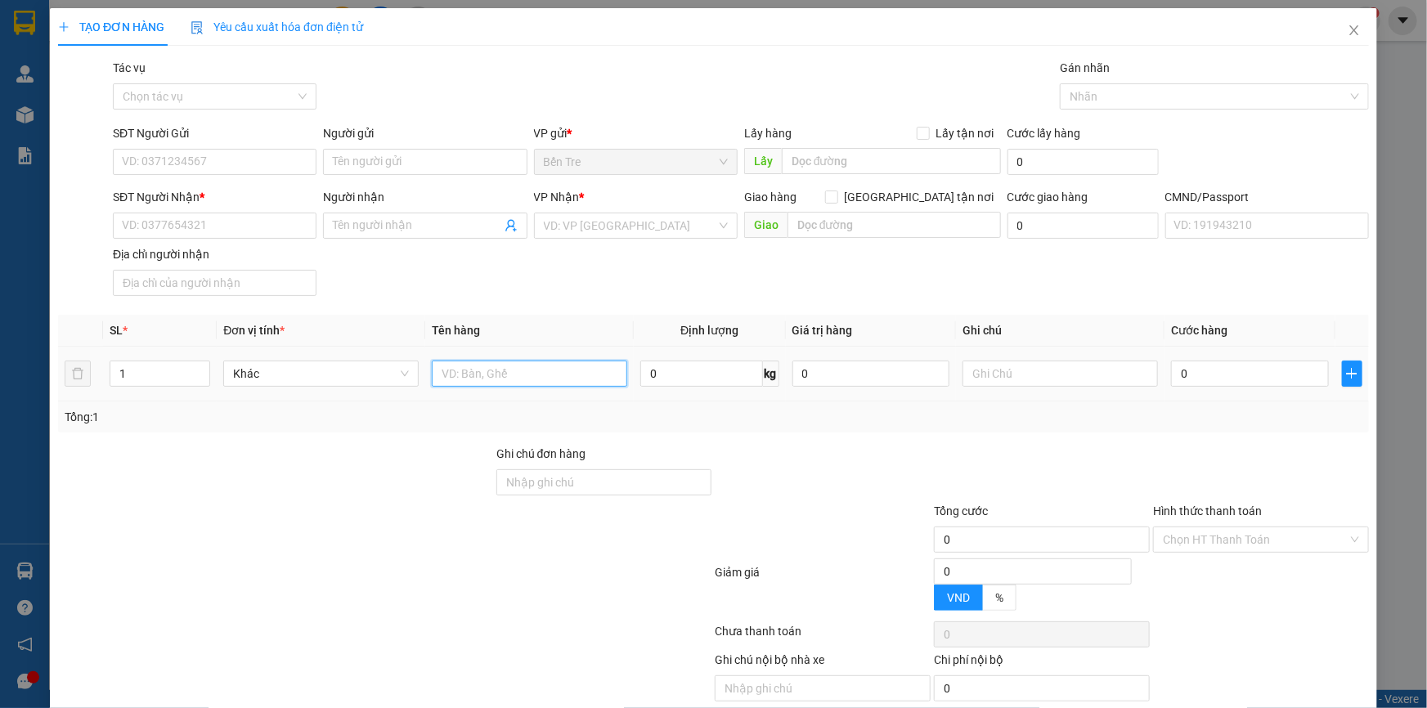
click at [533, 379] on input "text" at bounding box center [529, 374] width 195 height 26
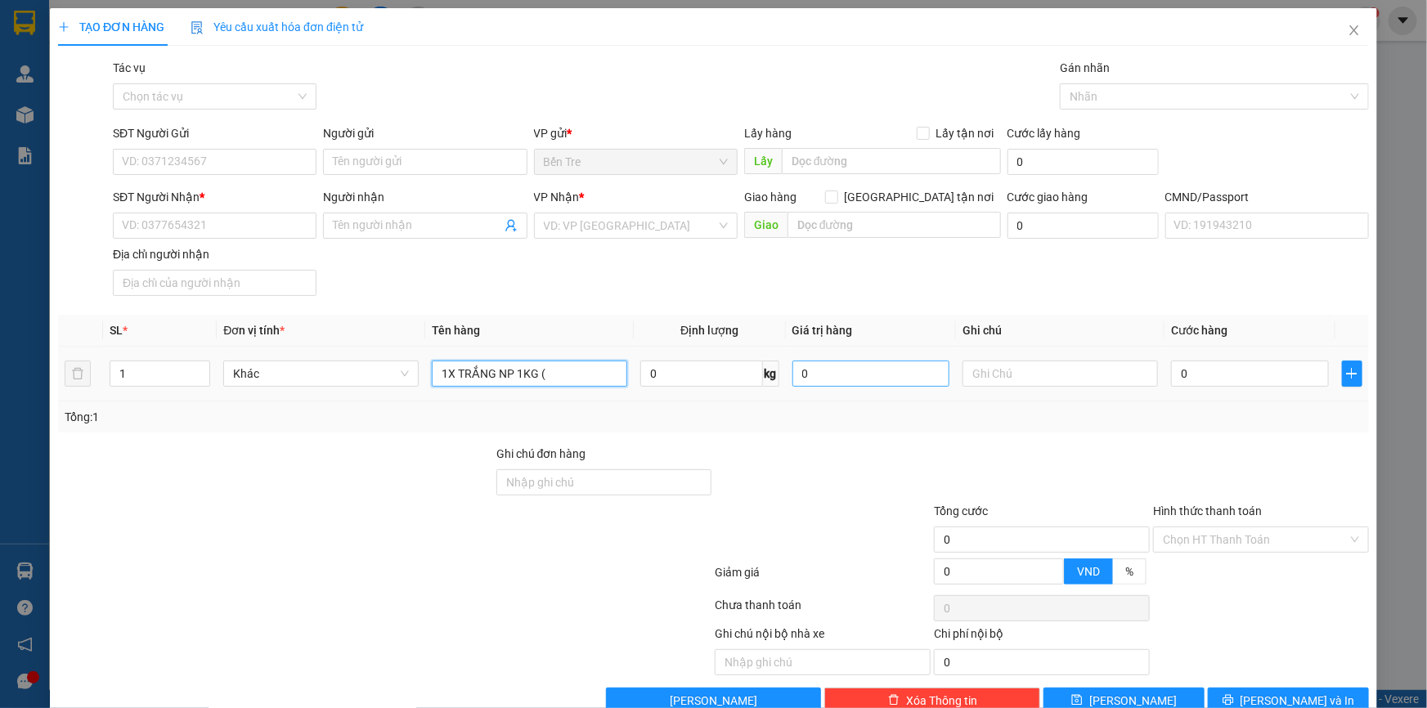
type input "1X TRẮNG NP 1KG ("
click at [890, 378] on input "0" at bounding box center [871, 374] width 158 height 26
type input "200.000"
drag, startPoint x: 872, startPoint y: 442, endPoint x: 942, endPoint y: 390, distance: 87.7
click at [879, 436] on div "Transit Pickup Surcharge Ids Transit Deliver Surcharge Ids Transit Deliver Surc…" at bounding box center [713, 386] width 1311 height 655
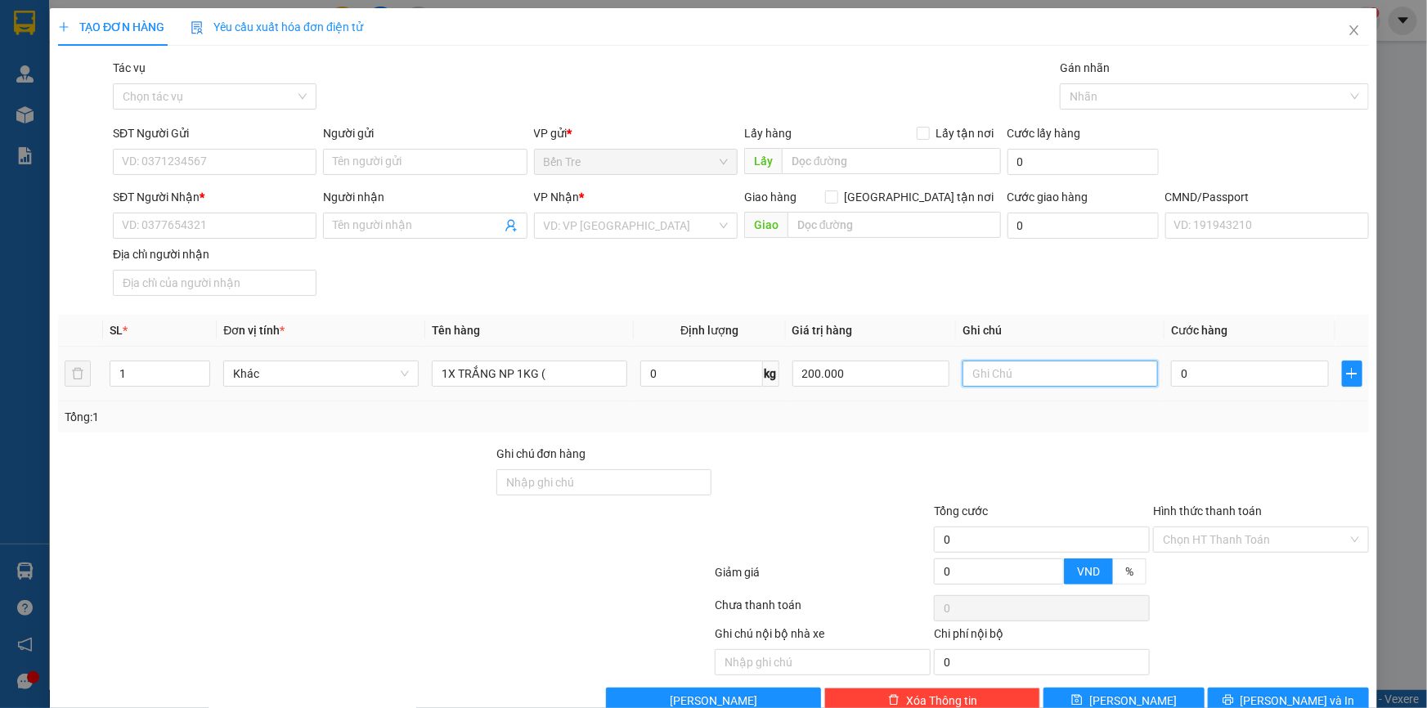
click at [1013, 373] on input "text" at bounding box center [1060, 374] width 195 height 26
type input "12H NHÂN"
click at [1194, 371] on input "0" at bounding box center [1250, 374] width 158 height 26
type input "2"
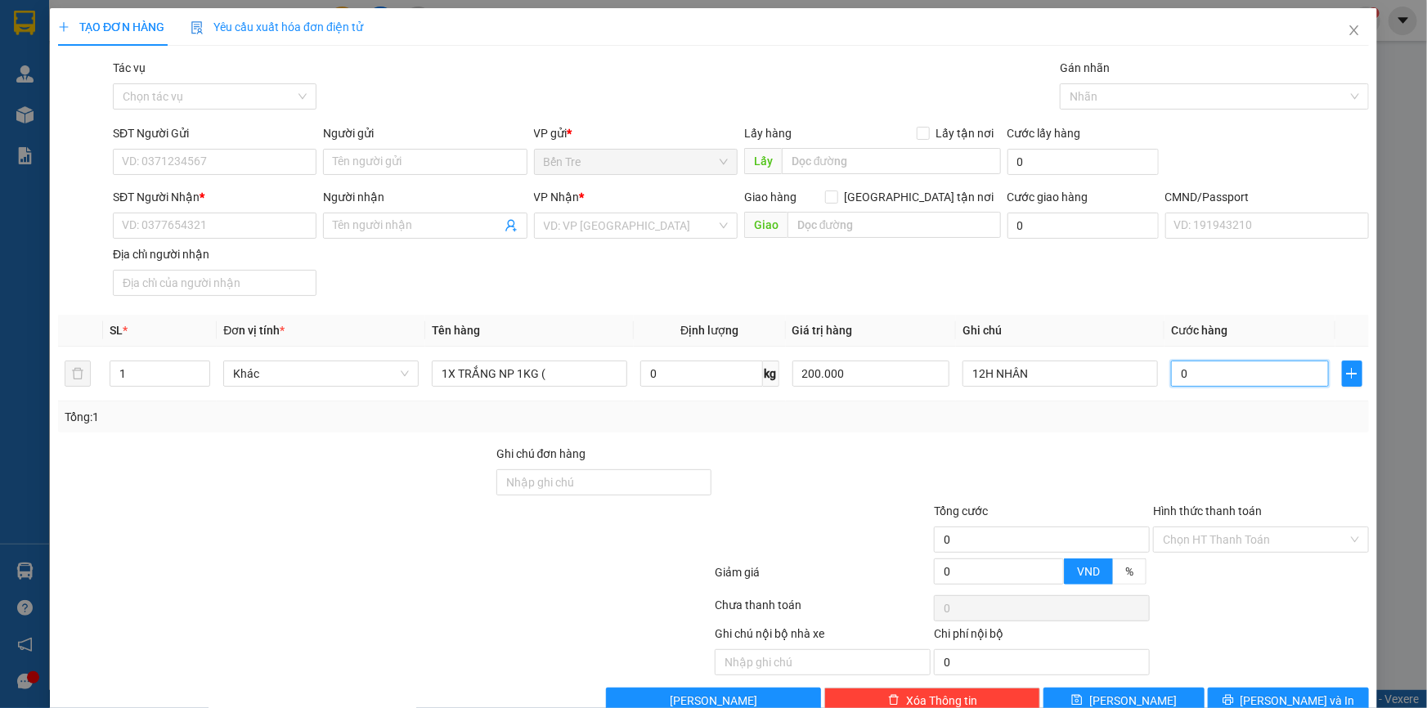
type input "2"
type input "20"
click at [1039, 459] on div at bounding box center [1041, 473] width 219 height 57
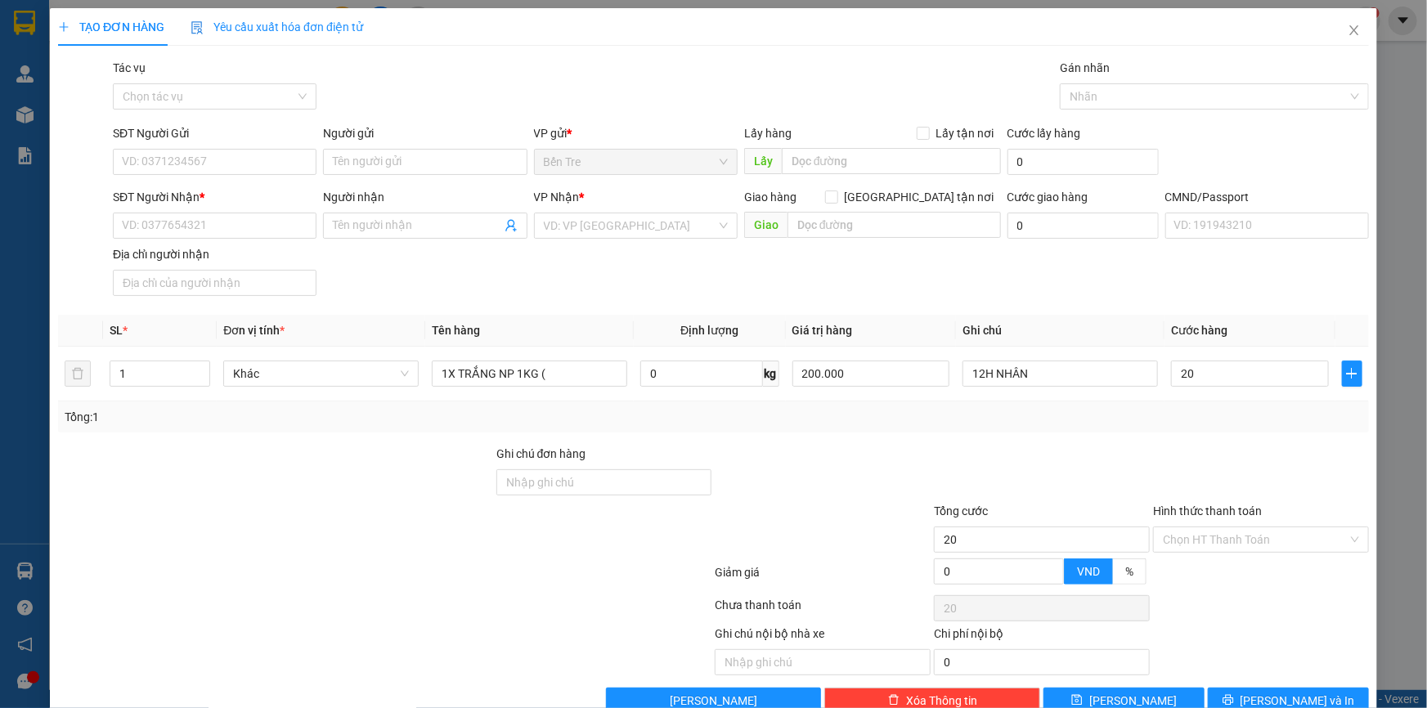
type input "20.000"
click at [568, 376] on input "1X TRẮNG NP 1KG (" at bounding box center [529, 374] width 195 height 26
type input "1X TRẮNG NP 1KG ( ĐA )"
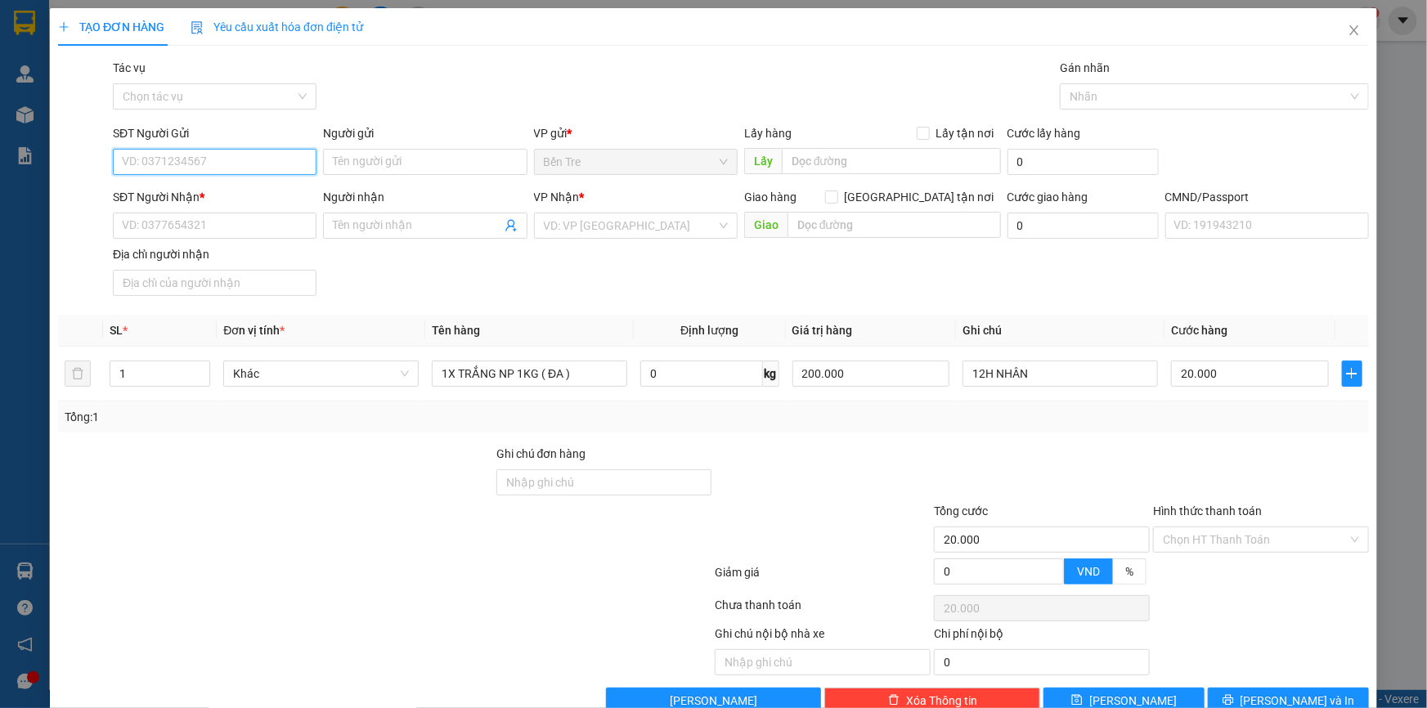
click at [214, 162] on input "SĐT Người Gửi" at bounding box center [215, 162] width 204 height 26
type input "0908222705"
click at [213, 190] on div "0908222705 - BÚT" at bounding box center [213, 195] width 182 height 18
type input "BÚT"
type input "0934119788"
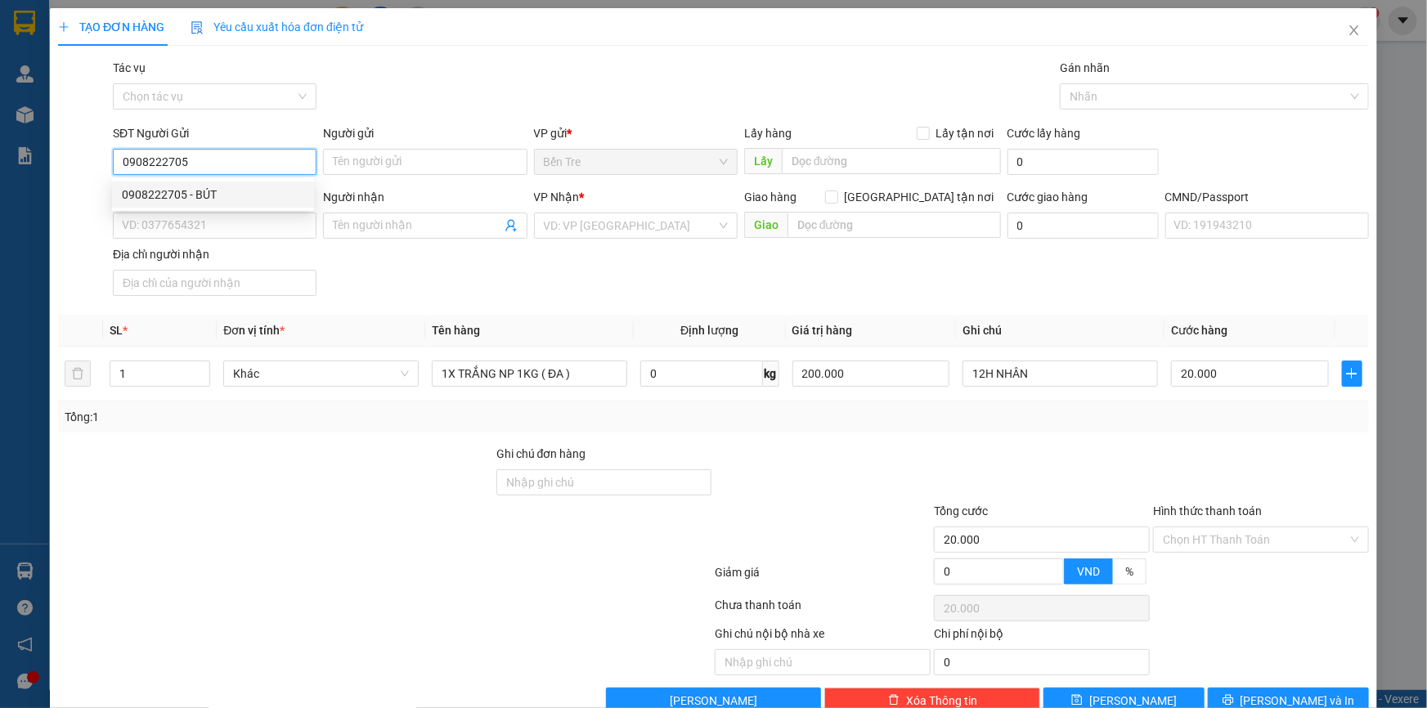
type input "THUỶ"
type input "0908222705"
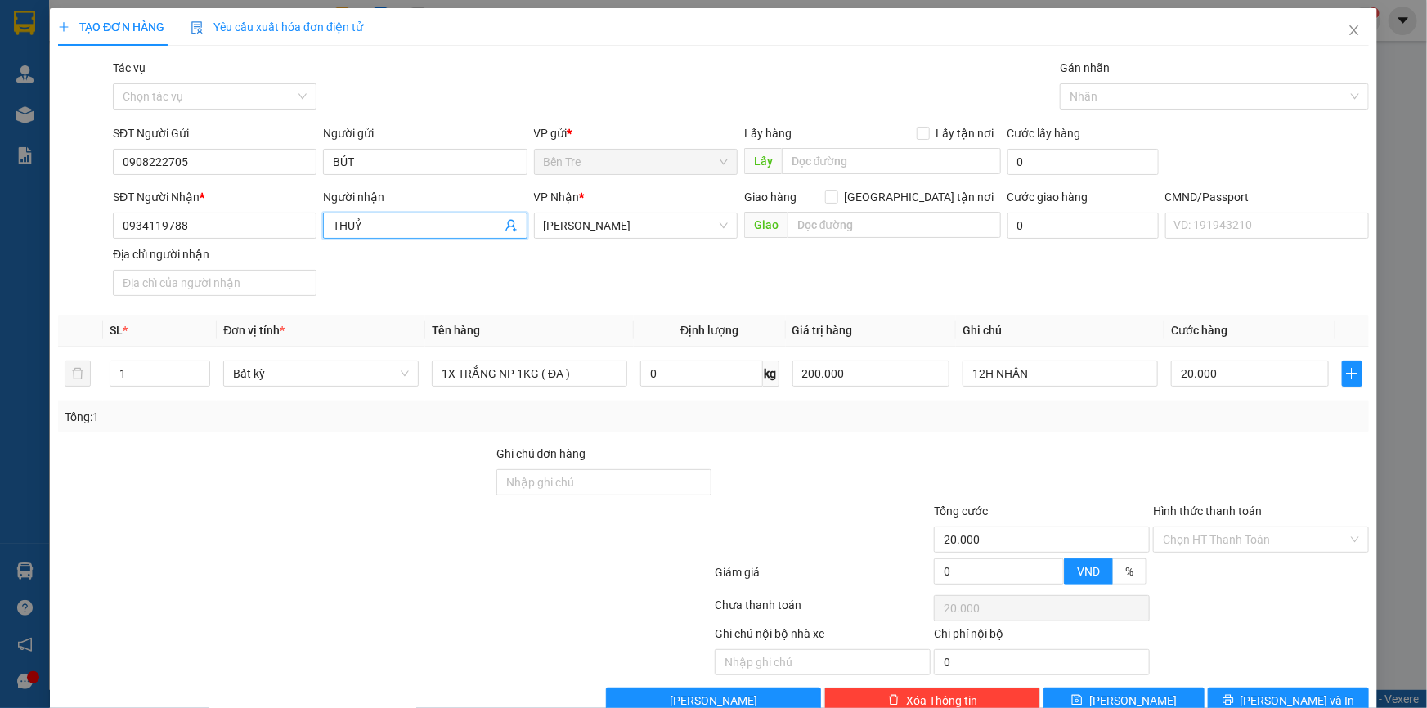
click at [510, 227] on icon "user-add" at bounding box center [511, 225] width 13 height 13
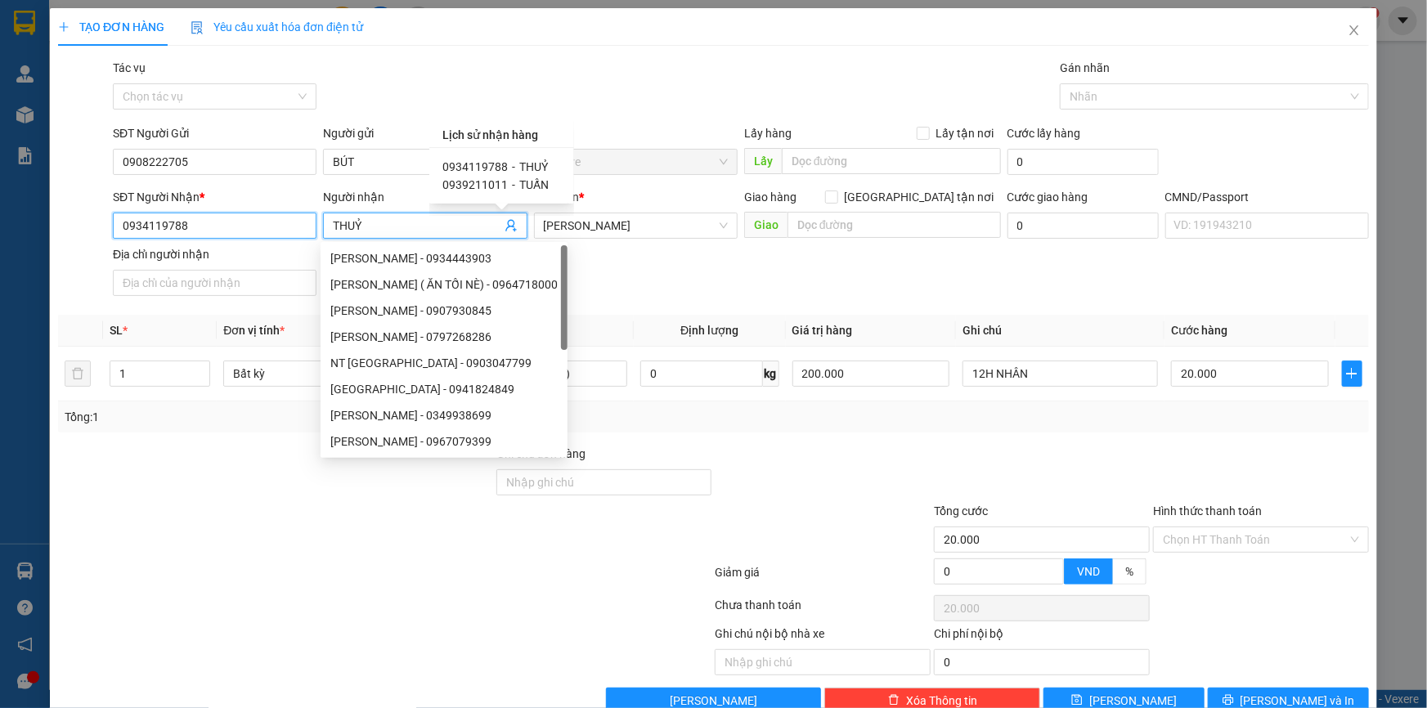
click at [217, 227] on input "0934119788" at bounding box center [215, 226] width 204 height 26
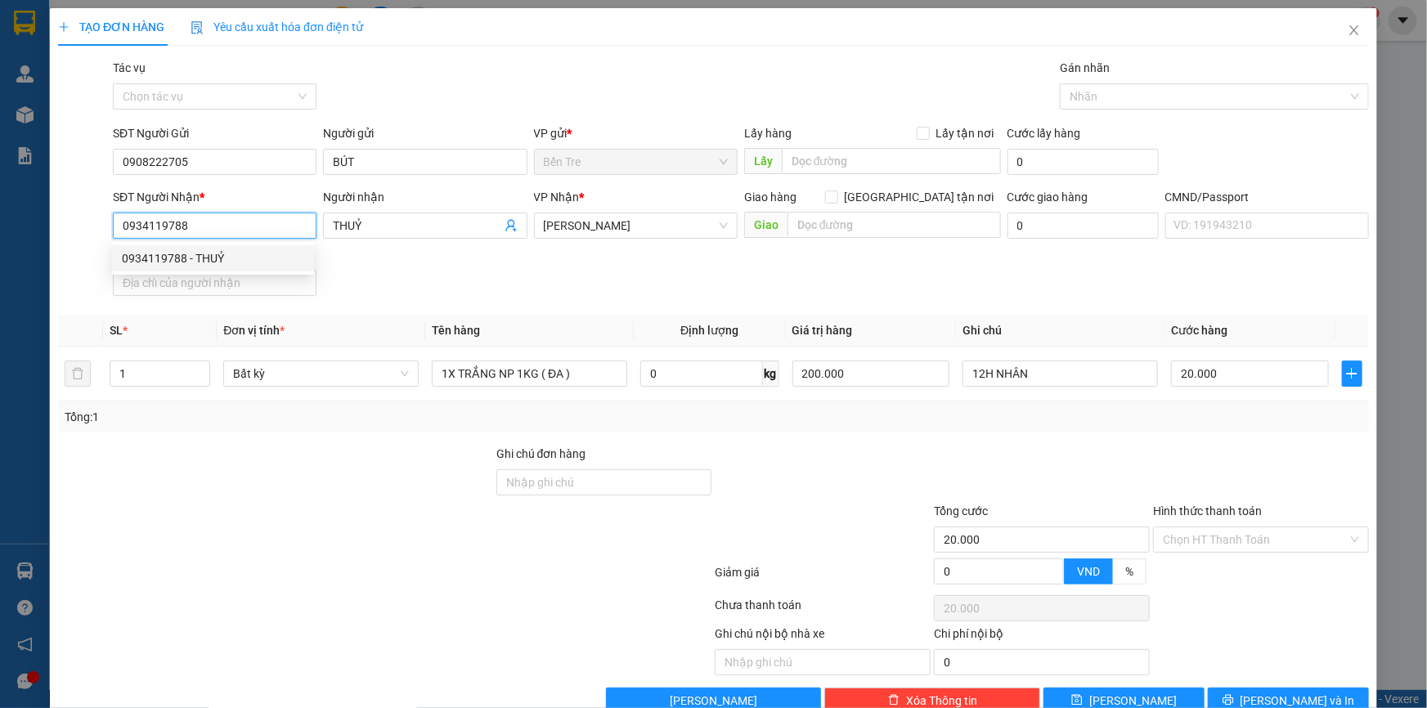
click at [216, 227] on input "0934119788" at bounding box center [215, 226] width 204 height 26
type input "0"
type input "0913173553"
click at [386, 223] on input "THUỶ" at bounding box center [417, 226] width 168 height 18
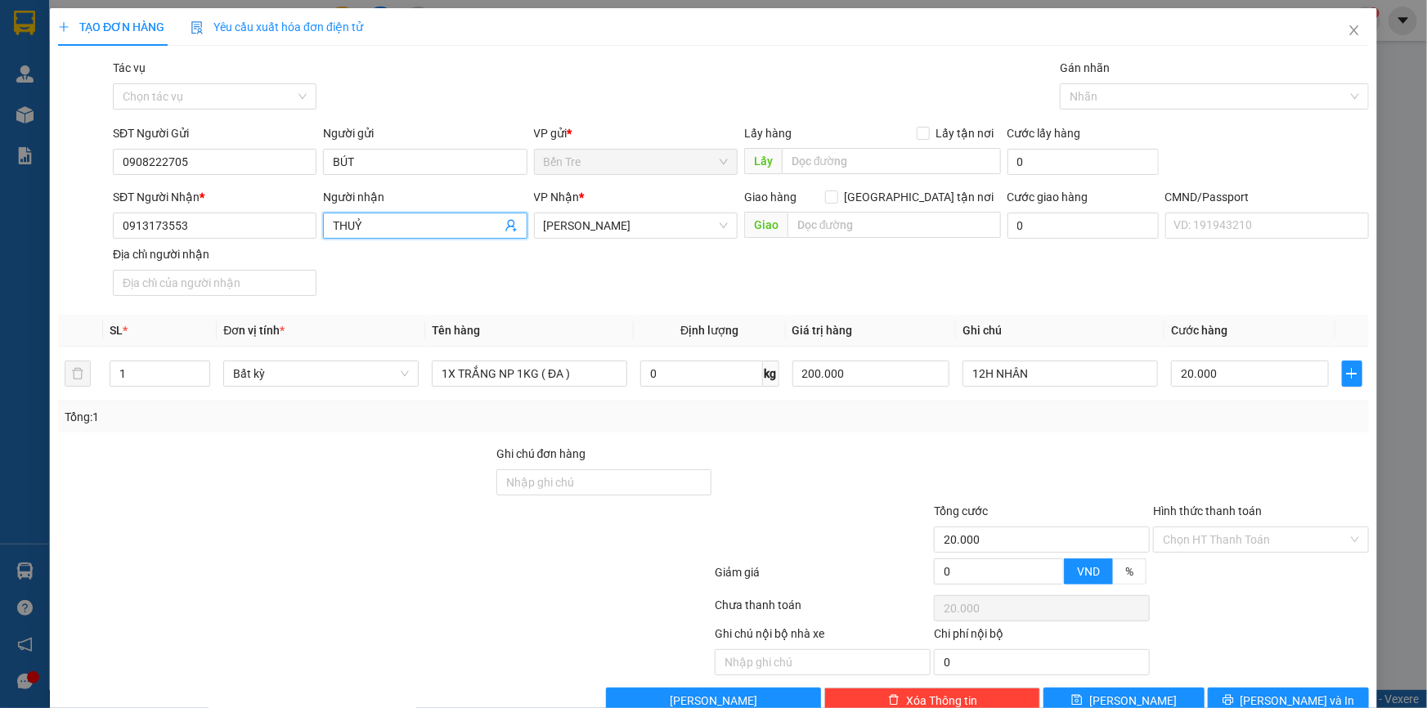
click at [386, 223] on input "THUỶ" at bounding box center [417, 226] width 168 height 18
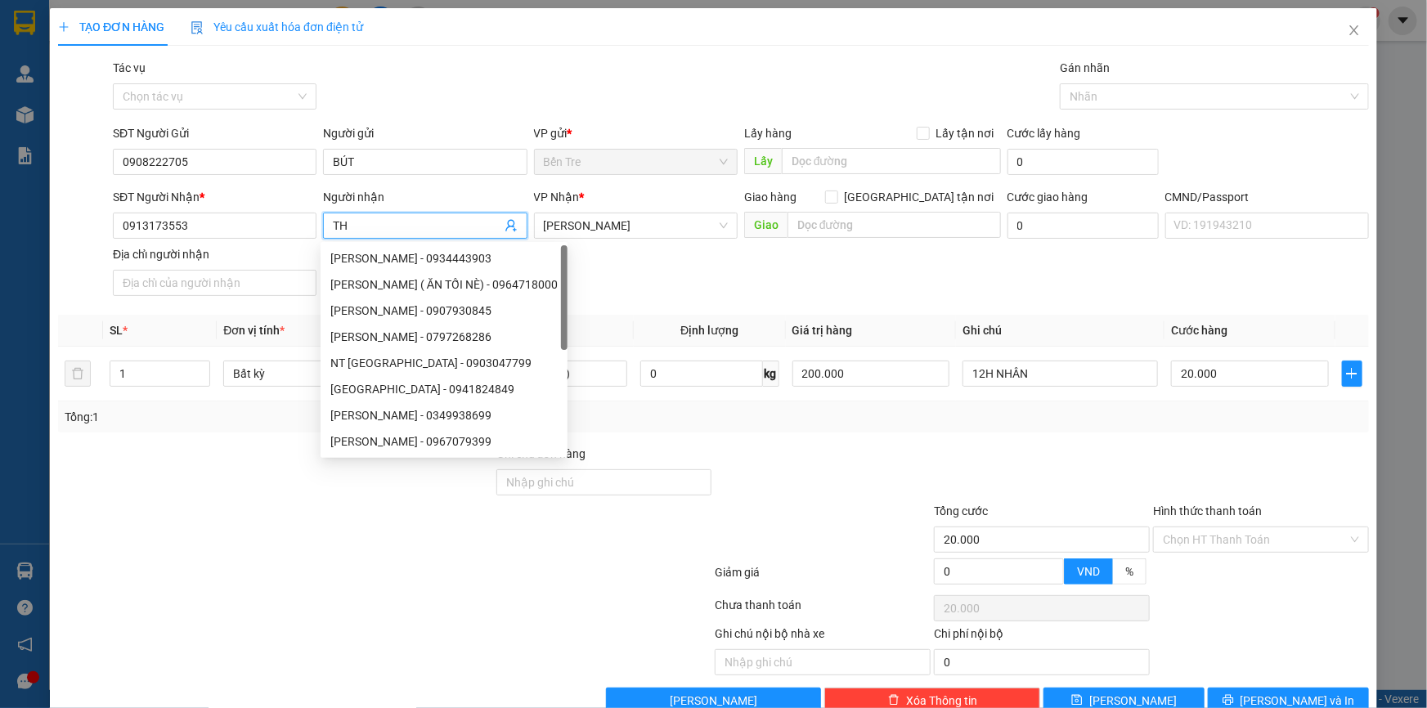
type input "T"
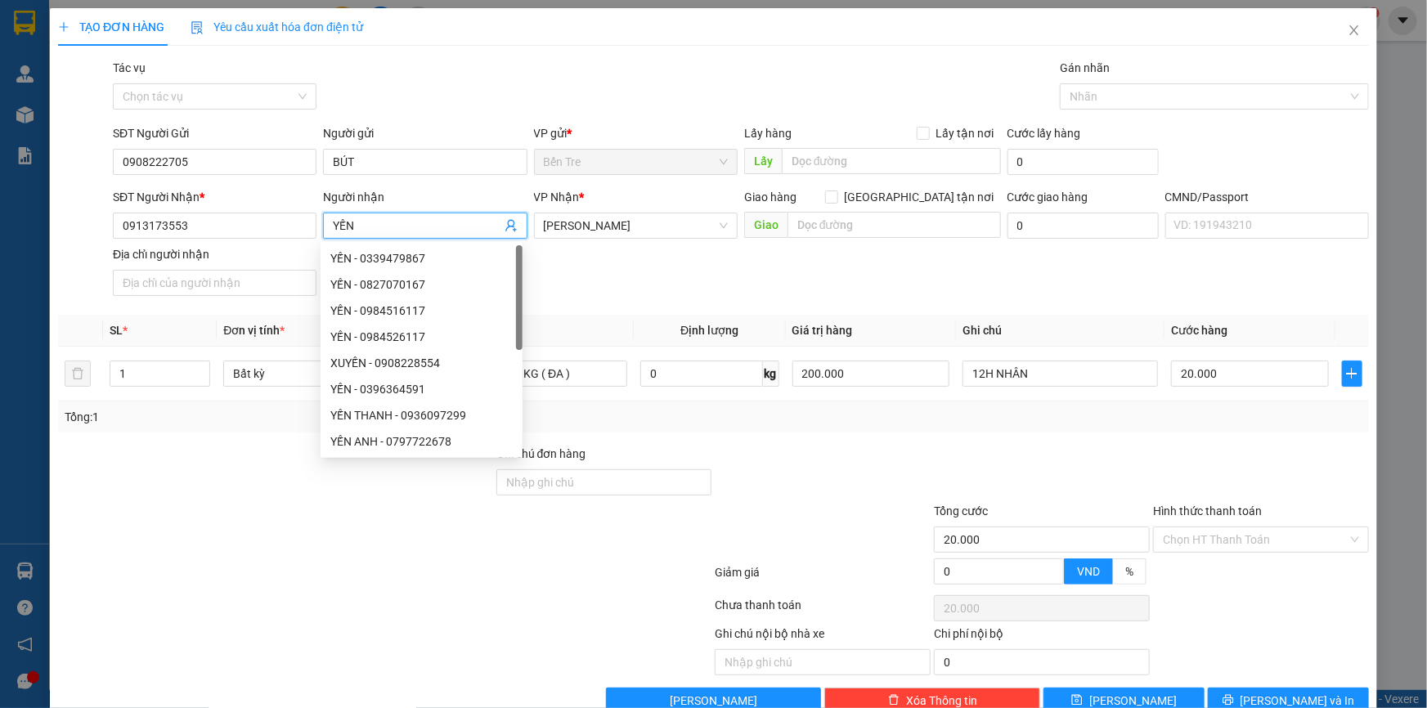
type input "YẾN"
click at [1082, 433] on div "Transit Pickup Surcharge Ids Transit Deliver Surcharge Ids Transit Deliver Surc…" at bounding box center [713, 386] width 1311 height 655
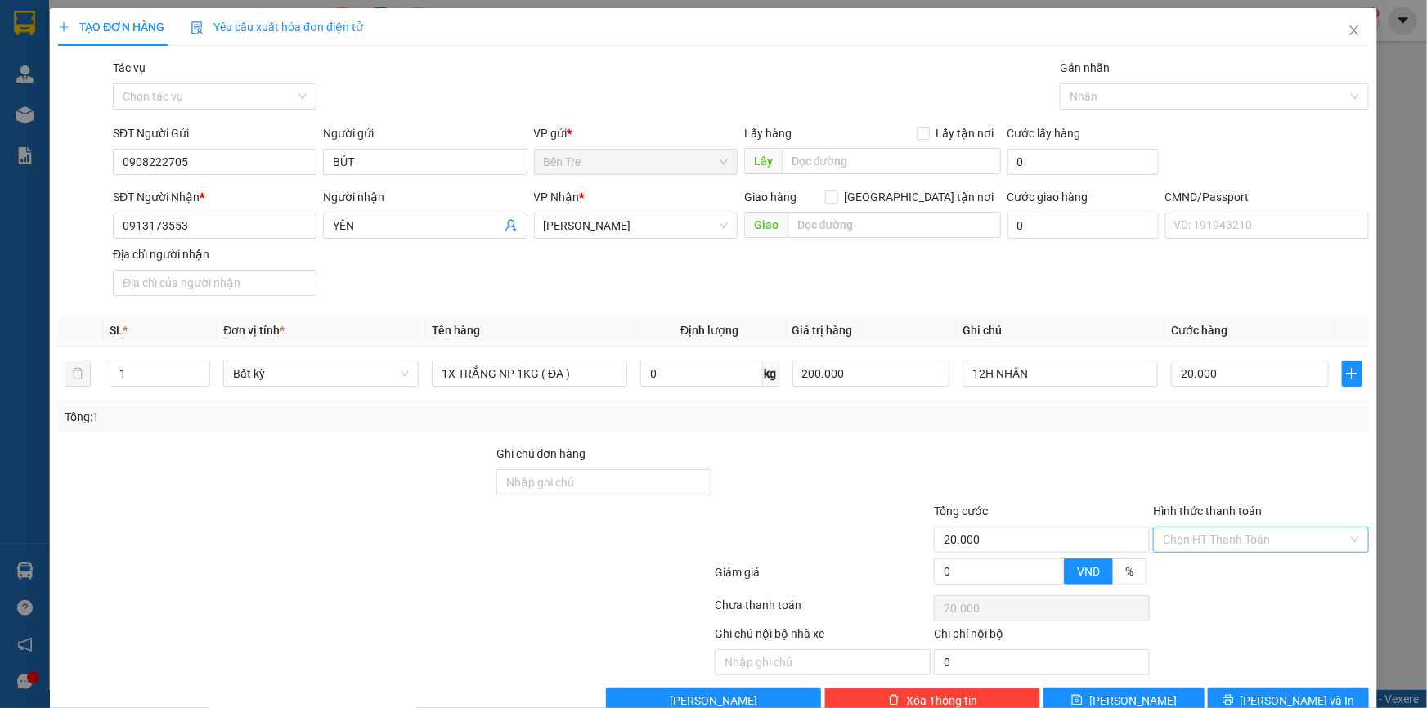
click at [1180, 527] on input "Hình thức thanh toán" at bounding box center [1255, 539] width 185 height 25
click at [1189, 563] on div "Tại văn phòng" at bounding box center [1251, 572] width 195 height 18
click at [1317, 688] on button "[PERSON_NAME] và In" at bounding box center [1288, 701] width 161 height 26
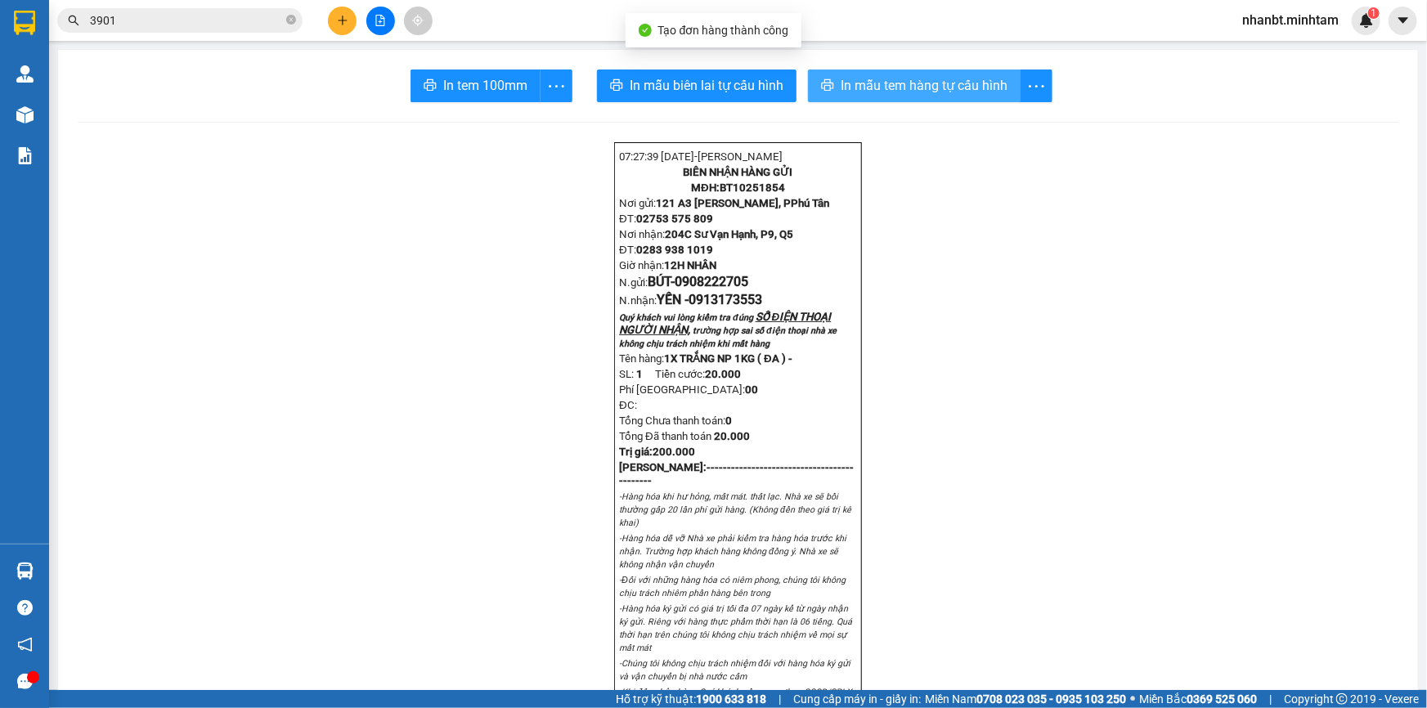
click at [864, 80] on span "In mẫu tem hàng tự cấu hình" at bounding box center [924, 85] width 167 height 20
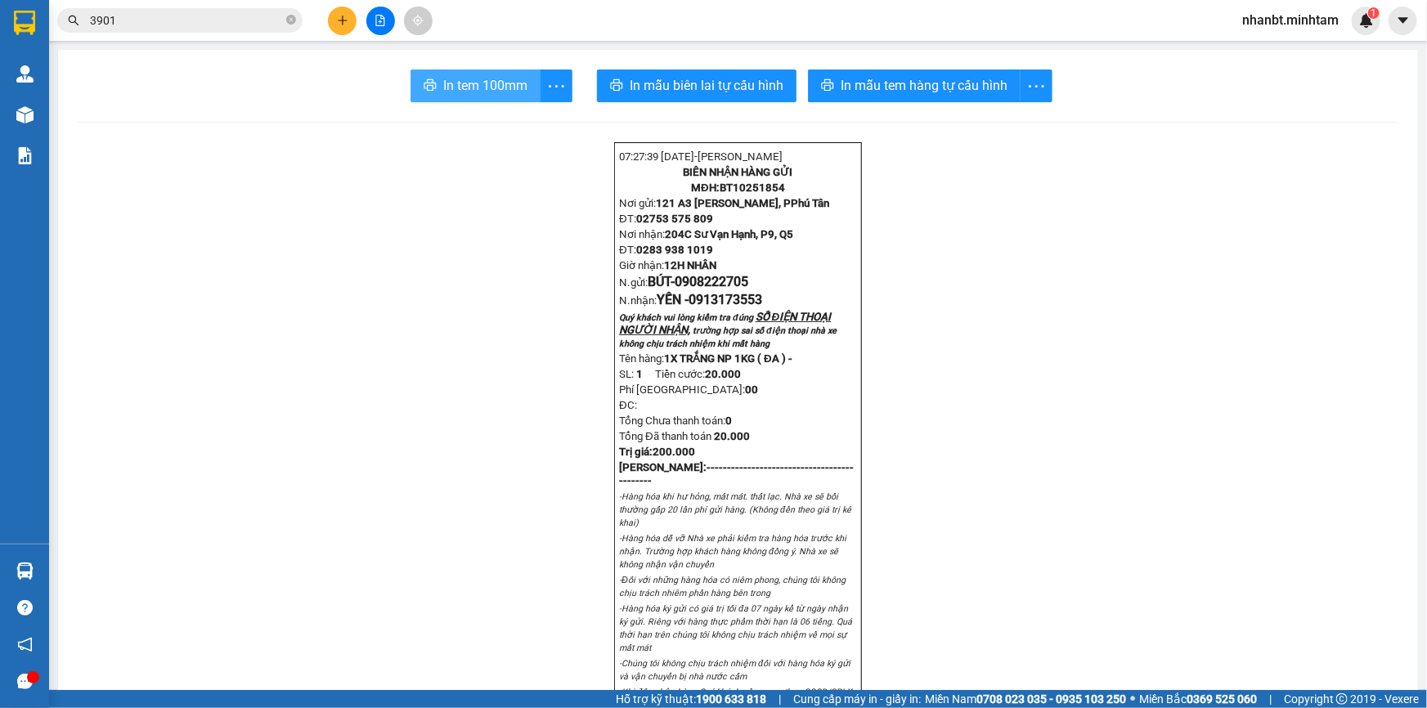
click at [515, 88] on span "In tem 100mm" at bounding box center [485, 85] width 84 height 20
click at [168, 21] on input "3901" at bounding box center [186, 20] width 193 height 18
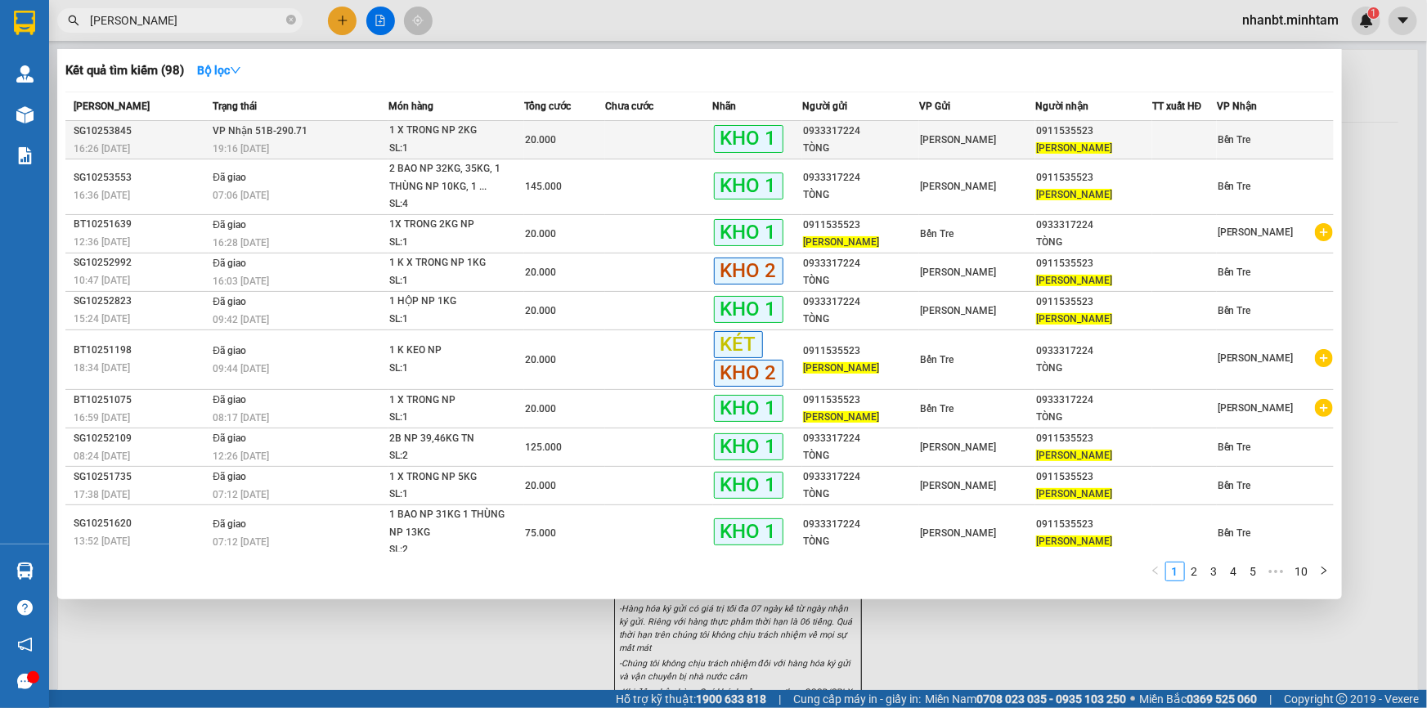
type input "[PERSON_NAME]"
click at [324, 143] on div "19:16 [DATE]" at bounding box center [300, 149] width 174 height 18
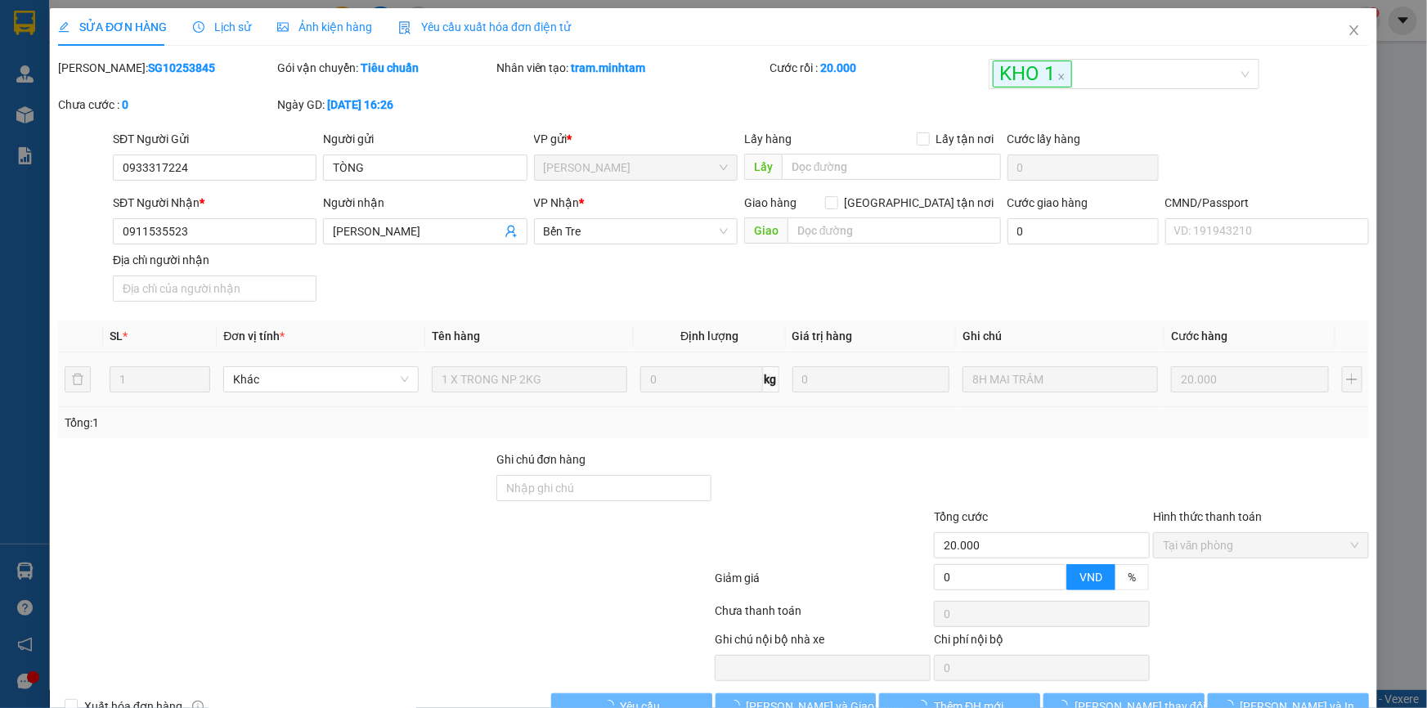
type input "0933317224"
type input "TÒNG"
type input "0911535523"
type input "[PERSON_NAME]"
type input "20.000"
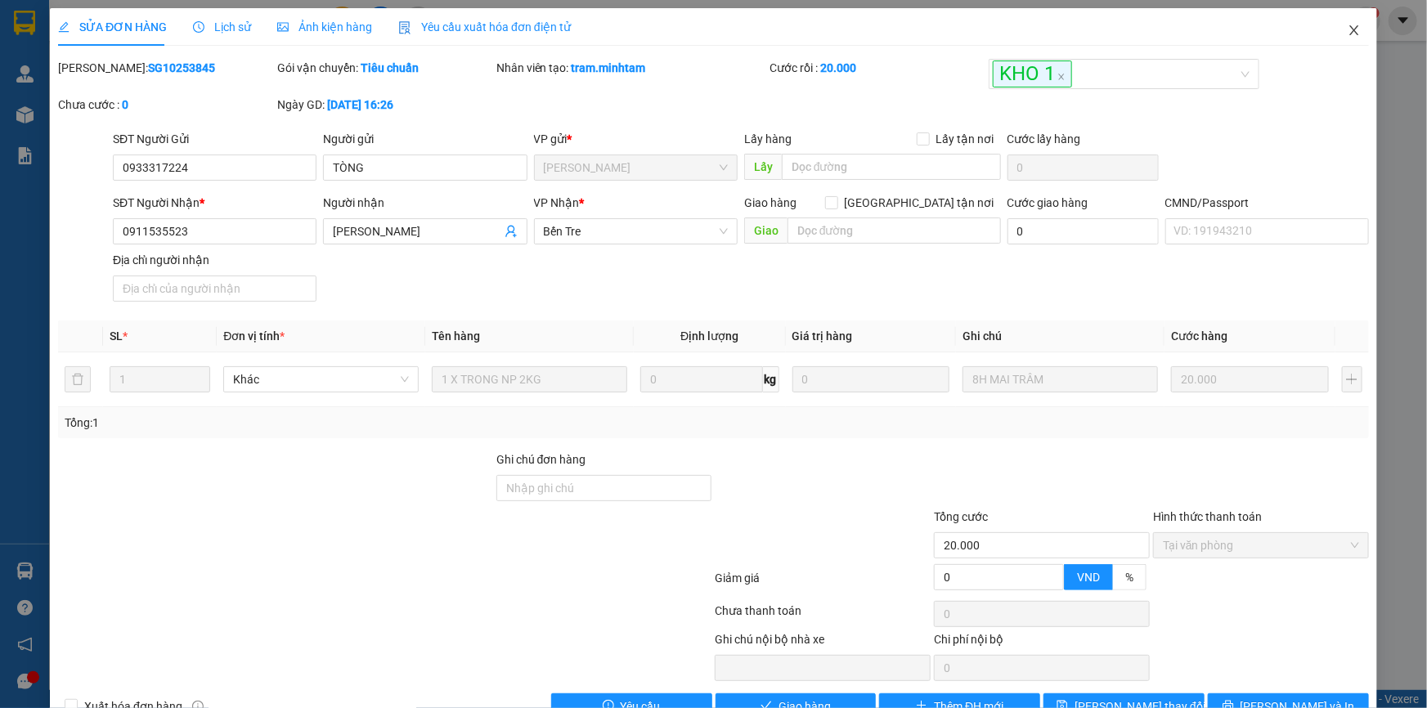
click at [1349, 29] on icon "close" at bounding box center [1353, 30] width 9 height 10
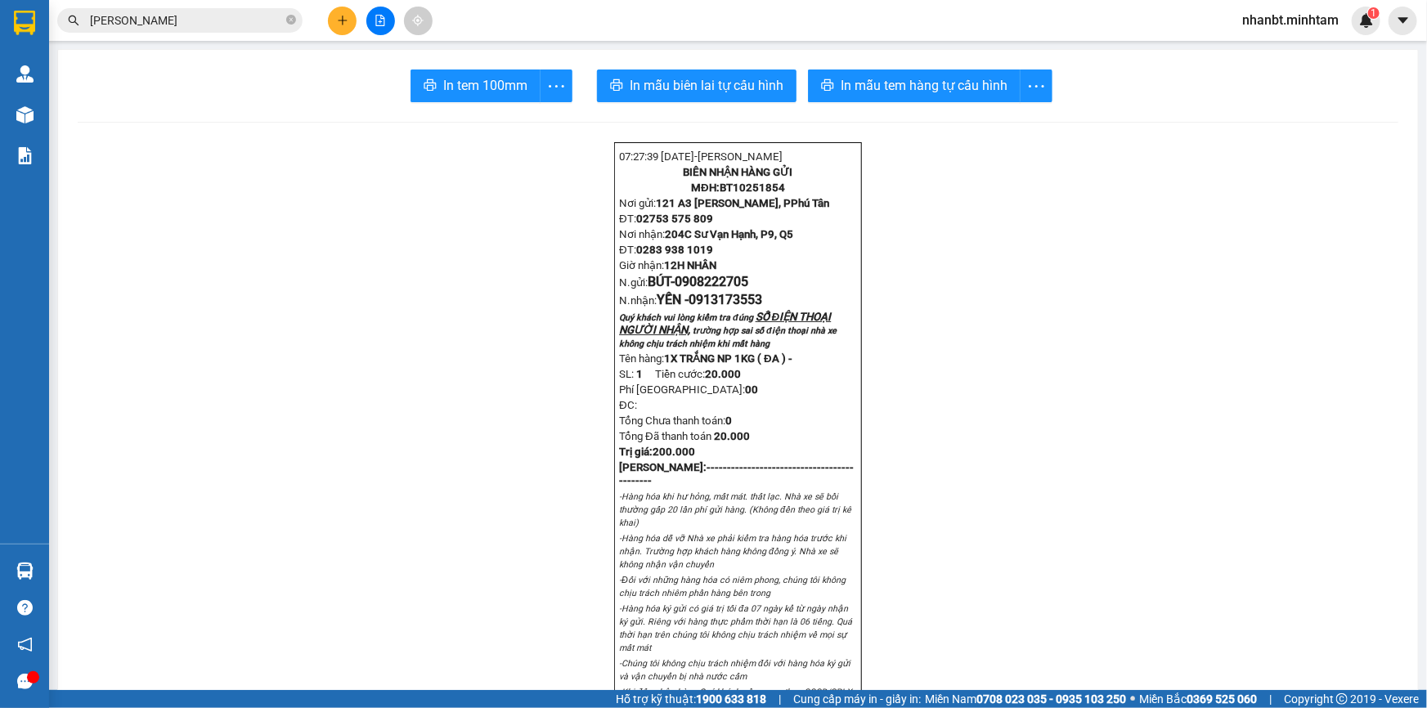
click at [196, 16] on input "[PERSON_NAME]" at bounding box center [186, 20] width 193 height 18
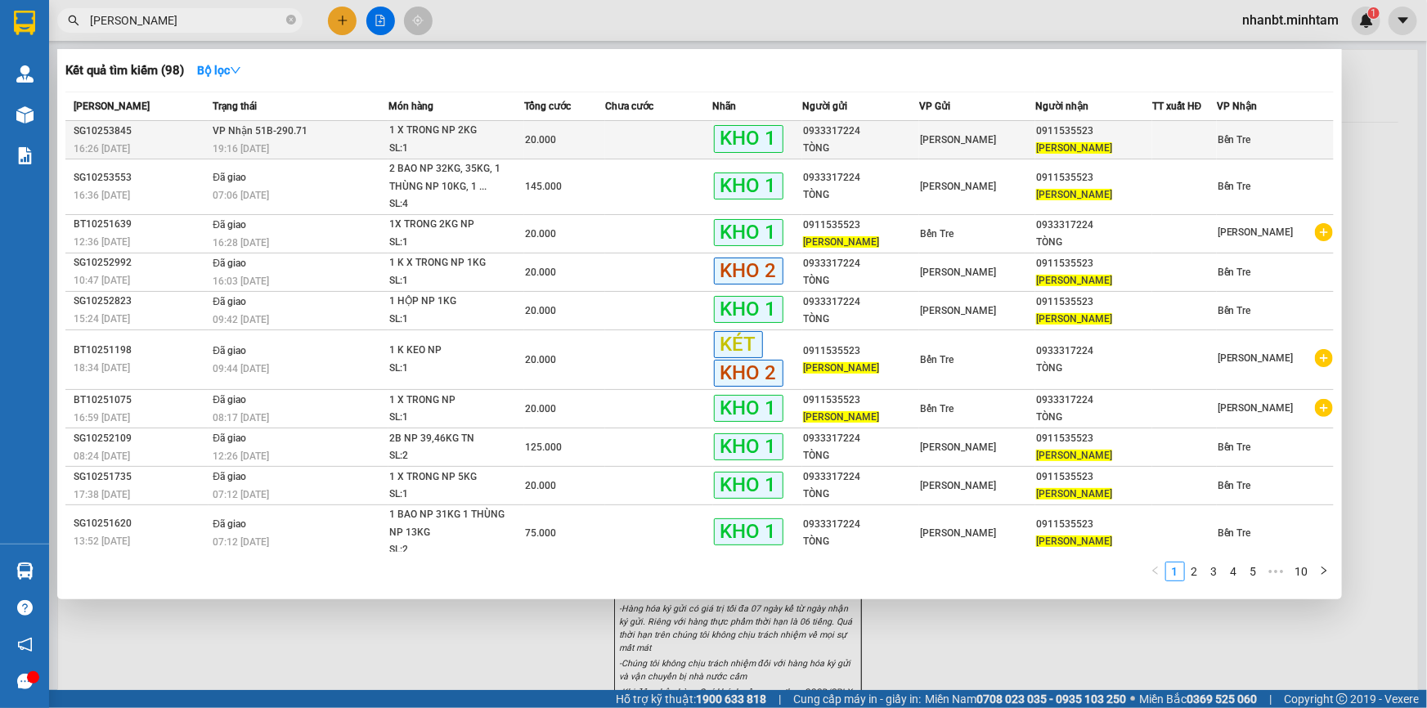
click at [319, 135] on td "VP Nhận 51B-290.71 19:16 [DATE]" at bounding box center [298, 140] width 179 height 38
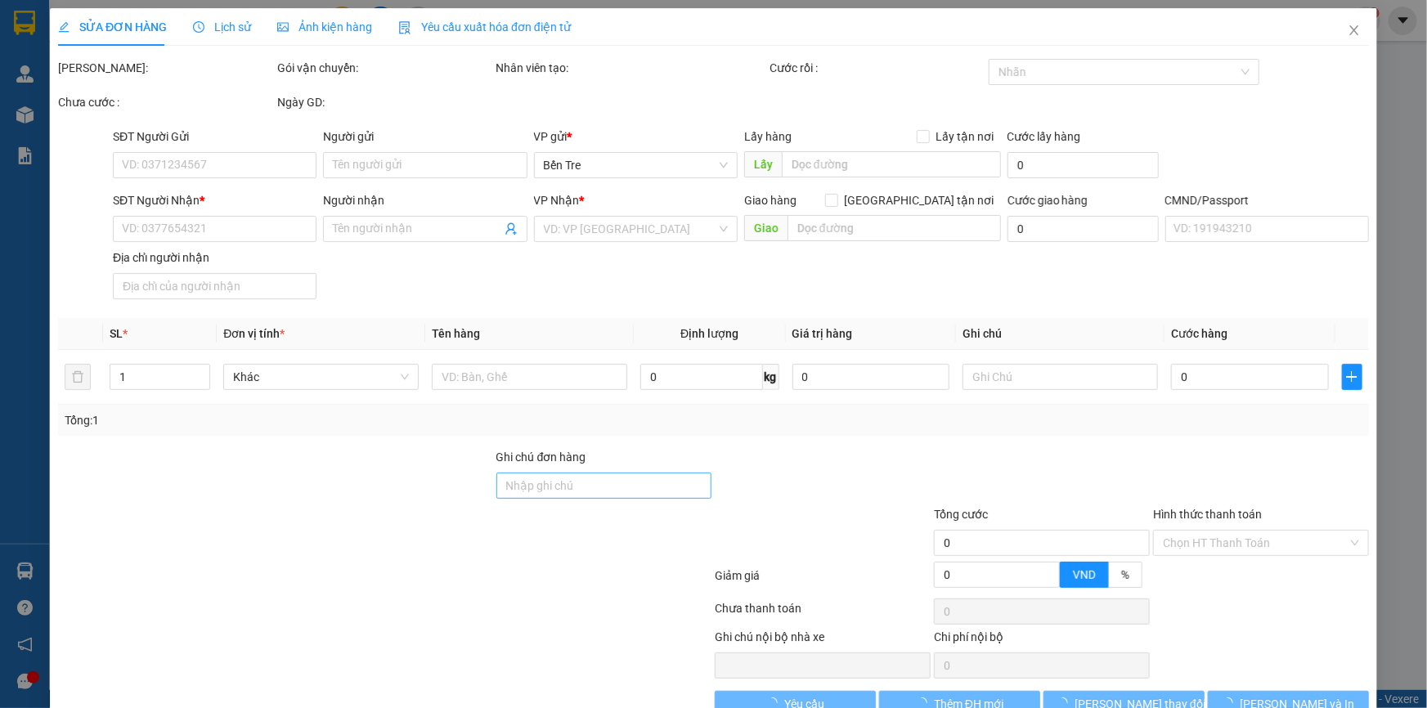
type input "0933317224"
type input "TÒNG"
type input "0911535523"
type input "[PERSON_NAME]"
type input "20.000"
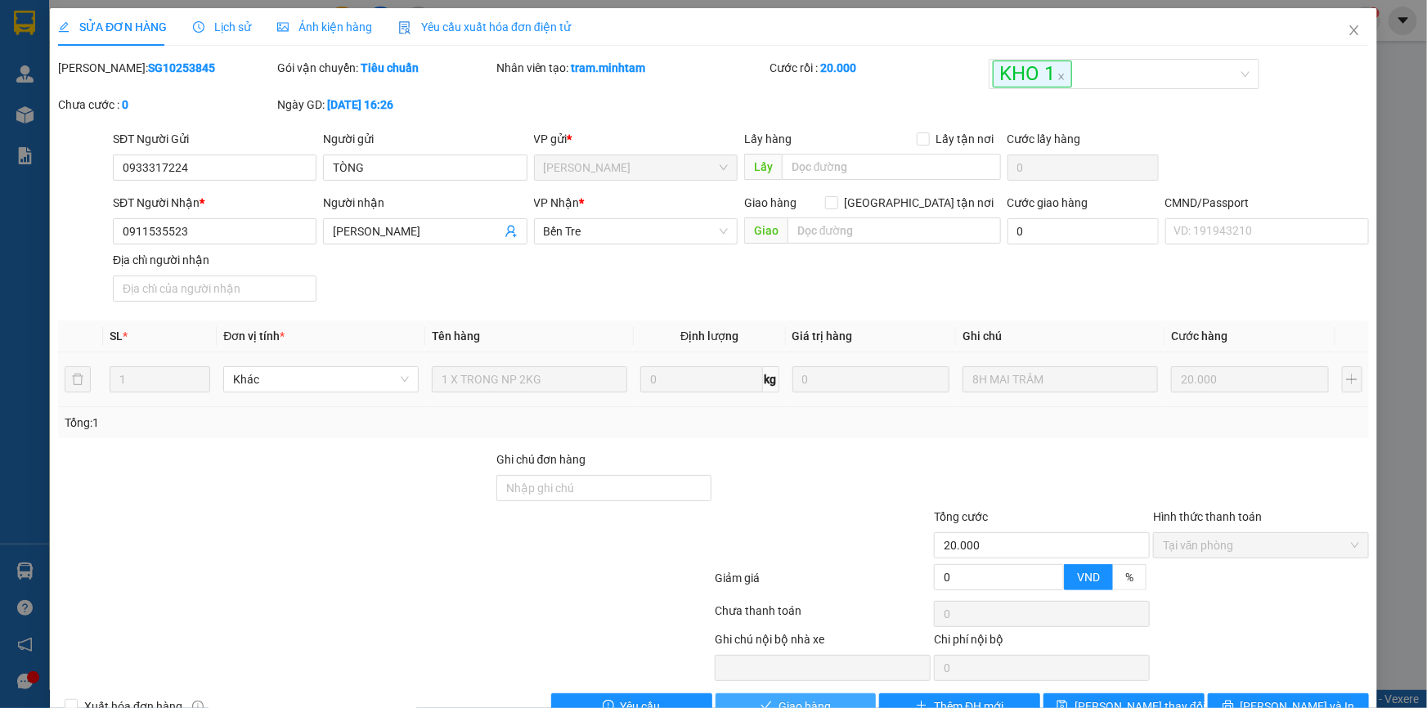
click at [853, 693] on button "Giao hàng" at bounding box center [796, 706] width 161 height 26
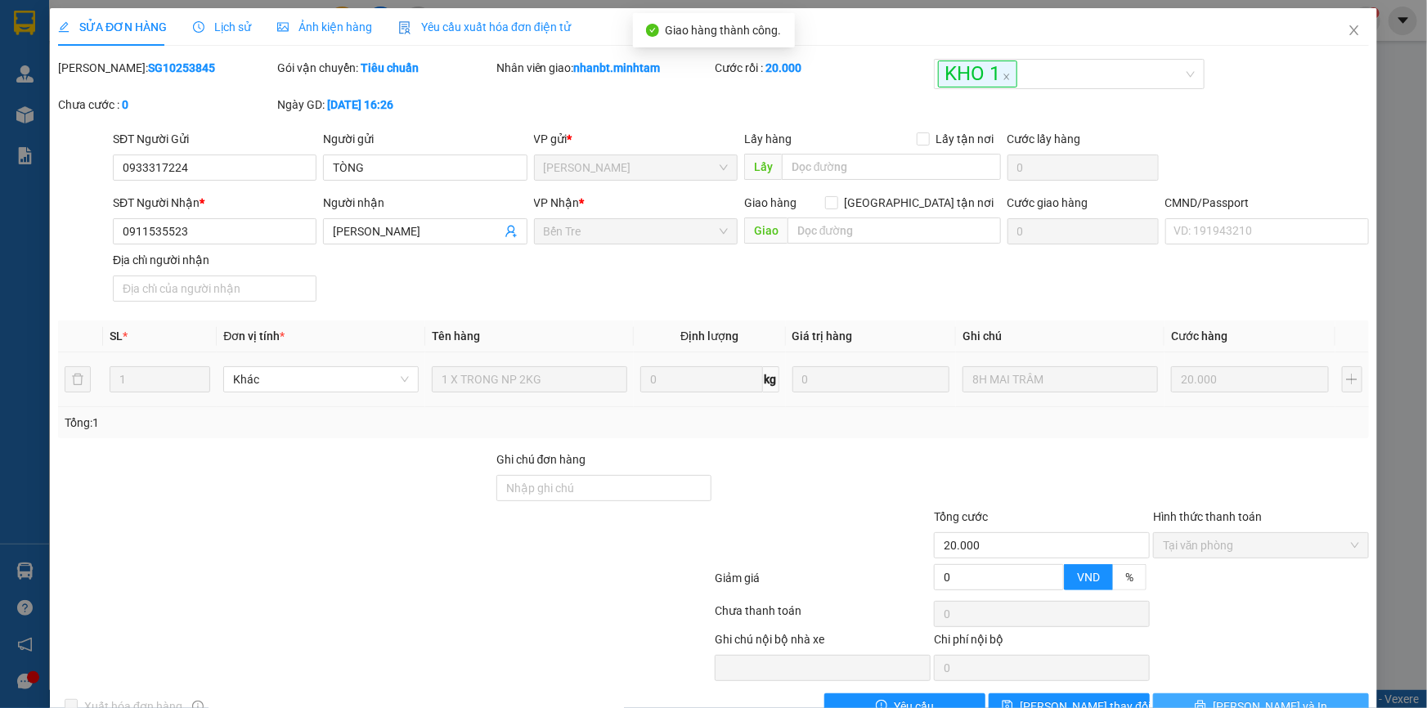
click at [1256, 698] on span "[PERSON_NAME] và In" at bounding box center [1270, 707] width 114 height 18
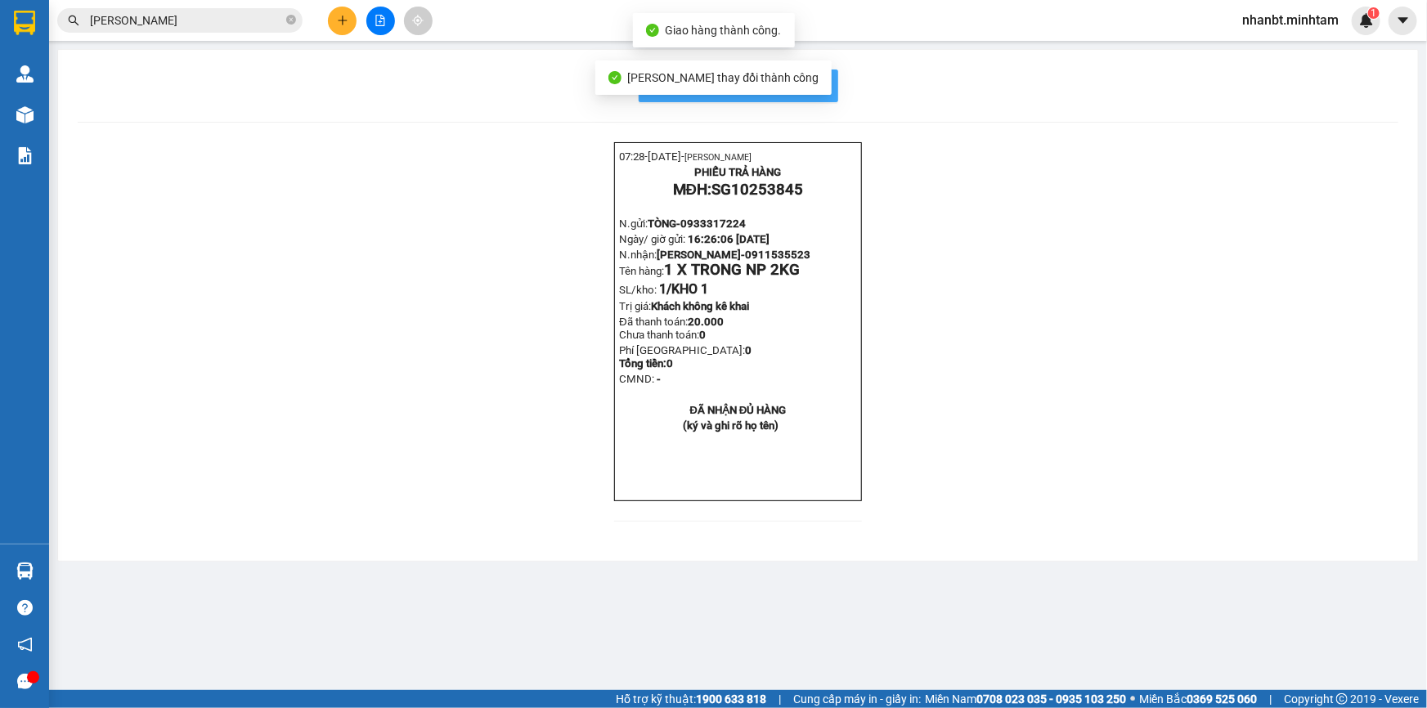
click at [827, 75] on button "In mẫu biên lai tự cấu hình" at bounding box center [739, 86] width 200 height 33
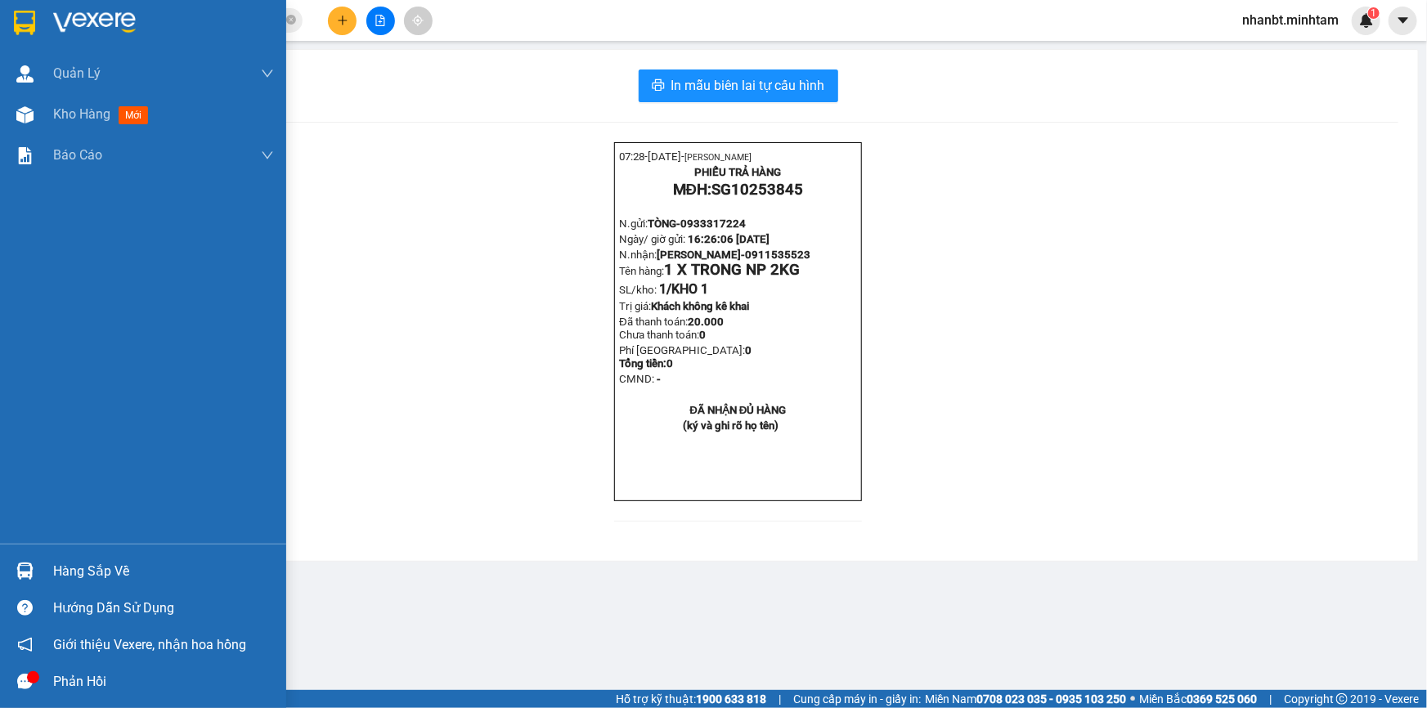
click at [22, 14] on img at bounding box center [24, 23] width 21 height 25
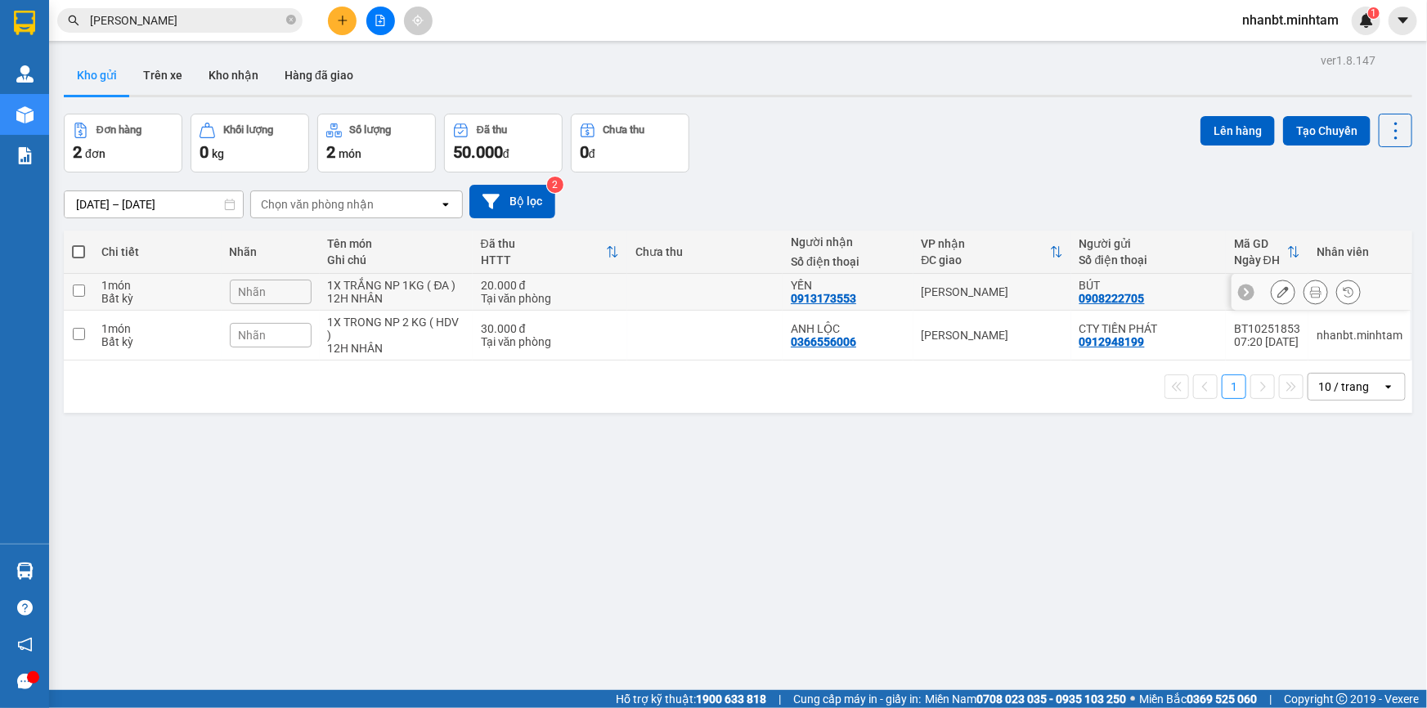
click at [1271, 290] on div at bounding box center [1283, 292] width 25 height 25
click at [1277, 293] on icon at bounding box center [1282, 291] width 11 height 11
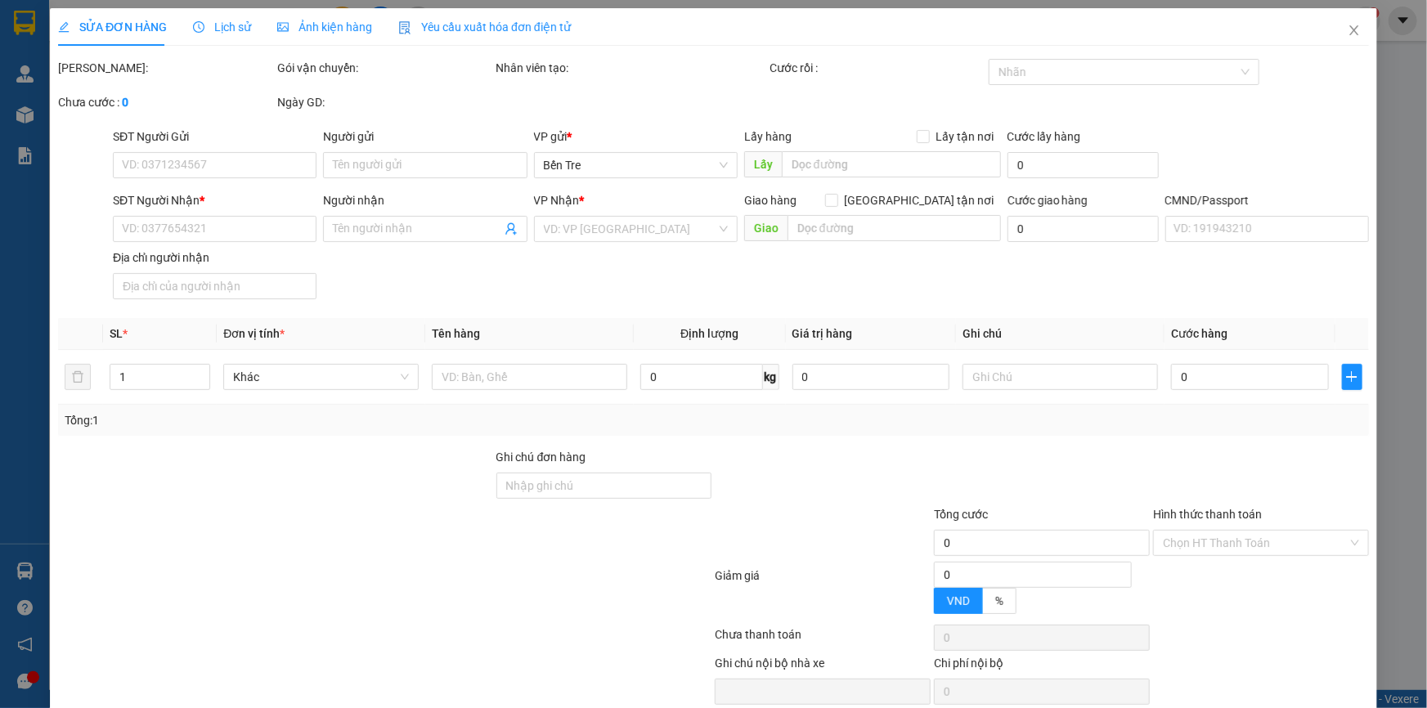
type input "0908222705"
type input "BÚT"
type input "0913173553"
type input "YẾN"
type input "20.000"
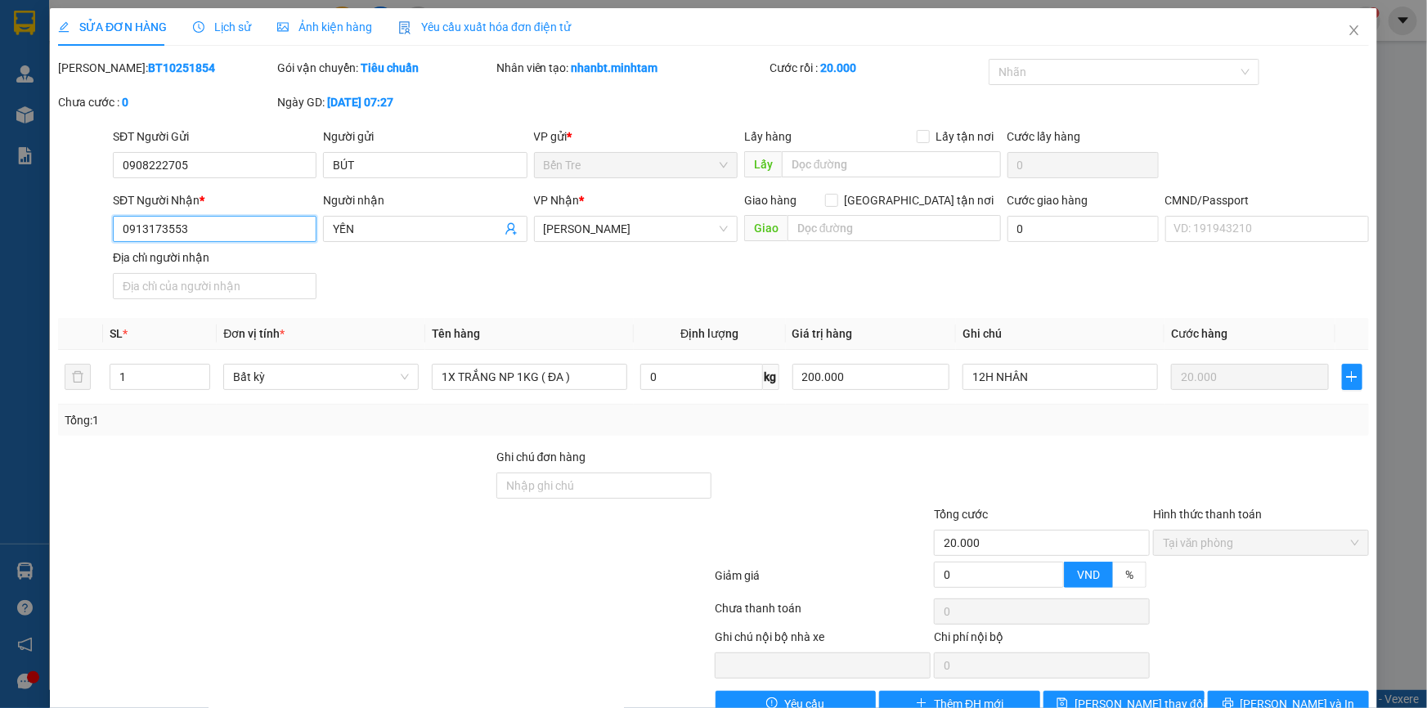
click at [145, 231] on input "0913173553" at bounding box center [215, 229] width 204 height 26
click at [1323, 691] on button "[PERSON_NAME] và In" at bounding box center [1288, 704] width 161 height 26
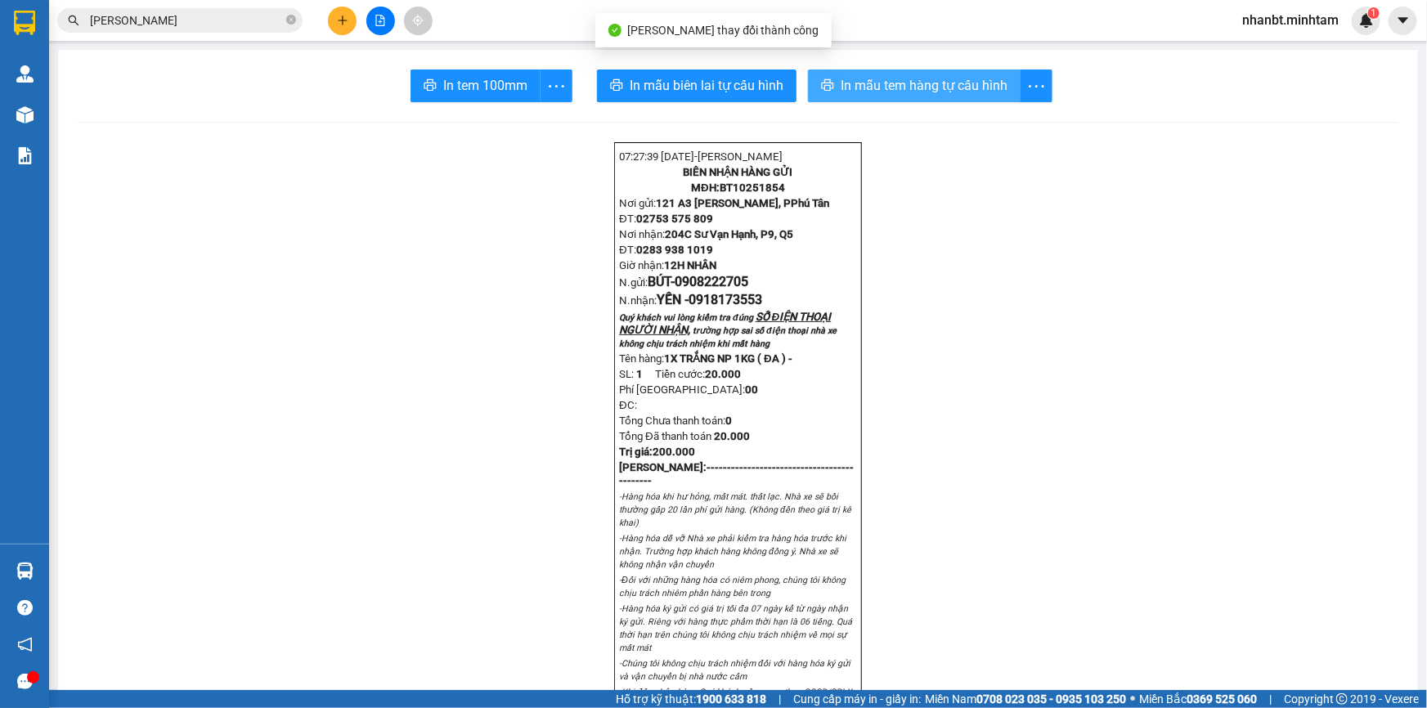
click at [861, 86] on span "In mẫu tem hàng tự cấu hình" at bounding box center [924, 85] width 167 height 20
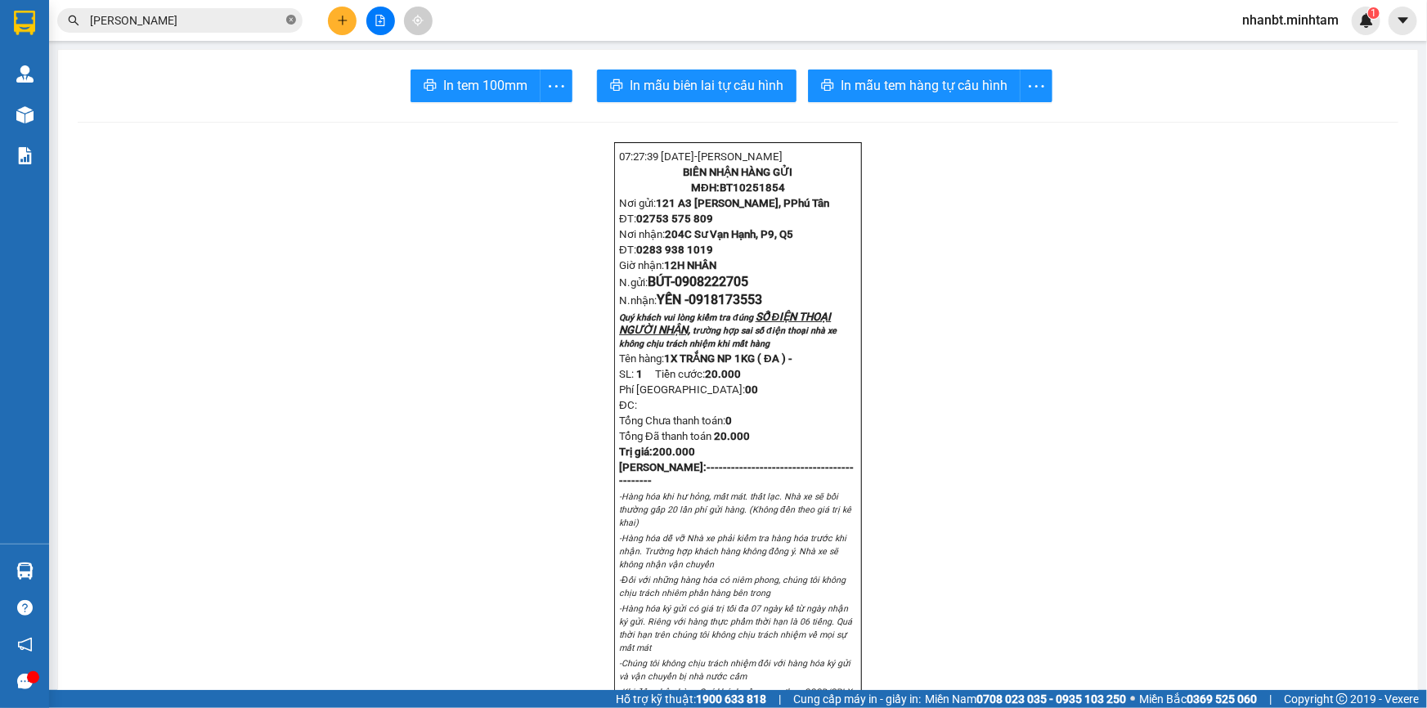
click at [295, 18] on icon "close-circle" at bounding box center [291, 20] width 10 height 10
click at [268, 24] on input "text" at bounding box center [186, 20] width 193 height 18
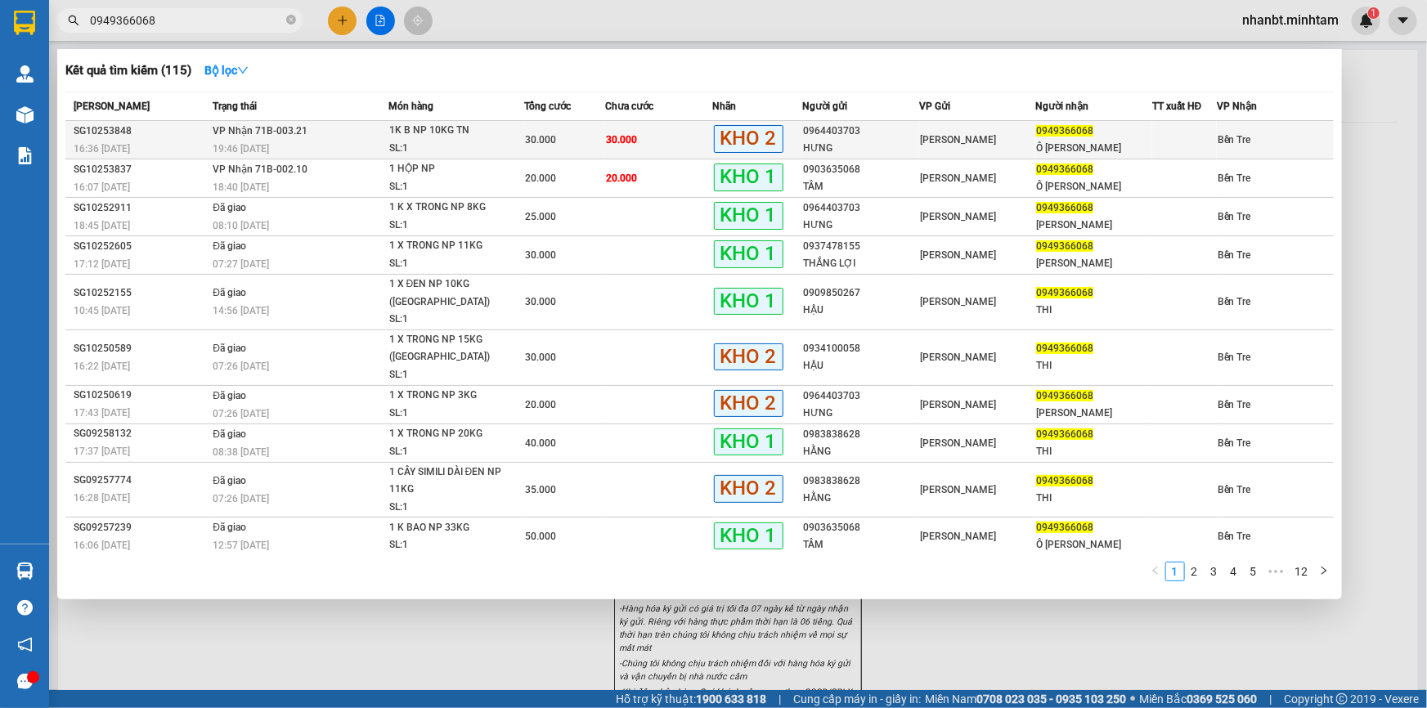
type input "0949366068"
click at [342, 132] on td "VP Nhận 71B-003.21 19:46 [DATE]" at bounding box center [298, 140] width 179 height 38
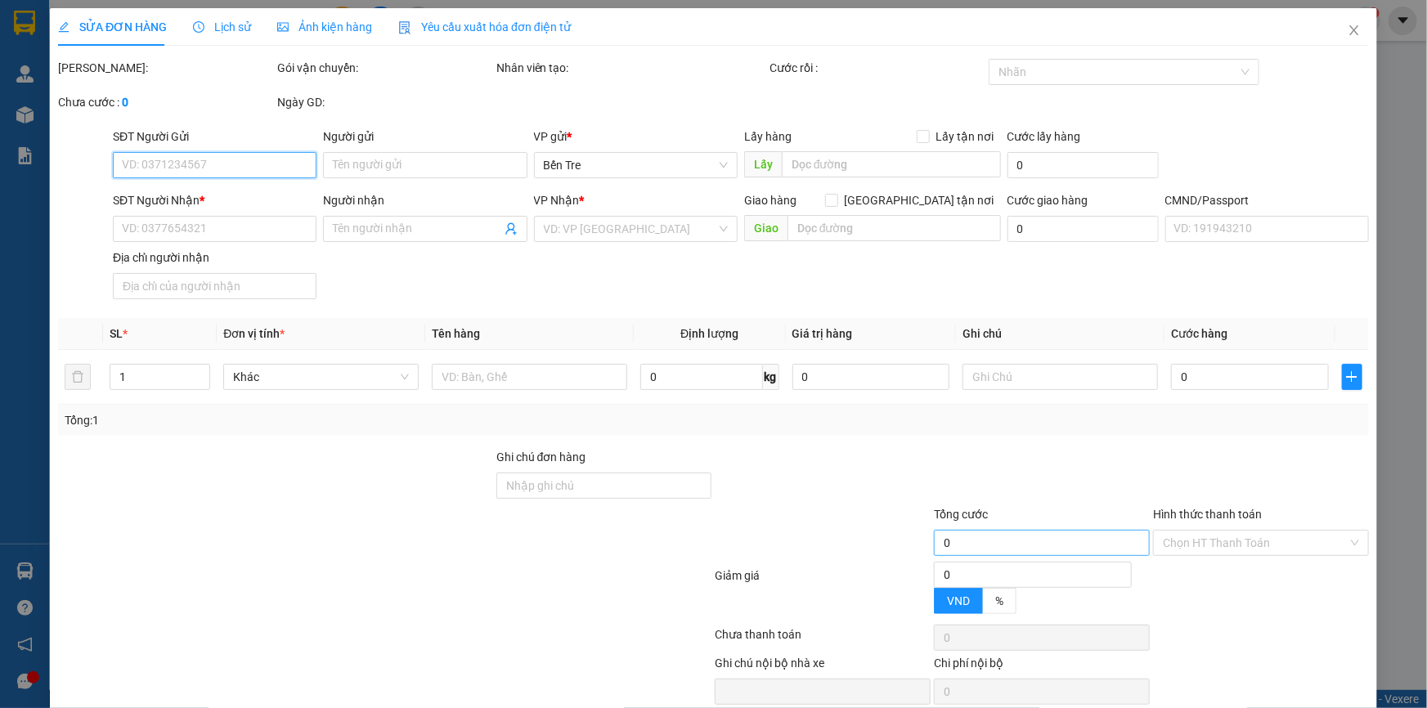
type input "0964403703"
type input "HƯNG"
type input "0949366068"
type input "Ô [PERSON_NAME]"
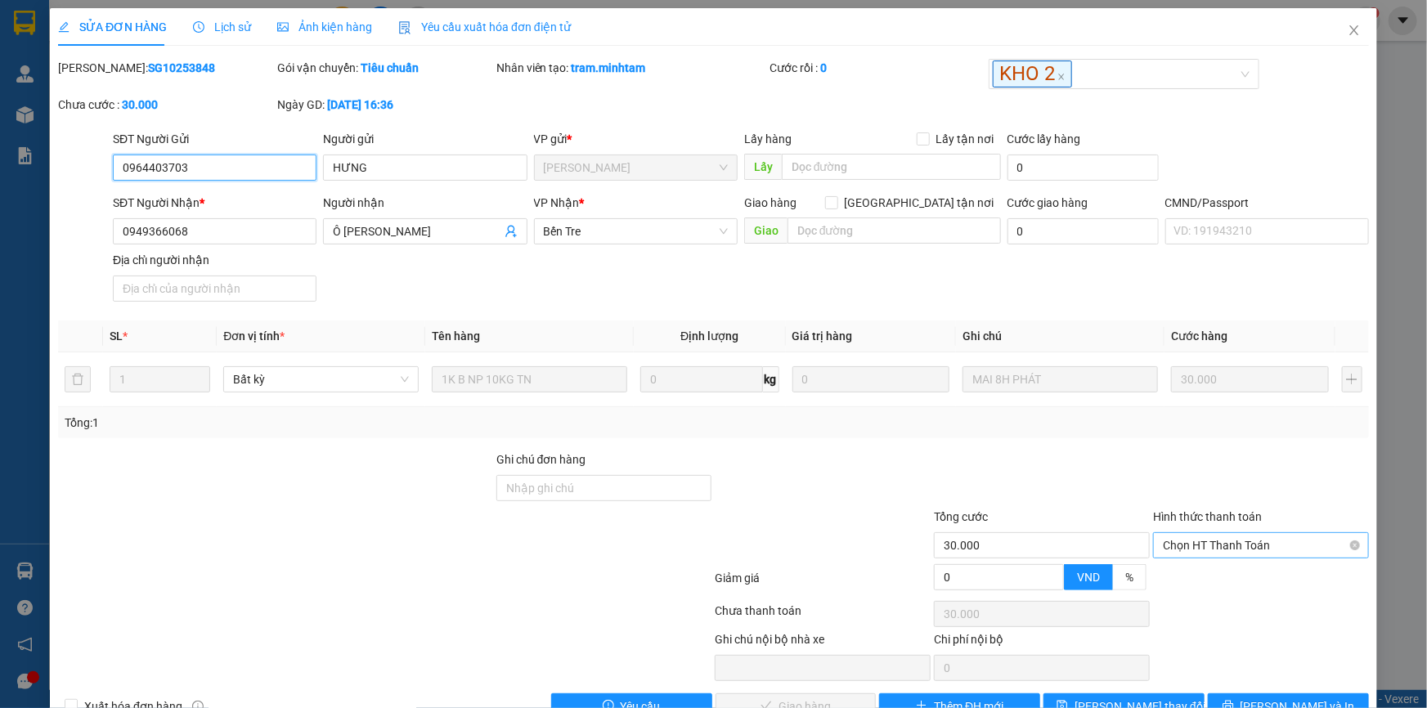
click at [1239, 544] on span "Chọn HT Thanh Toán" at bounding box center [1261, 545] width 196 height 25
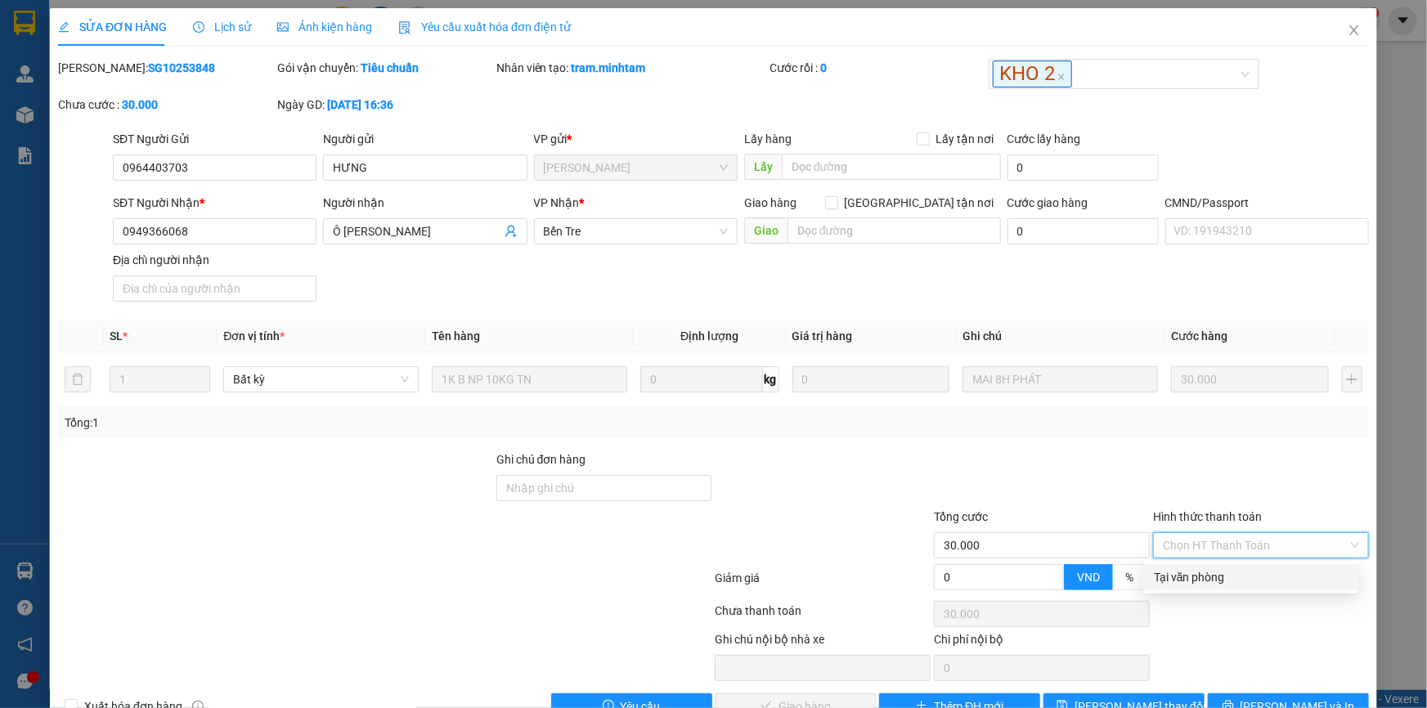
click at [1223, 568] on div "Tại văn phòng" at bounding box center [1251, 577] width 195 height 18
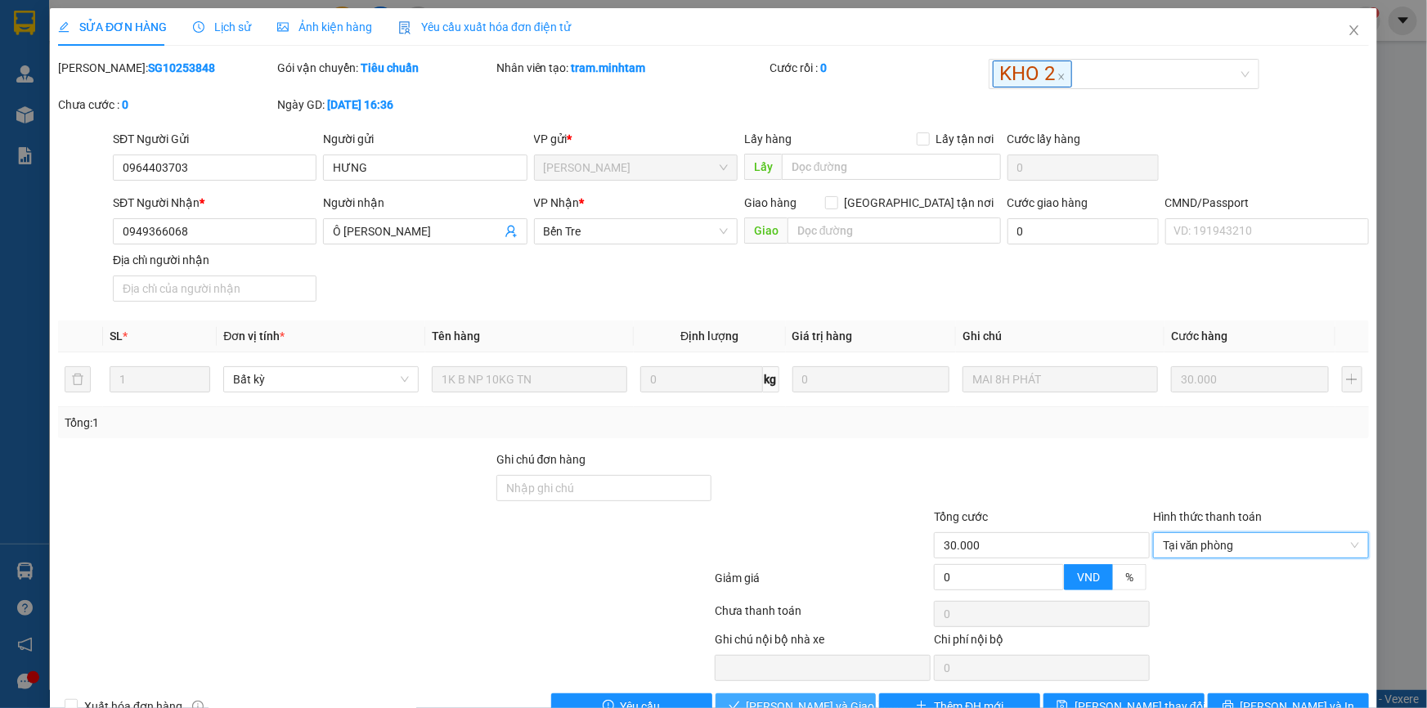
click at [842, 693] on button "[PERSON_NAME] và Giao hàng" at bounding box center [796, 706] width 161 height 26
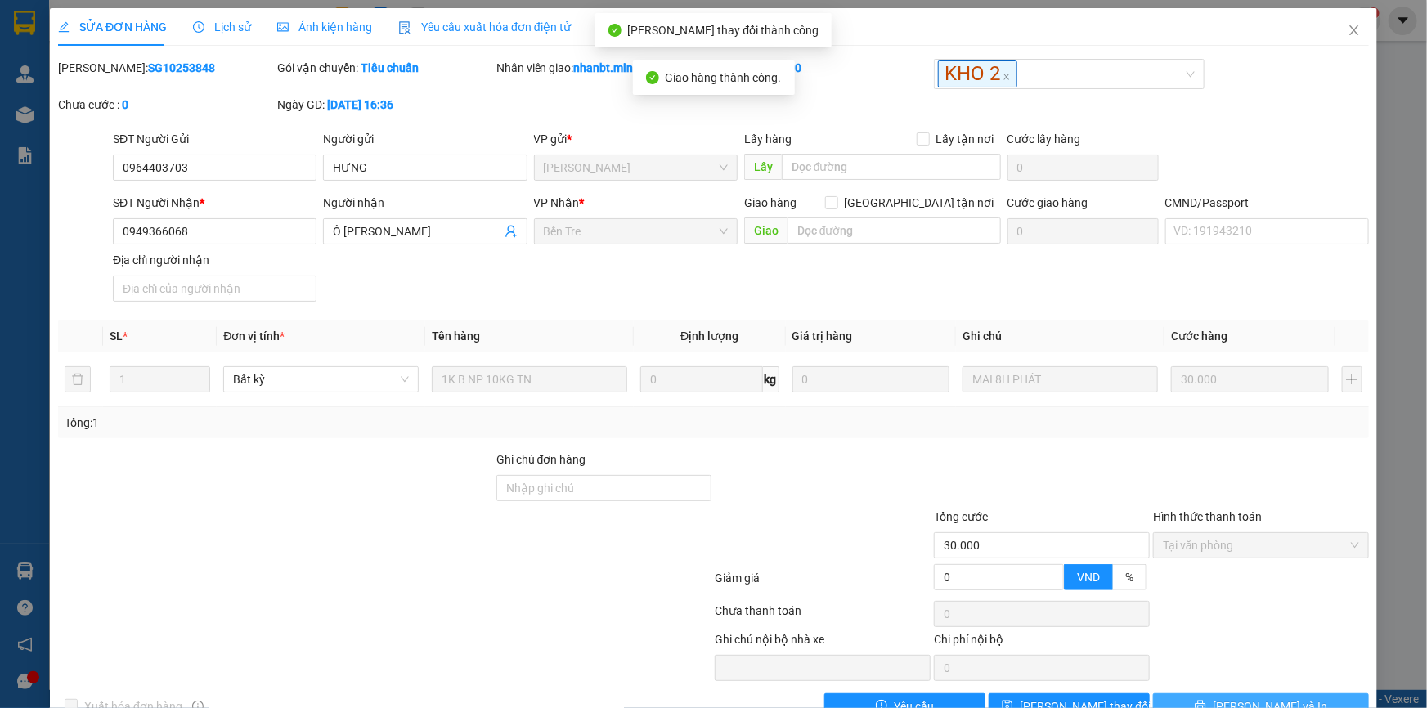
drag, startPoint x: 1276, startPoint y: 658, endPoint x: 1202, endPoint y: 617, distance: 84.2
click at [1276, 698] on span "[PERSON_NAME] và In" at bounding box center [1270, 707] width 114 height 18
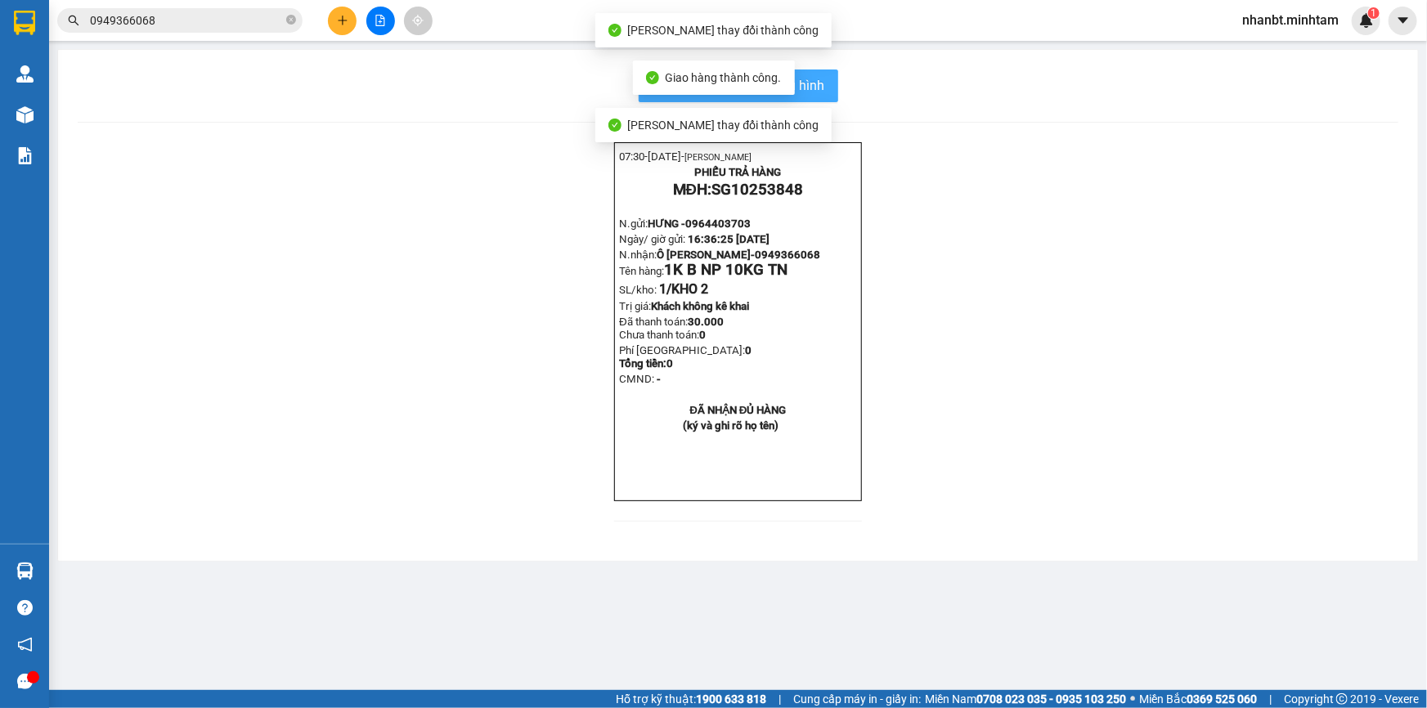
drag, startPoint x: 813, startPoint y: 90, endPoint x: 891, endPoint y: 147, distance: 97.2
click at [815, 92] on span "In mẫu biên lai tự cấu hình" at bounding box center [748, 85] width 154 height 20
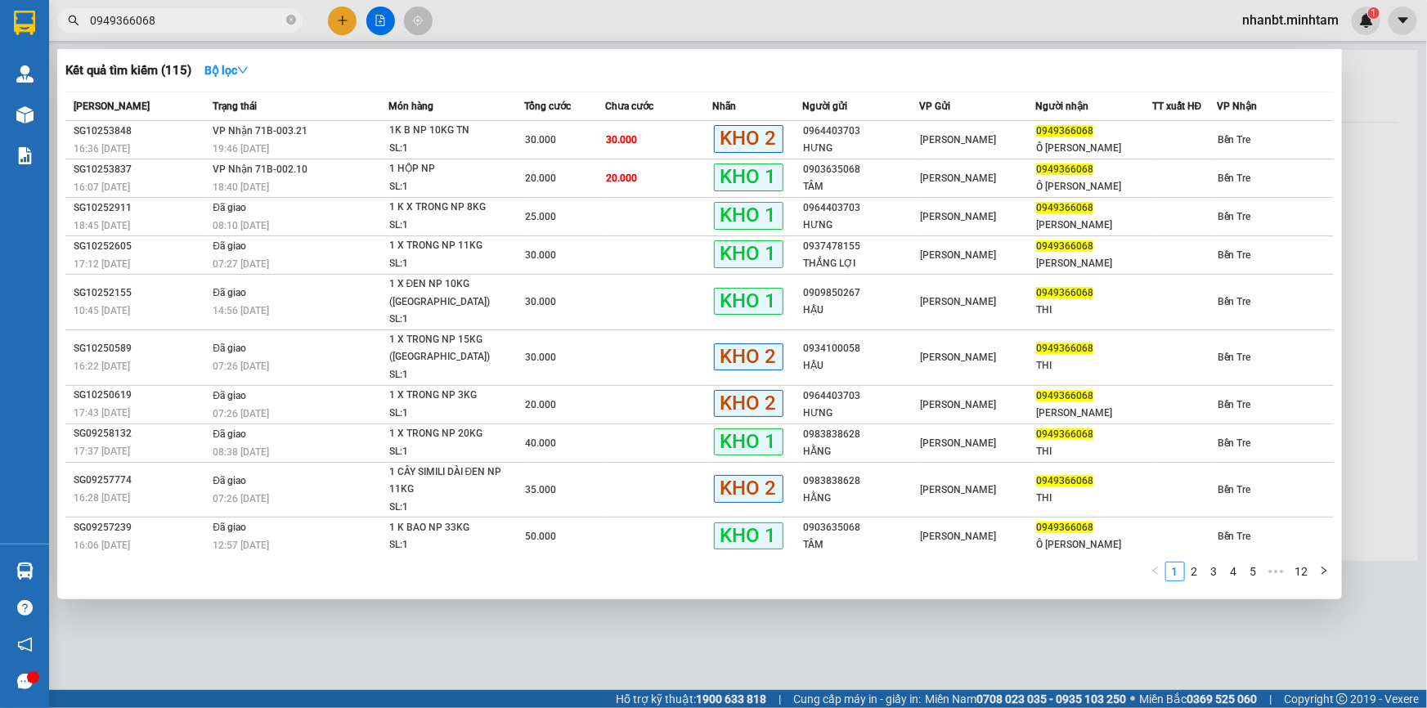
click at [202, 17] on input "0949366068" at bounding box center [186, 20] width 193 height 18
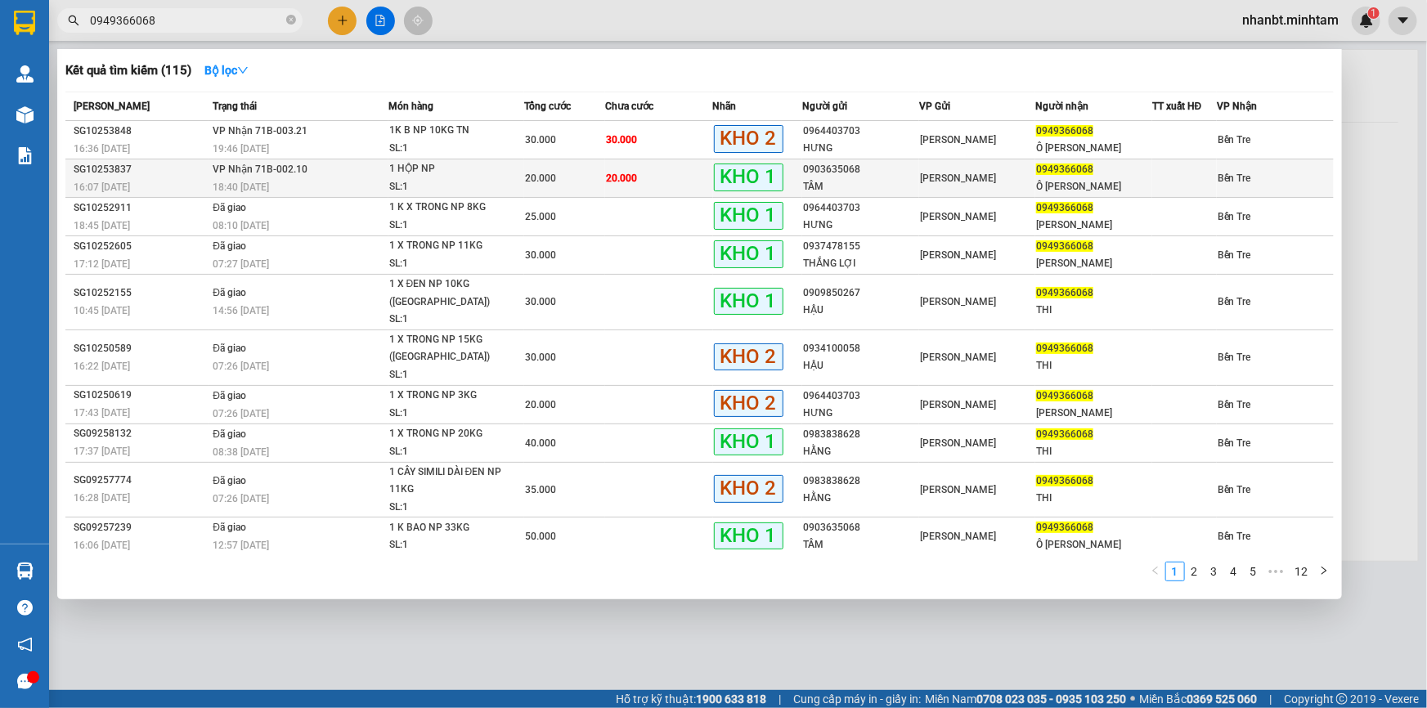
click at [639, 172] on td "20.000" at bounding box center [659, 178] width 108 height 38
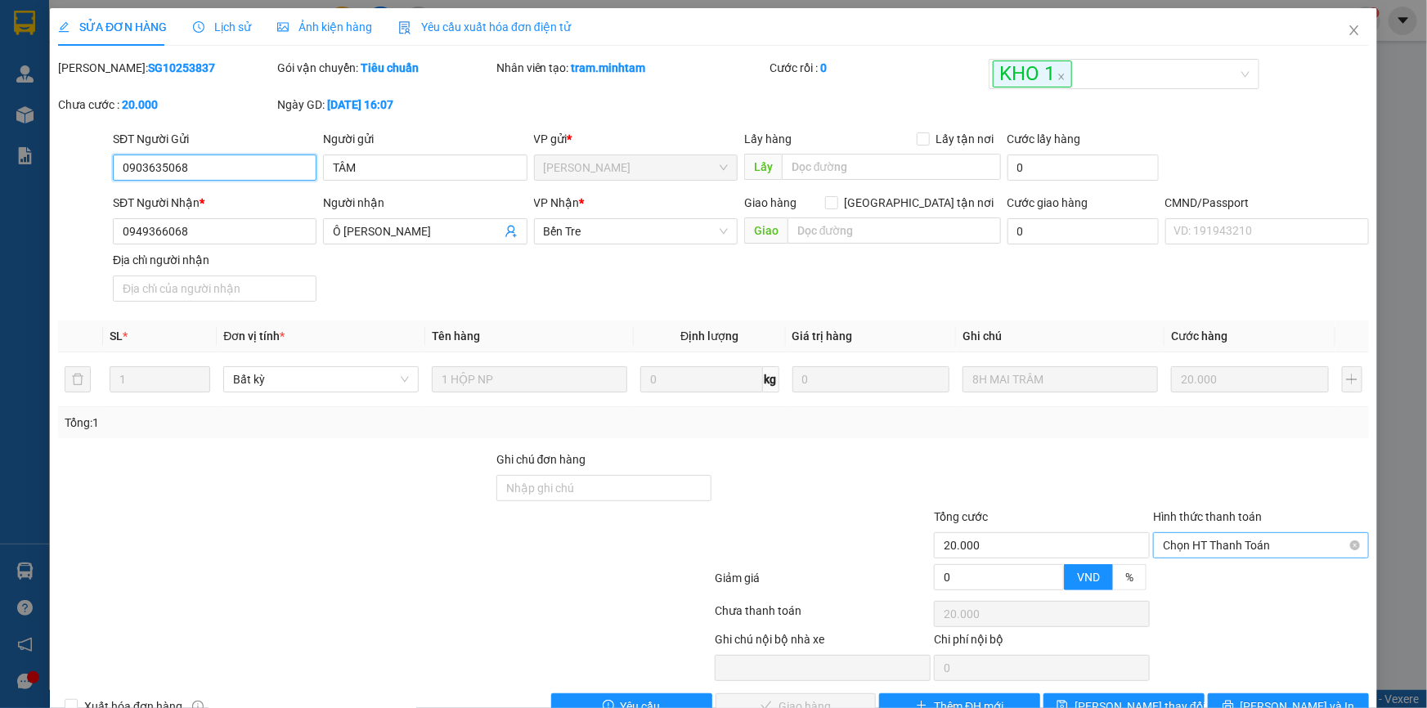
click at [1251, 533] on span "Chọn HT Thanh Toán" at bounding box center [1261, 545] width 196 height 25
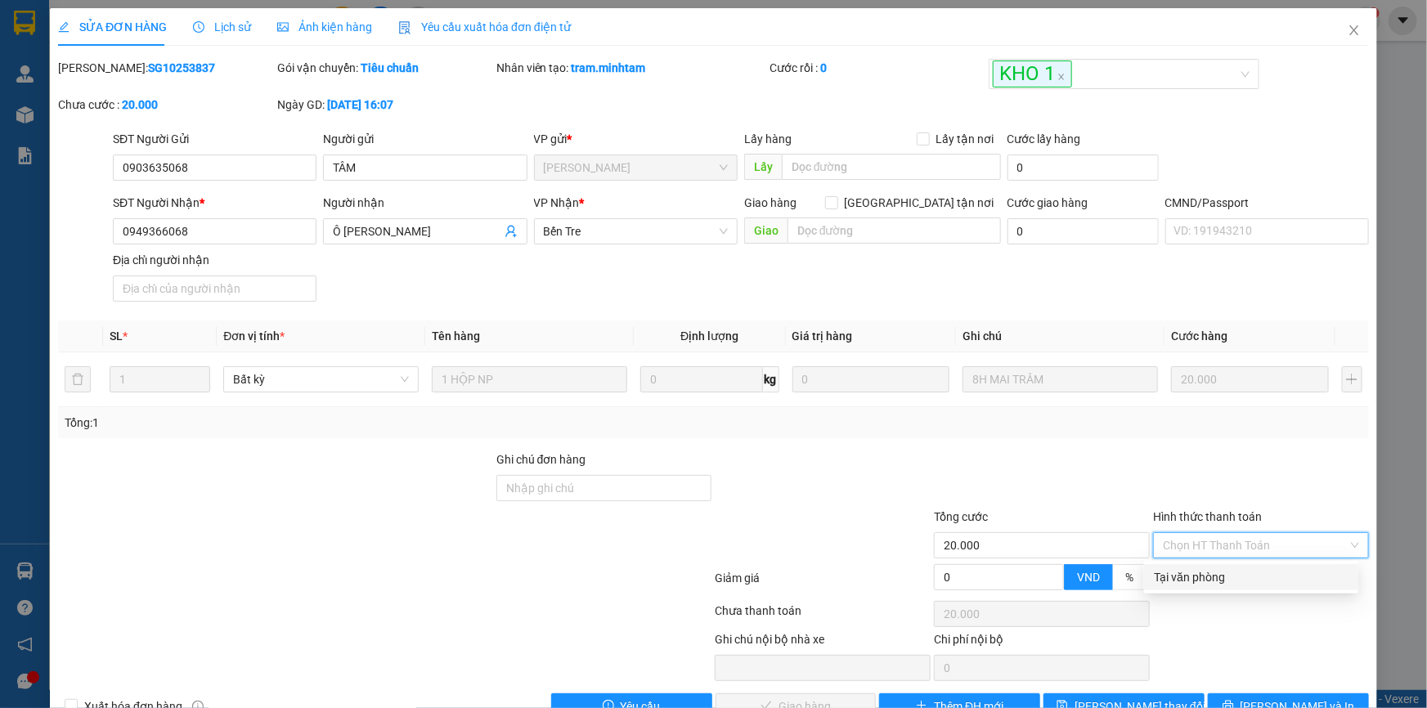
drag, startPoint x: 1228, startPoint y: 530, endPoint x: 1039, endPoint y: 597, distance: 201.2
click at [1228, 568] on div "Tại văn phòng" at bounding box center [1251, 577] width 195 height 18
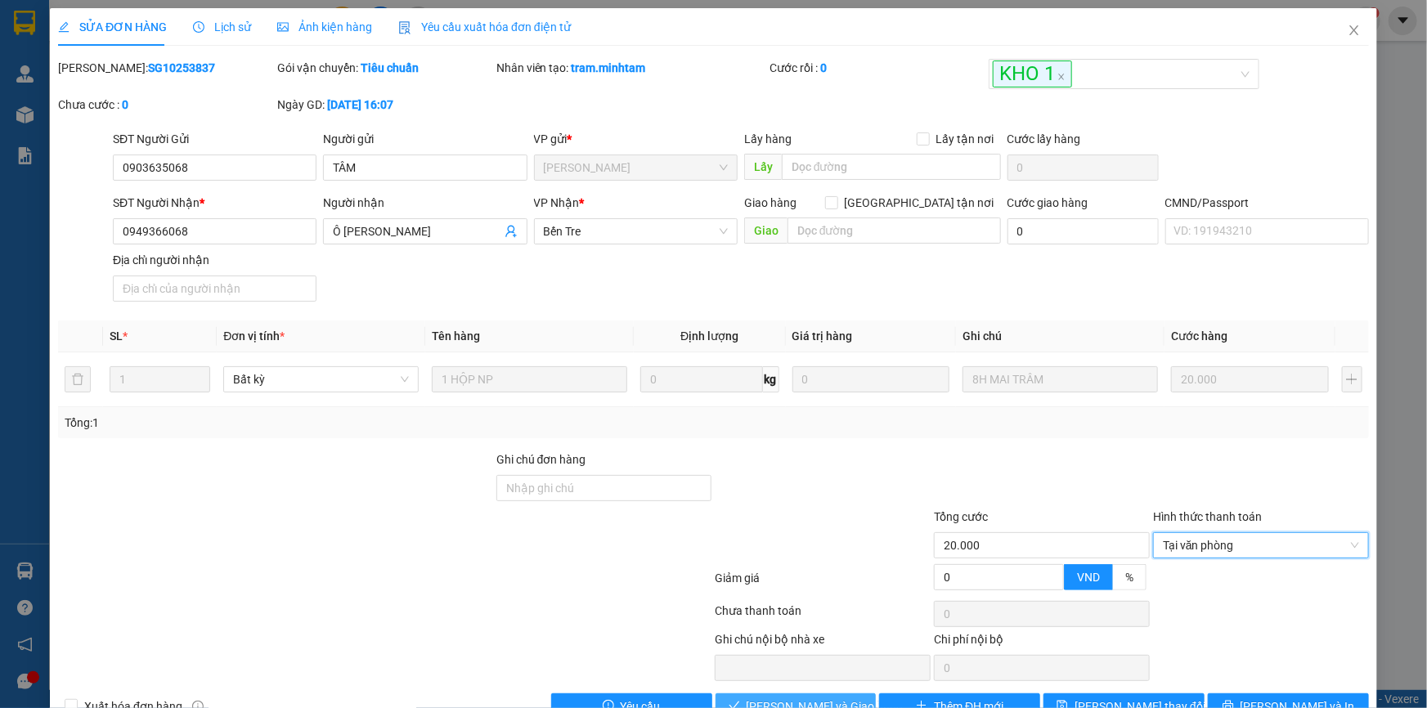
click at [838, 698] on span "[PERSON_NAME] và Giao hàng" at bounding box center [825, 707] width 157 height 18
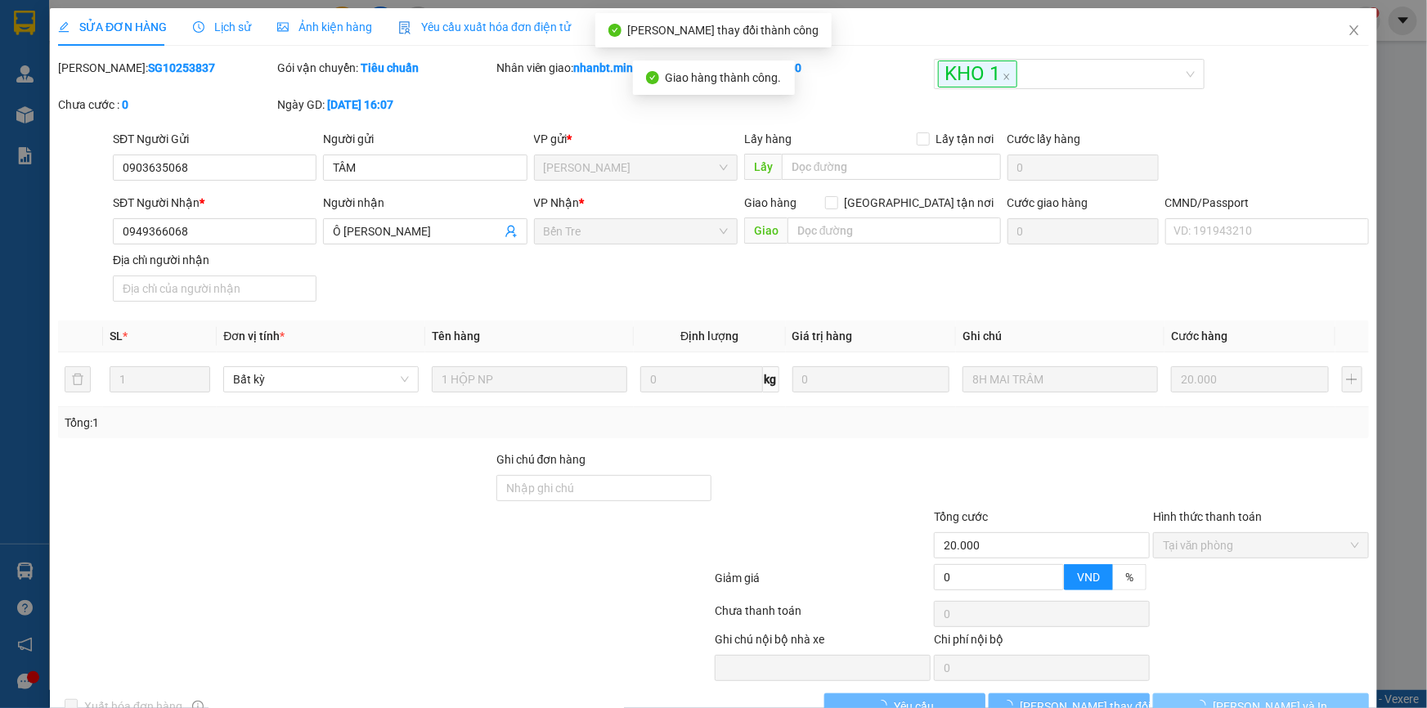
click at [1252, 698] on span "[PERSON_NAME] và In" at bounding box center [1270, 707] width 114 height 18
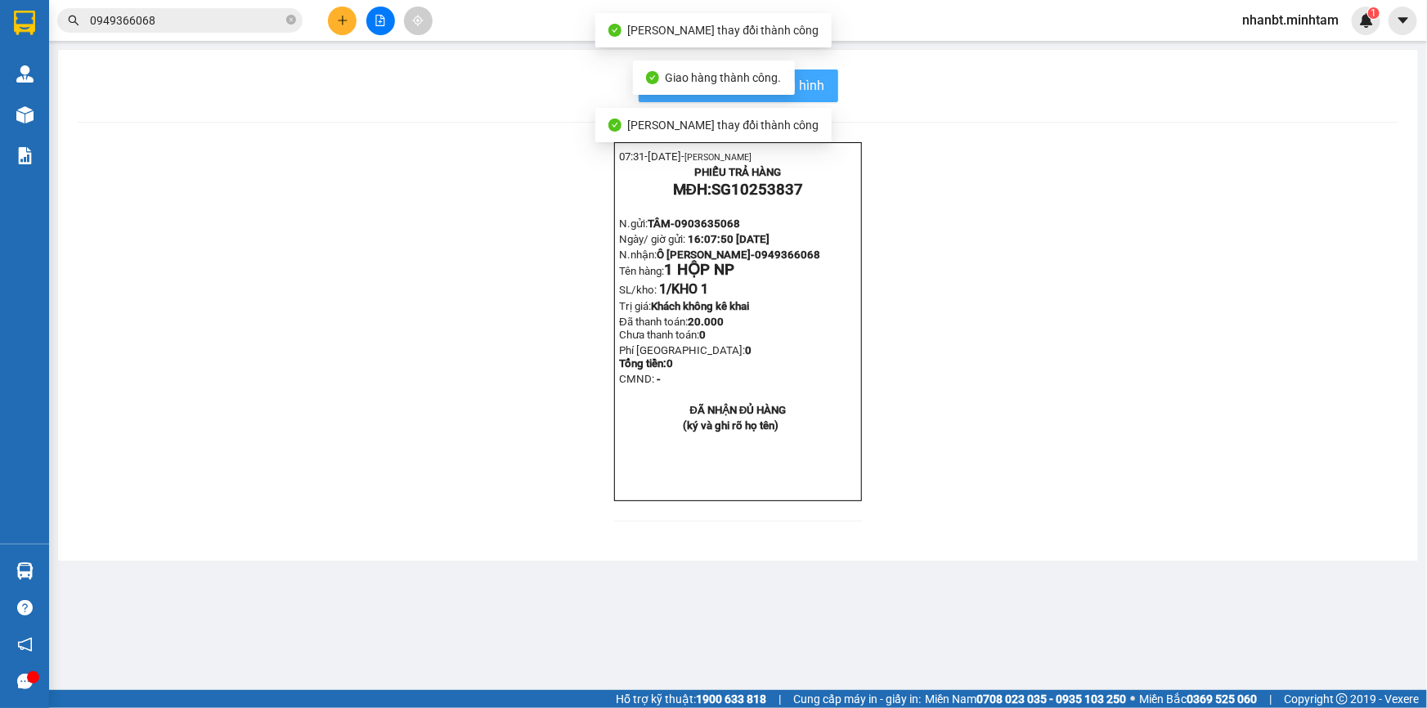
click at [824, 86] on span "In mẫu biên lai tự cấu hình" at bounding box center [748, 85] width 154 height 20
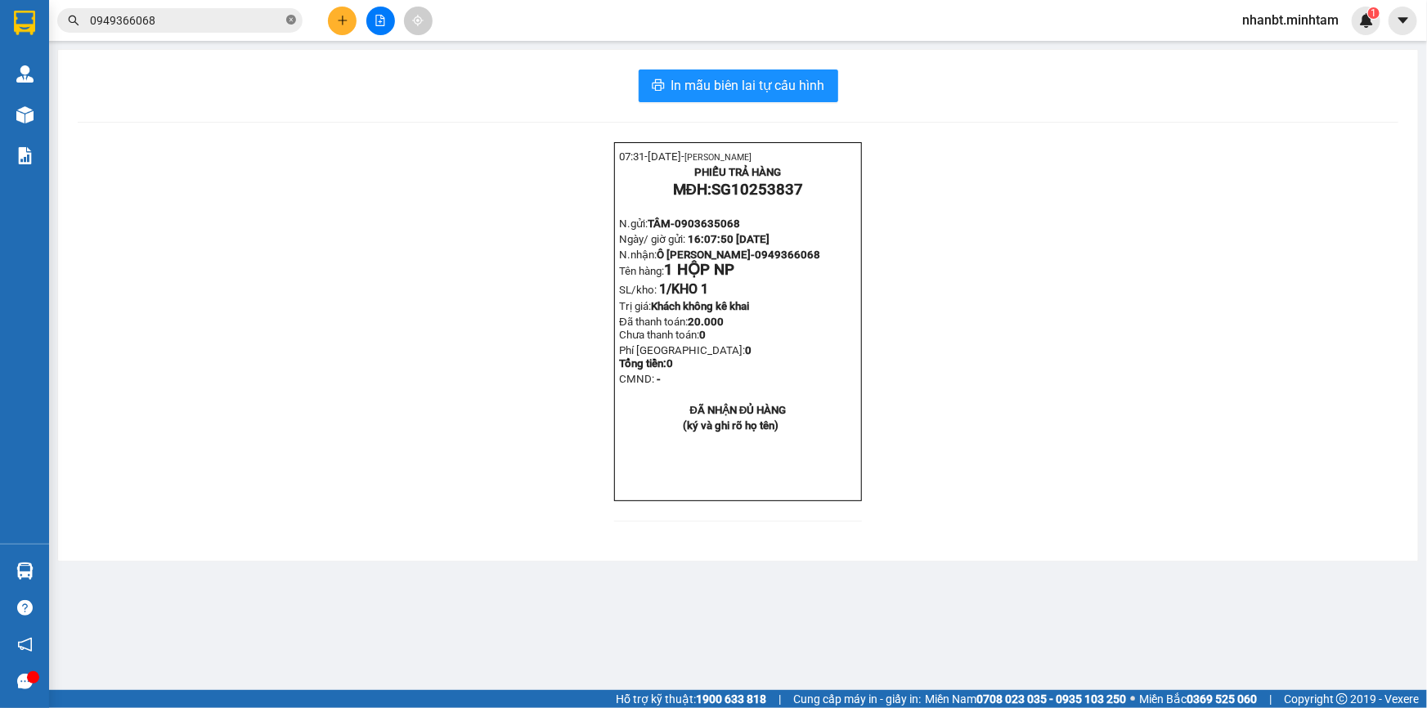
click at [291, 23] on icon "close-circle" at bounding box center [291, 20] width 10 height 10
click at [262, 23] on input "text" at bounding box center [186, 20] width 193 height 18
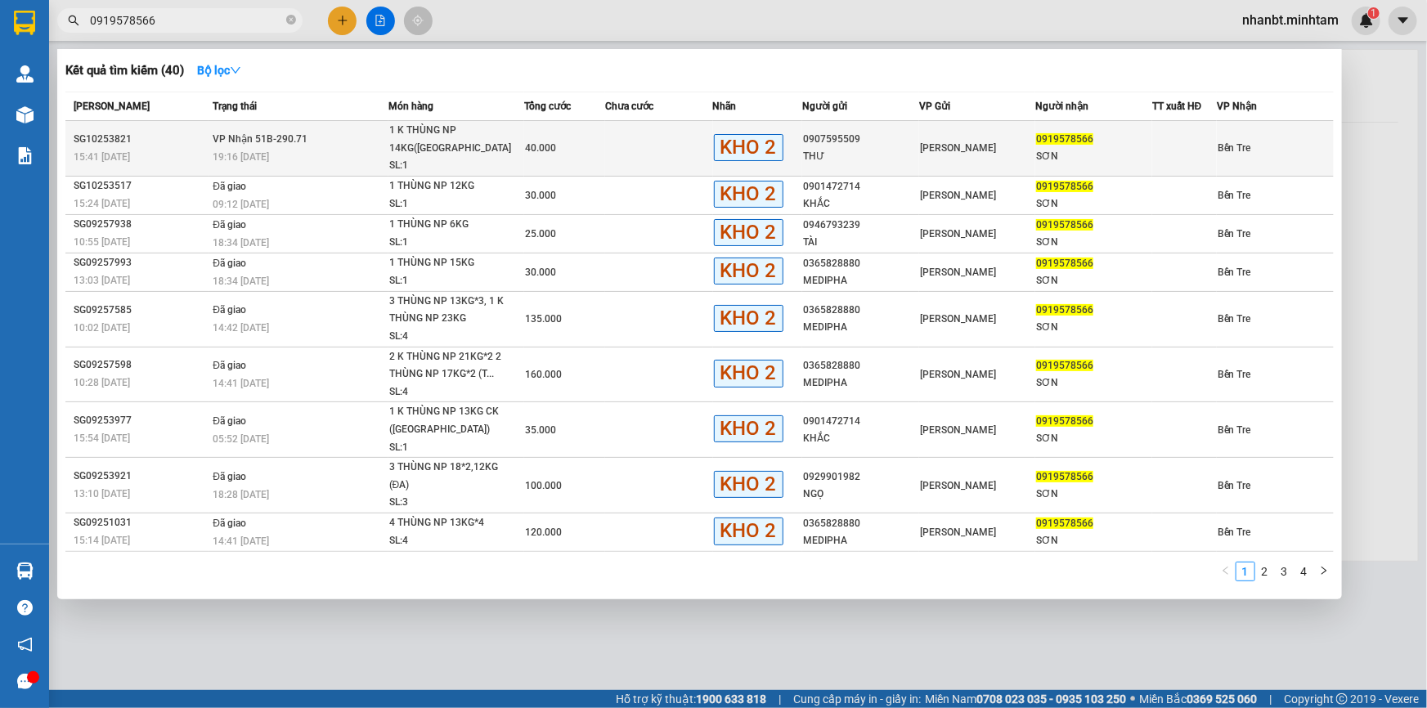
click at [255, 145] on span "VP Nhận 51B-290.71" at bounding box center [260, 138] width 95 height 11
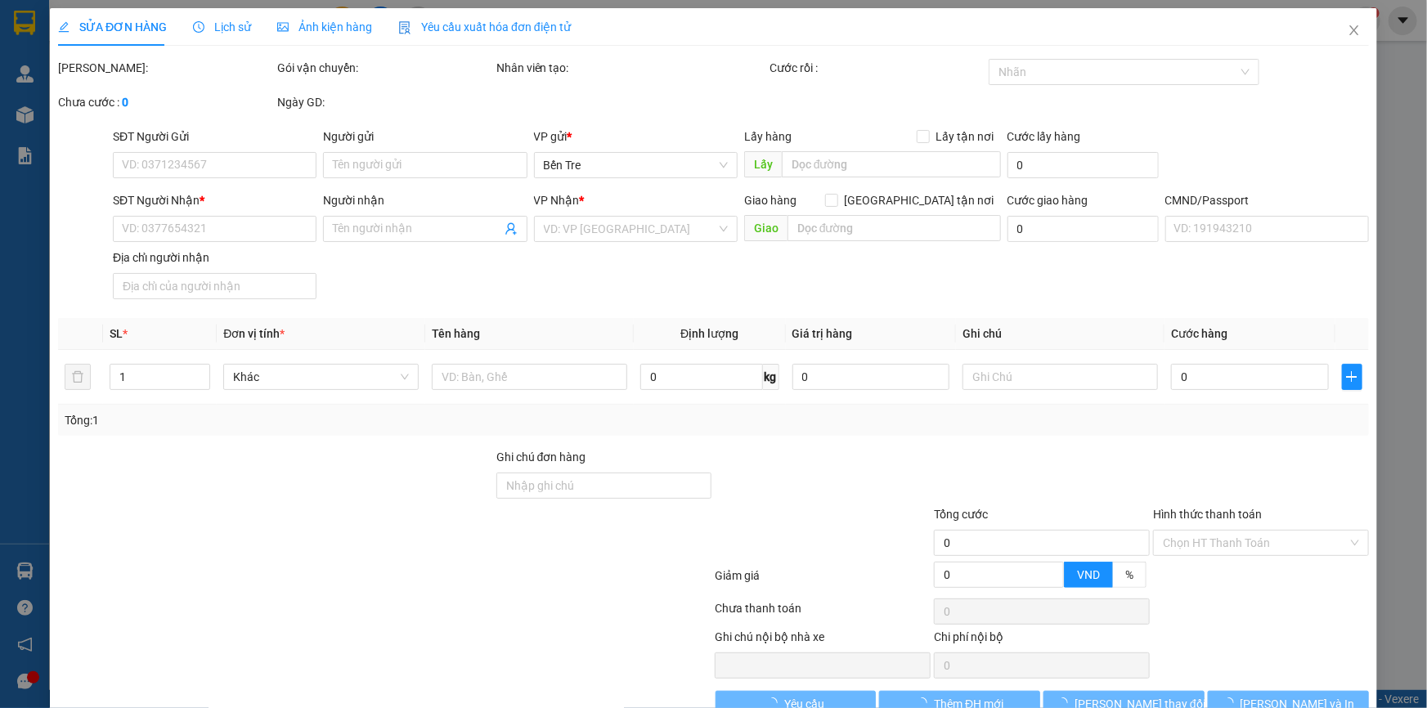
click at [829, 563] on div "Giảm giá 0 VND %" at bounding box center [713, 579] width 1314 height 33
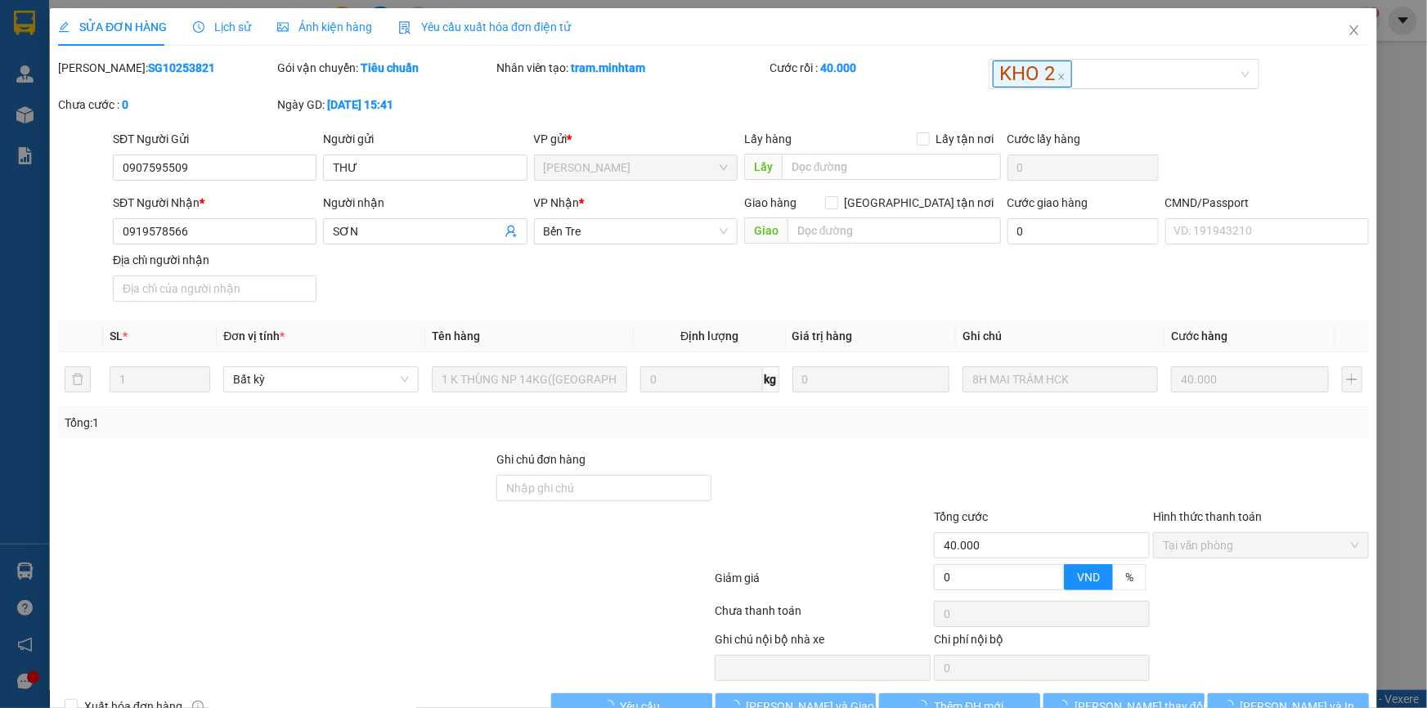
click at [831, 565] on div "Giảm giá 0 VND %" at bounding box center [713, 581] width 1314 height 33
click at [834, 523] on div at bounding box center [822, 536] width 219 height 57
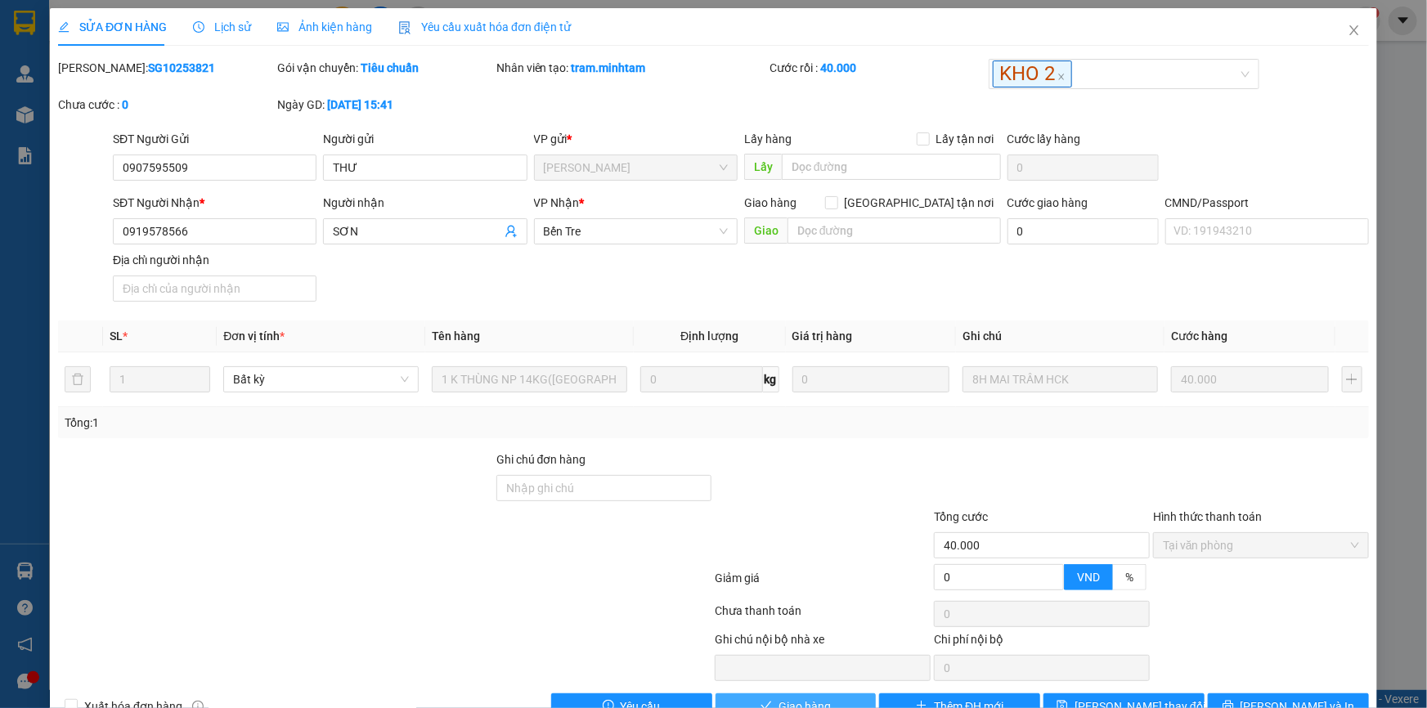
click at [853, 693] on button "Giao hàng" at bounding box center [796, 706] width 161 height 26
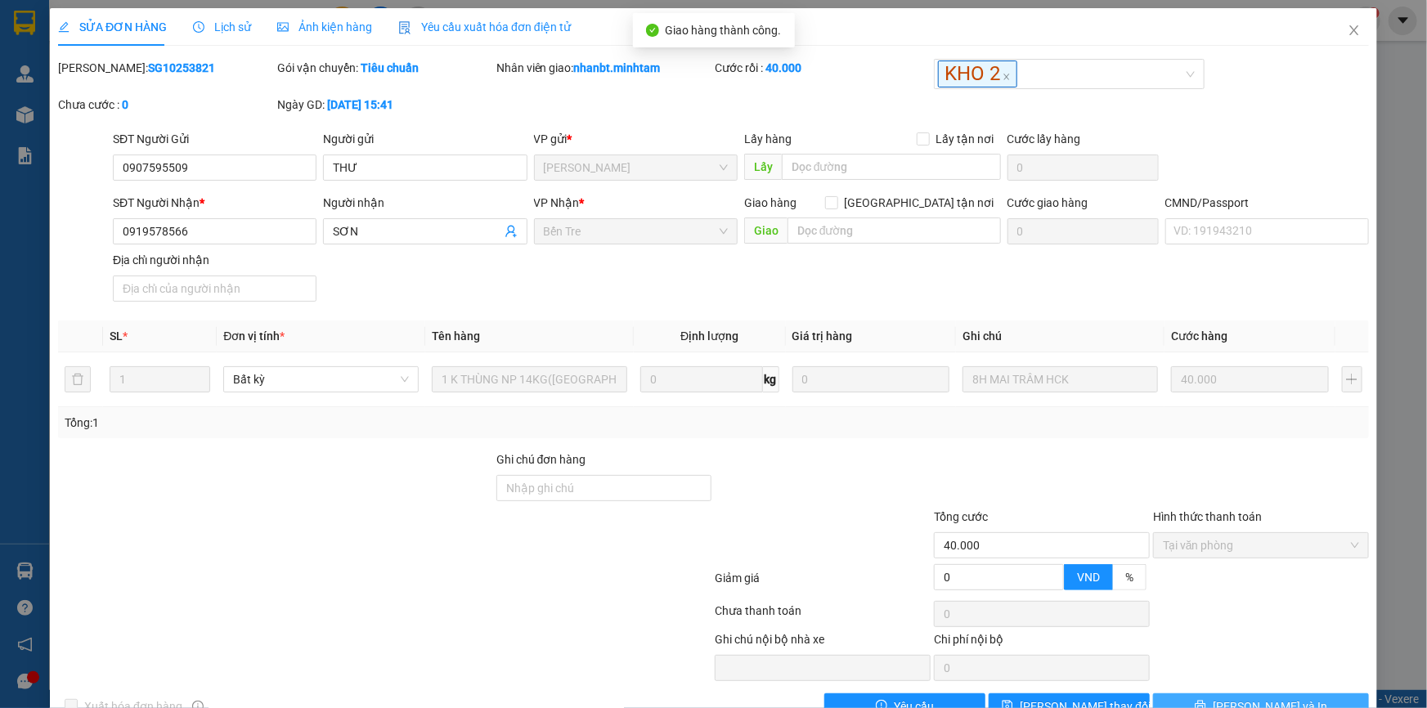
click at [1279, 698] on span "[PERSON_NAME] và In" at bounding box center [1270, 707] width 114 height 18
click at [1277, 698] on span "[PERSON_NAME] và In" at bounding box center [1270, 707] width 114 height 18
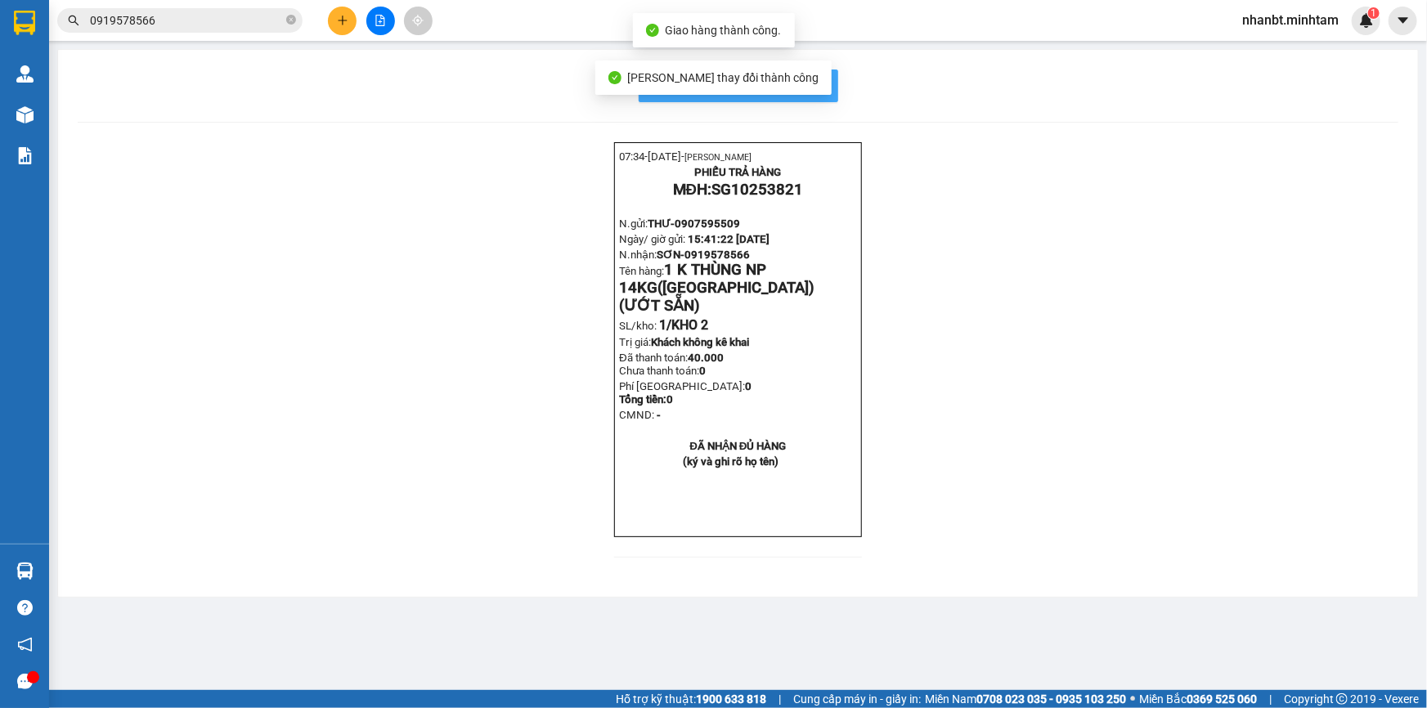
drag, startPoint x: 824, startPoint y: 79, endPoint x: 1000, endPoint y: 260, distance: 252.7
click at [825, 79] on button "In mẫu biên lai tự cấu hình" at bounding box center [739, 86] width 200 height 33
click at [1099, 597] on div "In mẫu biên lai tự cấu hình 07:34- [DATE]- LƯƠNG CHÁNH NHÂN PHIẾU TRẢ HÀNG MĐH:…" at bounding box center [738, 323] width 1360 height 547
click at [211, 24] on input "0919578566" at bounding box center [186, 20] width 193 height 18
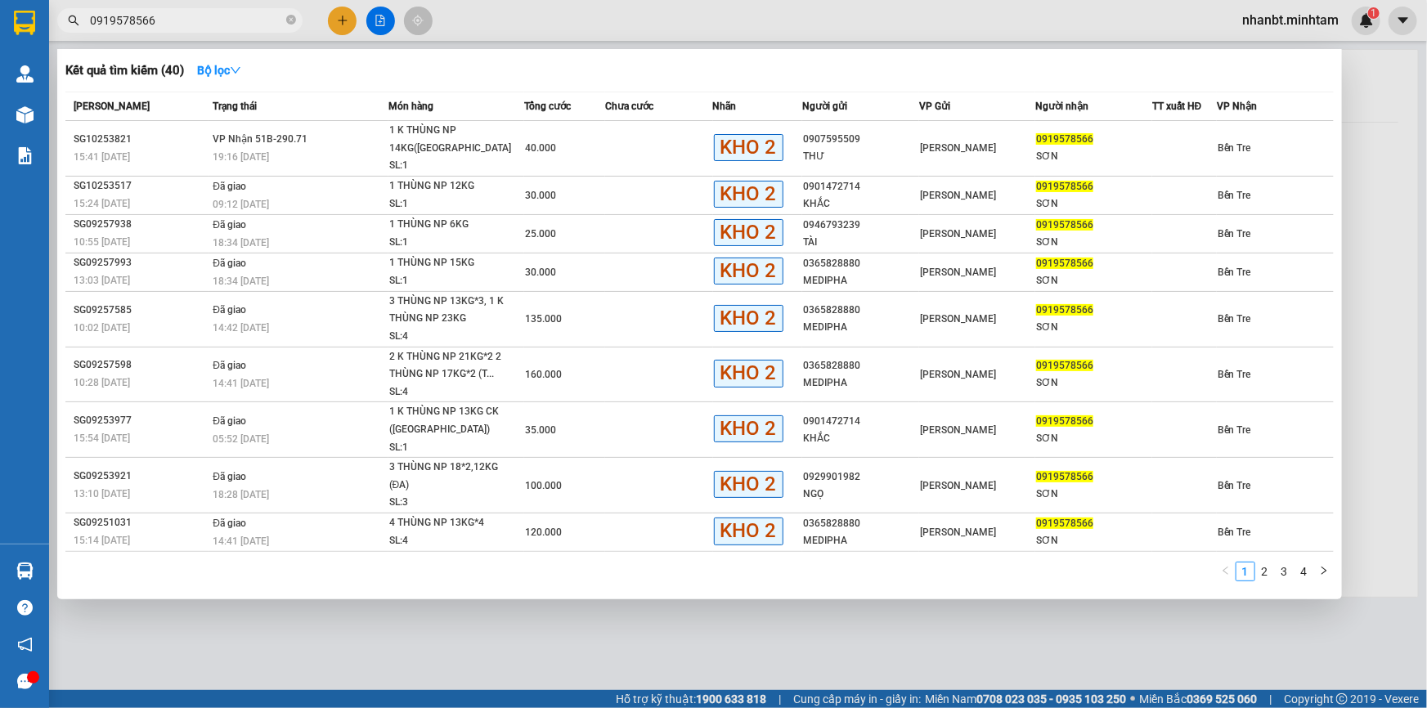
click at [211, 24] on input "0919578566" at bounding box center [186, 20] width 193 height 18
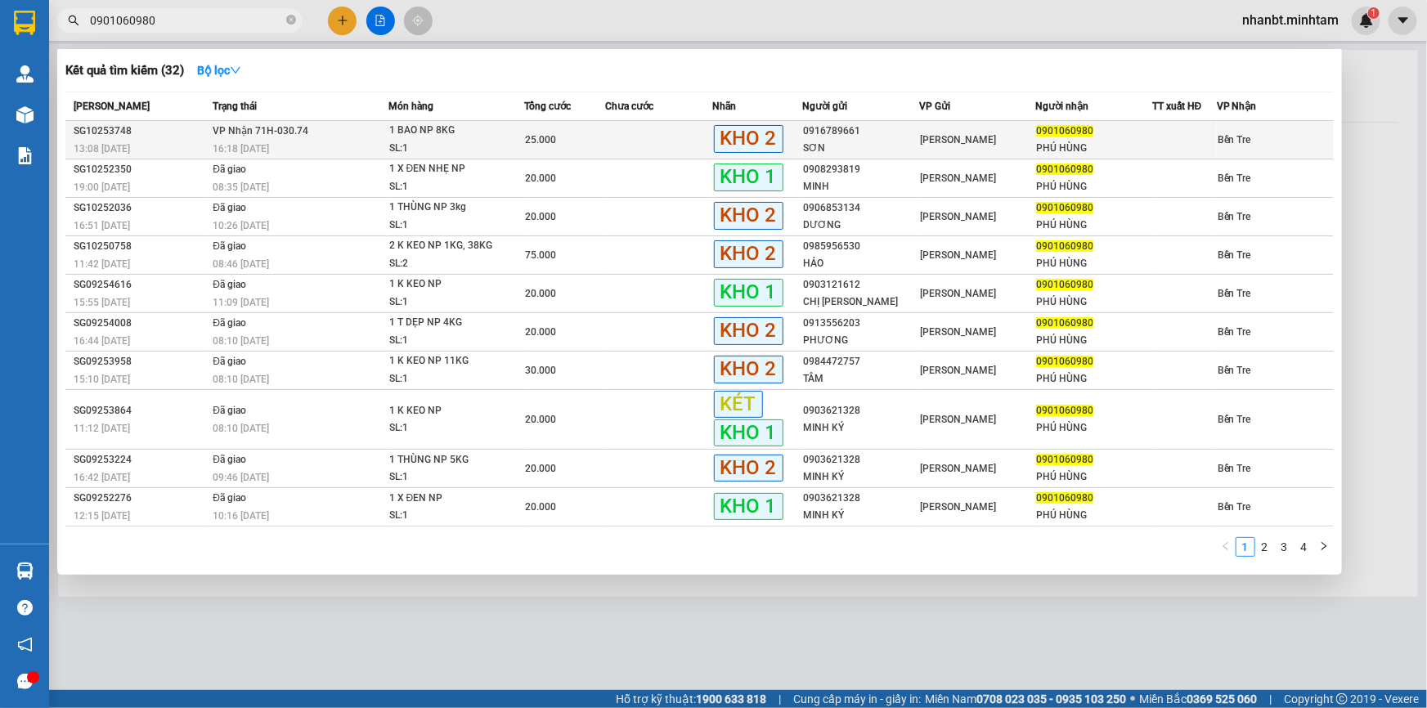
click at [262, 150] on span "16:18 [DATE]" at bounding box center [241, 148] width 56 height 11
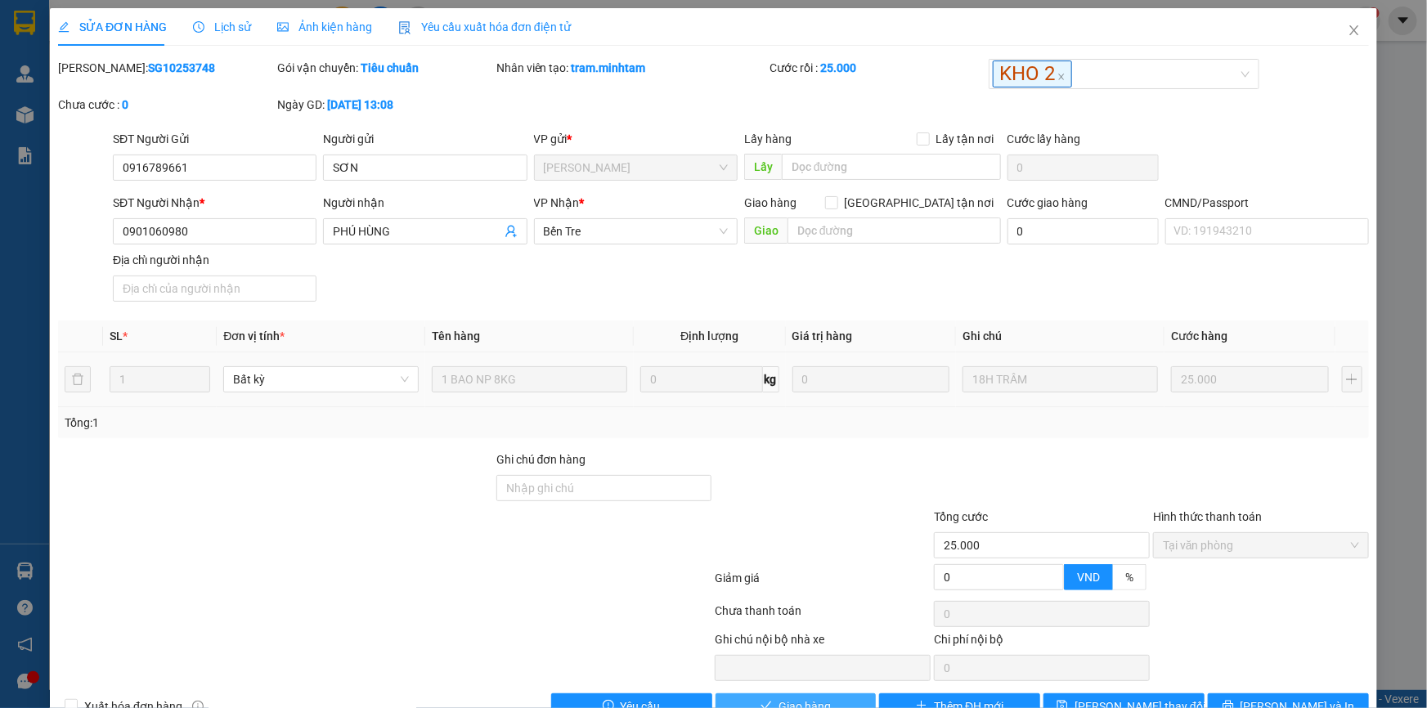
click at [813, 698] on span "Giao hàng" at bounding box center [805, 707] width 52 height 18
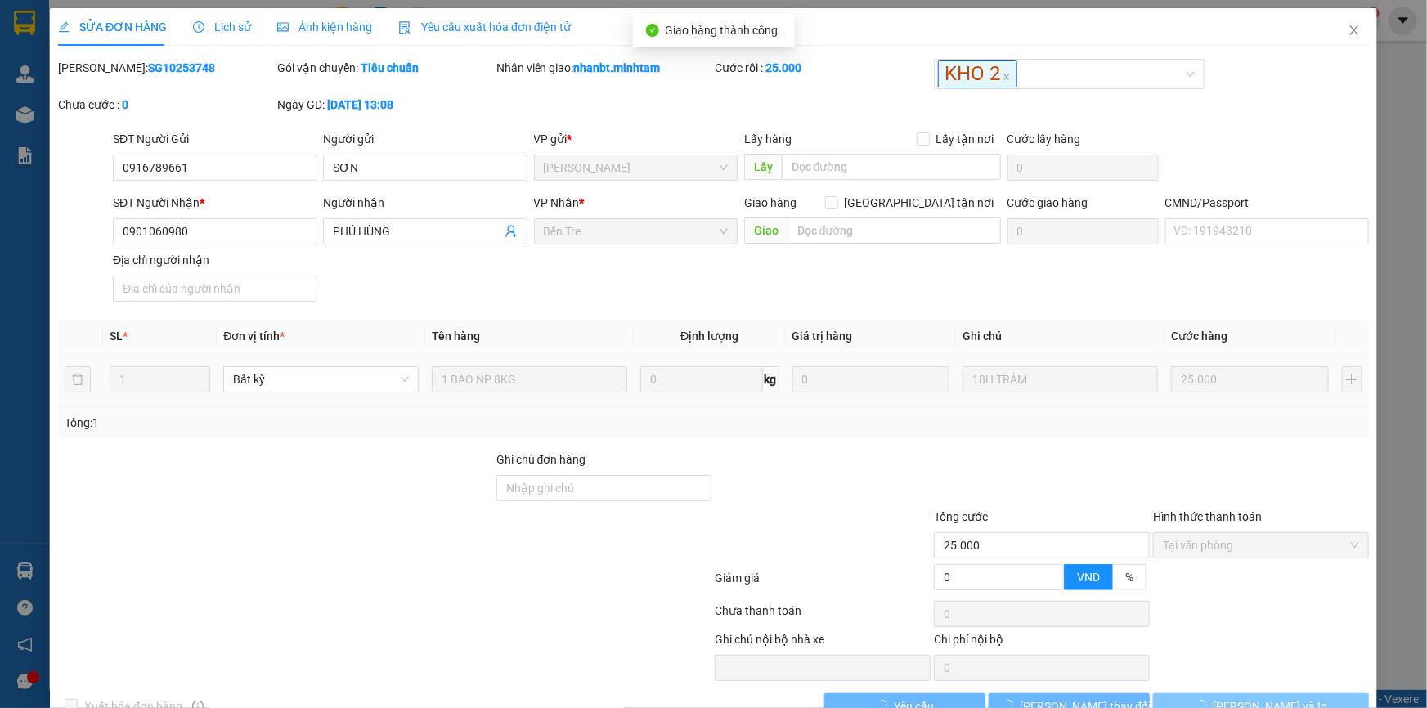
click at [1275, 698] on span "[PERSON_NAME] và In" at bounding box center [1270, 707] width 114 height 18
click at [1274, 698] on span "[PERSON_NAME] và In" at bounding box center [1270, 707] width 114 height 18
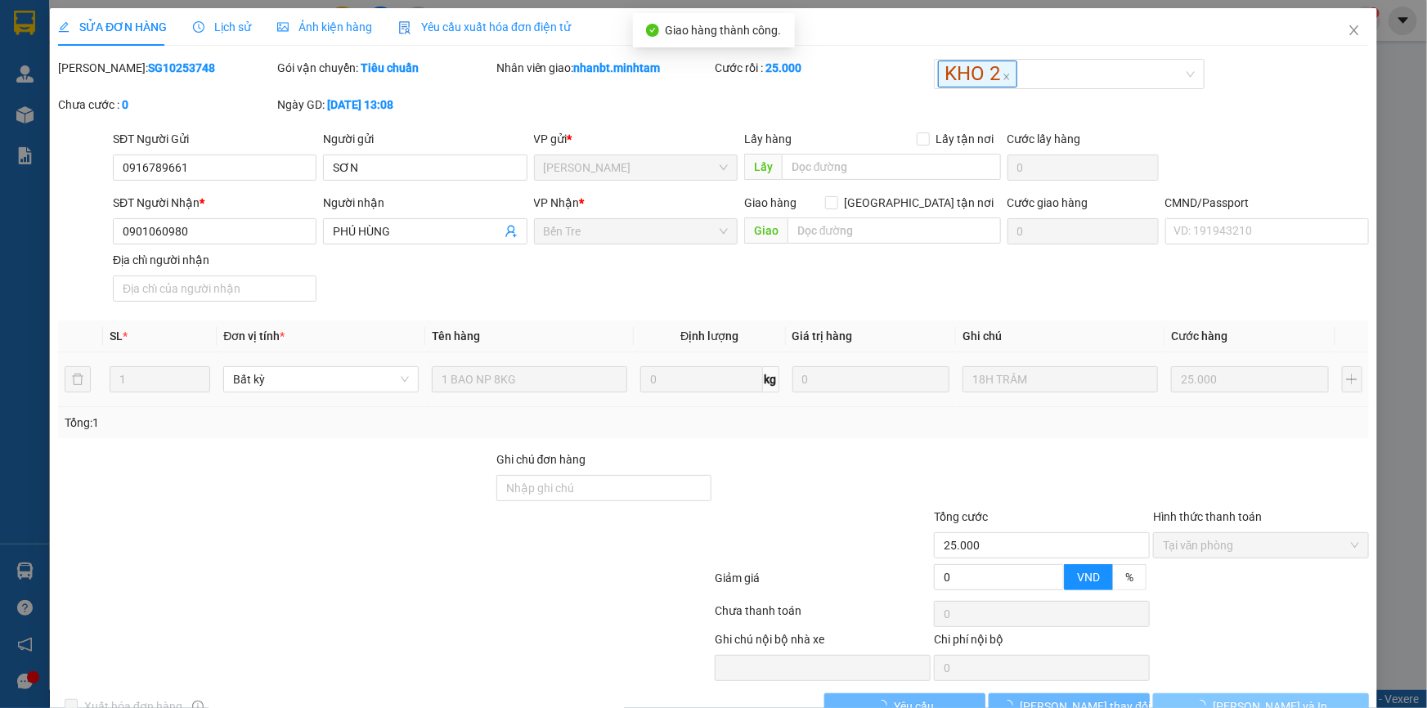
click at [1274, 698] on span "[PERSON_NAME] và In" at bounding box center [1270, 707] width 114 height 18
click at [1266, 698] on span "[PERSON_NAME] và In" at bounding box center [1270, 707] width 114 height 18
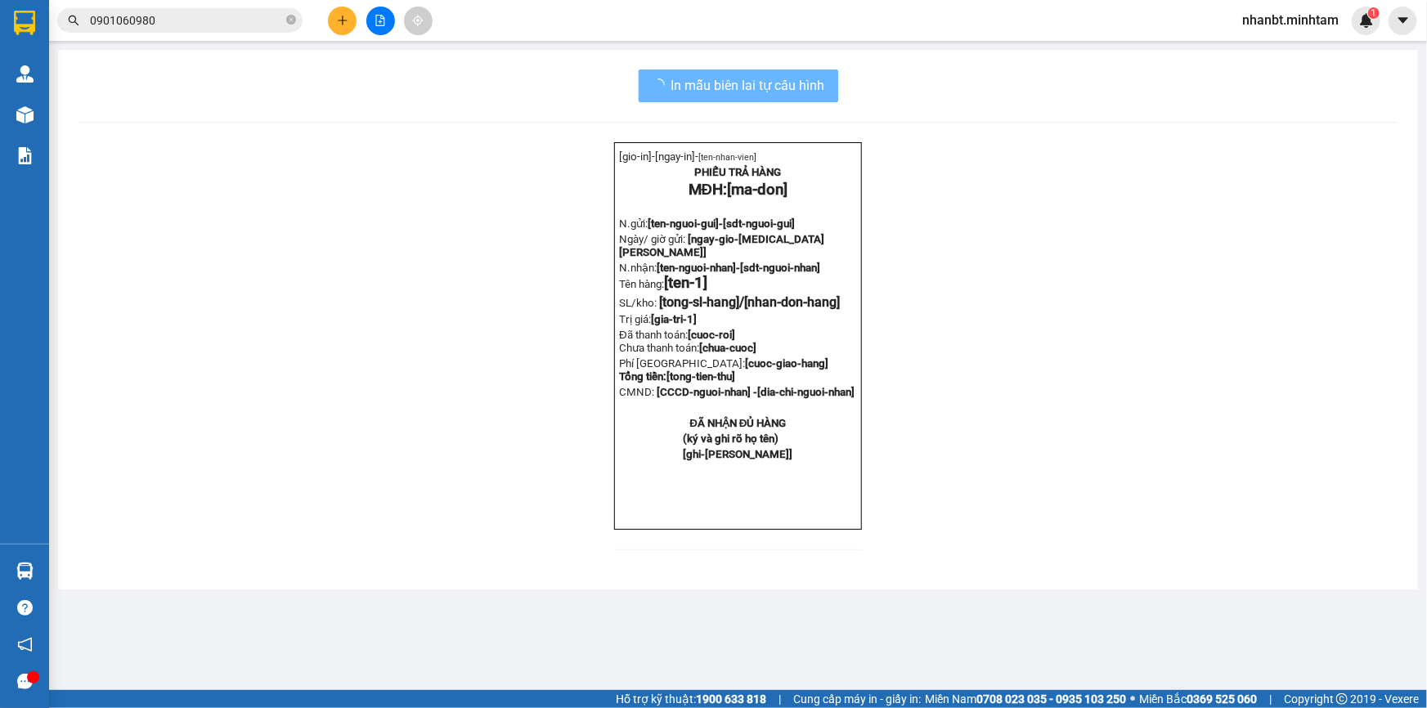
click at [1267, 590] on div "In mẫu biên lai tự cấu hình [gio-in]- [ngay-in]- [ten-nhan-vien] PHIẾU TRẢ HÀNG…" at bounding box center [738, 320] width 1360 height 540
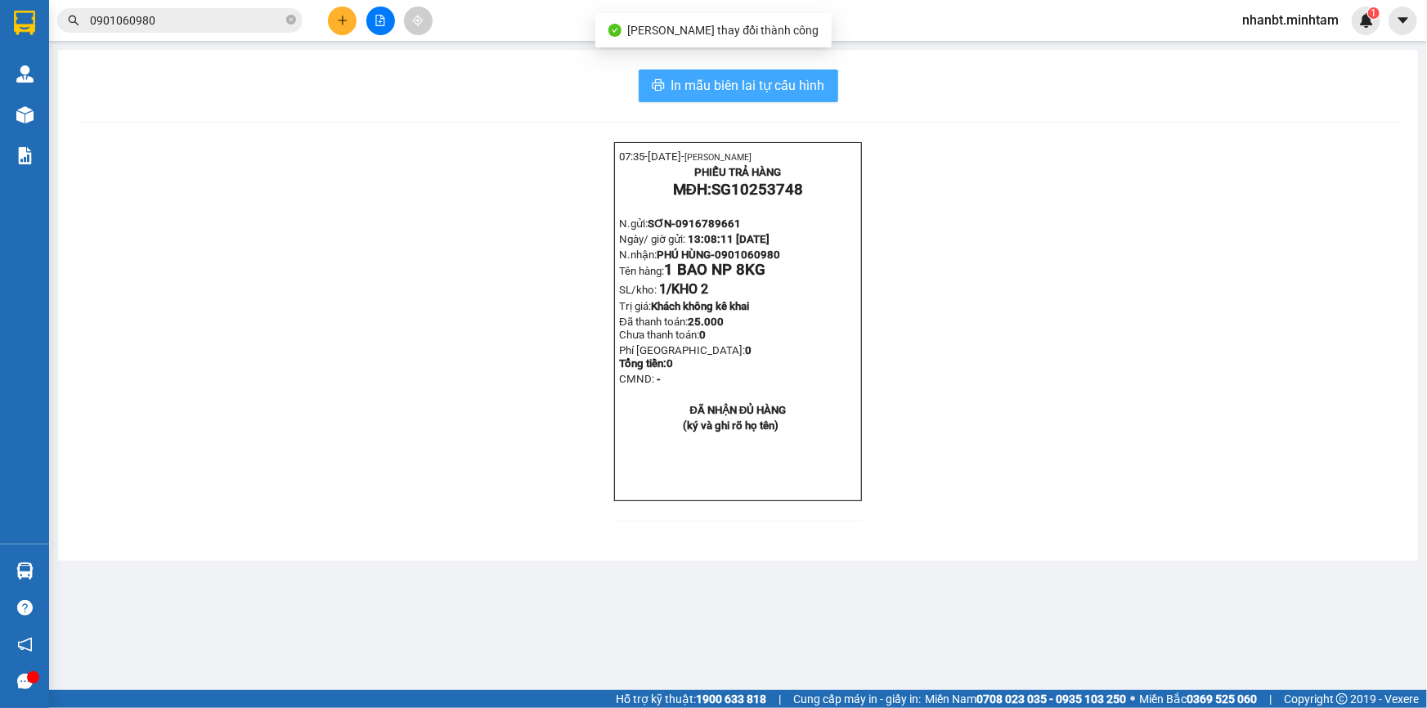
click at [807, 89] on span "In mẫu biên lai tự cấu hình" at bounding box center [748, 85] width 154 height 20
click at [184, 18] on input "0901060980" at bounding box center [186, 20] width 193 height 18
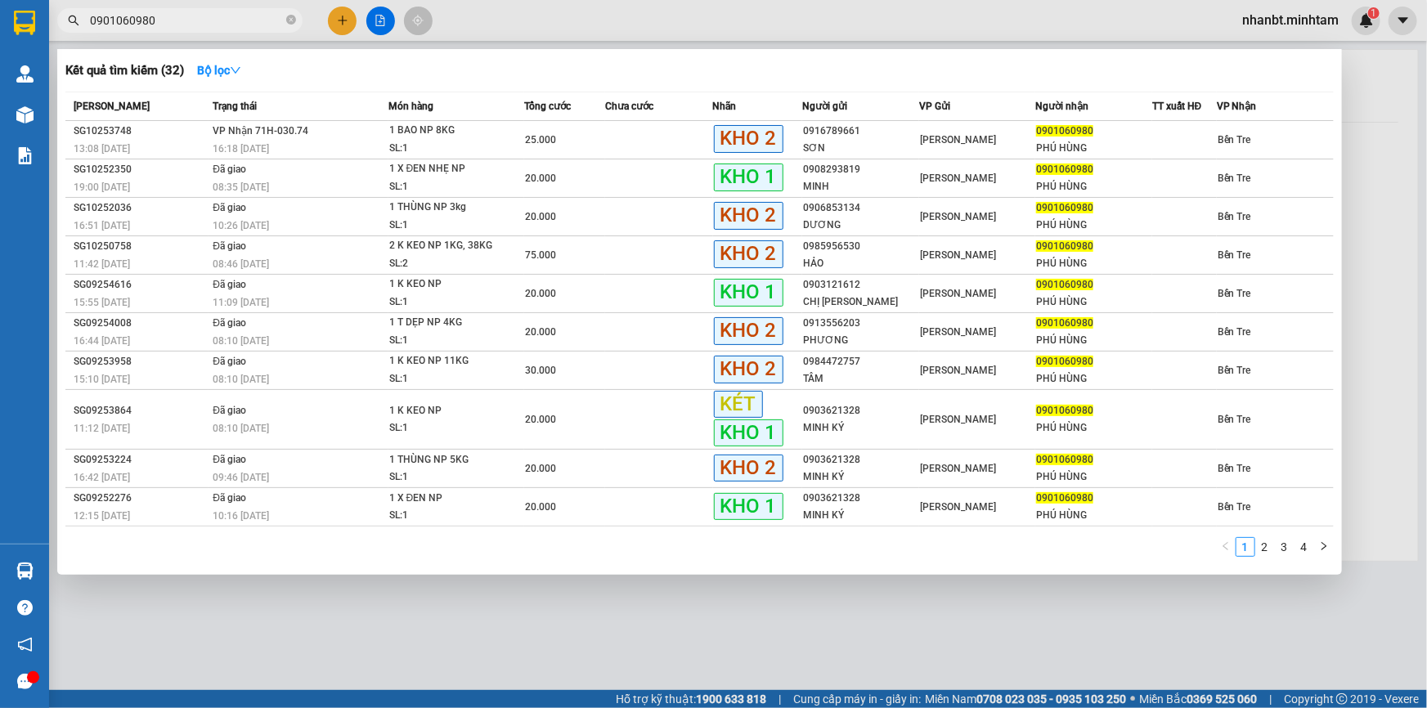
click at [184, 18] on input "0901060980" at bounding box center [186, 20] width 193 height 18
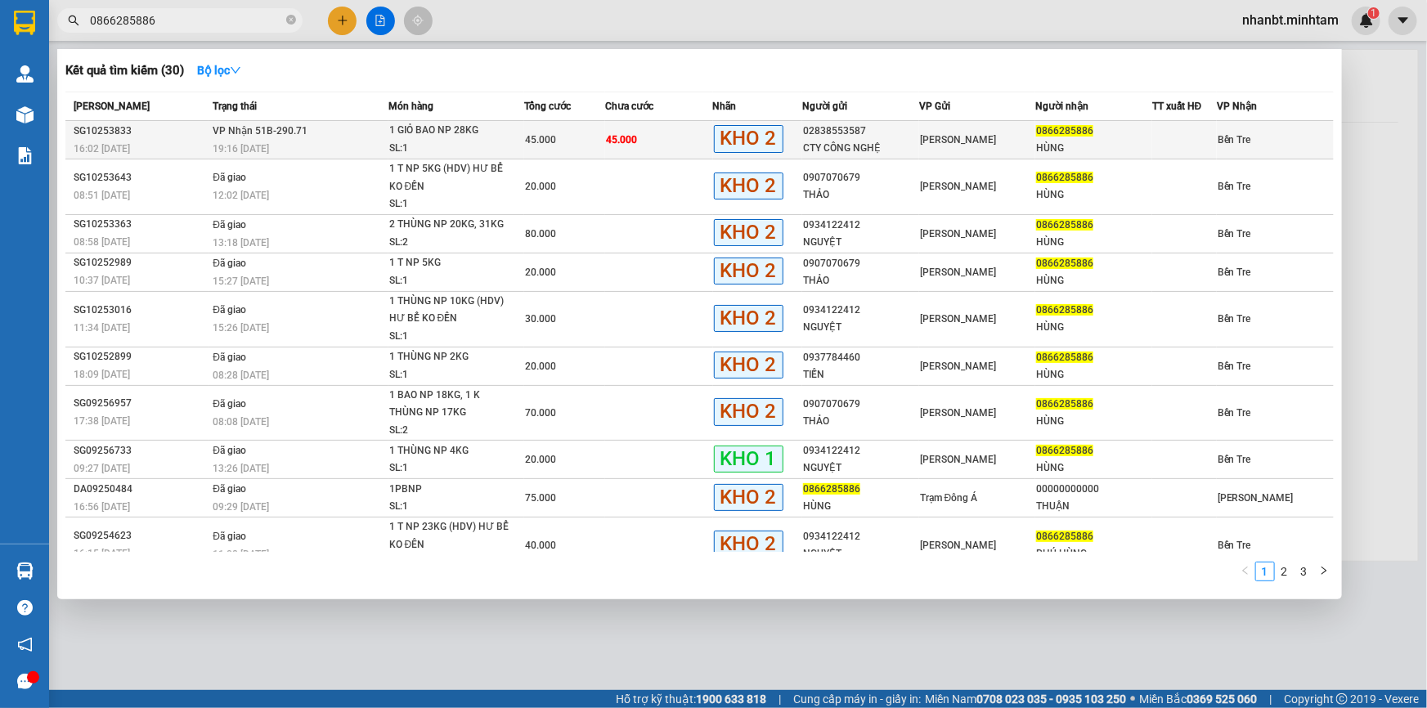
click at [330, 140] on div "19:16 [DATE]" at bounding box center [300, 149] width 174 height 18
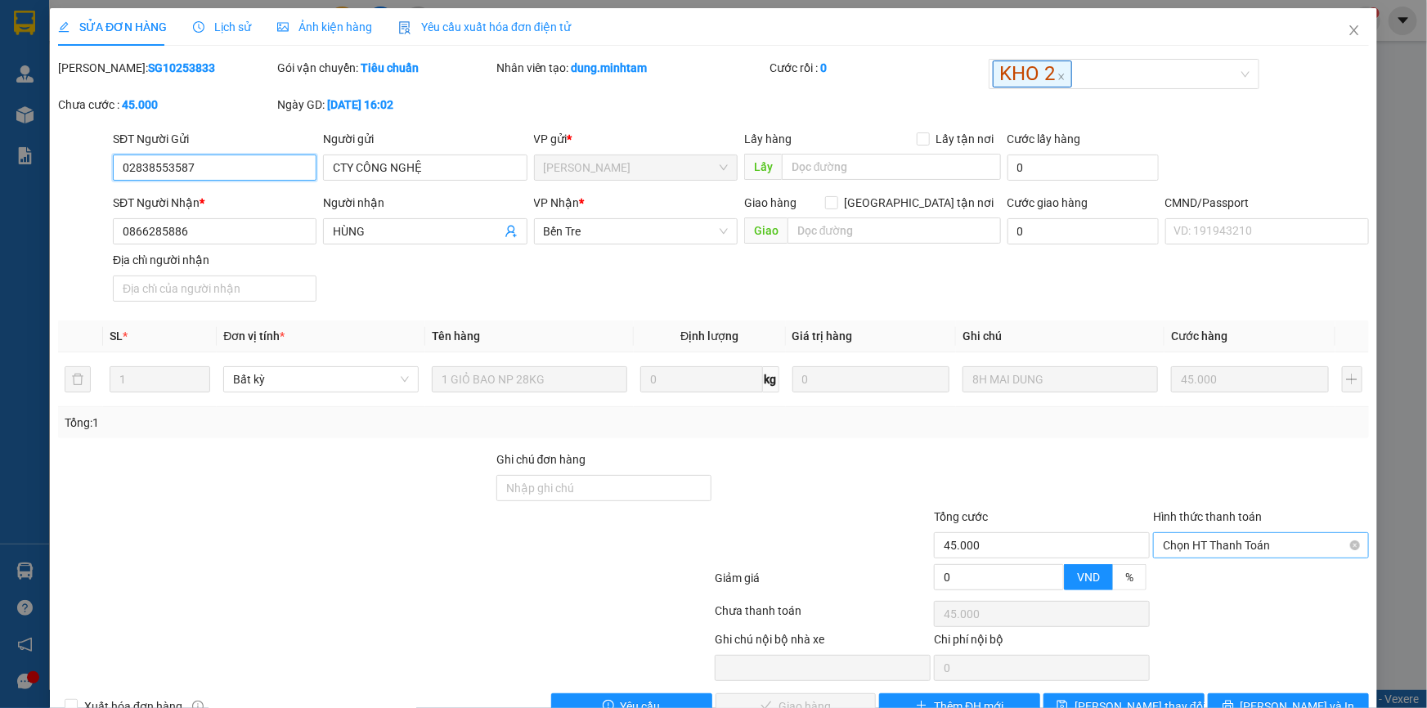
click at [1181, 533] on span "Chọn HT Thanh Toán" at bounding box center [1261, 545] width 196 height 25
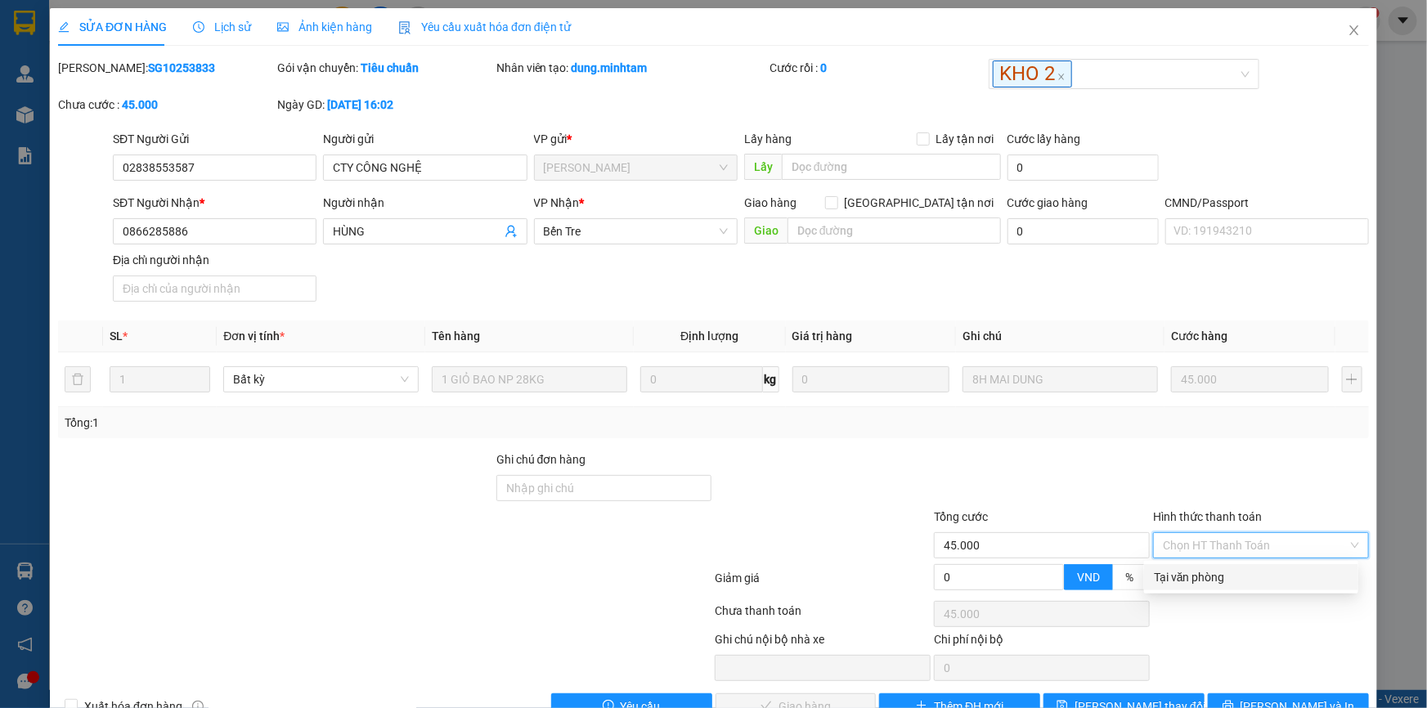
click at [1179, 568] on div "Tại văn phòng" at bounding box center [1251, 577] width 195 height 18
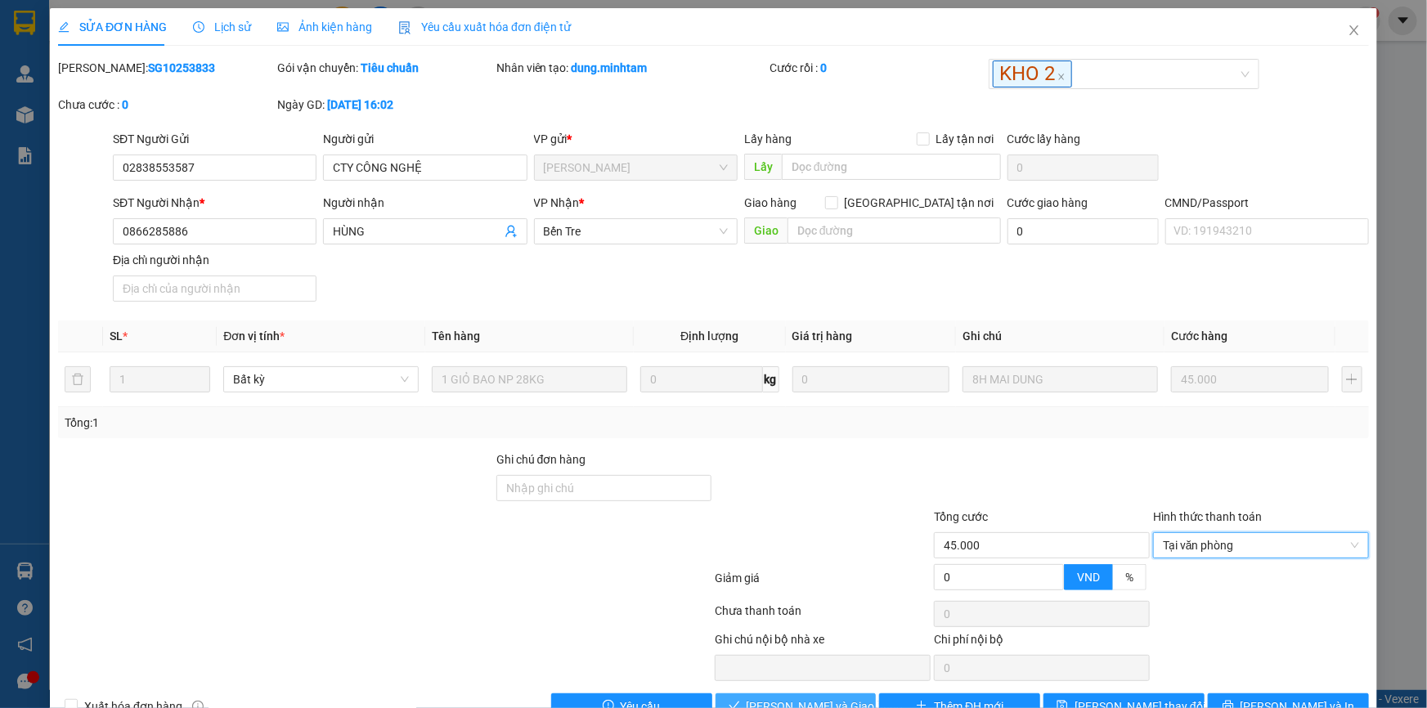
click at [852, 693] on button "[PERSON_NAME] và Giao hàng" at bounding box center [796, 706] width 161 height 26
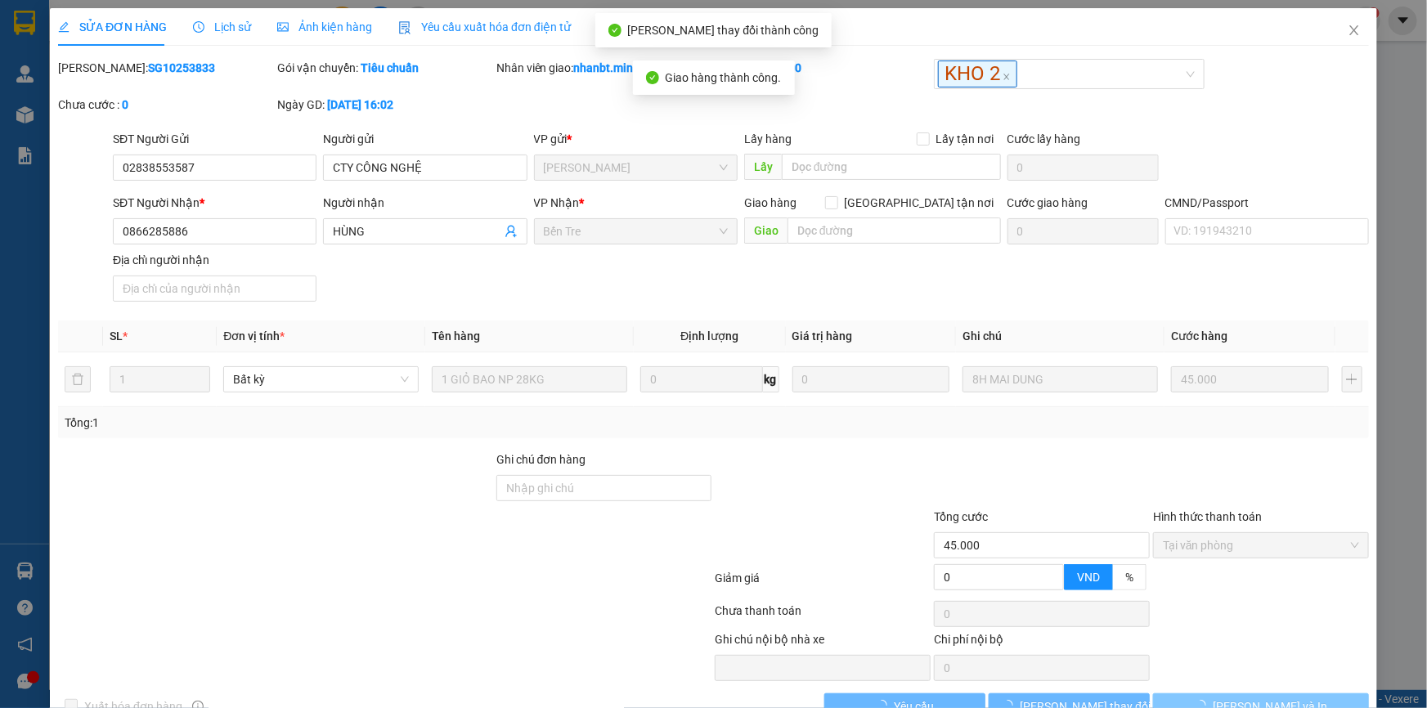
click at [1275, 698] on span "[PERSON_NAME] và In" at bounding box center [1270, 707] width 114 height 18
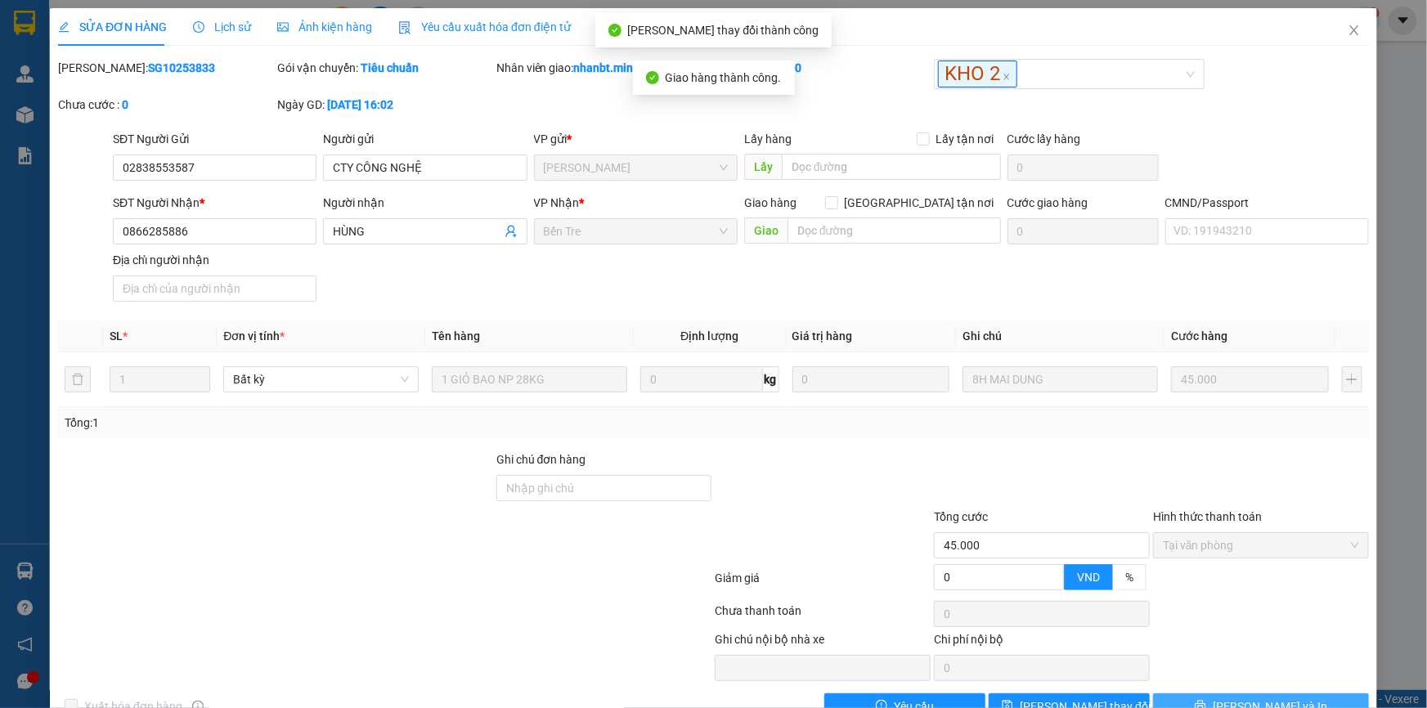
click at [1238, 693] on button "[PERSON_NAME] và In" at bounding box center [1261, 706] width 216 height 26
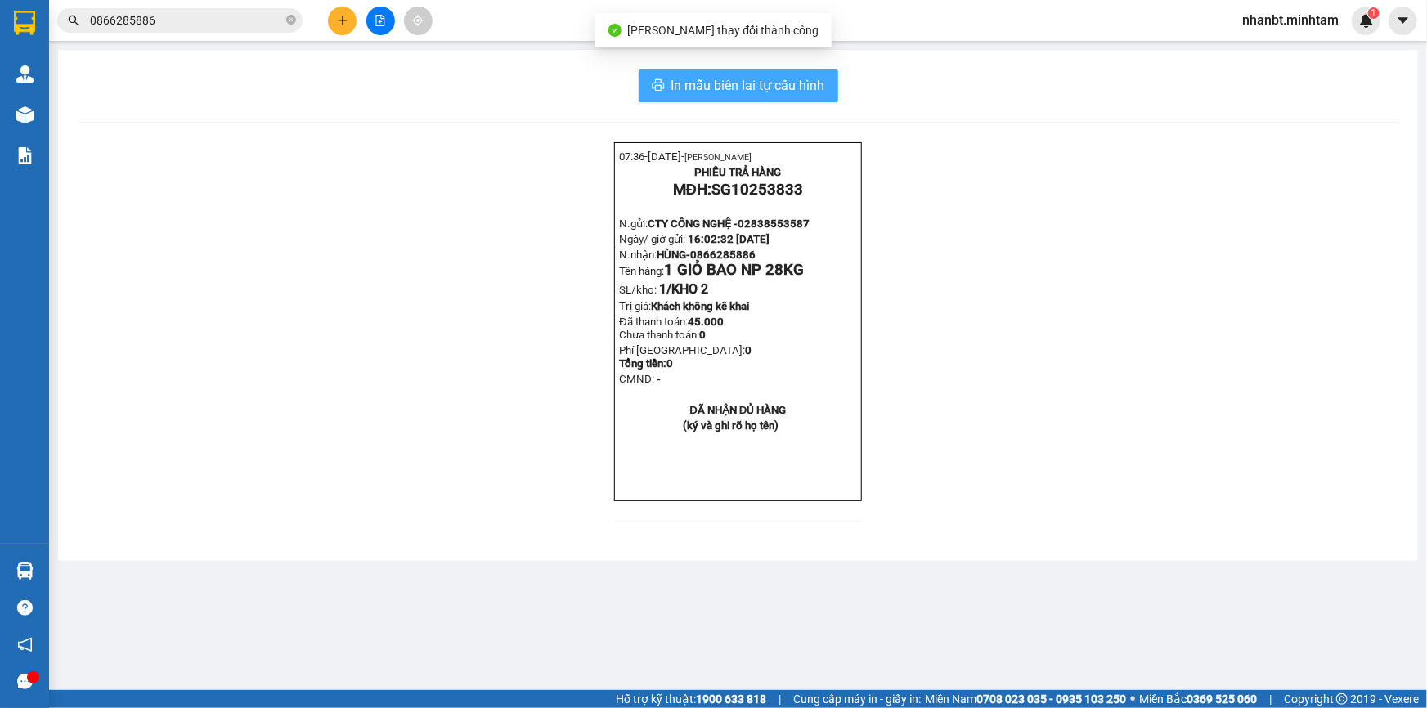
drag, startPoint x: 814, startPoint y: 89, endPoint x: 1084, endPoint y: 290, distance: 336.1
click at [815, 90] on span "In mẫu biên lai tự cấu hình" at bounding box center [748, 85] width 154 height 20
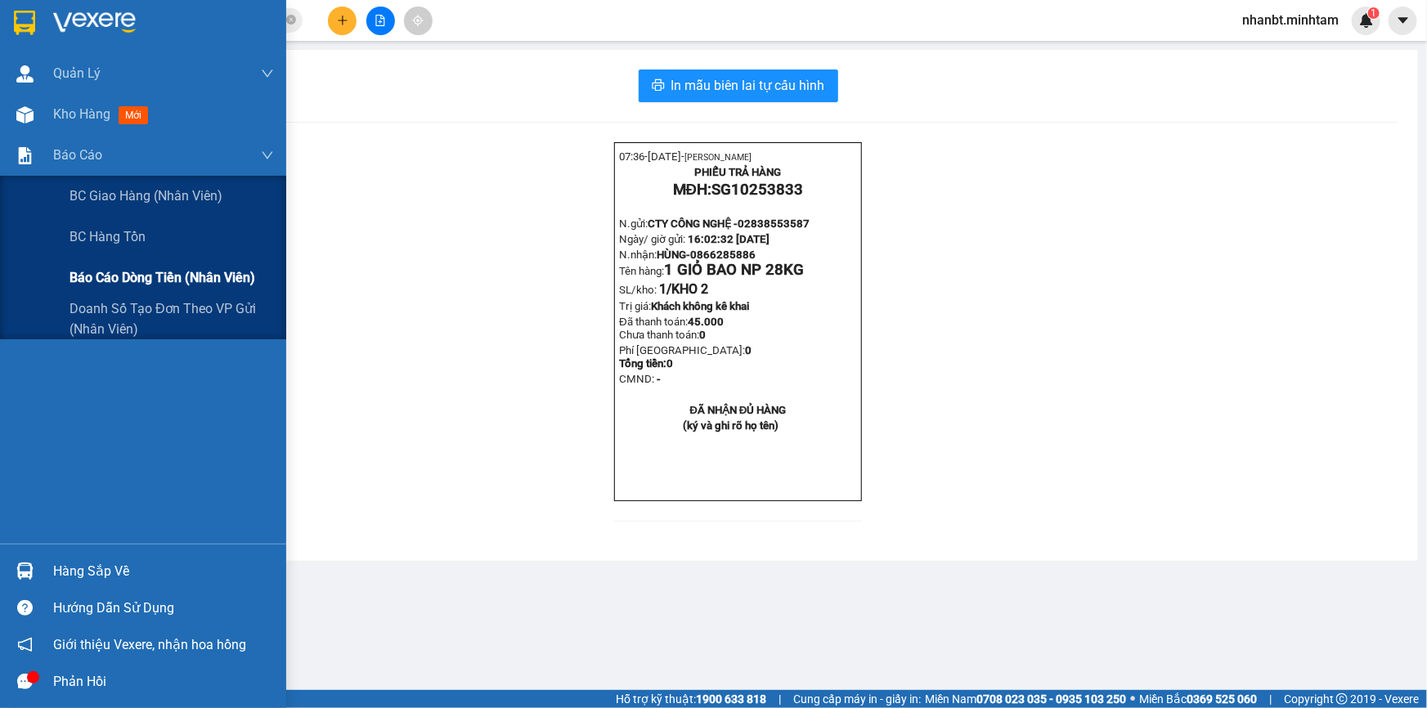
click at [155, 286] on span "Báo cáo dòng tiền (nhân viên)" at bounding box center [163, 277] width 186 height 20
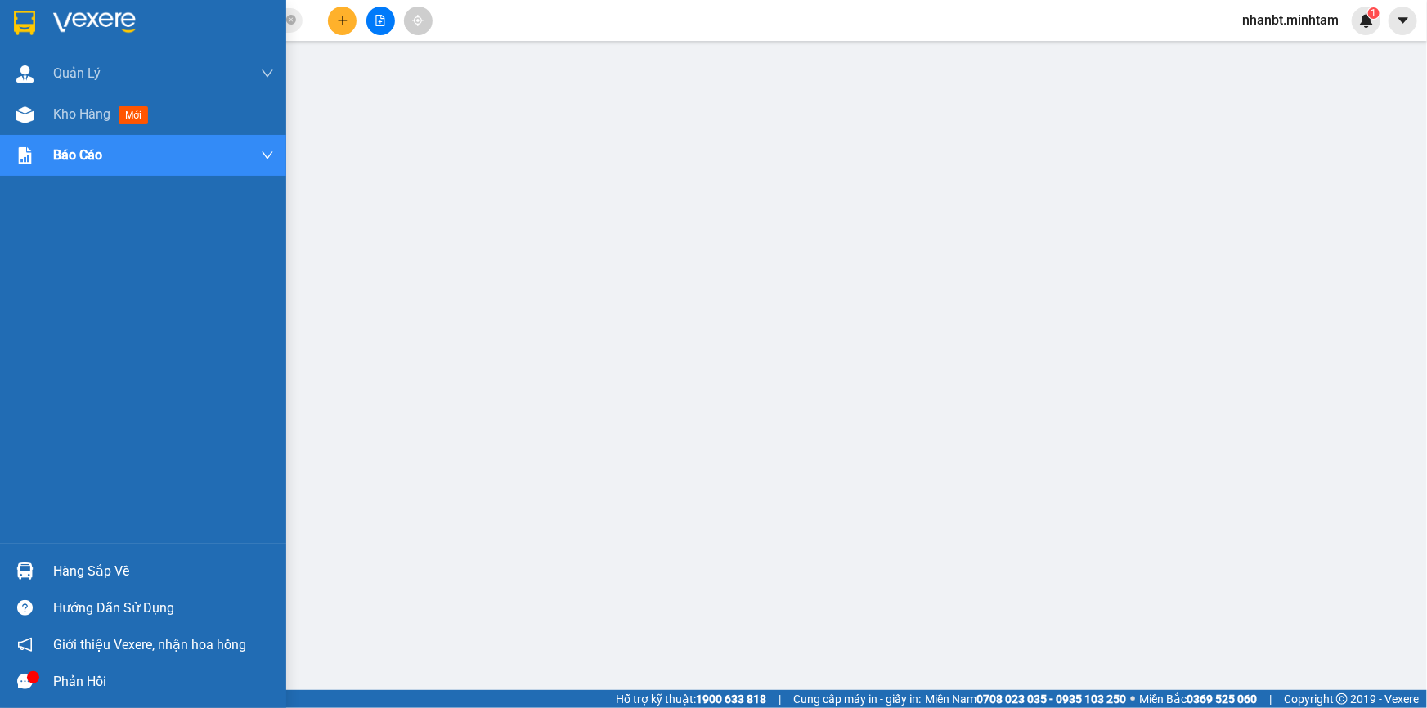
click at [19, 18] on img at bounding box center [24, 23] width 21 height 25
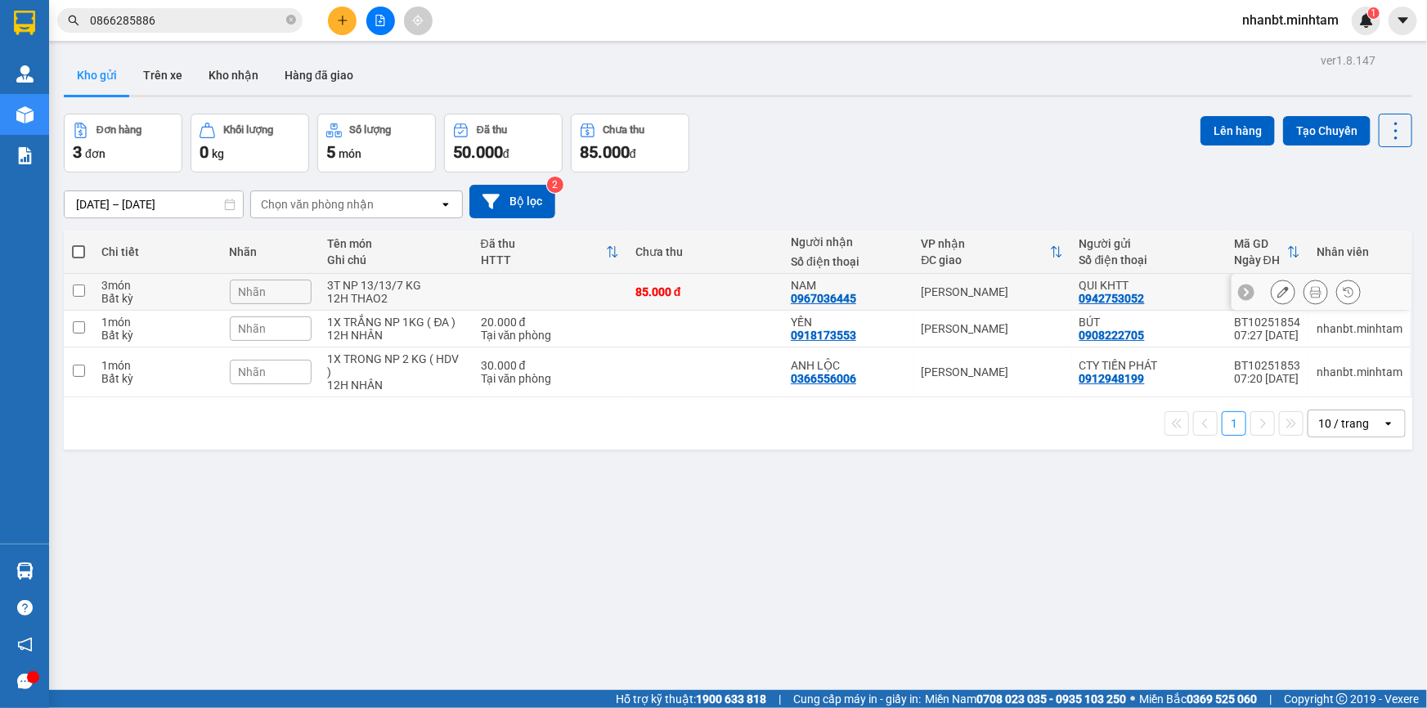
click at [75, 293] on input "checkbox" at bounding box center [79, 291] width 12 height 12
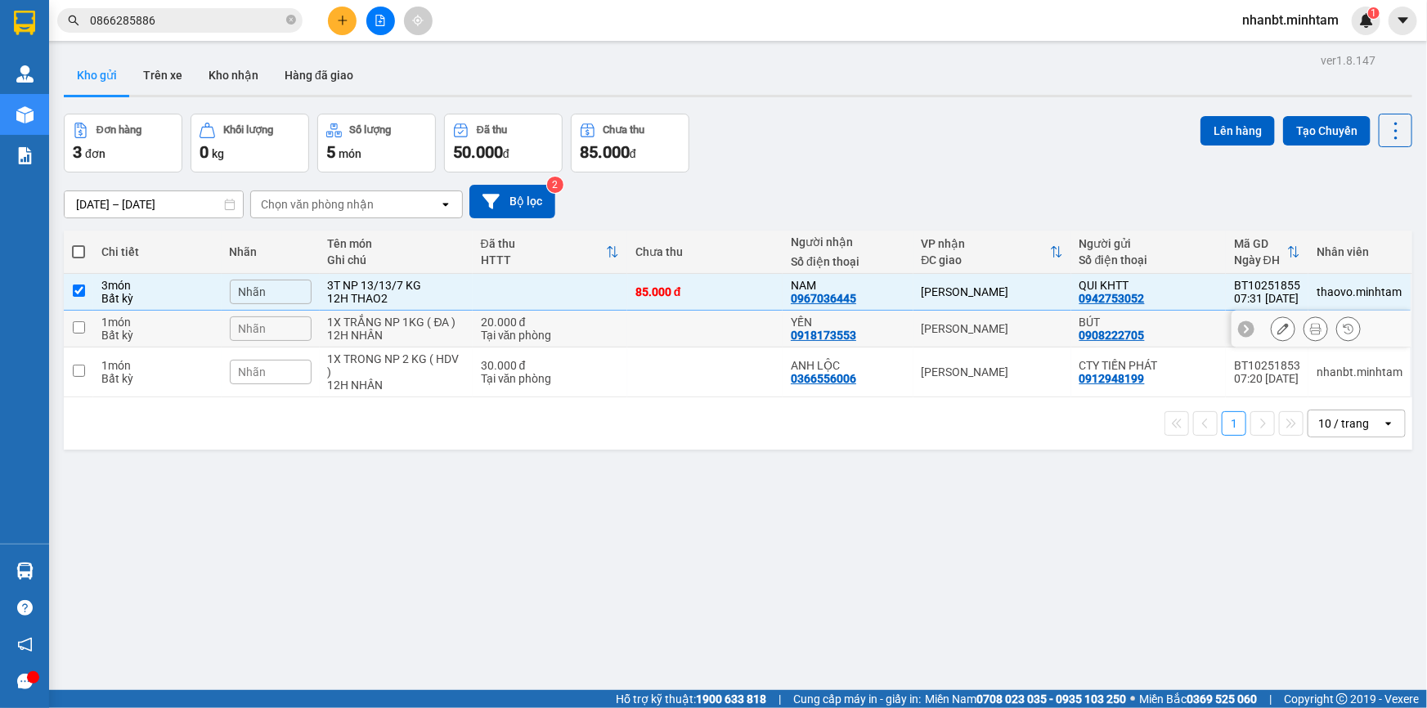
click at [75, 324] on input "checkbox" at bounding box center [79, 327] width 12 height 12
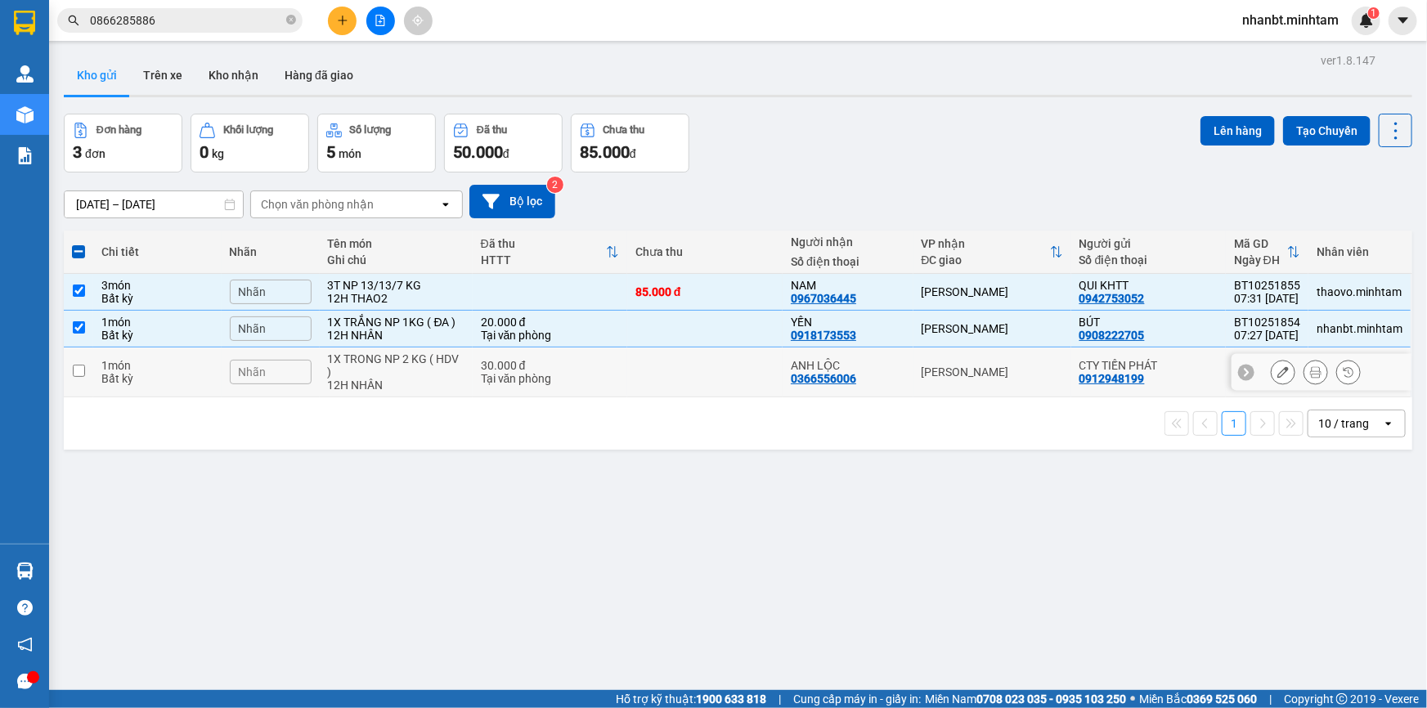
click at [74, 372] on input "checkbox" at bounding box center [79, 371] width 12 height 12
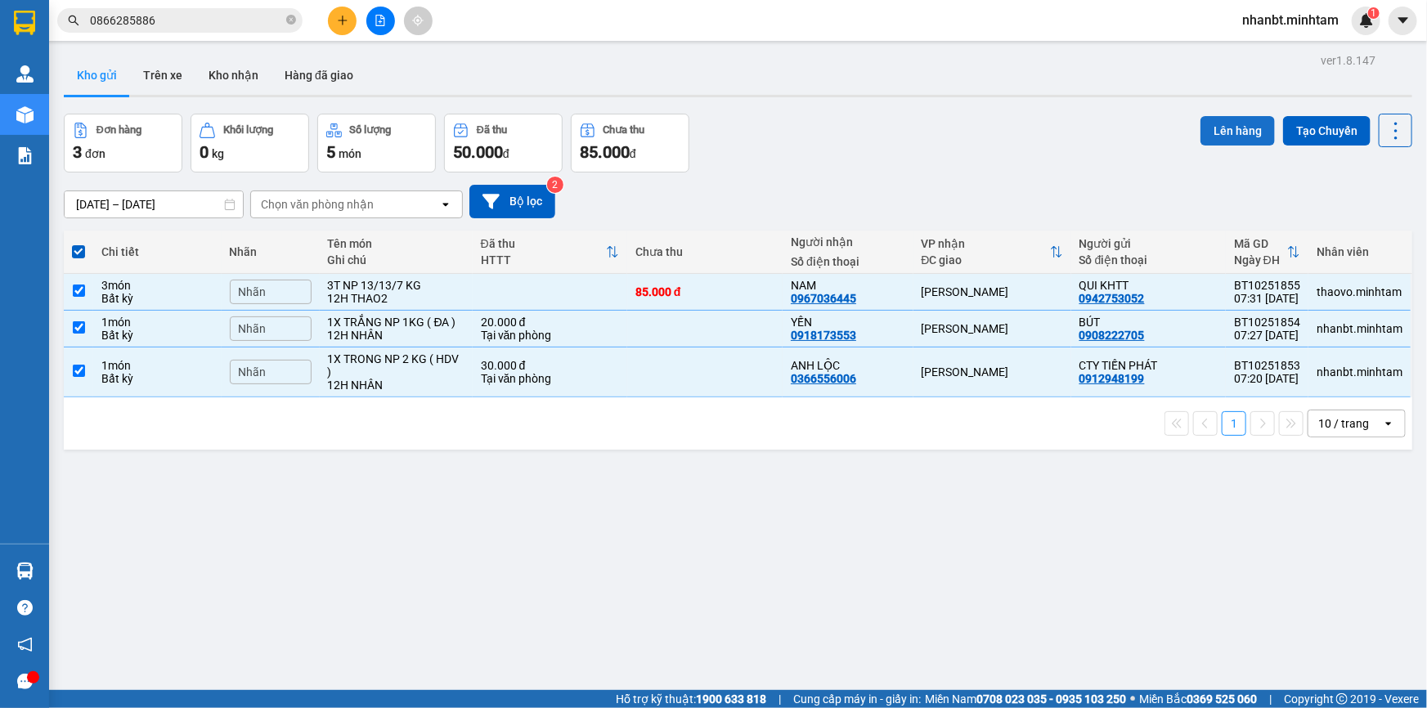
click at [1211, 139] on button "Lên hàng" at bounding box center [1238, 130] width 74 height 29
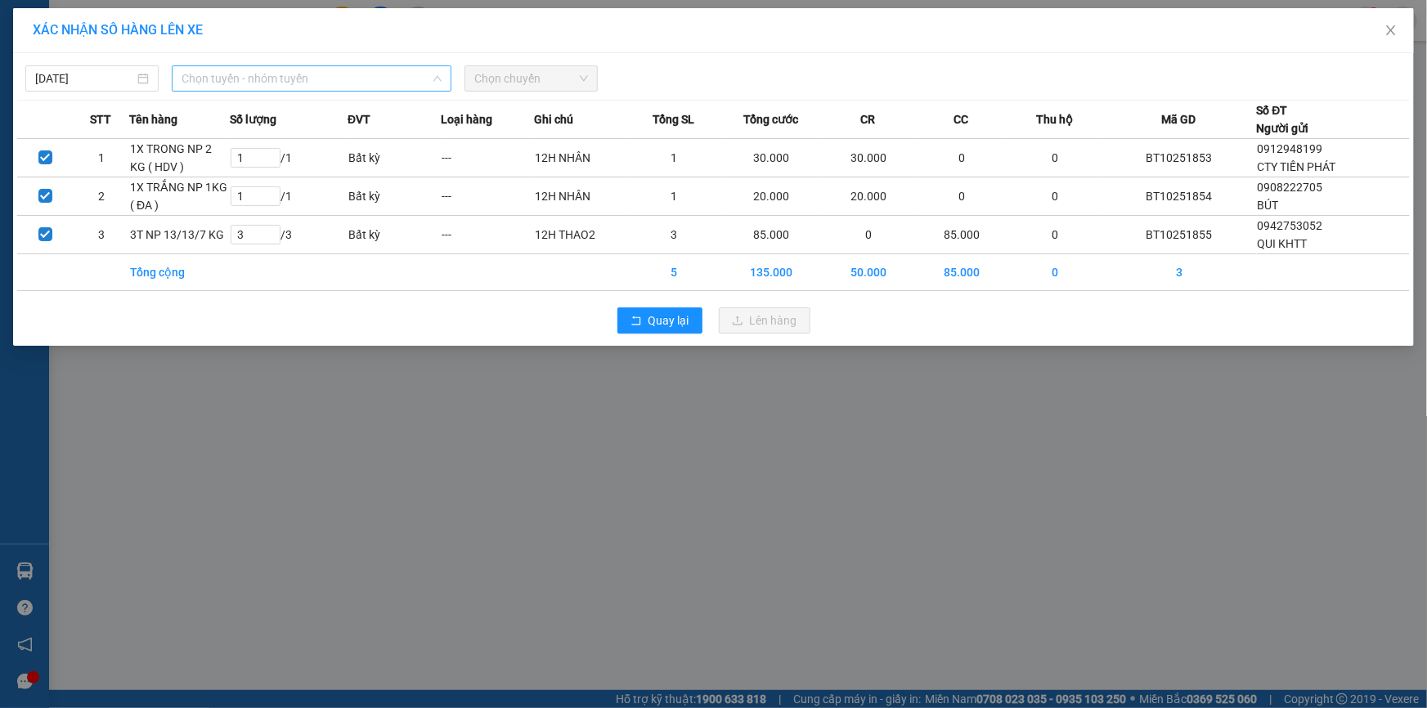
click at [317, 79] on span "Chọn tuyến - nhóm tuyến" at bounding box center [312, 78] width 260 height 25
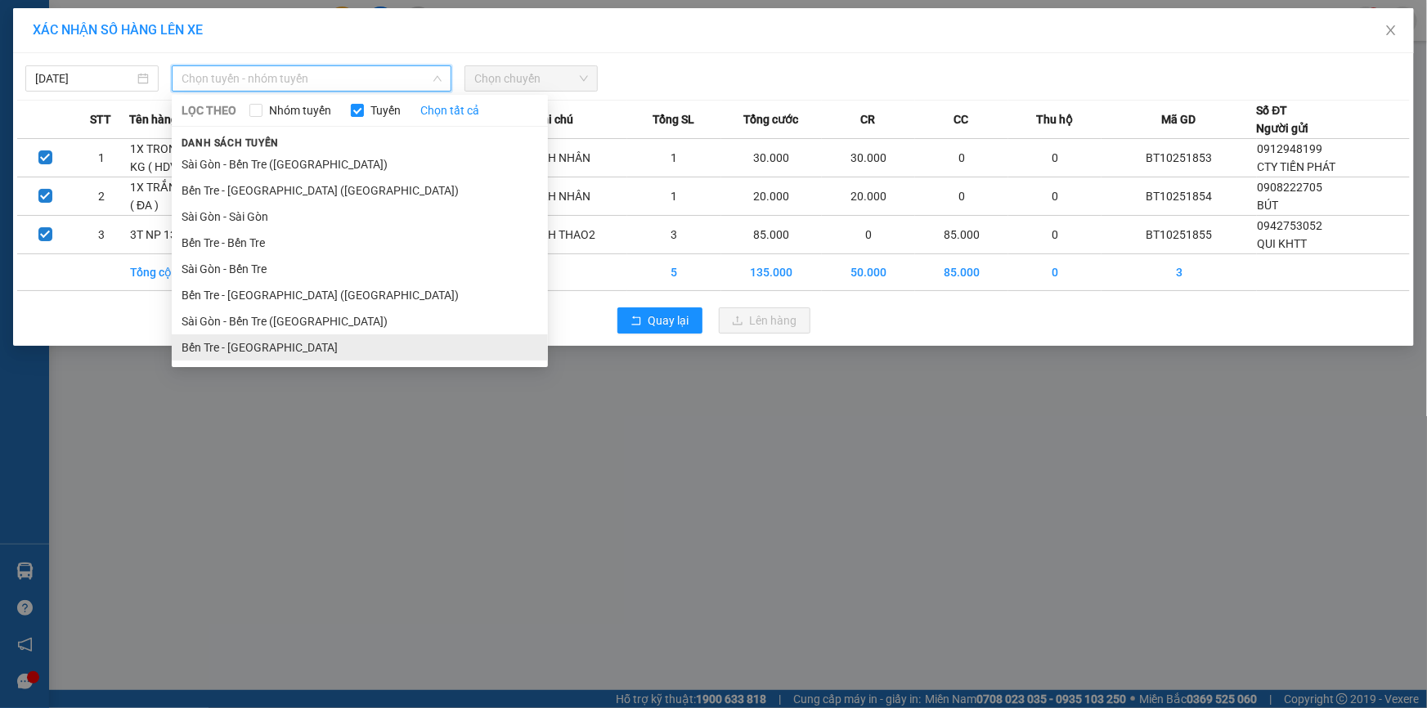
click at [248, 352] on li "Bến Tre - [GEOGRAPHIC_DATA]" at bounding box center [360, 347] width 376 height 26
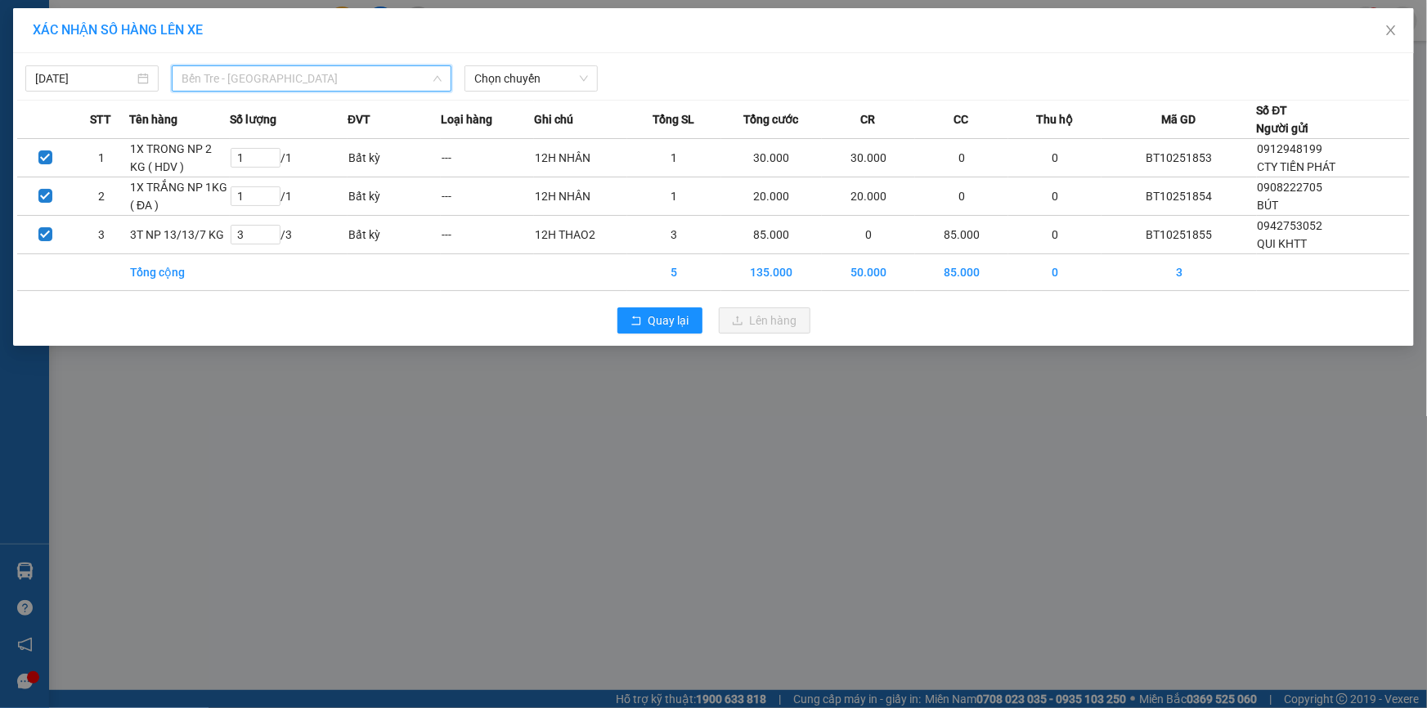
click at [281, 77] on span "Bến Tre - [GEOGRAPHIC_DATA]" at bounding box center [312, 78] width 260 height 25
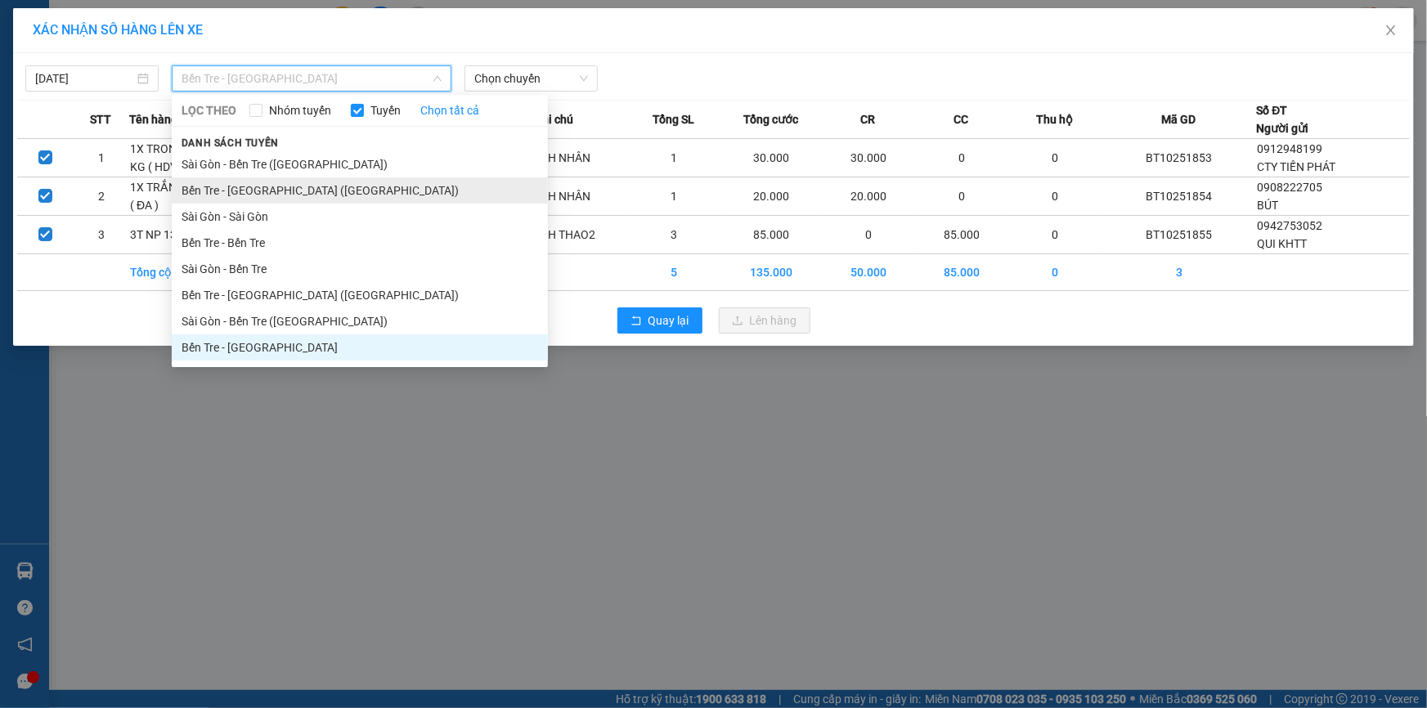
click at [269, 187] on li "Bến Tre - [GEOGRAPHIC_DATA] ([GEOGRAPHIC_DATA])" at bounding box center [360, 190] width 376 height 26
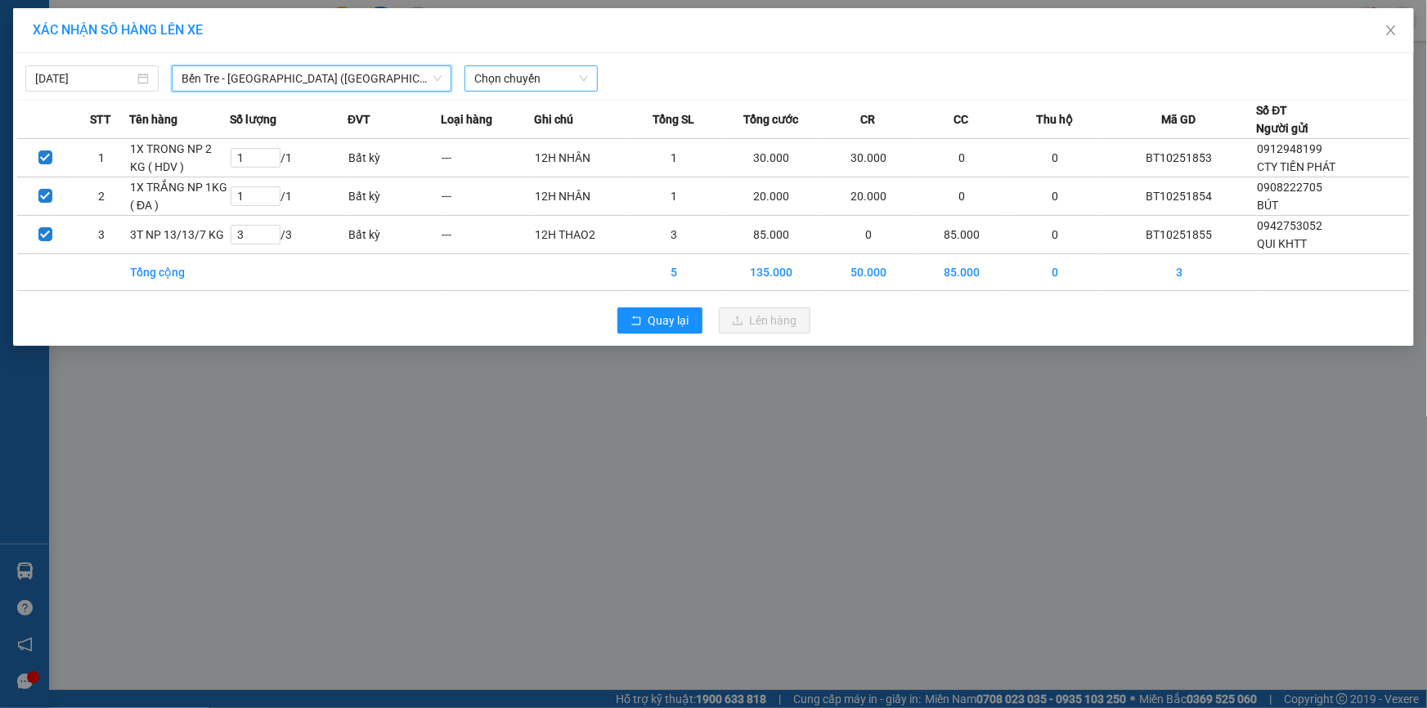
click at [535, 74] on span "Chọn chuyến" at bounding box center [531, 78] width 114 height 25
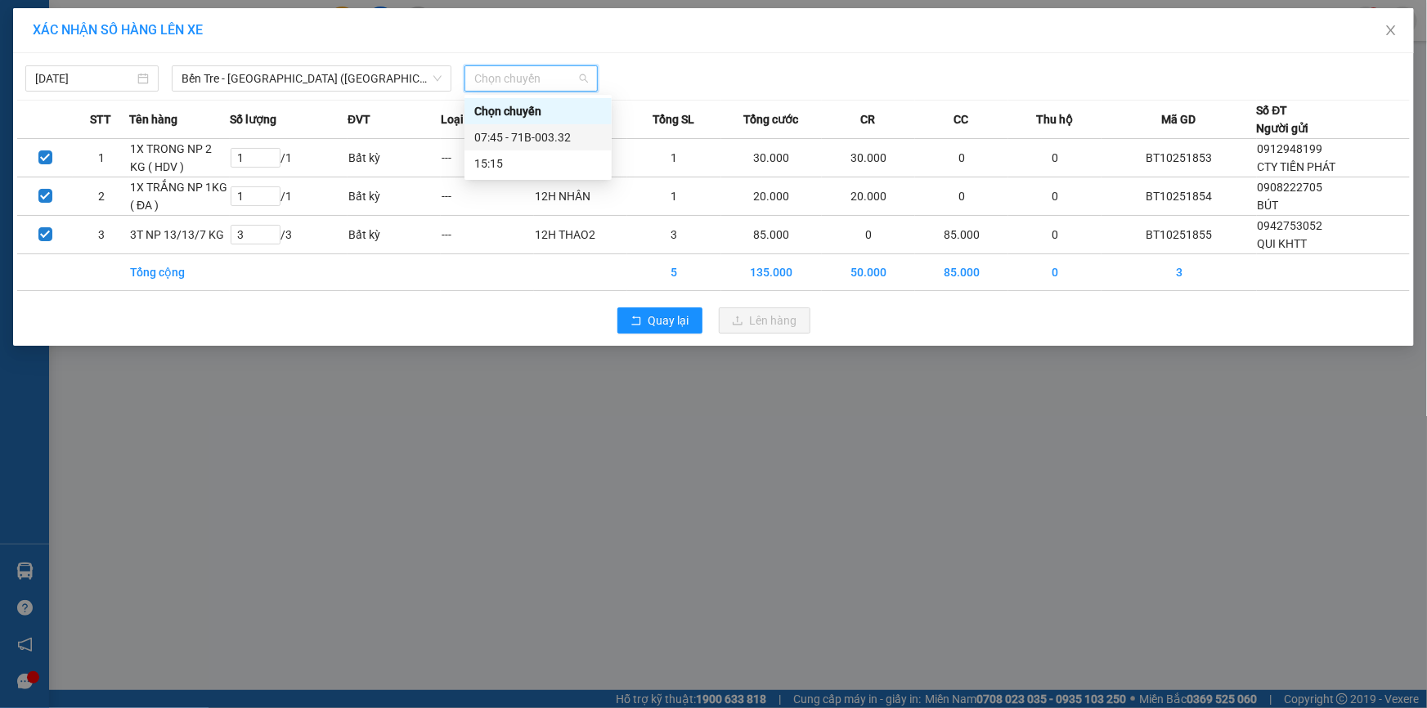
click at [550, 143] on div "07:45 - 71B-003.32" at bounding box center [538, 137] width 128 height 18
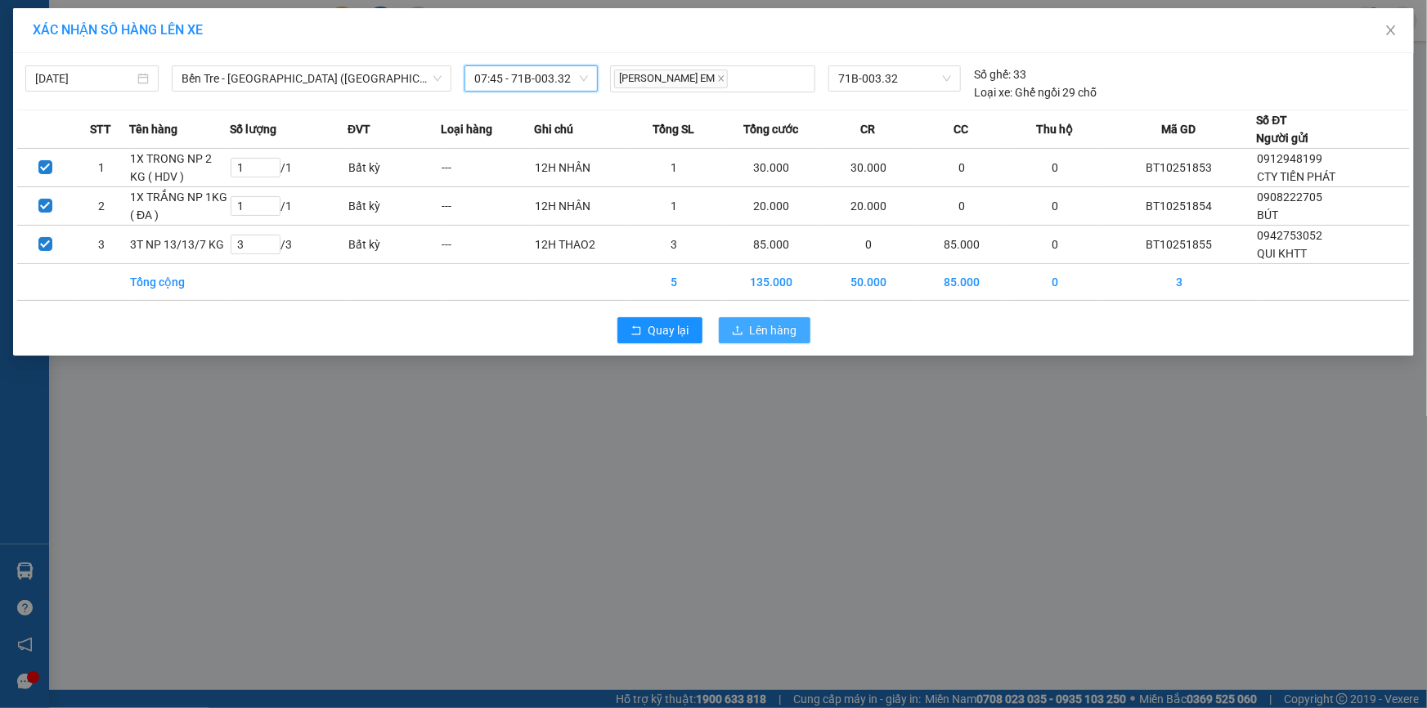
click at [747, 333] on button "Lên hàng" at bounding box center [765, 330] width 92 height 26
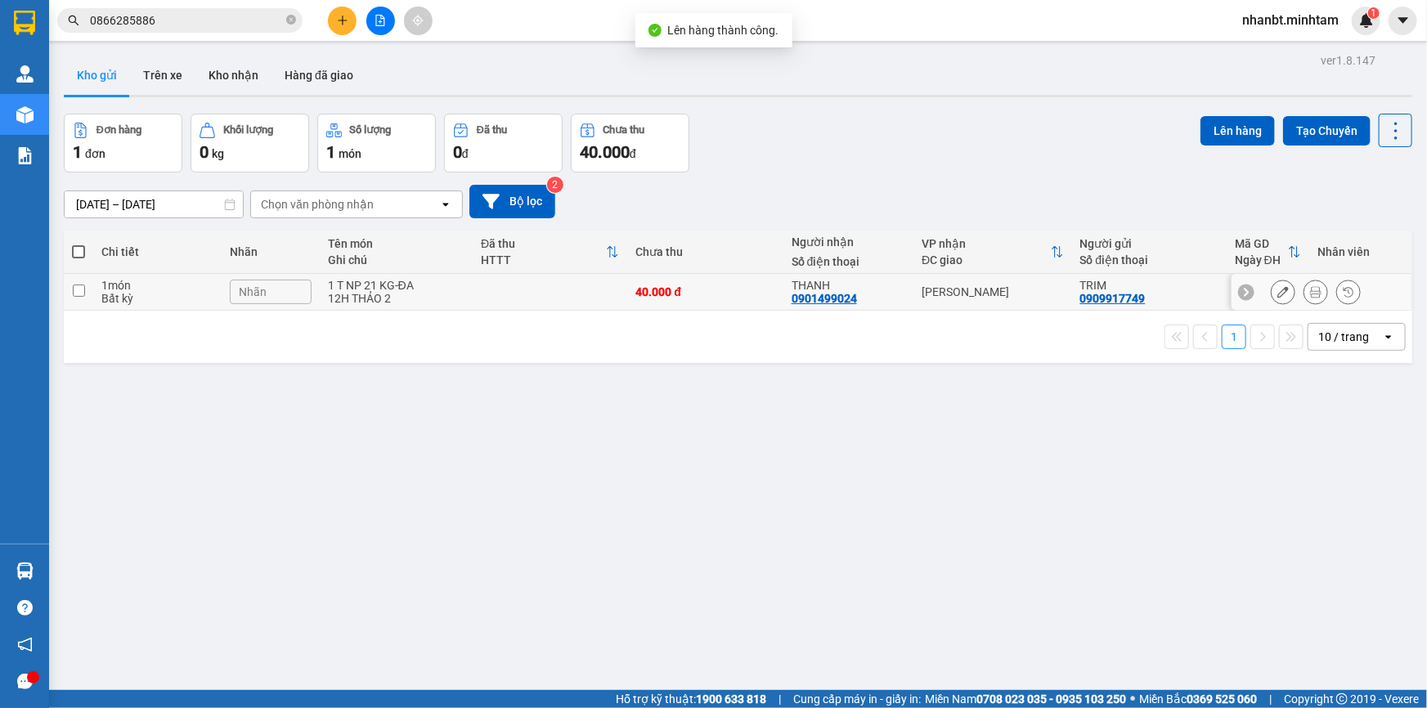
click at [86, 290] on td at bounding box center [78, 292] width 29 height 37
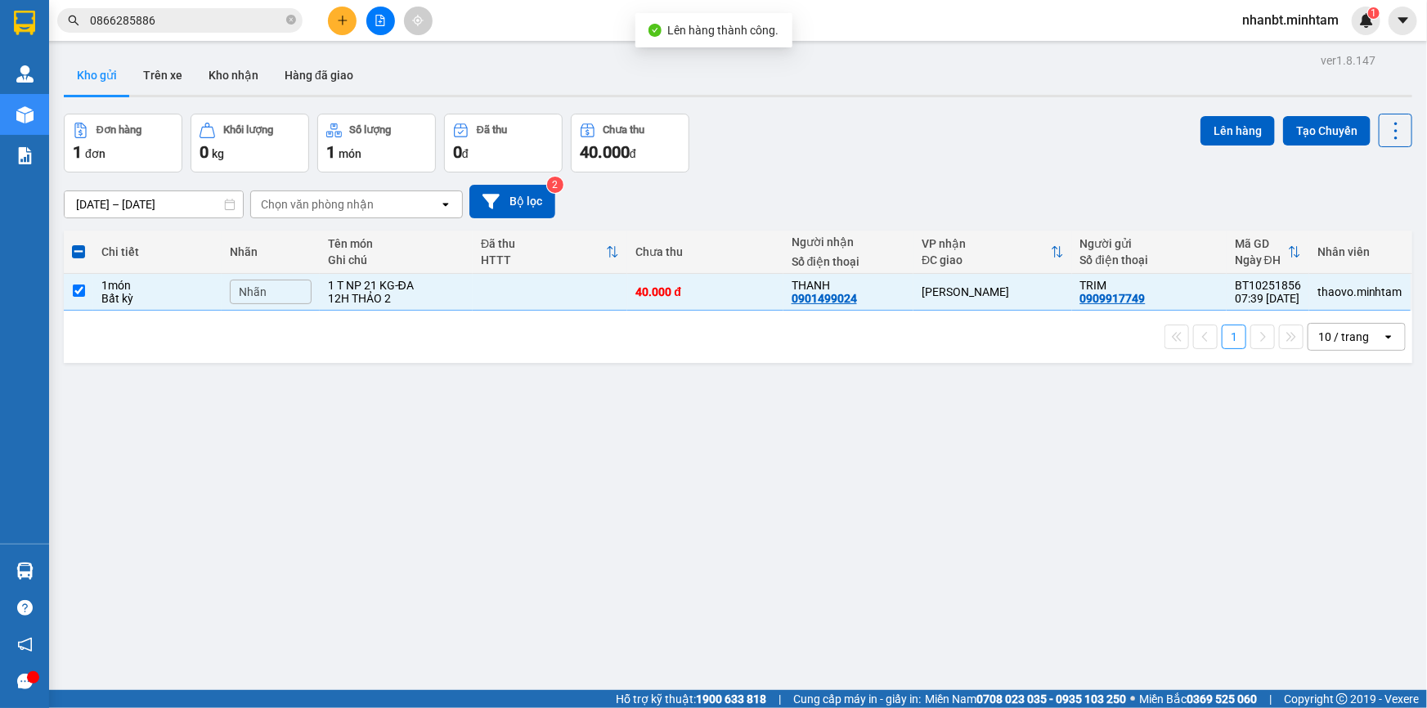
click at [1237, 146] on div "Lên hàng Tạo Chuyến" at bounding box center [1307, 131] width 212 height 34
click at [1210, 130] on button "Lên hàng" at bounding box center [1238, 130] width 74 height 29
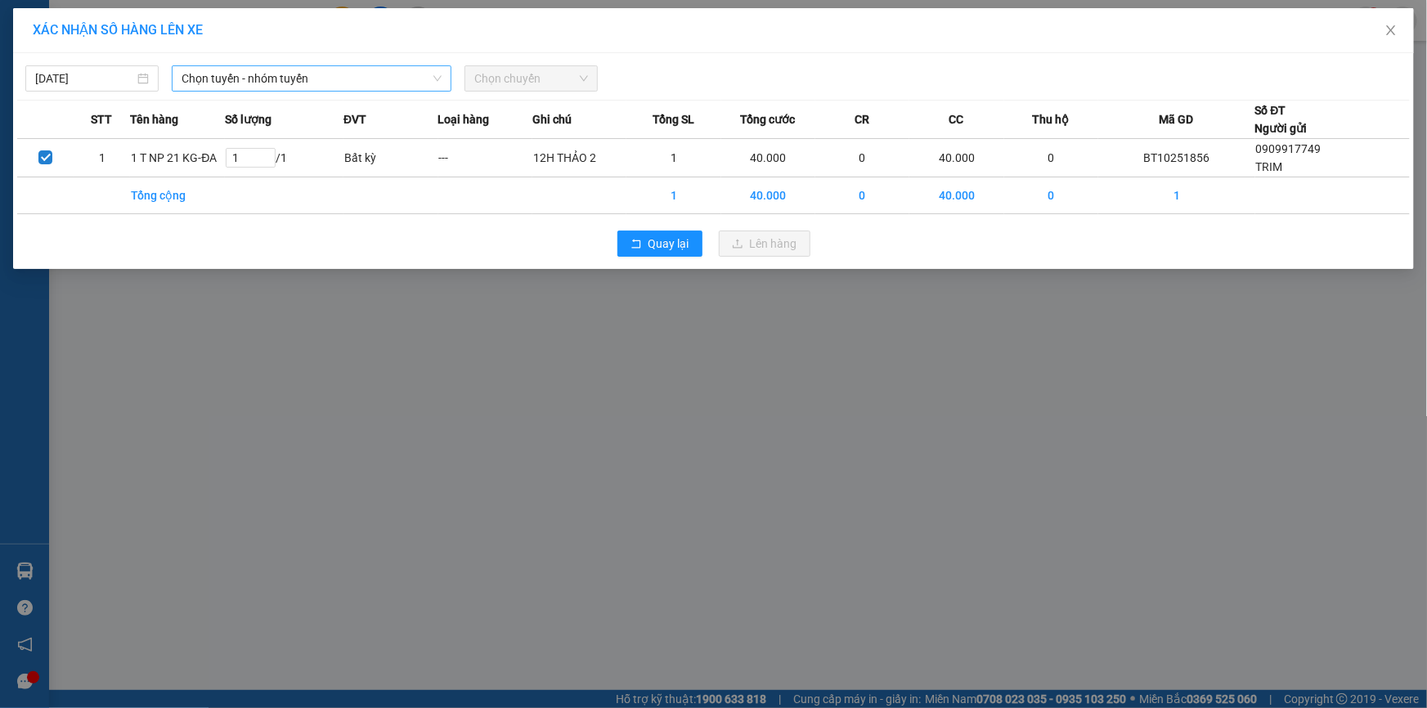
click at [224, 78] on span "Chọn tuyến - nhóm tuyến" at bounding box center [312, 78] width 260 height 25
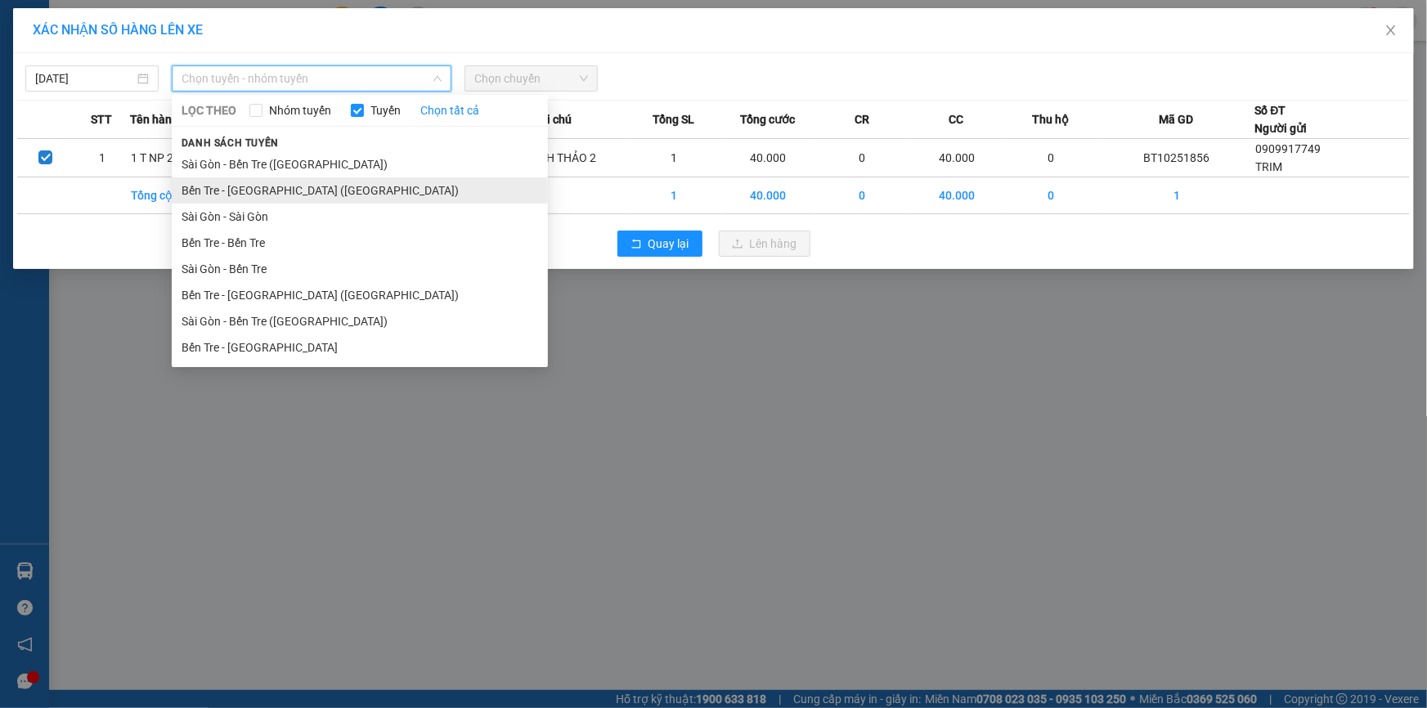
click at [229, 186] on li "Bến Tre - [GEOGRAPHIC_DATA] ([GEOGRAPHIC_DATA])" at bounding box center [360, 190] width 376 height 26
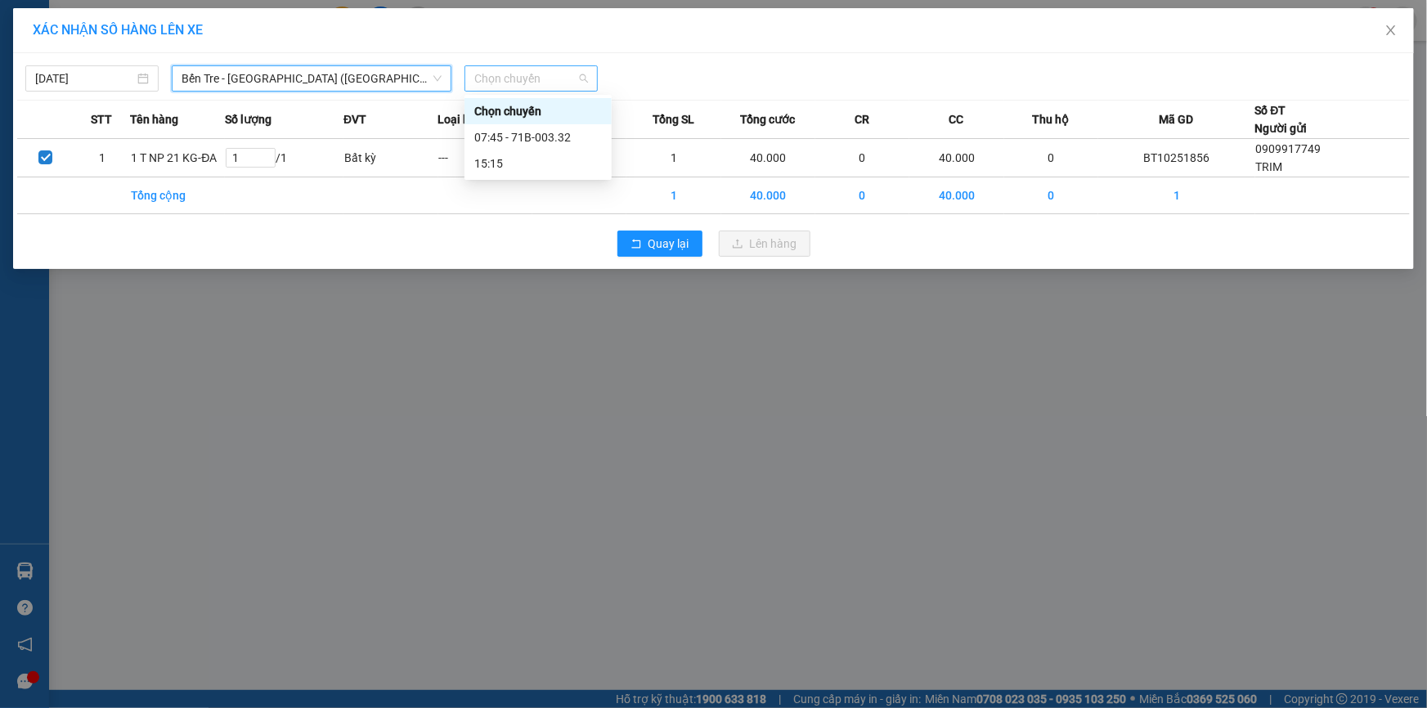
click at [506, 79] on span "Chọn chuyến" at bounding box center [531, 78] width 114 height 25
click at [522, 141] on div "07:45 - 71B-003.32" at bounding box center [538, 137] width 128 height 18
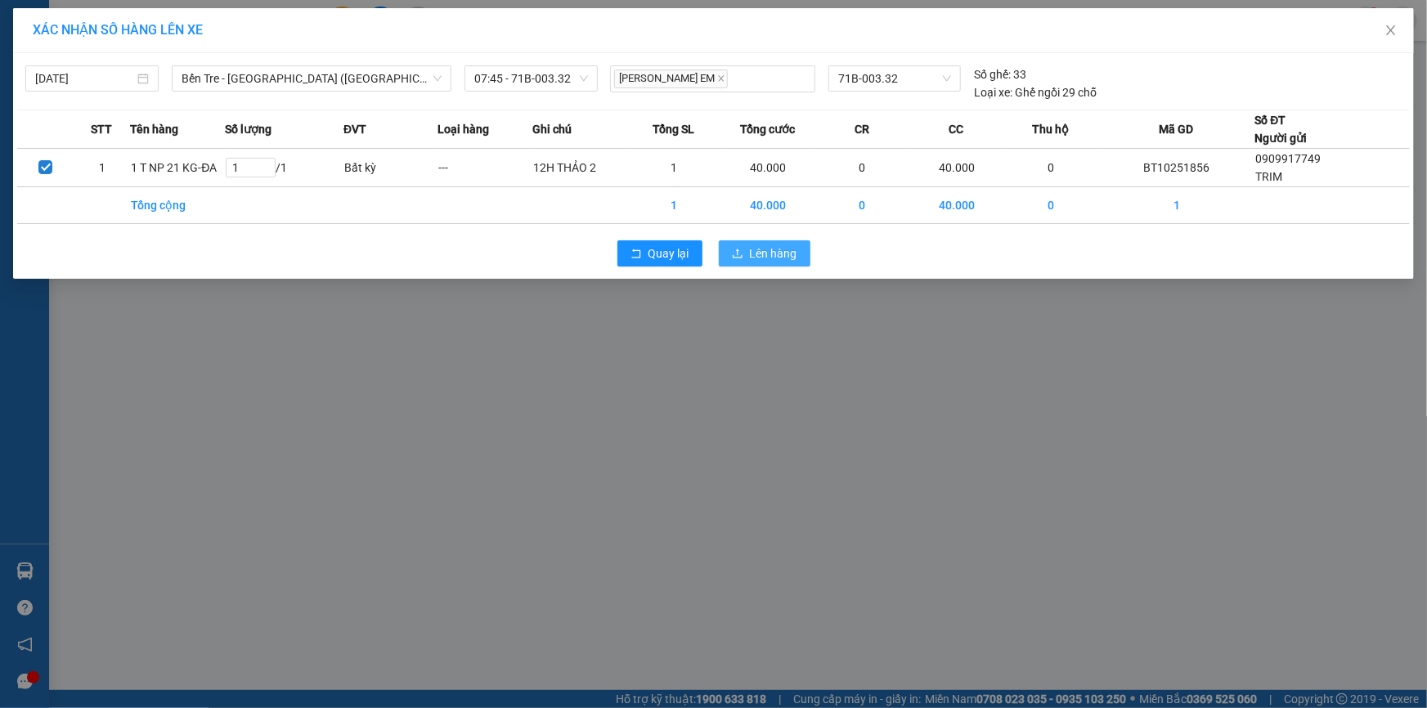
click at [752, 248] on span "Lên hàng" at bounding box center [773, 254] width 47 height 18
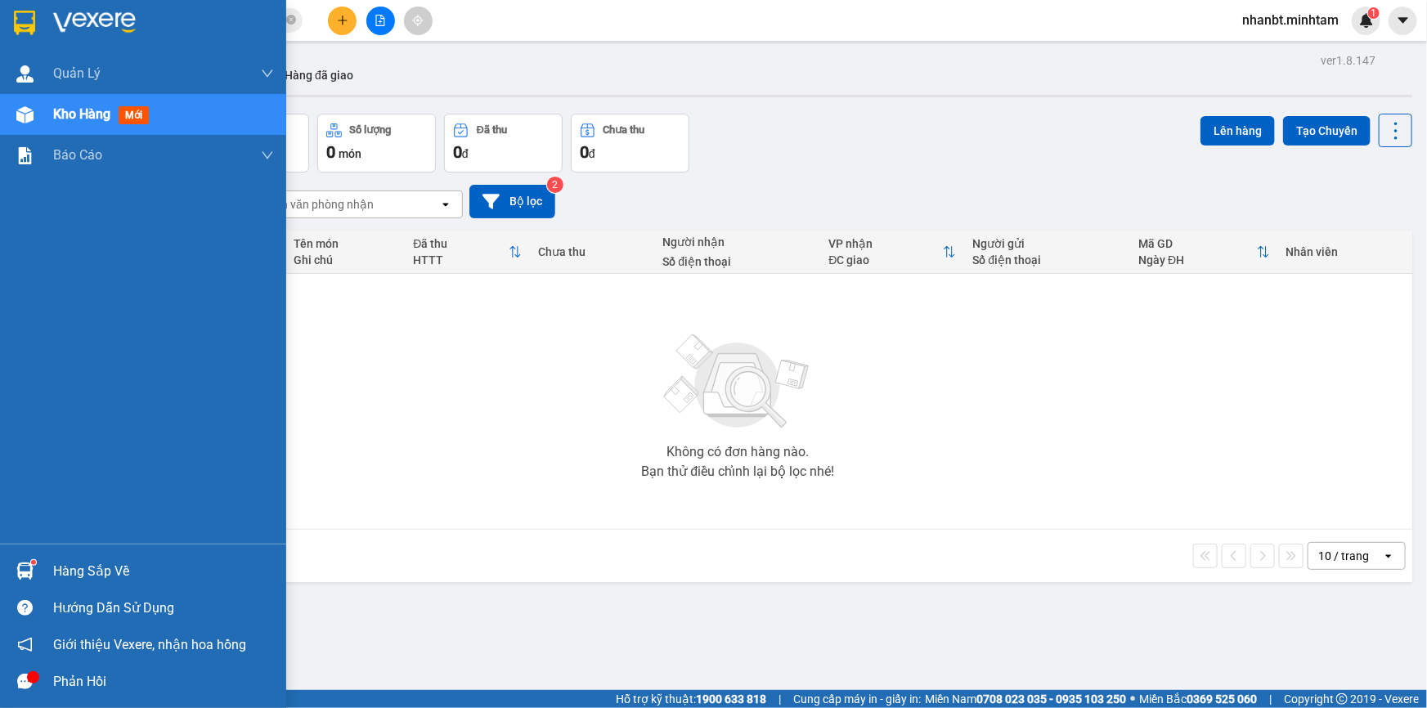
click at [39, 577] on div "Hàng sắp về" at bounding box center [143, 571] width 286 height 37
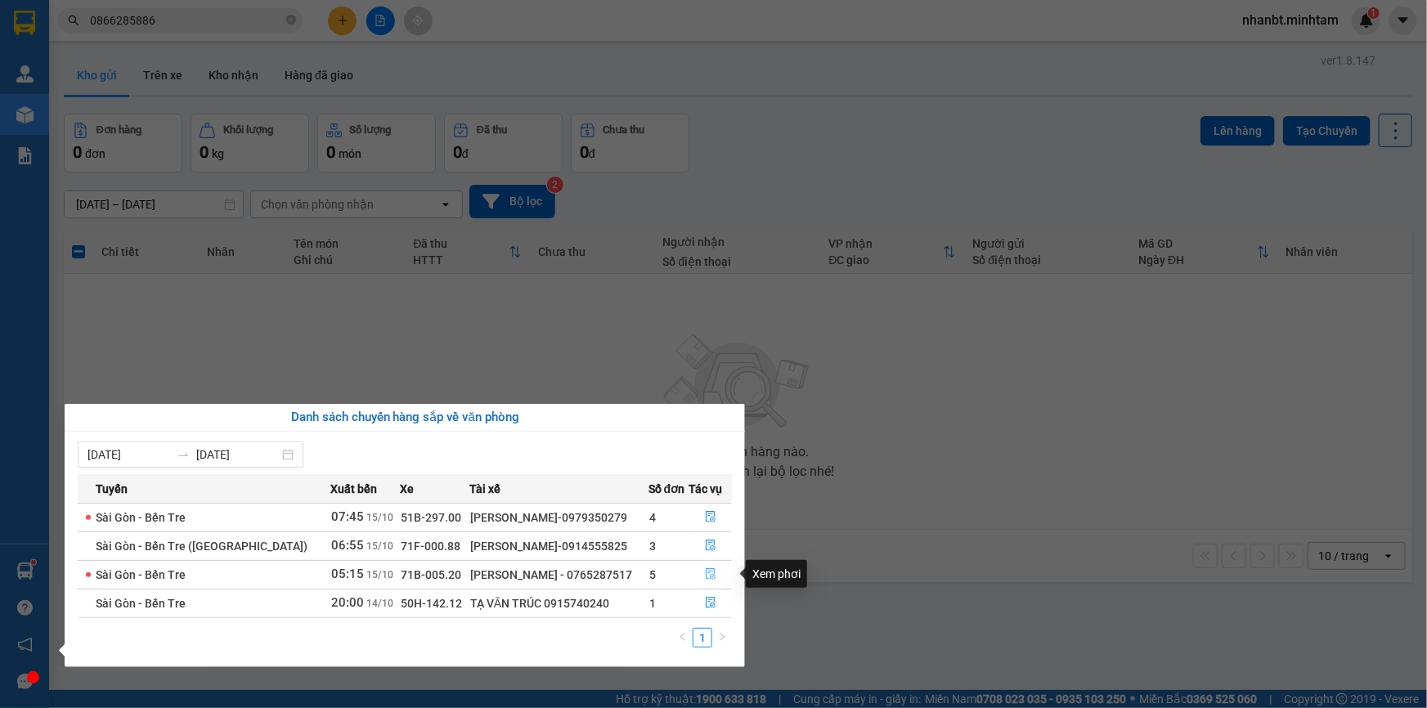
click at [706, 577] on icon "file-done" at bounding box center [710, 573] width 11 height 11
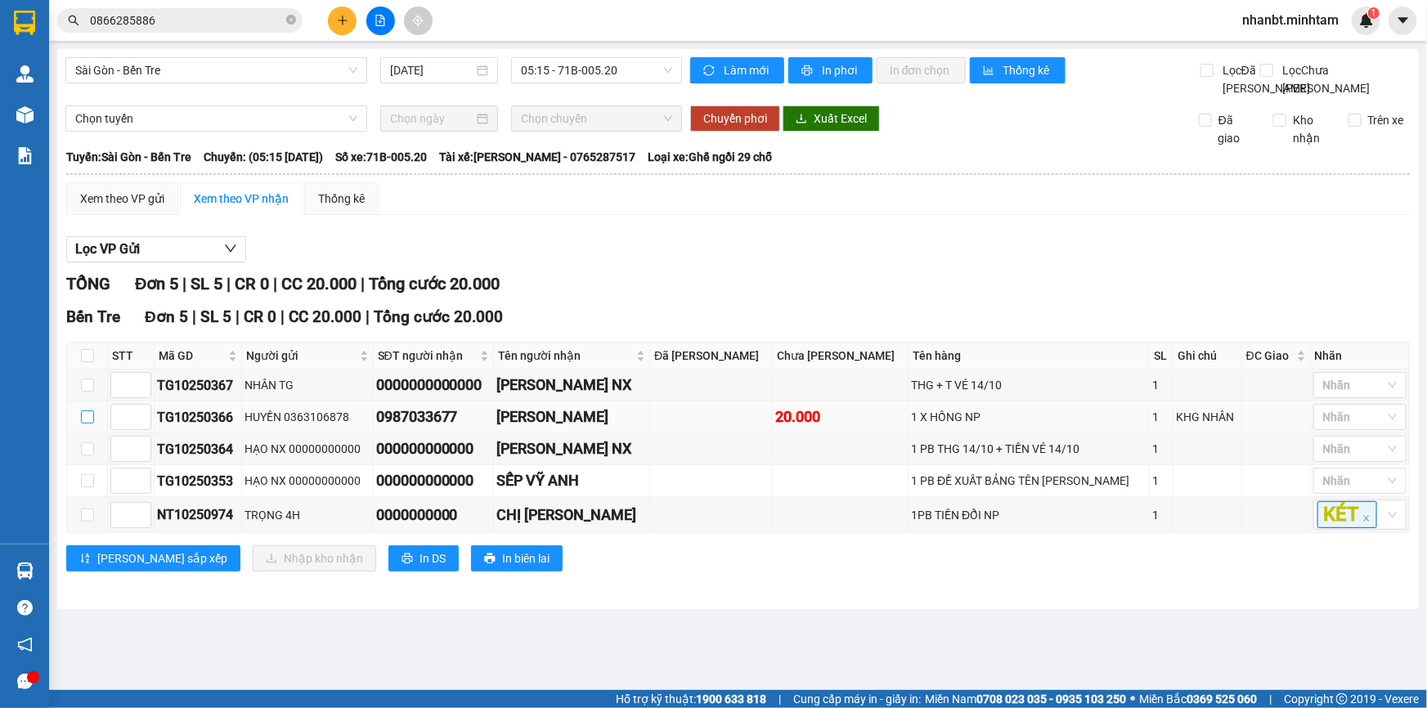
click at [88, 424] on input "checkbox" at bounding box center [87, 417] width 13 height 13
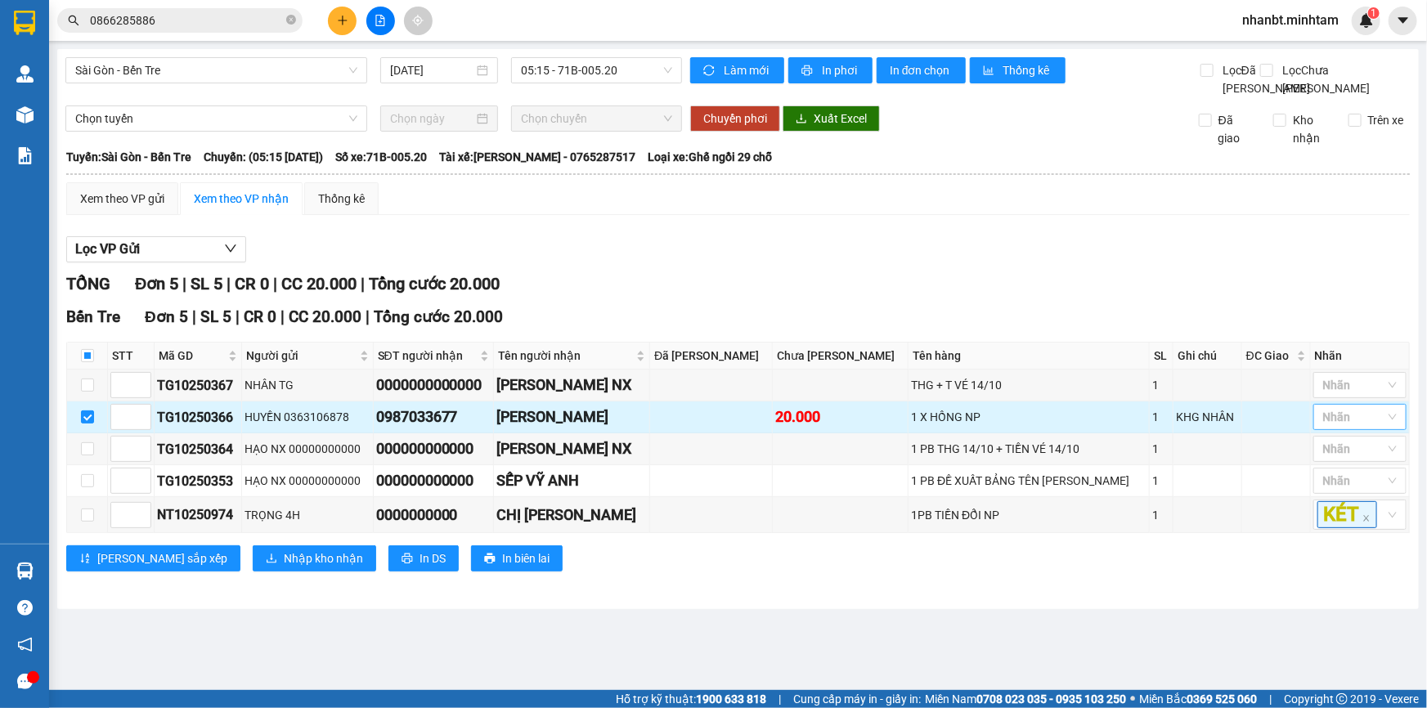
click at [1331, 427] on div at bounding box center [1351, 417] width 69 height 20
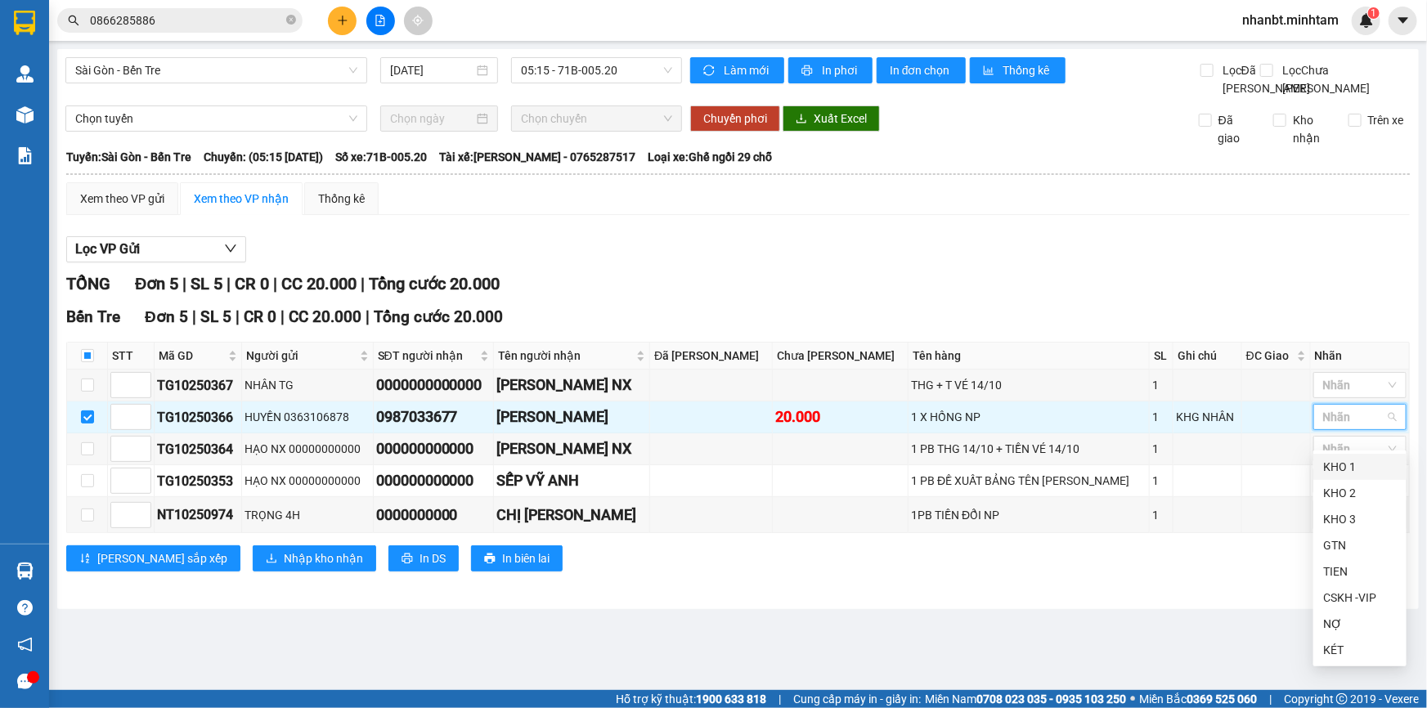
click at [1335, 475] on div "KHO 1" at bounding box center [1360, 467] width 74 height 18
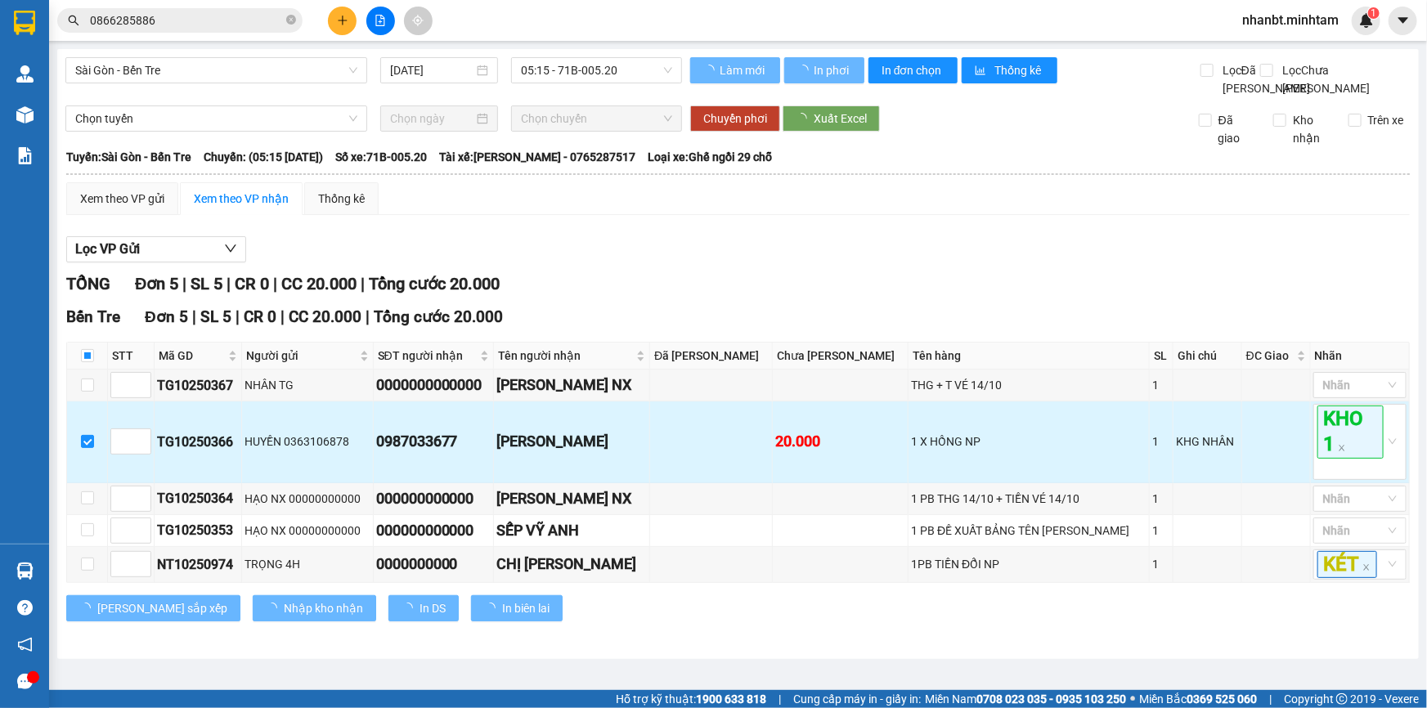
click at [1280, 452] on td at bounding box center [1276, 442] width 69 height 81
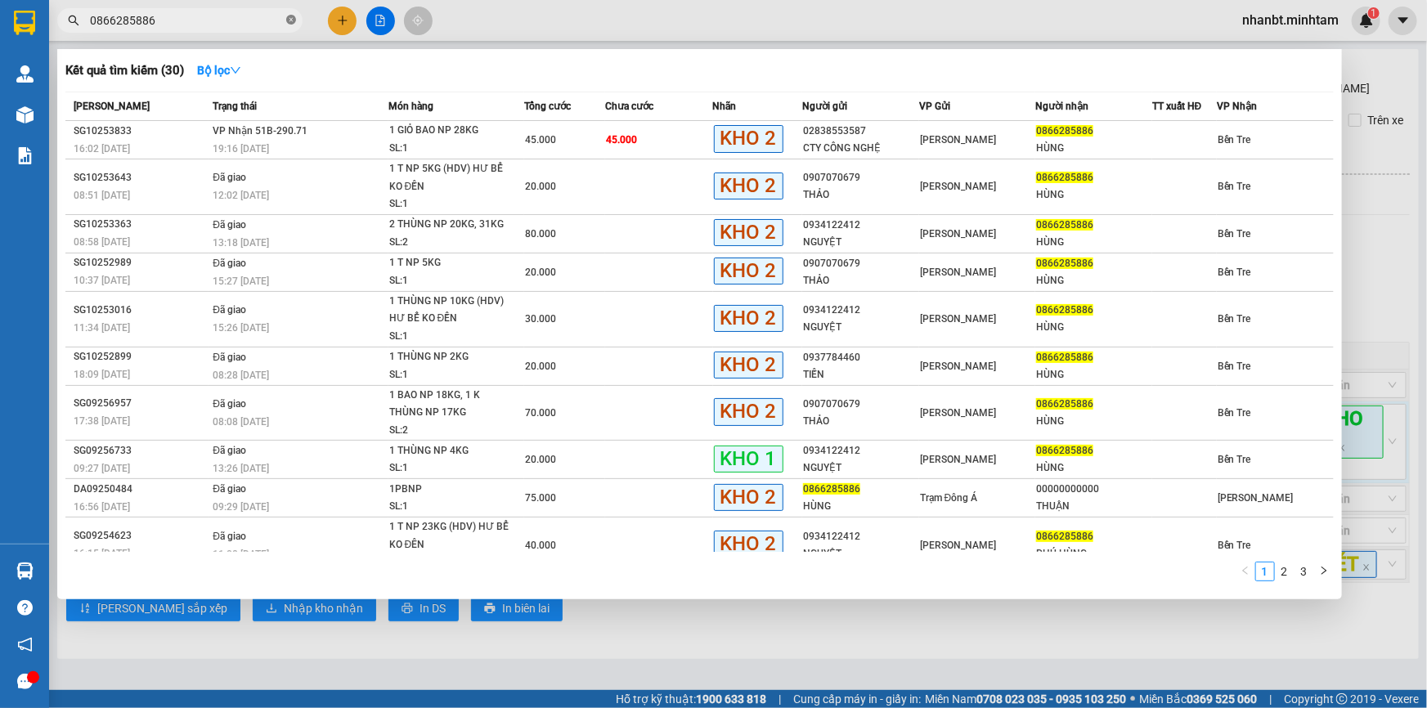
click at [294, 20] on icon "close-circle" at bounding box center [291, 20] width 10 height 10
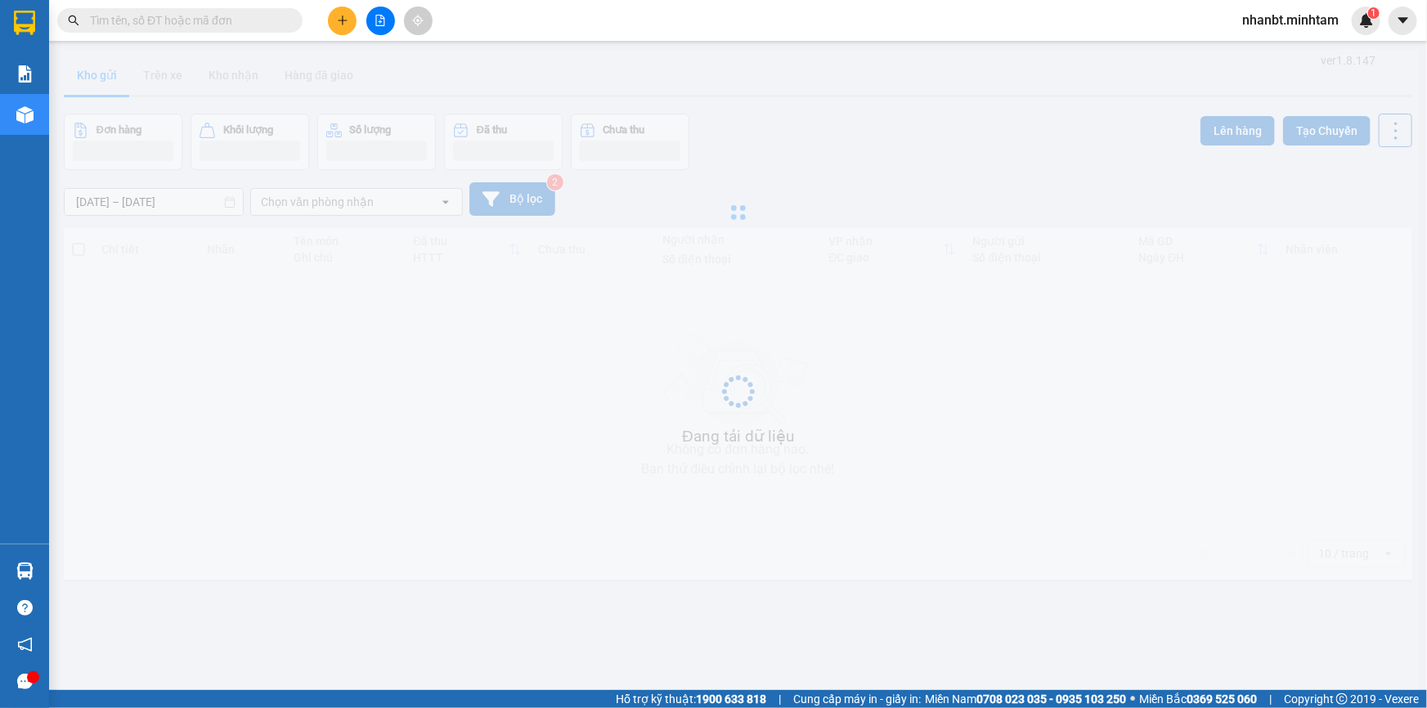
click at [128, 21] on input "text" at bounding box center [186, 20] width 193 height 18
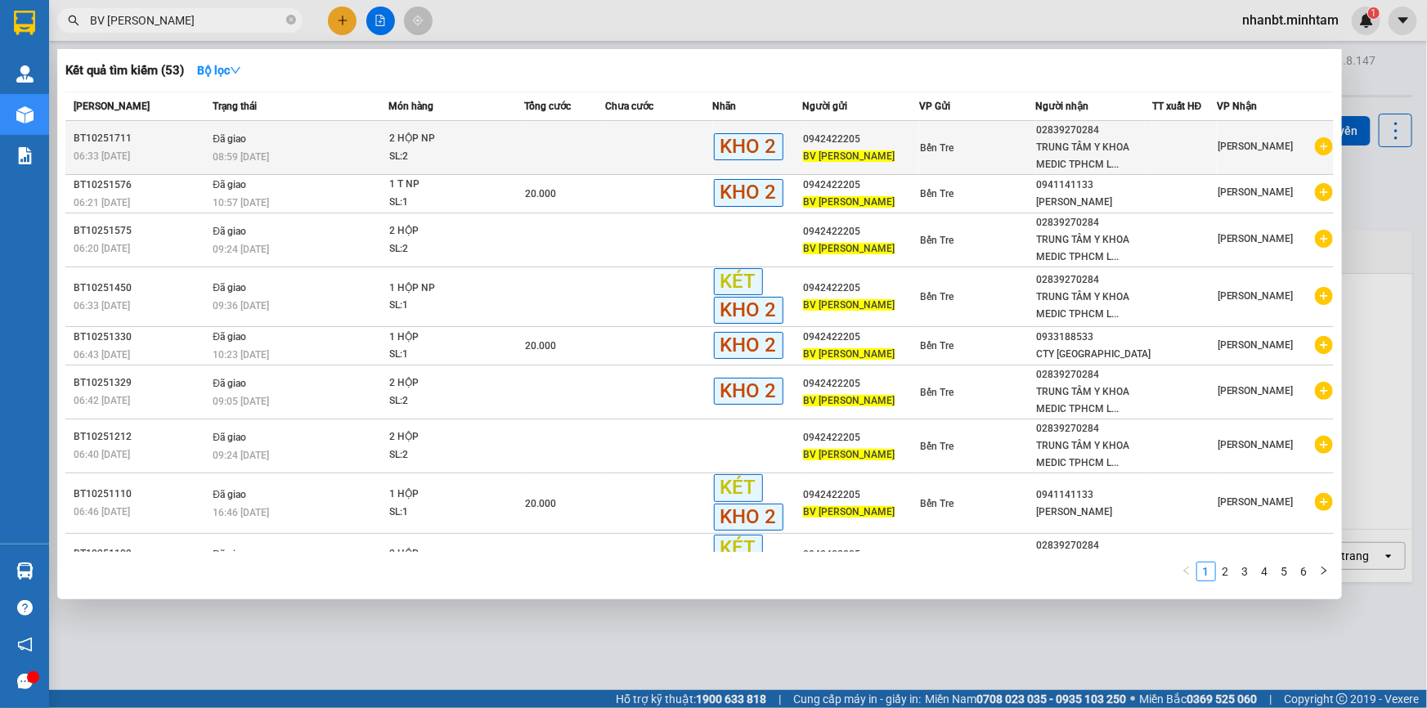
type input "BV MINH ĐỨC"
click at [572, 155] on td at bounding box center [564, 148] width 81 height 54
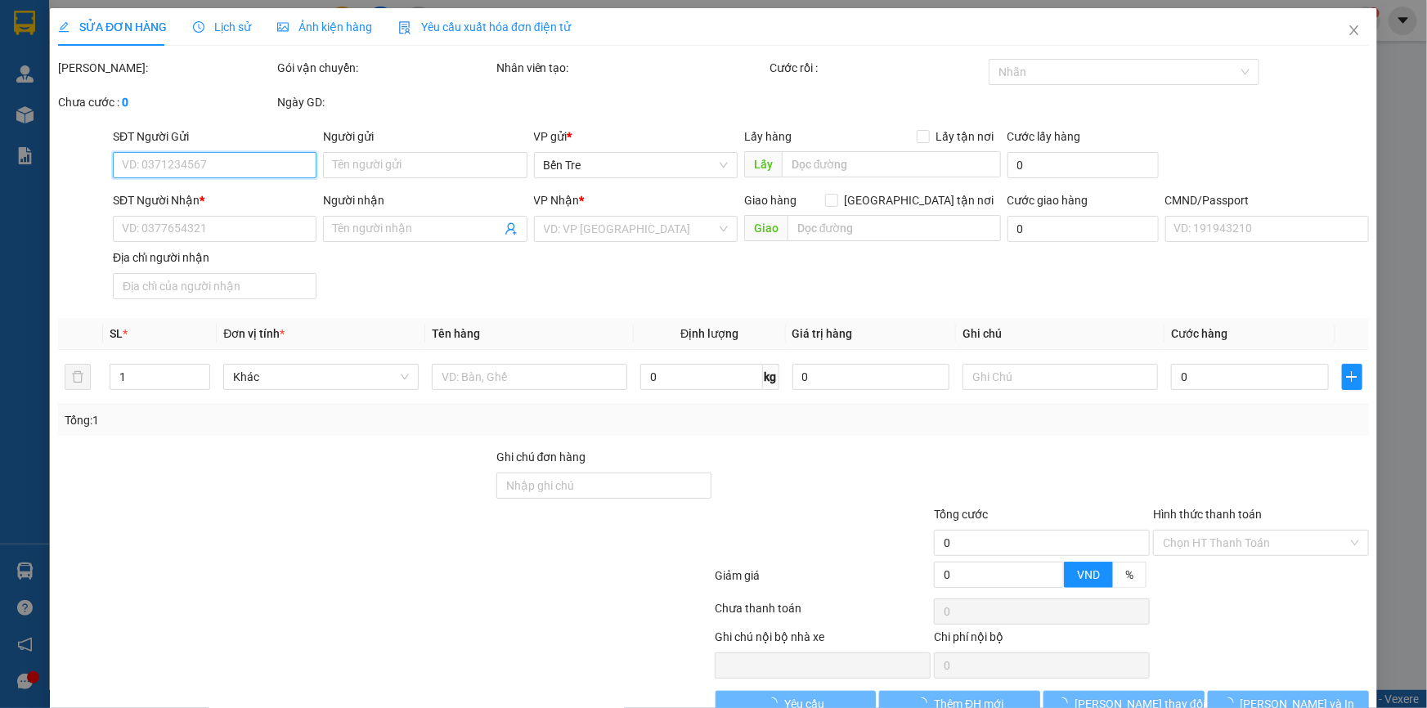
type input "0942422205"
type input "BV [PERSON_NAME]"
type input "02839270284"
type input "TRUNG TÂM Y KHOA MEDIC TPHCM LẦU 4.5"
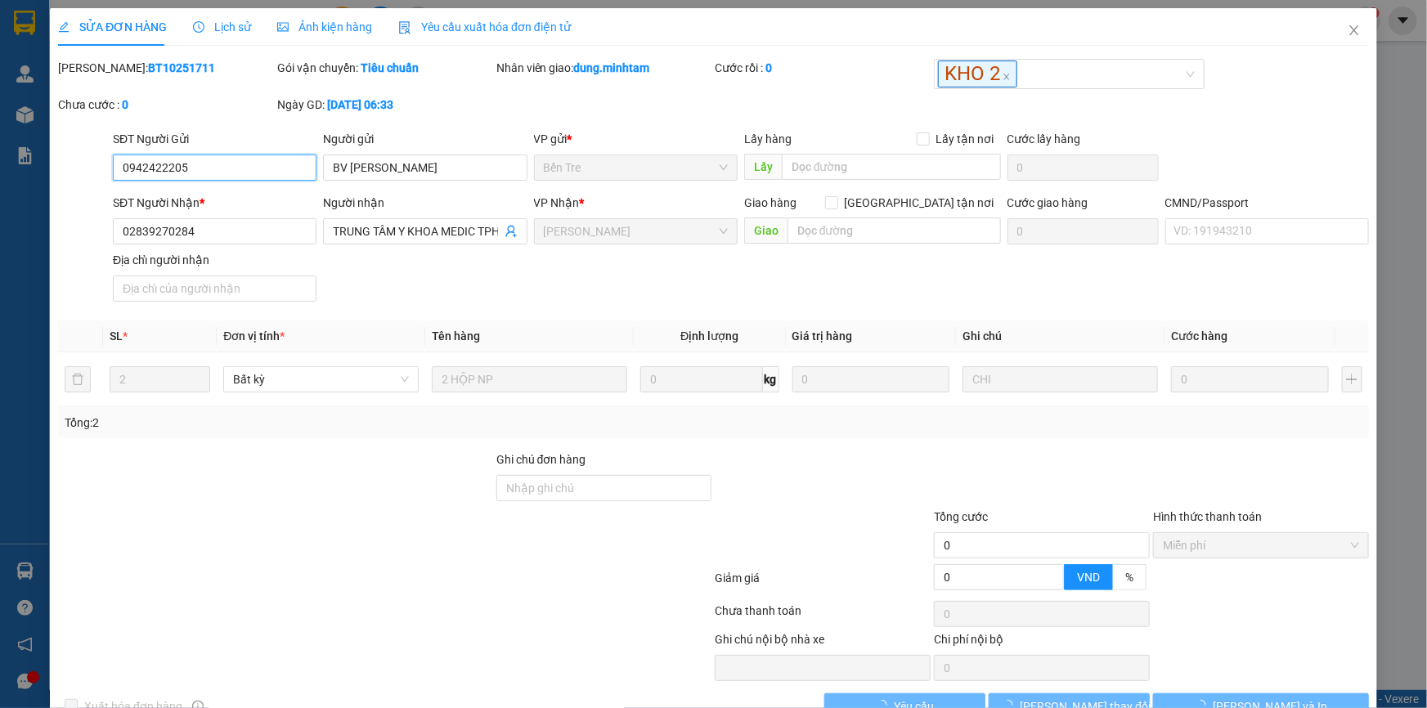
click at [231, 165] on input "0942422205" at bounding box center [215, 168] width 204 height 26
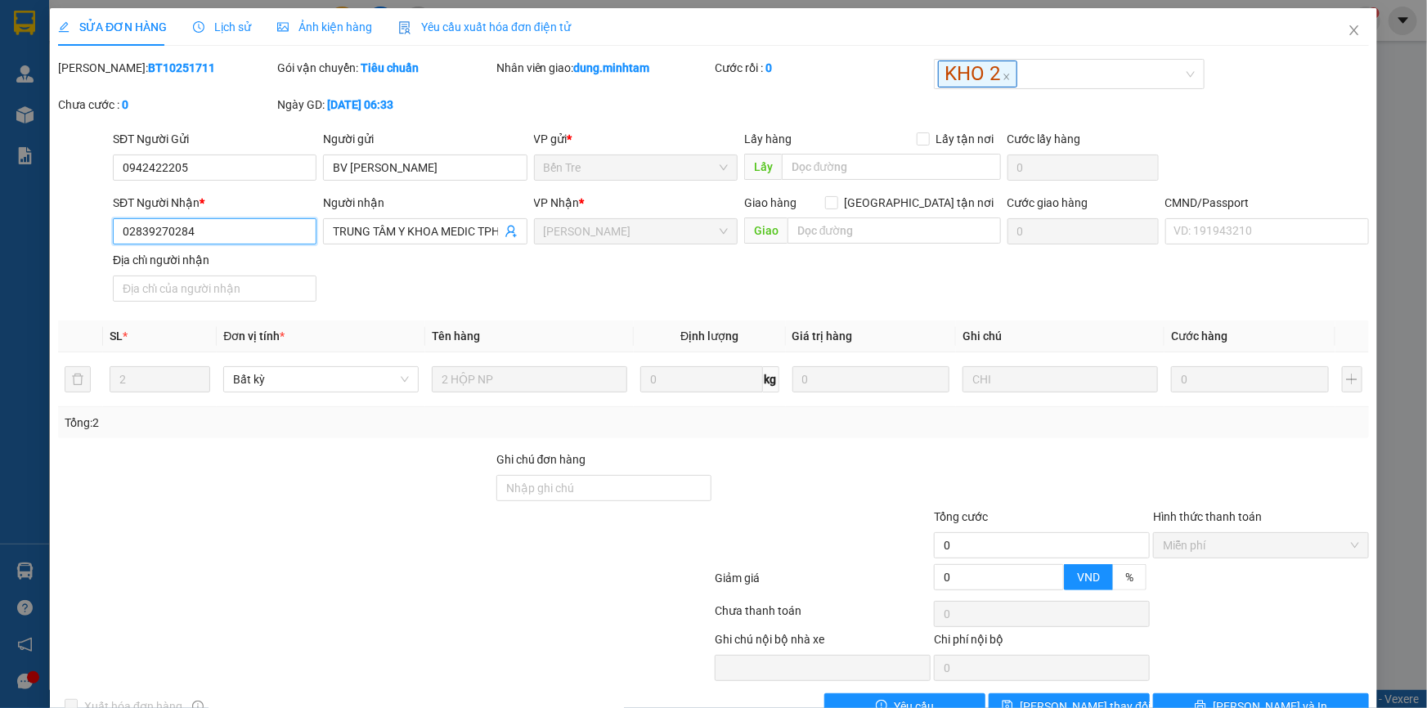
drag, startPoint x: 200, startPoint y: 234, endPoint x: 74, endPoint y: 240, distance: 126.1
click at [66, 240] on div "SĐT Người Nhận * 02839270284 02839270284 Người nhận TRUNG TÂM Y KHOA MEDIC TPHC…" at bounding box center [713, 251] width 1314 height 114
drag, startPoint x: 221, startPoint y: 164, endPoint x: 46, endPoint y: 179, distance: 175.7
click at [46, 179] on div "SỬA ĐƠN HÀNG Lịch sử Ảnh kiện hàng Yêu cầu xuất hóa đơn điện tử Total Paid Fee …" at bounding box center [713, 354] width 1427 height 708
click at [1349, 29] on icon "close" at bounding box center [1353, 30] width 9 height 10
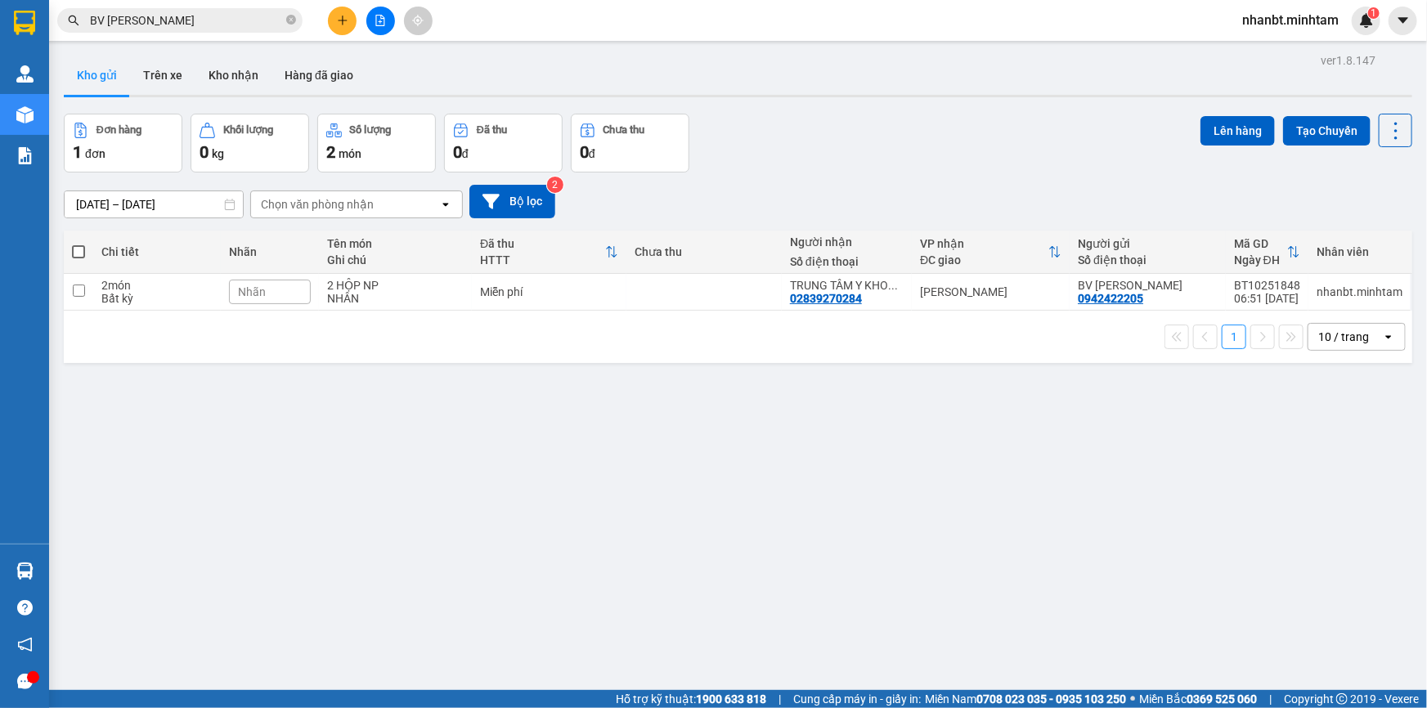
click at [227, 30] on span "BV [PERSON_NAME]" at bounding box center [179, 20] width 245 height 25
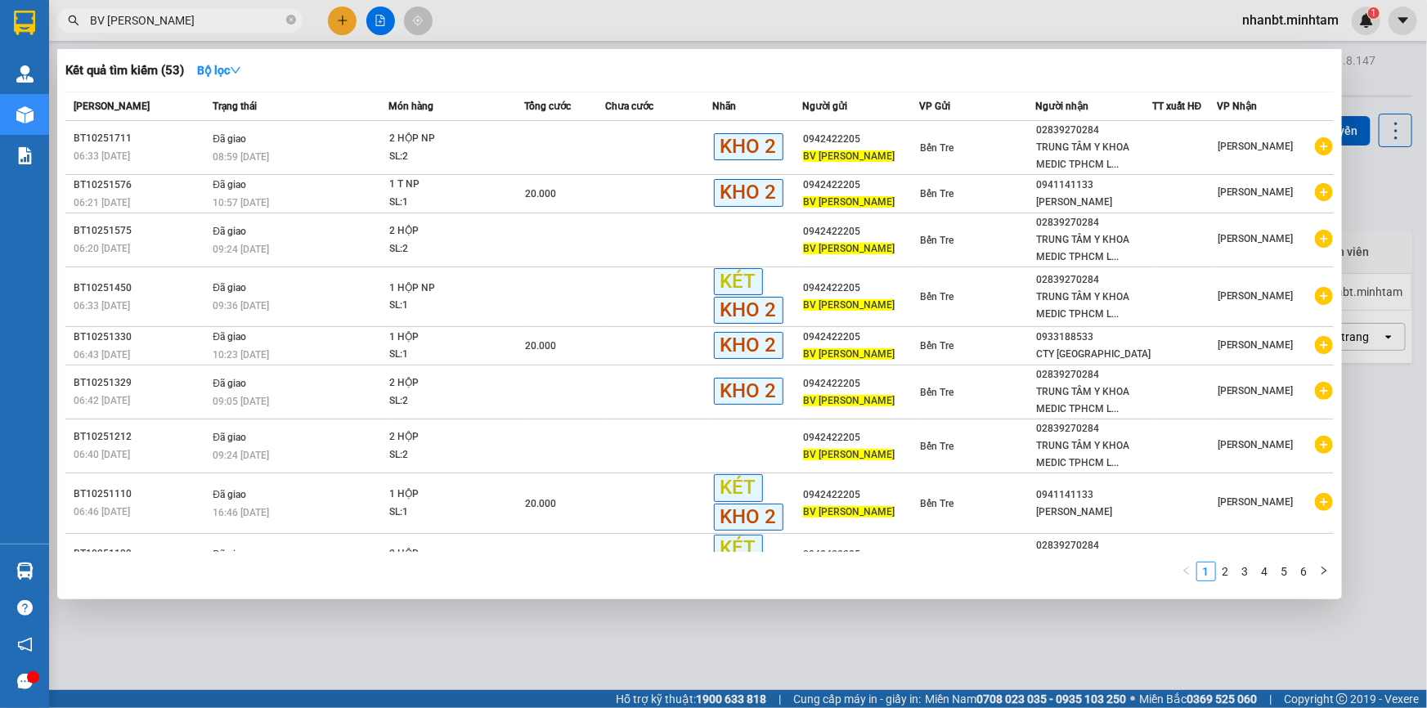
click at [227, 27] on input "BV [PERSON_NAME]" at bounding box center [186, 20] width 193 height 18
click at [613, 338] on td at bounding box center [659, 346] width 108 height 38
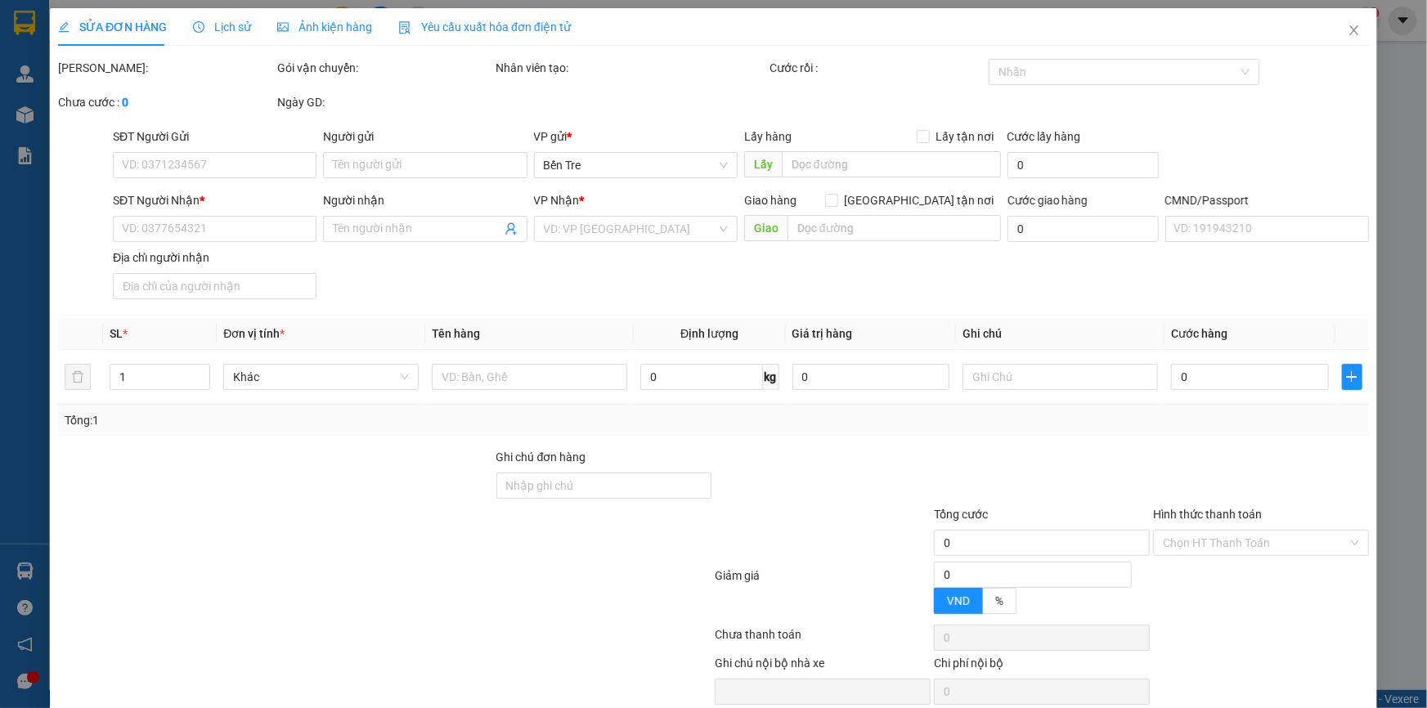
type input "0942422205"
type input "BV [PERSON_NAME]"
type input "0933188533"
type input "CTY [GEOGRAPHIC_DATA]"
type input "20.000"
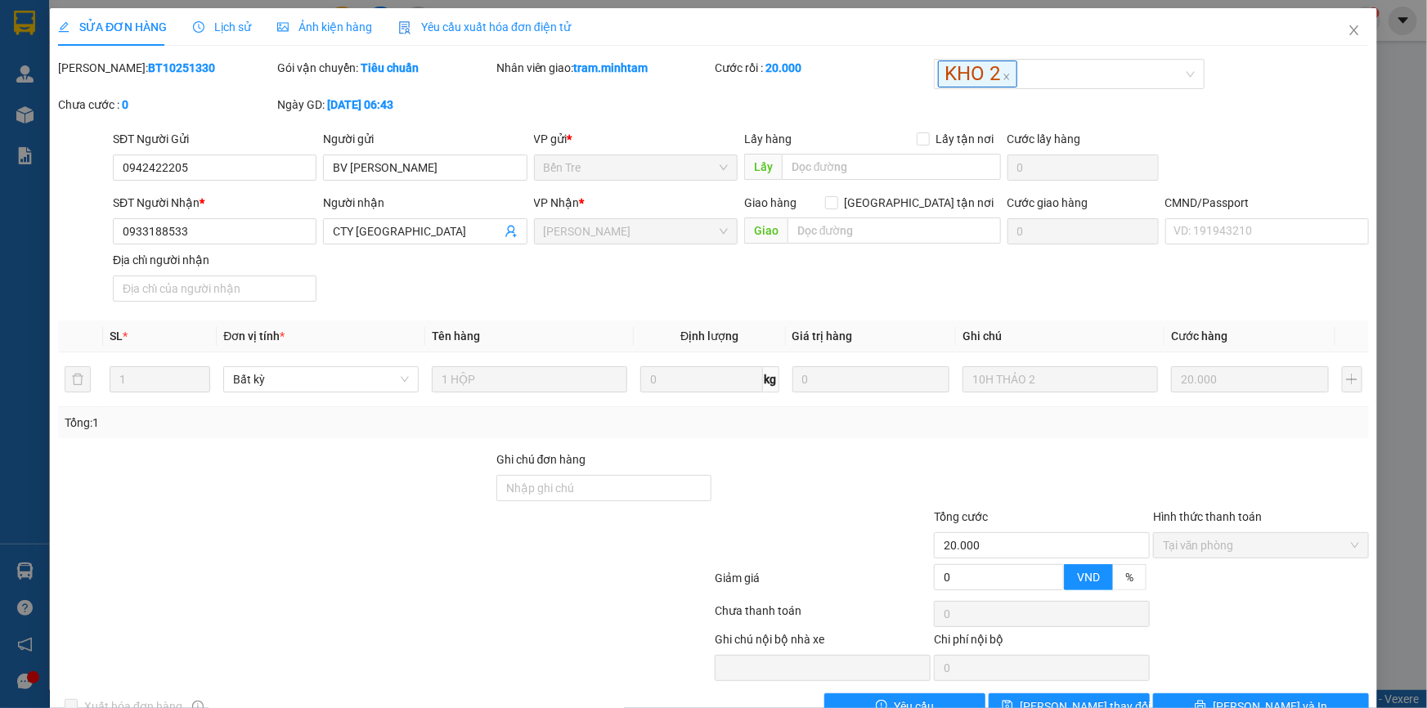
click at [232, 20] on span "Lịch sử" at bounding box center [222, 26] width 58 height 13
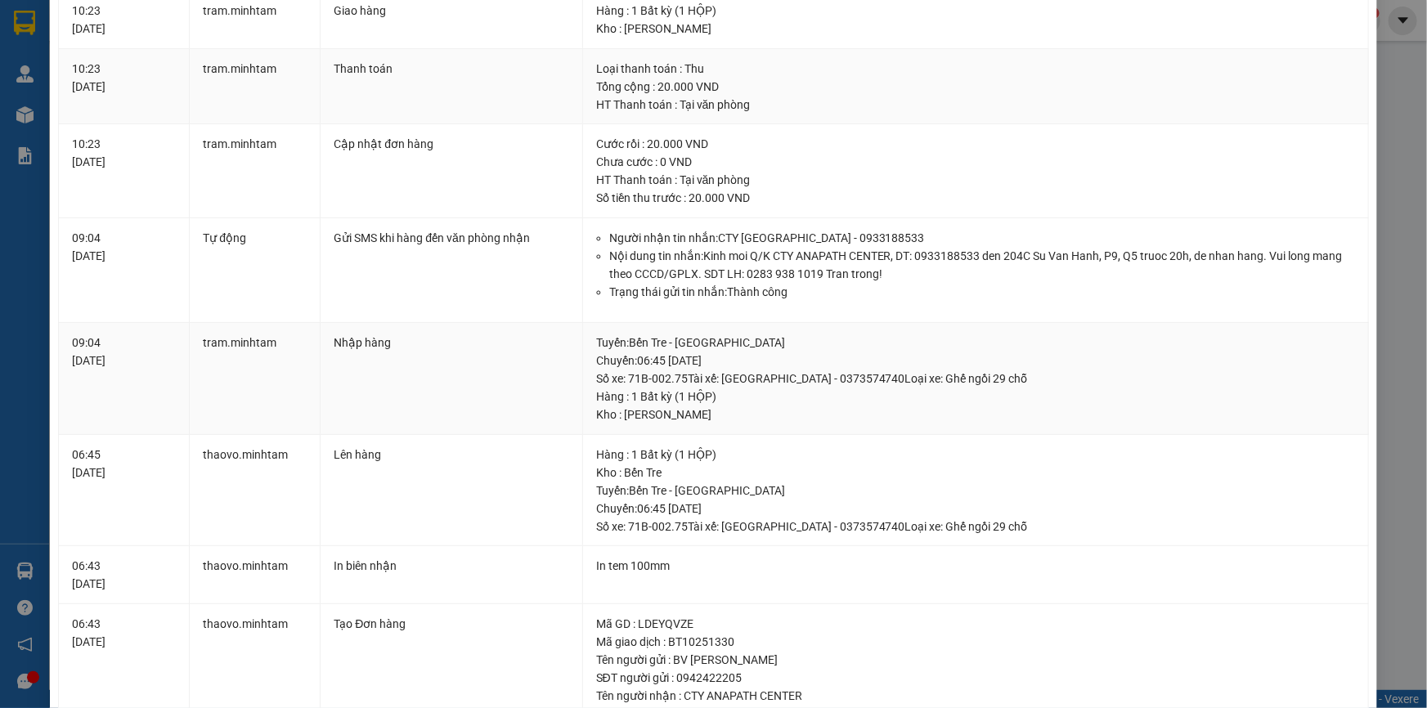
scroll to position [483, 0]
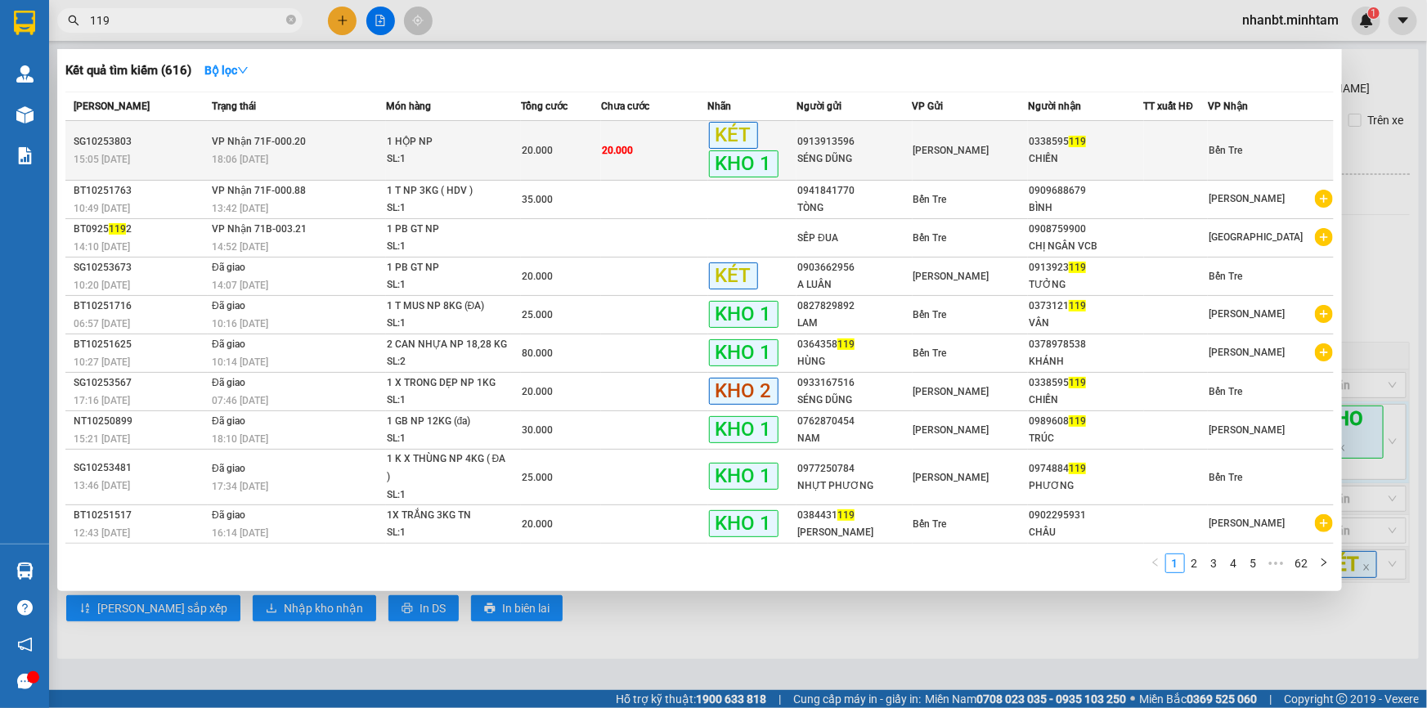
type input "119"
click at [321, 158] on div "18:06 [DATE]" at bounding box center [298, 159] width 173 height 18
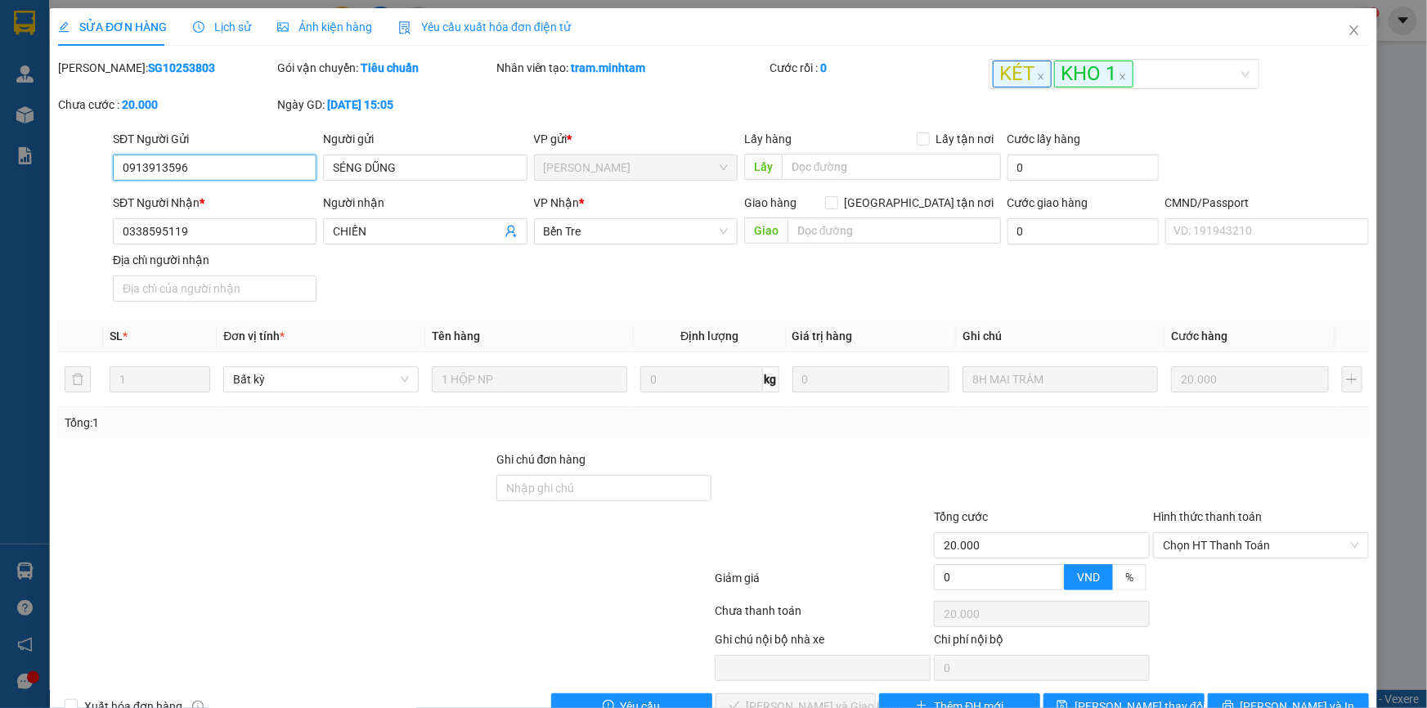
type input "0913913596"
type input "SÉNG DŨNG"
type input "0338595119"
type input "CHIẾN"
type input "20.000"
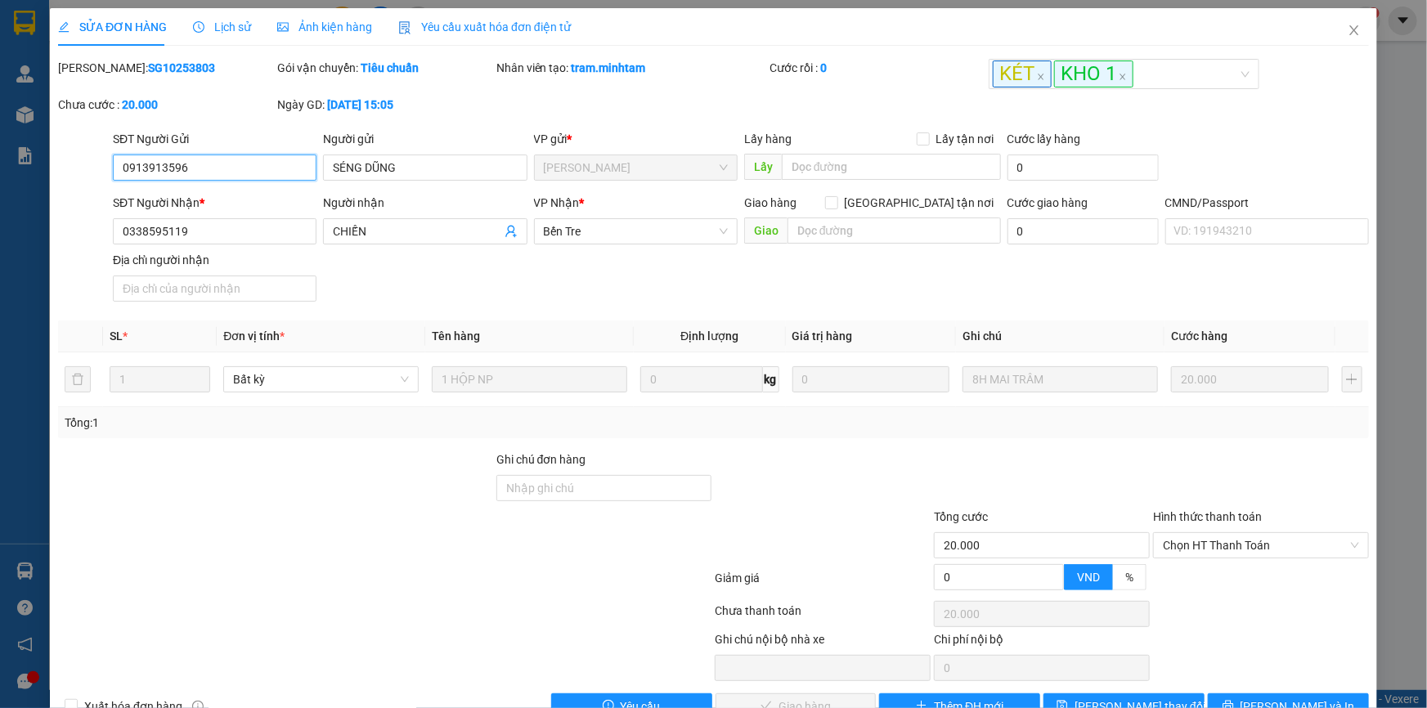
scroll to position [41, 0]
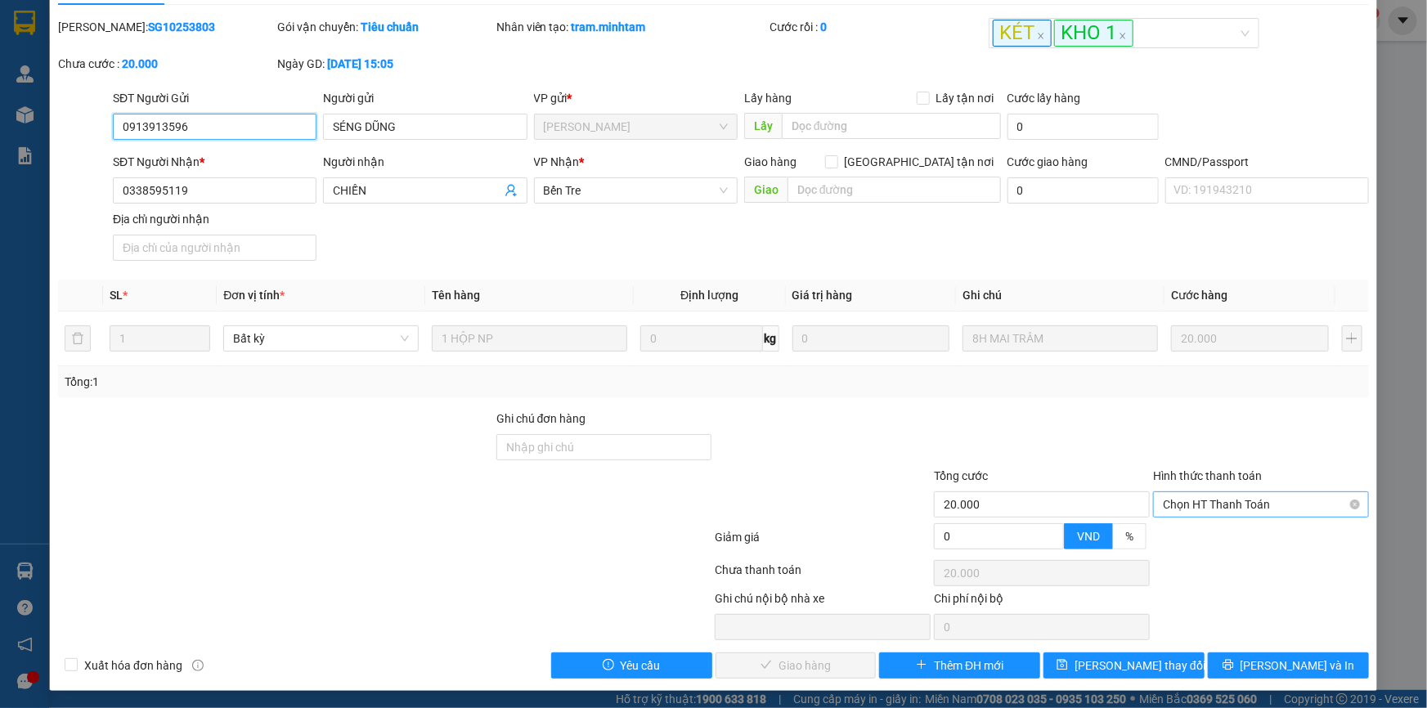
click at [1248, 507] on span "Chọn HT Thanh Toán" at bounding box center [1261, 504] width 196 height 25
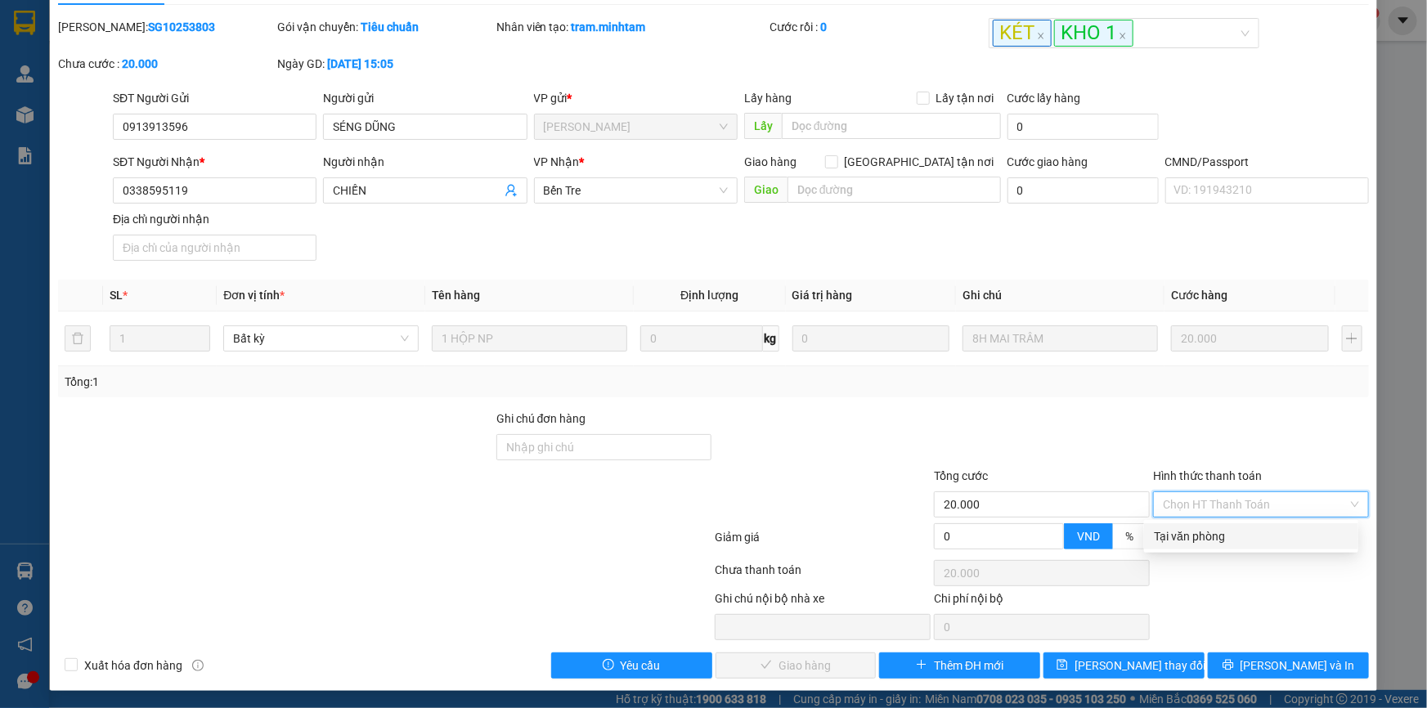
click at [1210, 533] on div "Tại văn phòng" at bounding box center [1251, 536] width 195 height 18
type input "0"
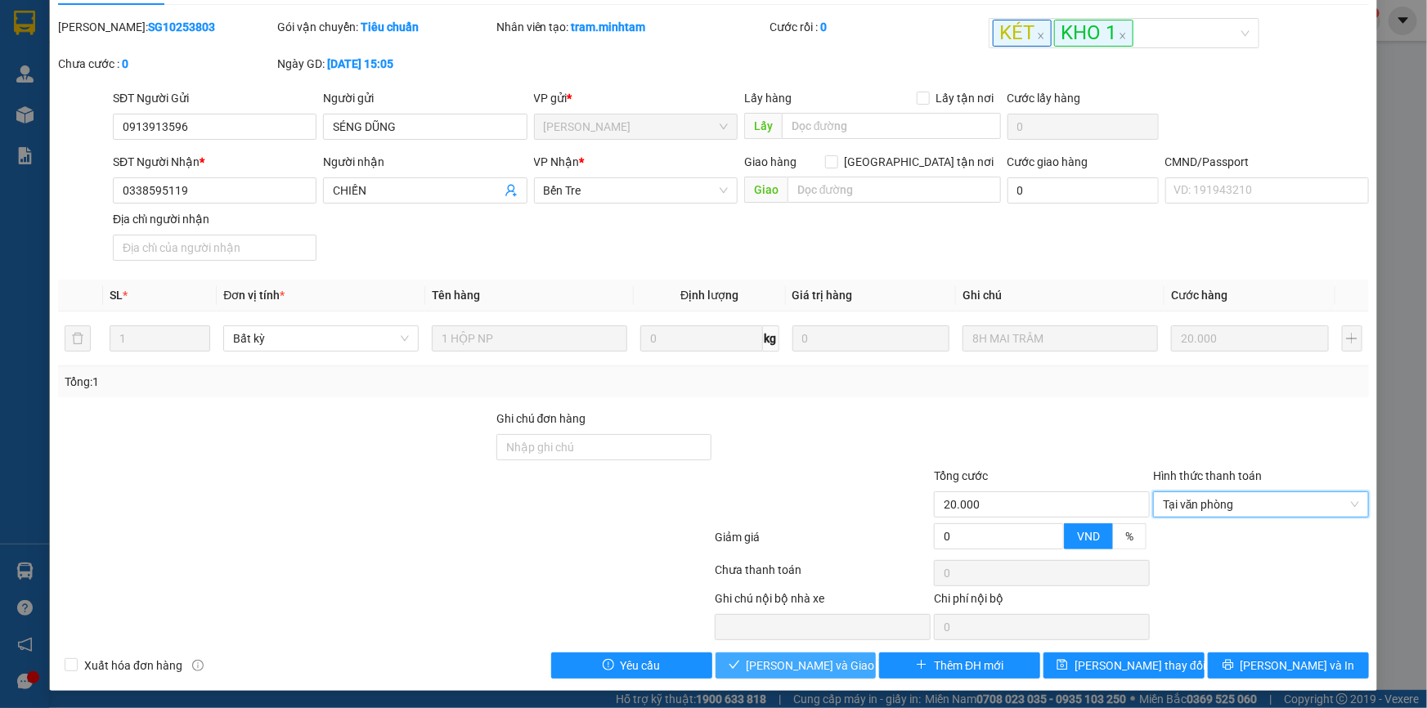
click at [819, 657] on span "[PERSON_NAME] và Giao hàng" at bounding box center [825, 666] width 157 height 18
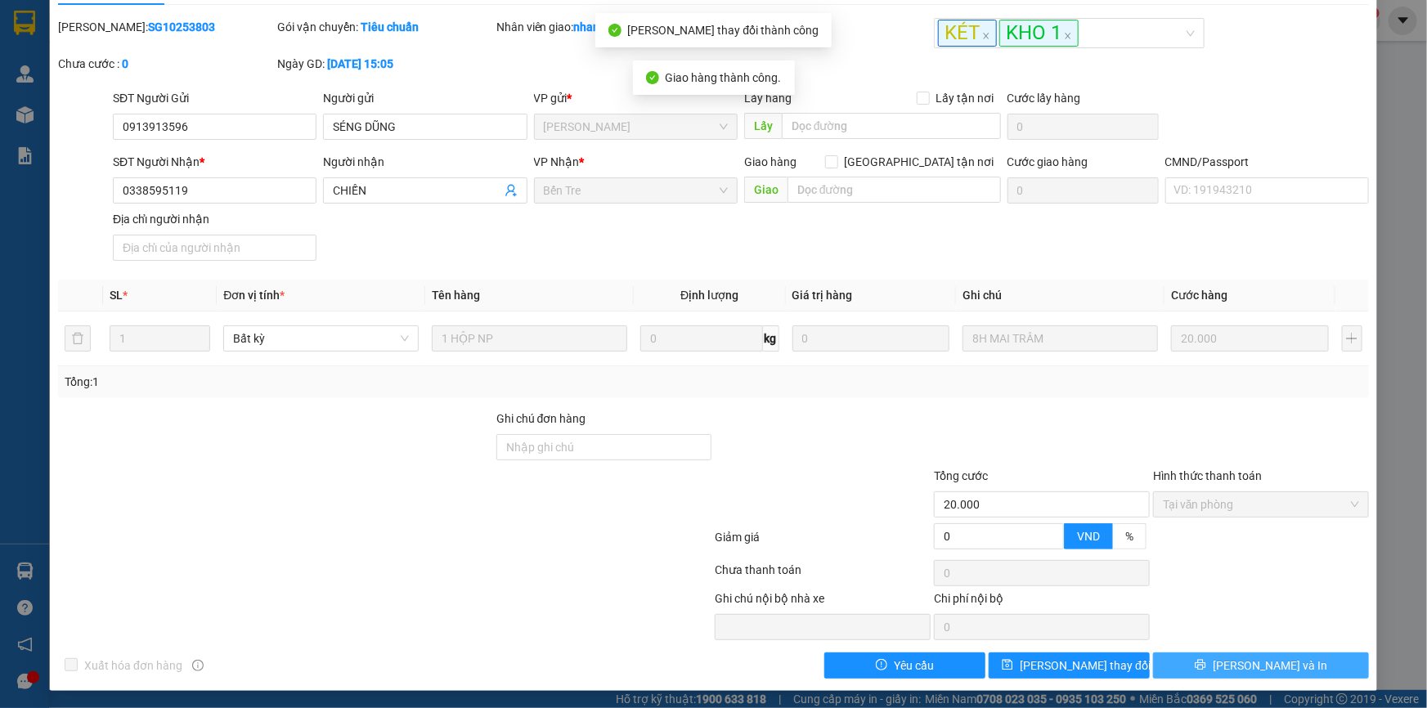
click at [1269, 665] on span "[PERSON_NAME] và In" at bounding box center [1270, 666] width 114 height 18
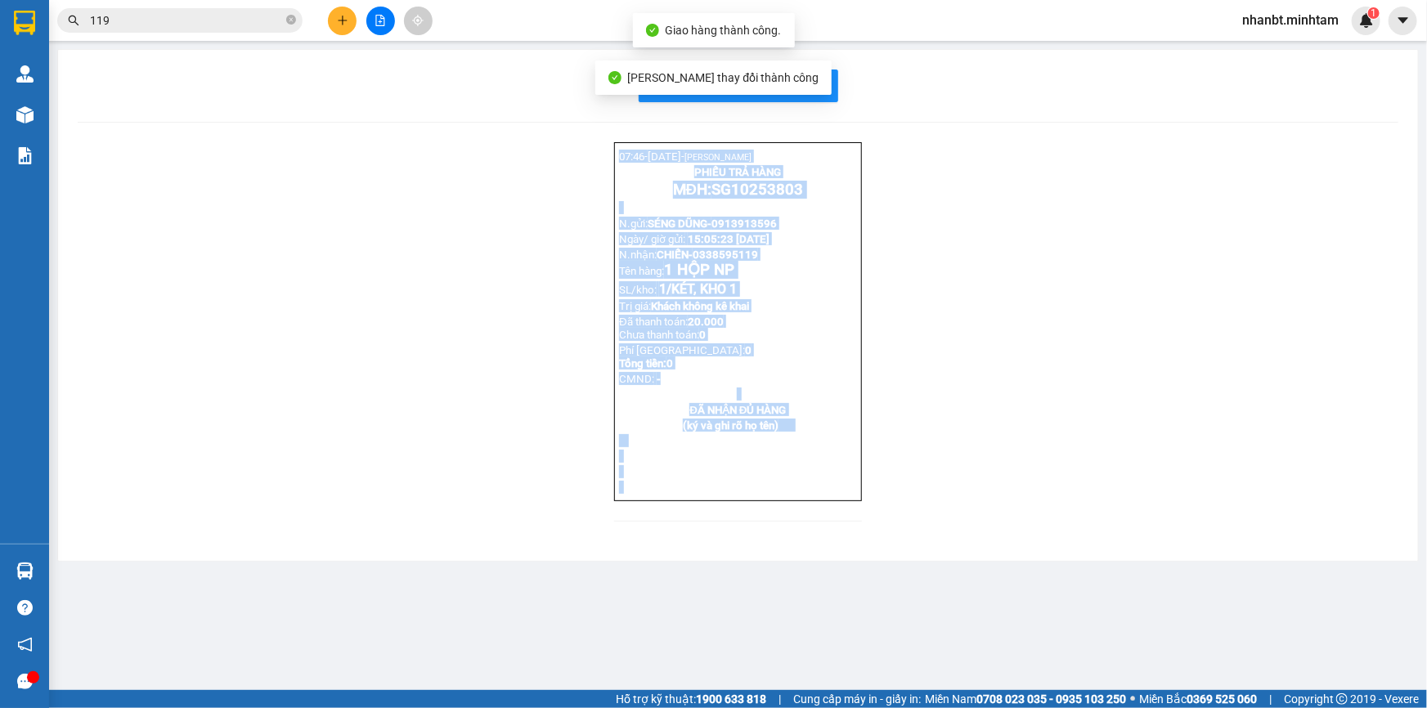
drag, startPoint x: 204, startPoint y: 172, endPoint x: 13, endPoint y: 26, distance: 240.4
click at [205, 172] on div "07:46- 15-10-2025- LƯƠNG CHÁNH NHÂN PHIẾU TRẢ HÀNG MĐH: SG10253803 N.gửi: SÉNG …" at bounding box center [738, 341] width 1321 height 399
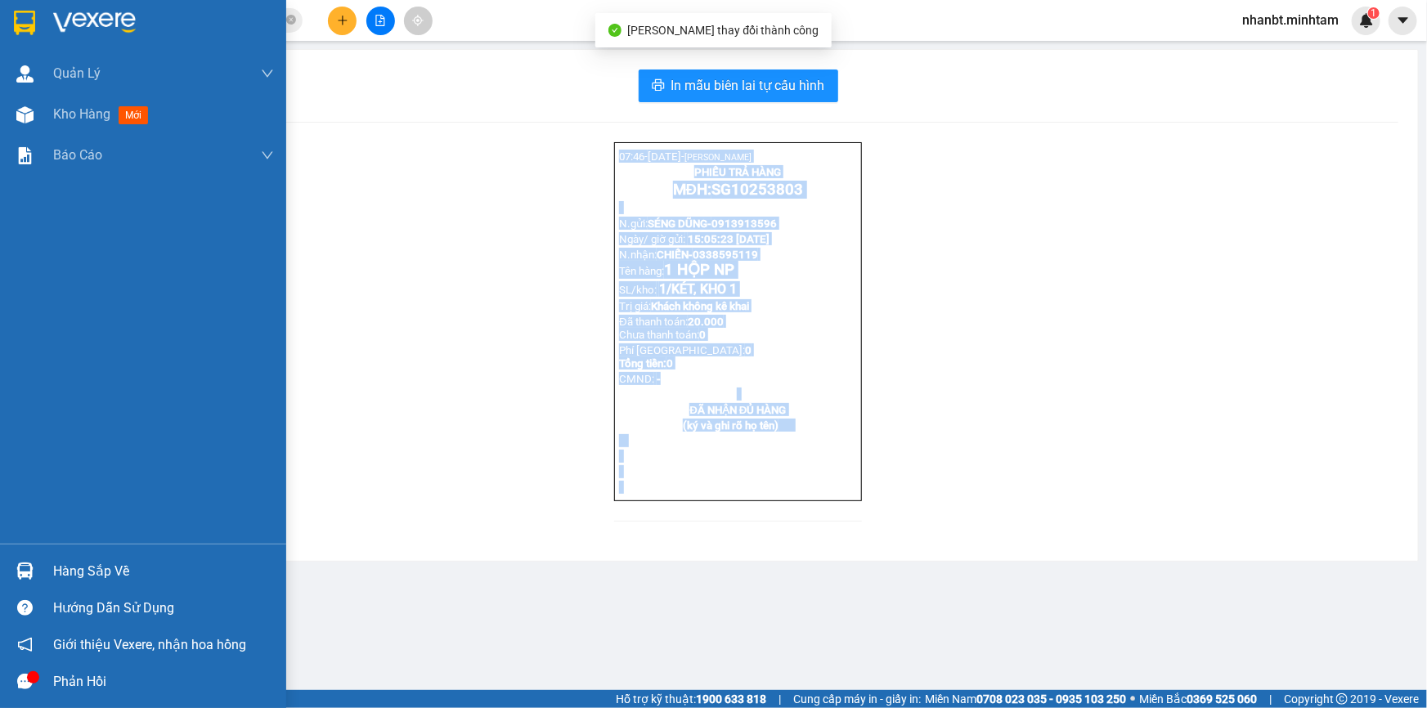
click at [27, 26] on img at bounding box center [24, 23] width 21 height 25
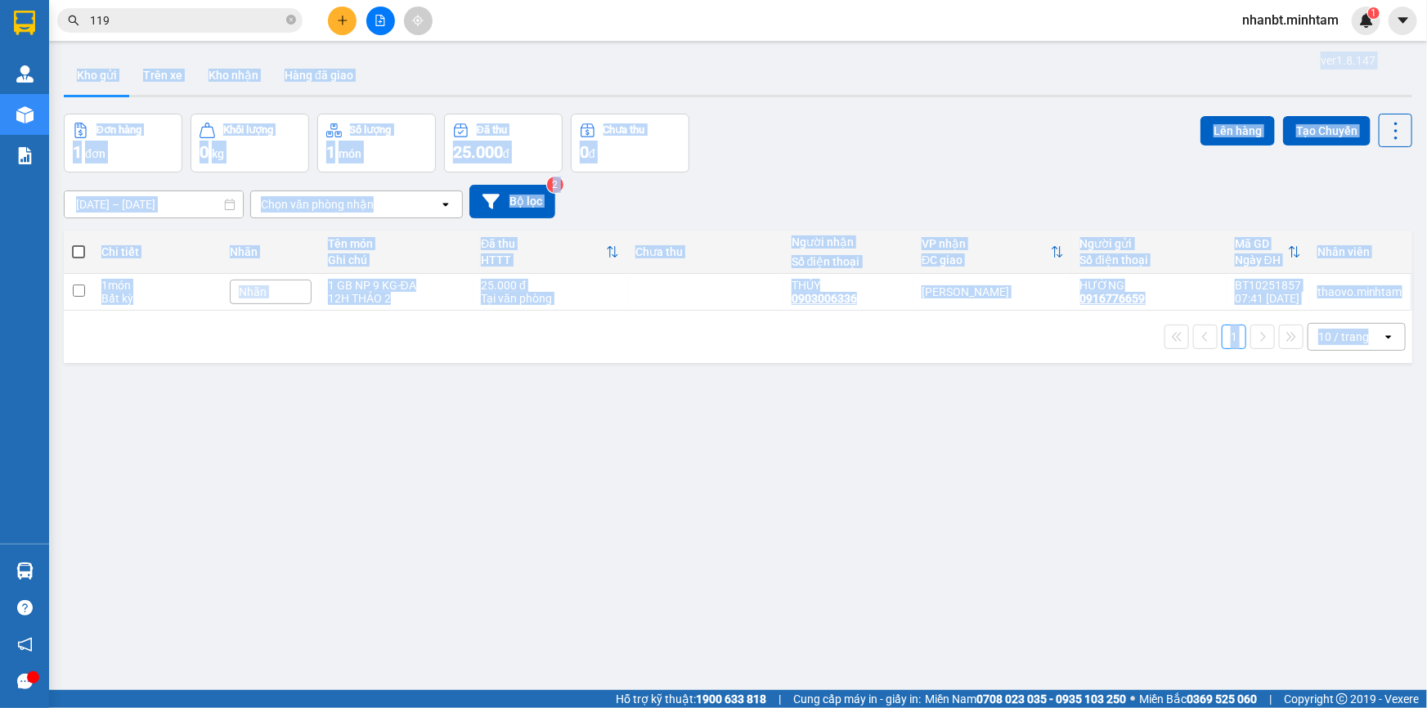
click at [343, 416] on div "ver 1.8.147 Kho gửi Trên xe Kho nhận Hàng đã giao Đơn hàng 1 đơn Khối lượng 0 k…" at bounding box center [738, 403] width 1362 height 708
click at [128, 15] on input "119" at bounding box center [186, 20] width 193 height 18
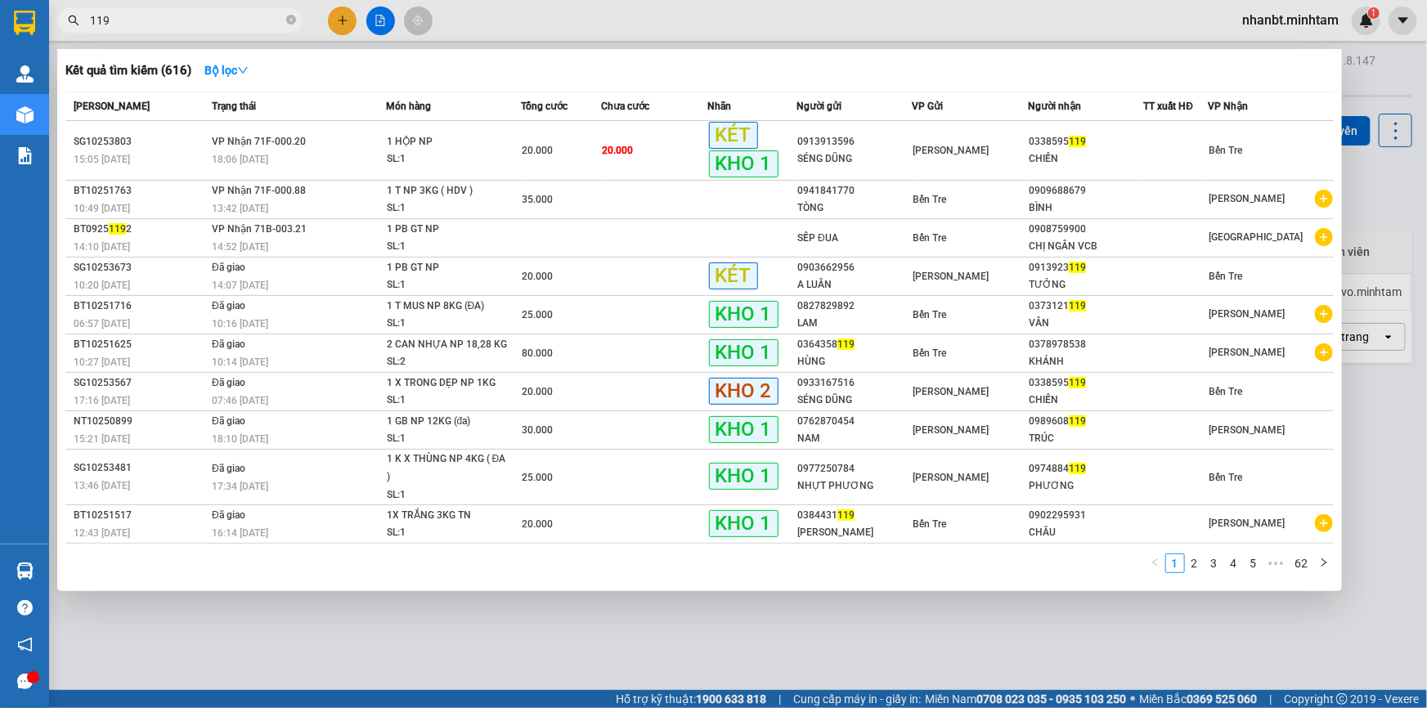
click at [128, 15] on input "119" at bounding box center [186, 20] width 193 height 18
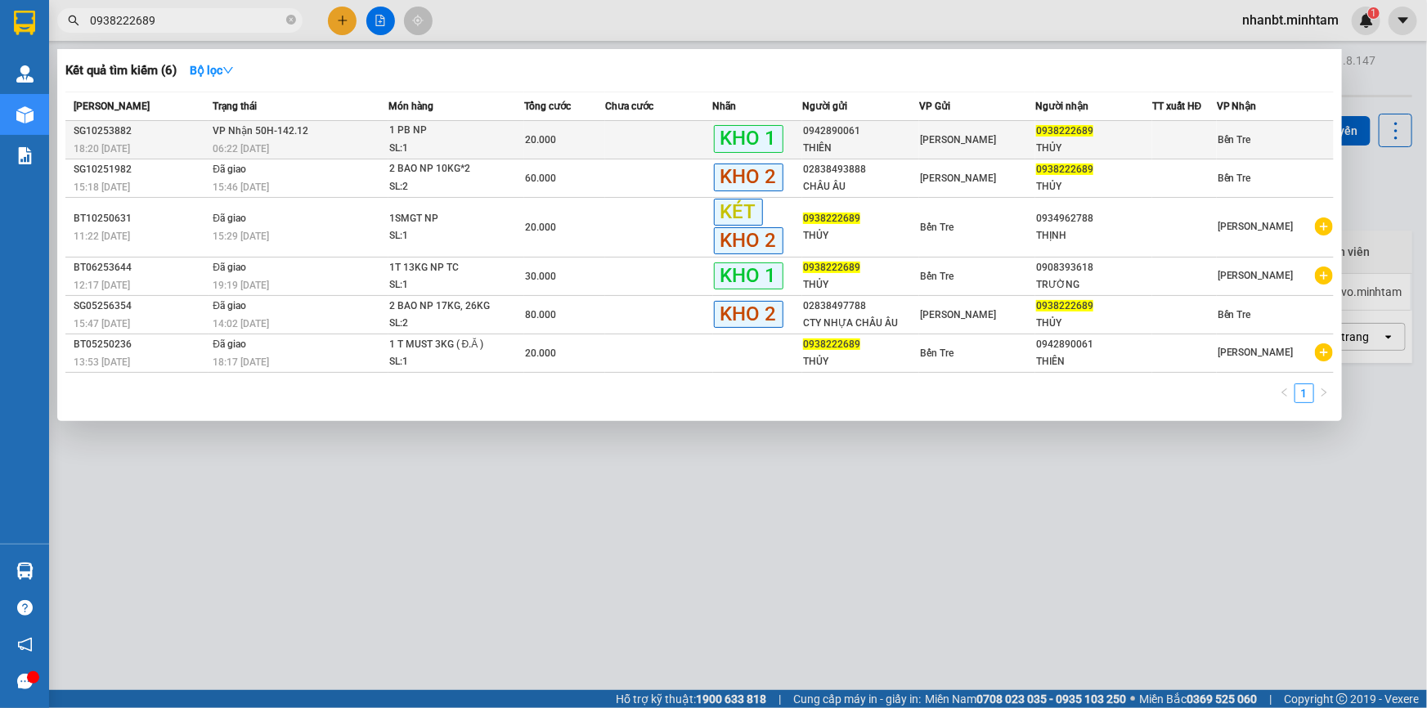
type input "0938222689"
click at [346, 131] on td "VP Nhận 50H-142.12 06:22 - 15/10" at bounding box center [298, 140] width 179 height 38
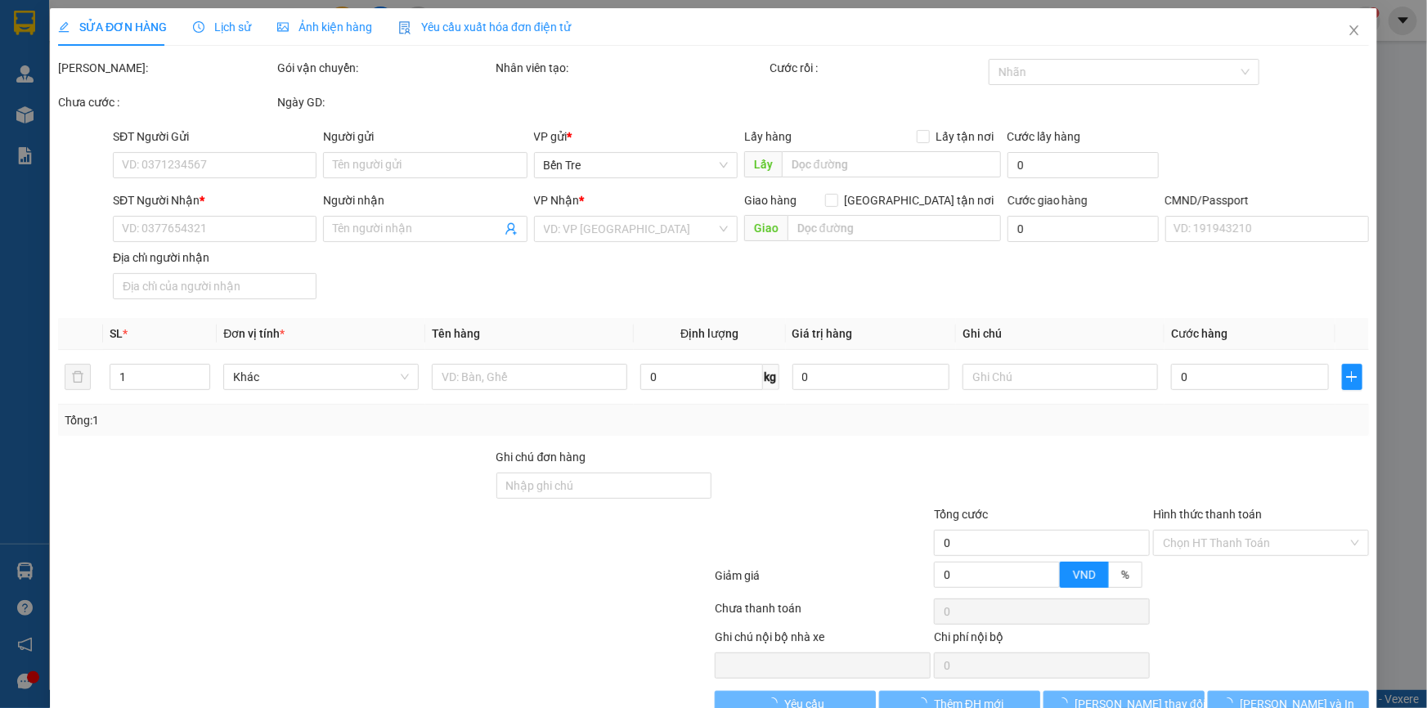
type input "0942890061"
type input "THIÊN"
type input "0938222689"
type input "THỦY"
type input "20.000"
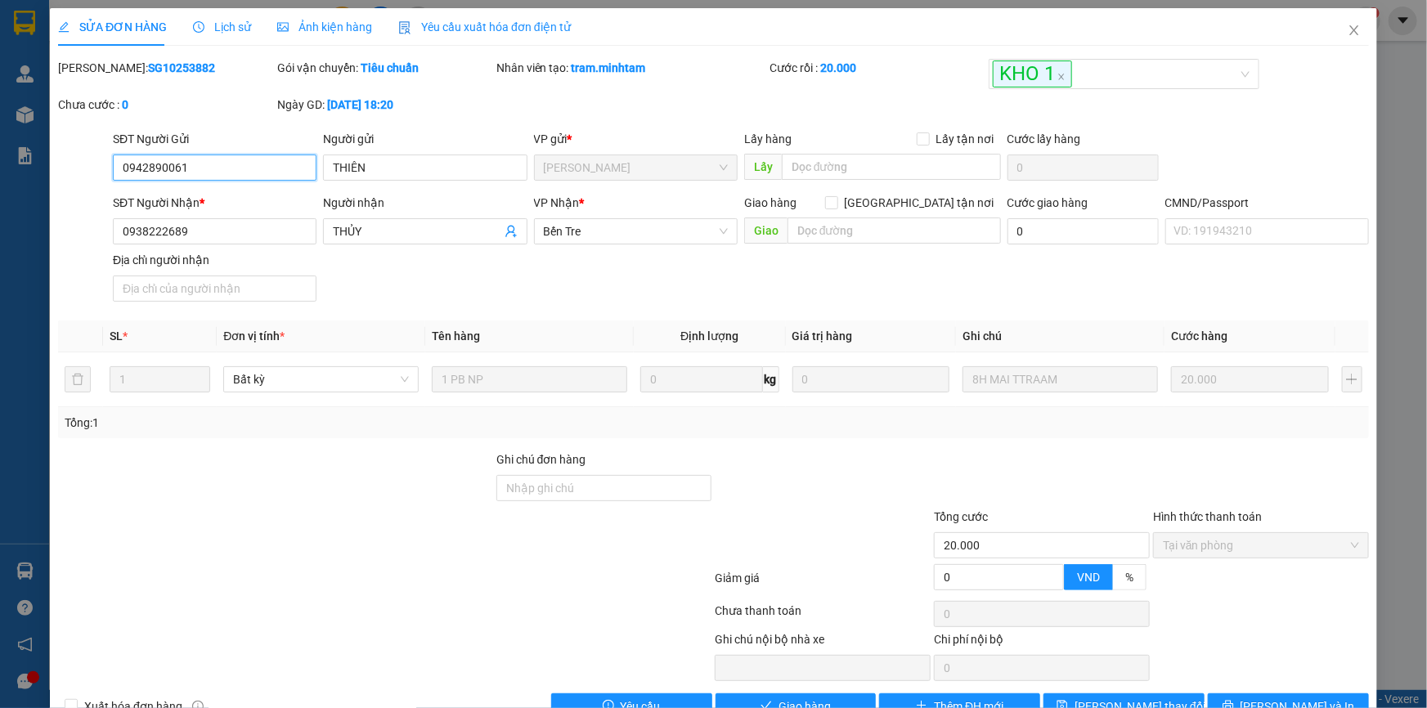
scroll to position [41, 0]
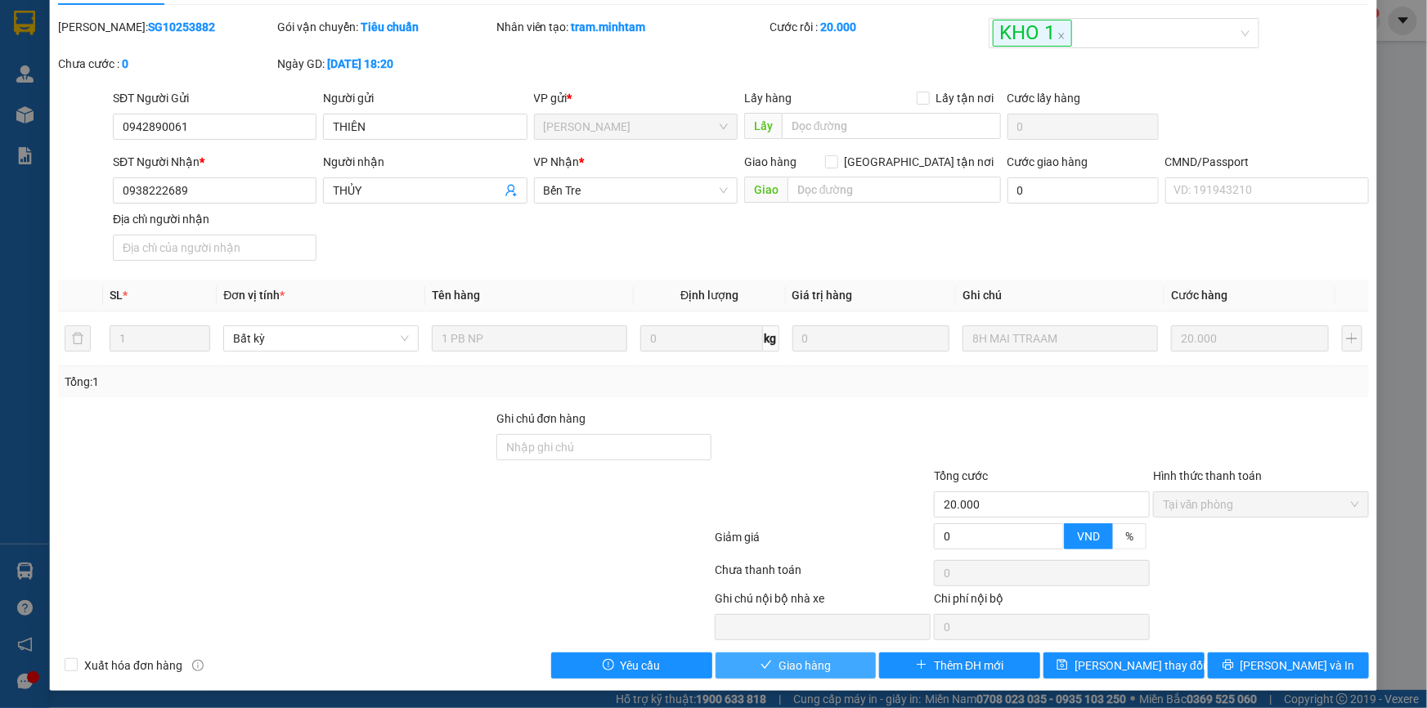
click at [828, 665] on button "Giao hàng" at bounding box center [796, 666] width 161 height 26
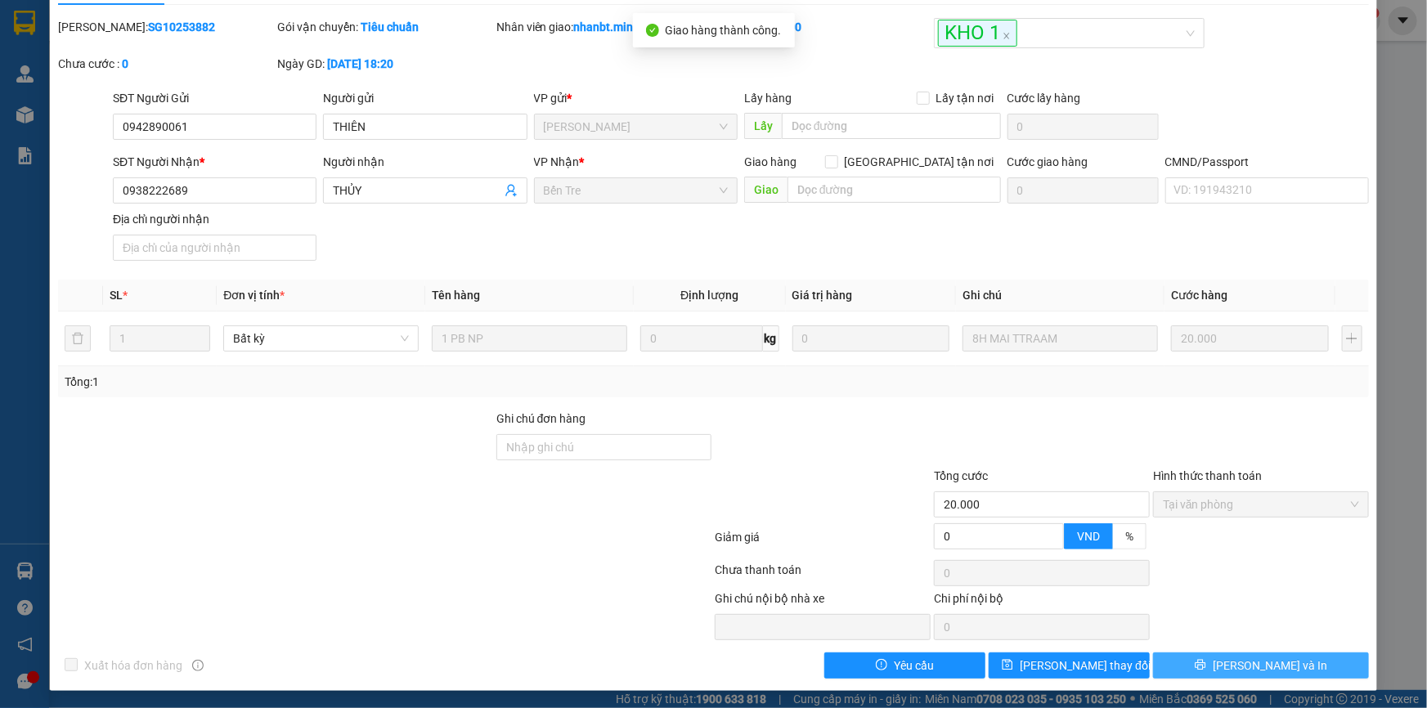
drag, startPoint x: 1292, startPoint y: 656, endPoint x: 797, endPoint y: 208, distance: 667.6
click at [1291, 656] on button "[PERSON_NAME] và In" at bounding box center [1261, 666] width 216 height 26
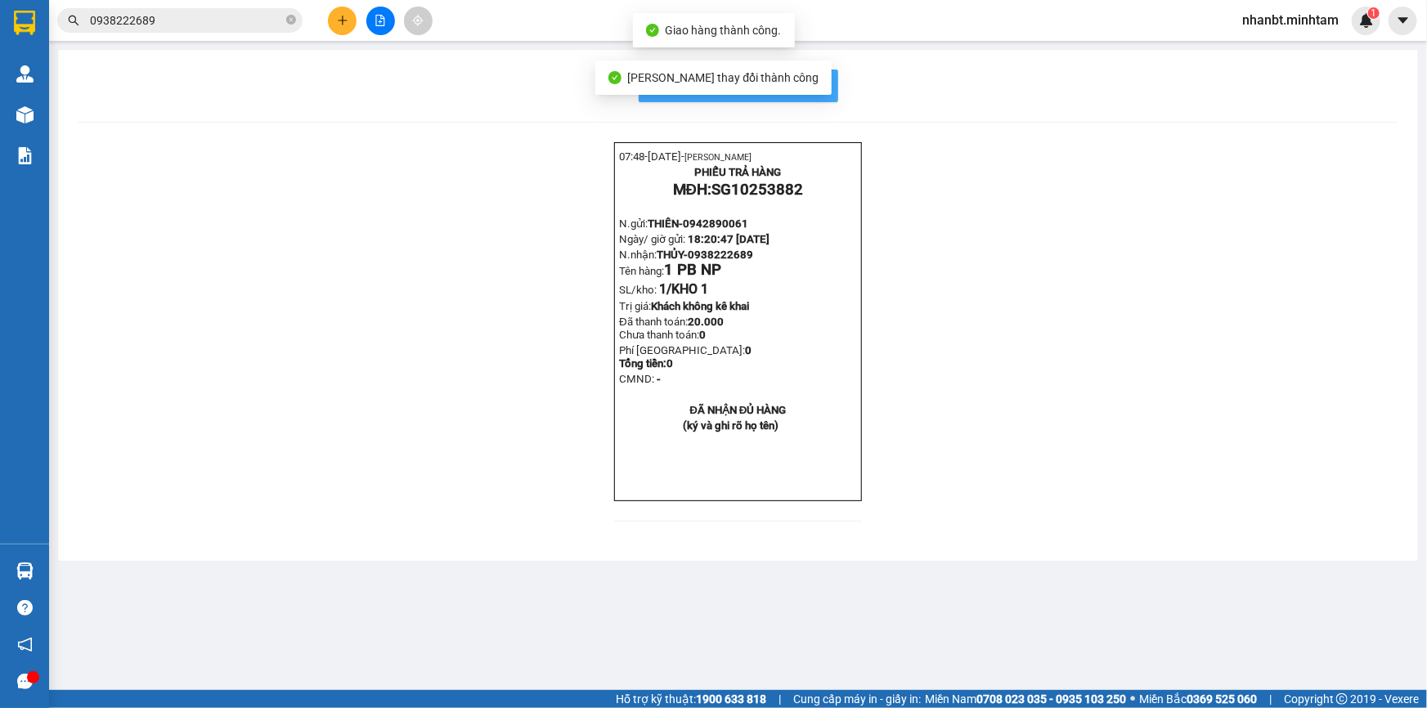
drag, startPoint x: 809, startPoint y: 82, endPoint x: 831, endPoint y: 101, distance: 29.5
click at [811, 85] on span "In mẫu biên lai tự cấu hình" at bounding box center [748, 85] width 154 height 20
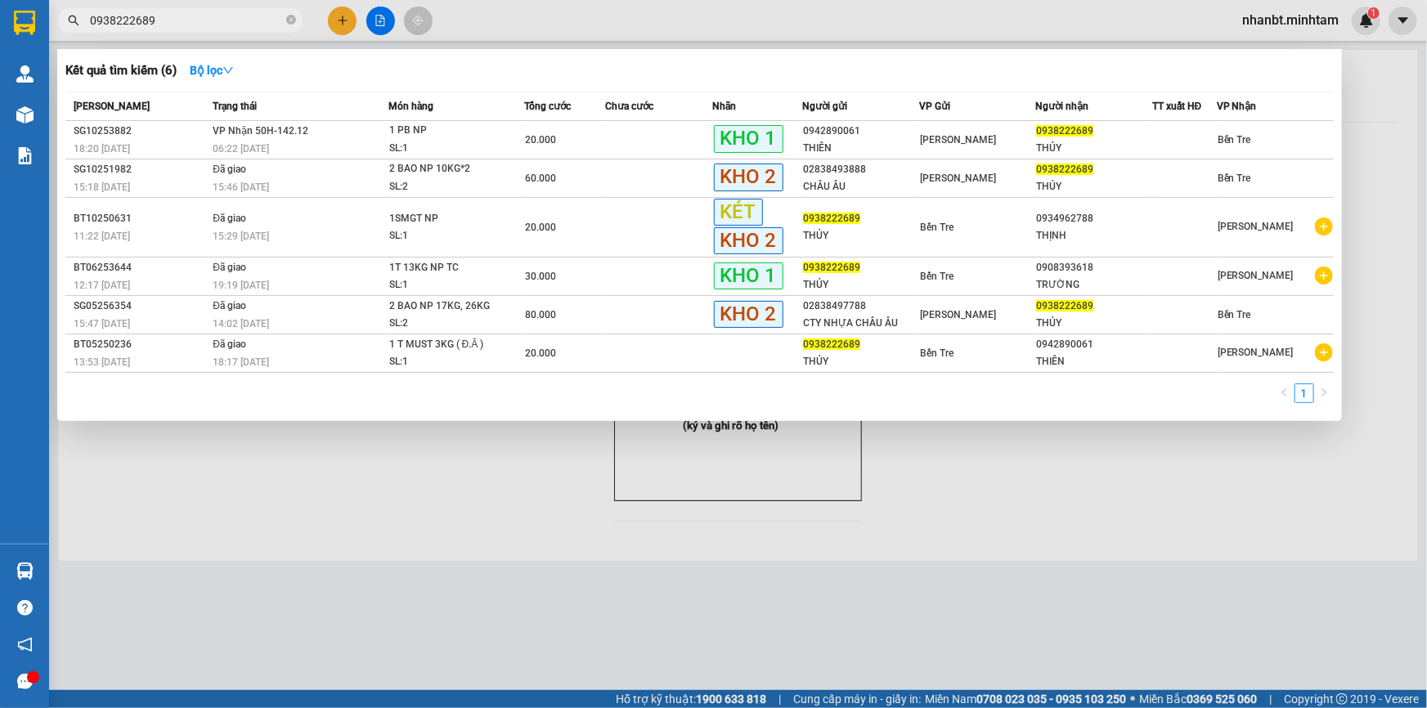
click at [187, 18] on input "0938222689" at bounding box center [186, 20] width 193 height 18
click at [352, 133] on td "VP Nhận 50H-142.12 06:22 - 15/10" at bounding box center [298, 140] width 179 height 38
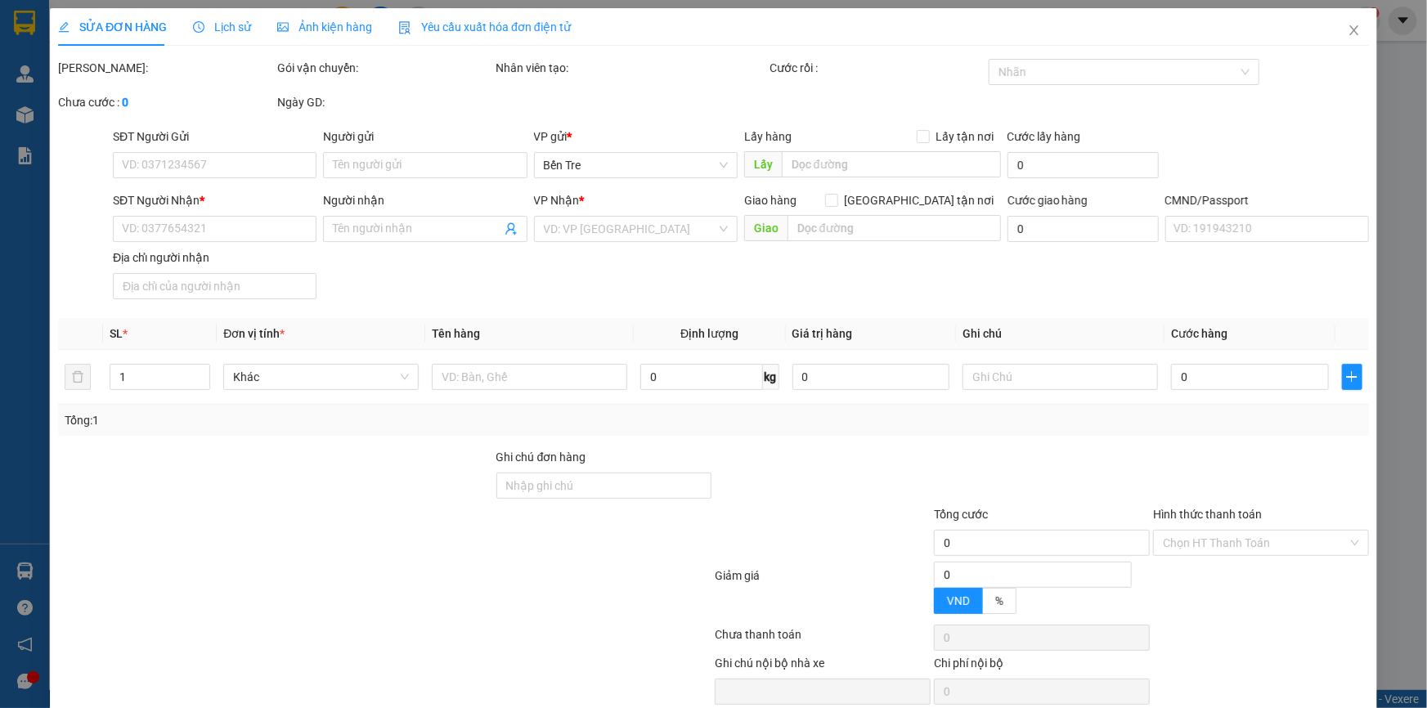
type input "0942890061"
type input "THIÊN"
type input "0938222689"
type input "THỦY"
type input "20.000"
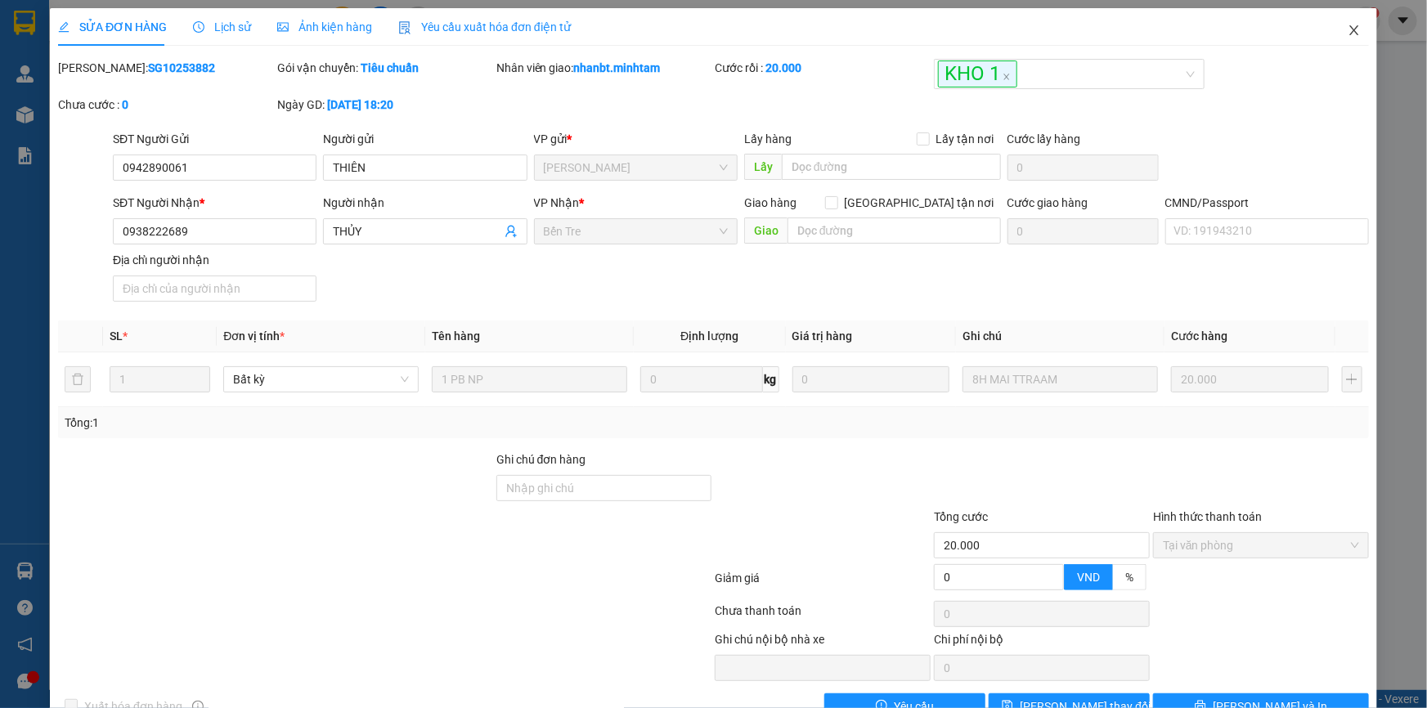
click at [1348, 29] on icon "close" at bounding box center [1354, 30] width 13 height 13
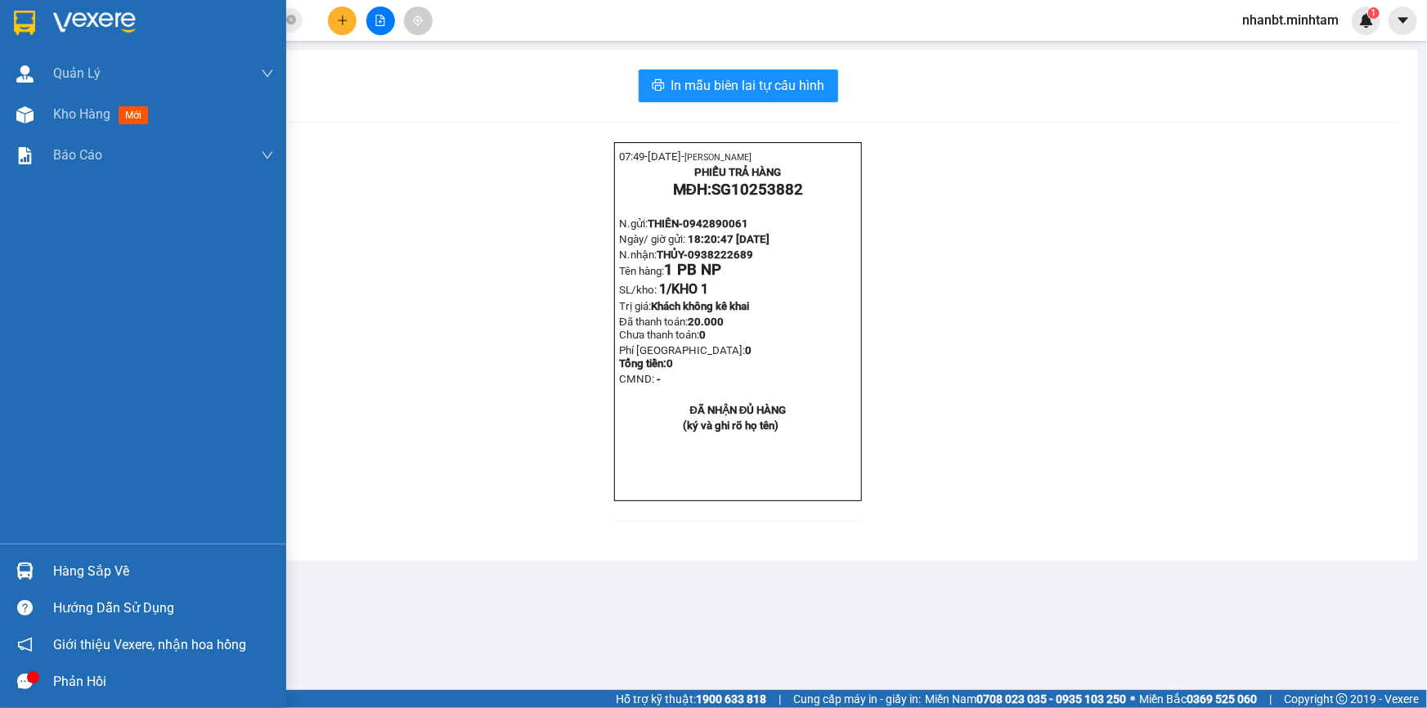
click at [25, 564] on img at bounding box center [24, 571] width 17 height 17
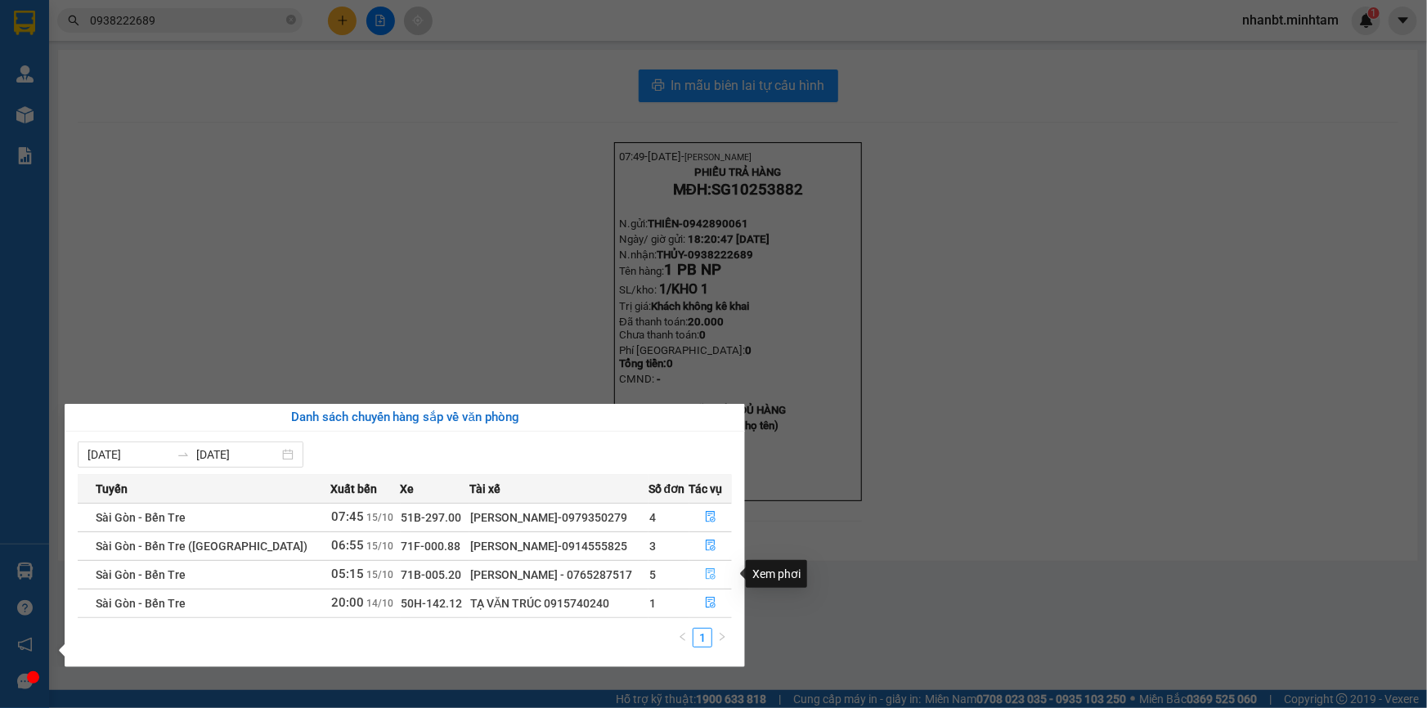
click at [705, 573] on icon "file-done" at bounding box center [710, 573] width 11 height 11
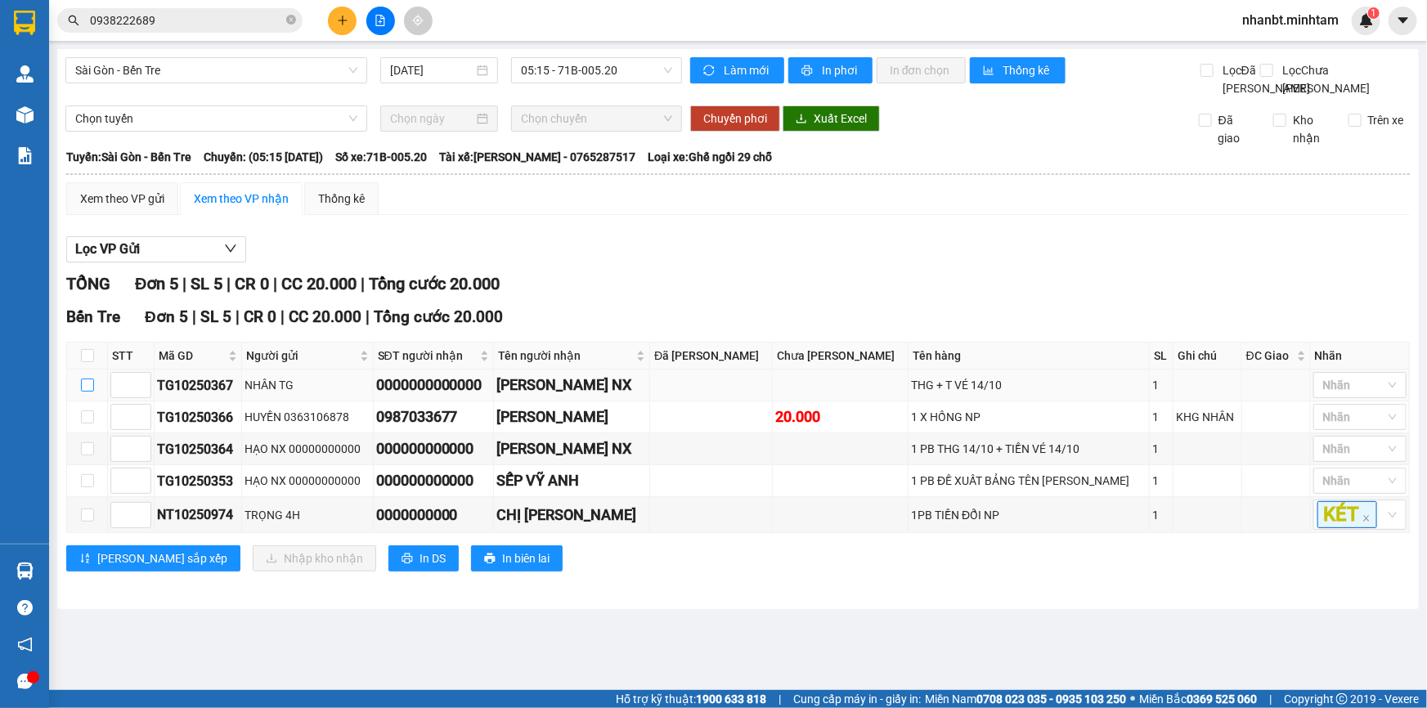
click at [88, 392] on input "checkbox" at bounding box center [87, 385] width 13 height 13
checkbox input "true"
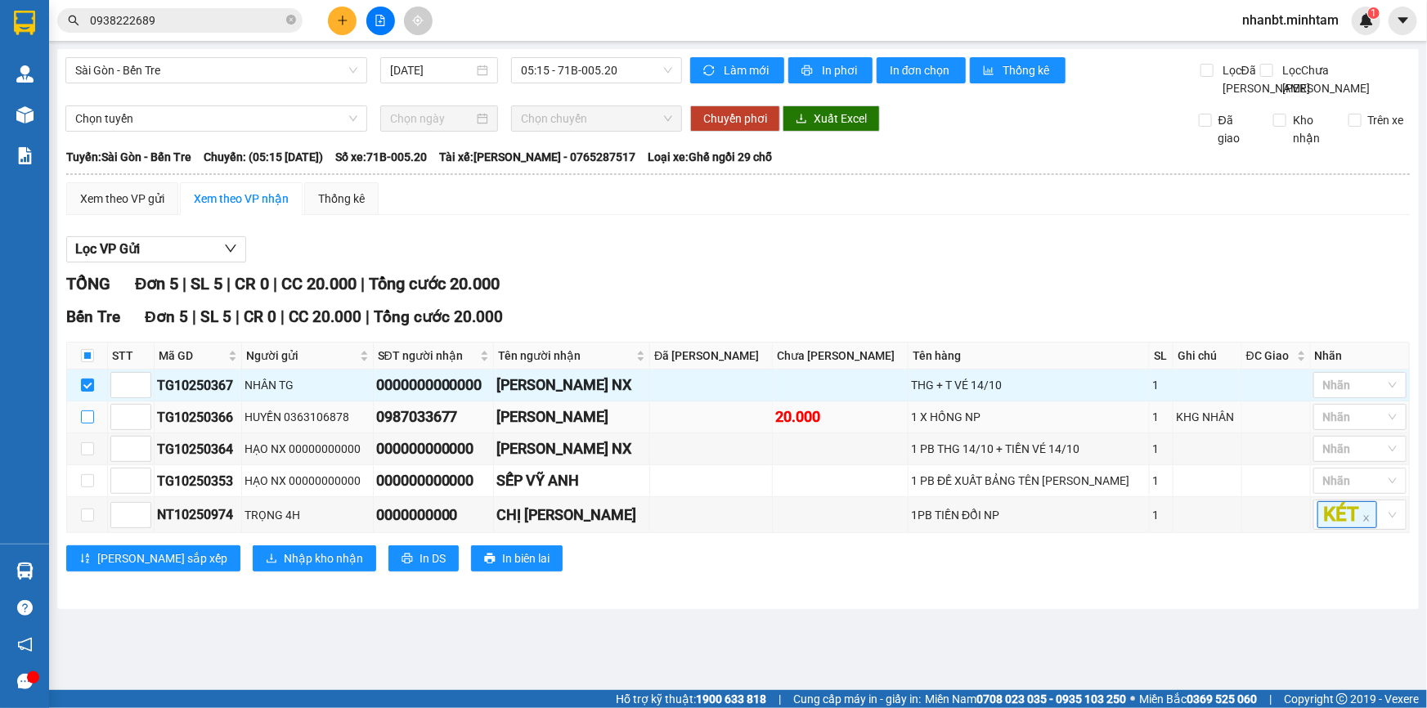
click at [89, 424] on input "checkbox" at bounding box center [87, 417] width 13 height 13
checkbox input "true"
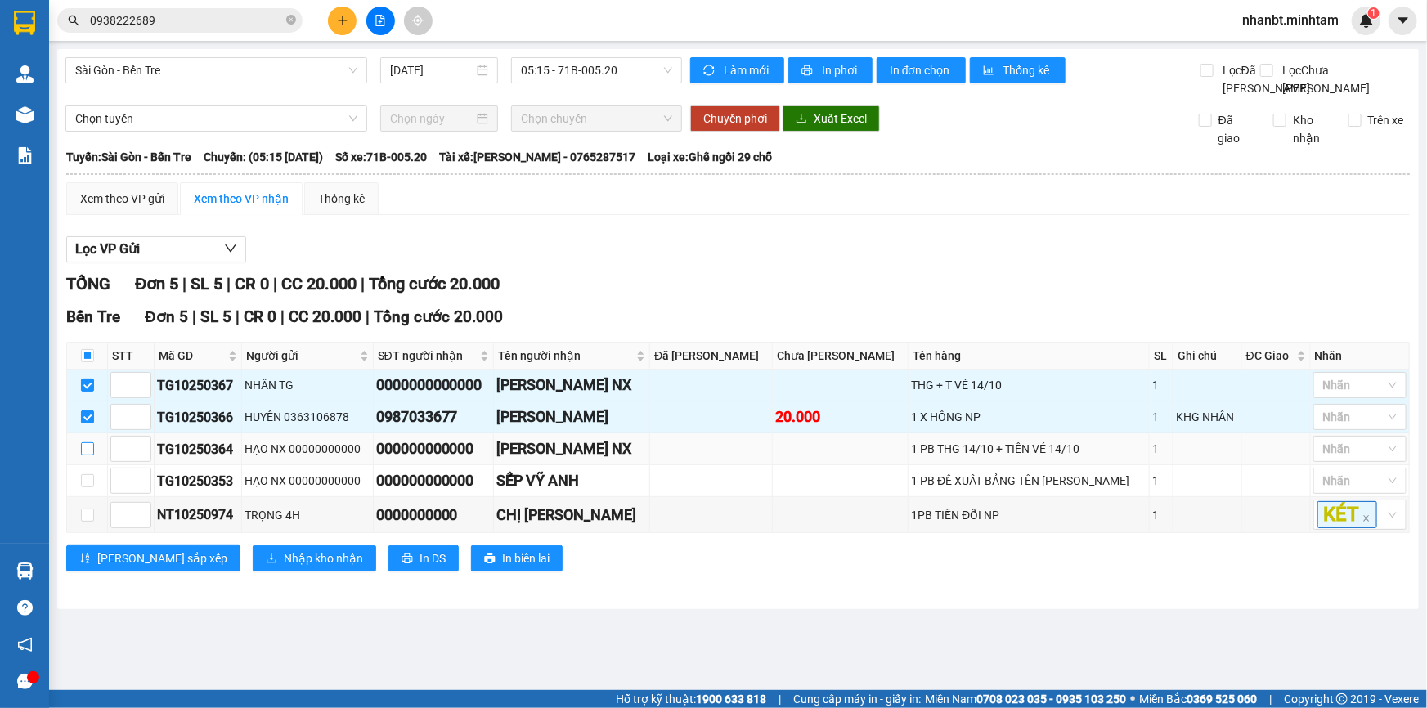
click at [87, 456] on input "checkbox" at bounding box center [87, 448] width 13 height 13
checkbox input "true"
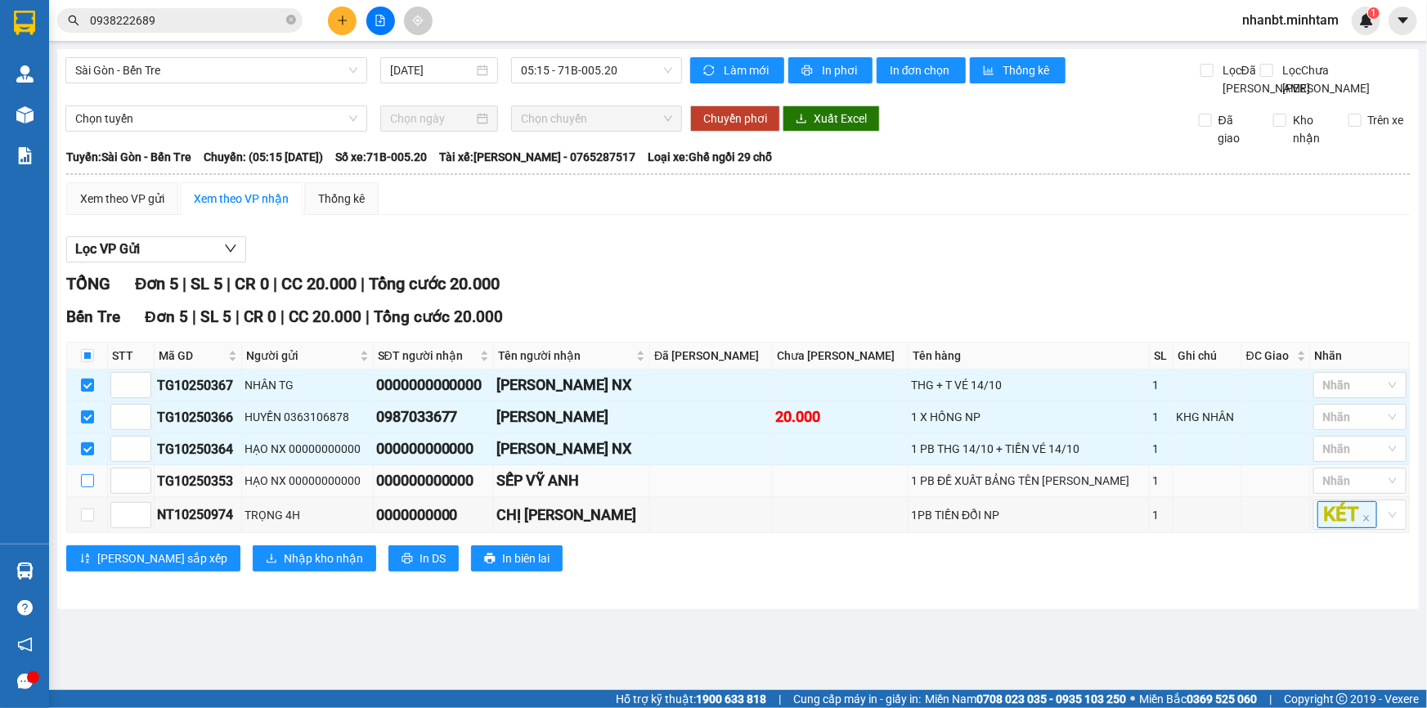
click at [88, 487] on input "checkbox" at bounding box center [87, 480] width 13 height 13
checkbox input "true"
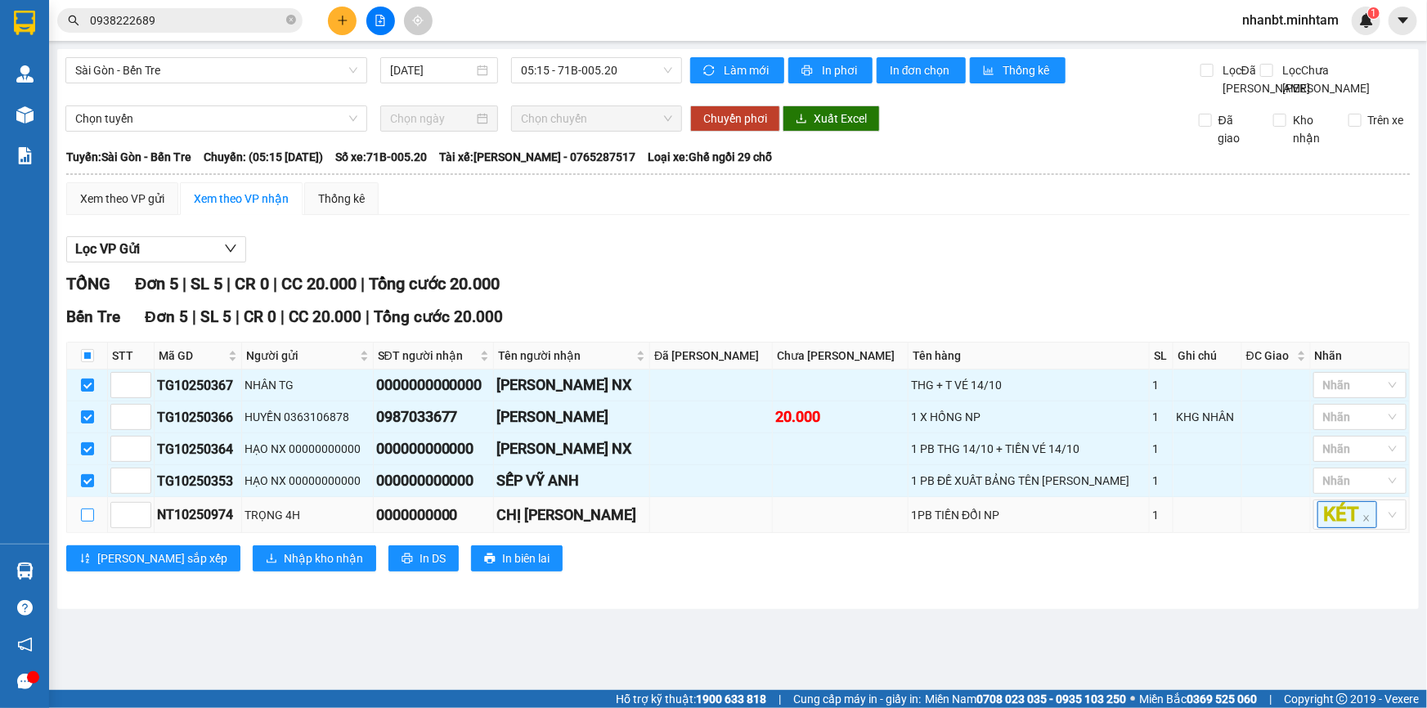
click at [88, 524] on label at bounding box center [87, 515] width 13 height 18
click at [88, 522] on input "checkbox" at bounding box center [87, 515] width 13 height 13
checkbox input "true"
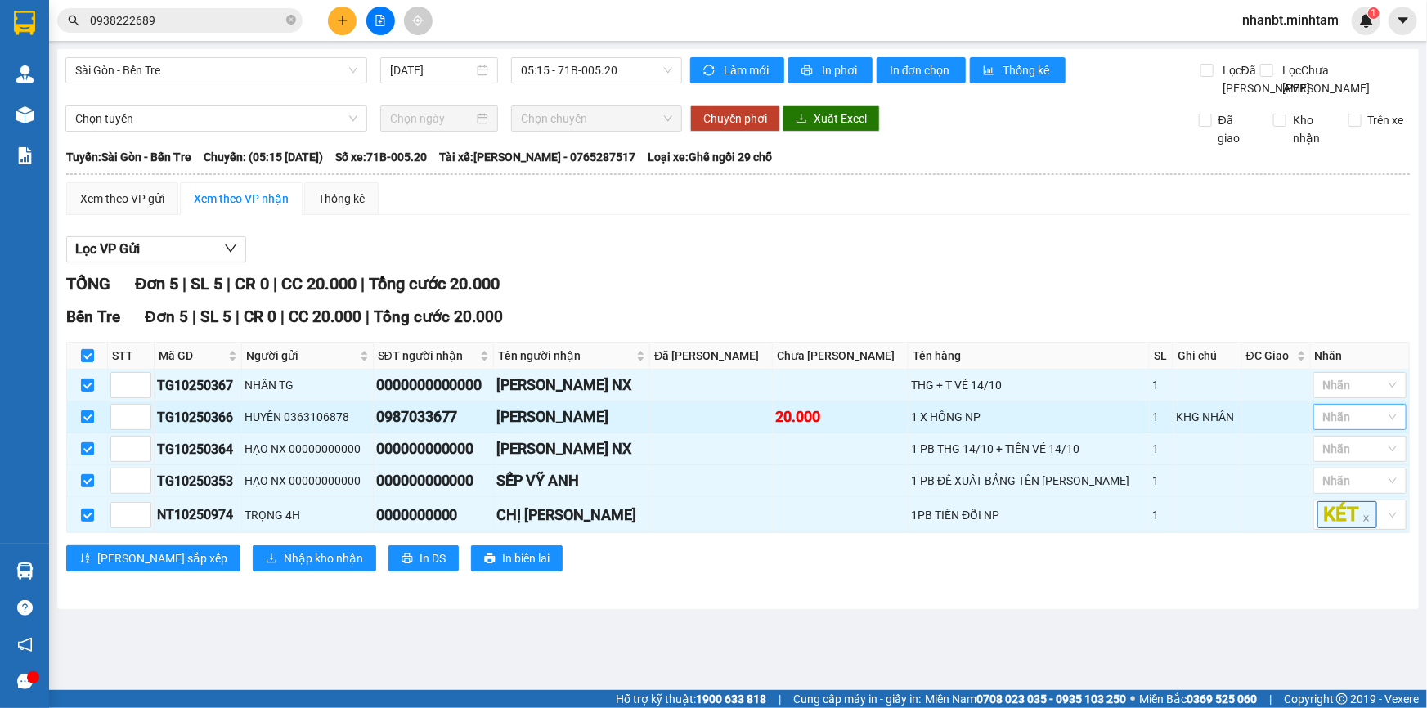
click at [1379, 427] on div at bounding box center [1351, 417] width 69 height 20
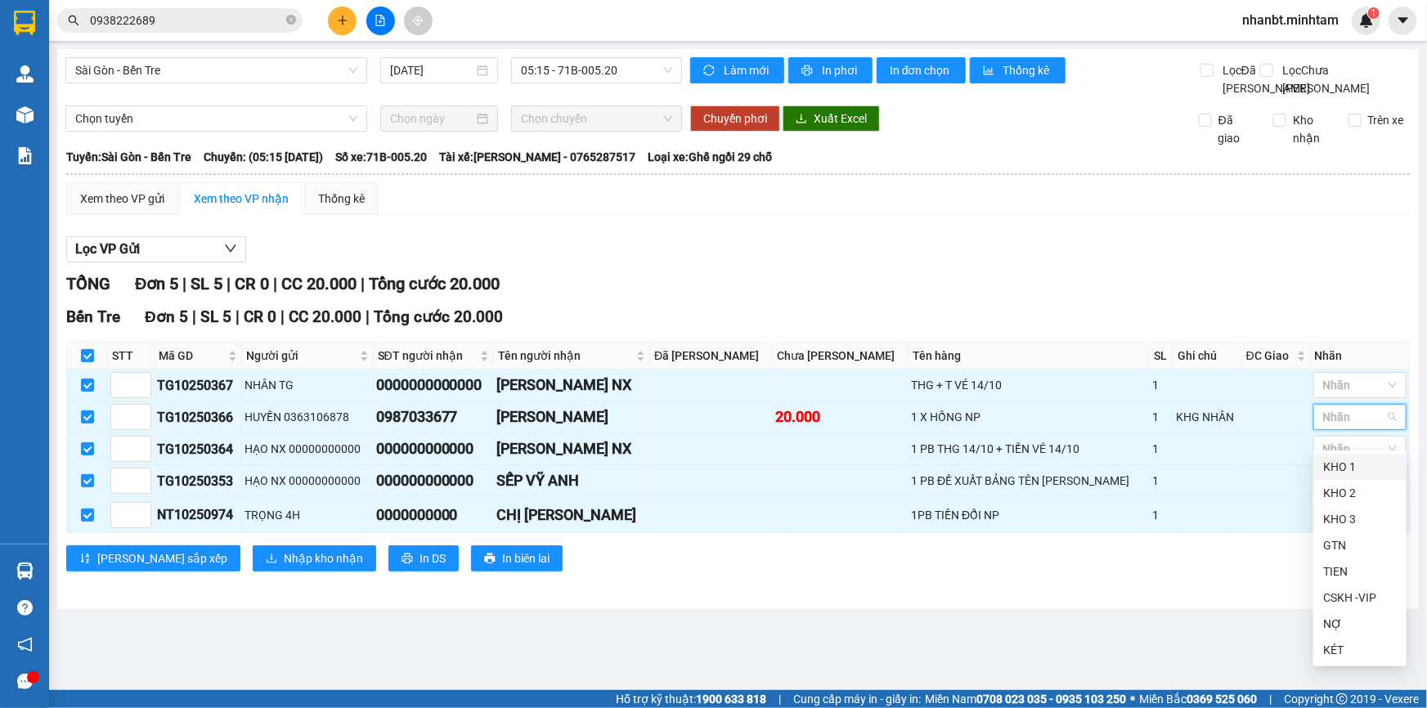
click at [1341, 460] on div "KHO 1" at bounding box center [1360, 467] width 74 height 18
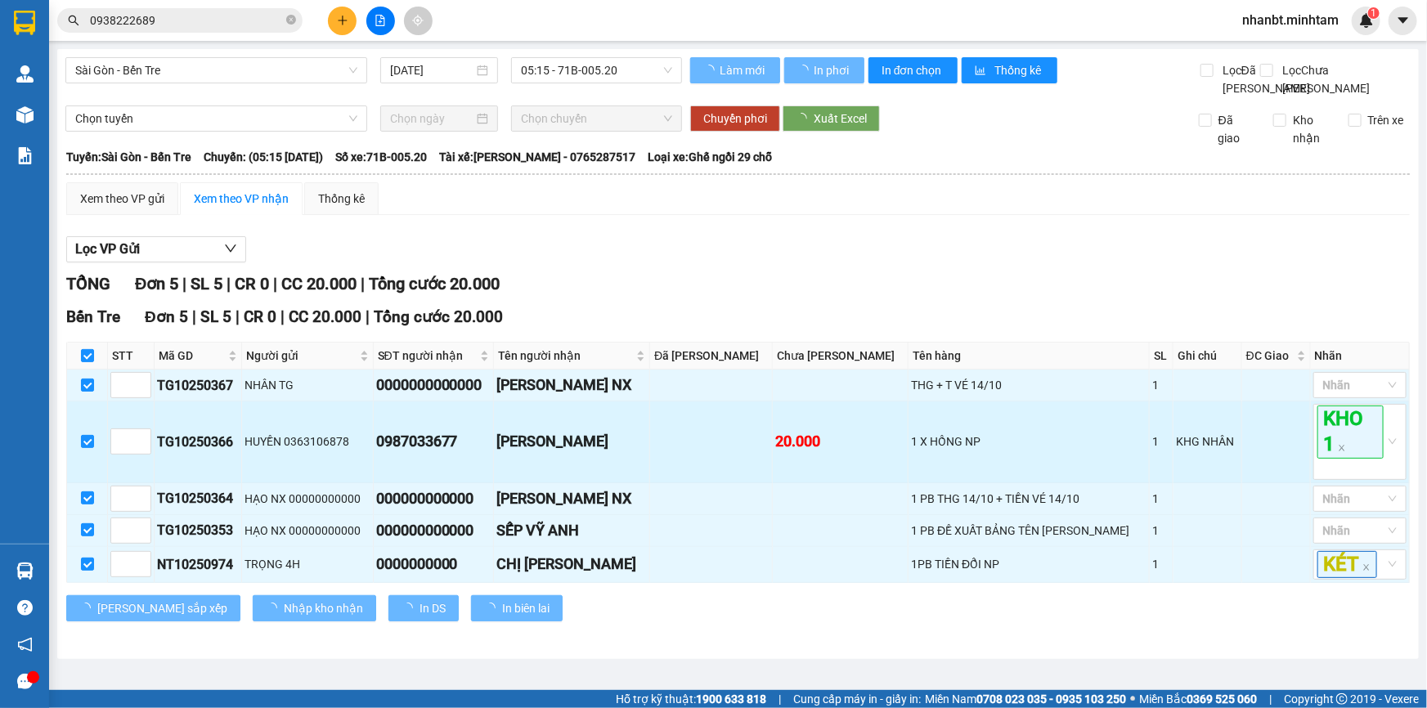
click at [1272, 438] on td at bounding box center [1276, 442] width 69 height 81
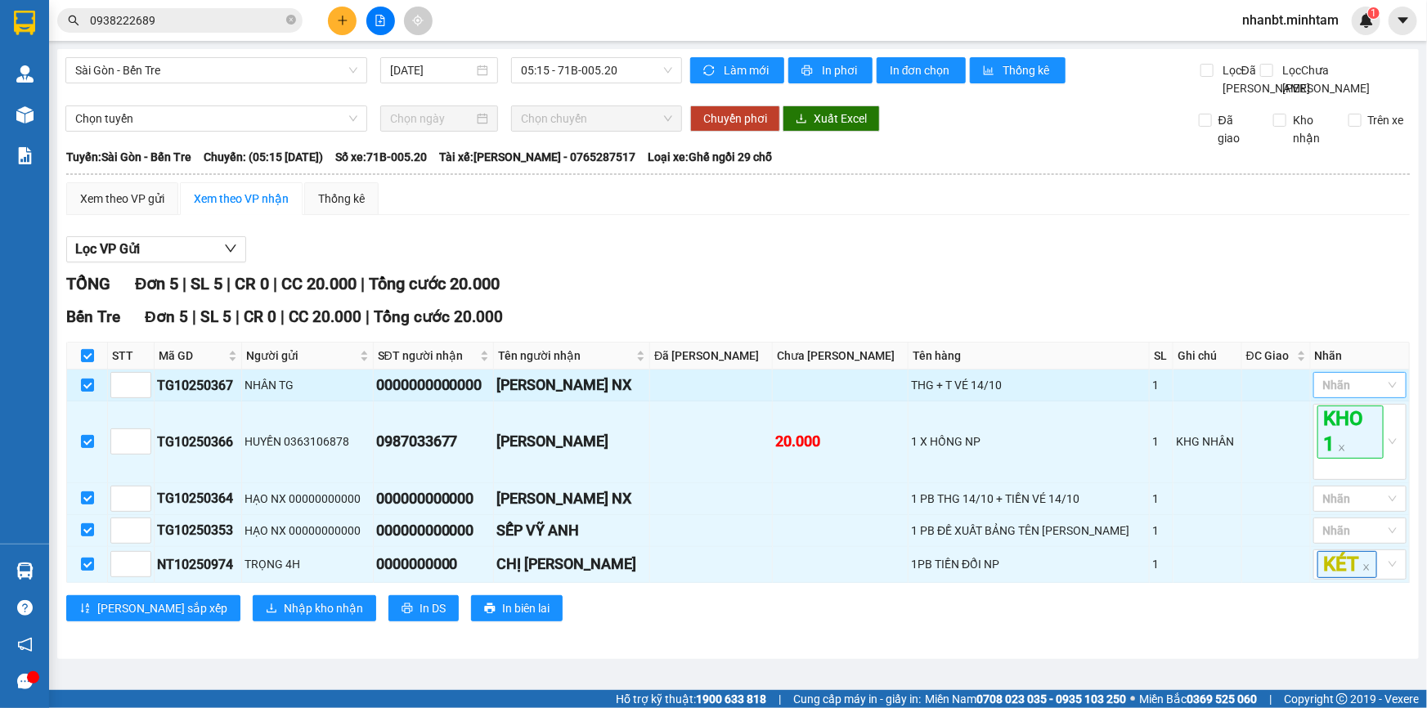
click at [1351, 395] on div at bounding box center [1351, 385] width 69 height 20
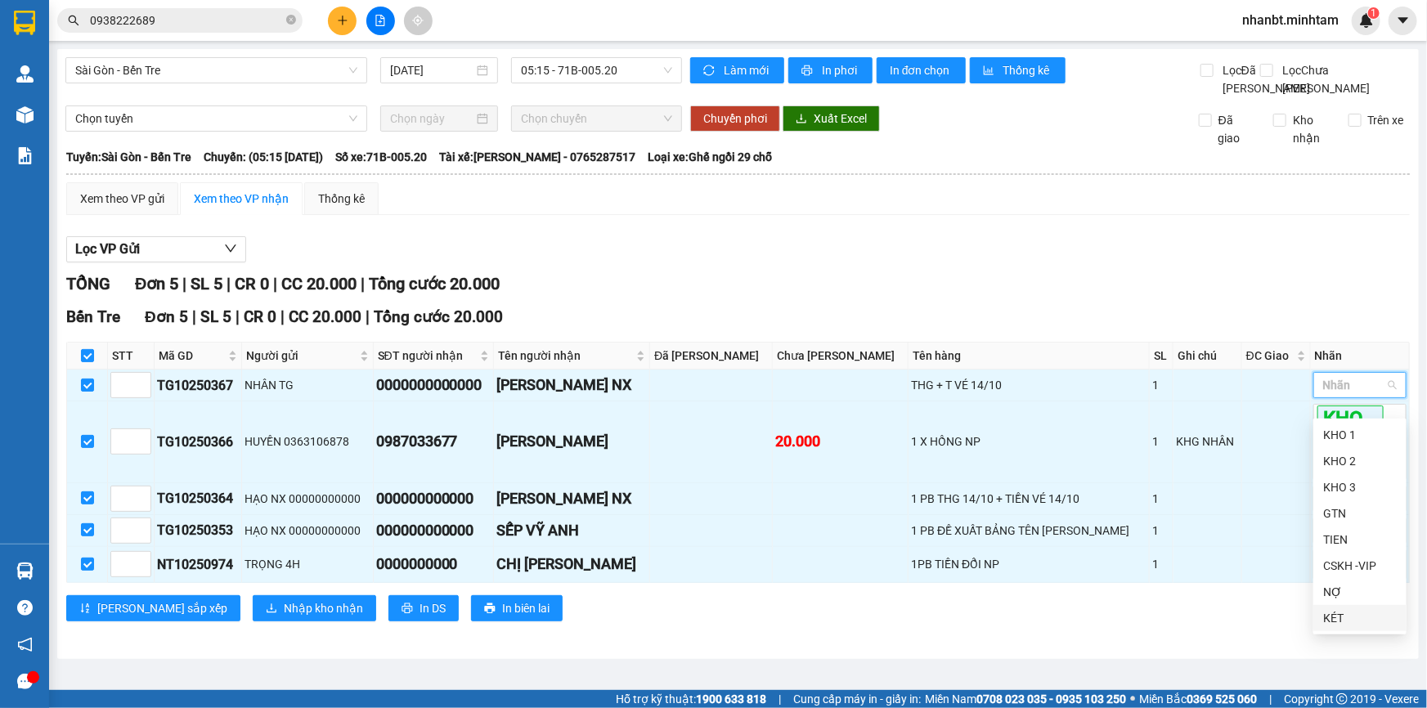
click at [1334, 615] on div "KÉT" at bounding box center [1360, 618] width 74 height 18
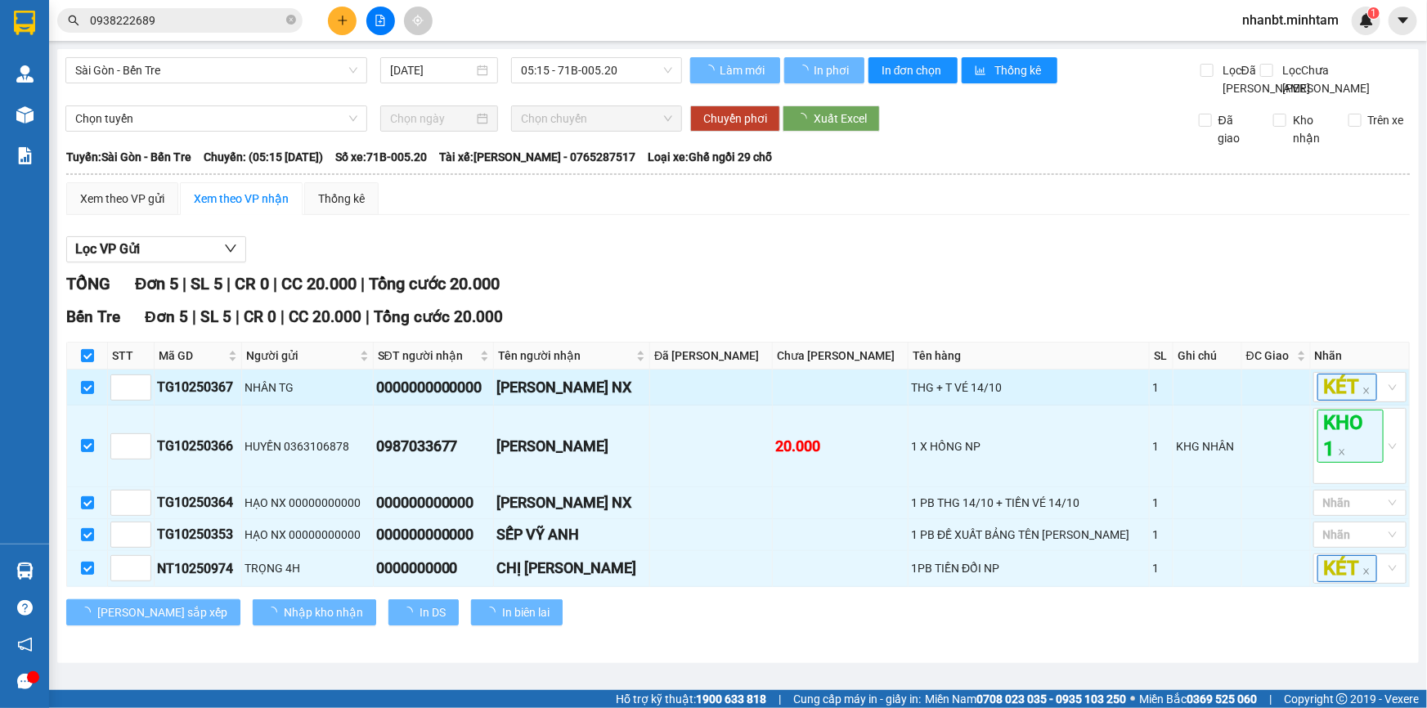
click at [1244, 403] on td at bounding box center [1276, 388] width 69 height 36
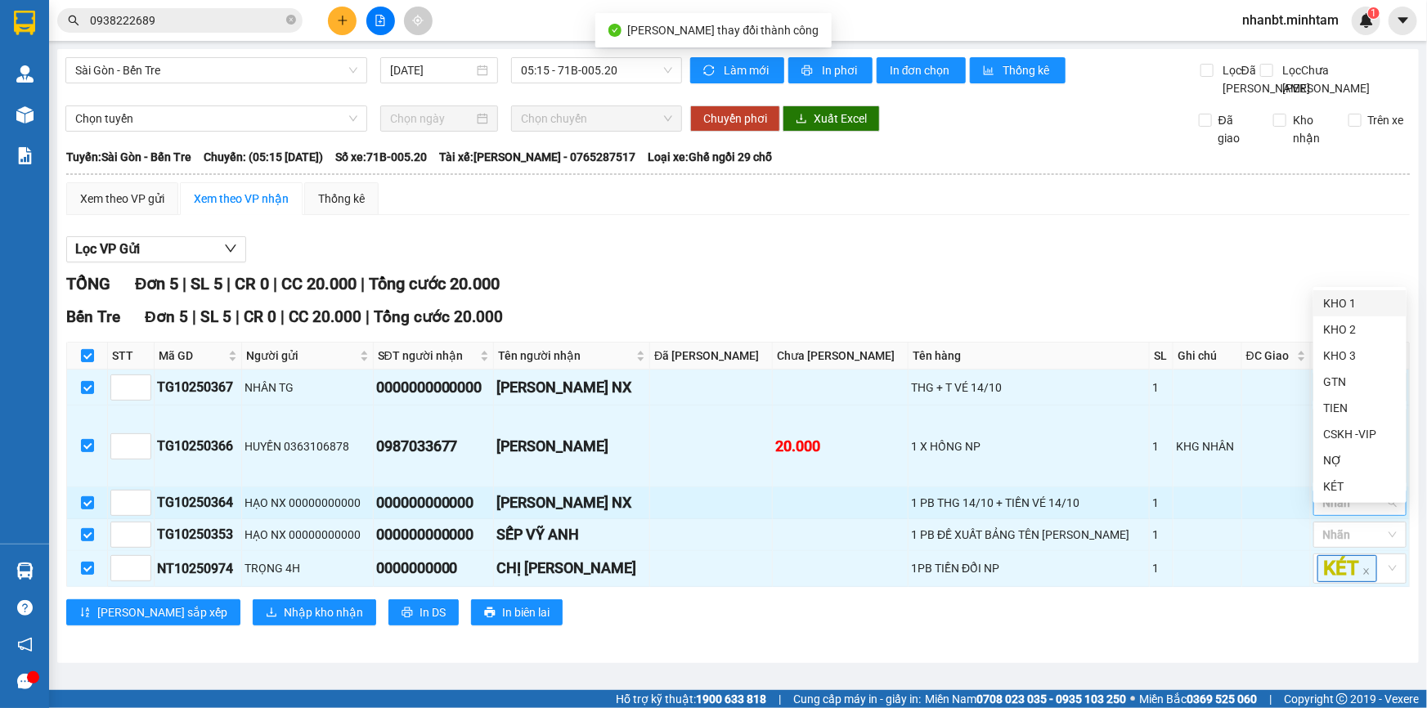
click at [1340, 513] on div at bounding box center [1351, 503] width 69 height 20
click at [1352, 478] on div "KÉT" at bounding box center [1360, 487] width 74 height 18
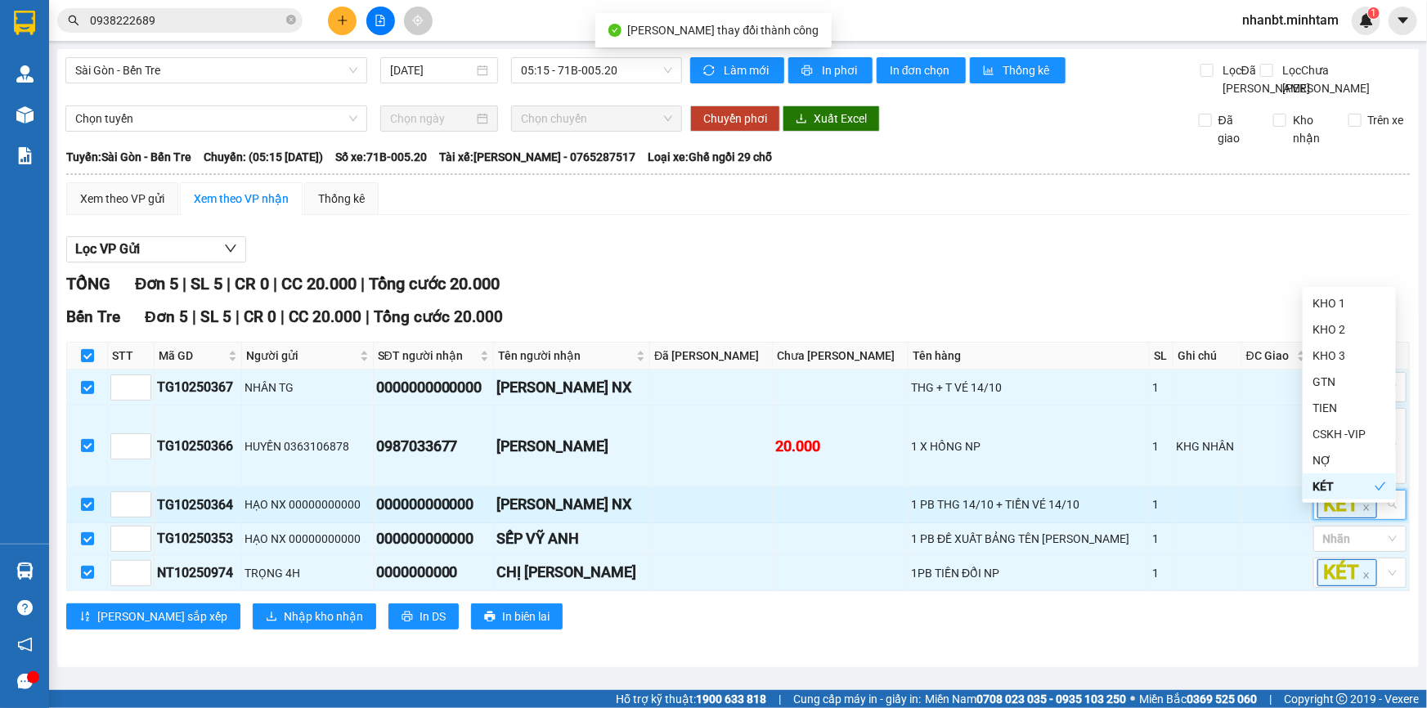
click at [1242, 516] on td at bounding box center [1276, 505] width 69 height 36
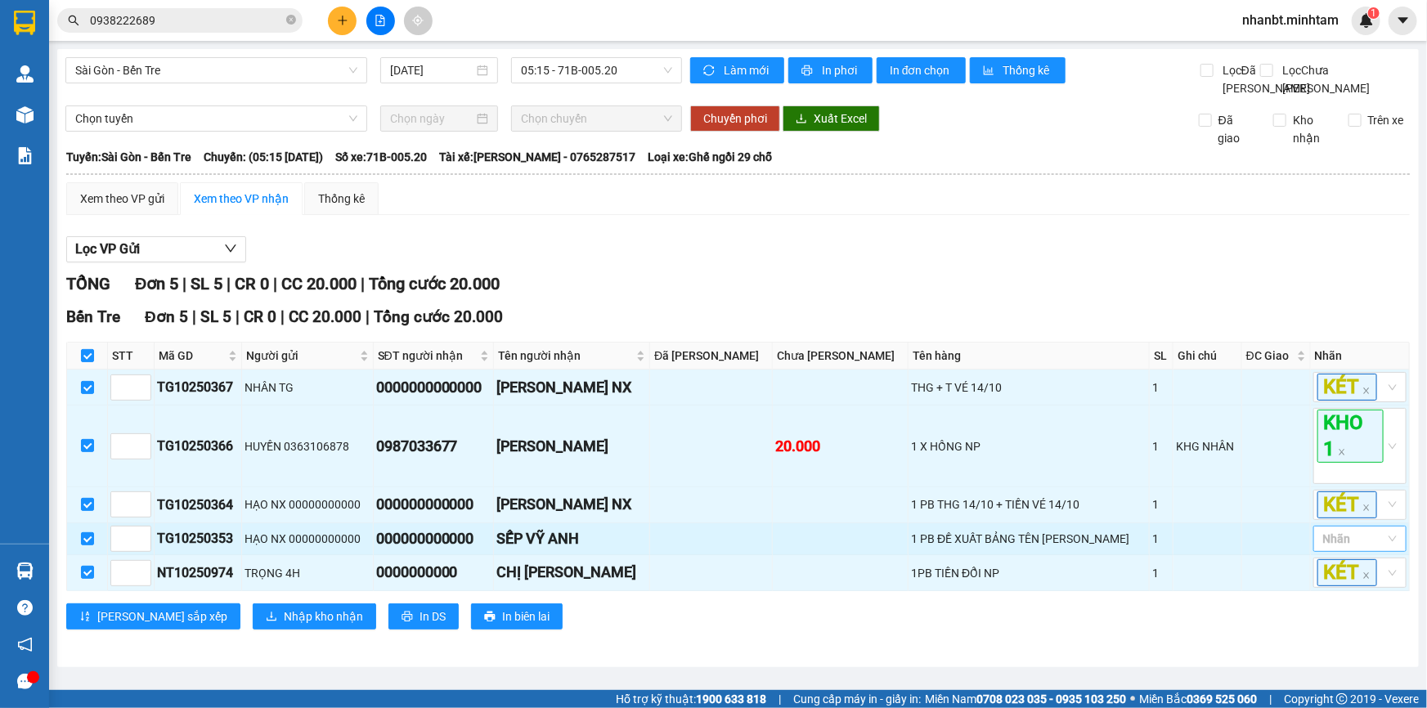
click at [1328, 549] on div at bounding box center [1351, 539] width 69 height 20
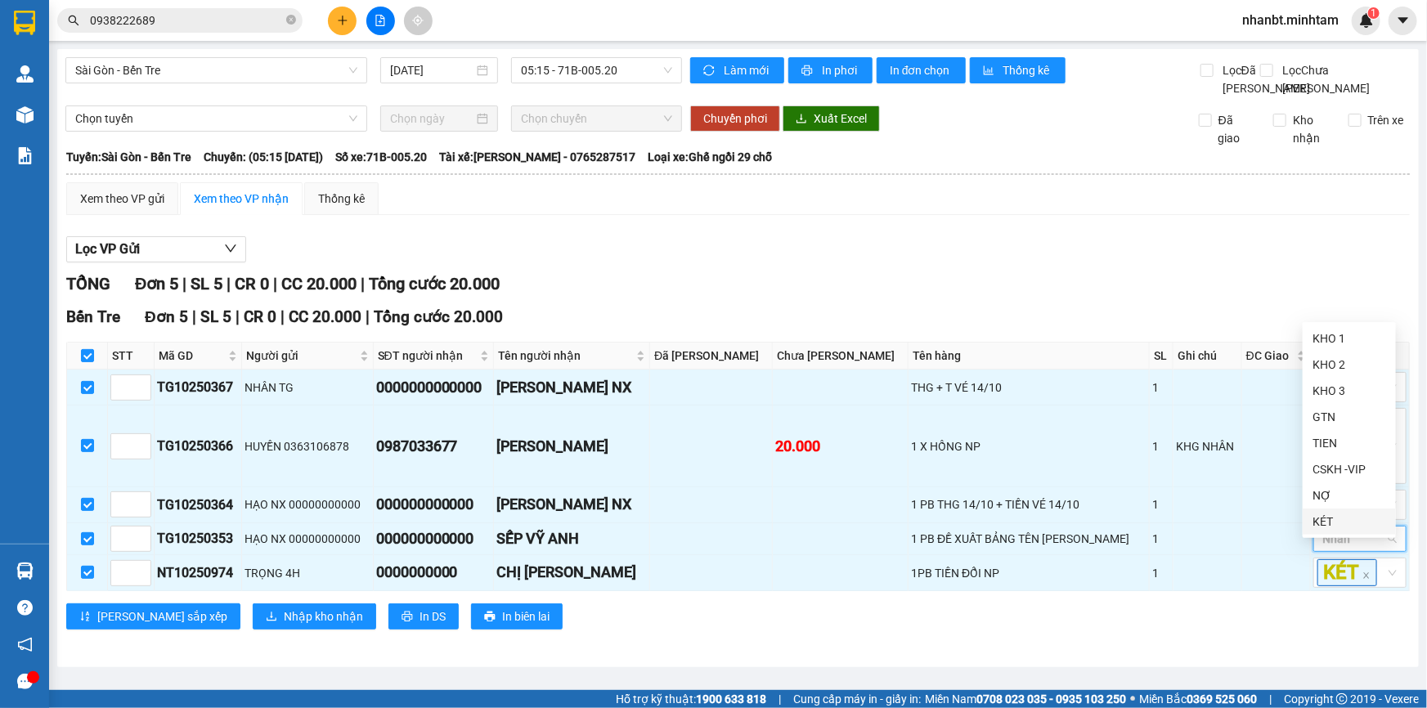
click at [1331, 516] on div "KÉT" at bounding box center [1350, 522] width 74 height 18
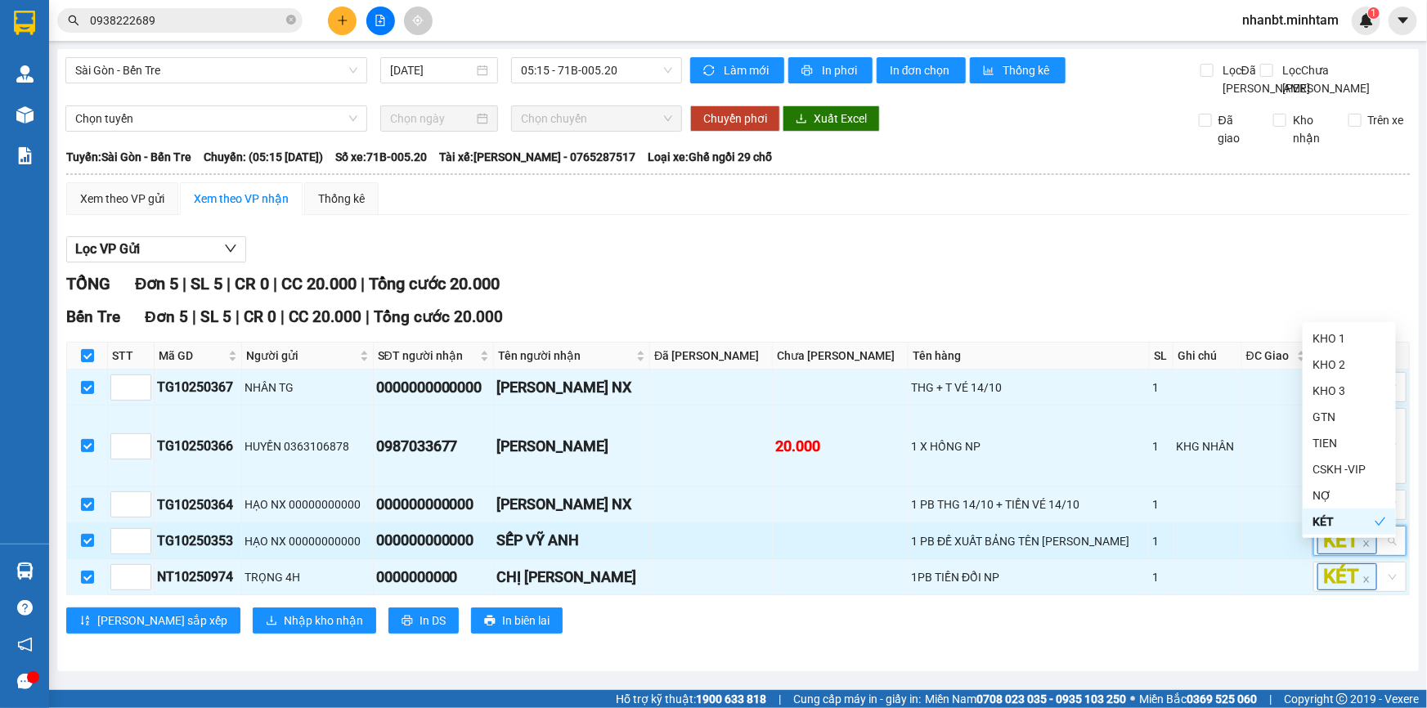
click at [1219, 557] on td at bounding box center [1208, 541] width 69 height 36
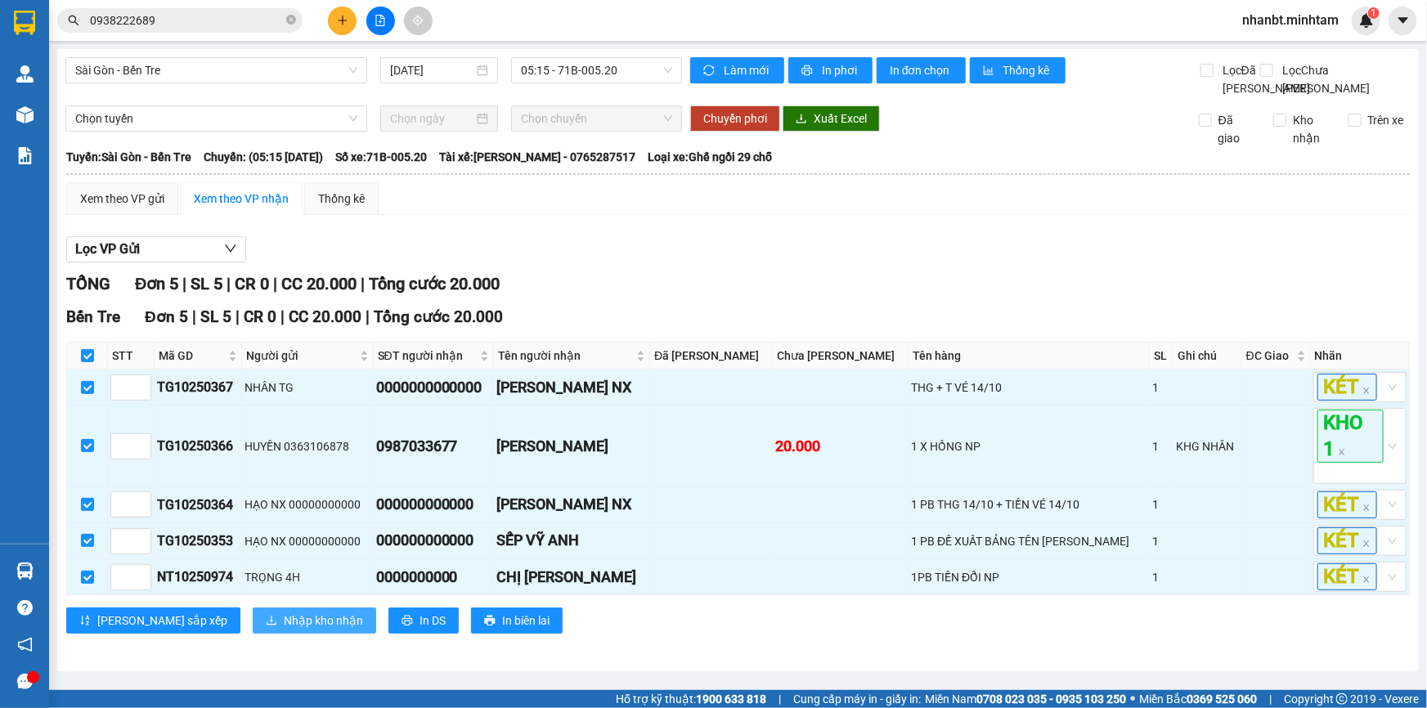
click at [284, 630] on span "Nhập kho nhận" at bounding box center [323, 621] width 79 height 18
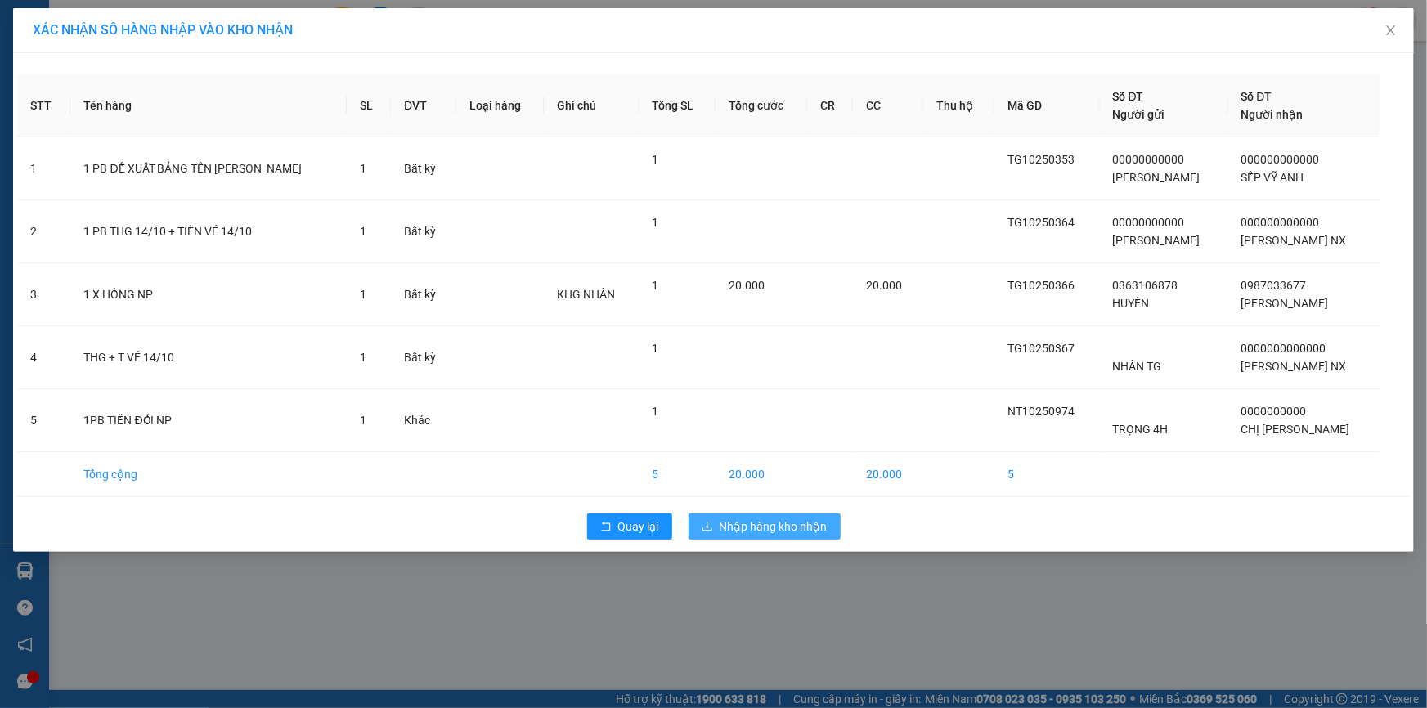
click at [784, 528] on span "Nhập hàng kho nhận" at bounding box center [774, 527] width 108 height 18
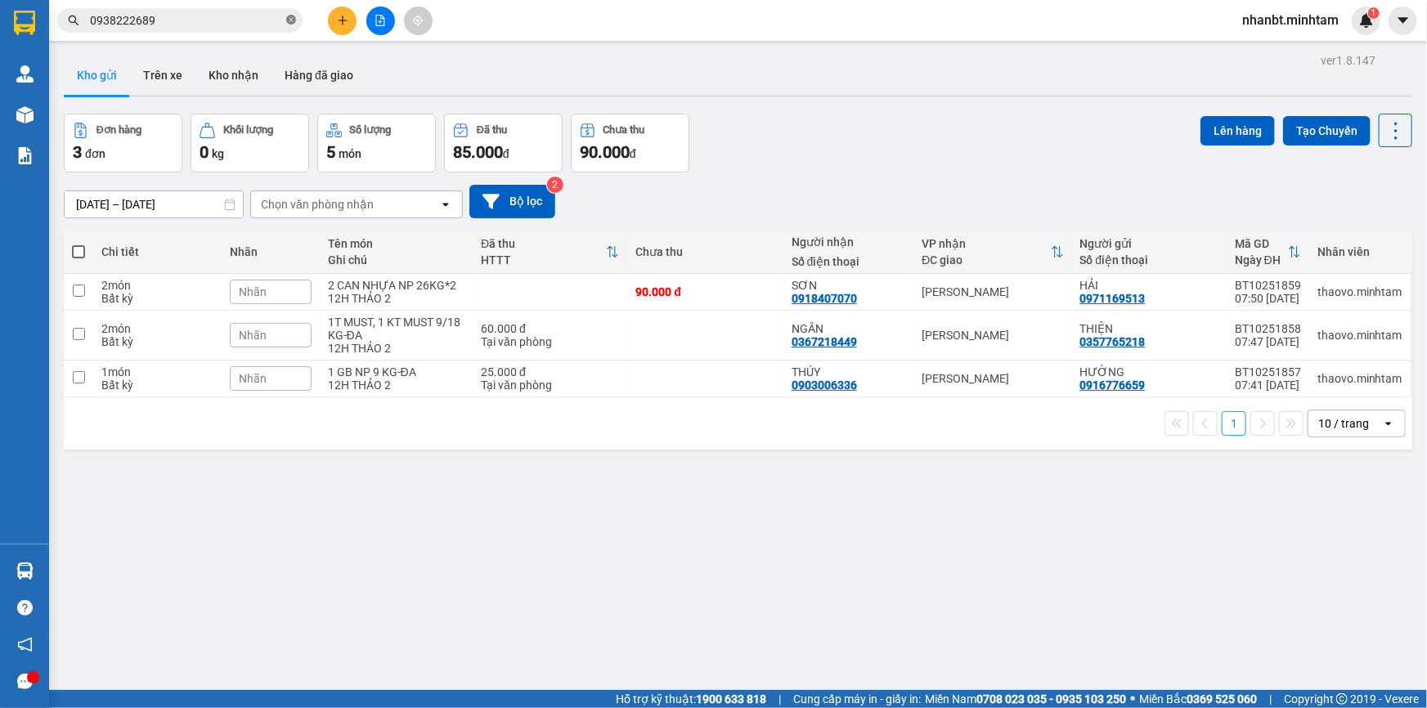
click at [287, 24] on icon "close-circle" at bounding box center [291, 20] width 10 height 10
click at [279, 23] on input "text" at bounding box center [186, 20] width 193 height 18
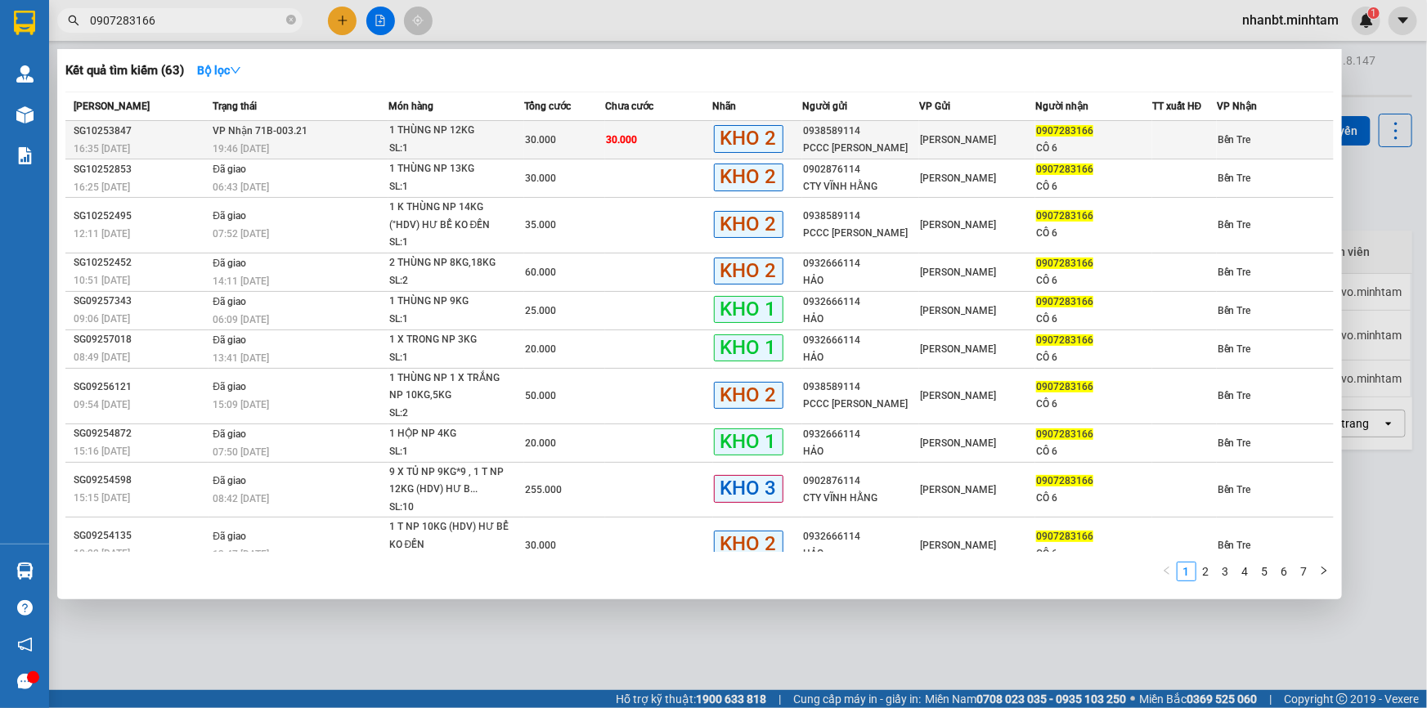
type input "0907283166"
click at [532, 147] on div "30.000" at bounding box center [564, 140] width 79 height 18
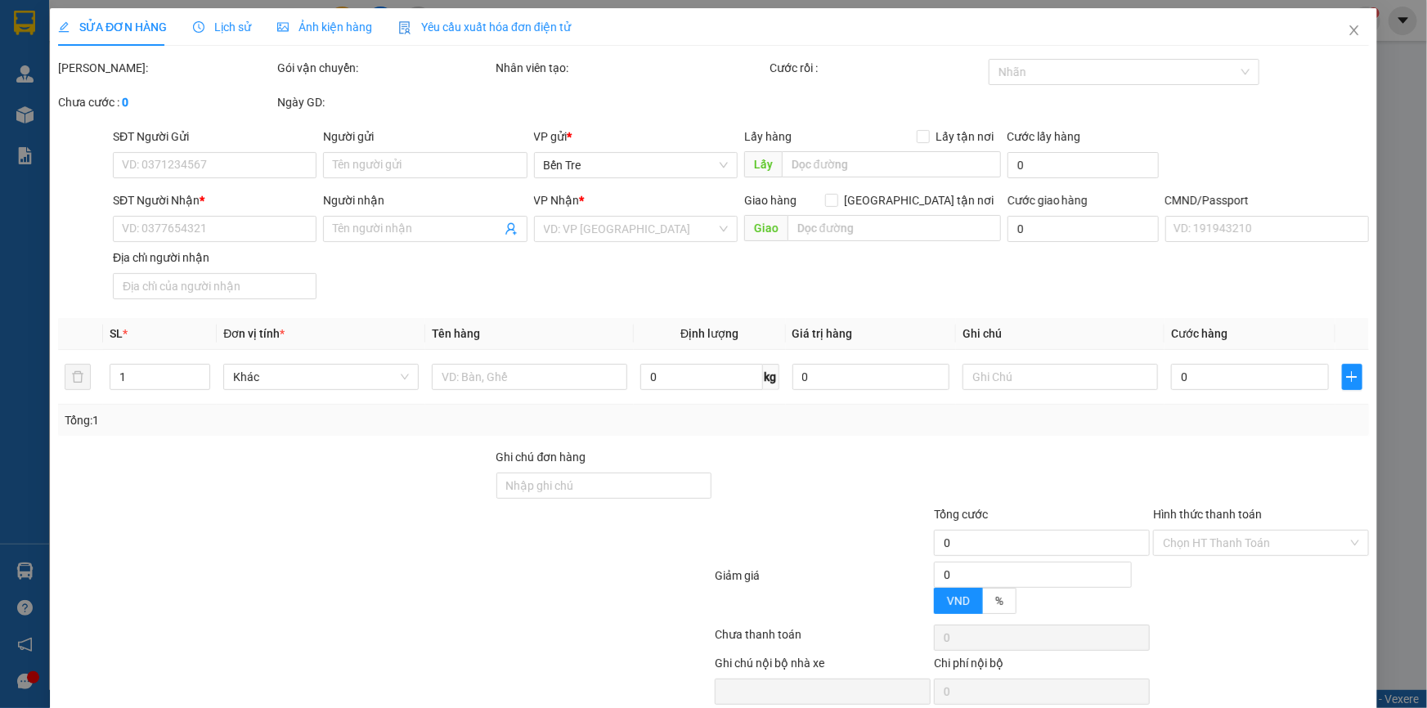
type input "0938589114"
type input "PCCC [PERSON_NAME]"
type input "0907283166"
type input "CÔ 6"
type input "30.000"
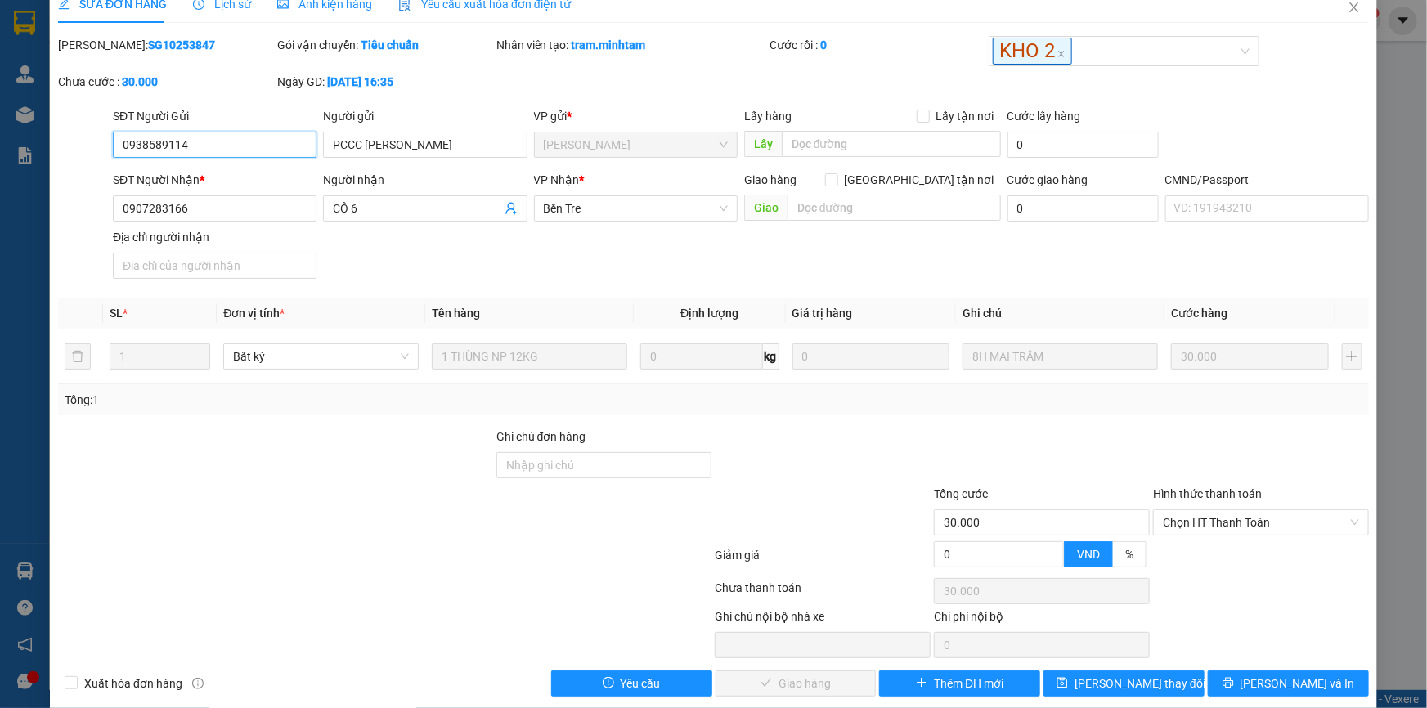
scroll to position [41, 0]
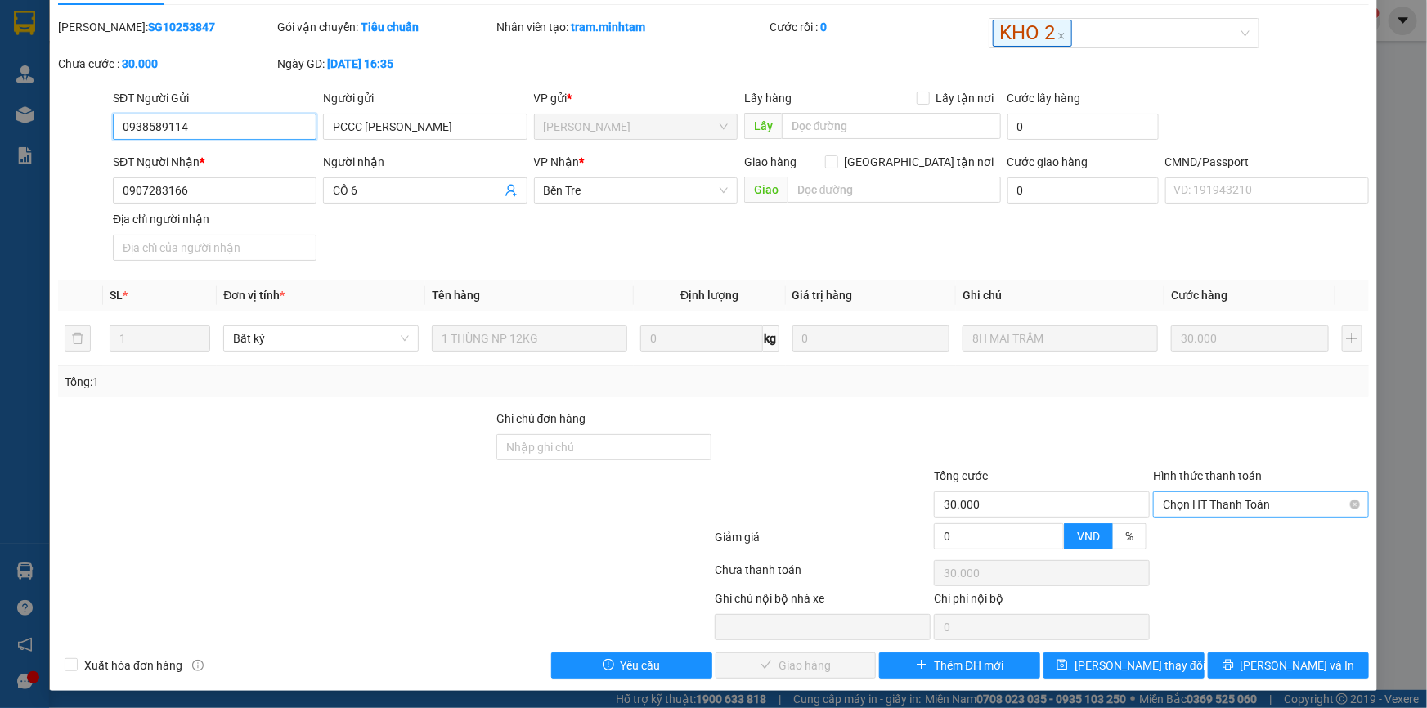
drag, startPoint x: 1178, startPoint y: 501, endPoint x: 1187, endPoint y: 511, distance: 13.3
click at [1179, 501] on span "Chọn HT Thanh Toán" at bounding box center [1261, 504] width 196 height 25
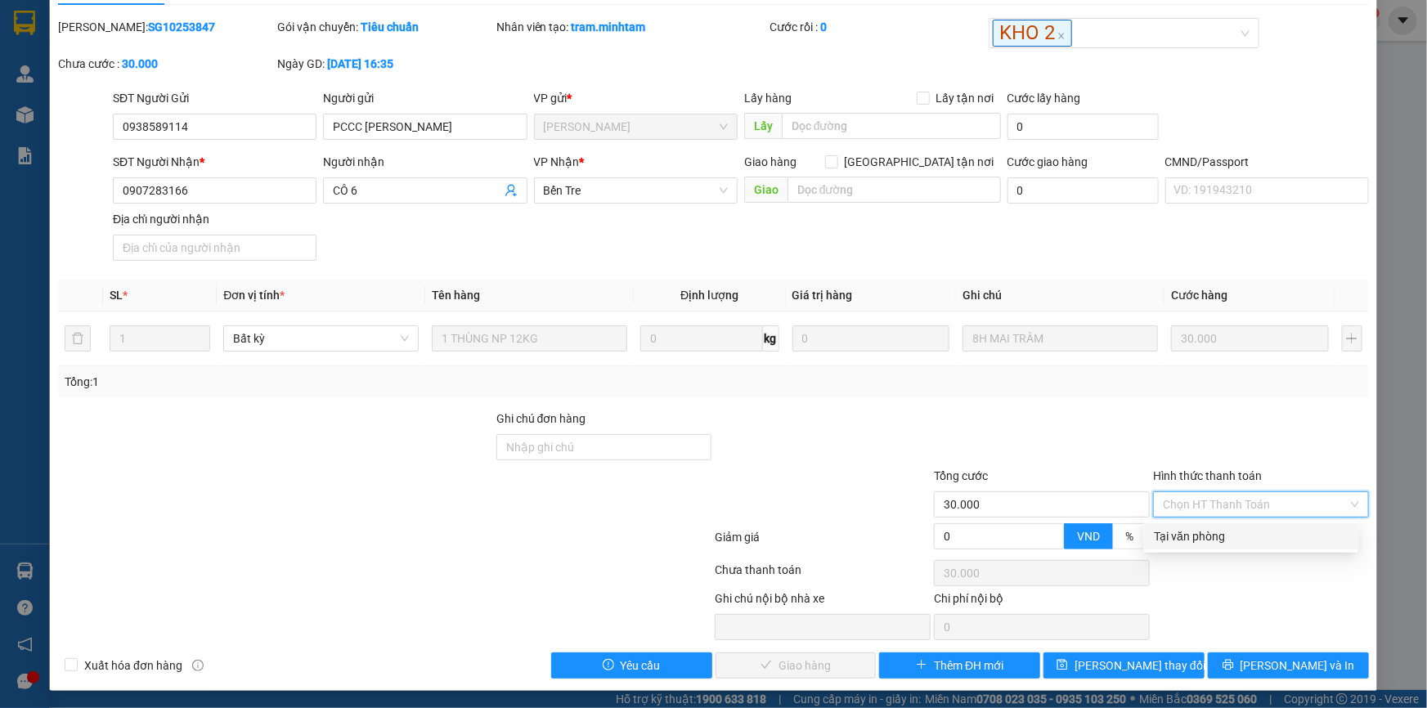
click at [1191, 543] on div "Tại văn phòng" at bounding box center [1251, 536] width 195 height 18
type input "0"
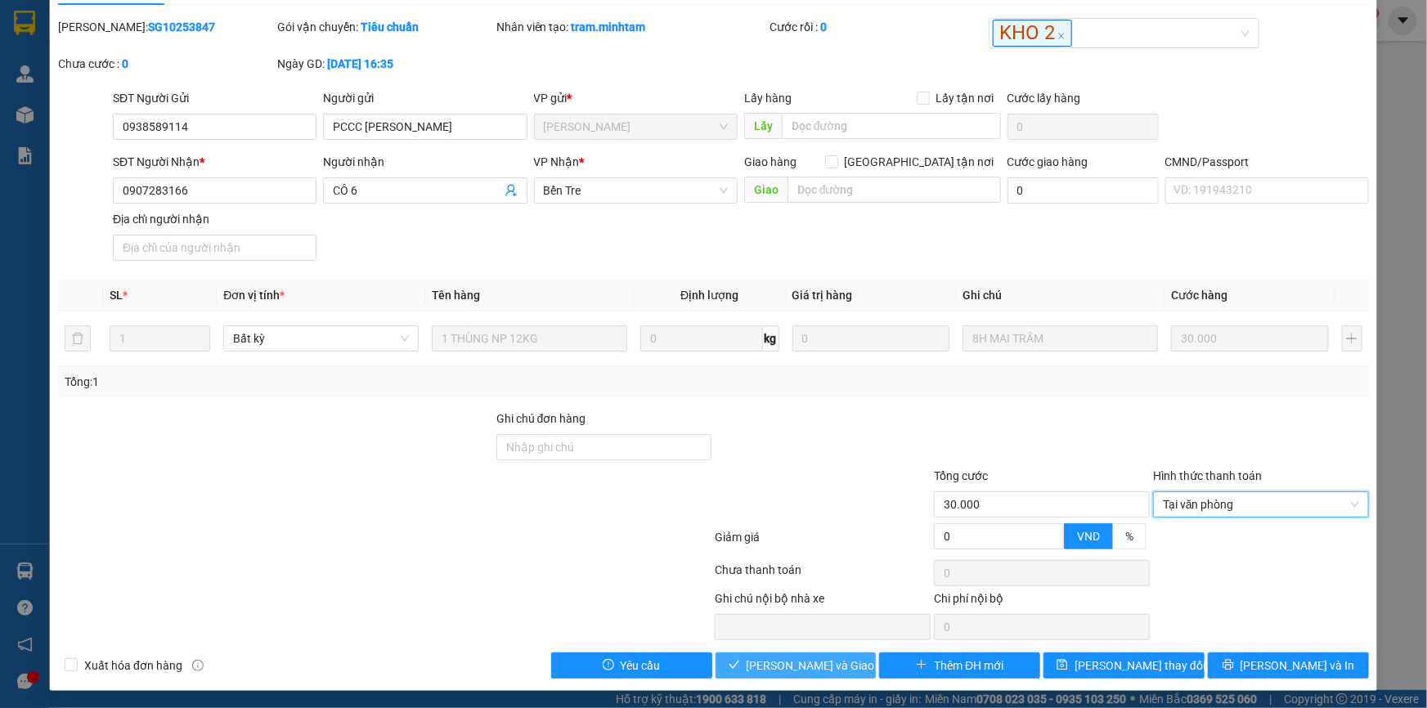
click at [837, 663] on span "[PERSON_NAME] và Giao hàng" at bounding box center [825, 666] width 157 height 18
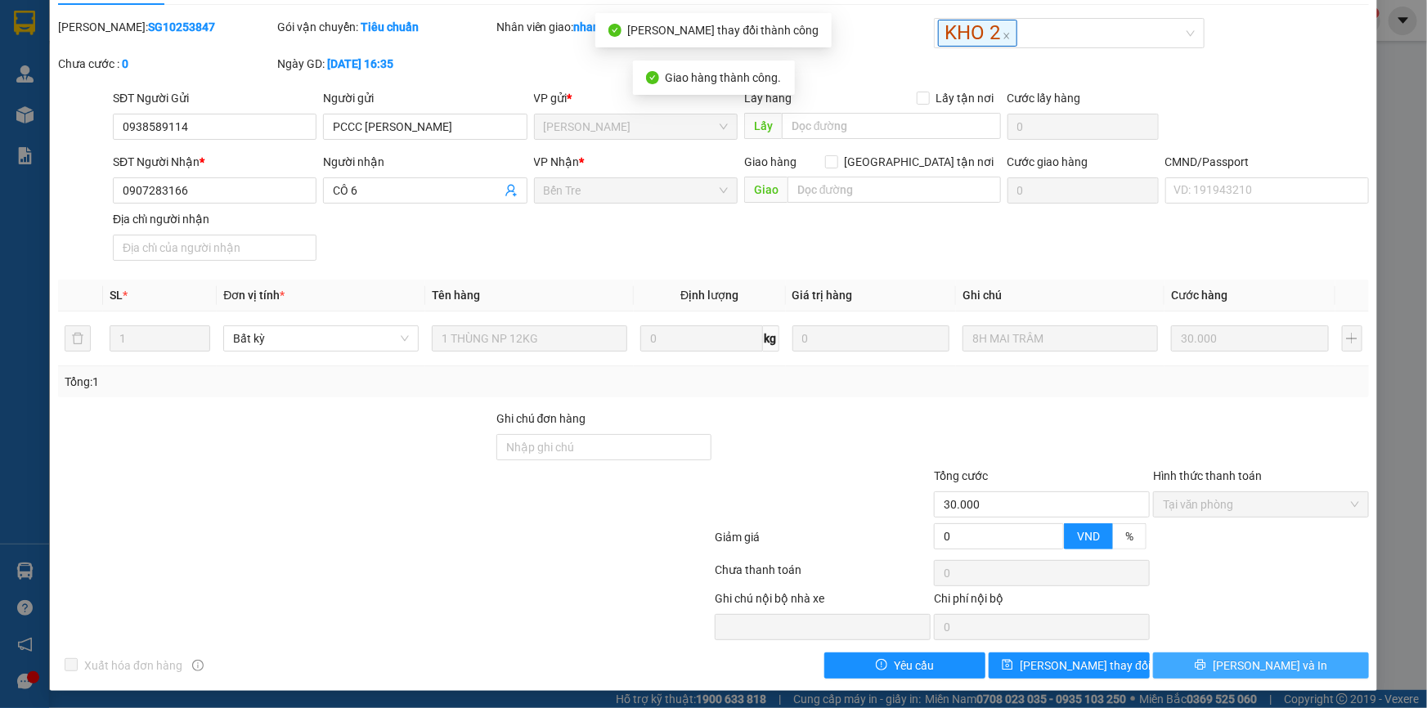
click at [1286, 654] on button "[PERSON_NAME] và In" at bounding box center [1261, 666] width 216 height 26
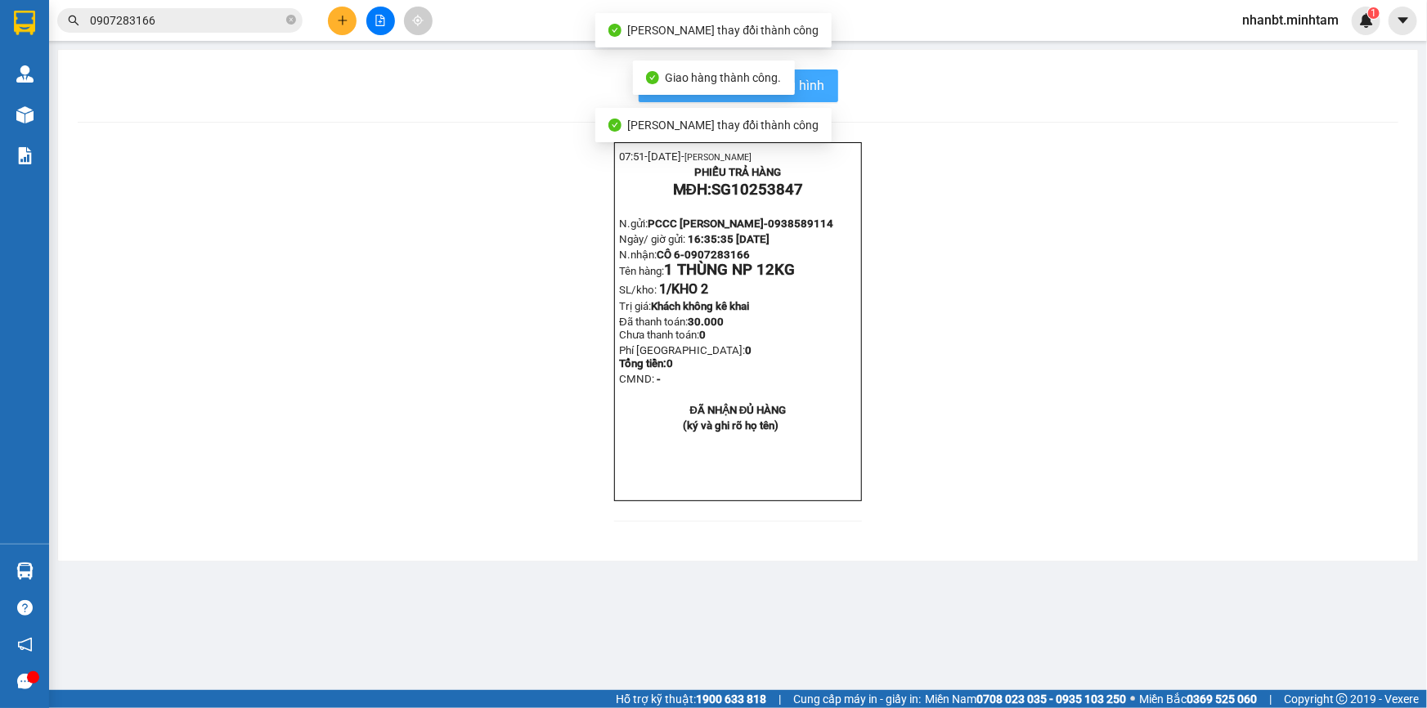
click at [815, 84] on span "In mẫu biên lai tự cấu hình" at bounding box center [748, 85] width 154 height 20
